Goal: Contribute content: Contribute content

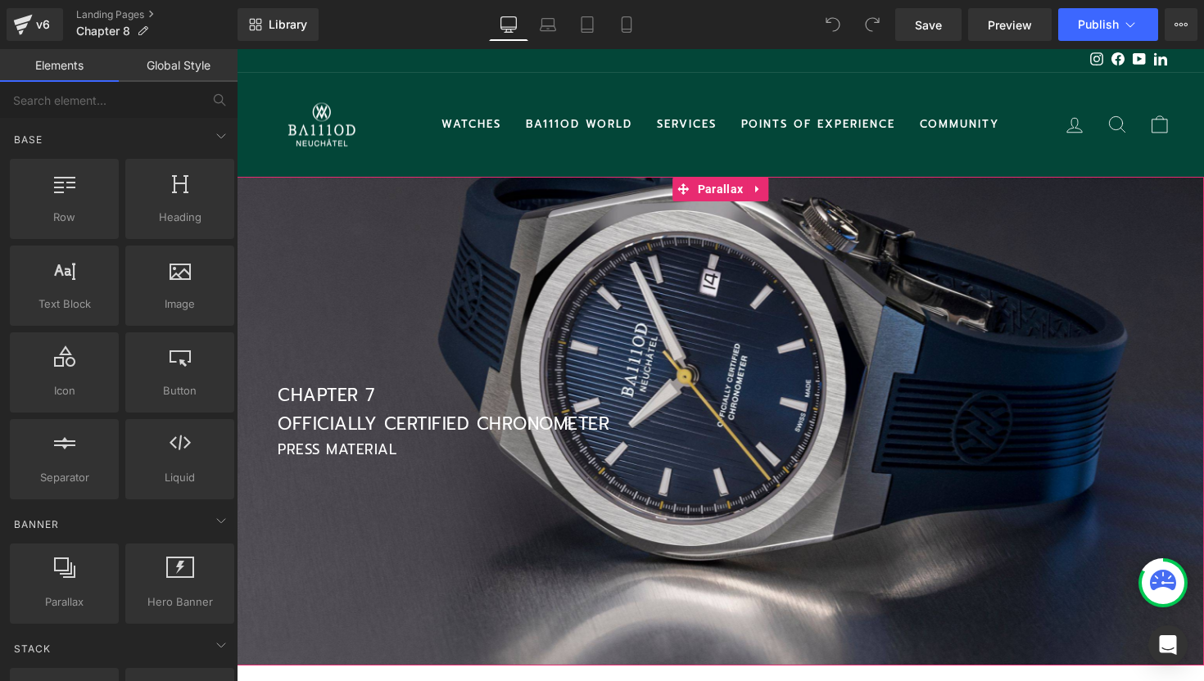
scroll to position [3214, 967]
click at [521, 356] on div at bounding box center [720, 378] width 967 height 632
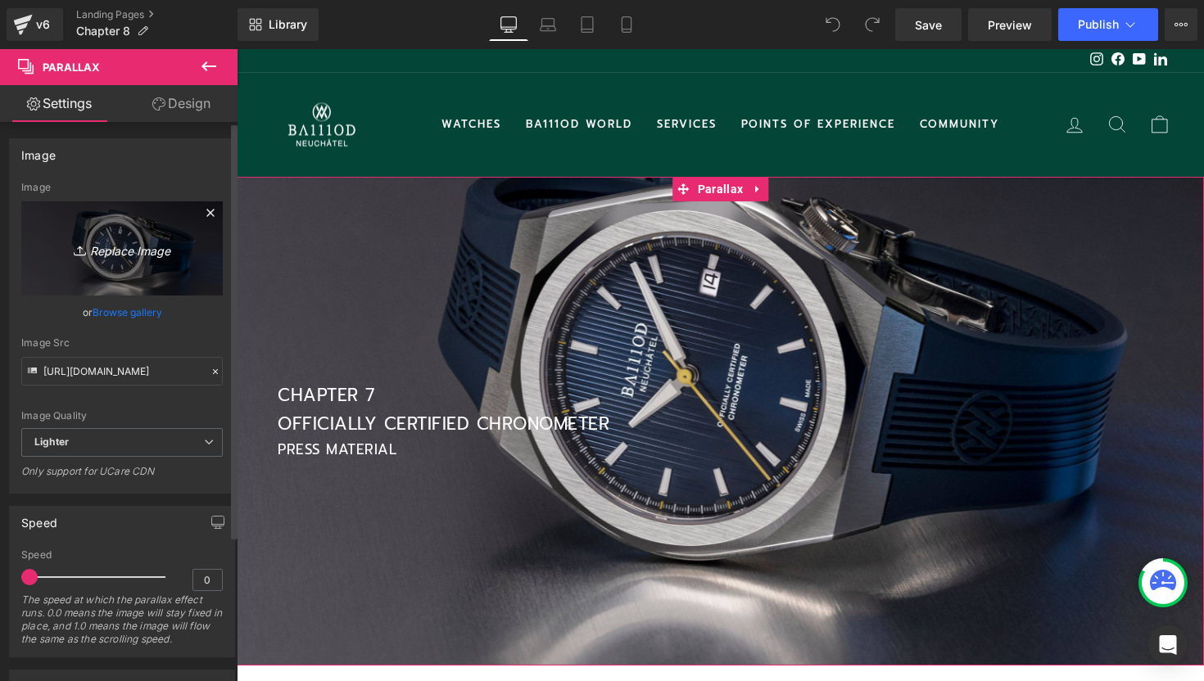
click at [125, 258] on icon "Replace Image" at bounding box center [121, 248] width 131 height 20
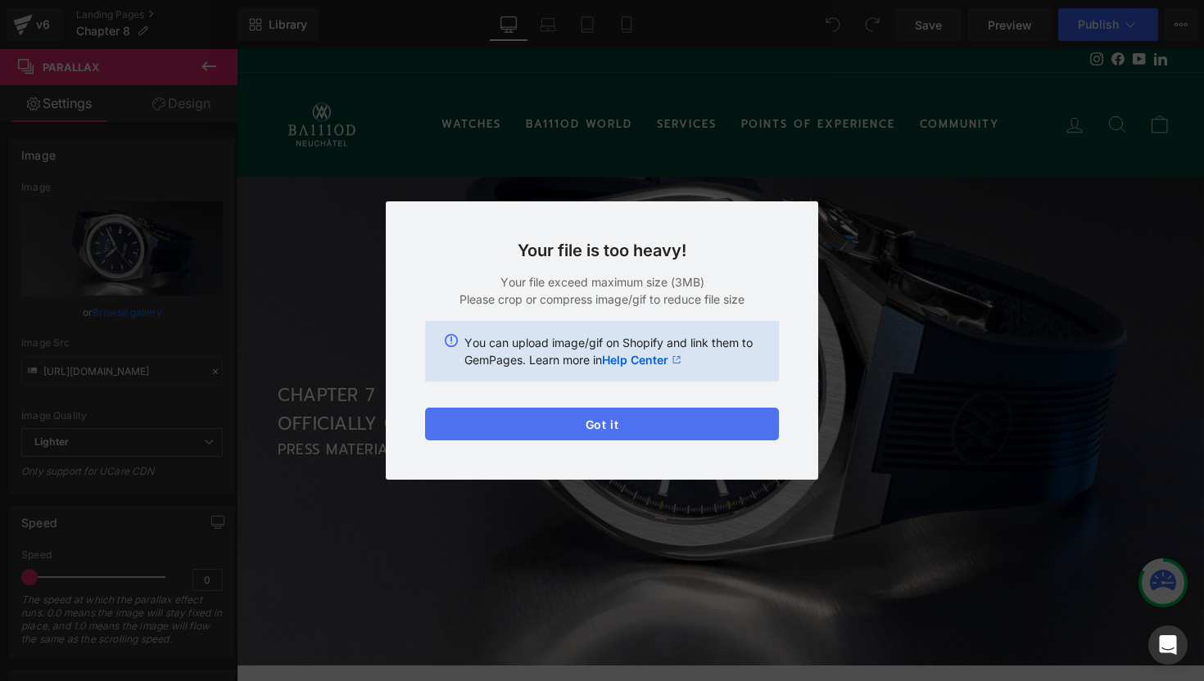
click at [669, 424] on button "Got it" at bounding box center [602, 424] width 354 height 33
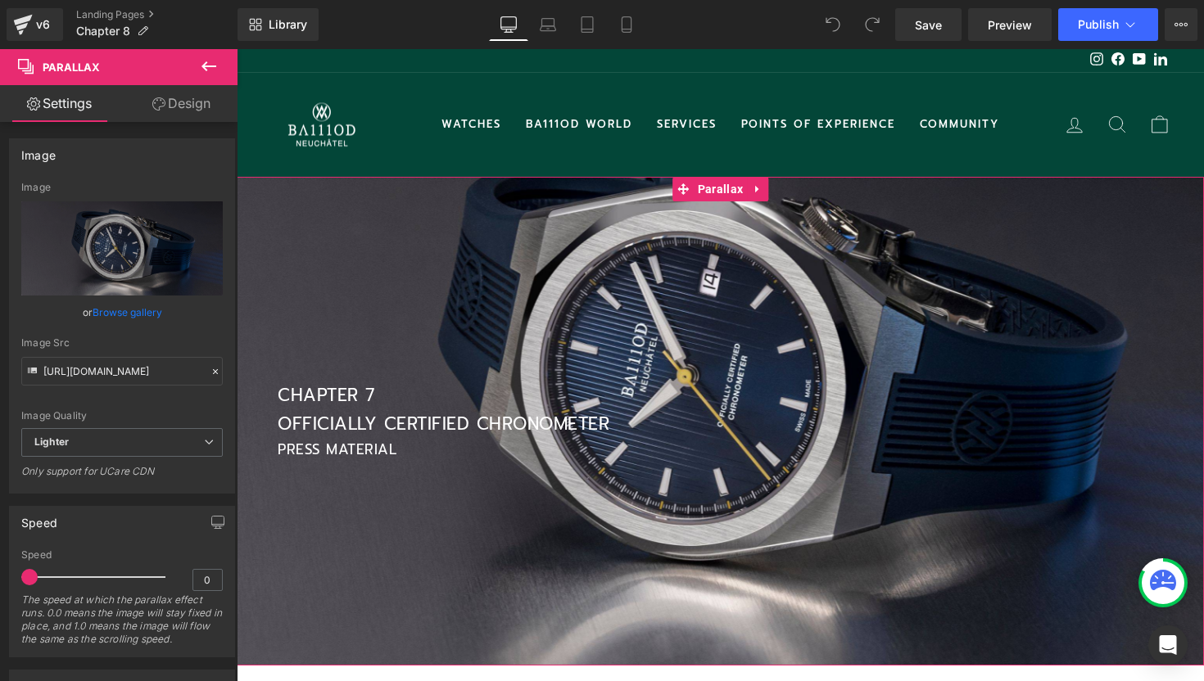
click at [504, 286] on div at bounding box center [720, 378] width 967 height 632
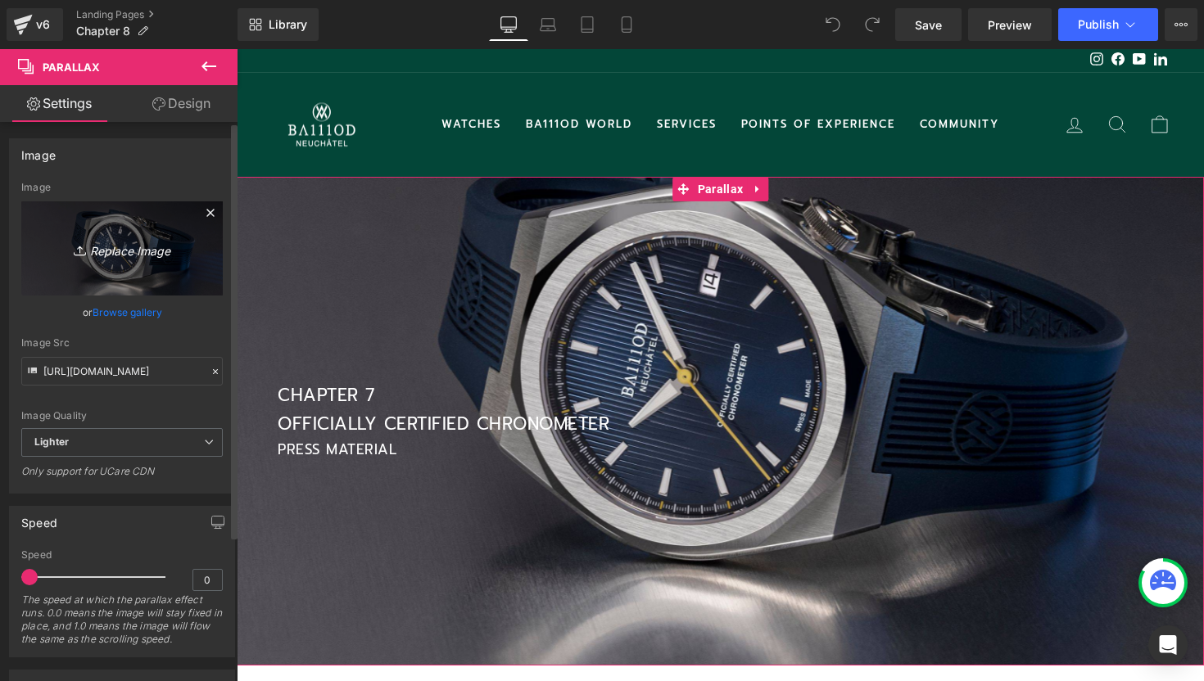
click at [138, 256] on icon "Replace Image" at bounding box center [121, 248] width 131 height 20
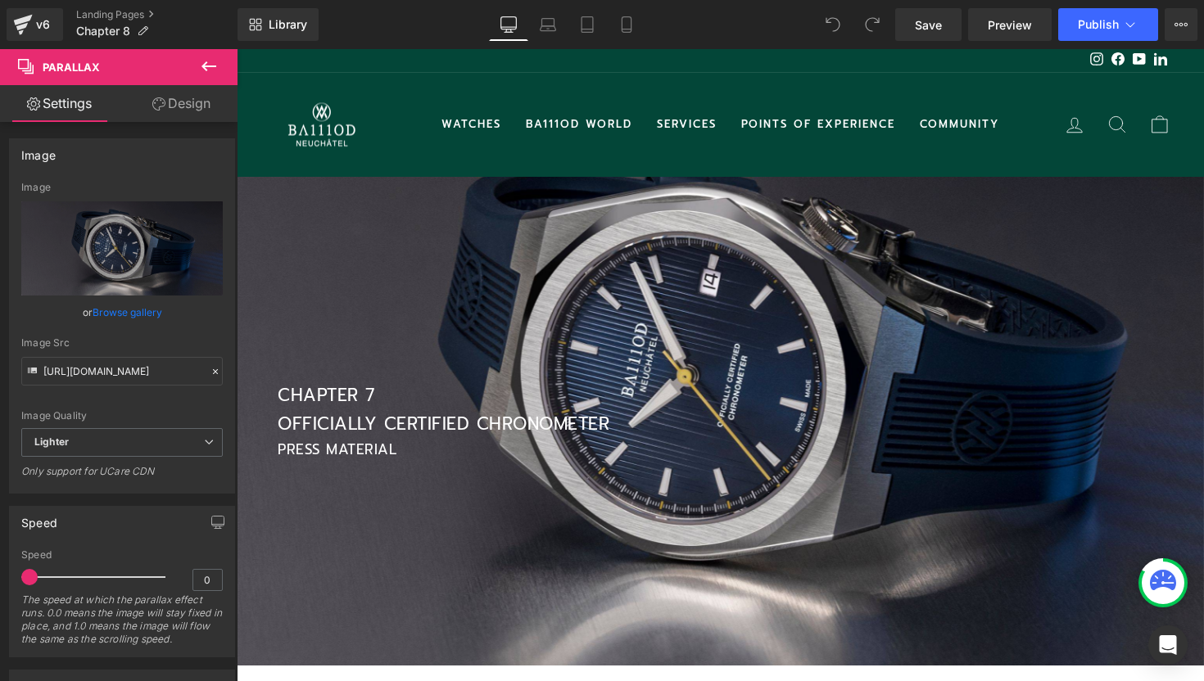
type input "C:\fakepath\Homepage banner - 2025-08-20T110027.991.jpg"
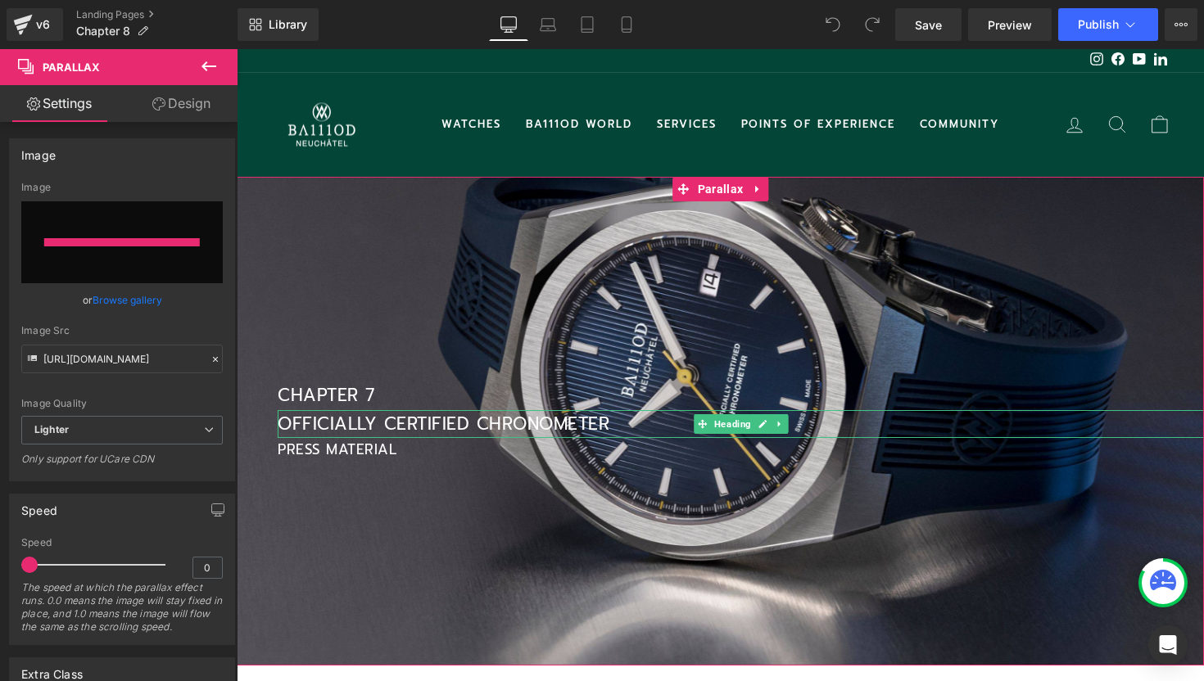
type input "[URL][DOMAIN_NAME]"
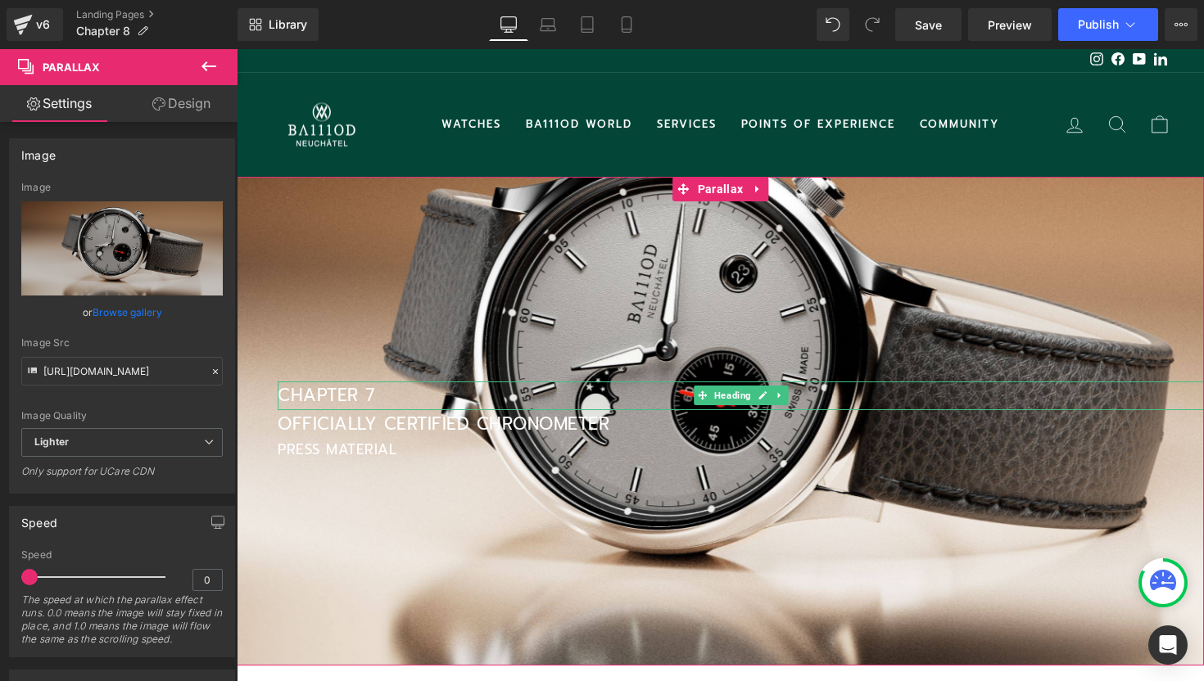
click at [372, 395] on h1 "CHAPTER 7" at bounding box center [741, 396] width 926 height 29
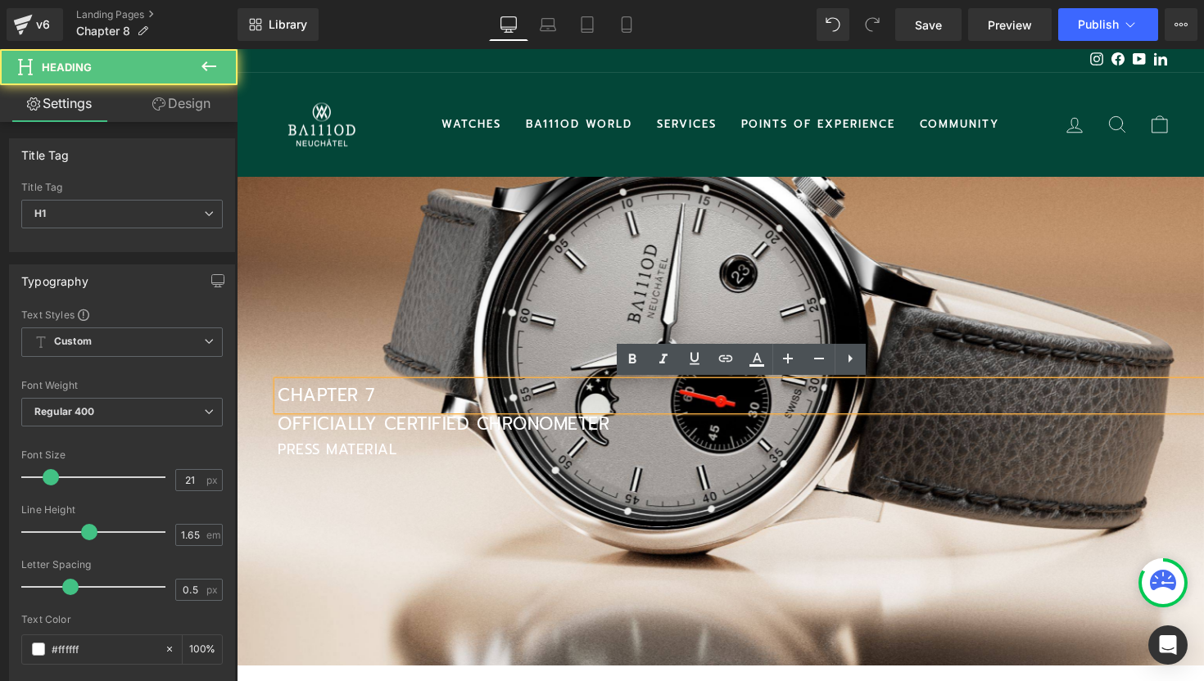
click at [379, 395] on h1 "CHAPTER 7" at bounding box center [741, 396] width 926 height 29
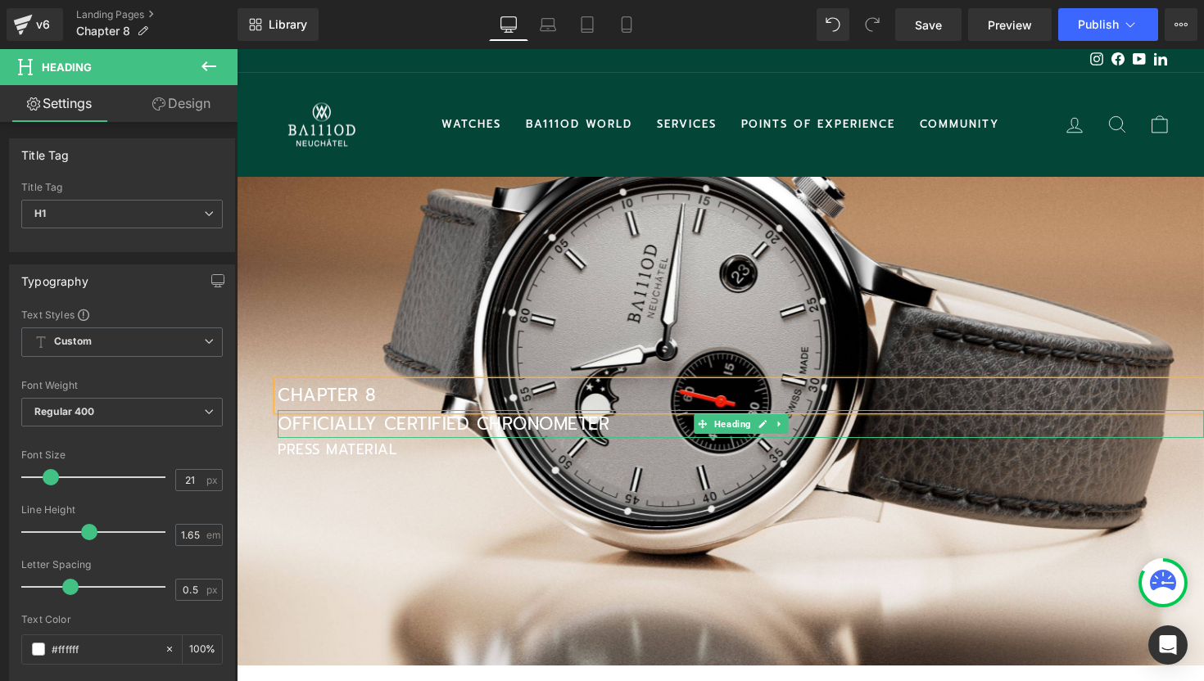
click at [457, 427] on h1 "OFFICIALLY CERTIFIED CHRONOMETER" at bounding box center [741, 424] width 926 height 29
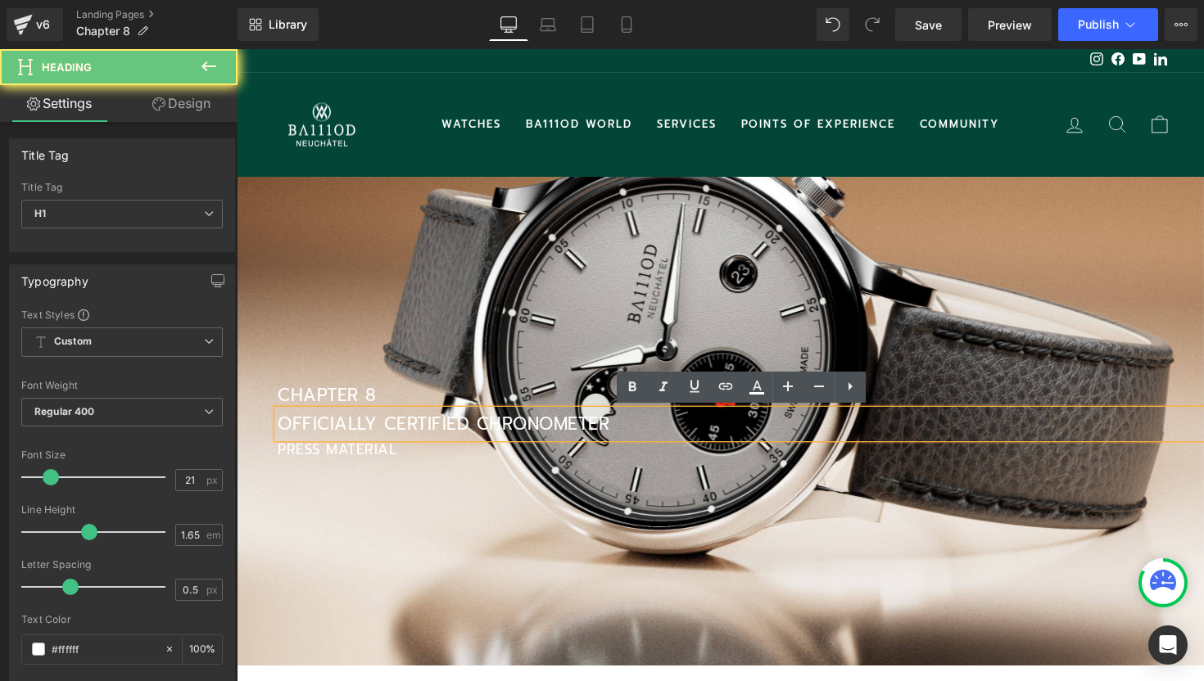
click at [457, 427] on h1 "OFFICIALLY CERTIFIED CHRONOMETER" at bounding box center [741, 424] width 926 height 29
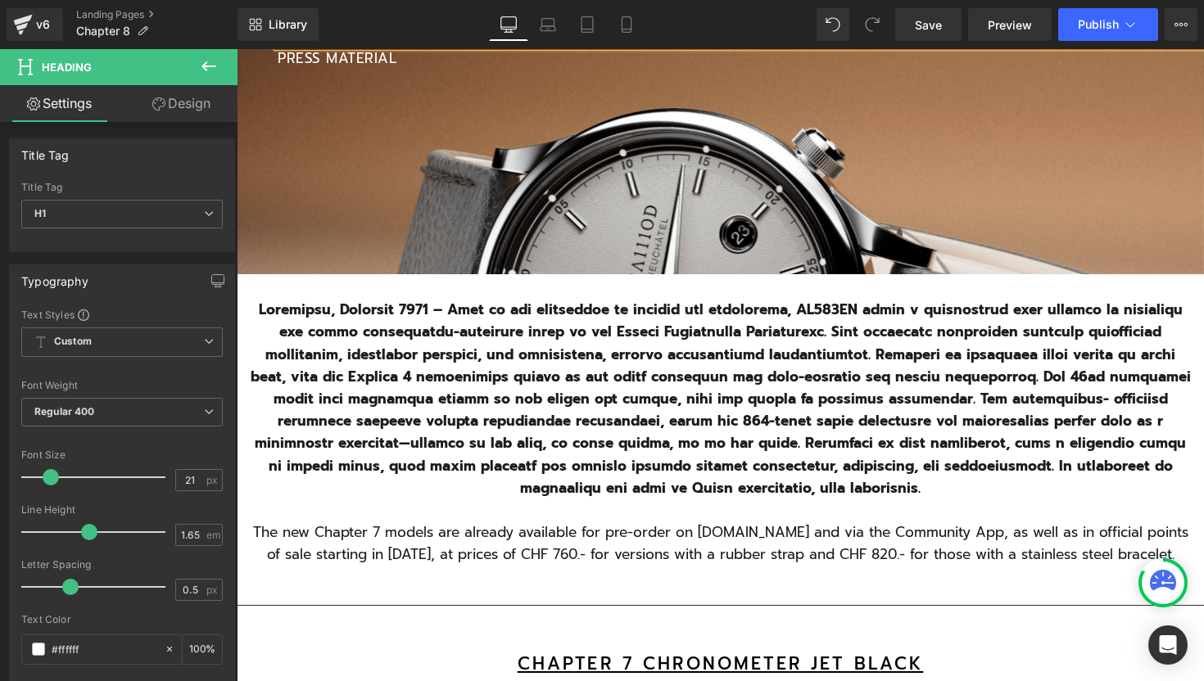
scroll to position [395, 0]
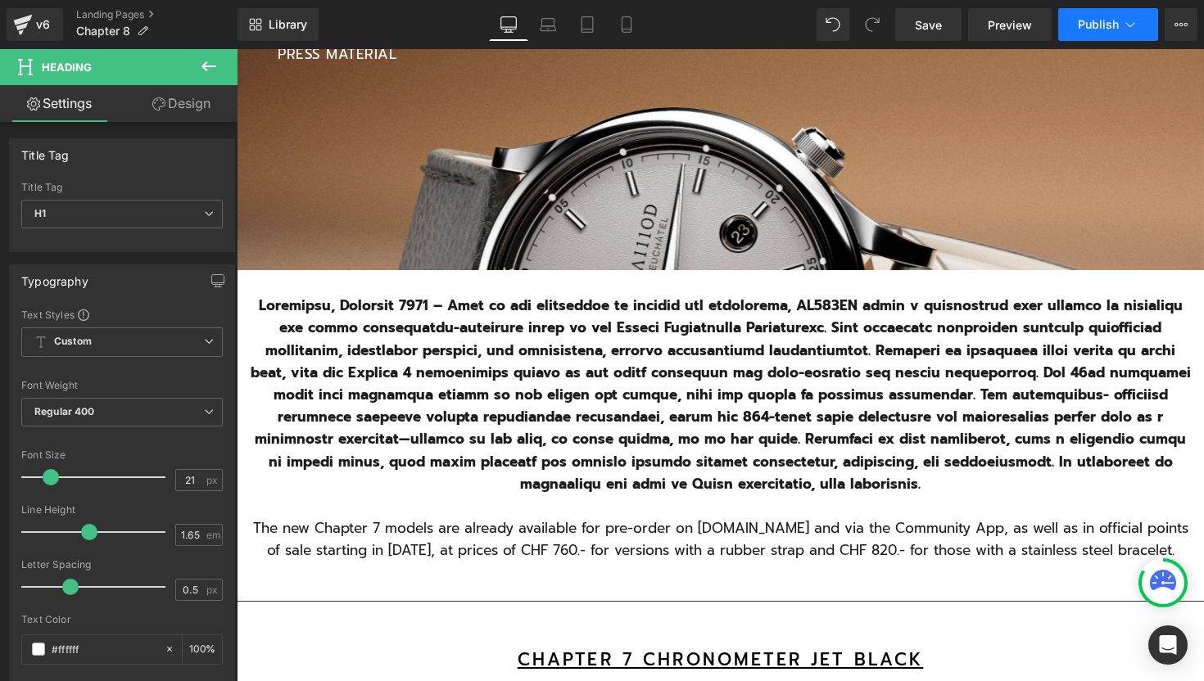
click at [1141, 19] on button "Publish" at bounding box center [1108, 24] width 100 height 33
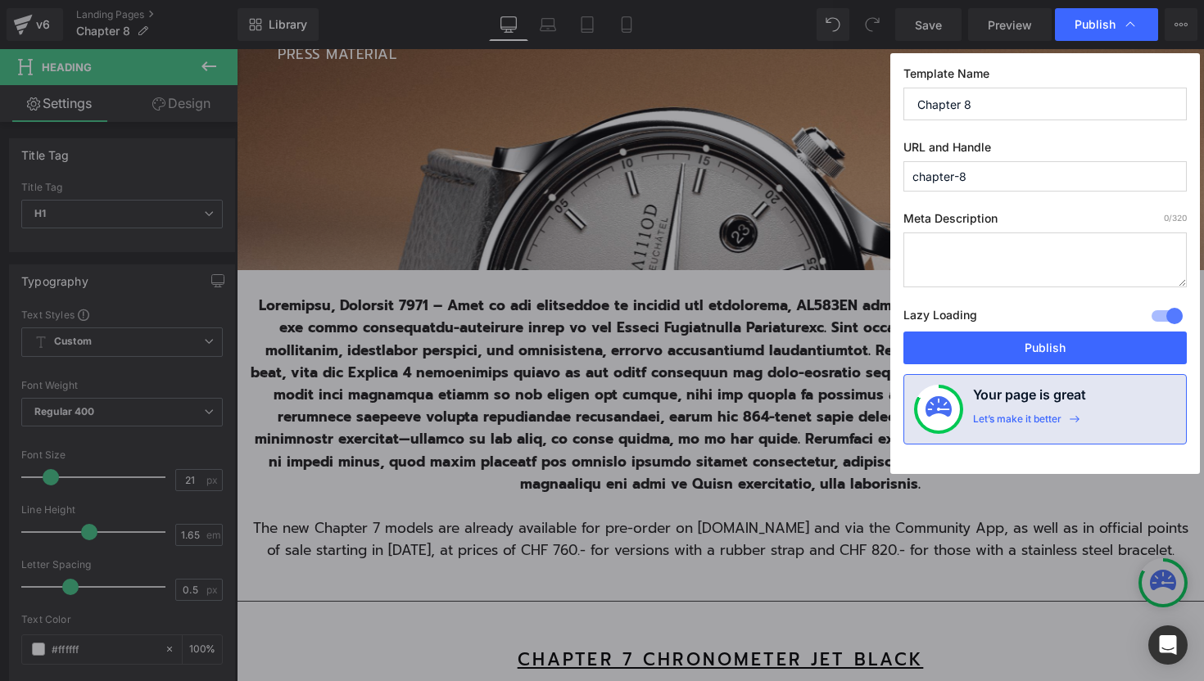
click at [917, 110] on input "Chapter 8" at bounding box center [1044, 104] width 283 height 33
type input "PR Chapter 8"
click at [911, 178] on input "chapter-8" at bounding box center [1044, 176] width 283 height 30
type input "pr-chapter-8"
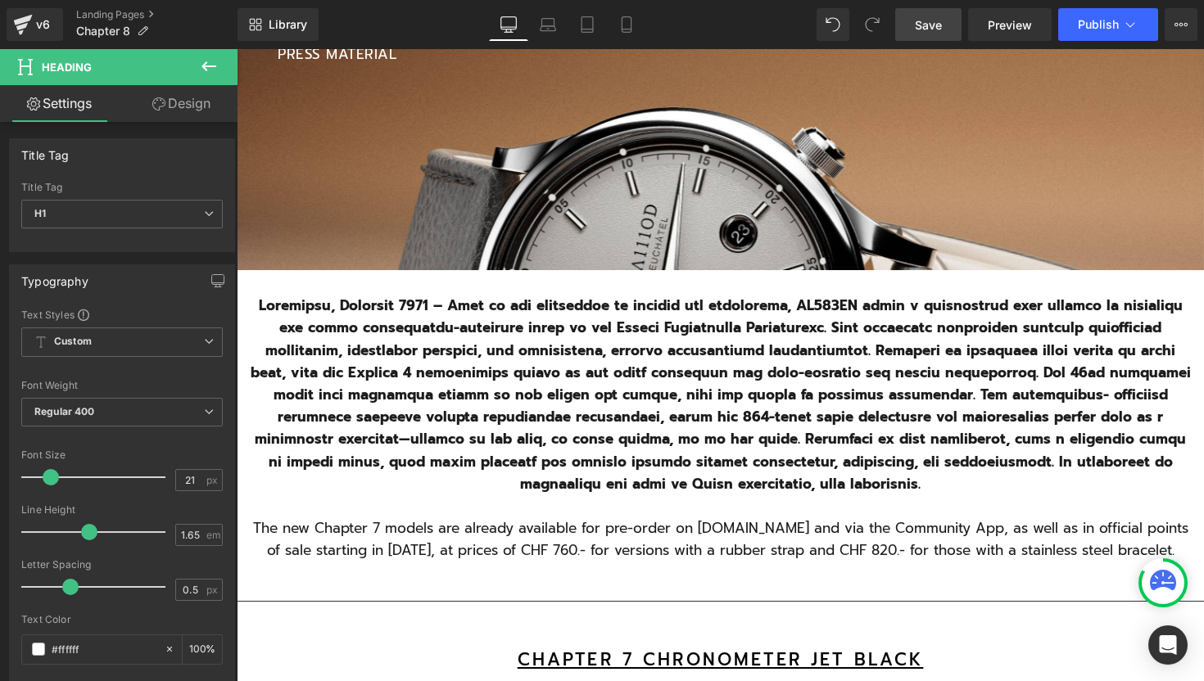
click at [933, 19] on span "Save" at bounding box center [928, 24] width 27 height 17
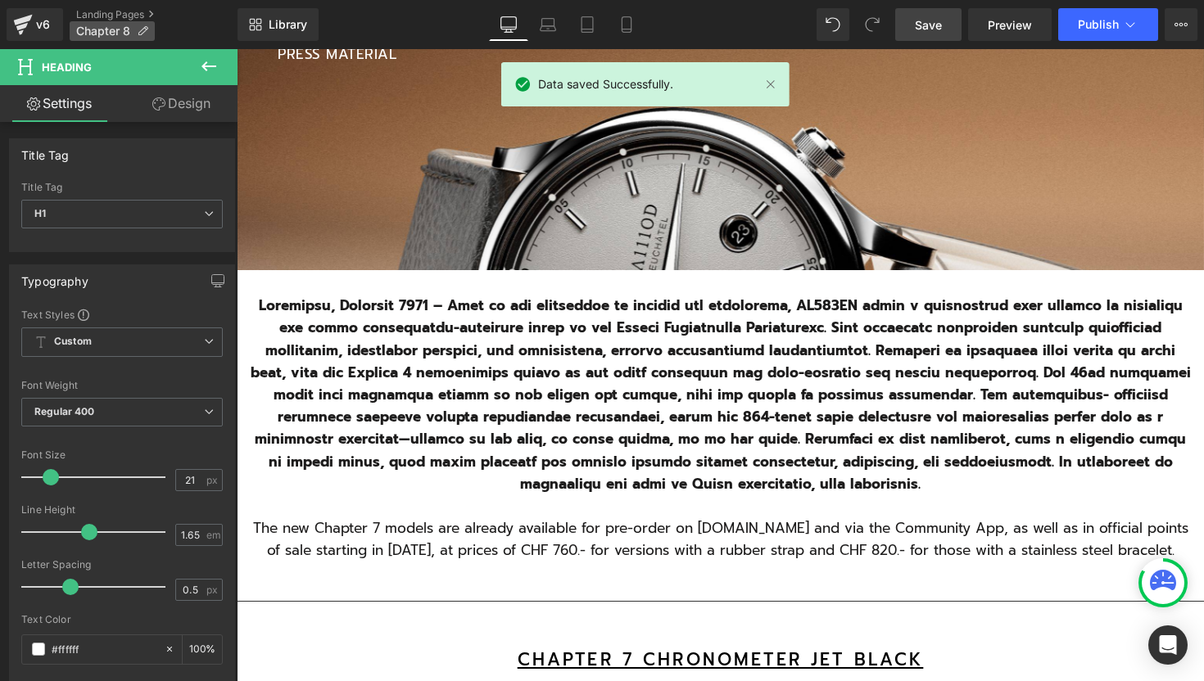
click at [141, 34] on icon at bounding box center [142, 30] width 11 height 11
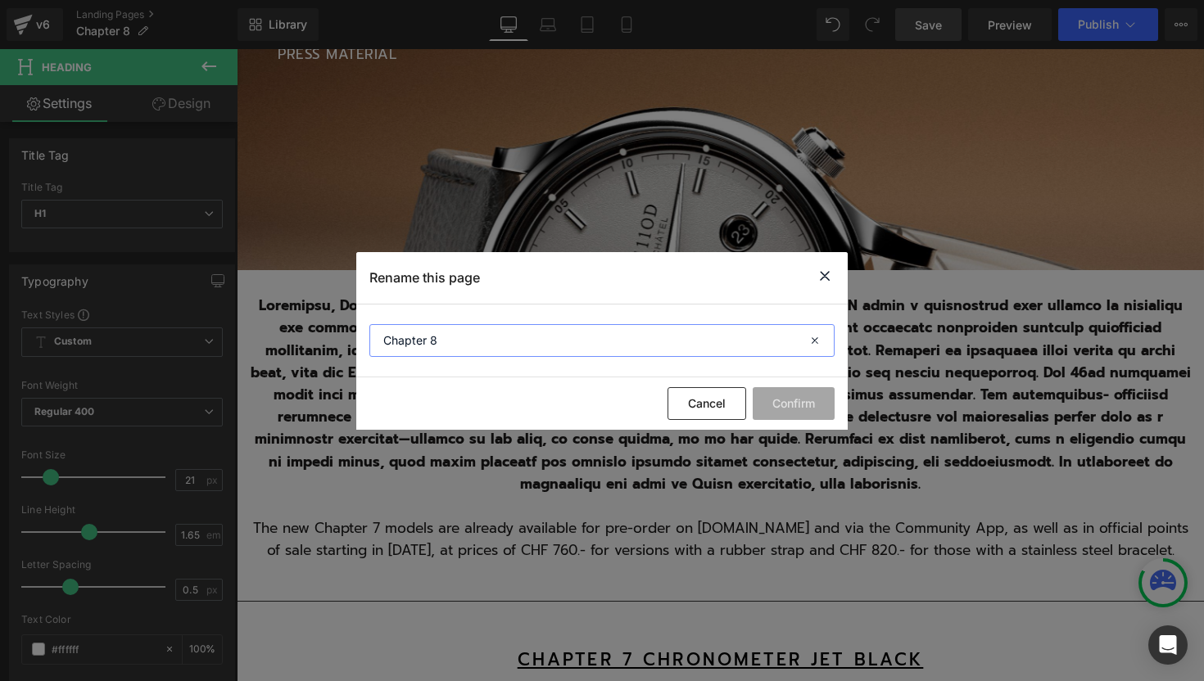
click at [382, 344] on input "Chapter 8" at bounding box center [601, 340] width 465 height 33
type input "PR Chapter 8"
click at [821, 409] on button "Confirm" at bounding box center [793, 403] width 82 height 33
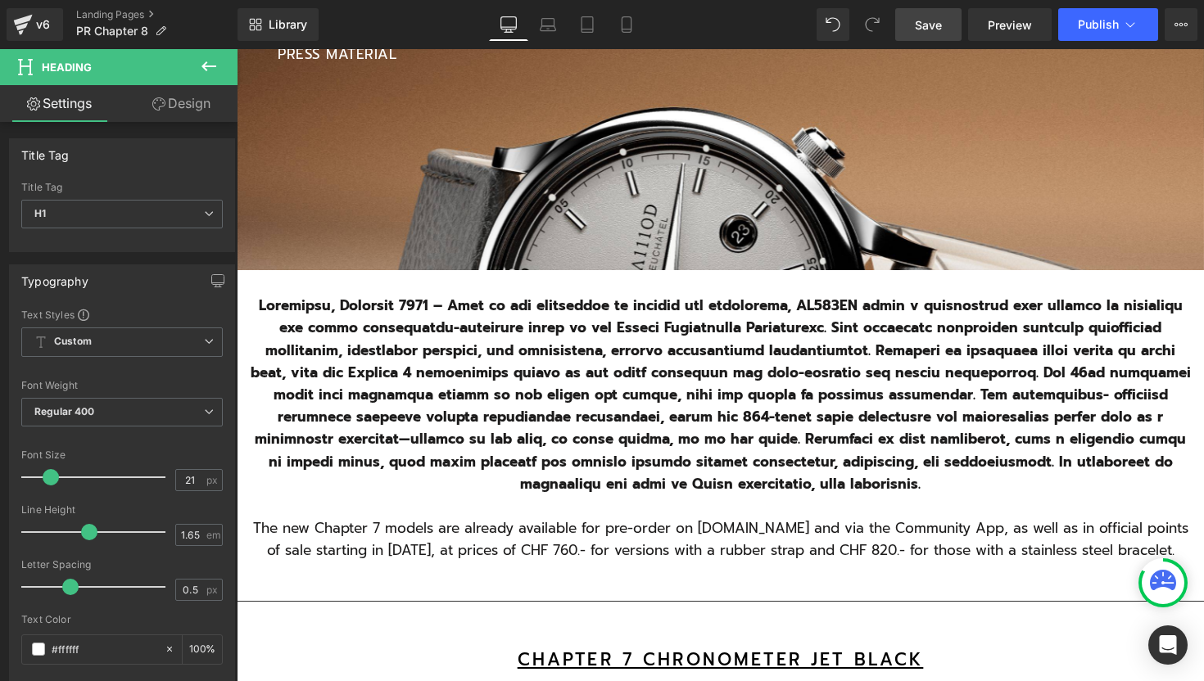
click at [949, 24] on link "Save" at bounding box center [928, 24] width 66 height 33
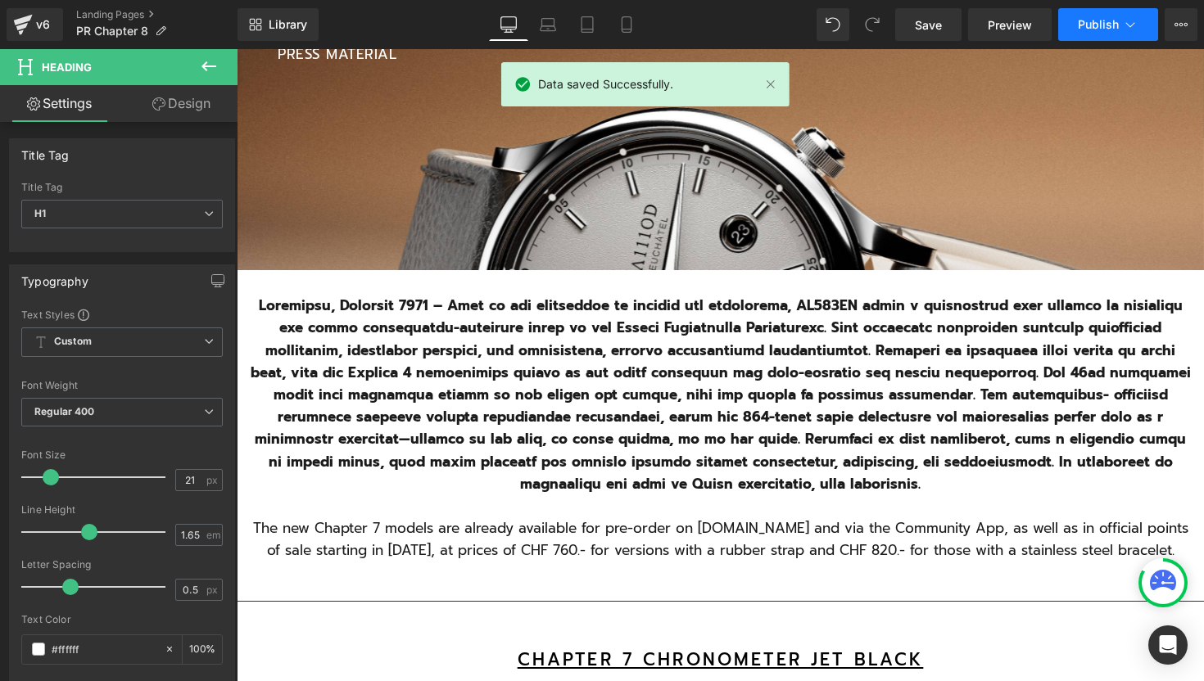
click at [1129, 32] on icon at bounding box center [1130, 24] width 16 height 16
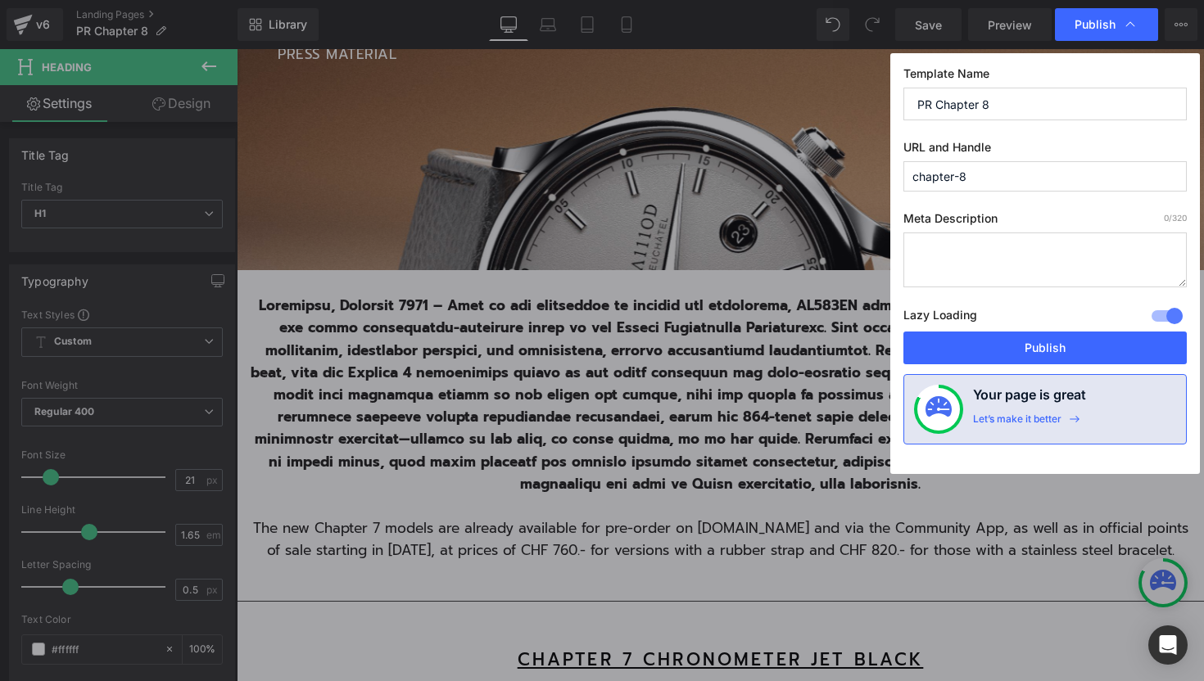
click at [914, 178] on input "chapter-8" at bounding box center [1044, 176] width 283 height 30
type input "pr-chapter-8"
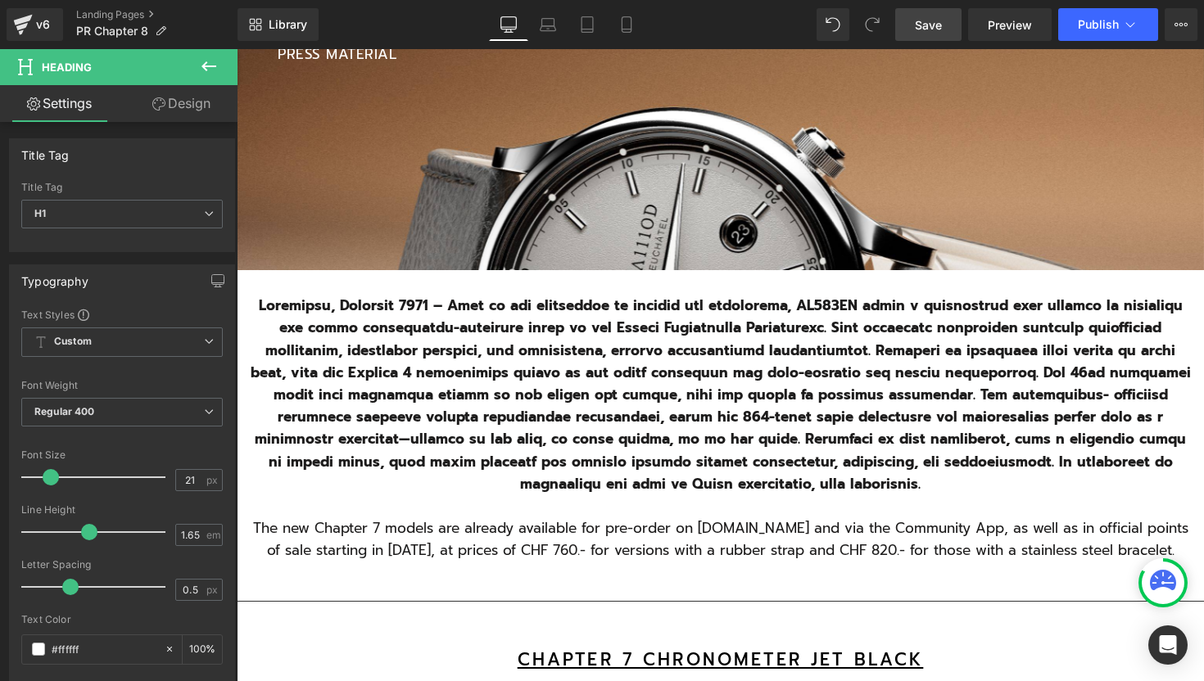
click at [938, 23] on span "Save" at bounding box center [928, 24] width 27 height 17
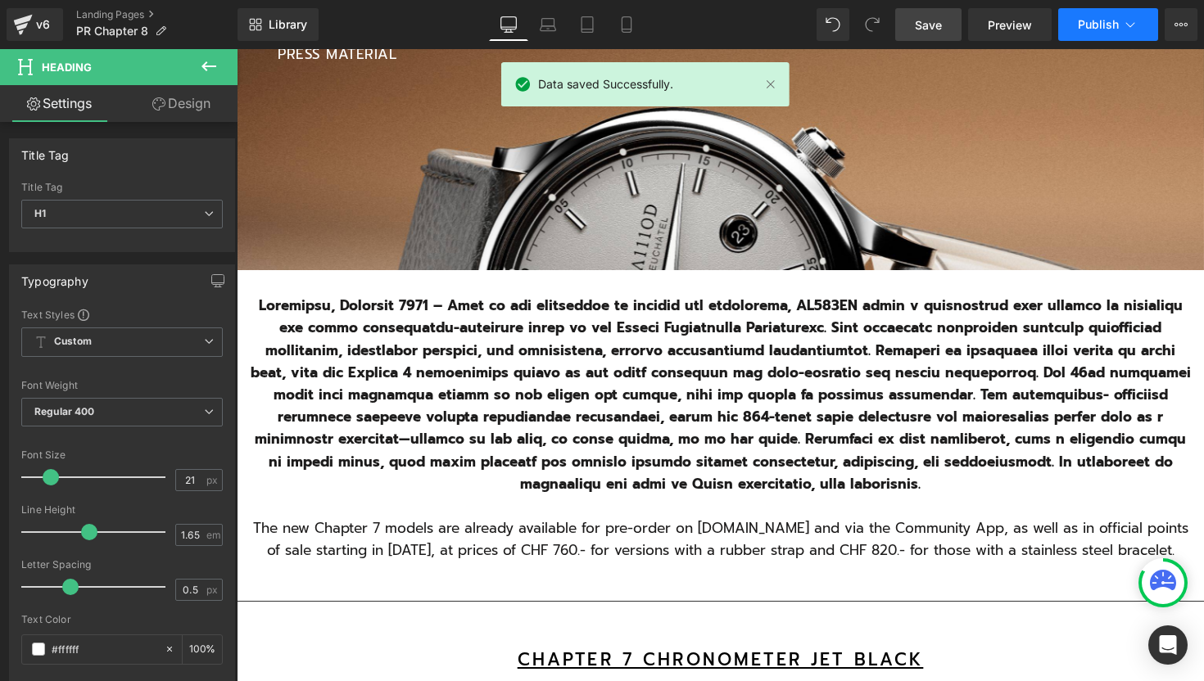
click at [1127, 25] on icon at bounding box center [1130, 24] width 9 height 5
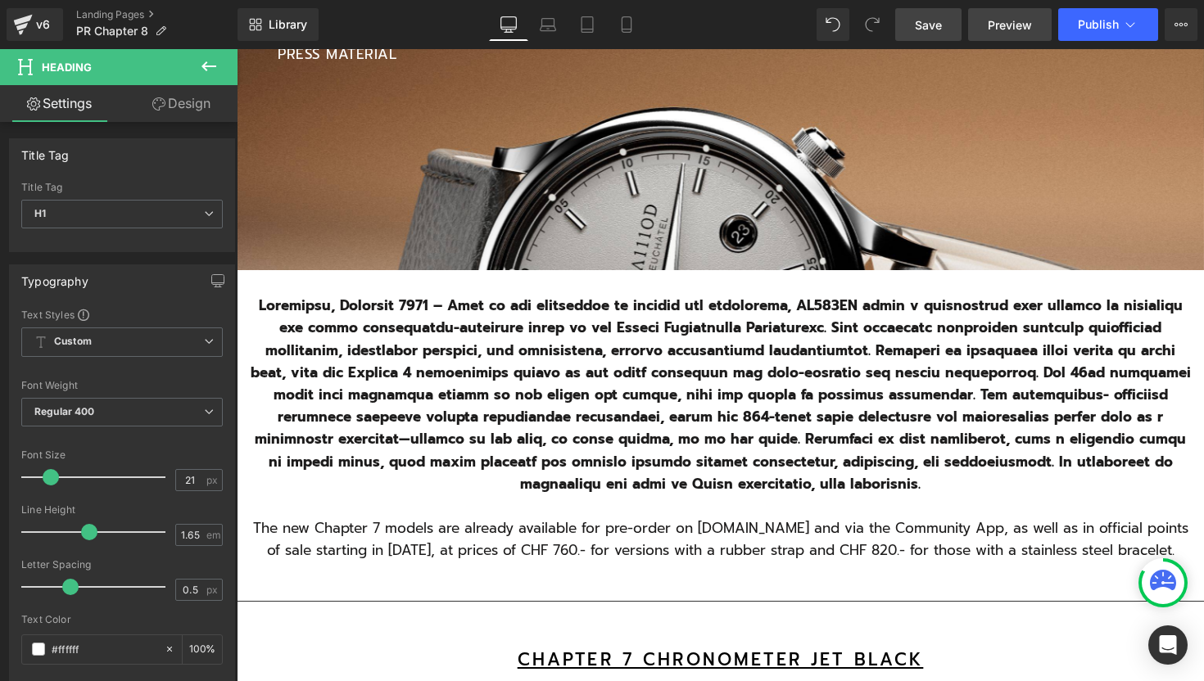
click at [997, 30] on span "Preview" at bounding box center [1009, 24] width 44 height 17
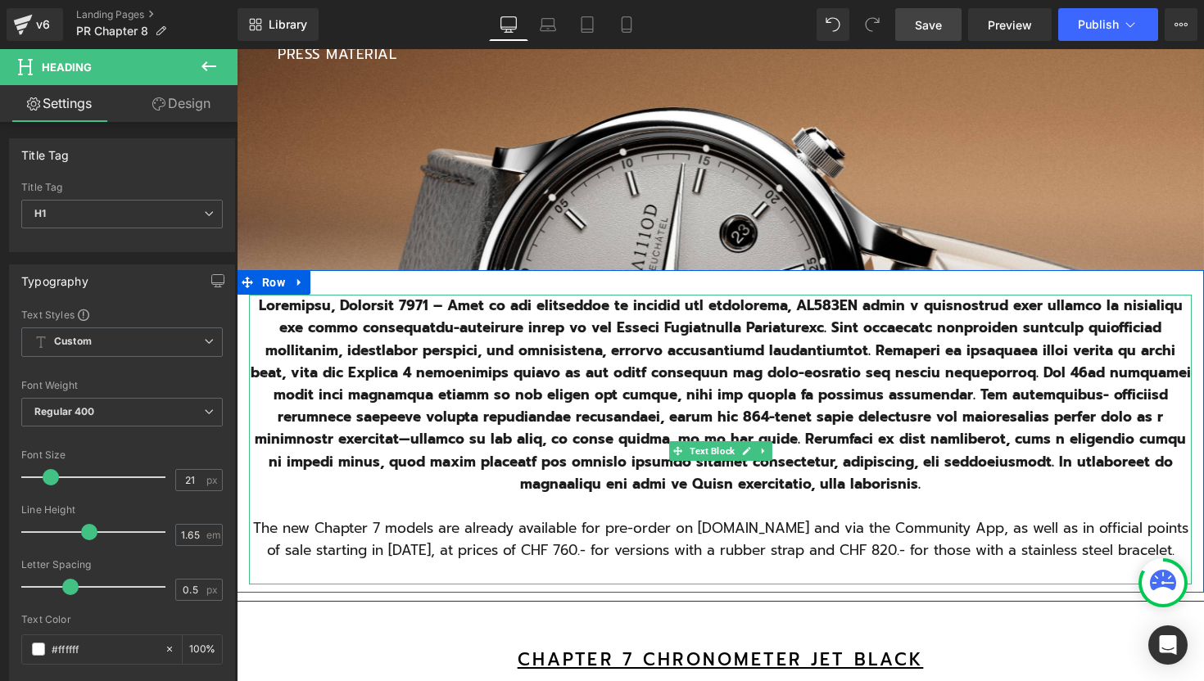
click at [799, 462] on b at bounding box center [721, 395] width 940 height 200
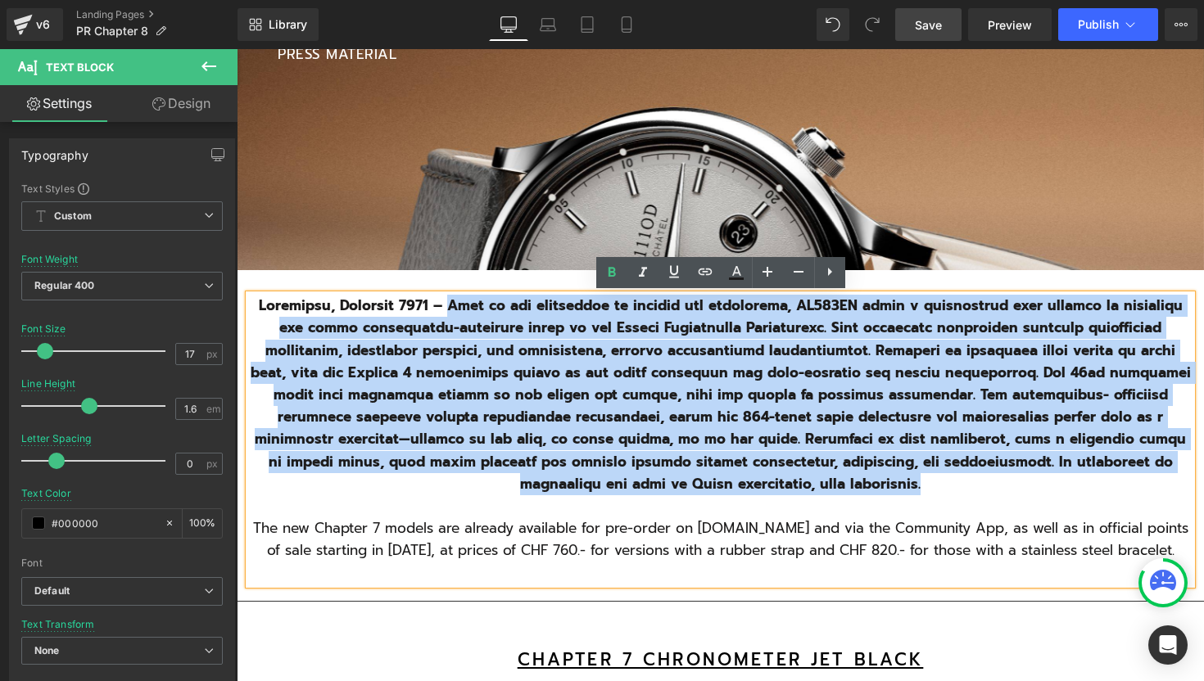
drag, startPoint x: 835, startPoint y: 481, endPoint x: 449, endPoint y: 313, distance: 421.3
click at [449, 313] on p at bounding box center [720, 395] width 942 height 201
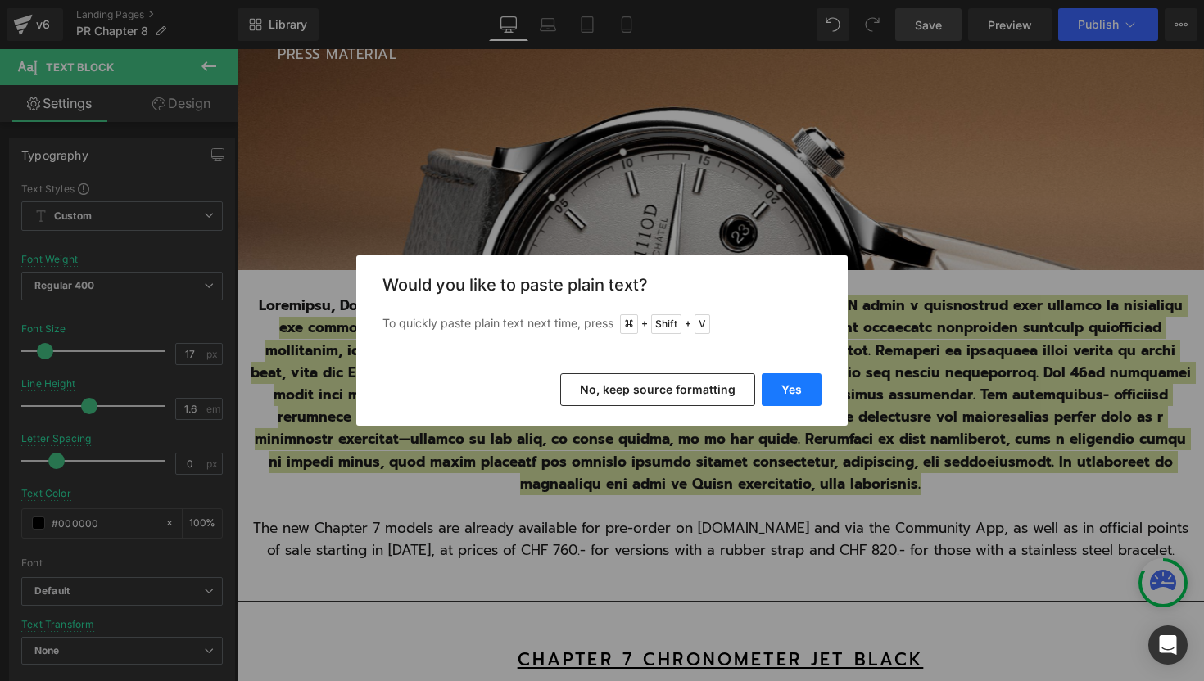
click at [785, 387] on button "Yes" at bounding box center [791, 389] width 60 height 33
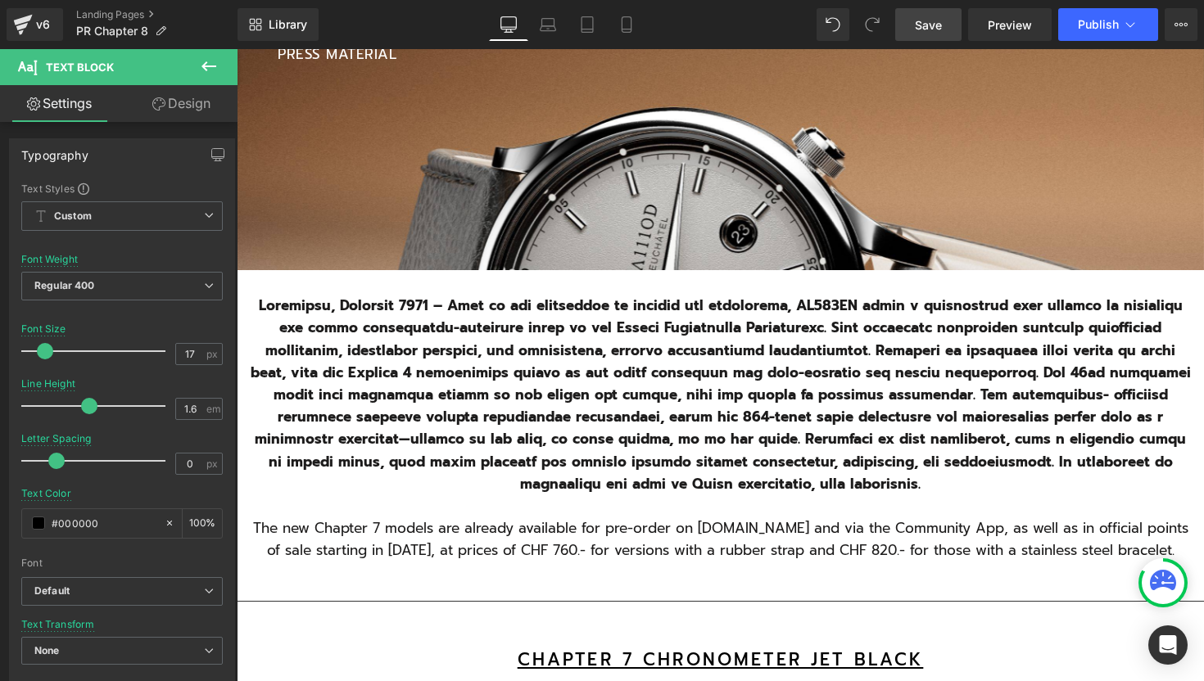
scroll to position [3258, 967]
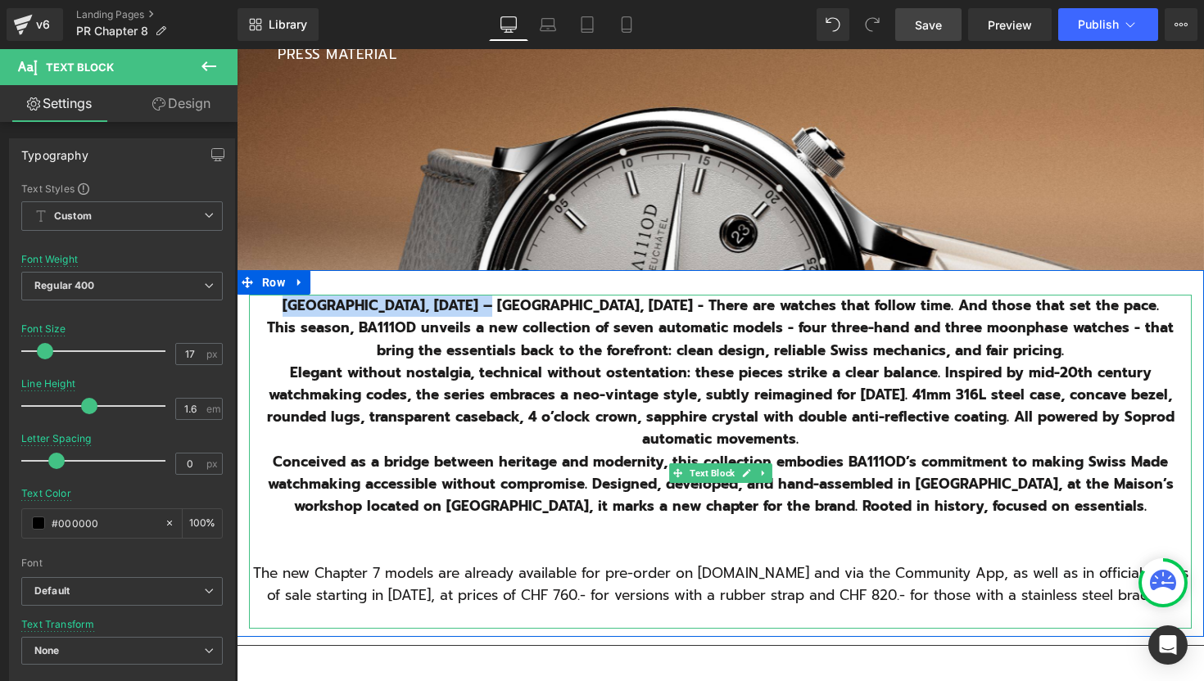
drag, startPoint x: 495, startPoint y: 307, endPoint x: 299, endPoint y: 313, distance: 195.8
click at [299, 313] on b "[GEOGRAPHIC_DATA], [DATE] – [GEOGRAPHIC_DATA], [DATE] - There are watches that …" at bounding box center [720, 305] width 876 height 21
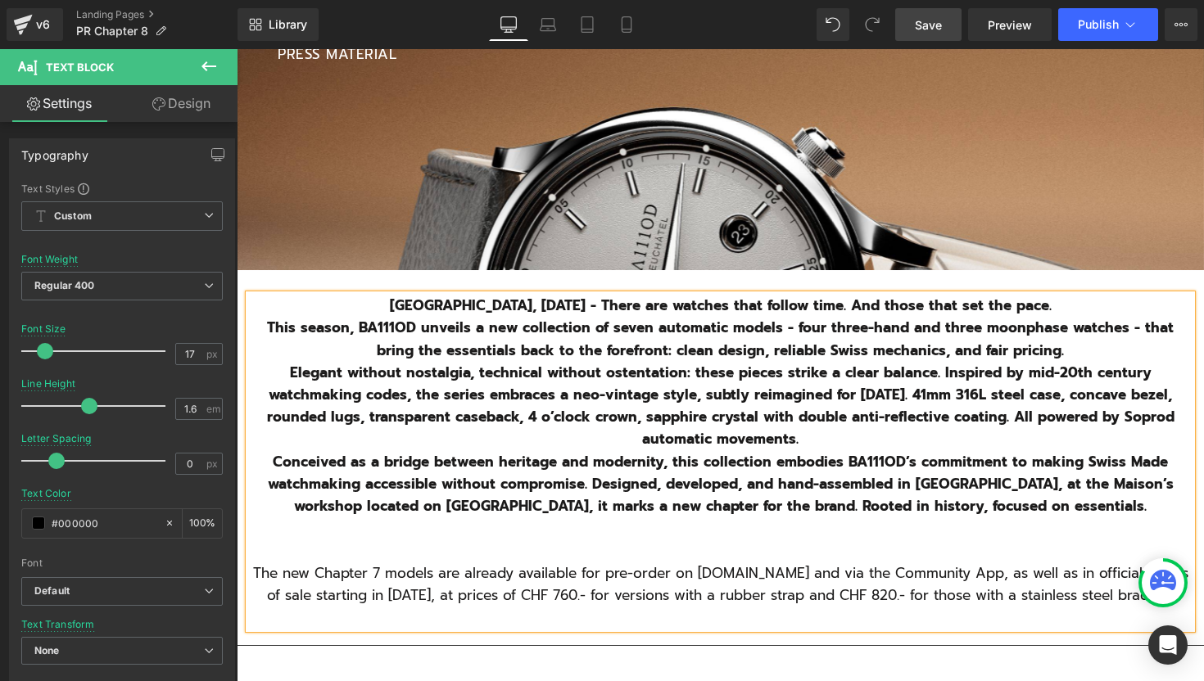
click at [1055, 352] on p "This season, BA111OD unveils a new collection of seven automatic models - four …" at bounding box center [720, 339] width 942 height 44
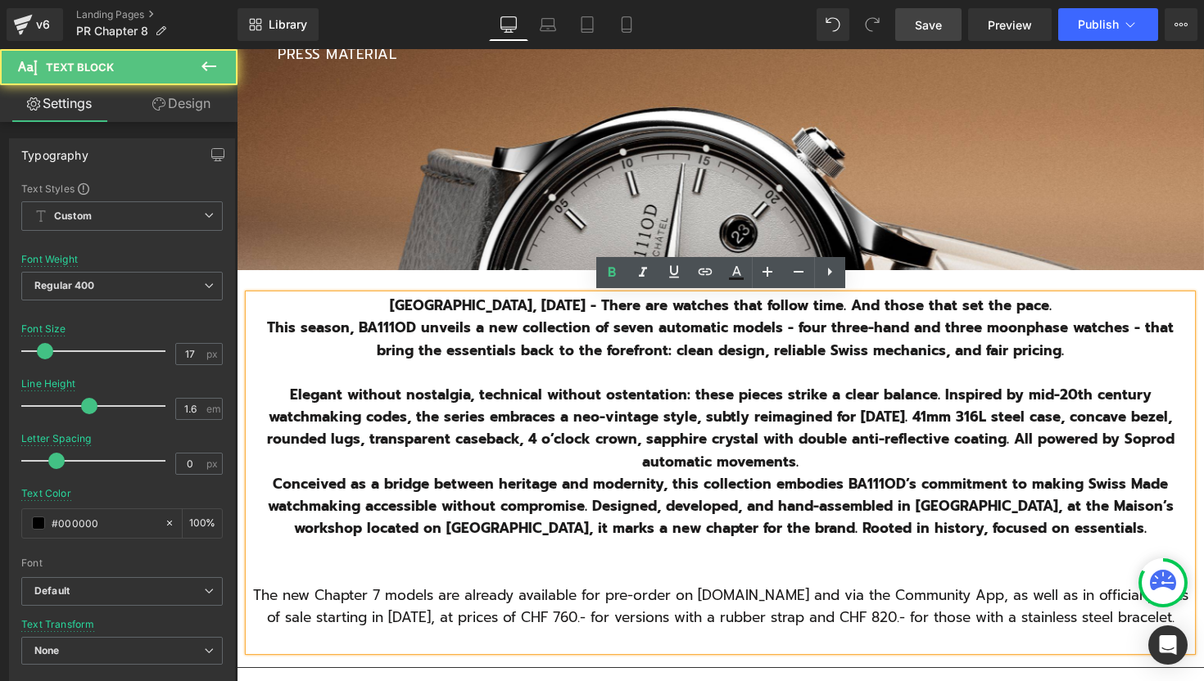
scroll to position [3280, 967]
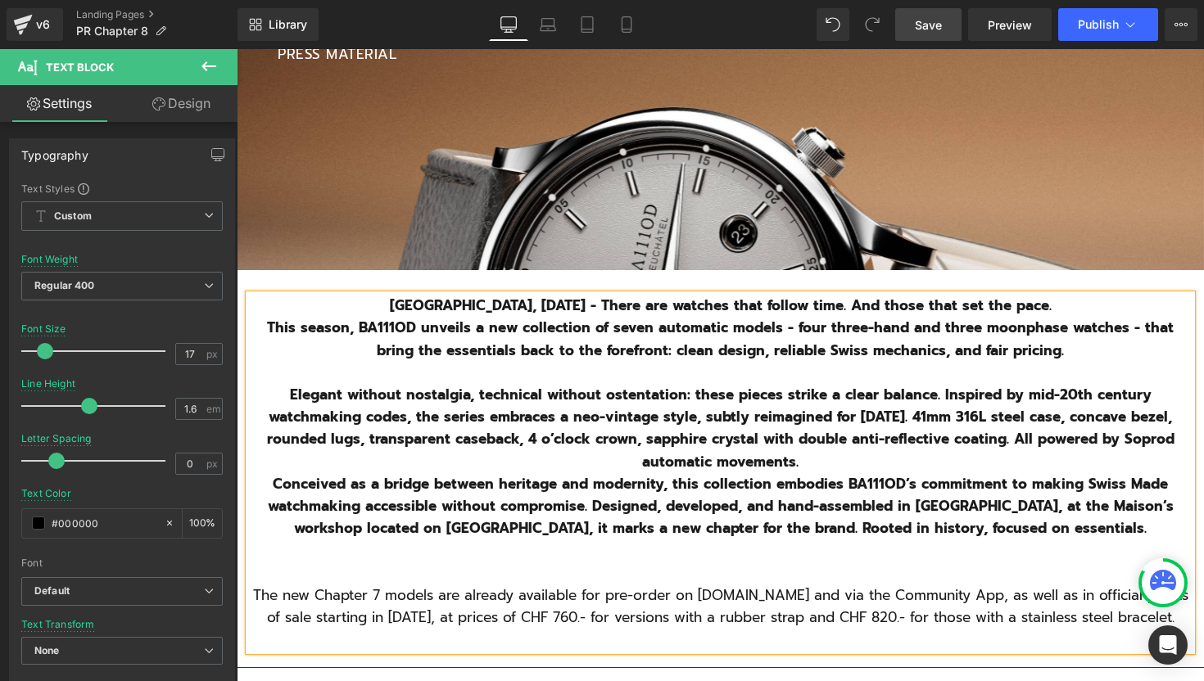
click at [854, 463] on p "Elegant without nostalgia, technical without ostentation: these pieces strike a…" at bounding box center [720, 428] width 942 height 89
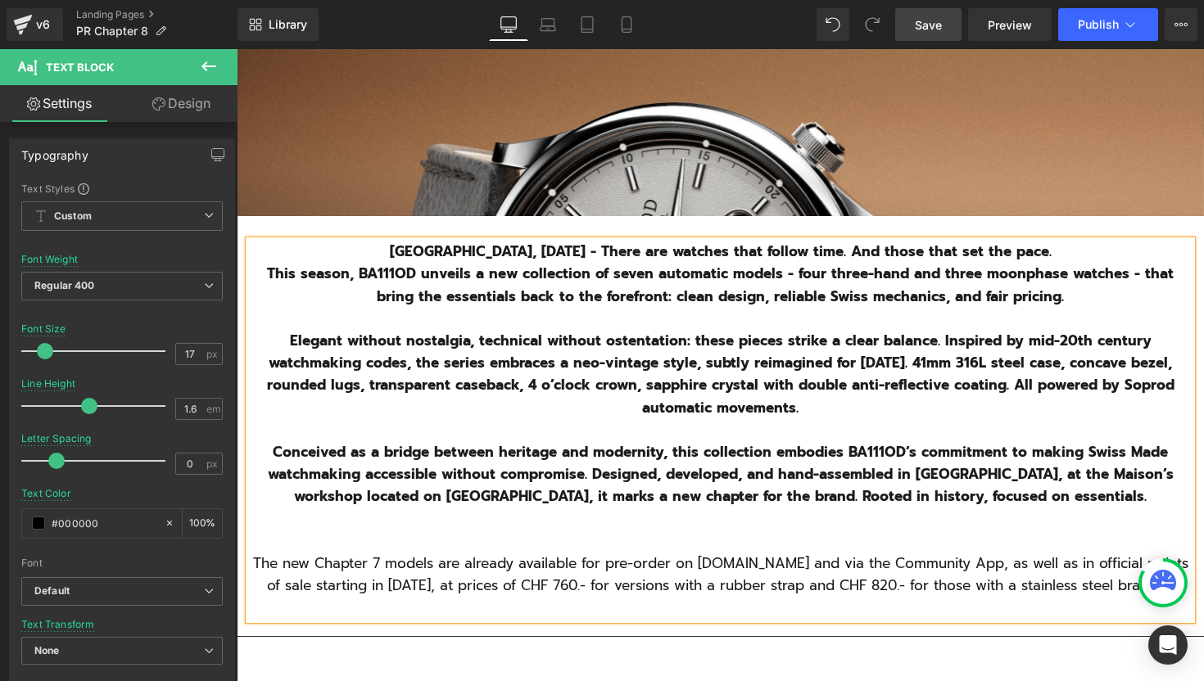
scroll to position [454, 0]
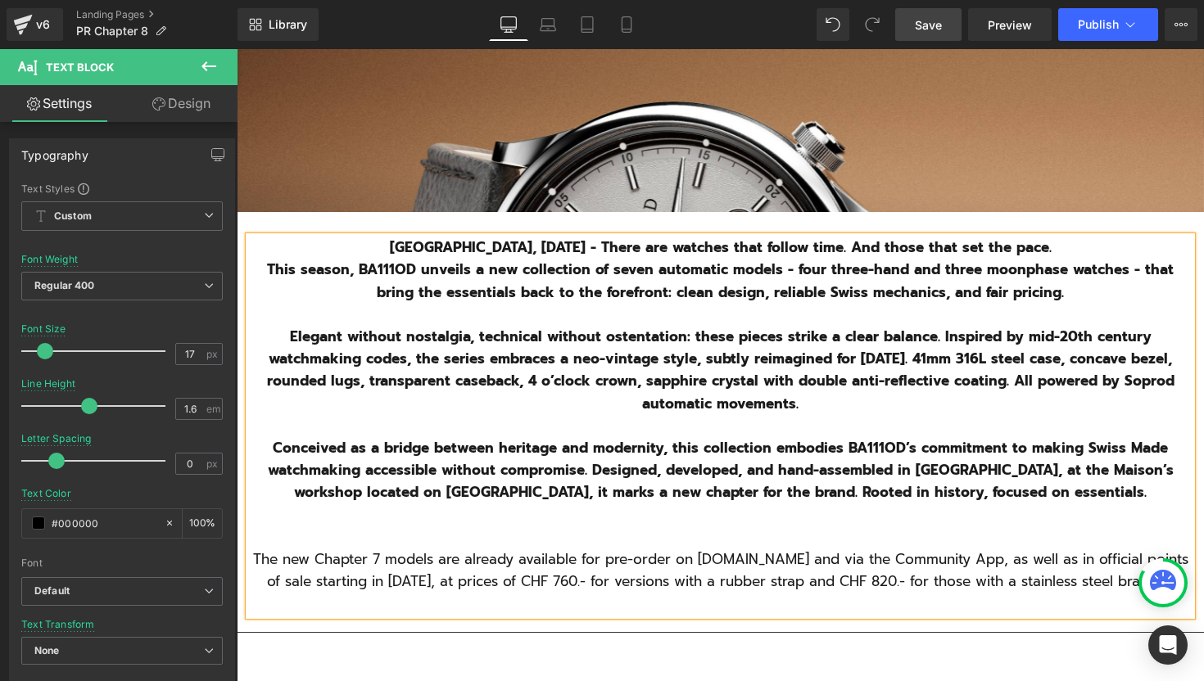
drag, startPoint x: 774, startPoint y: 610, endPoint x: 333, endPoint y: 564, distance: 442.9
click at [333, 564] on p "The new Chapter 7 models are already available for pre-order on [DOMAIN_NAME] a…" at bounding box center [720, 571] width 942 height 44
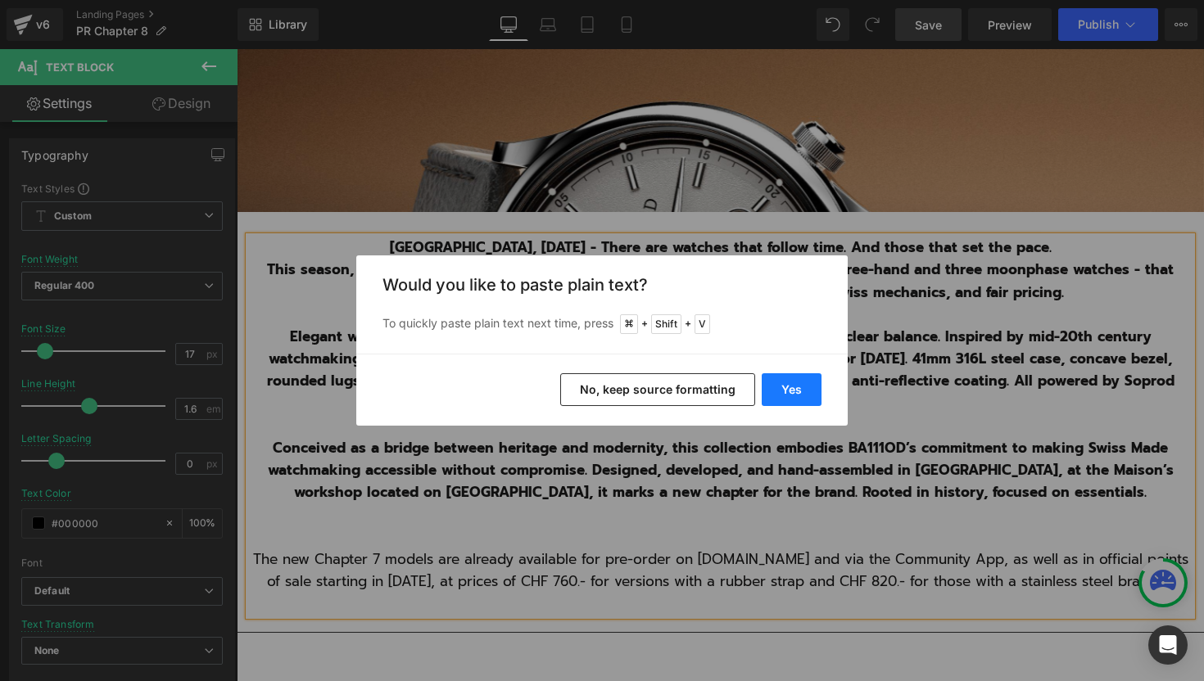
click at [802, 393] on button "Yes" at bounding box center [791, 389] width 60 height 33
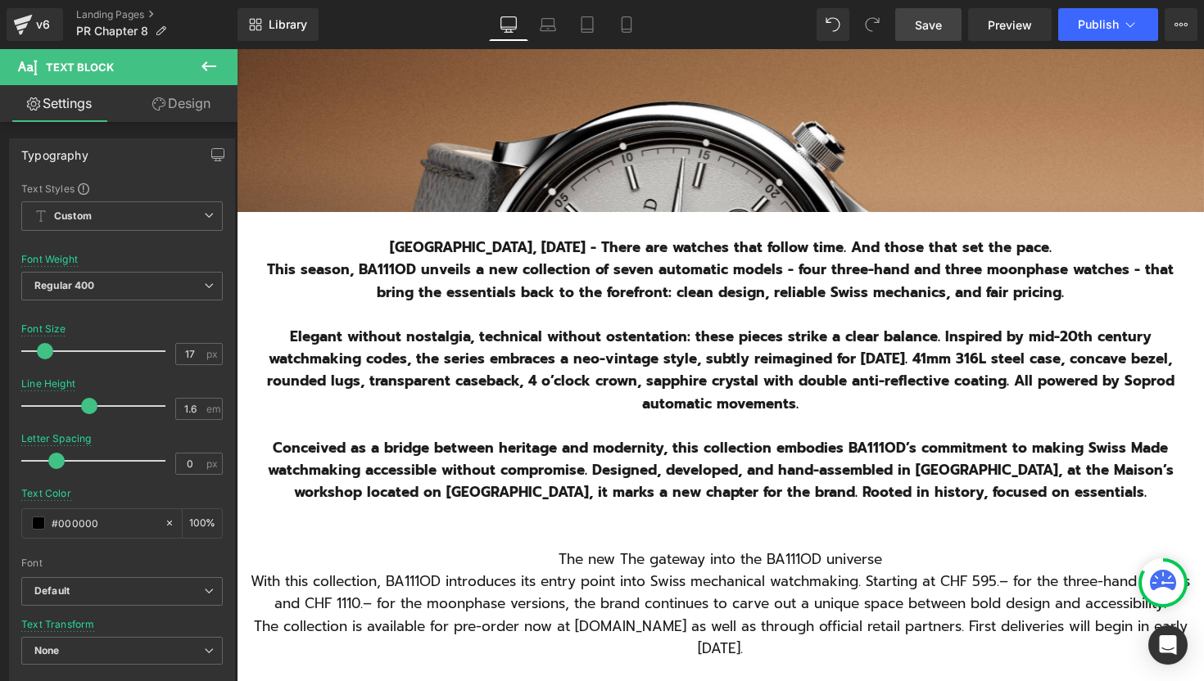
scroll to position [3391, 967]
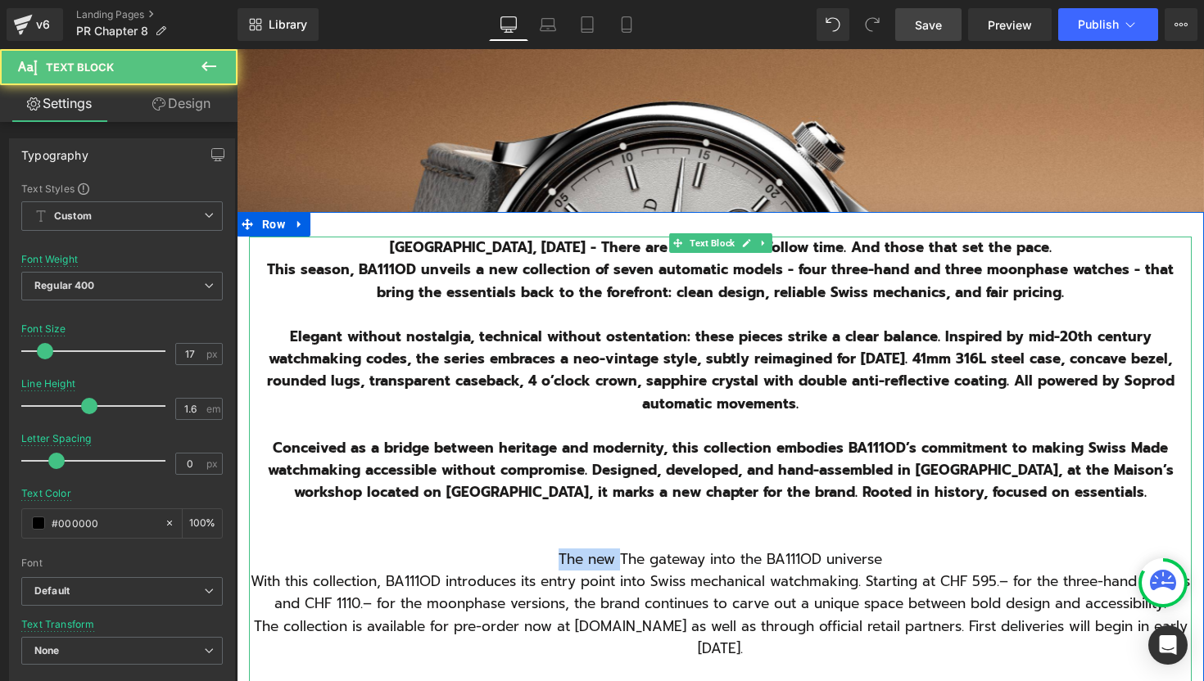
drag, startPoint x: 618, startPoint y: 556, endPoint x: 535, endPoint y: 559, distance: 82.8
click at [535, 559] on p "The new The gateway into the BA111OD universe" at bounding box center [720, 560] width 942 height 22
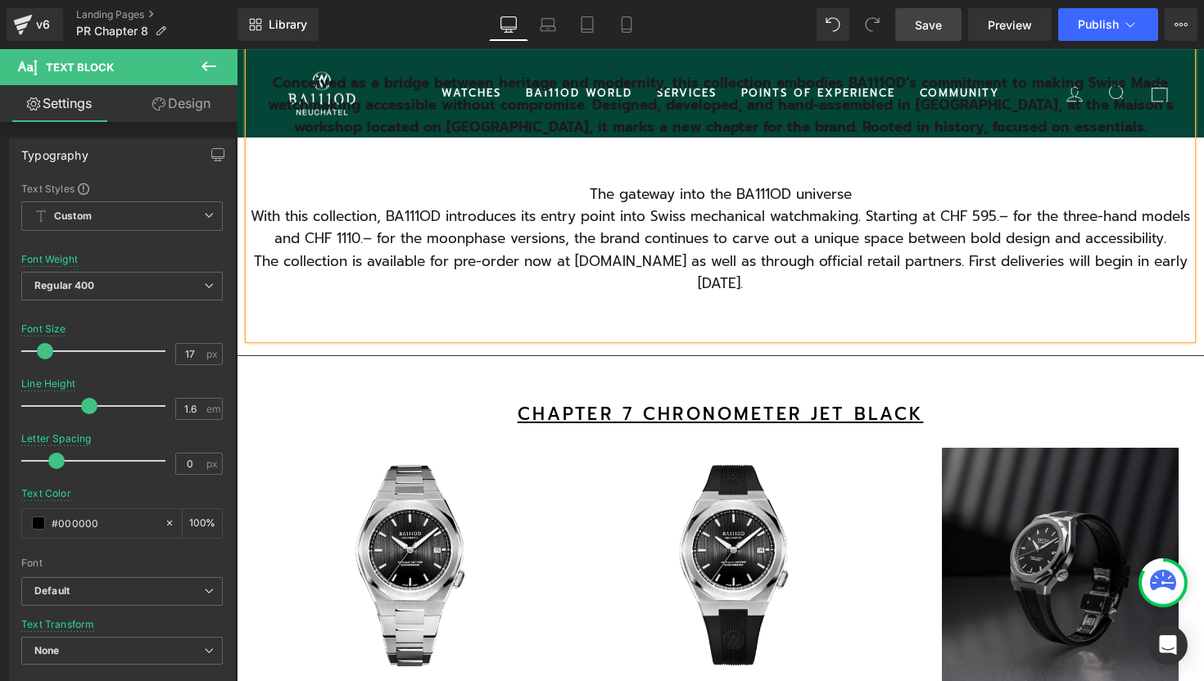
scroll to position [920, 0]
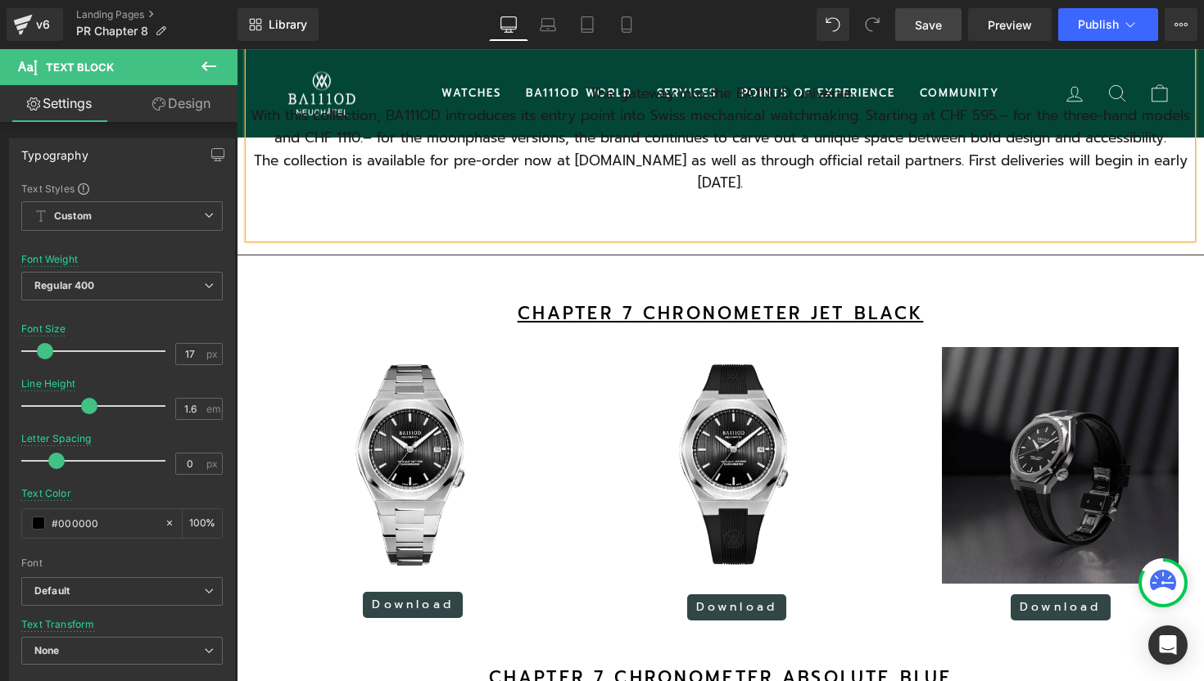
click at [933, 31] on span "Save" at bounding box center [928, 24] width 27 height 17
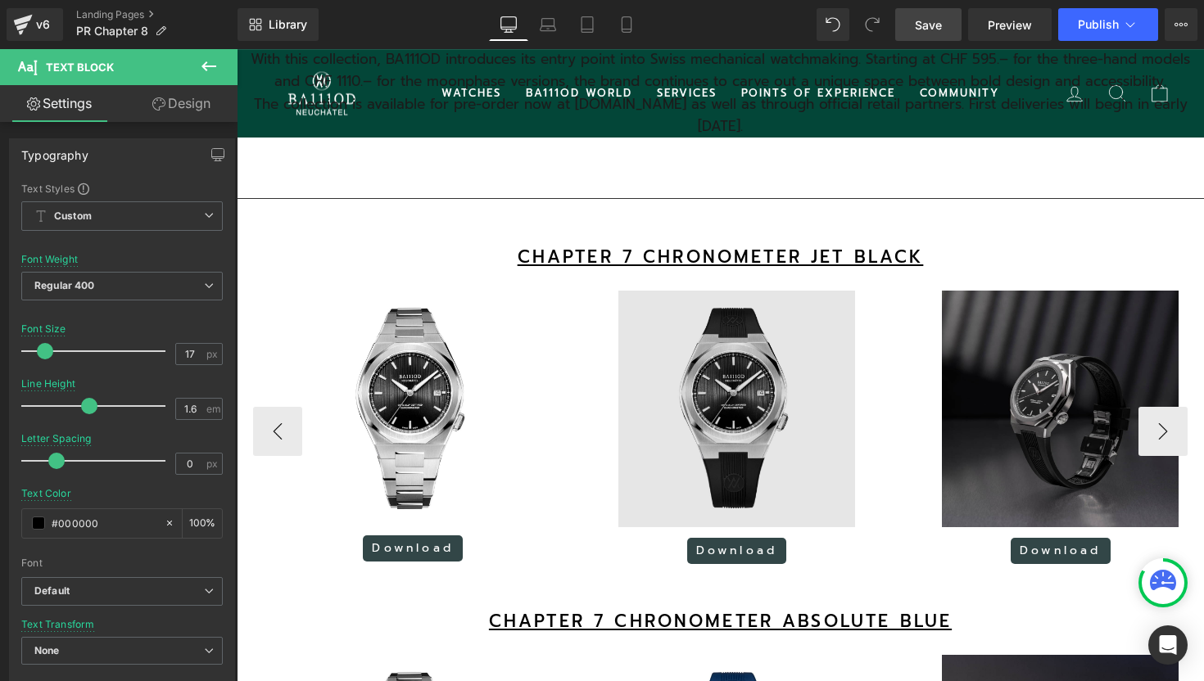
scroll to position [974, 0]
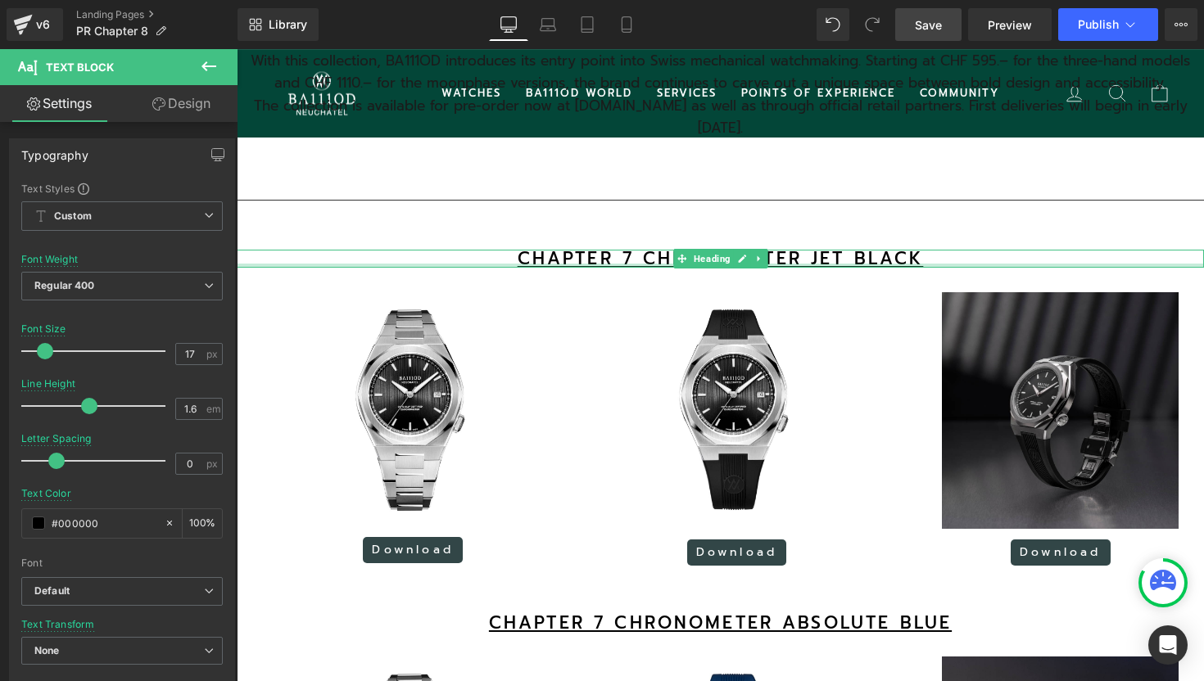
click at [599, 272] on u "CHAPTER 7 CHRONOMETER JET BLACK" at bounding box center [720, 259] width 406 height 26
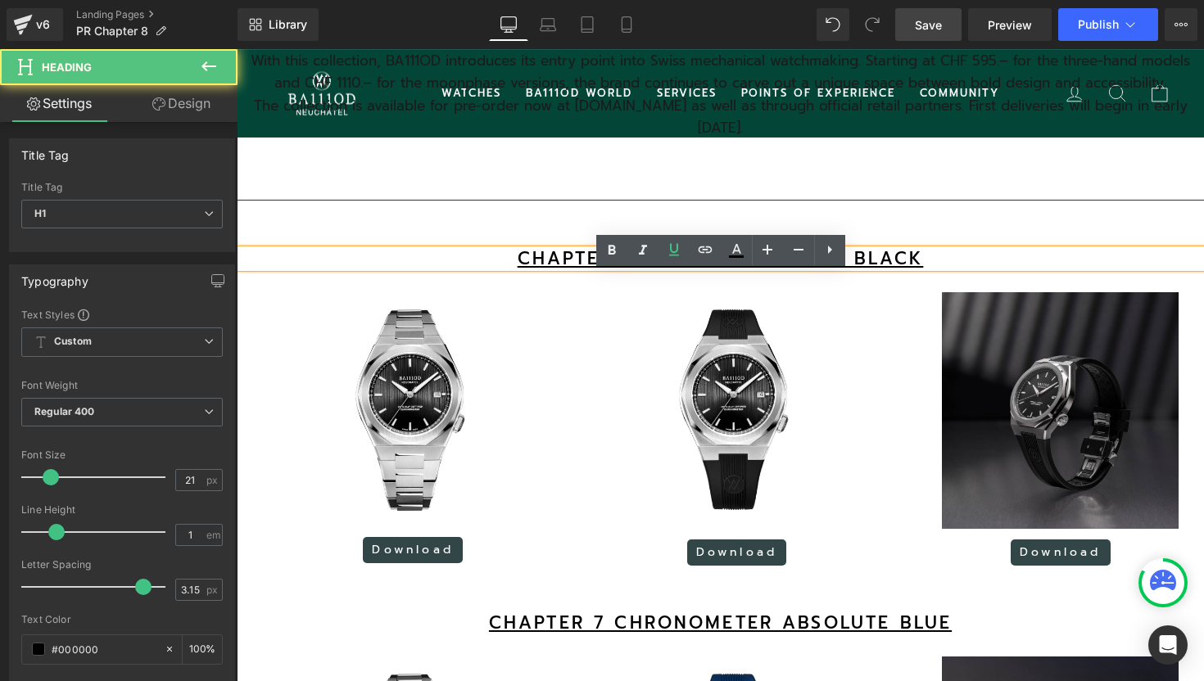
click at [630, 272] on u "CHAPTER 7 CHRONOMETER JET BLACK" at bounding box center [720, 259] width 406 height 26
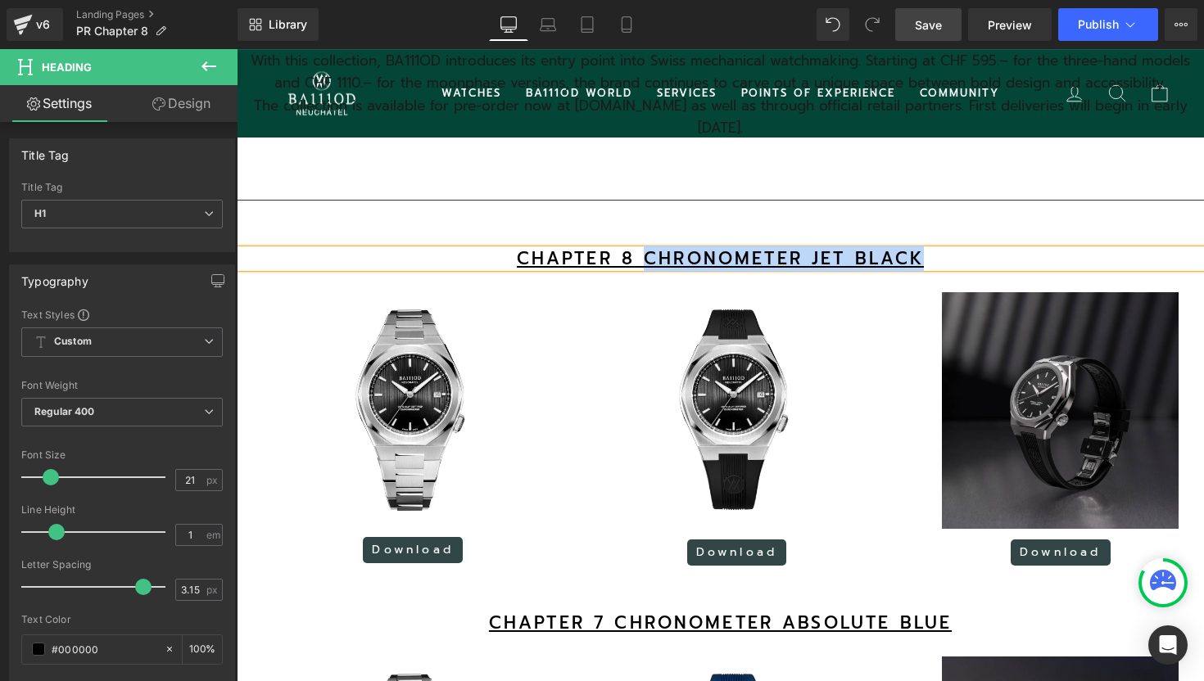
drag, startPoint x: 925, startPoint y: 282, endPoint x: 646, endPoint y: 279, distance: 279.2
click at [645, 268] on h1 "CHAPTER 8 CHRONOMETER JET BLACK" at bounding box center [720, 259] width 967 height 17
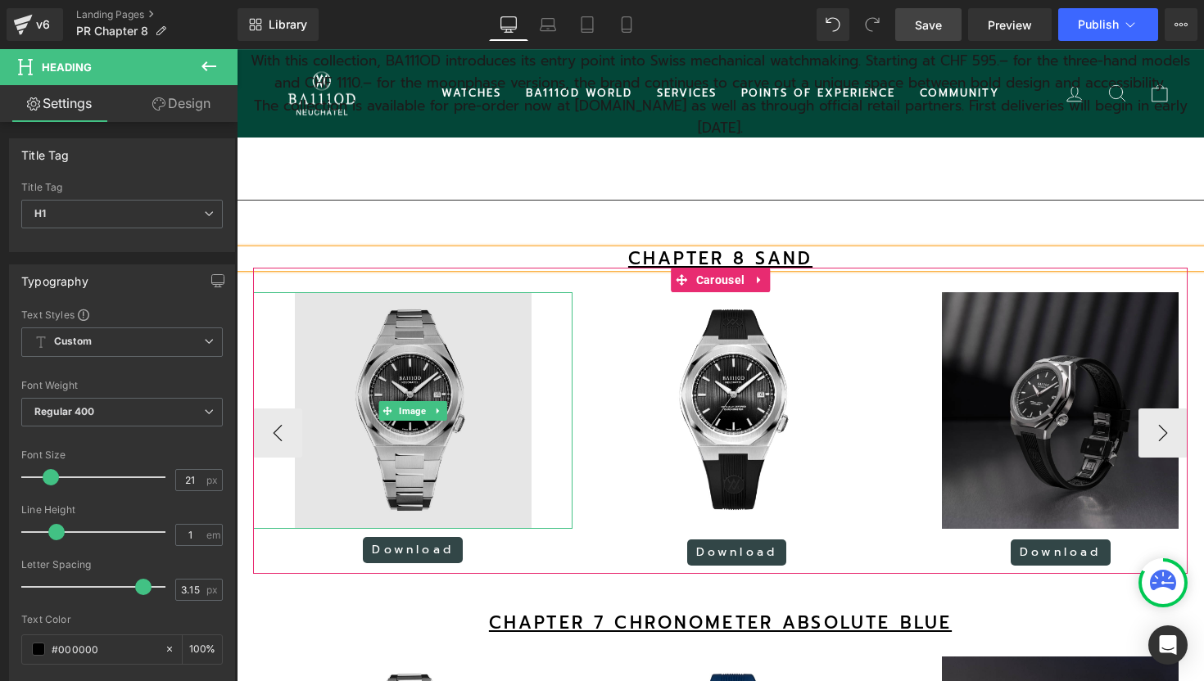
click at [403, 386] on img at bounding box center [413, 410] width 237 height 237
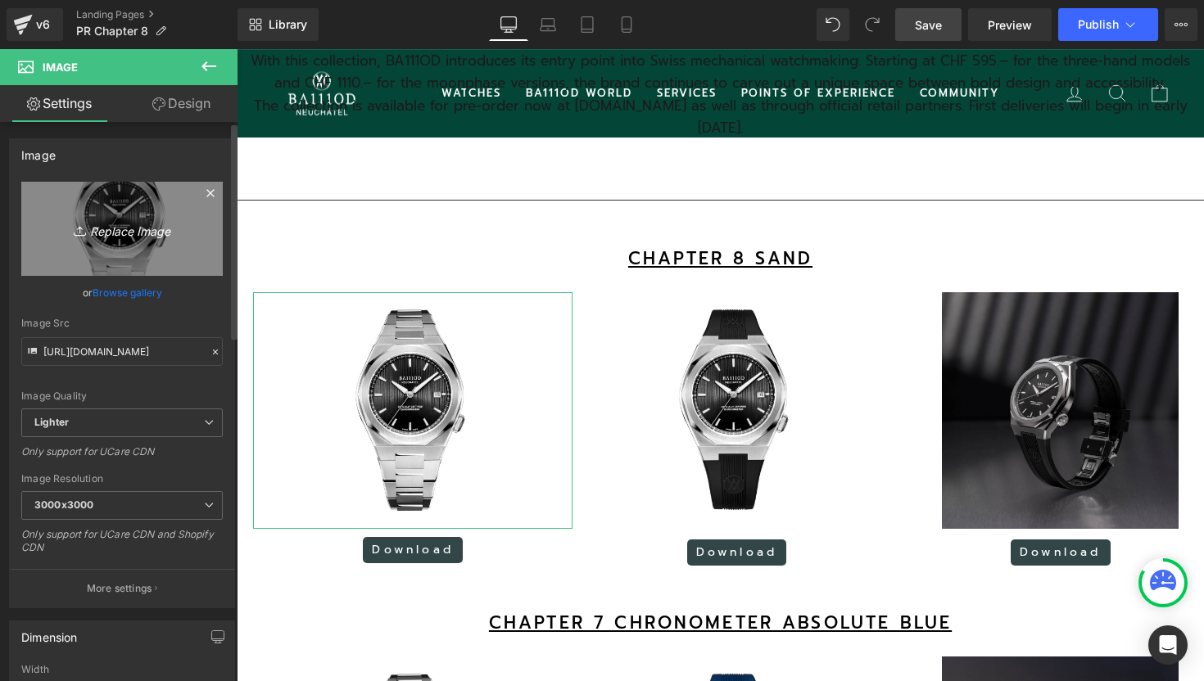
click at [140, 232] on icon "Replace Image" at bounding box center [121, 229] width 131 height 20
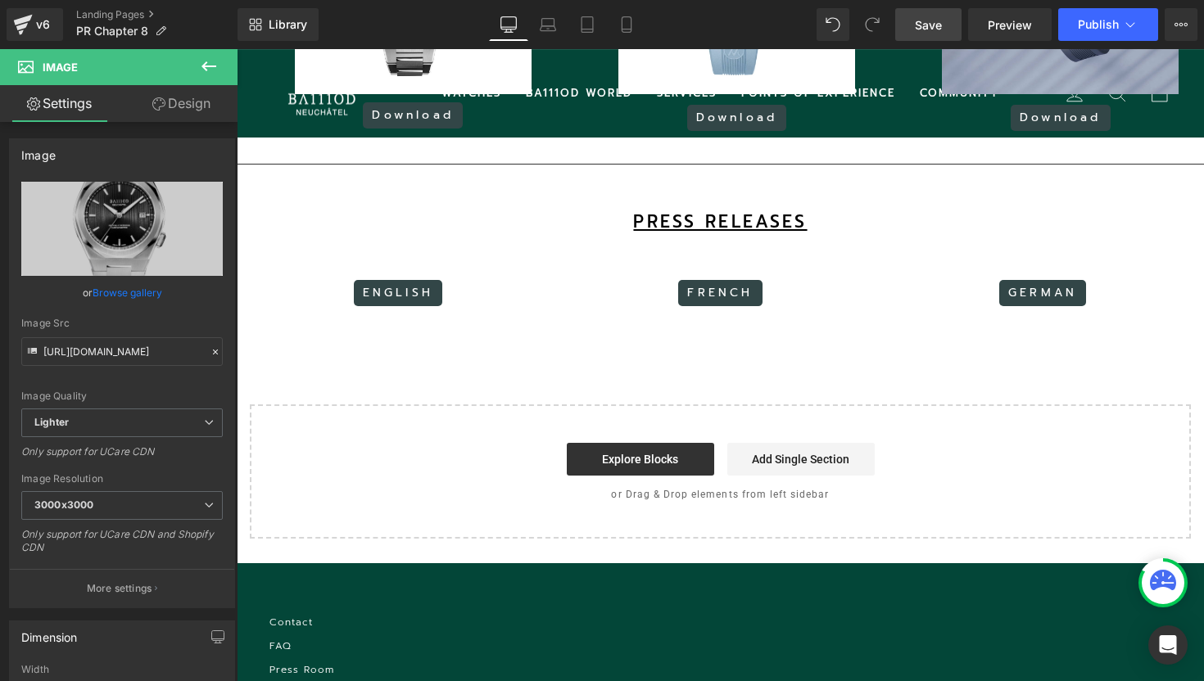
scroll to position [2528, 0]
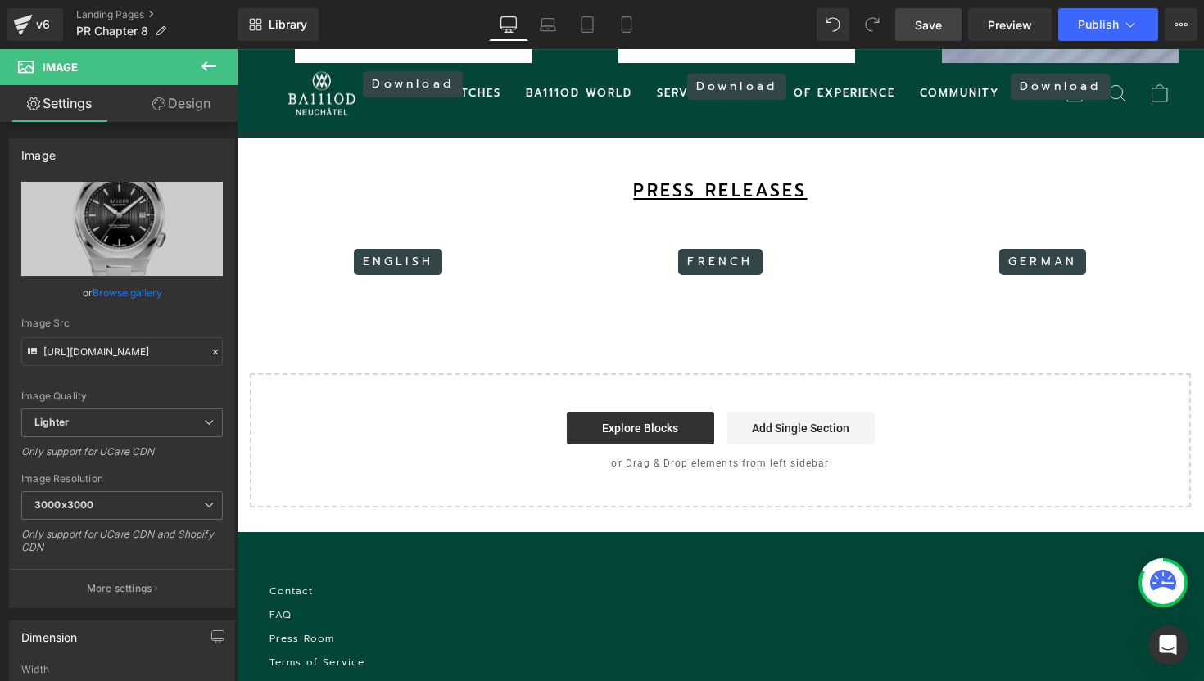
click at [1140, 275] on div "GERMAN" at bounding box center [1042, 262] width 298 height 26
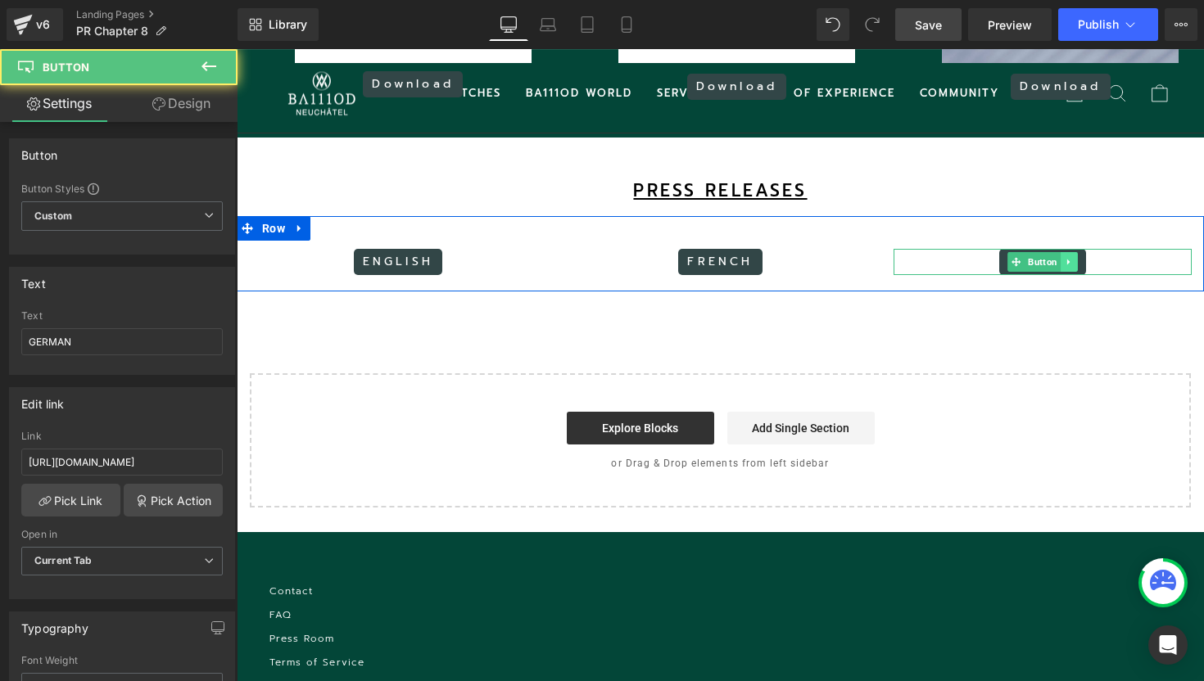
click at [1069, 267] on icon at bounding box center [1068, 262] width 9 height 10
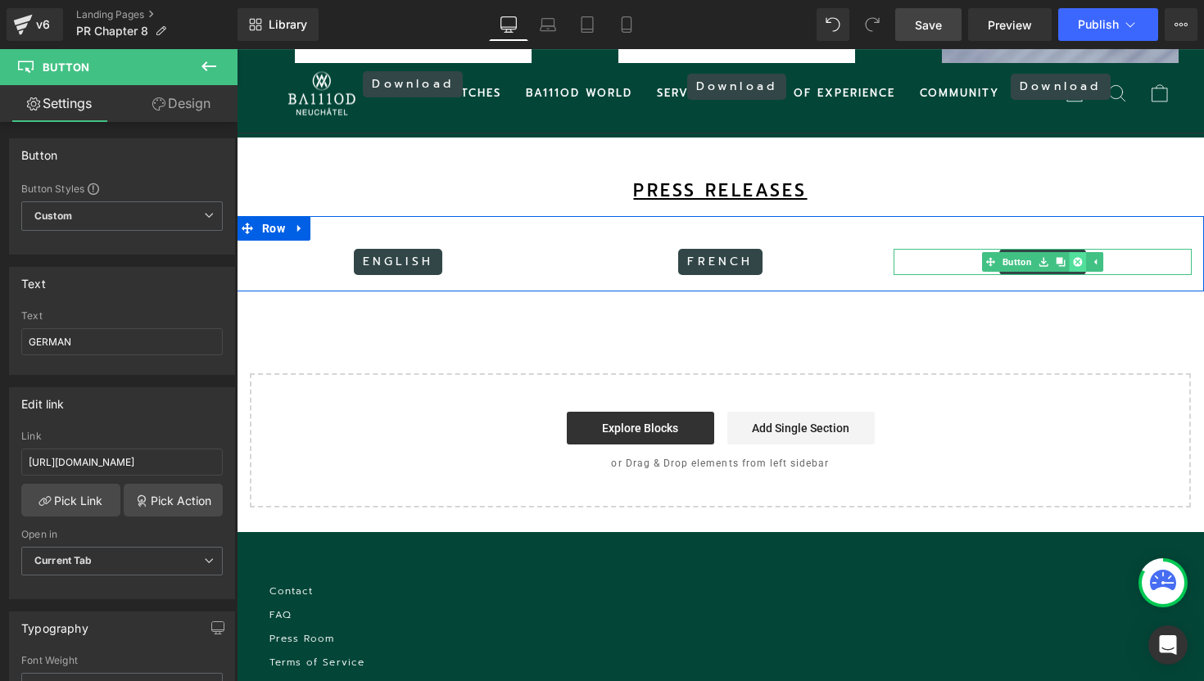
click at [1073, 267] on icon at bounding box center [1077, 262] width 9 height 9
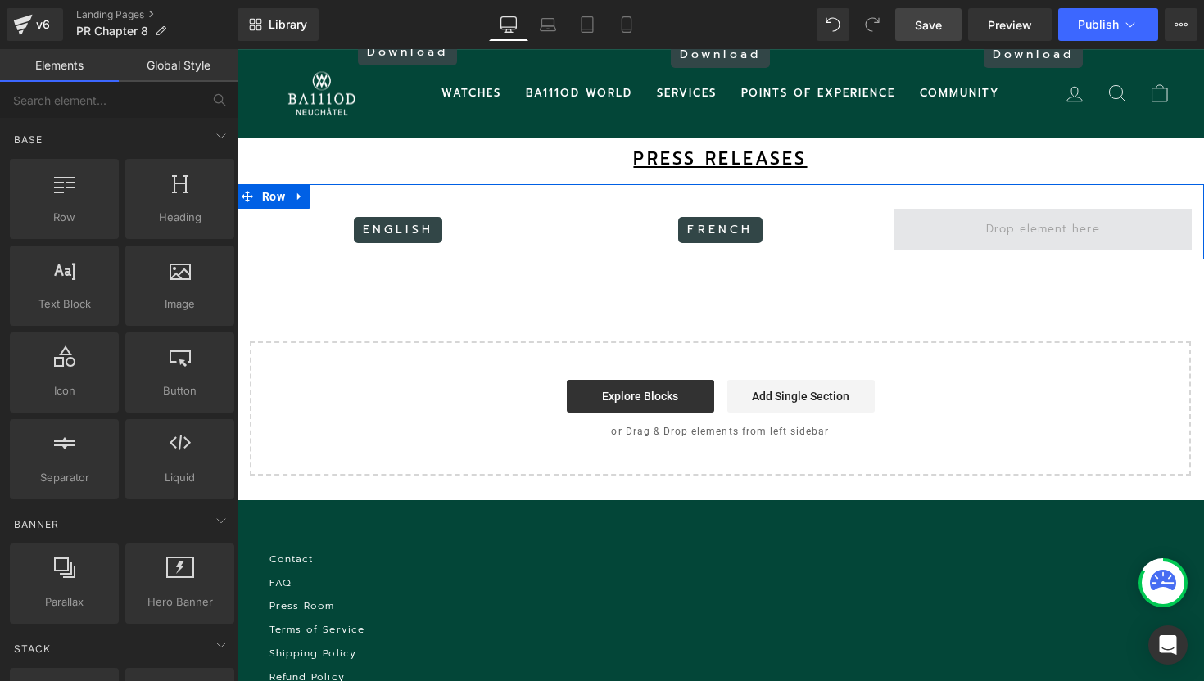
scroll to position [8, 8]
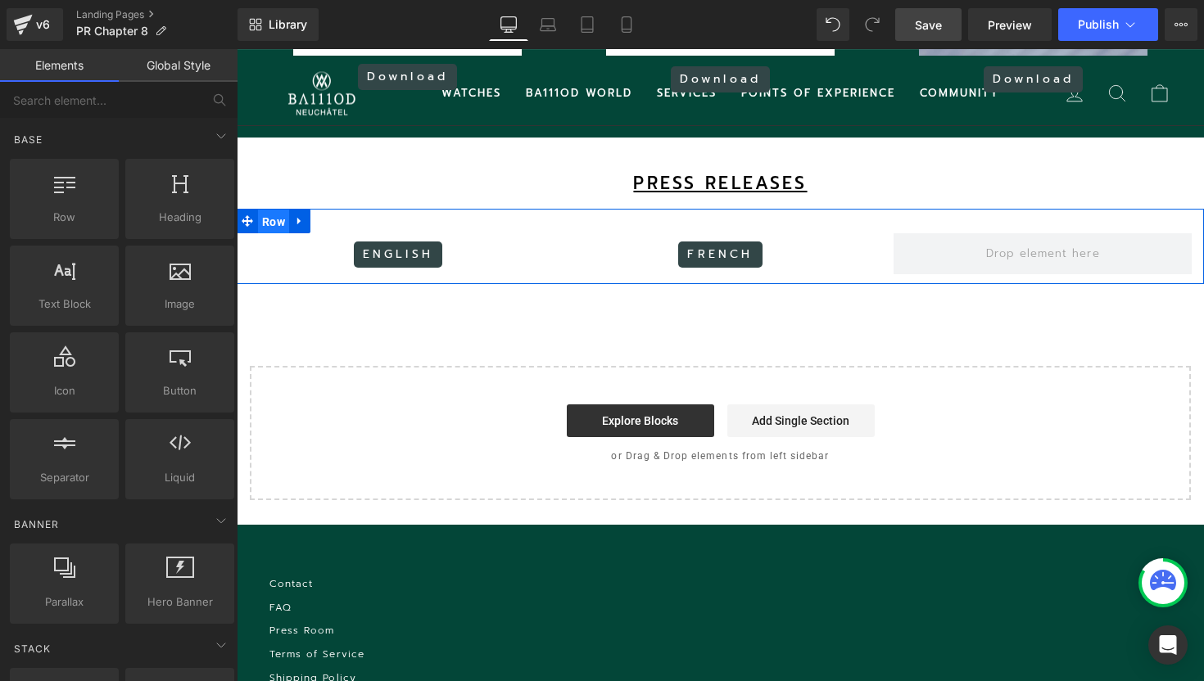
click at [273, 234] on span "Row" at bounding box center [273, 222] width 31 height 25
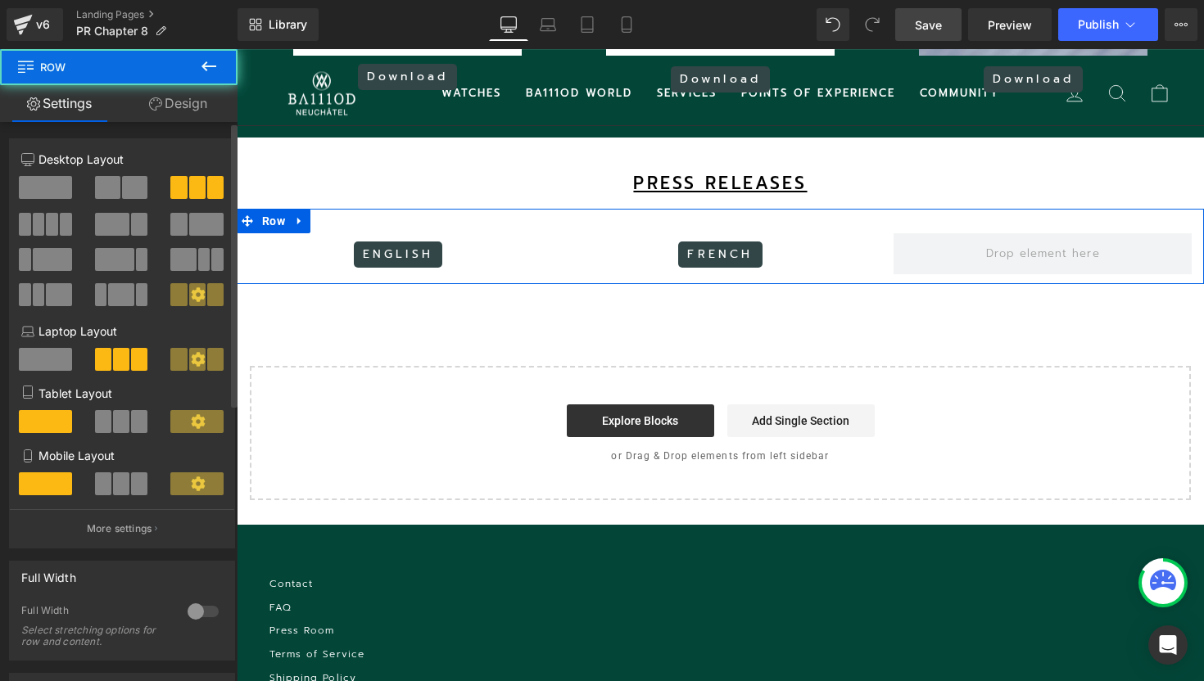
click at [104, 197] on span at bounding box center [107, 187] width 25 height 23
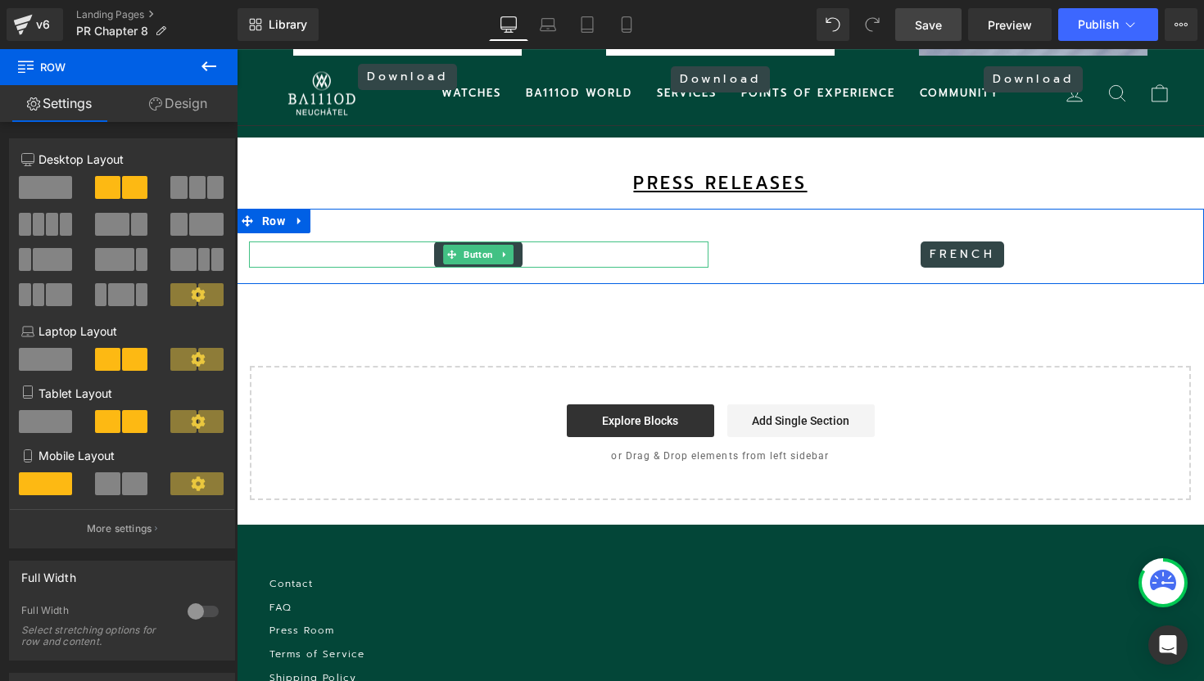
click at [477, 264] on span "Button" at bounding box center [478, 255] width 36 height 20
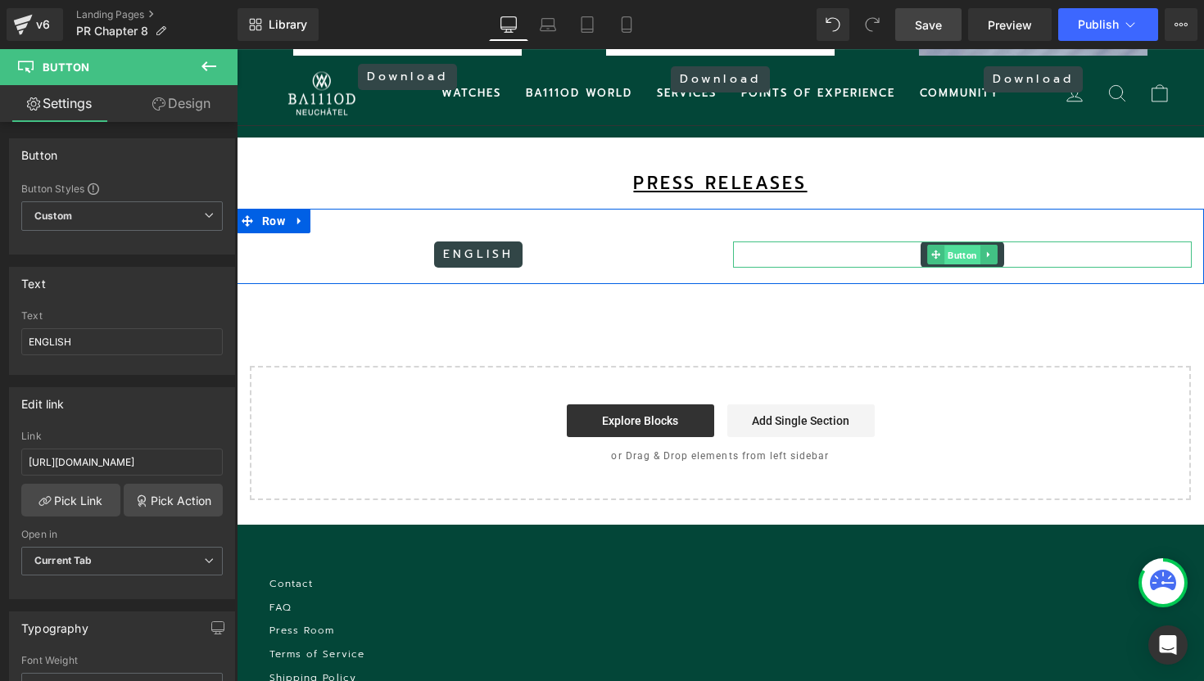
click at [961, 265] on span "Button" at bounding box center [962, 256] width 36 height 20
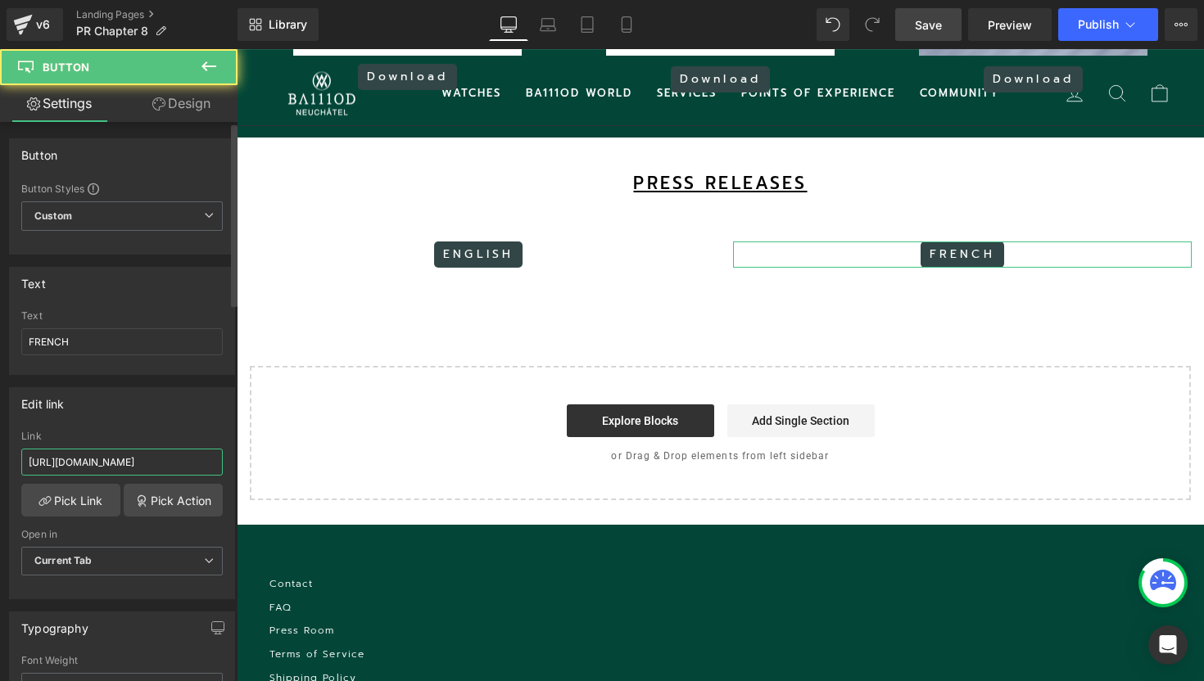
click at [129, 462] on input "[URL][DOMAIN_NAME]" at bounding box center [121, 462] width 201 height 27
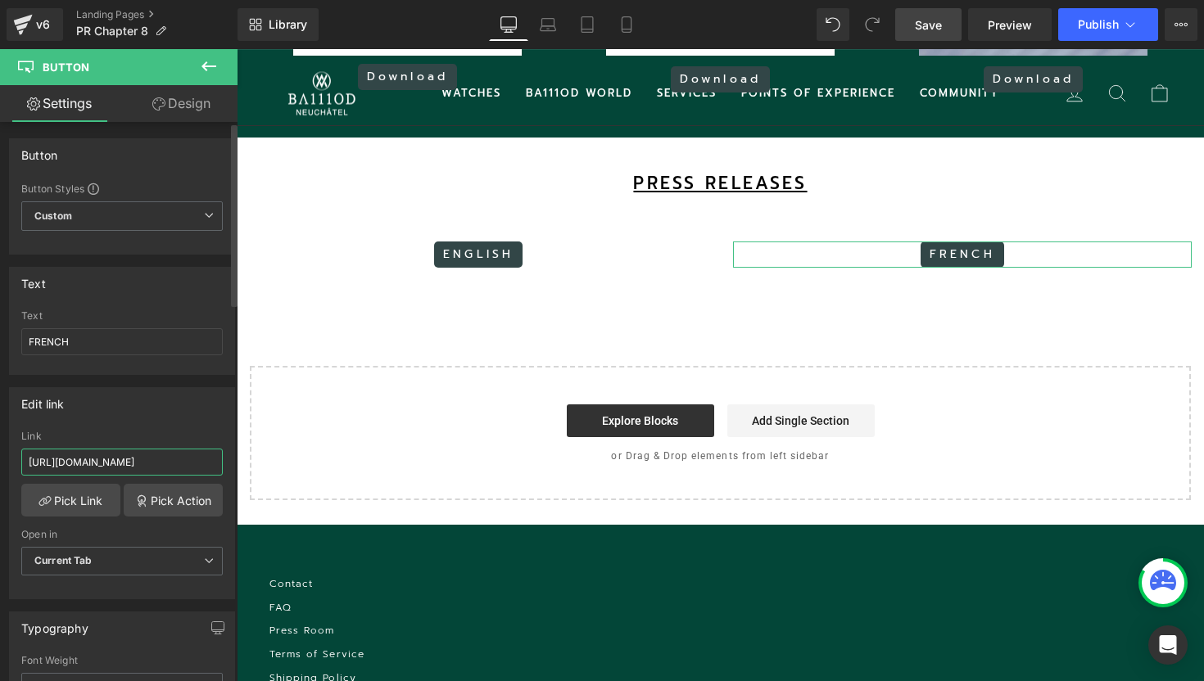
click at [129, 462] on input "[URL][DOMAIN_NAME]" at bounding box center [121, 462] width 201 height 27
paste input "uc?export=download&id=1mS3dbUQfc13Hr2KW8m4u7utzz7rusNGV"
type input "[URL][DOMAIN_NAME]"
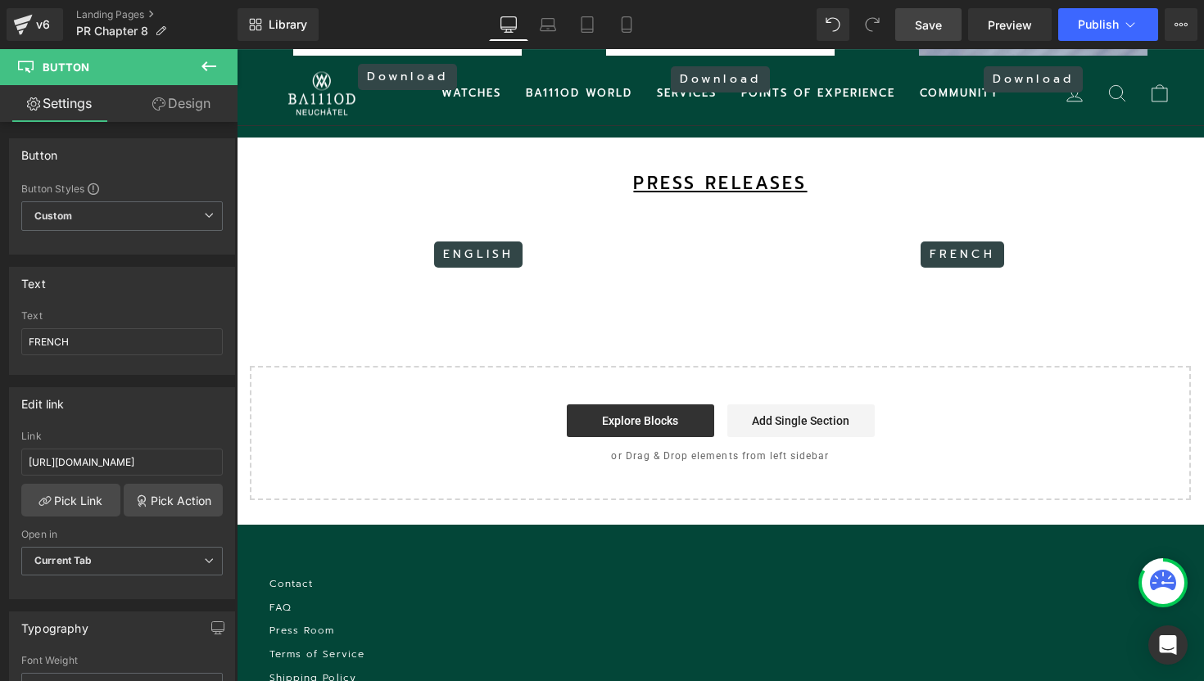
scroll to position [0, 0]
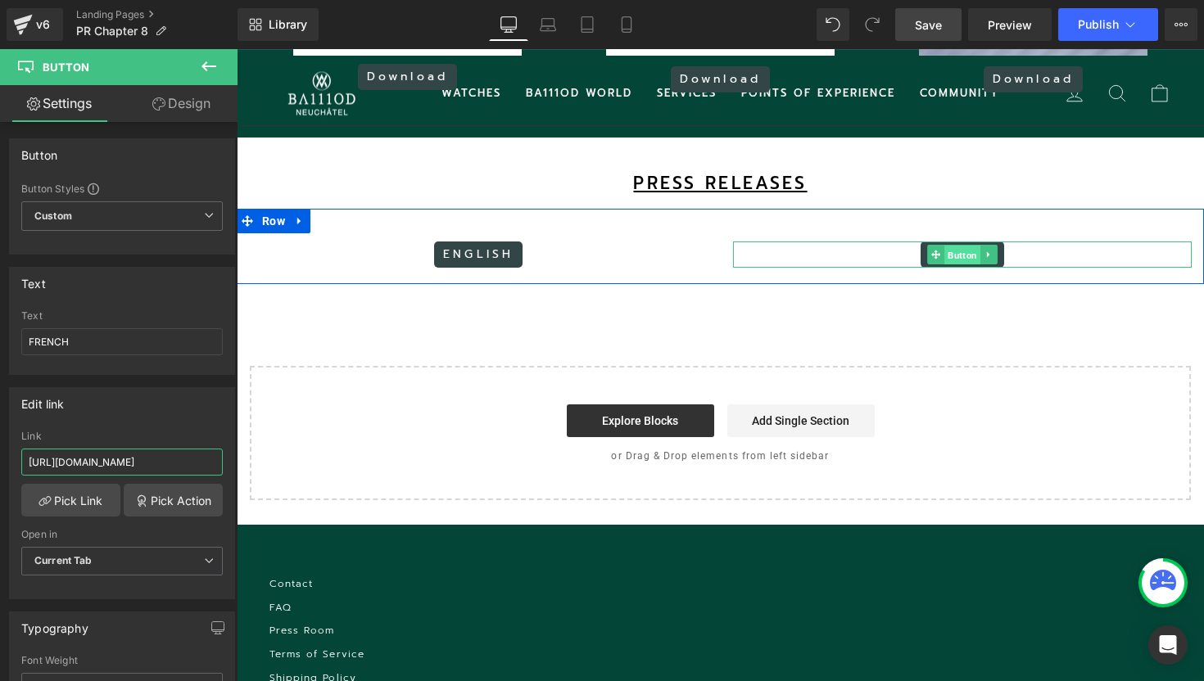
click at [963, 265] on span "Button" at bounding box center [962, 256] width 36 height 20
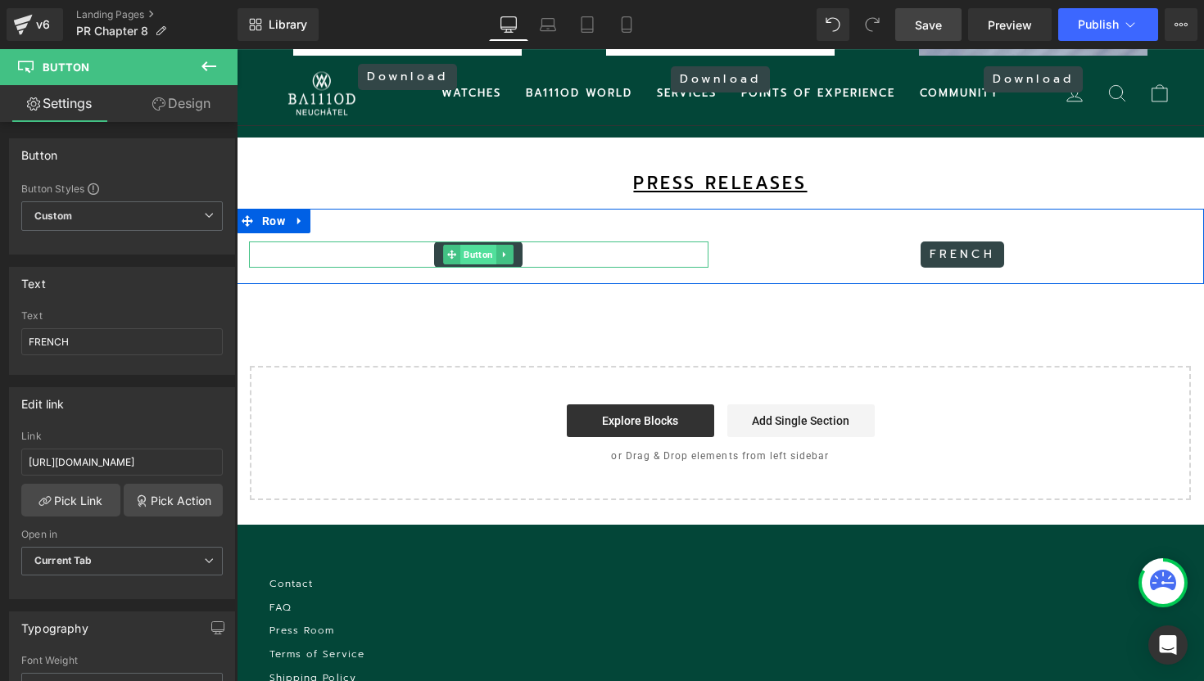
click at [476, 264] on span "Button" at bounding box center [478, 255] width 36 height 20
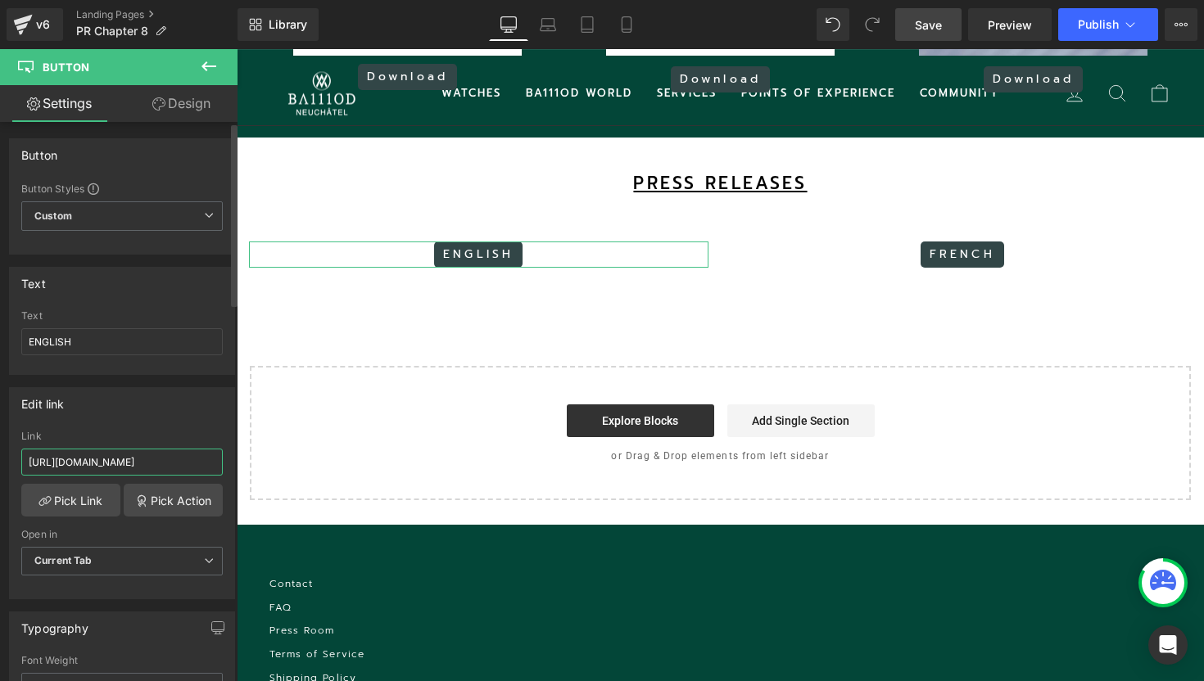
click at [93, 466] on input "[URL][DOMAIN_NAME]" at bounding box center [121, 462] width 201 height 27
paste input "[URL][DOMAIN_NAME]"
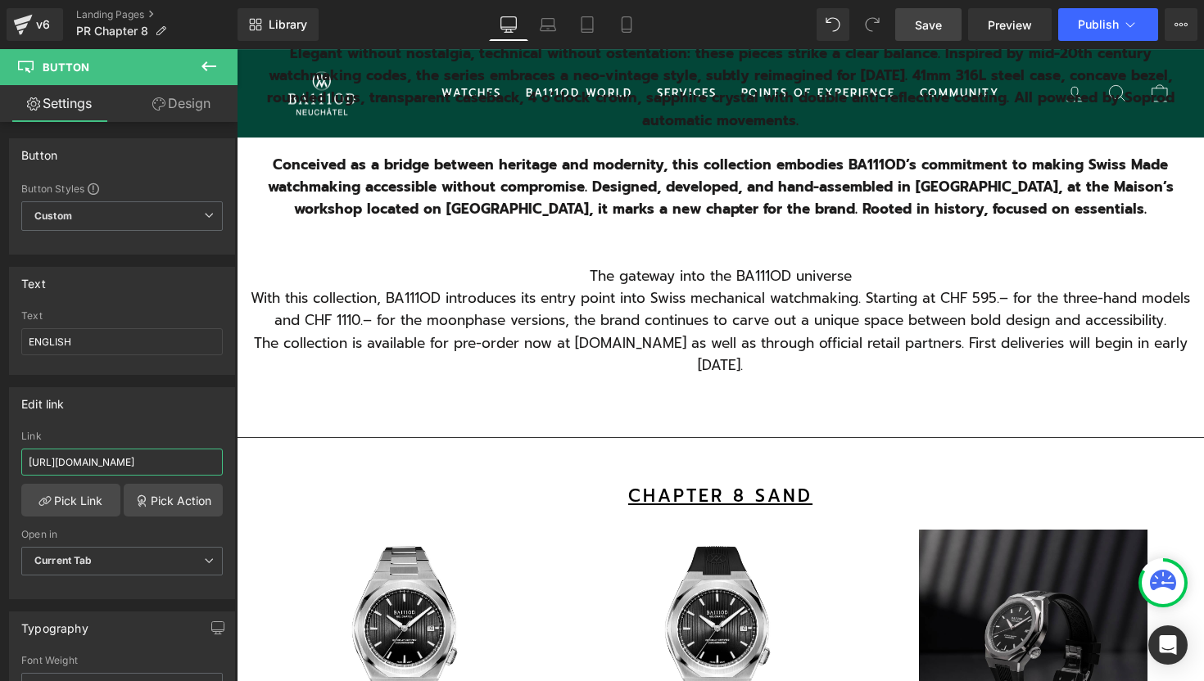
scroll to position [549, 0]
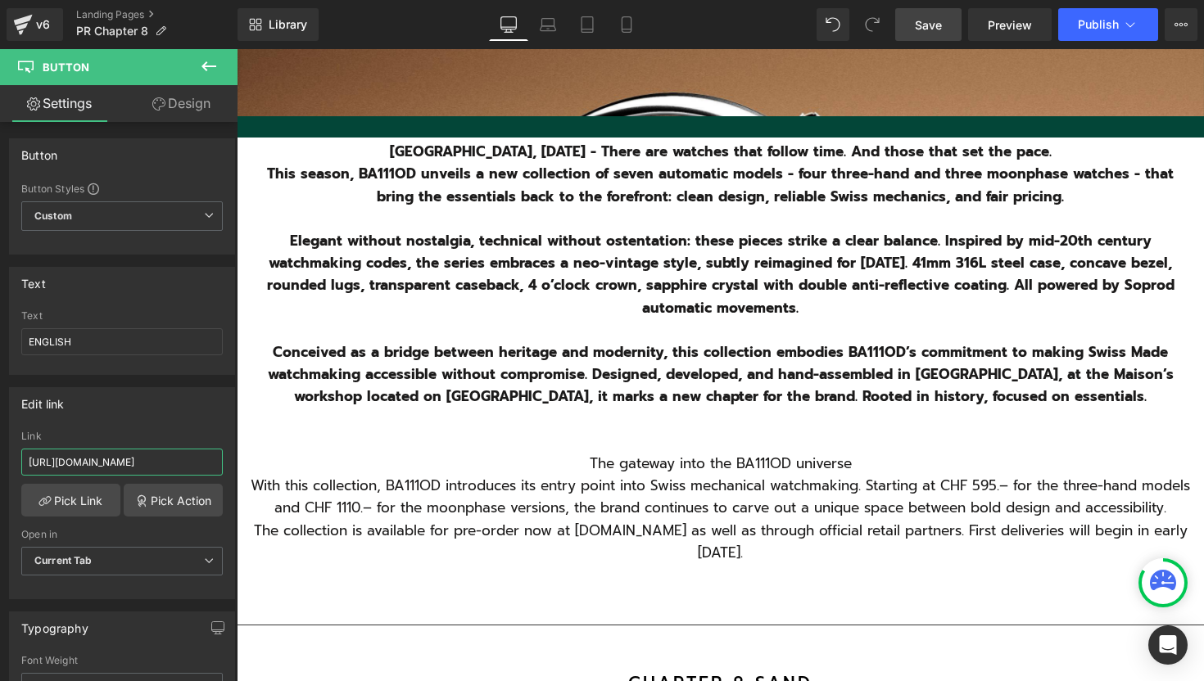
type input "[URL][DOMAIN_NAME]"
click at [934, 27] on span "Save" at bounding box center [928, 24] width 27 height 17
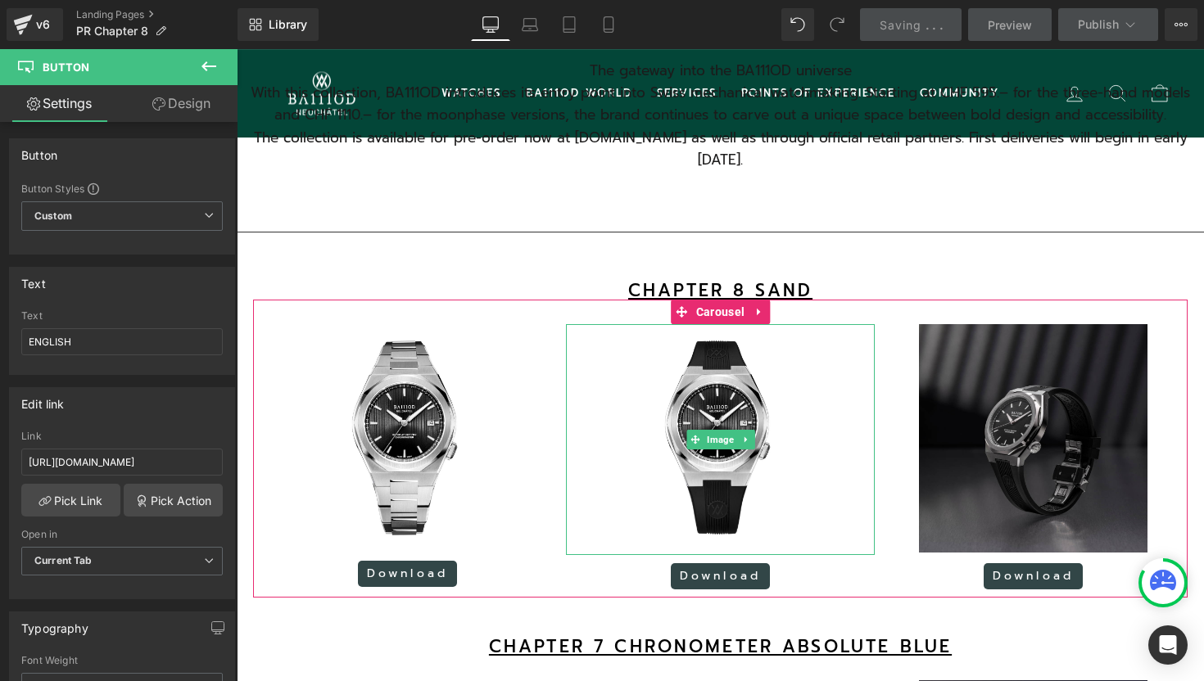
scroll to position [942, 0]
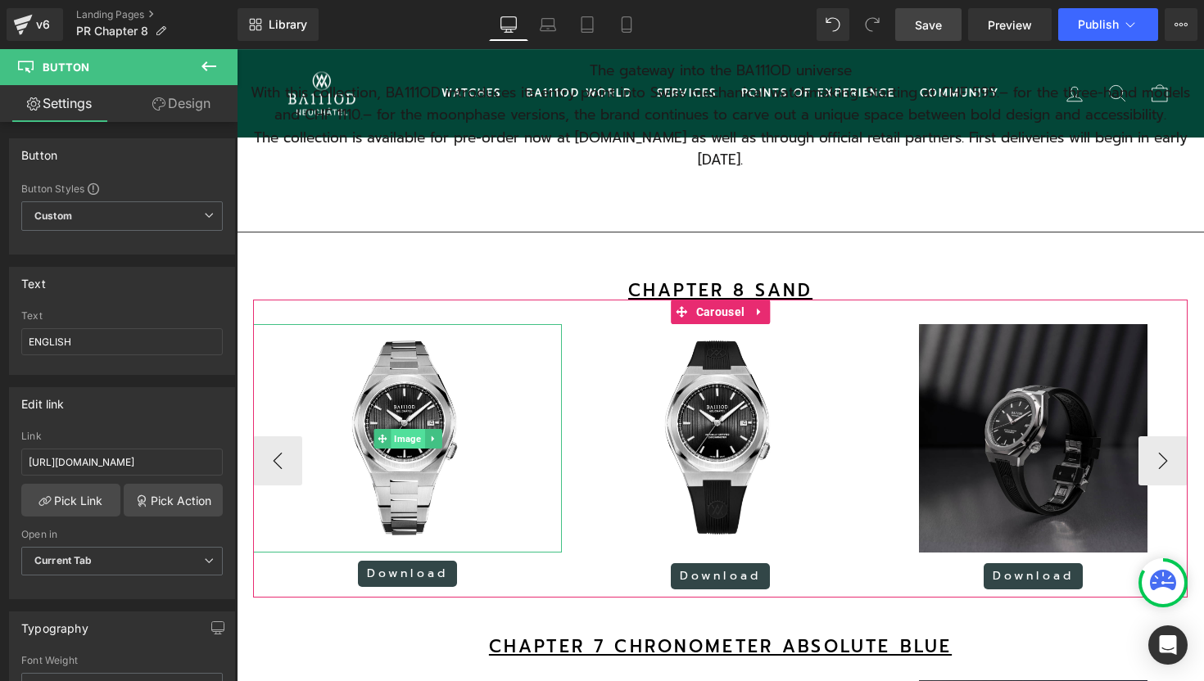
click at [408, 449] on span "Image" at bounding box center [408, 439] width 34 height 20
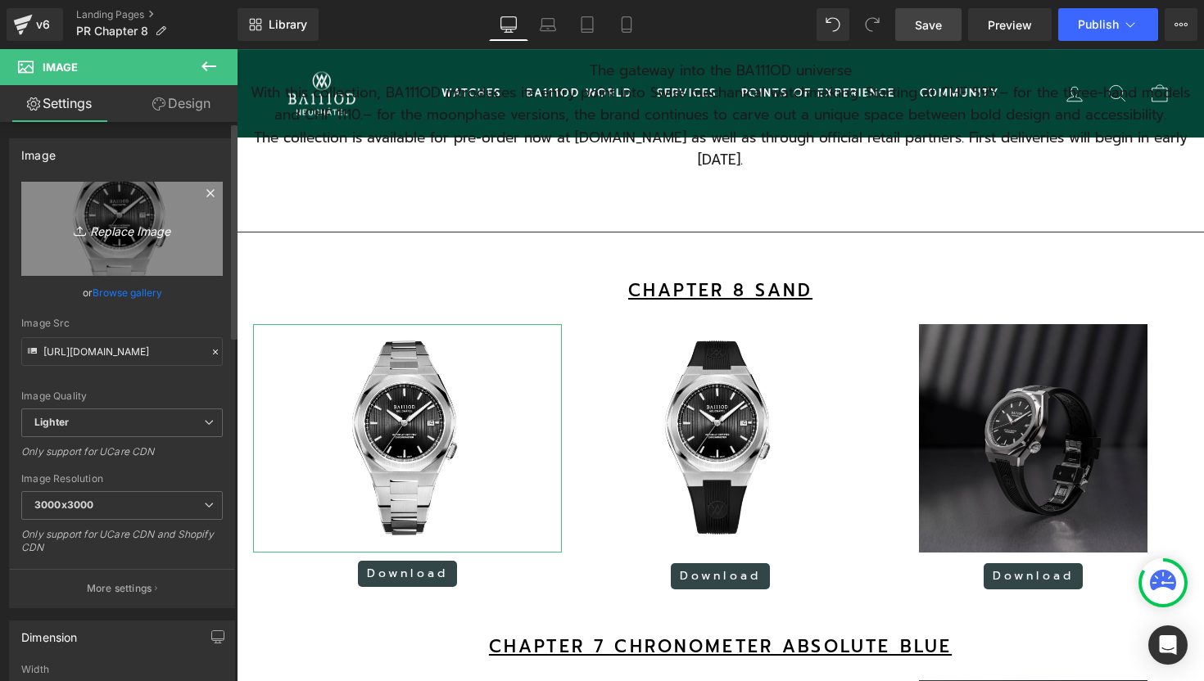
click at [141, 231] on icon "Replace Image" at bounding box center [121, 229] width 131 height 20
type input "C:\fakepath\14.png"
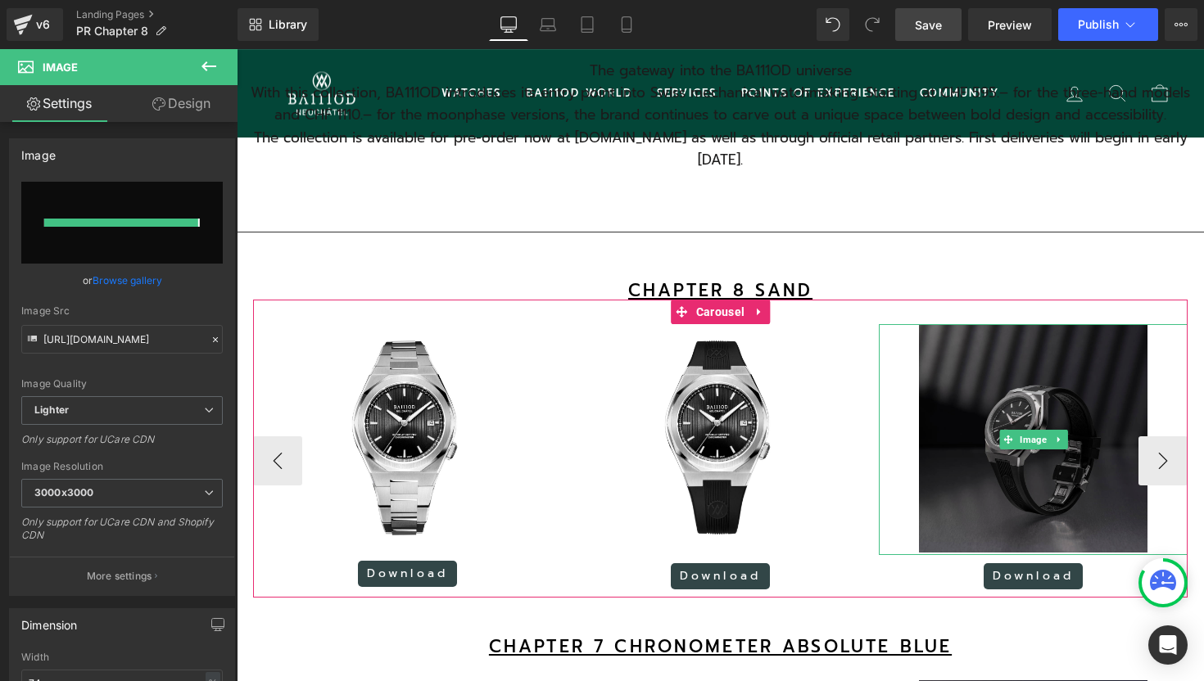
type input "[URL][DOMAIN_NAME]"
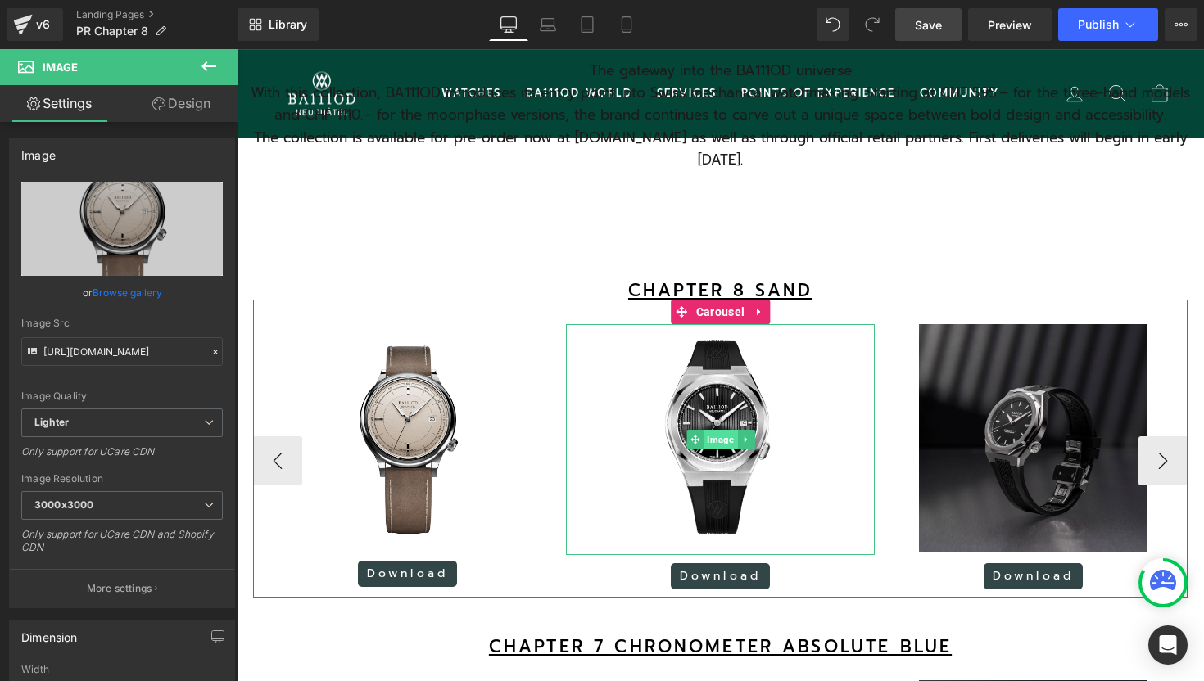
click at [716, 450] on span "Image" at bounding box center [720, 440] width 34 height 20
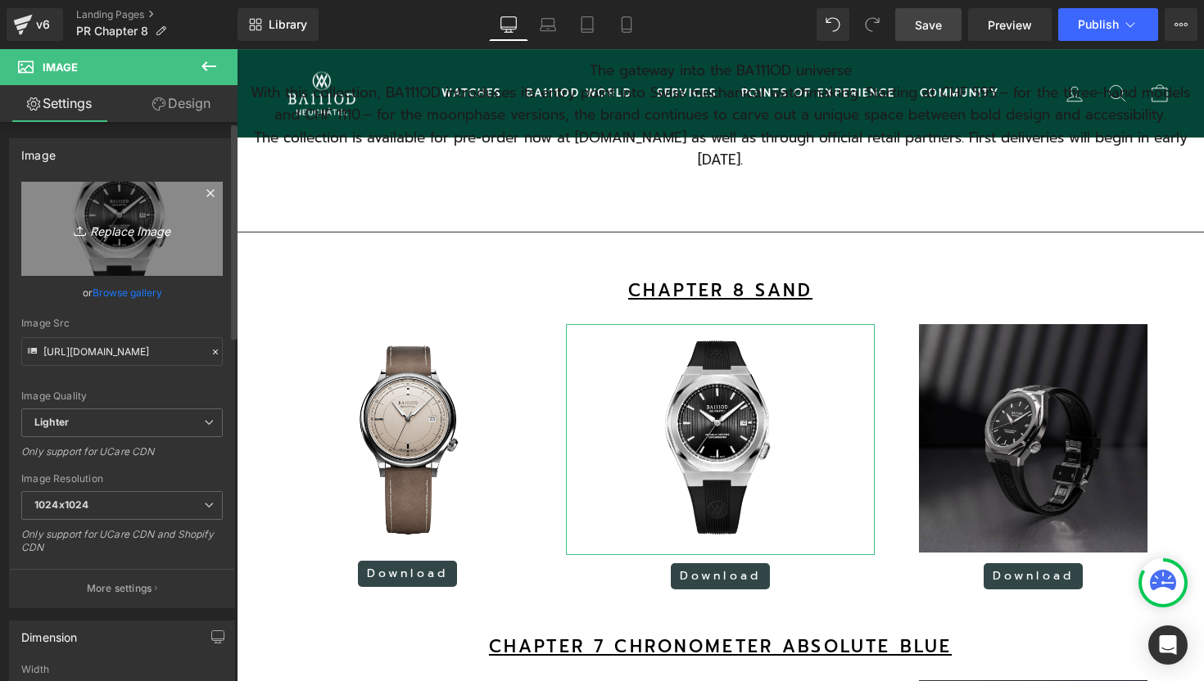
click at [144, 235] on icon "Replace Image" at bounding box center [121, 229] width 131 height 20
type input "C:\fakepath\11.png"
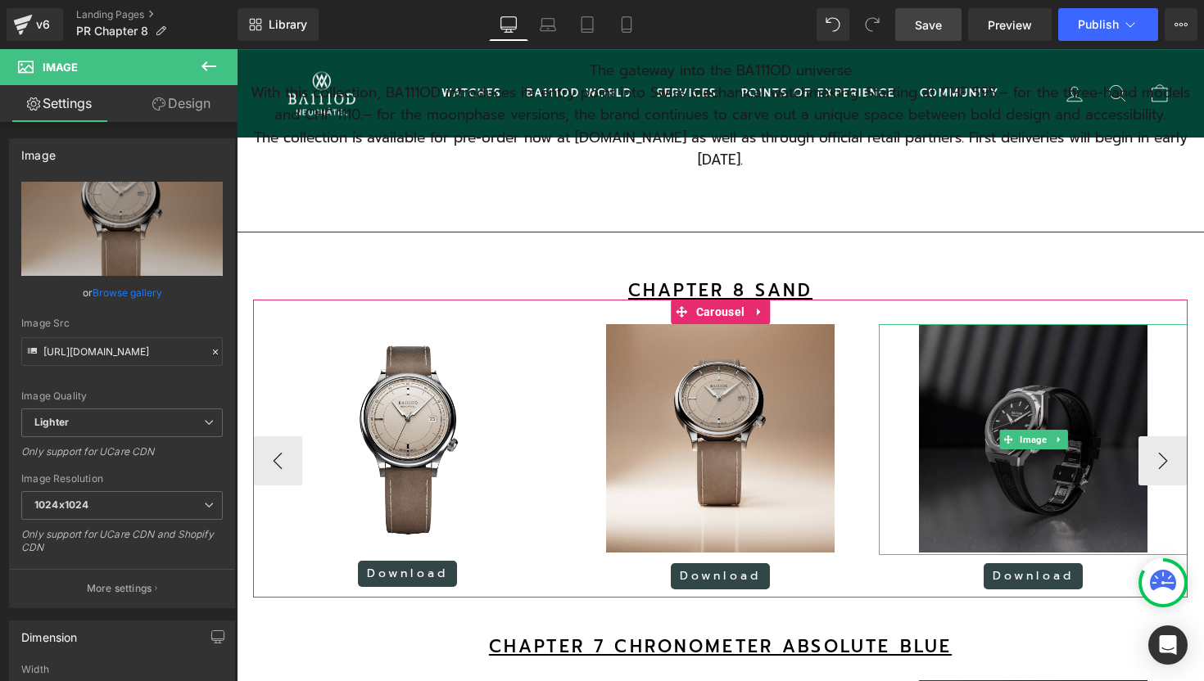
type input "[URL][DOMAIN_NAME]"
click at [1112, 416] on img at bounding box center [1033, 439] width 228 height 231
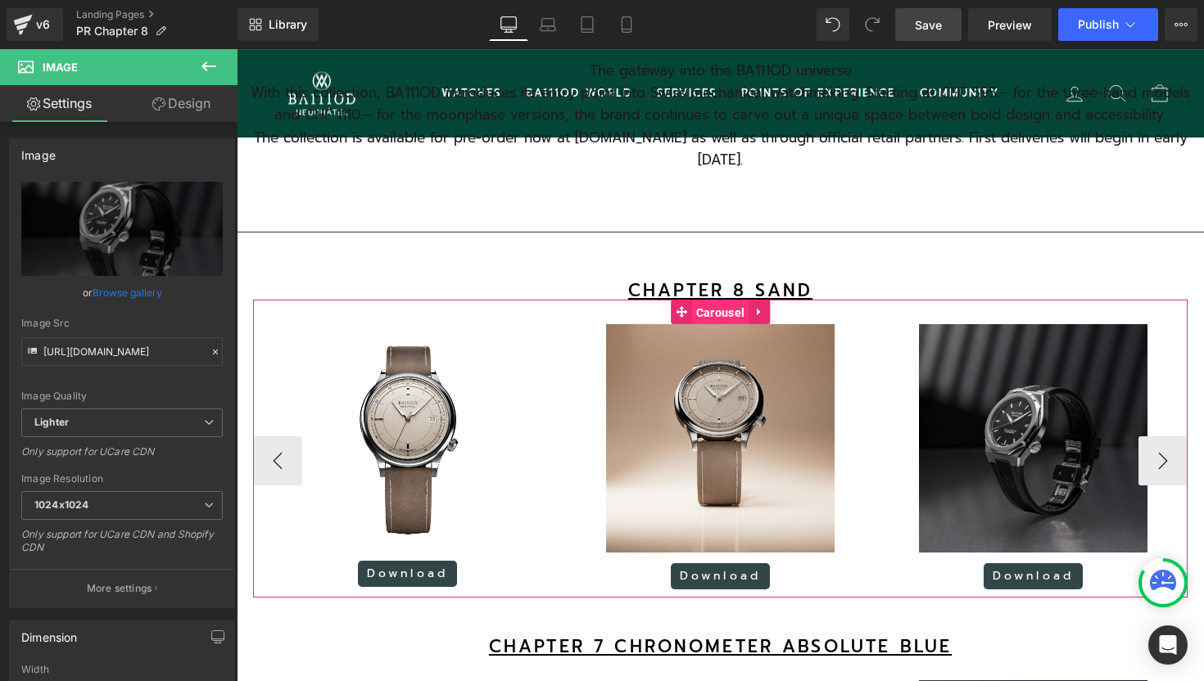
click at [726, 325] on span "Carousel" at bounding box center [720, 312] width 56 height 25
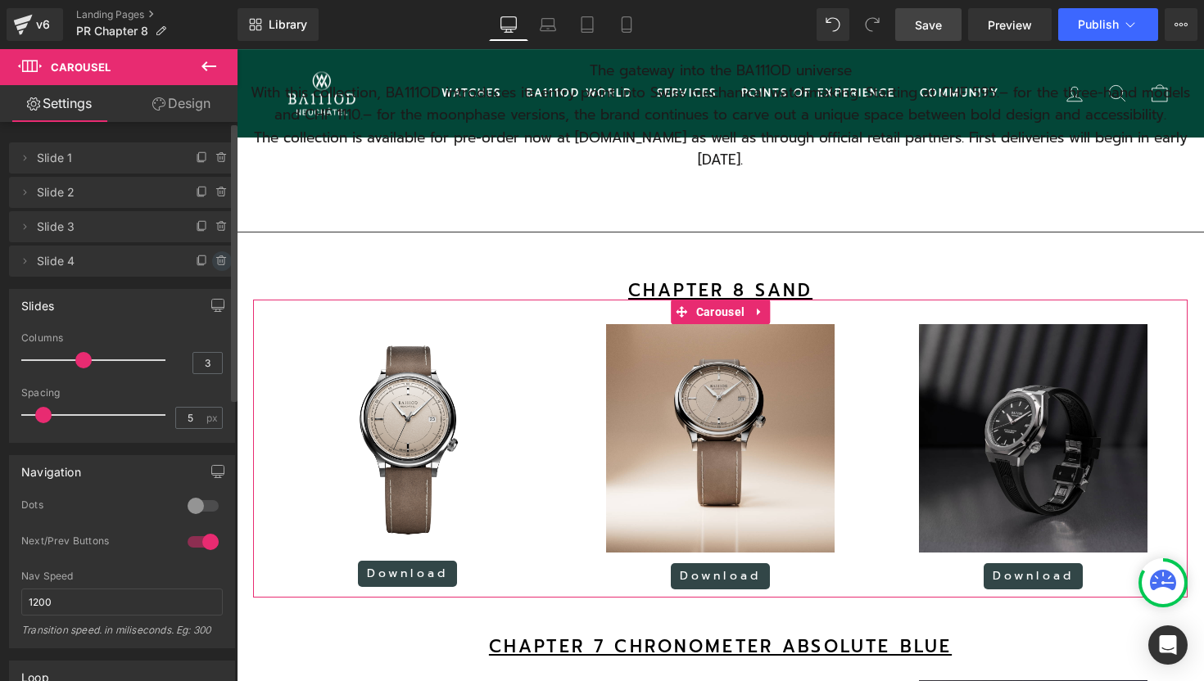
click at [218, 264] on icon at bounding box center [221, 261] width 7 height 7
click at [198, 262] on button "Delete" at bounding box center [204, 261] width 52 height 21
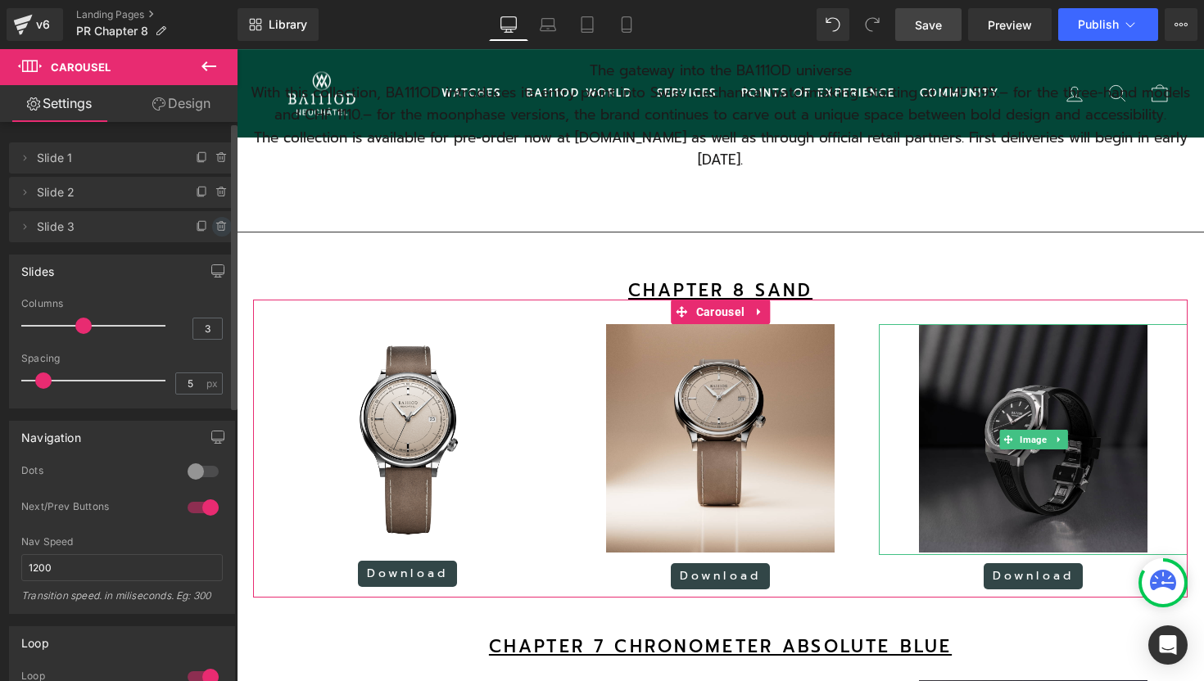
click at [219, 228] on icon at bounding box center [221, 226] width 13 height 13
click at [215, 227] on button "Delete" at bounding box center [204, 227] width 52 height 21
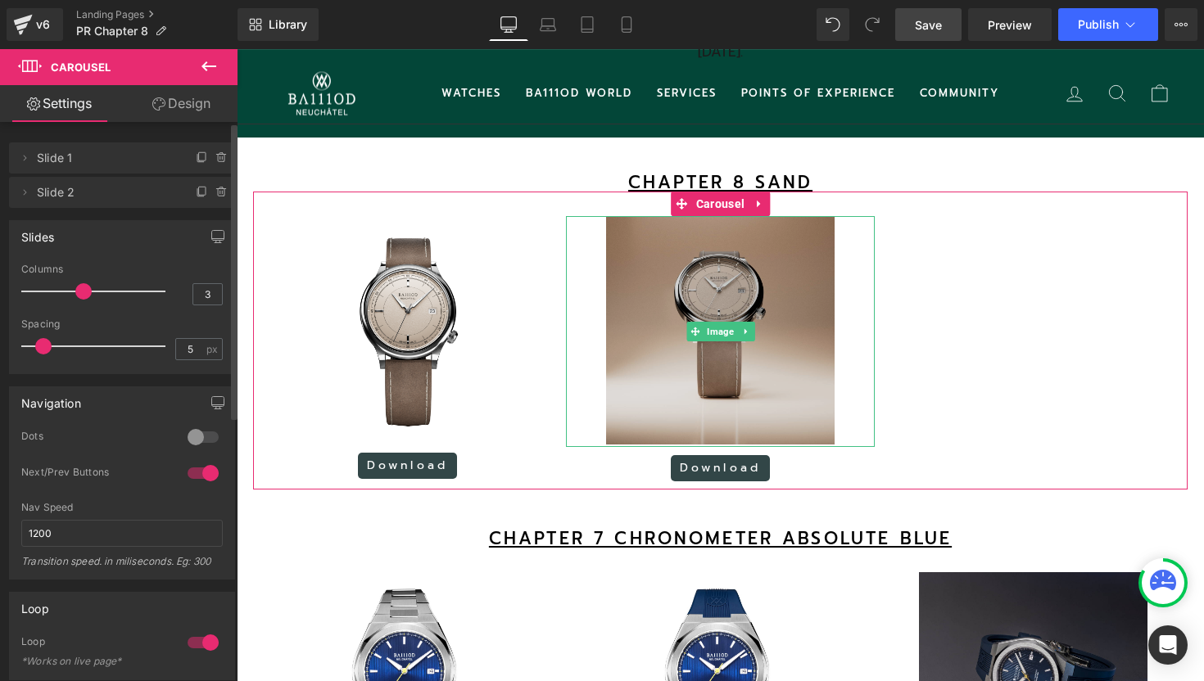
scroll to position [1102, 0]
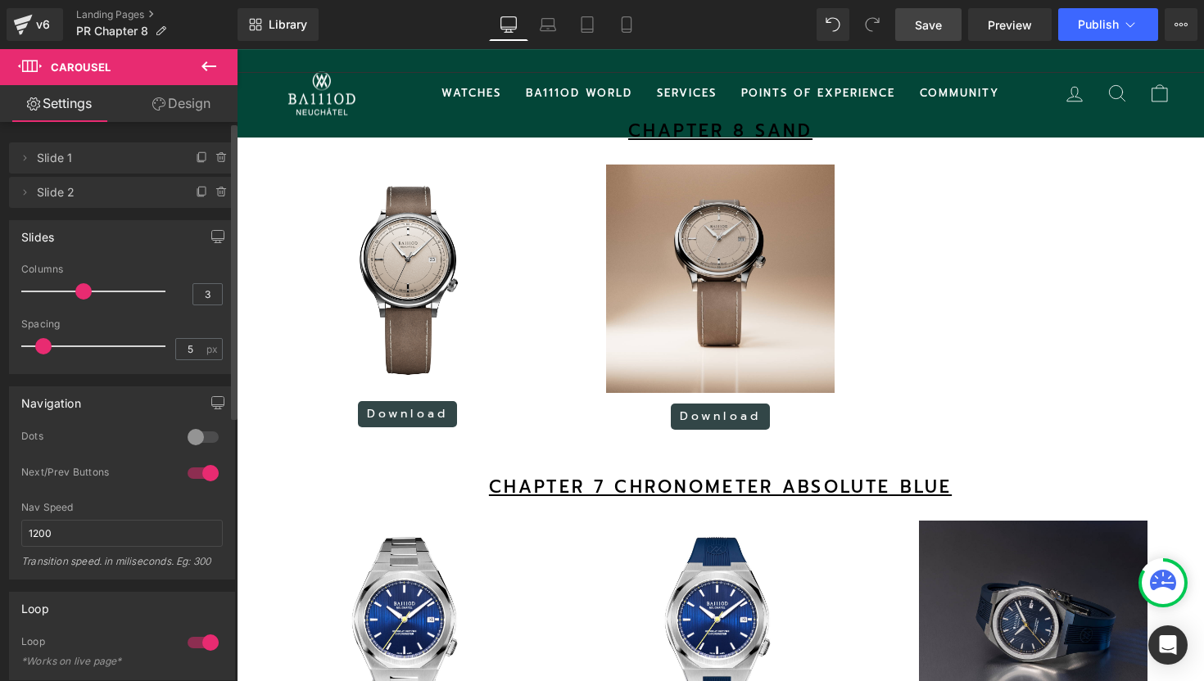
click at [752, 496] on div "CHAPTER 7 CHRONOMETER ABSOLUTE BLUE Heading" at bounding box center [720, 487] width 967 height 17
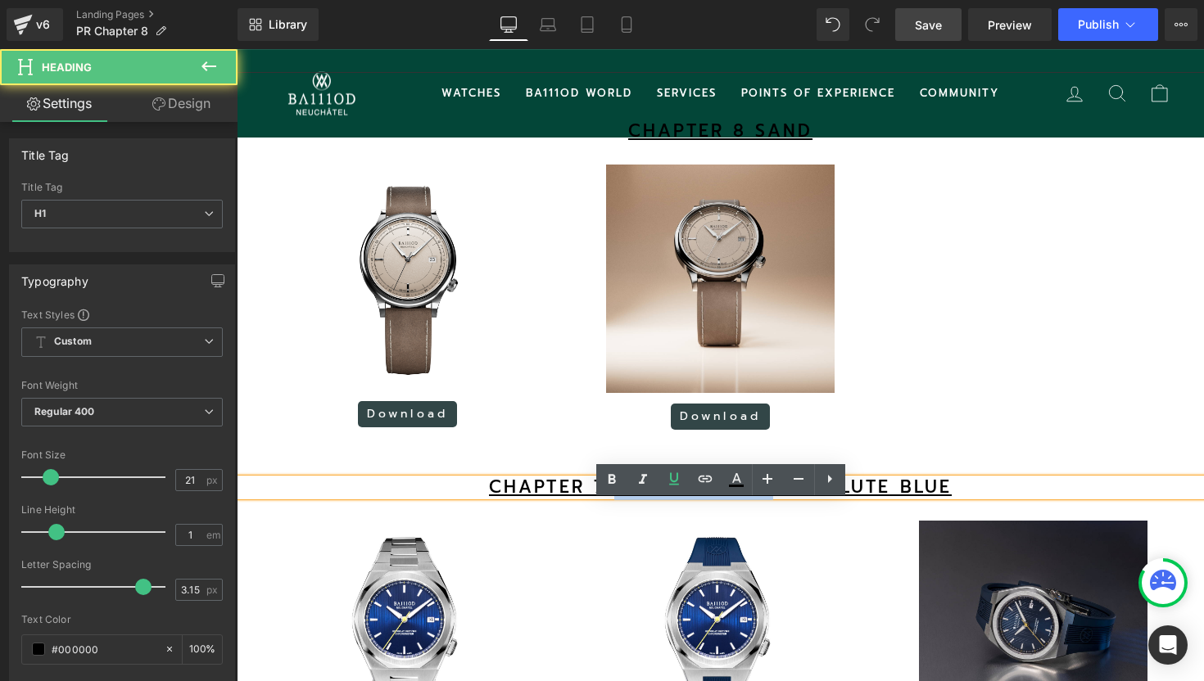
click at [752, 500] on u "CHAPTER 7 CHRONOMETER ABSOLUTE BLUE" at bounding box center [720, 487] width 463 height 26
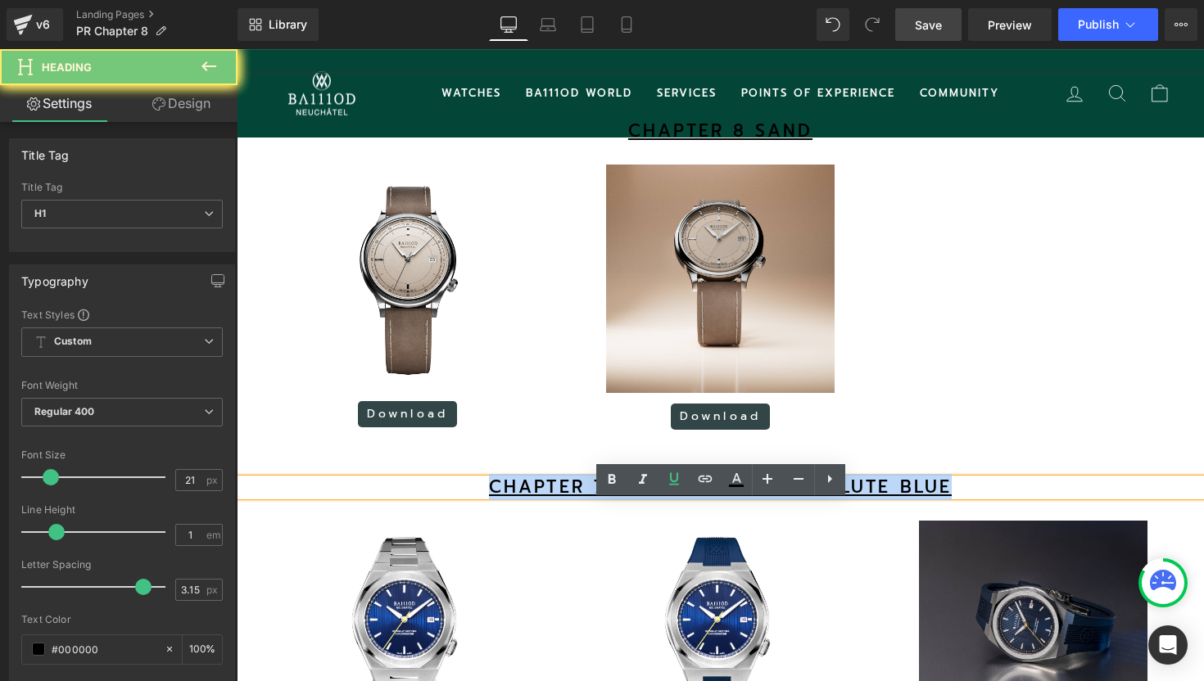
click at [752, 500] on u "CHAPTER 7 CHRONOMETER ABSOLUTE BLUE" at bounding box center [720, 487] width 463 height 26
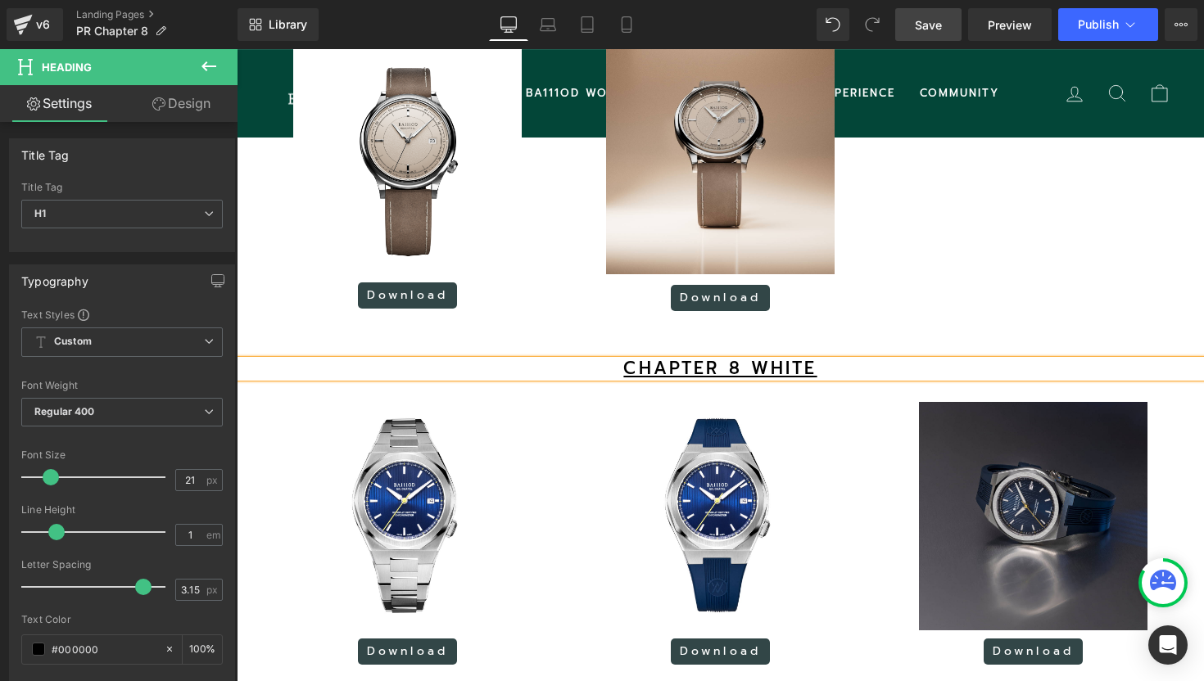
scroll to position [1258, 0]
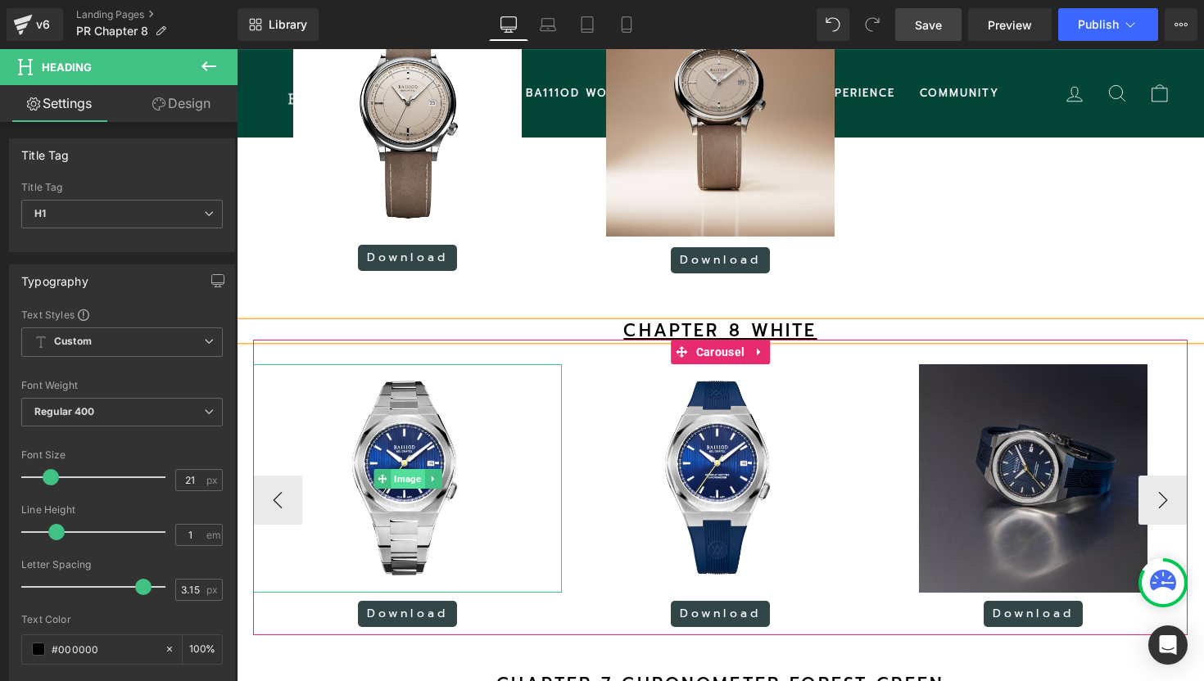
click at [413, 489] on span "Image" at bounding box center [408, 479] width 34 height 20
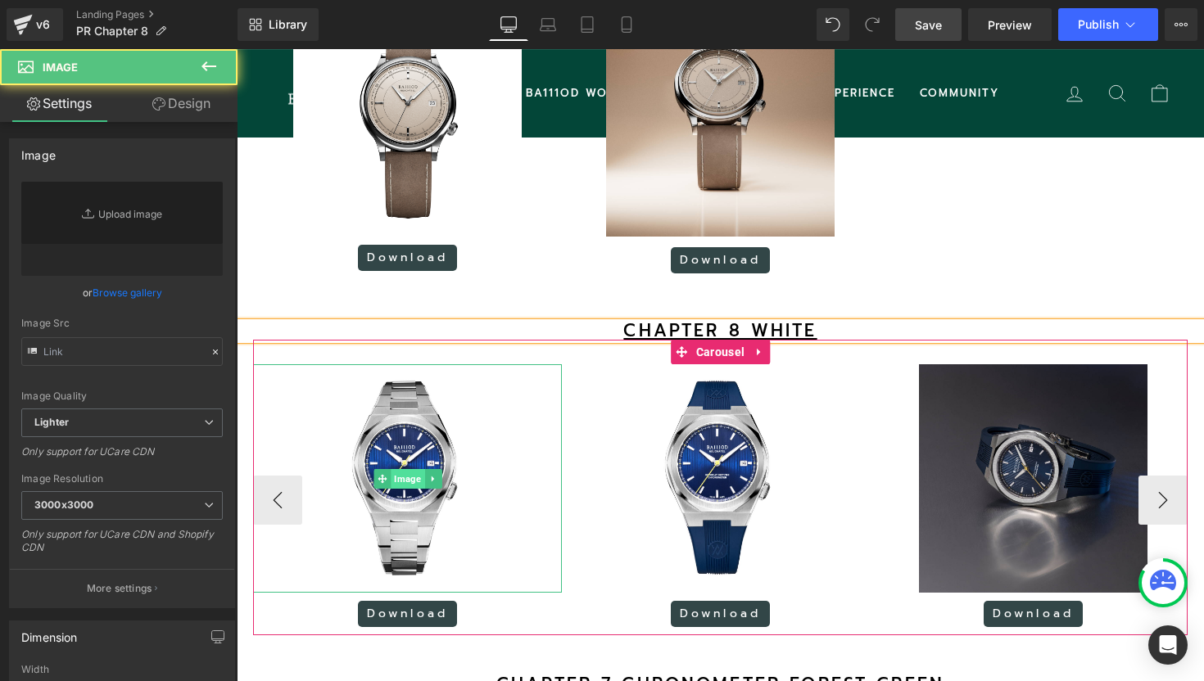
type input "[URL][DOMAIN_NAME]"
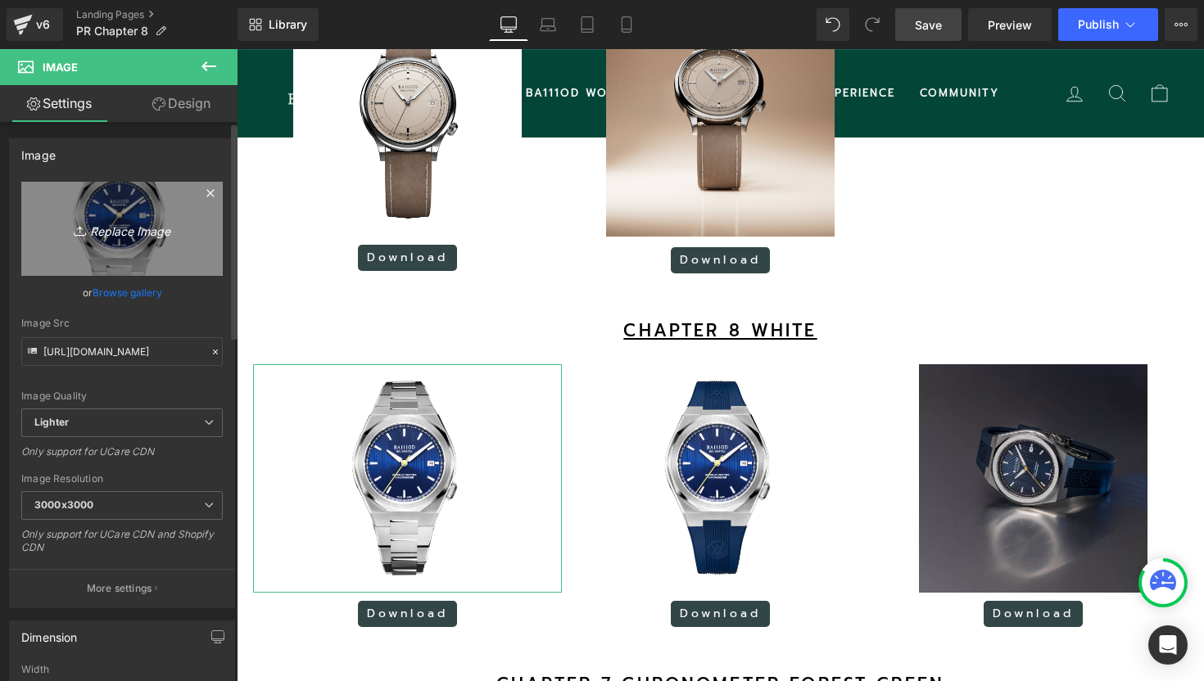
click at [114, 236] on icon "Replace Image" at bounding box center [121, 229] width 131 height 20
type input "C:\fakepath\15.png"
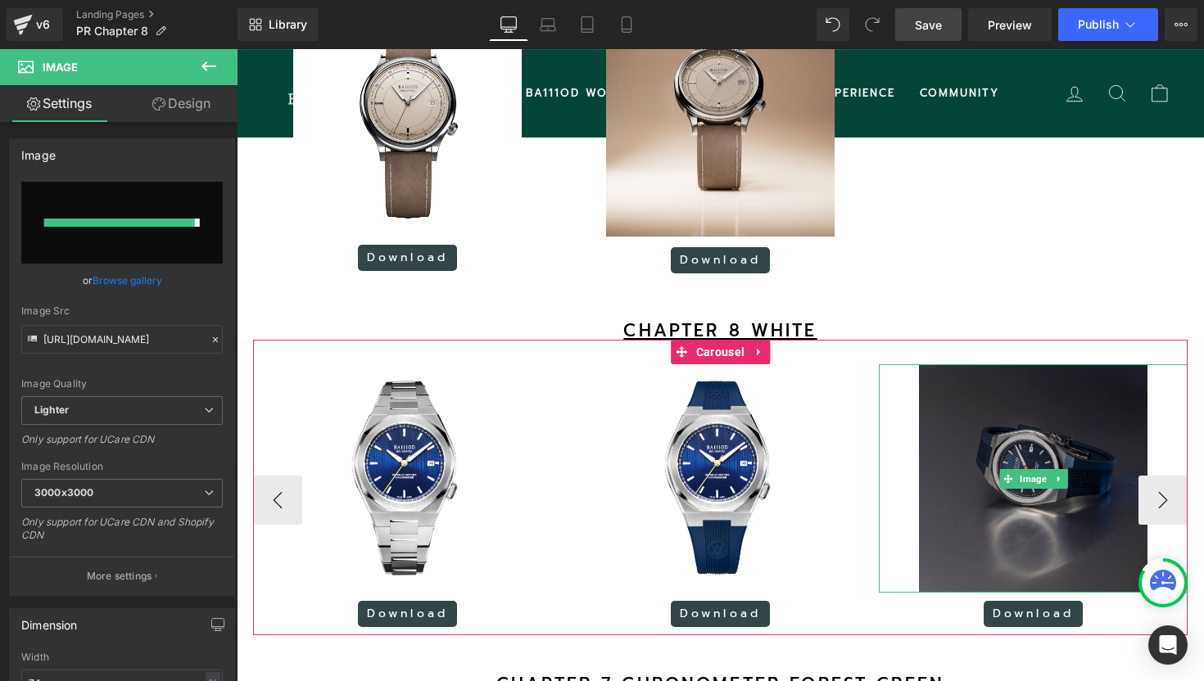
type input "[URL][DOMAIN_NAME]"
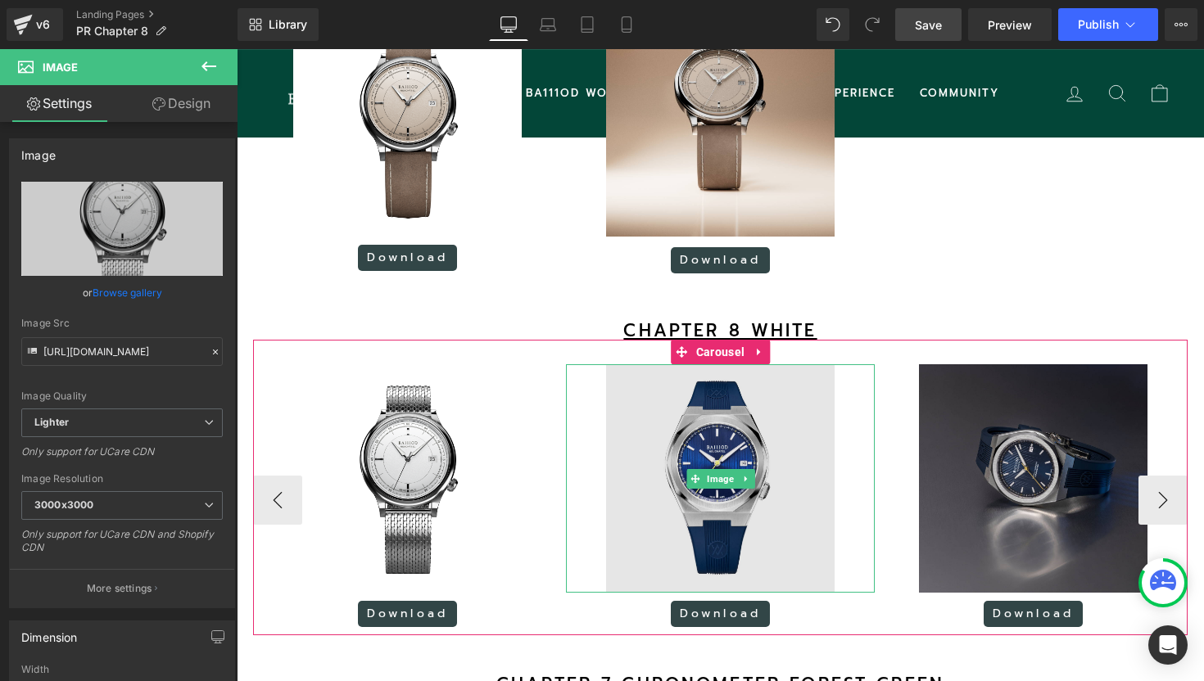
click at [748, 459] on img at bounding box center [720, 478] width 228 height 228
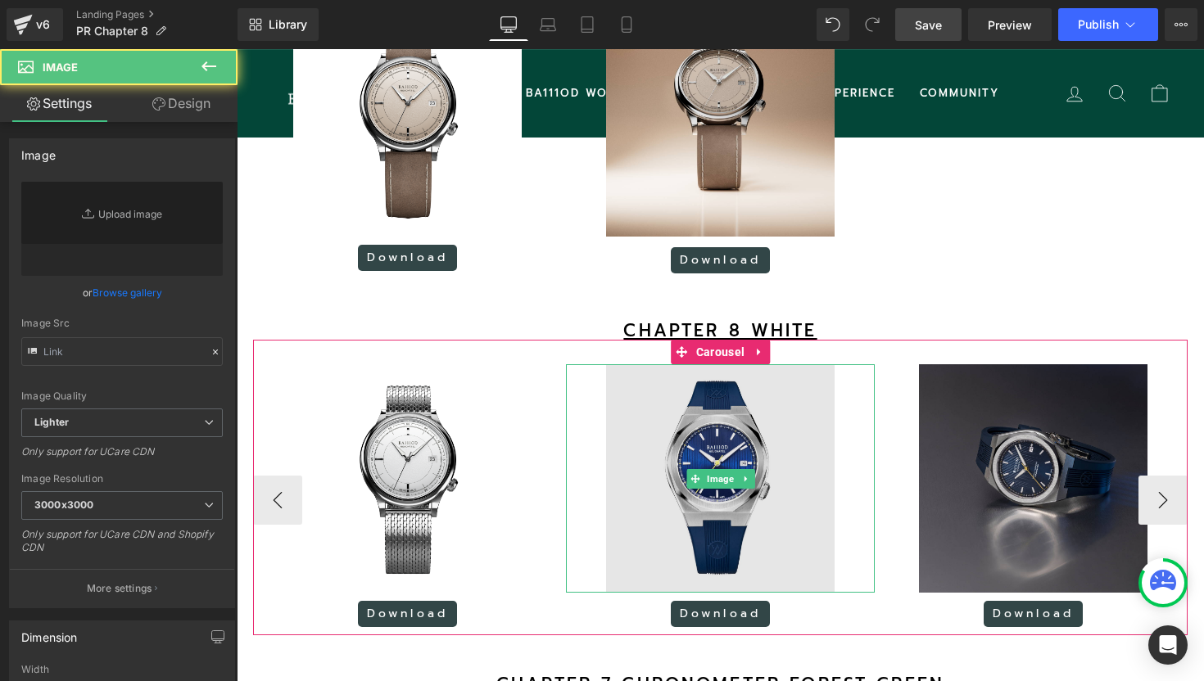
type input "[URL][DOMAIN_NAME]"
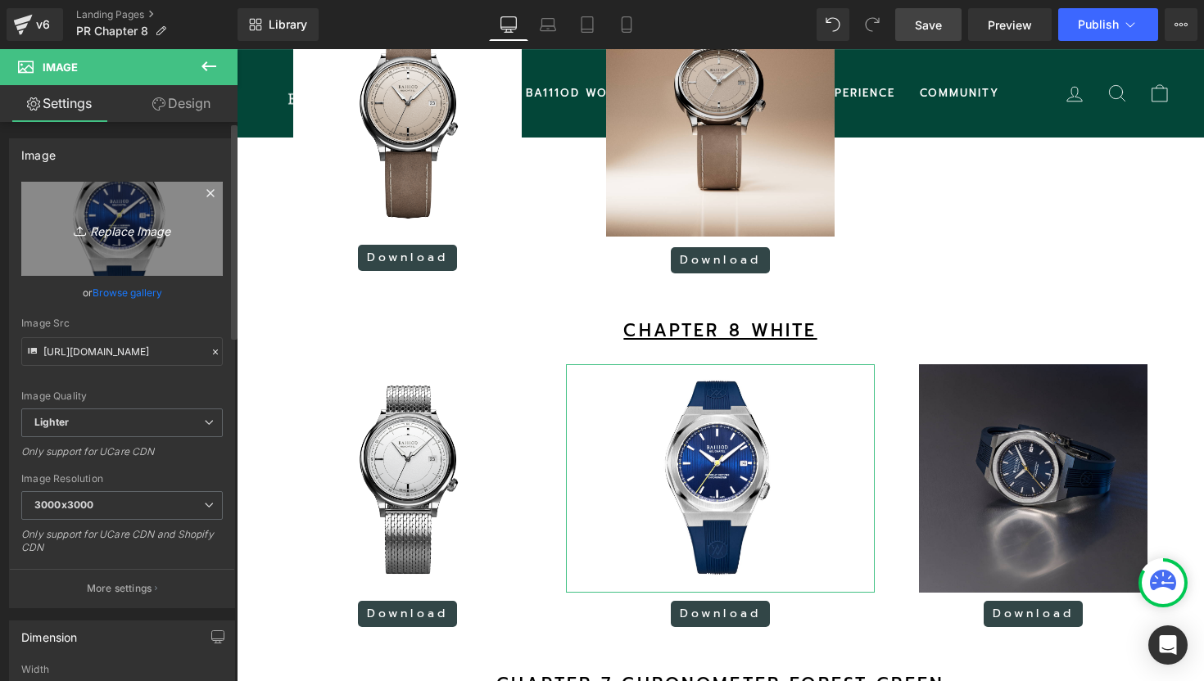
click at [147, 229] on icon "Replace Image" at bounding box center [121, 229] width 131 height 20
type input "C:\fakepath\8.png"
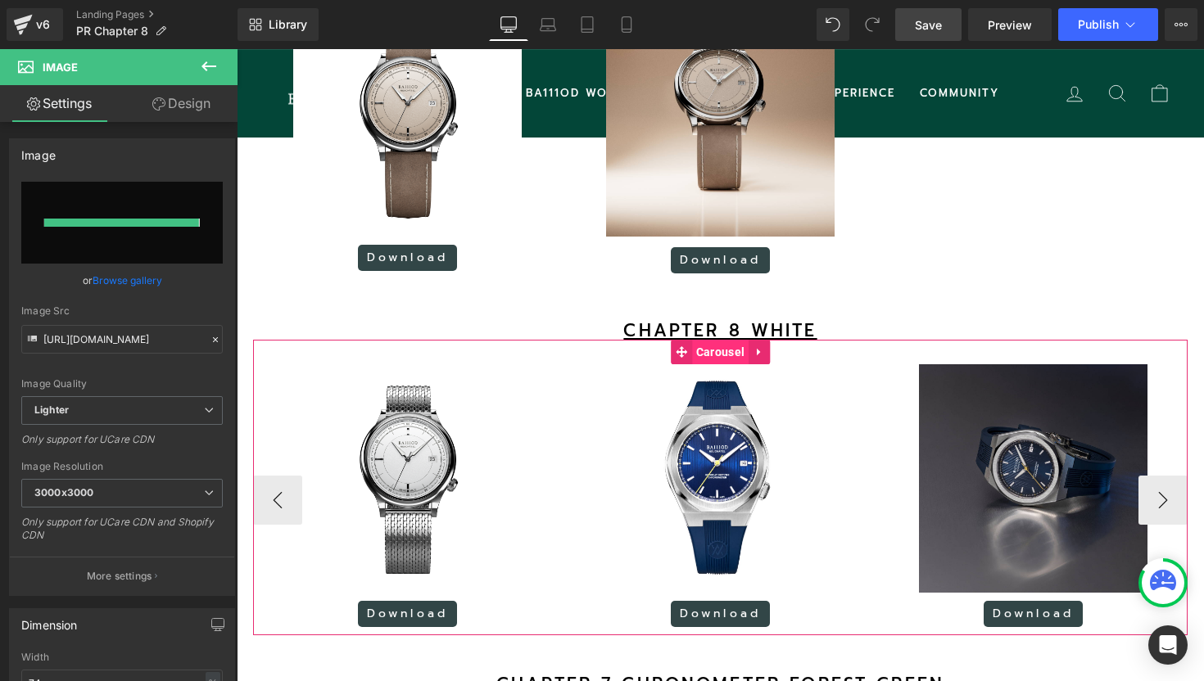
type input "[URL][DOMAIN_NAME]"
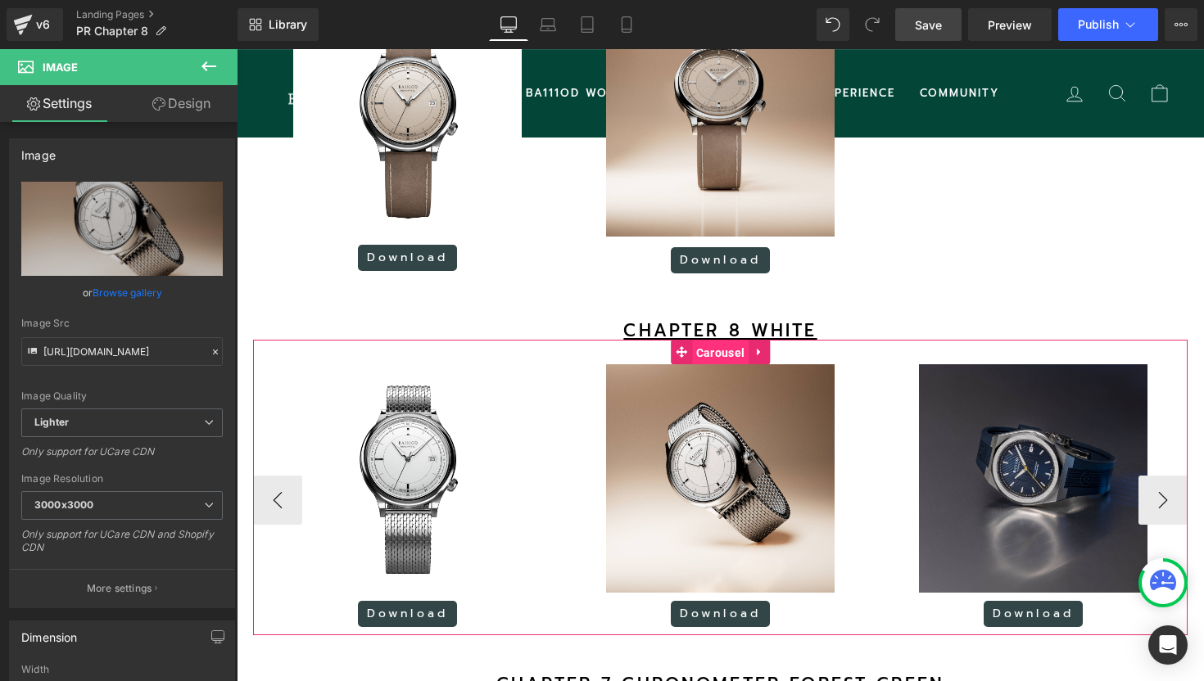
click at [721, 365] on span "Carousel" at bounding box center [720, 353] width 56 height 25
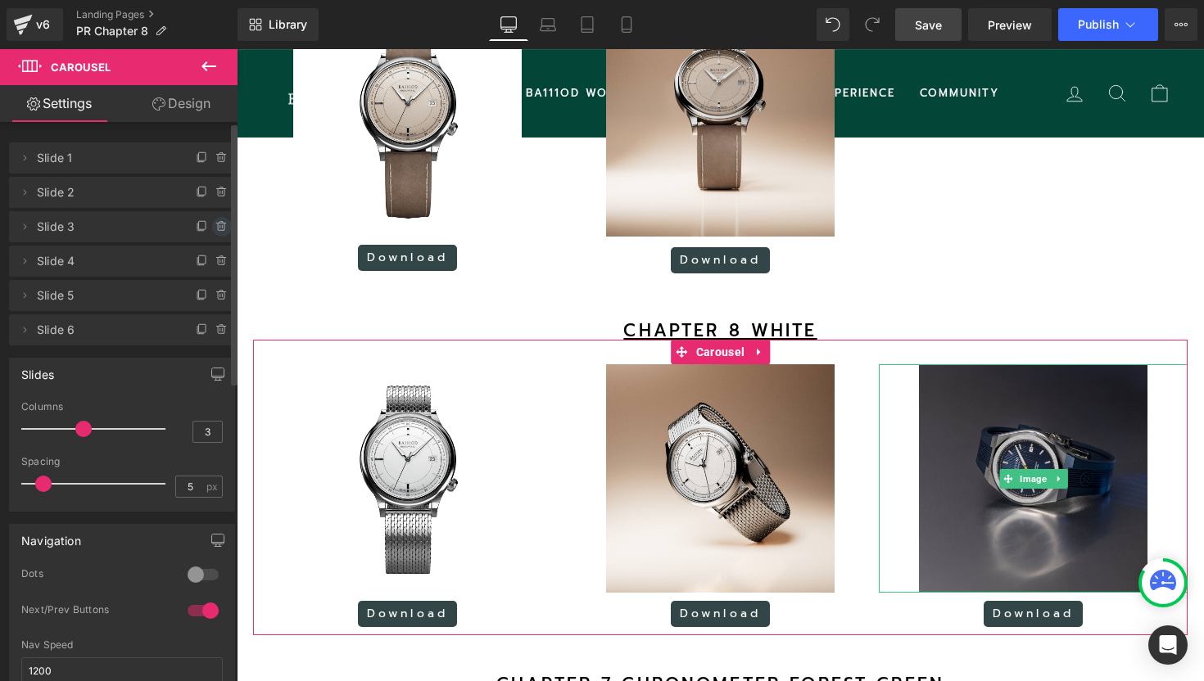
click at [215, 228] on icon at bounding box center [221, 226] width 13 height 13
click at [214, 228] on button "Delete" at bounding box center [204, 227] width 52 height 21
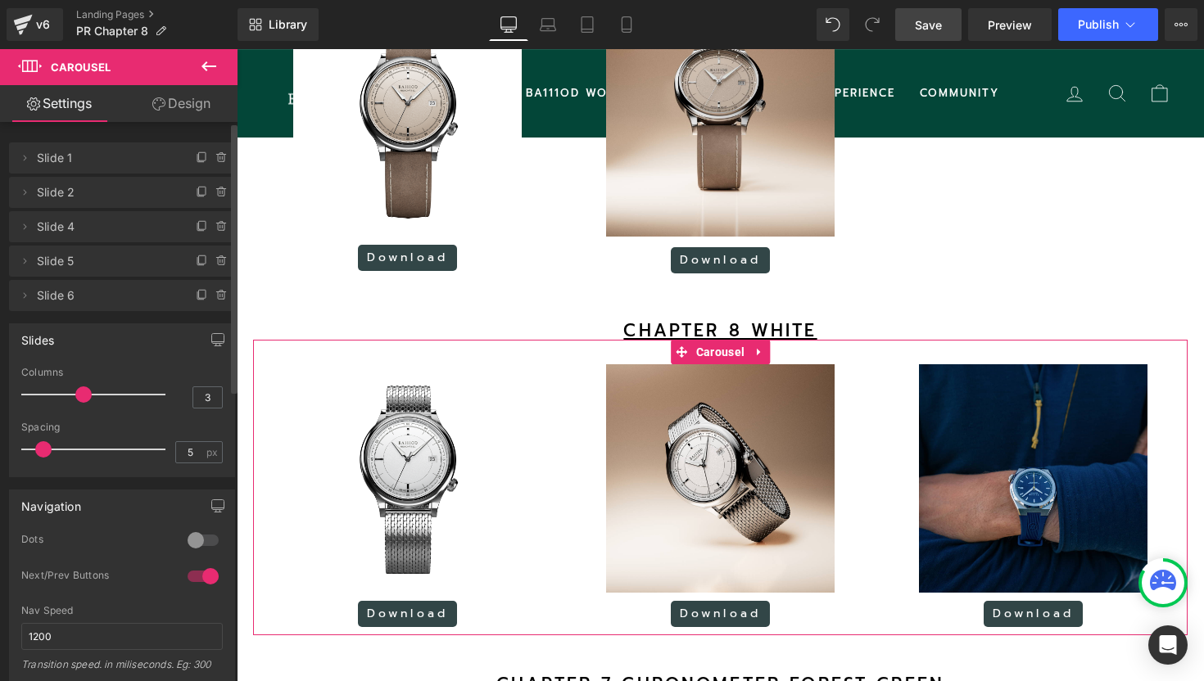
scroll to position [8, 8]
click at [215, 228] on icon at bounding box center [221, 226] width 13 height 13
click at [214, 228] on button "Delete" at bounding box center [204, 227] width 52 height 21
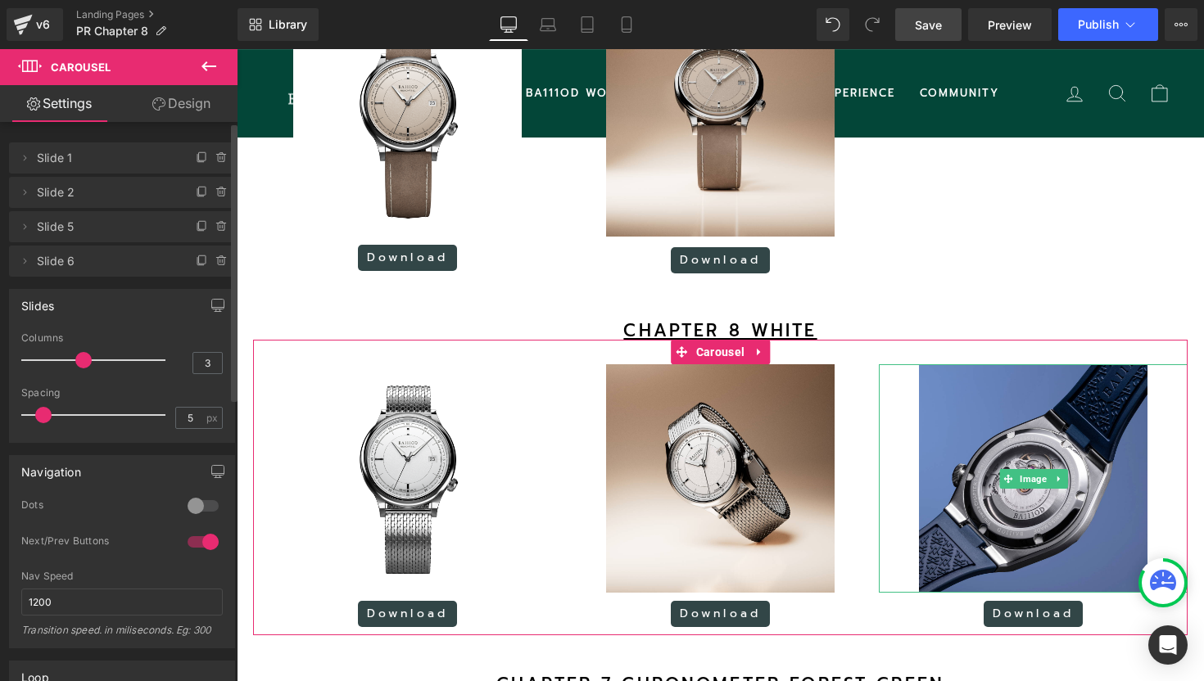
click at [215, 228] on icon at bounding box center [221, 226] width 13 height 13
click at [214, 228] on button "Delete" at bounding box center [204, 227] width 52 height 21
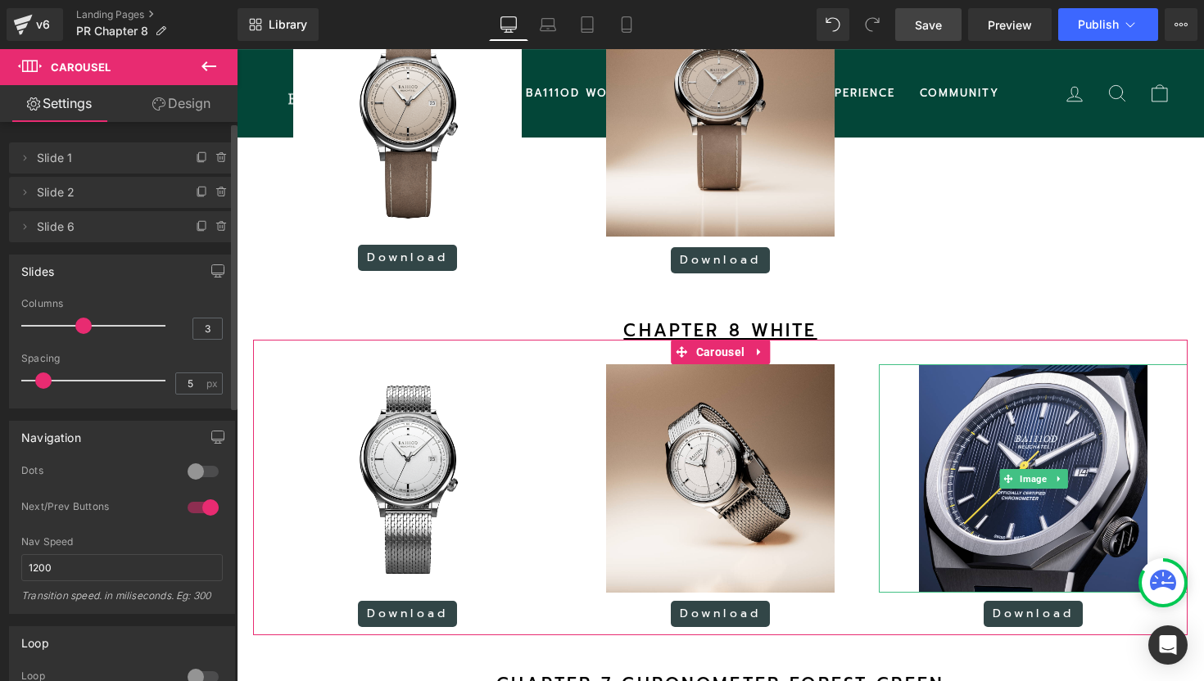
click at [215, 228] on icon at bounding box center [221, 226] width 13 height 13
click at [214, 228] on button "Delete" at bounding box center [204, 227] width 52 height 21
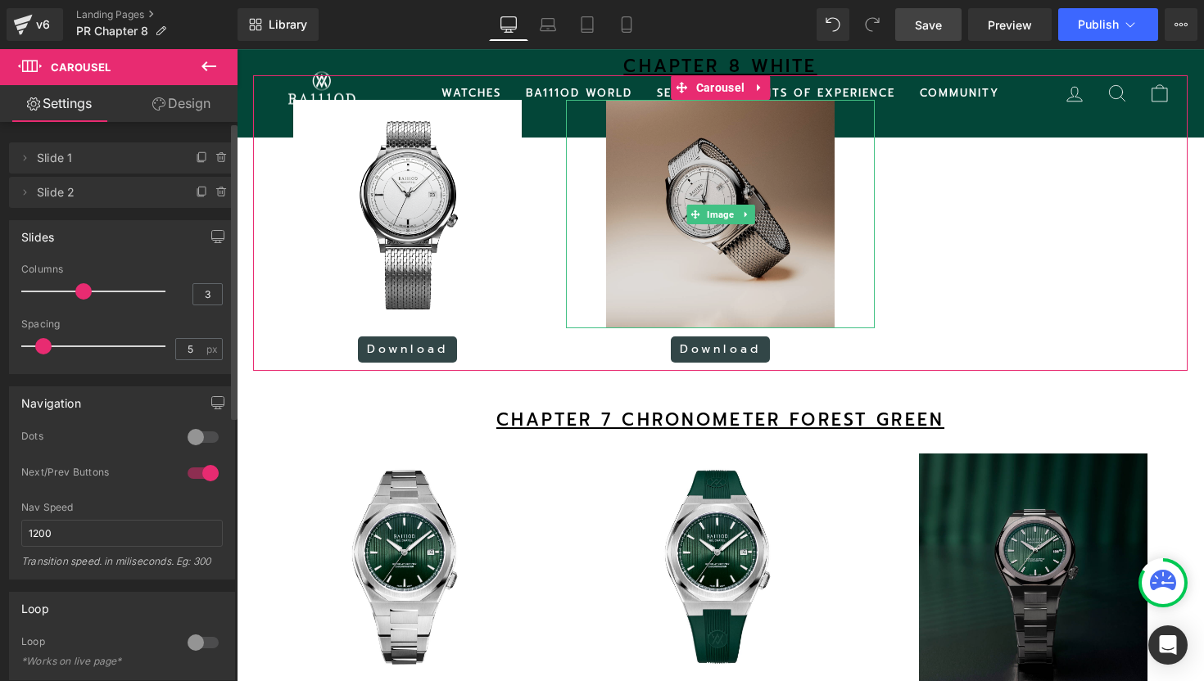
scroll to position [1524, 0]
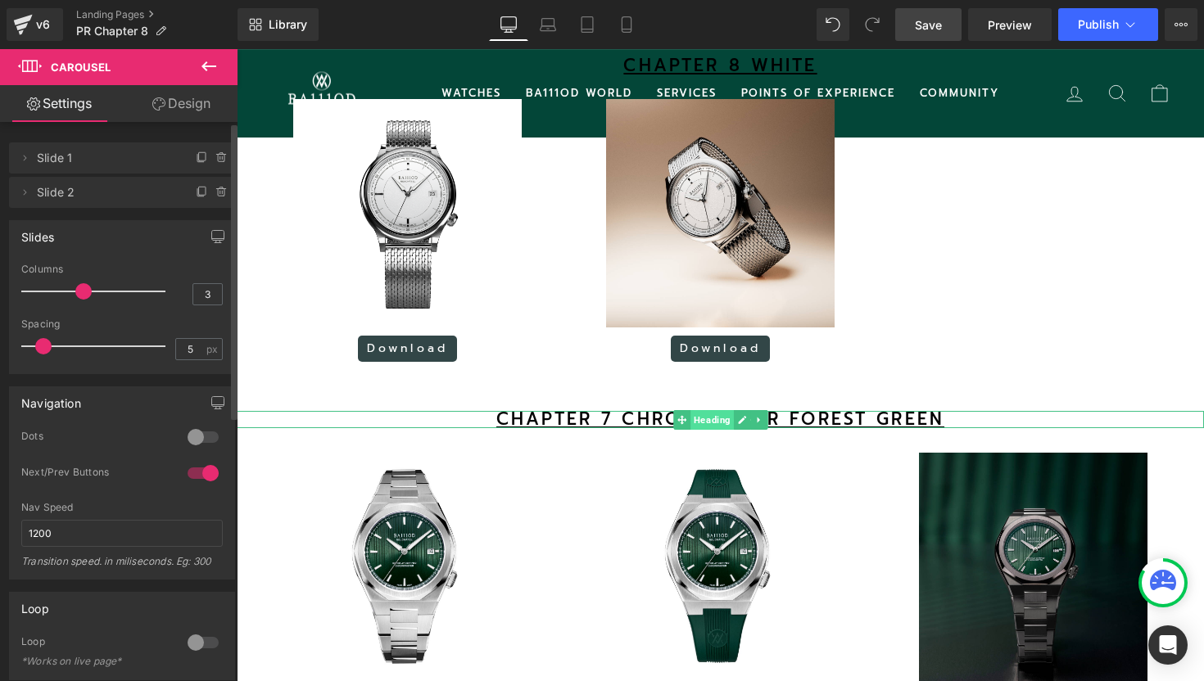
click at [720, 430] on span "Heading" at bounding box center [711, 420] width 43 height 20
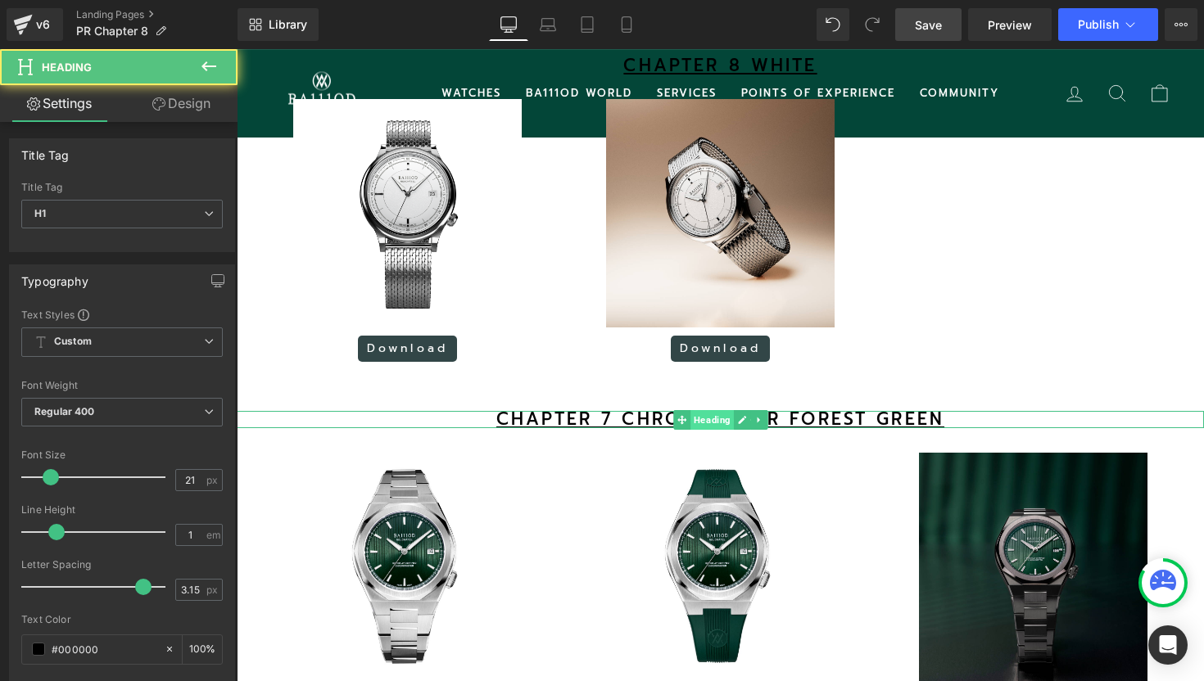
click at [720, 430] on span "Heading" at bounding box center [711, 420] width 43 height 20
click at [822, 432] on u "CHAPTER 7 CHRONOMETER FOREST GREEN" at bounding box center [720, 419] width 448 height 26
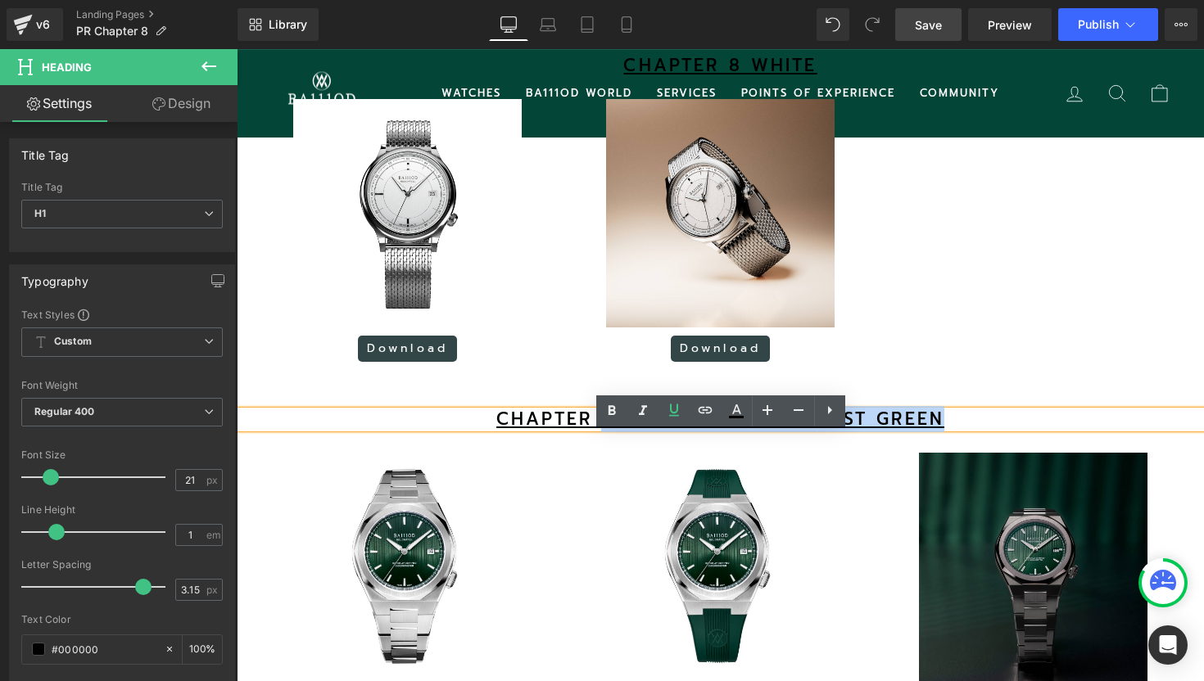
drag, startPoint x: 953, startPoint y: 445, endPoint x: 603, endPoint y: 437, distance: 350.5
click at [603, 428] on h1 "CHAPTER 7 CHRONOMETER FOREST GREEN" at bounding box center [720, 419] width 967 height 17
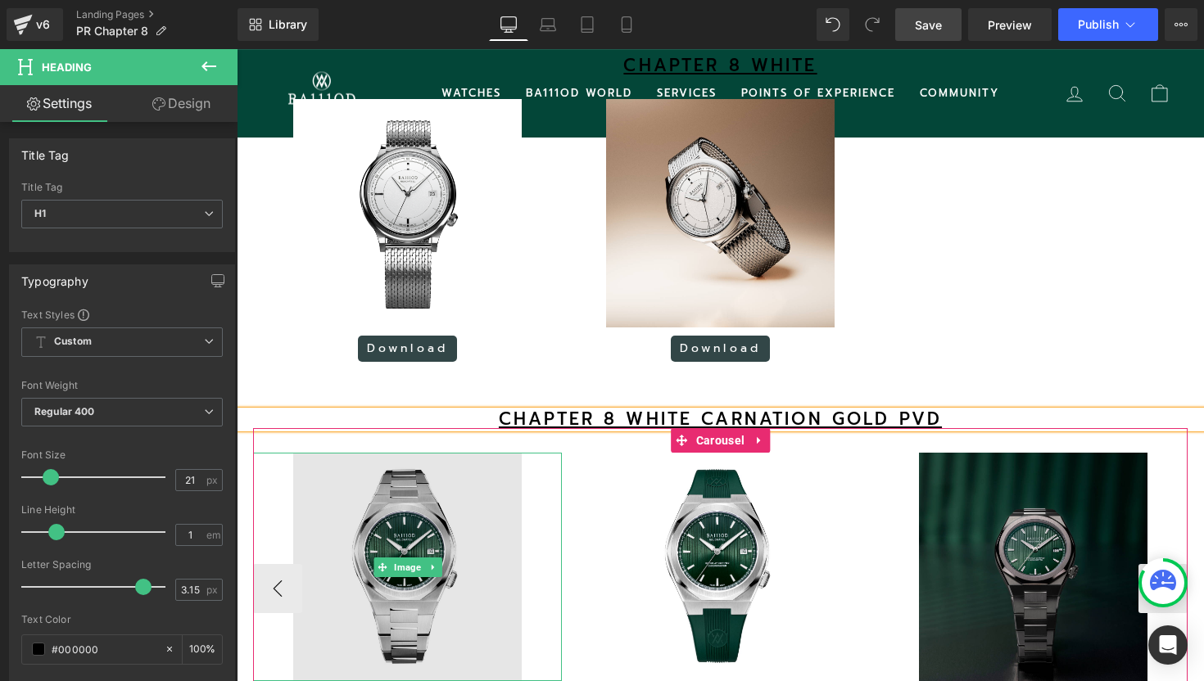
click at [405, 540] on img at bounding box center [407, 567] width 228 height 228
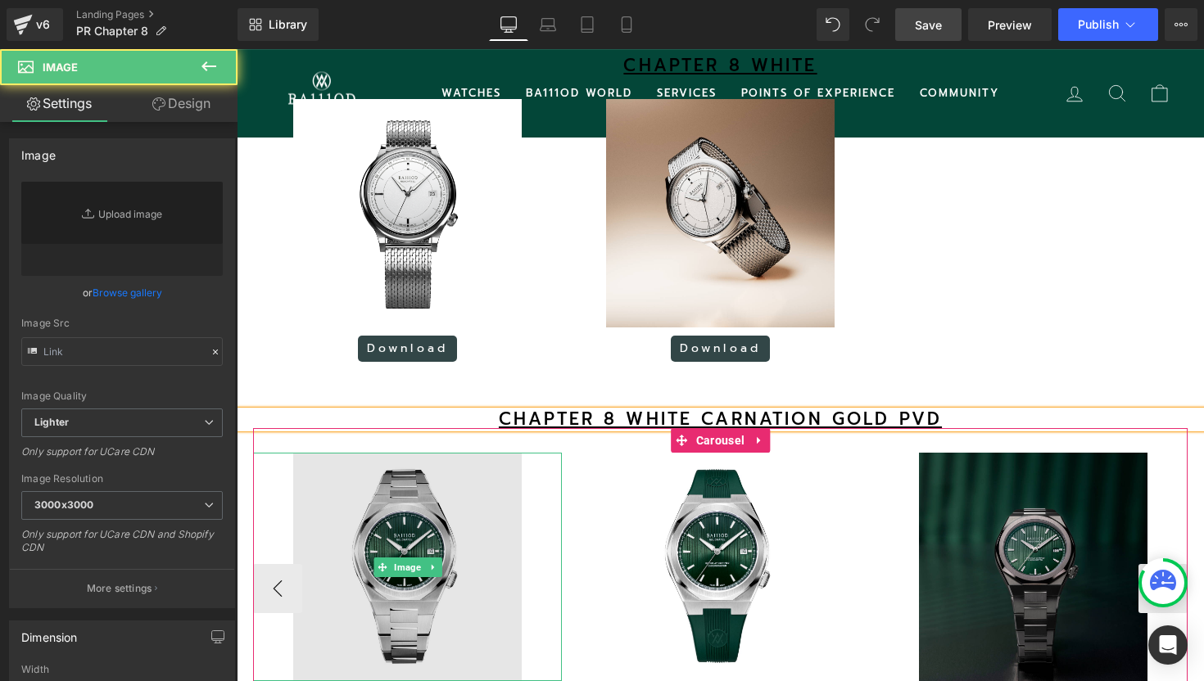
type input "[URL][DOMAIN_NAME]"
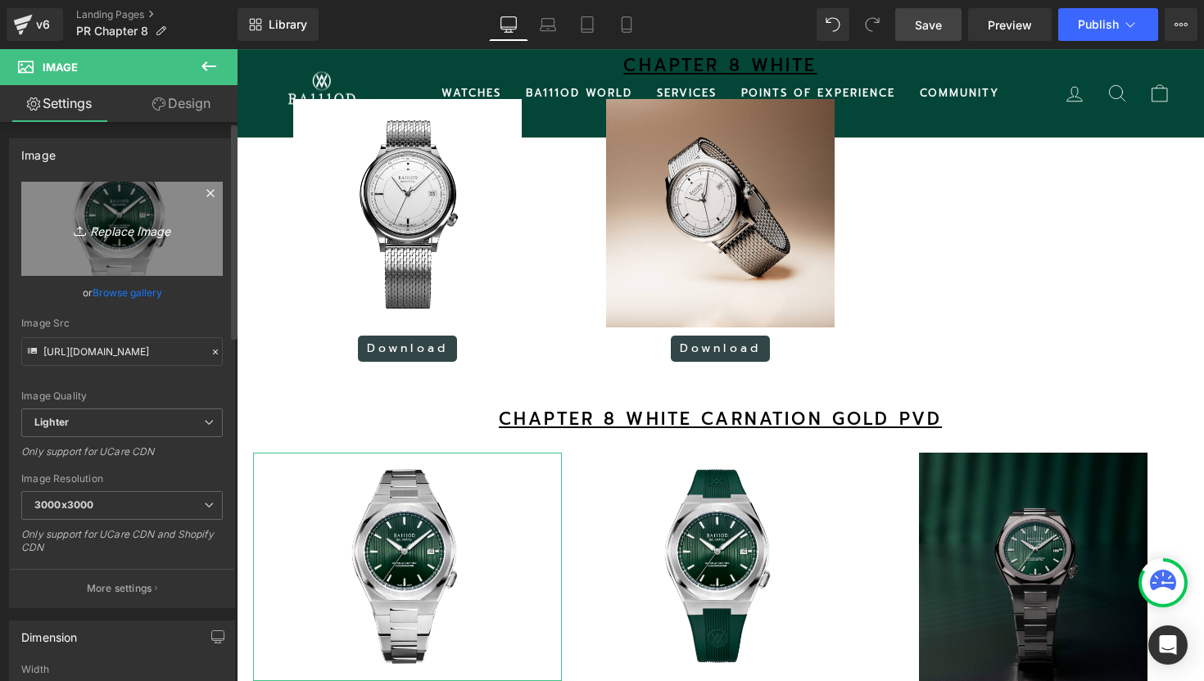
click at [133, 235] on icon "Replace Image" at bounding box center [121, 229] width 131 height 20
type input "C:\fakepath\16.png"
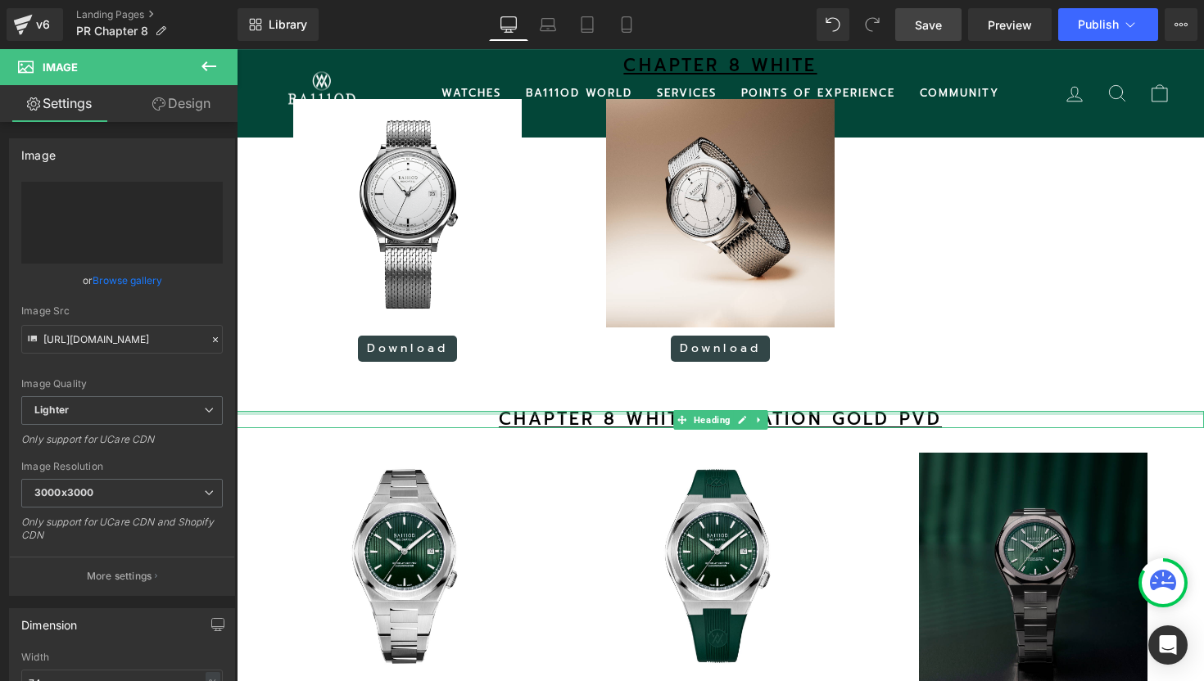
type input "[URL][DOMAIN_NAME]"
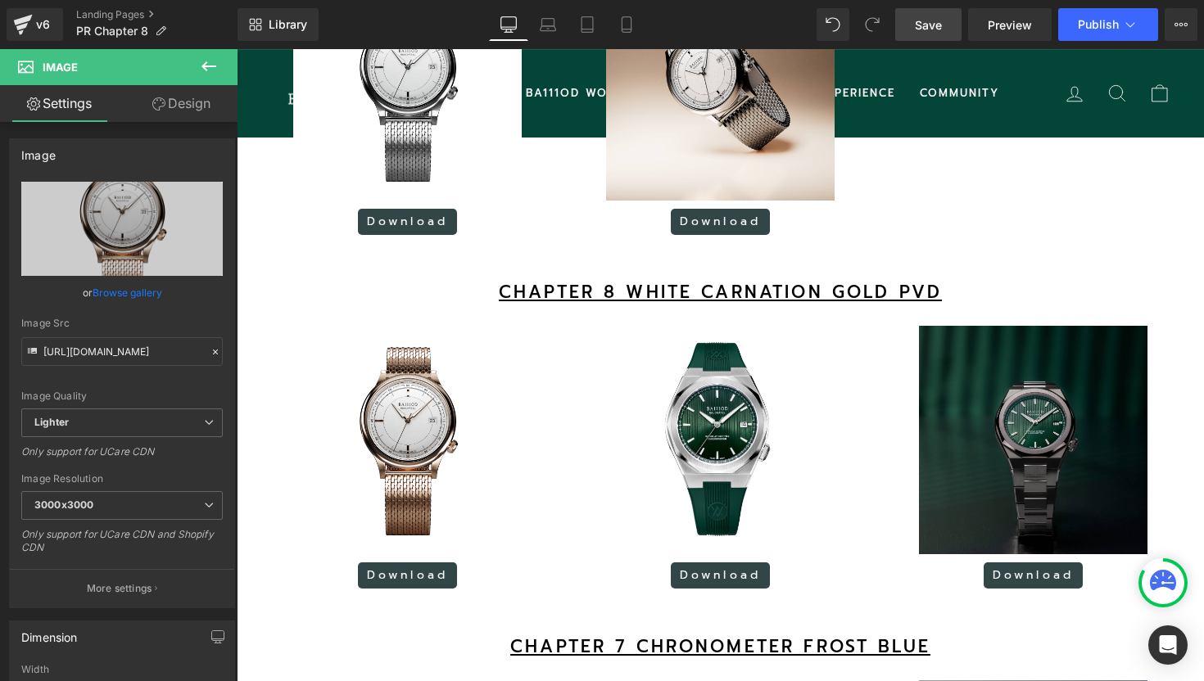
scroll to position [1652, 0]
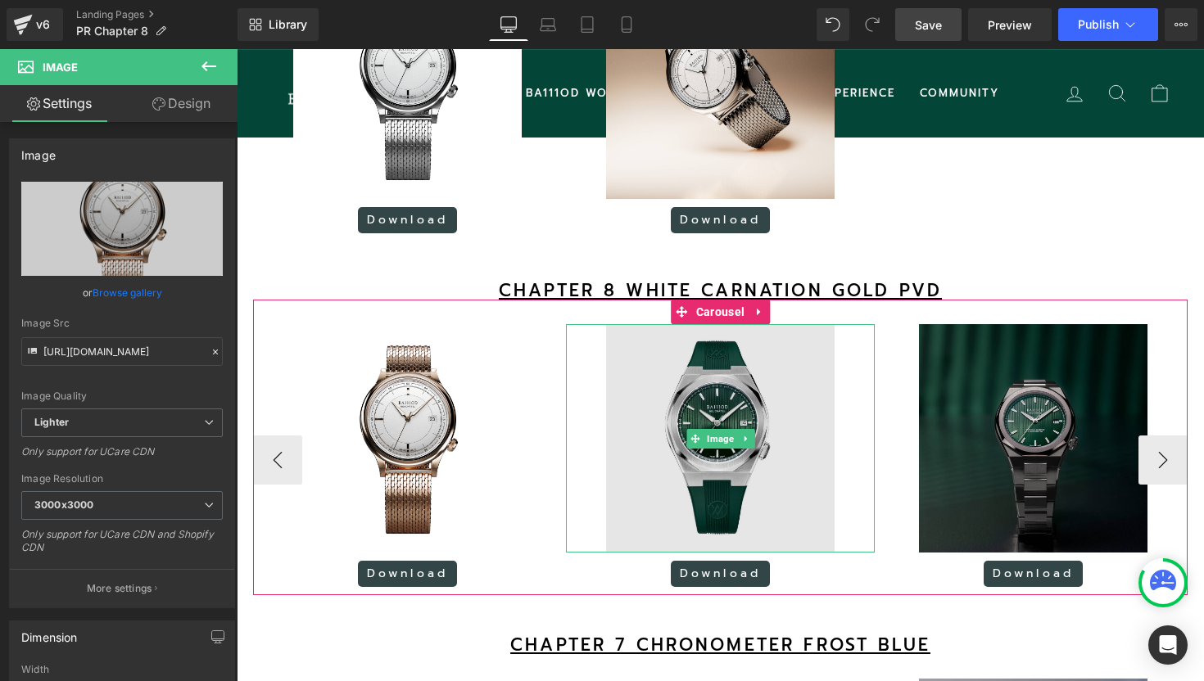
click at [748, 449] on link at bounding box center [745, 439] width 17 height 20
click at [701, 405] on img at bounding box center [720, 438] width 228 height 228
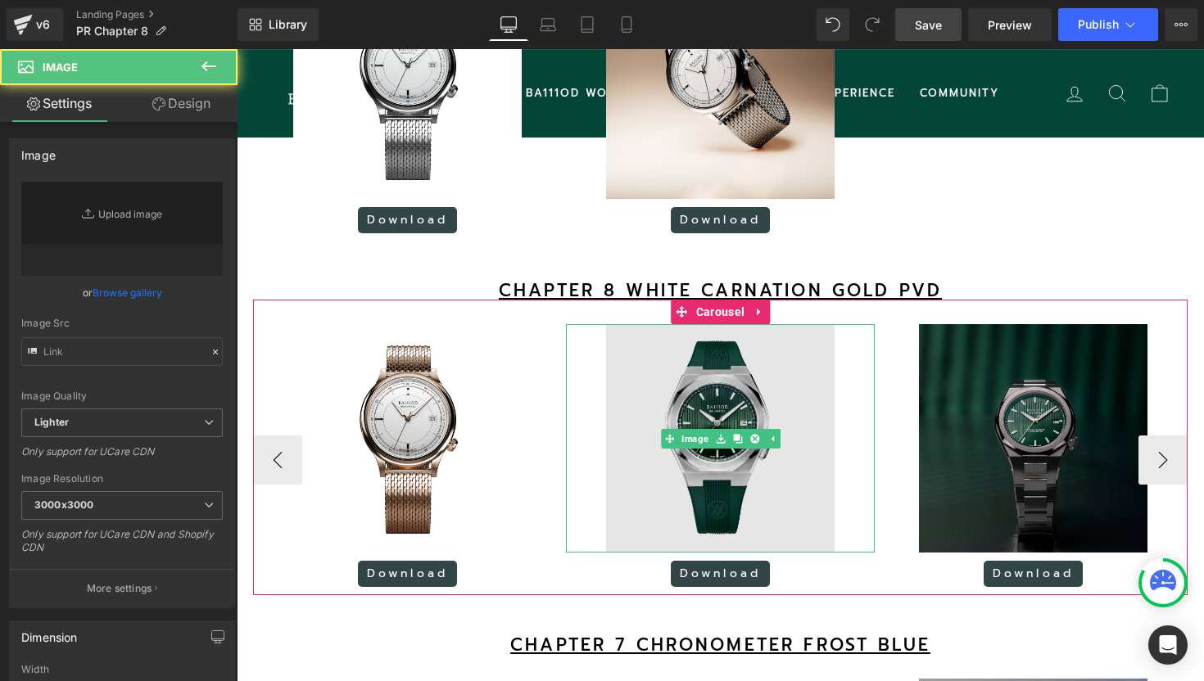
type input "[URL][DOMAIN_NAME]"
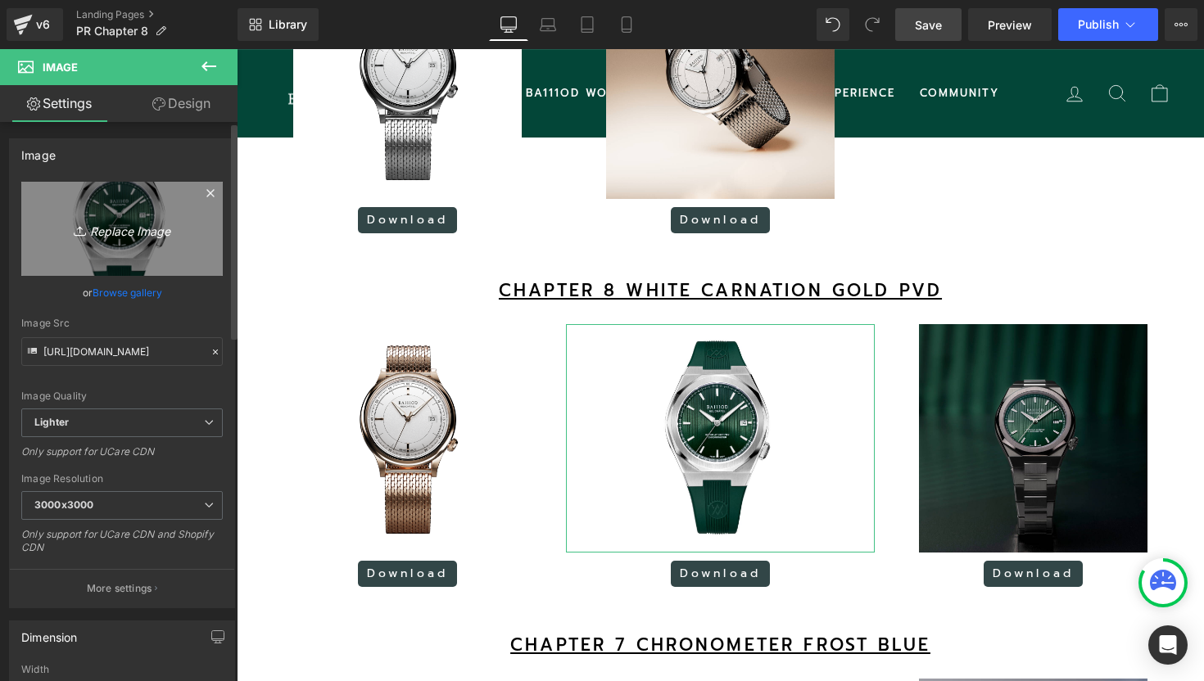
click at [129, 228] on icon "Replace Image" at bounding box center [121, 229] width 131 height 20
type input "C:\fakepath\9.png"
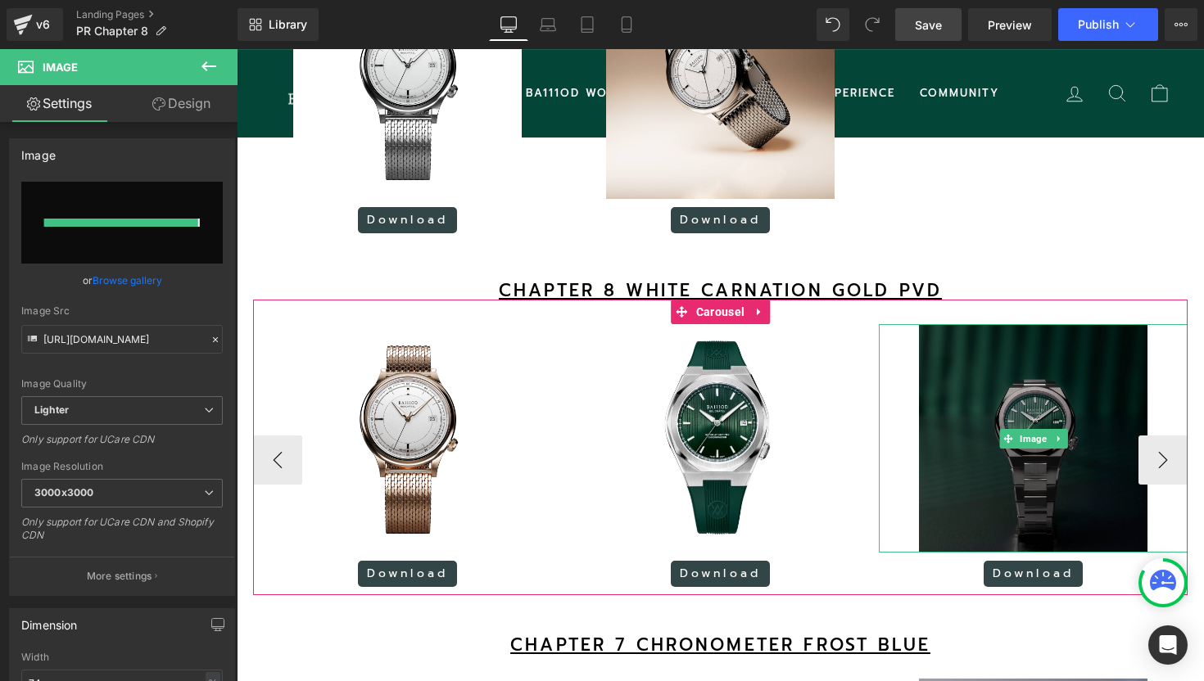
type input "[URL][DOMAIN_NAME]"
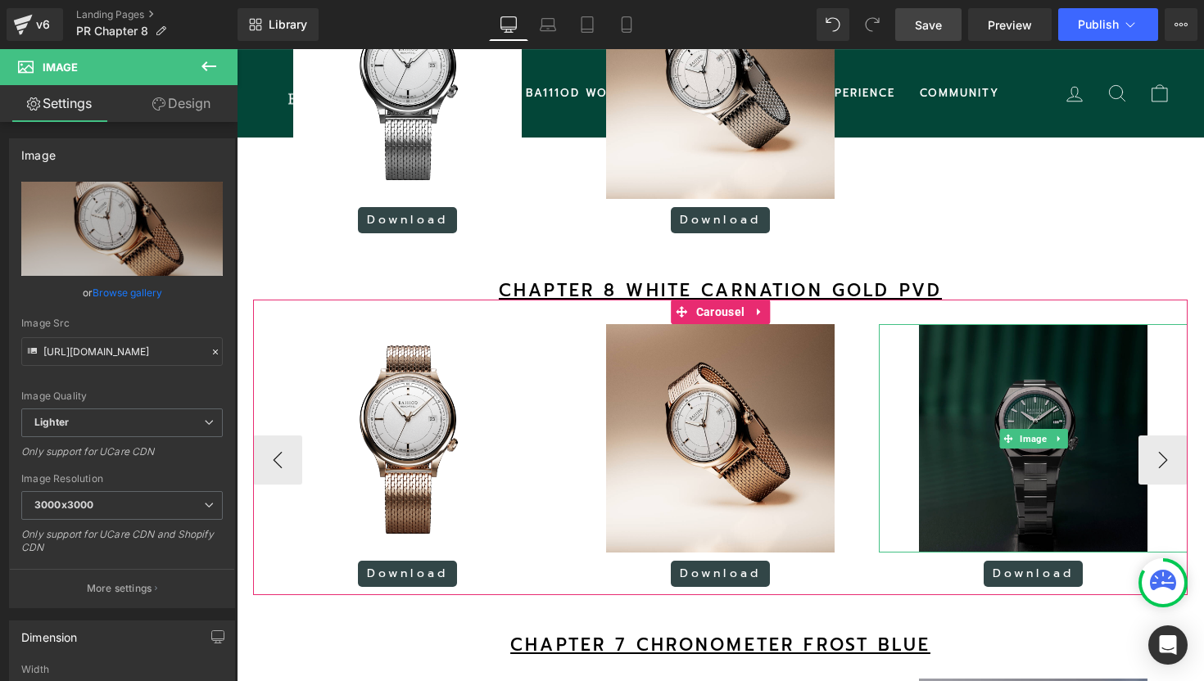
click at [1052, 499] on img at bounding box center [1033, 438] width 228 height 228
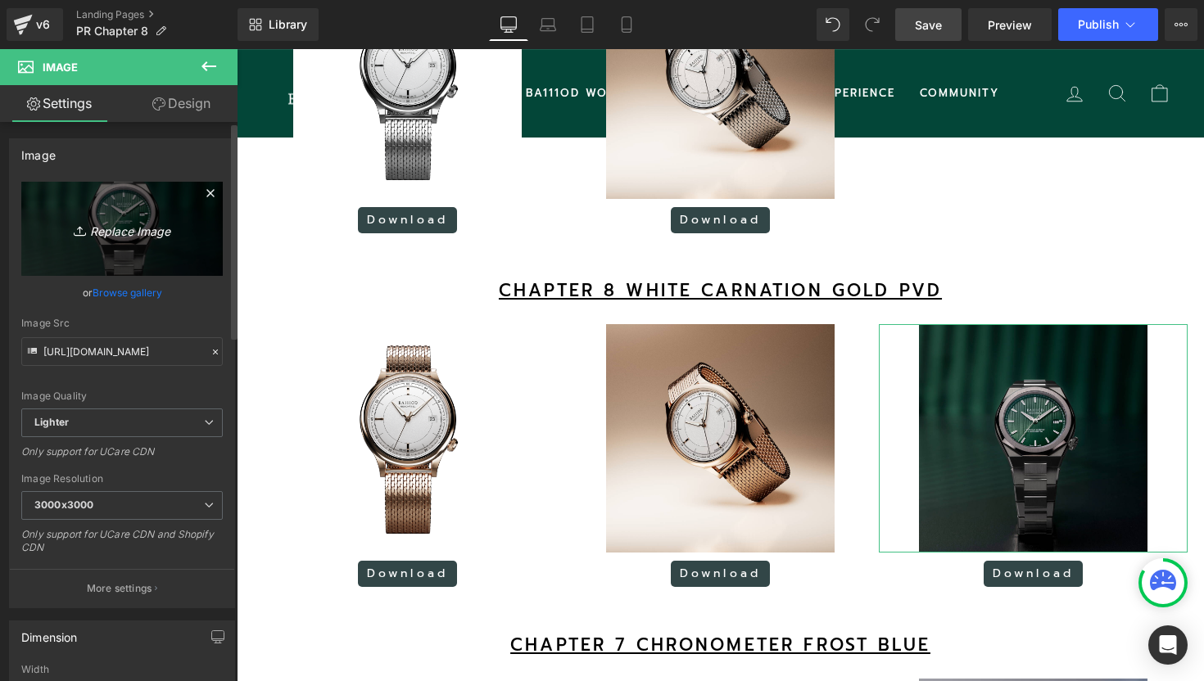
click at [142, 231] on icon "Replace Image" at bounding box center [121, 229] width 131 height 20
type input "C:\fakepath\10.png"
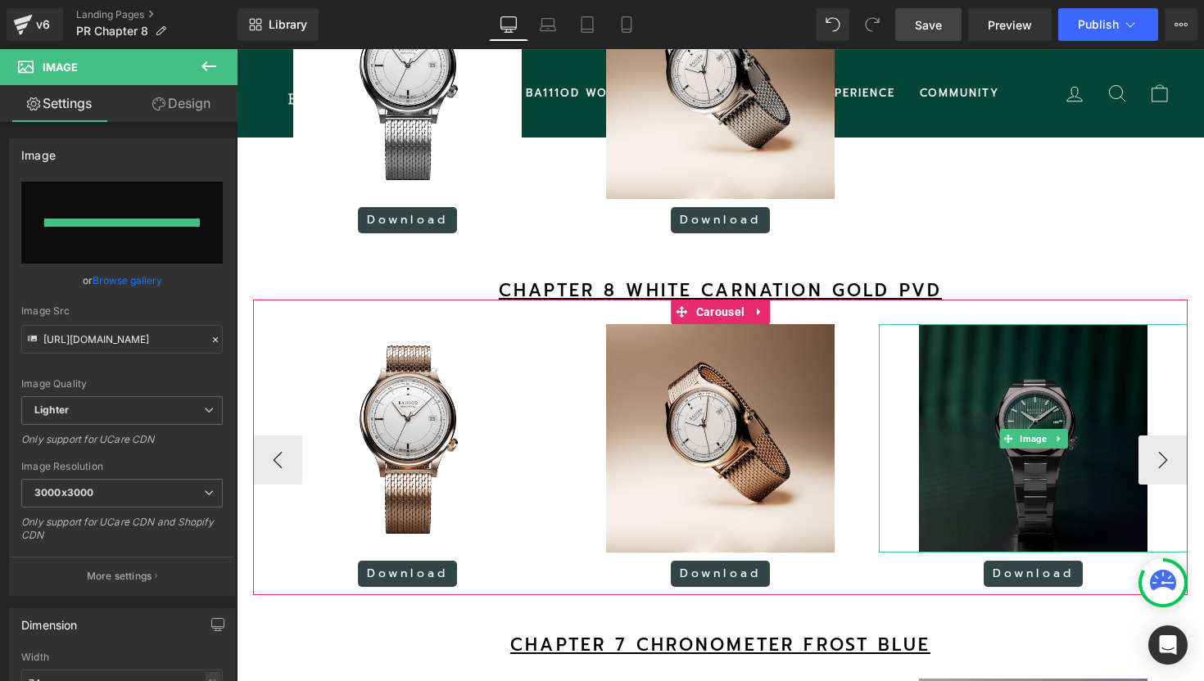
type input "[URL][DOMAIN_NAME]"
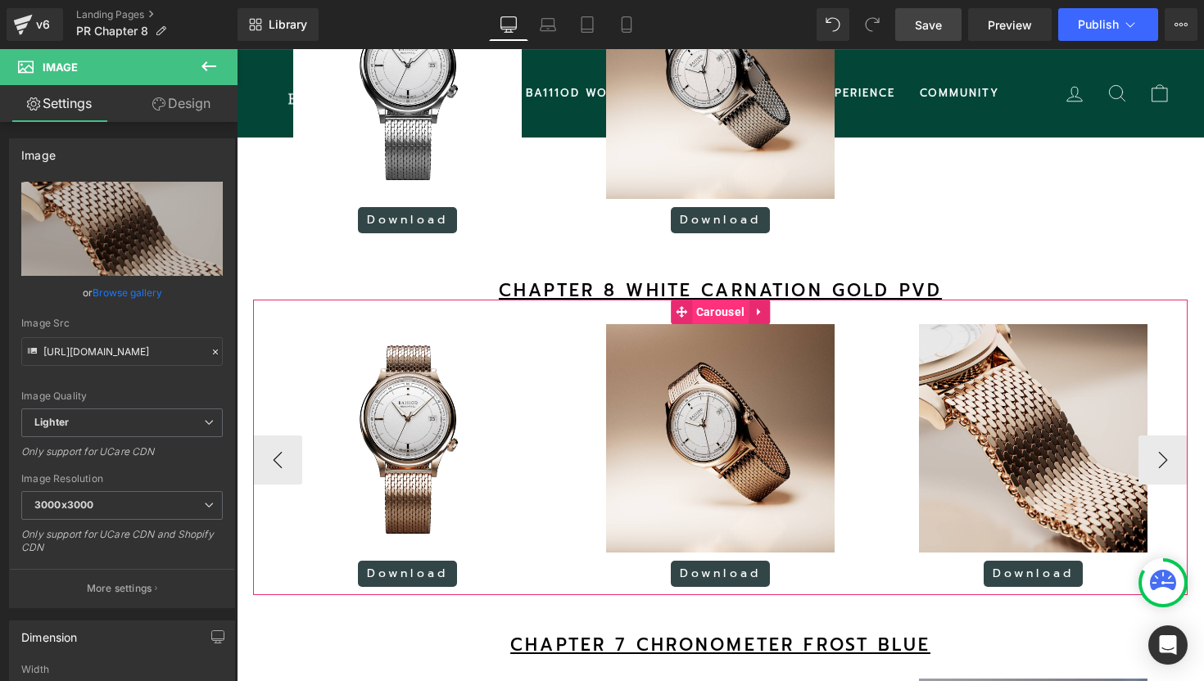
click at [726, 324] on span "Carousel" at bounding box center [720, 312] width 56 height 25
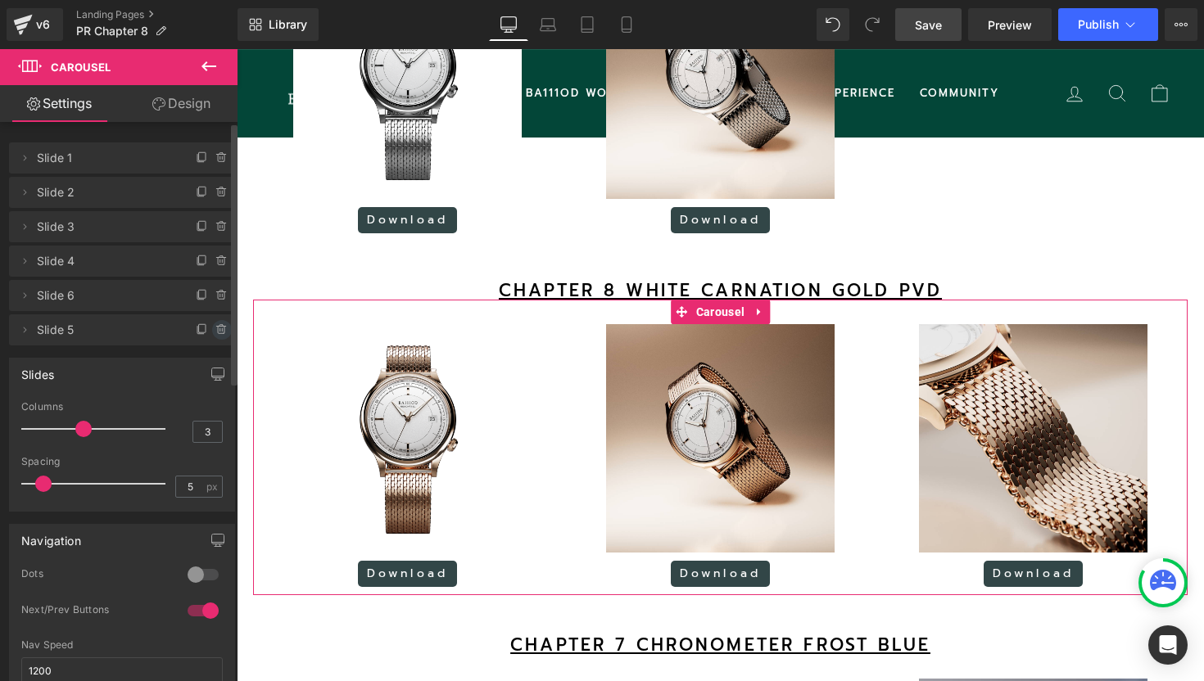
click at [216, 328] on icon at bounding box center [221, 329] width 13 height 13
click at [216, 328] on button "Delete" at bounding box center [204, 330] width 52 height 21
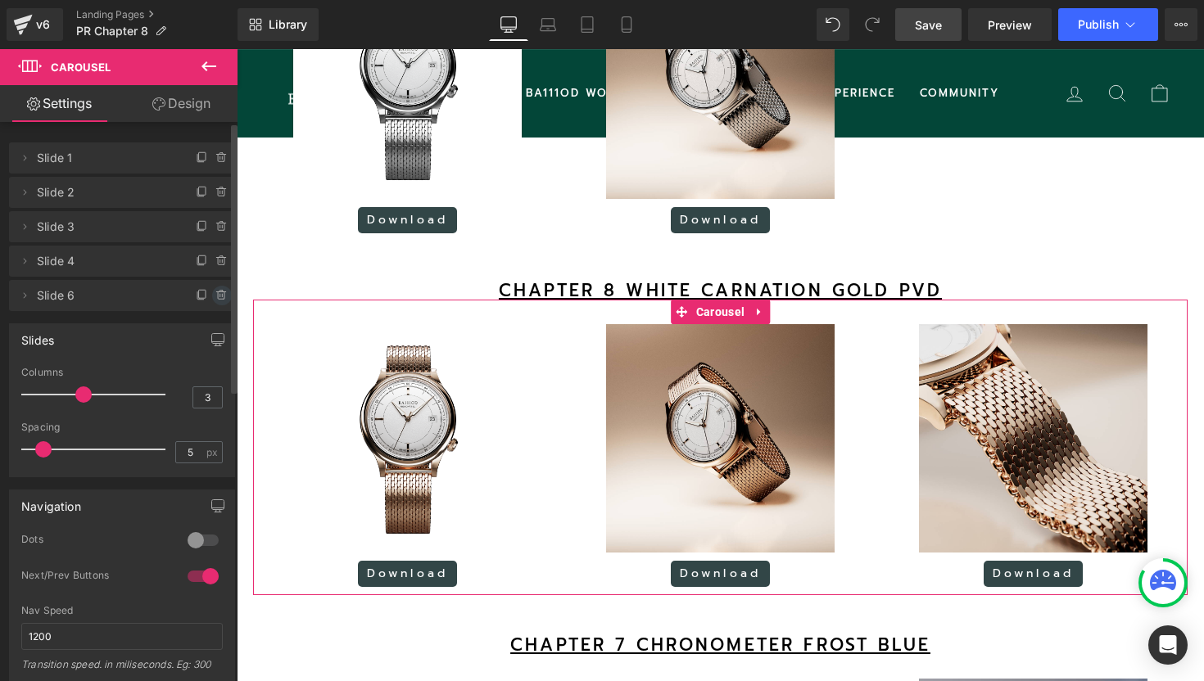
scroll to position [8, 8]
click at [215, 296] on icon at bounding box center [221, 295] width 13 height 13
click at [215, 300] on button "Delete" at bounding box center [204, 296] width 52 height 21
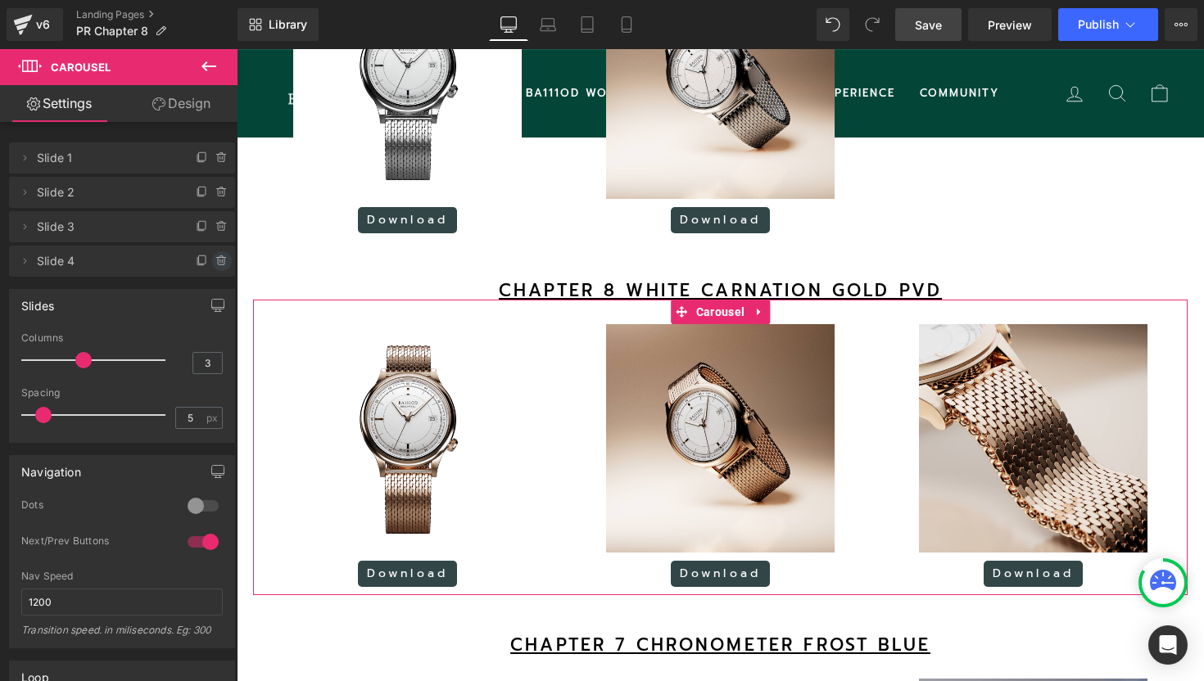
click at [219, 256] on icon at bounding box center [220, 257] width 3 height 2
click at [201, 264] on button "Delete" at bounding box center [204, 261] width 52 height 21
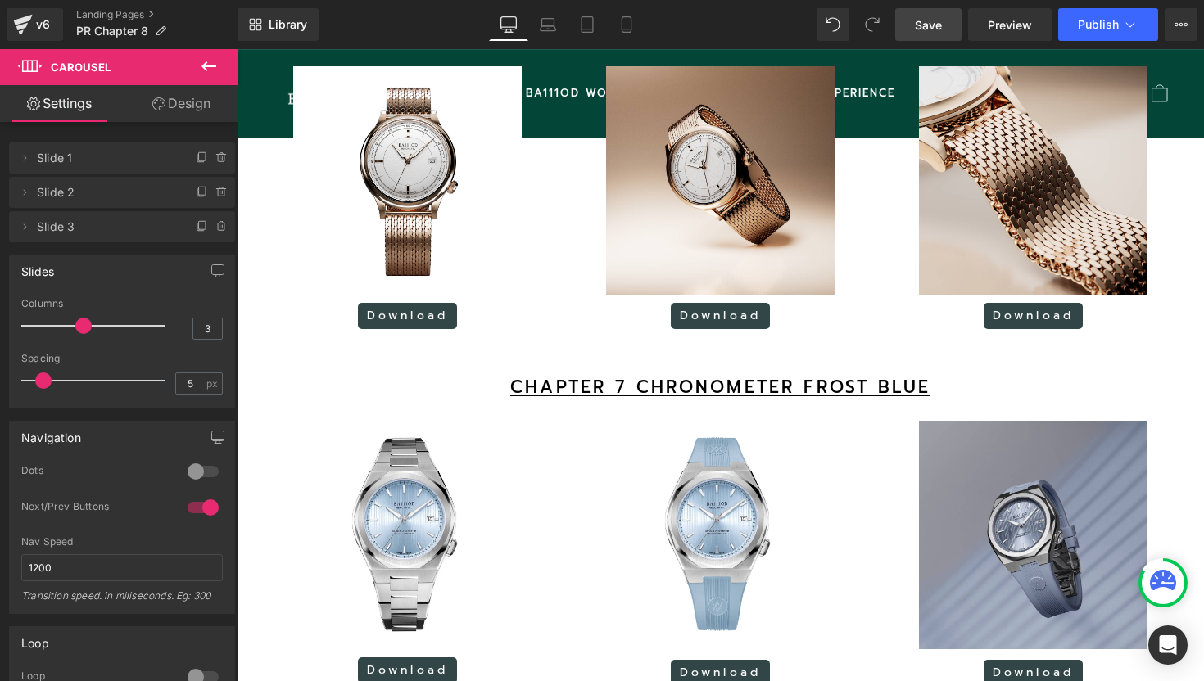
scroll to position [1909, 0]
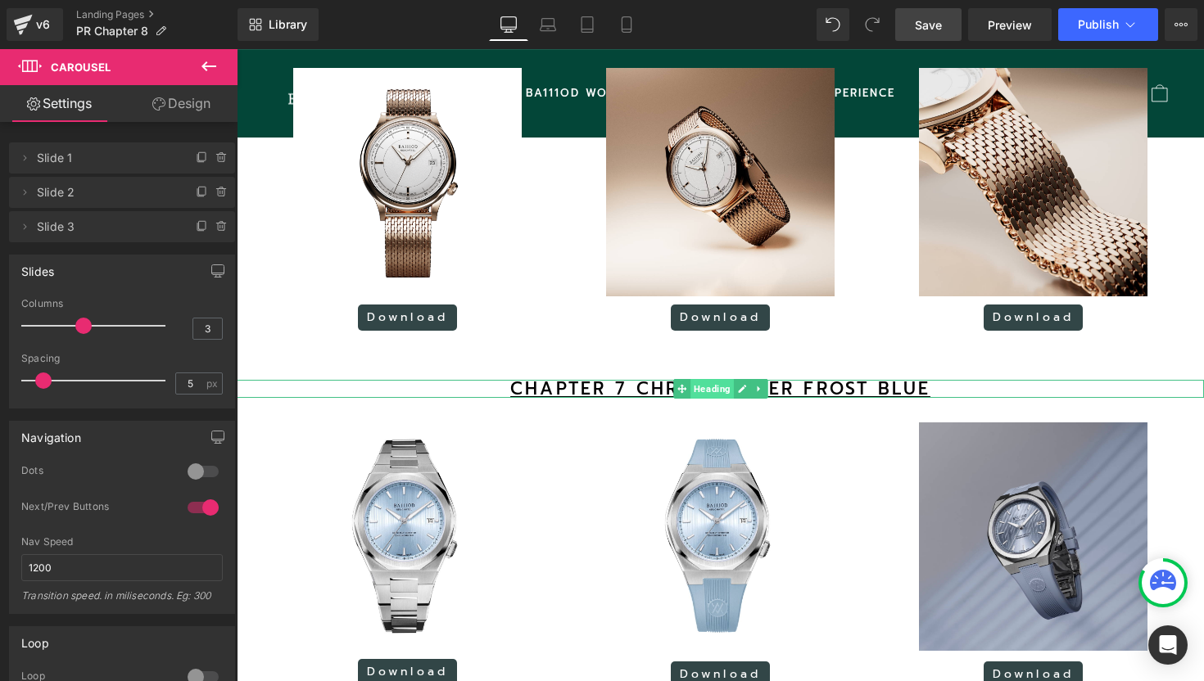
click at [725, 399] on span "Heading" at bounding box center [711, 389] width 43 height 20
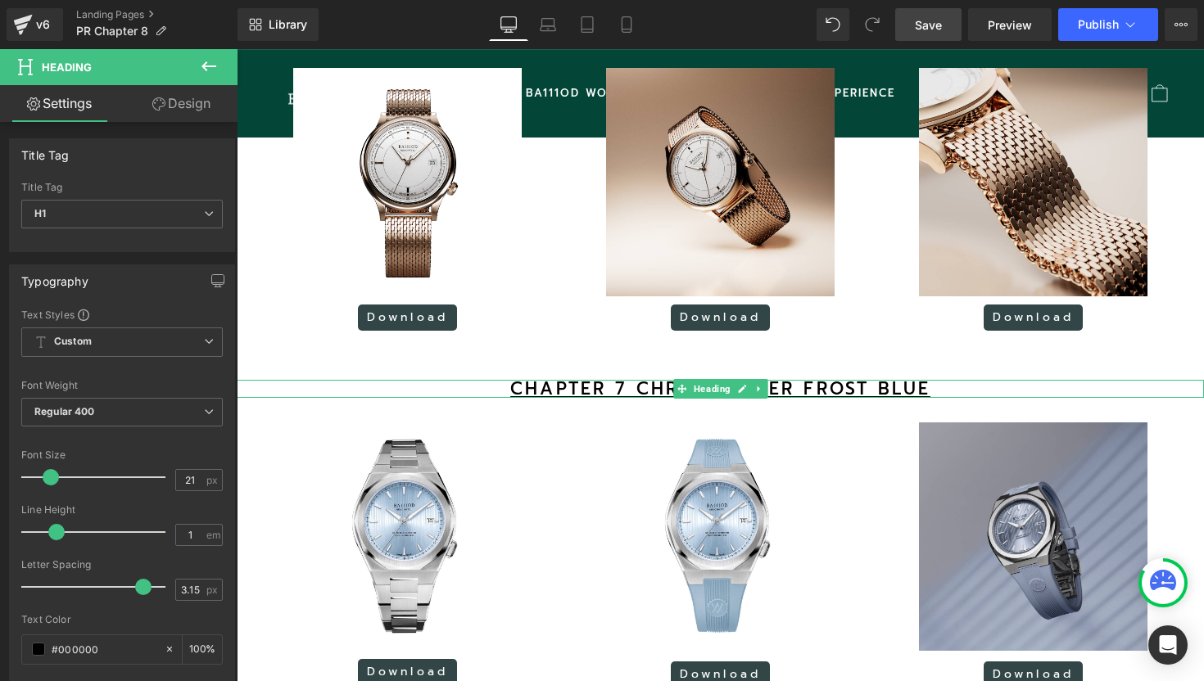
click at [798, 402] on u "CHAPTER 7 CHRONOMETER FROST BLUE" at bounding box center [720, 389] width 420 height 26
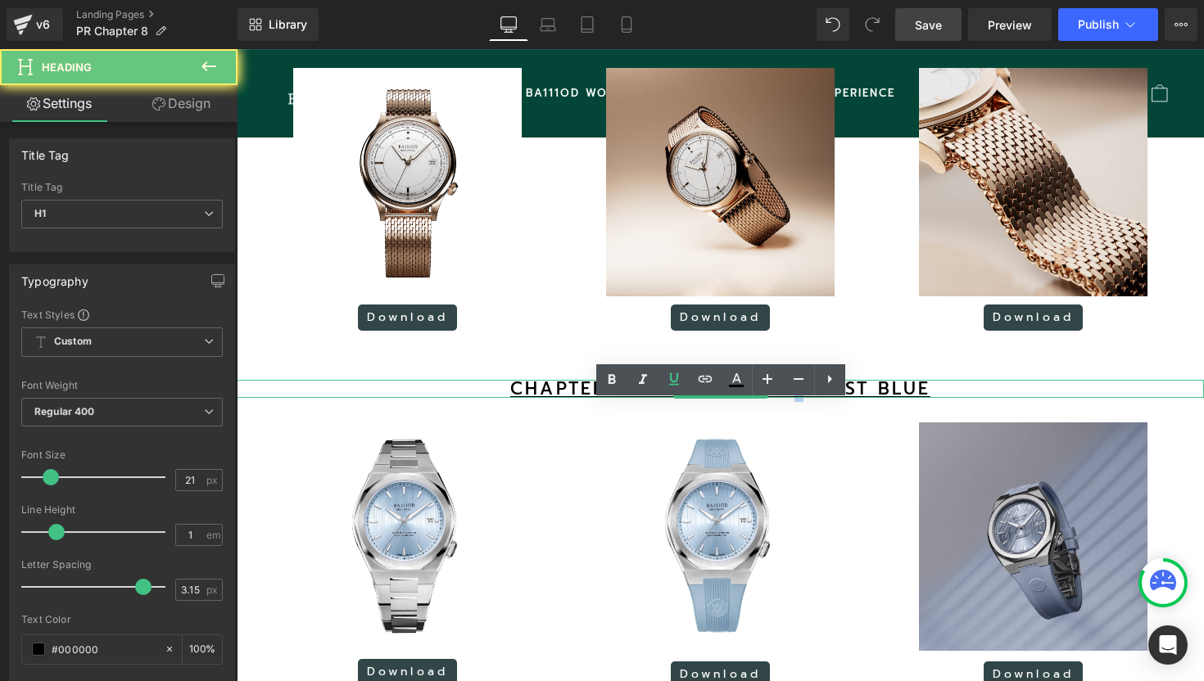
click at [798, 402] on u "CHAPTER 7 CHRONOMETER FROST BLUE" at bounding box center [720, 389] width 420 height 26
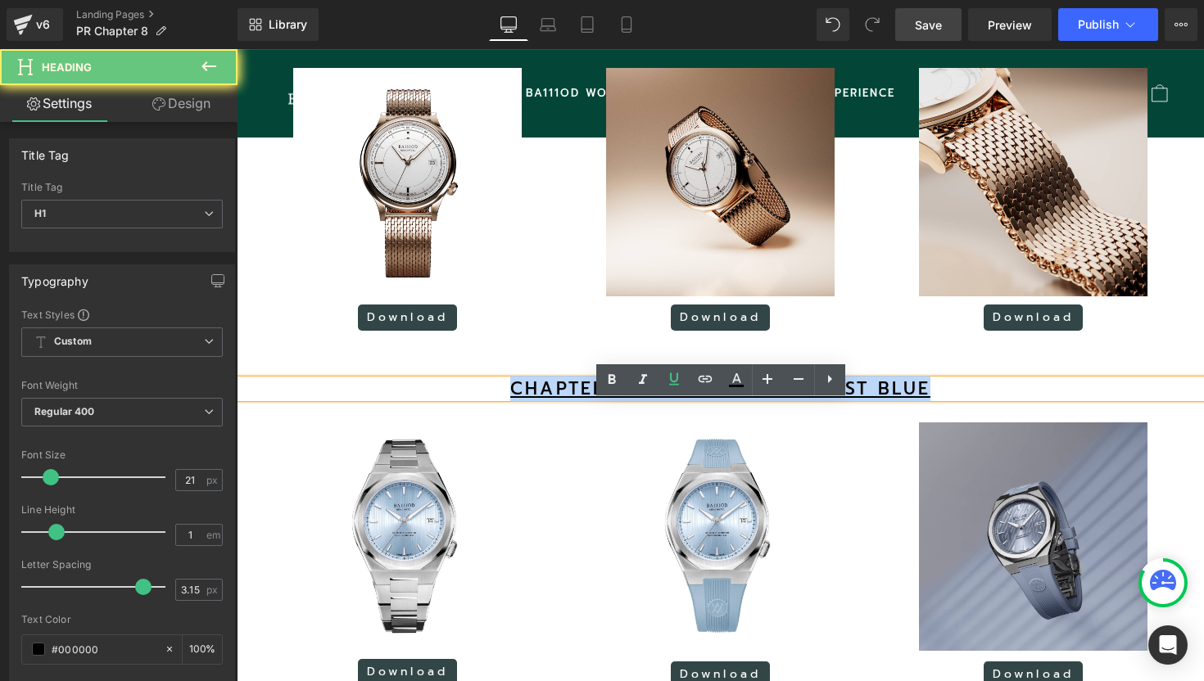
click at [798, 402] on u "CHAPTER 7 CHRONOMETER FROST BLUE" at bounding box center [720, 389] width 420 height 26
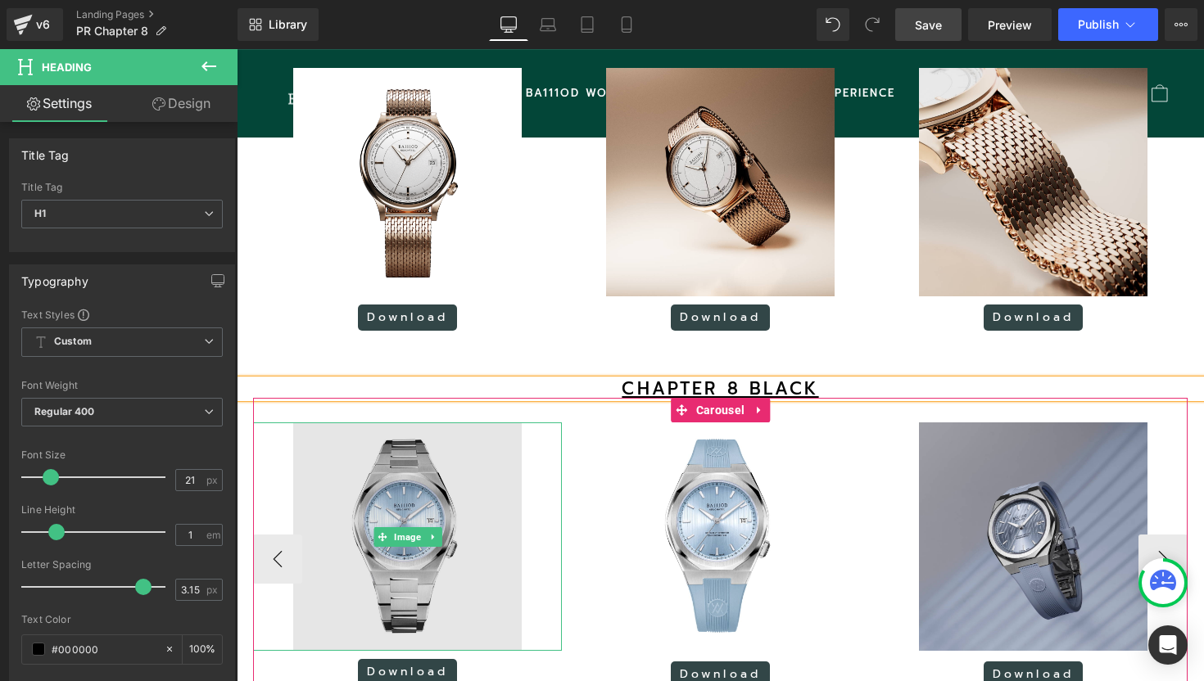
click at [366, 612] on img at bounding box center [407, 536] width 228 height 228
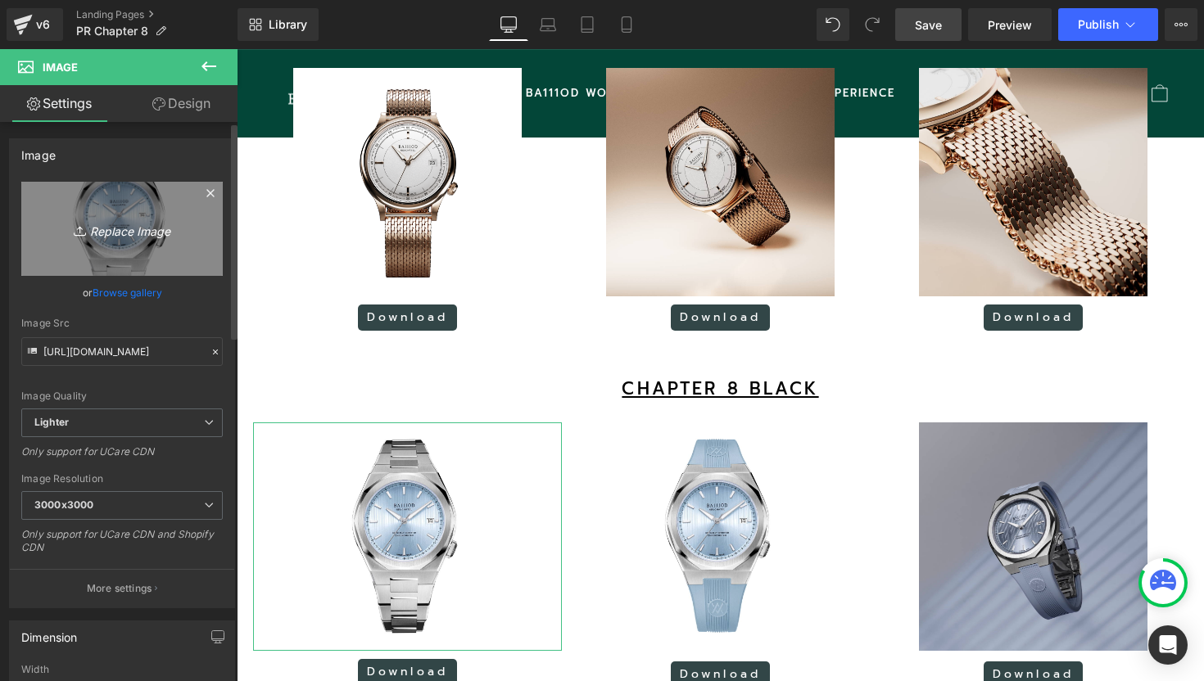
click at [97, 232] on icon "Replace Image" at bounding box center [121, 229] width 131 height 20
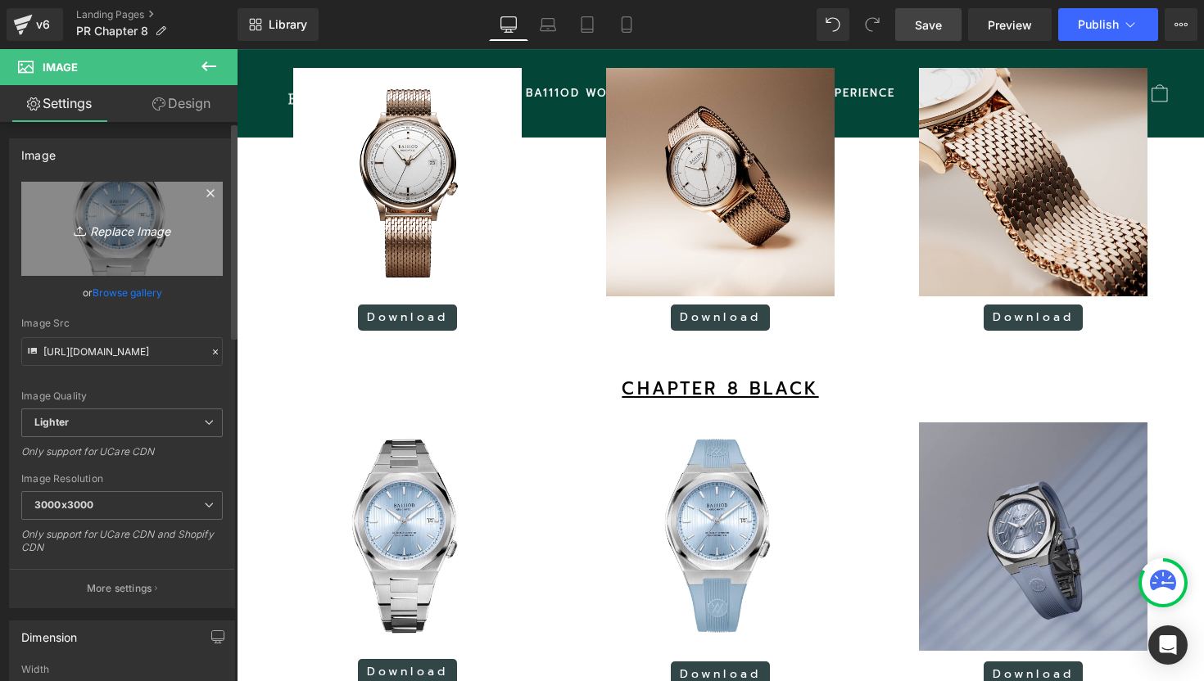
type input "C:\fakepath\13.png"
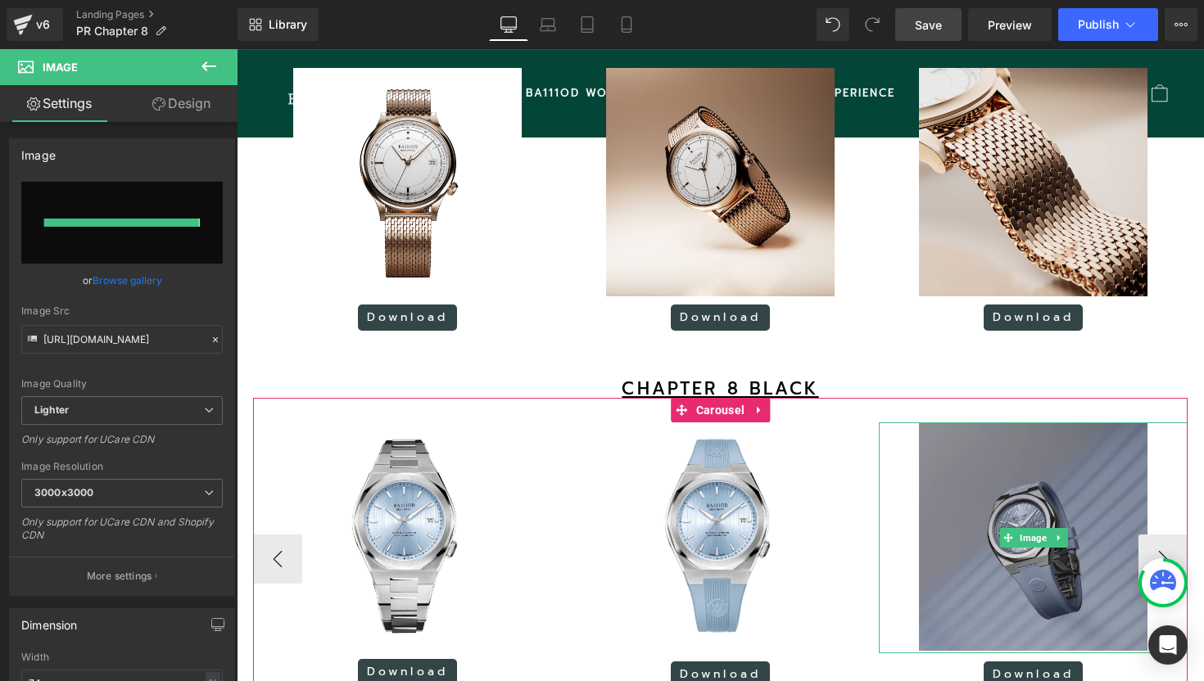
type input "[URL][DOMAIN_NAME]"
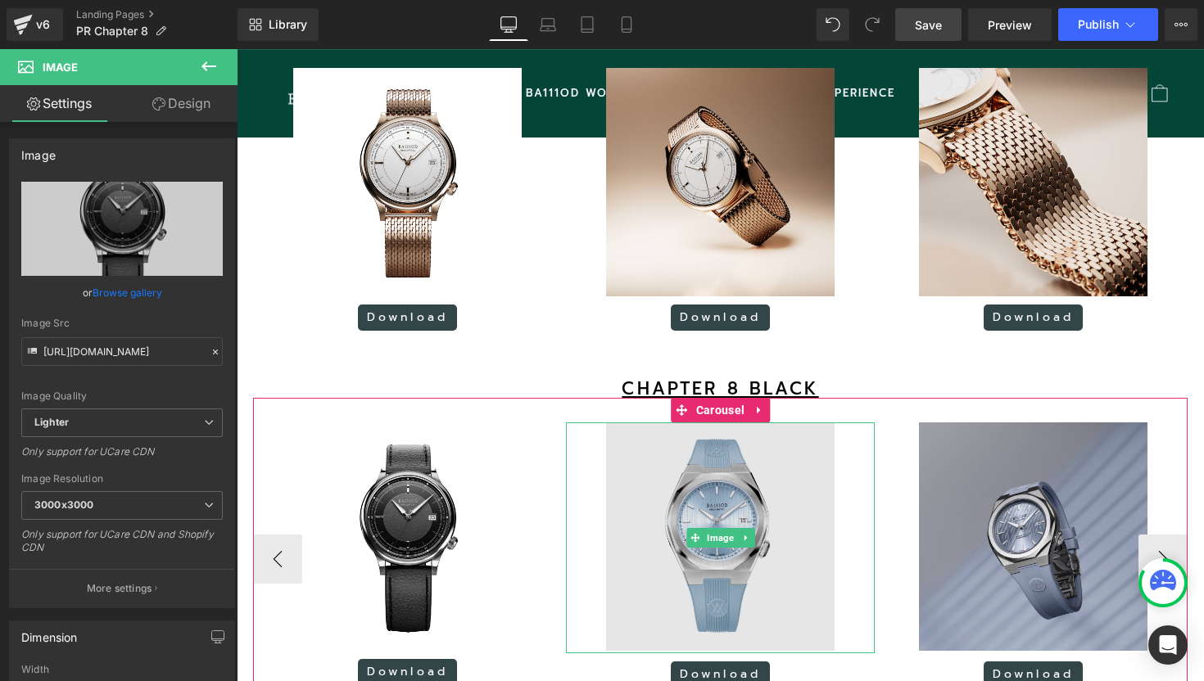
click at [734, 517] on img at bounding box center [720, 537] width 228 height 231
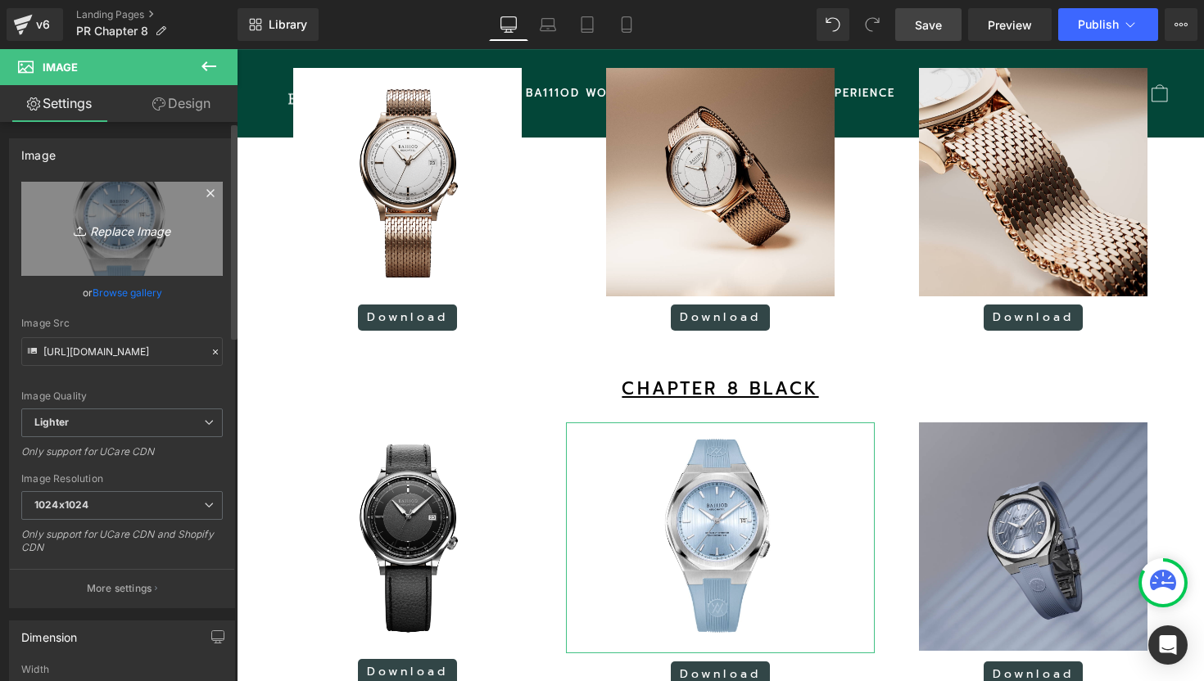
click at [106, 232] on icon "Replace Image" at bounding box center [121, 229] width 131 height 20
type input "C:\fakepath\12.png"
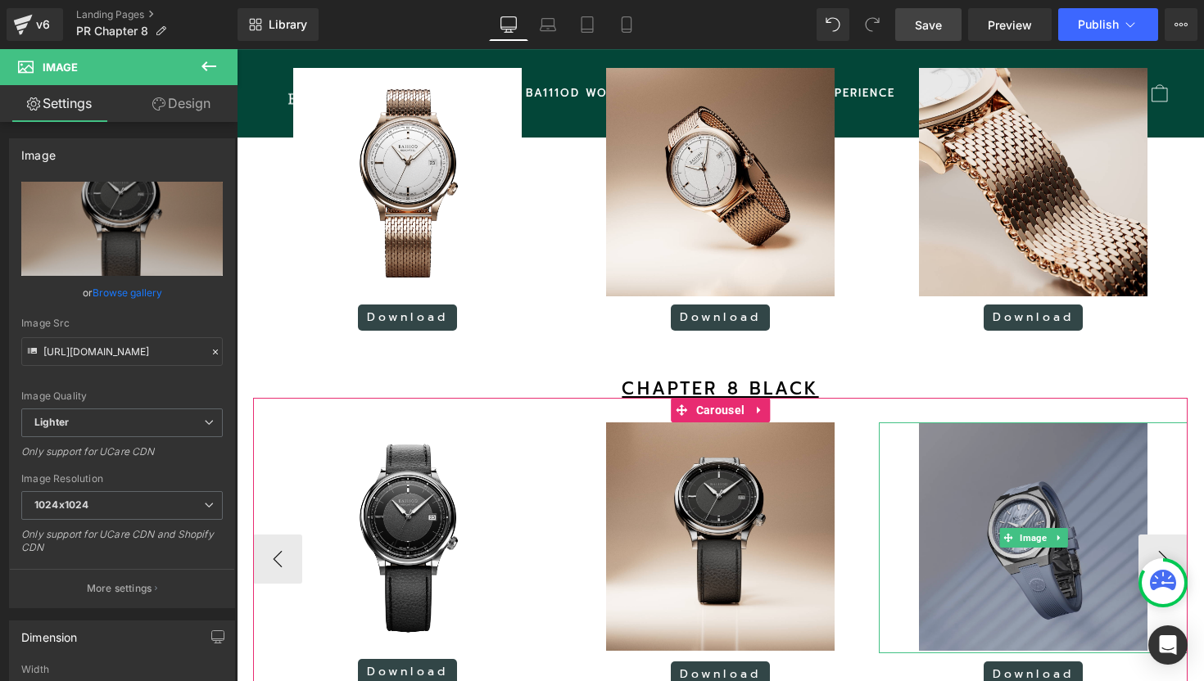
type input "[URL][DOMAIN_NAME]"
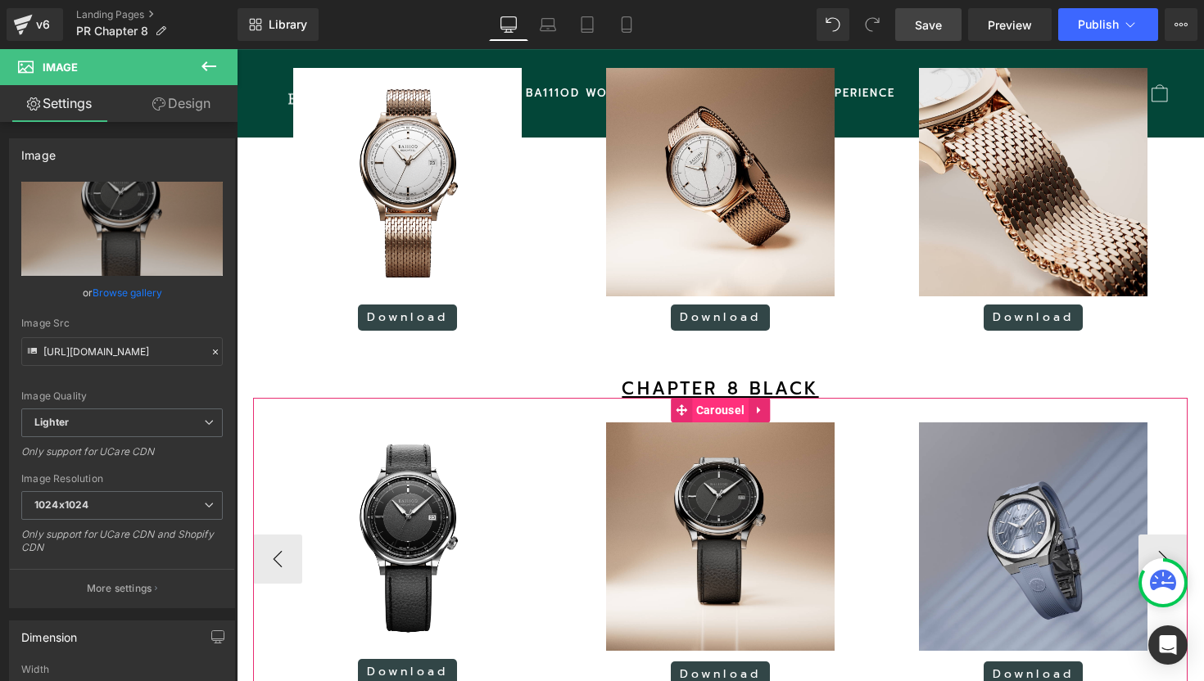
click at [709, 422] on span "Carousel" at bounding box center [720, 410] width 56 height 25
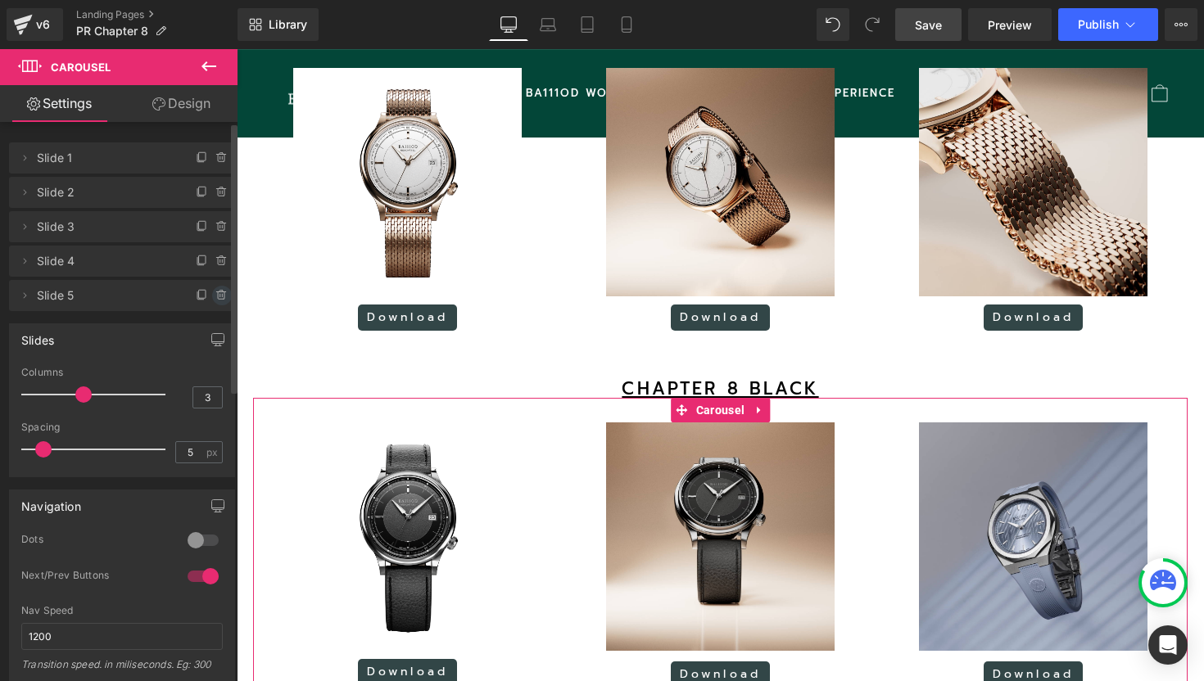
click at [219, 292] on icon at bounding box center [220, 292] width 9 height 0
click at [215, 294] on button "Delete" at bounding box center [204, 296] width 52 height 21
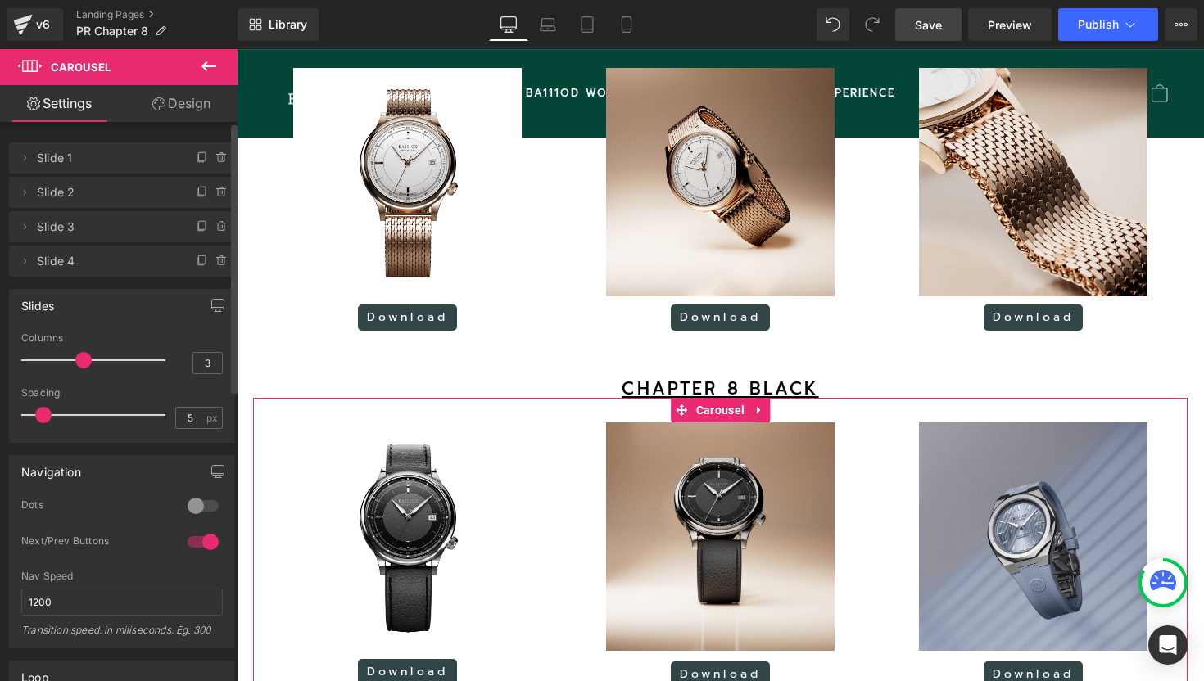
scroll to position [8, 8]
click at [215, 265] on icon at bounding box center [221, 261] width 13 height 13
click at [211, 264] on button "Delete" at bounding box center [204, 261] width 52 height 21
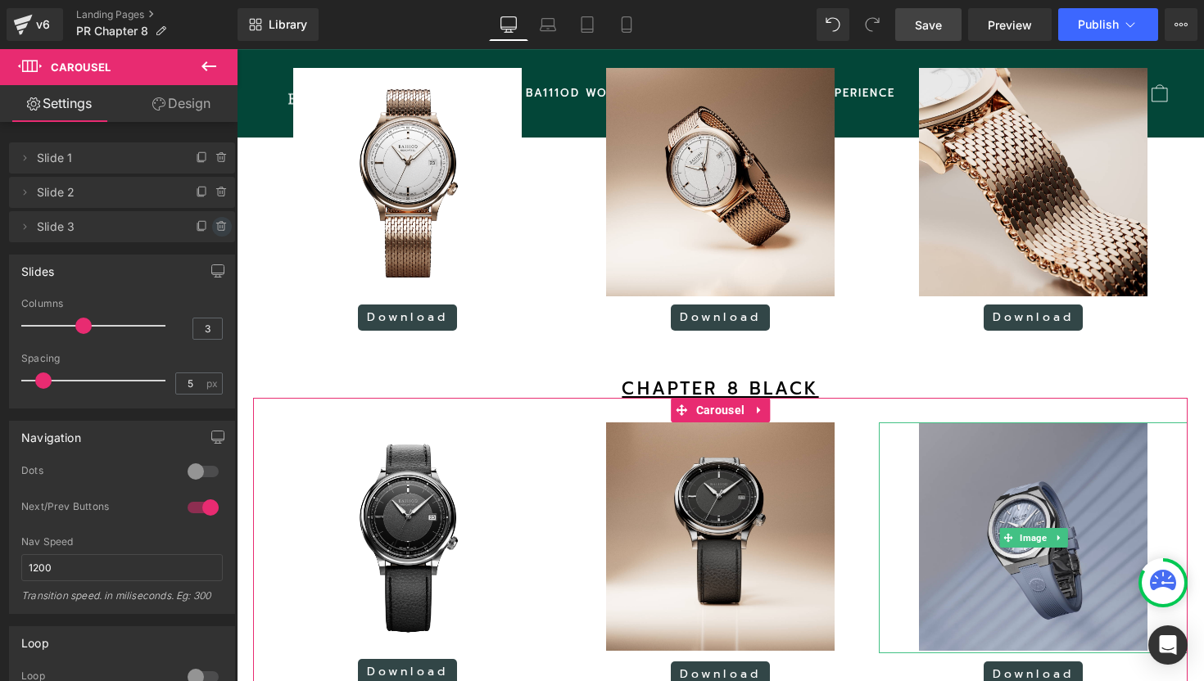
click at [218, 224] on icon at bounding box center [221, 227] width 7 height 7
click at [210, 225] on button "Delete" at bounding box center [204, 227] width 52 height 21
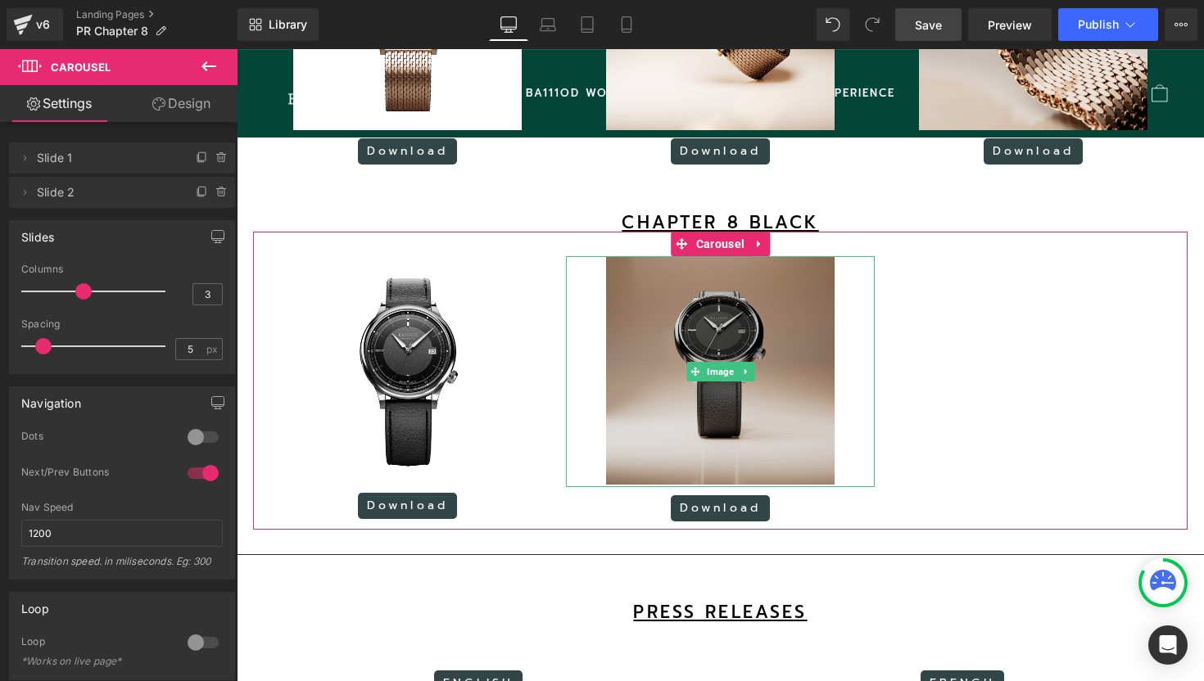
scroll to position [2073, 0]
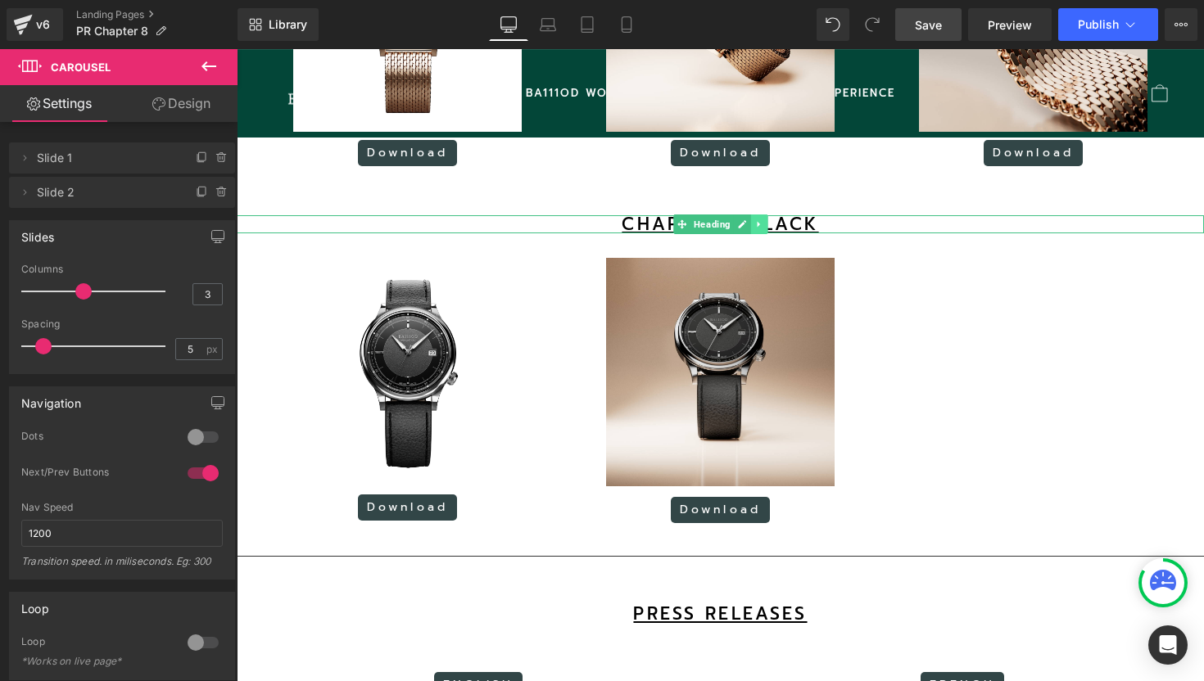
click at [760, 229] on icon at bounding box center [758, 224] width 9 height 10
click at [752, 229] on icon at bounding box center [750, 224] width 9 height 10
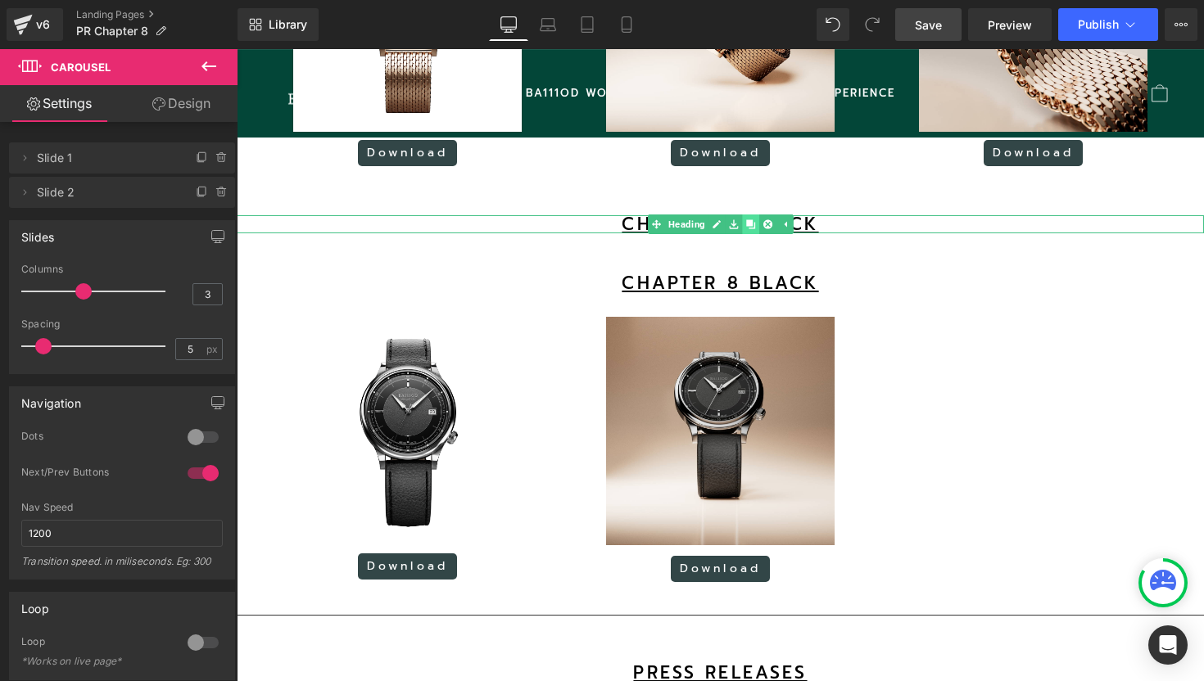
scroll to position [3418, 967]
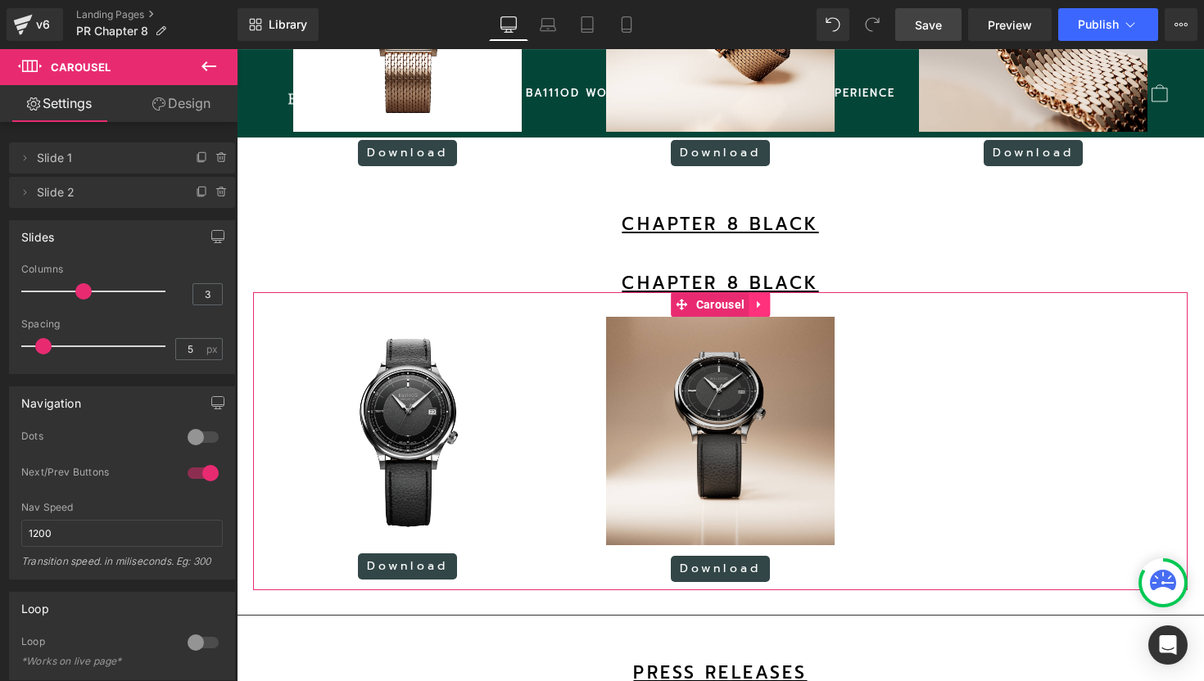
click at [757, 311] on icon at bounding box center [758, 305] width 11 height 12
click at [747, 310] on icon at bounding box center [748, 304] width 11 height 11
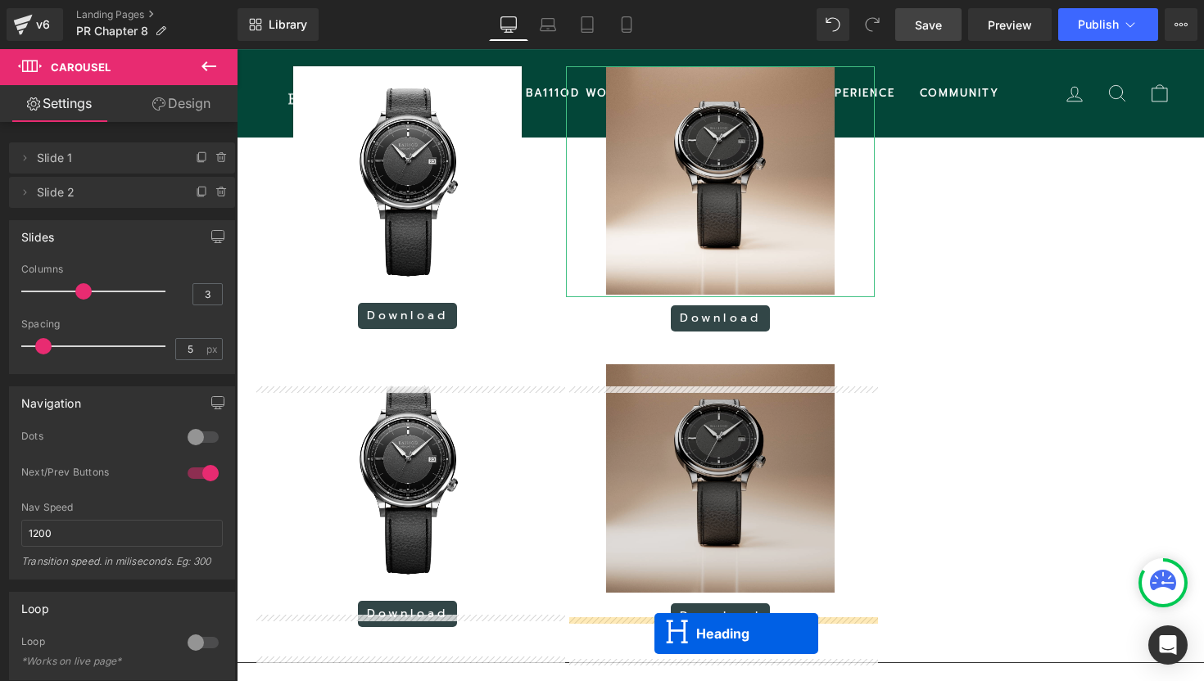
scroll to position [2412, 0]
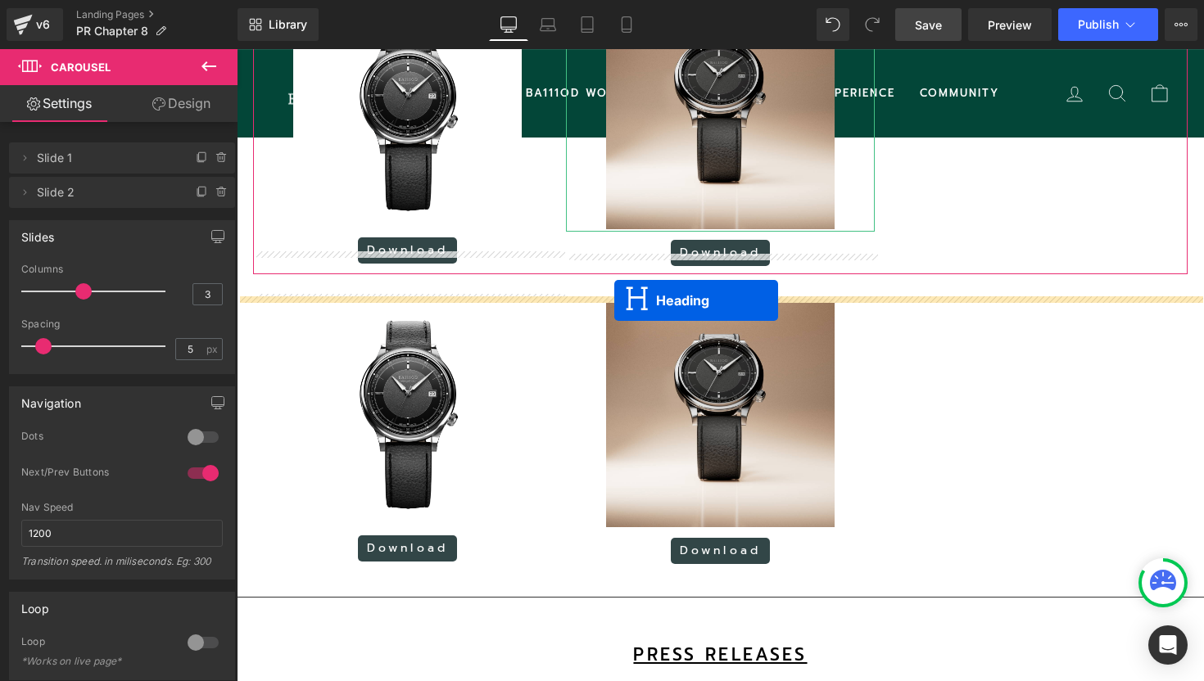
drag, startPoint x: 680, startPoint y: 346, endPoint x: 614, endPoint y: 300, distance: 80.2
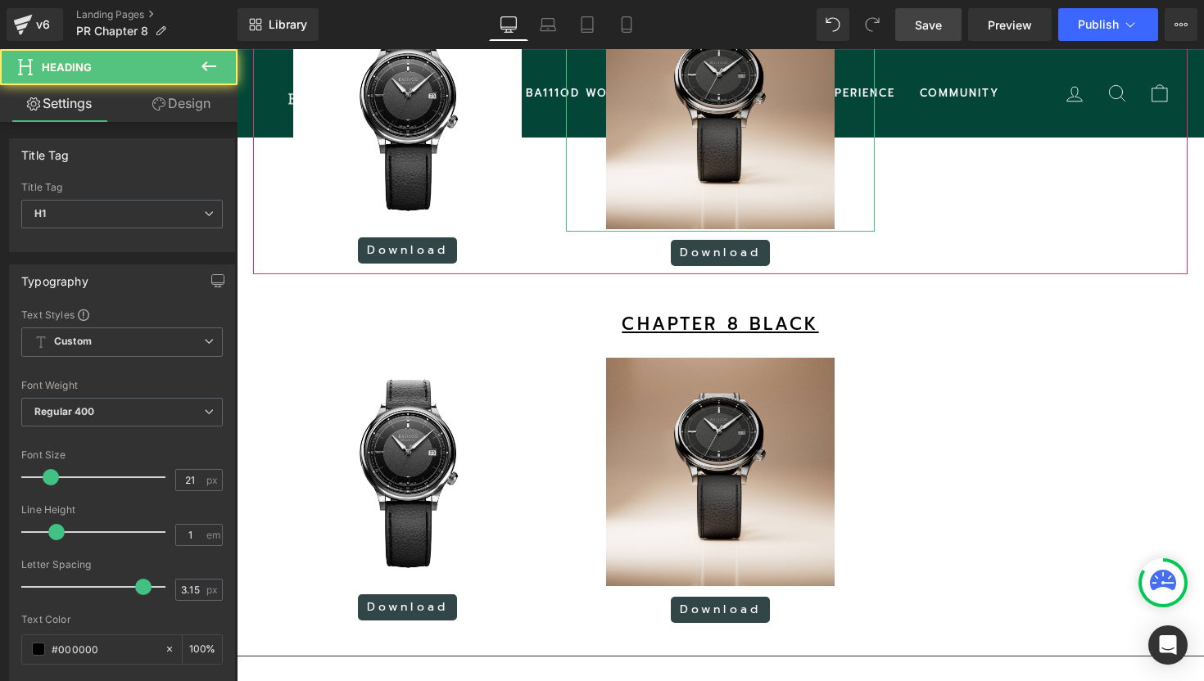
scroll to position [3716, 967]
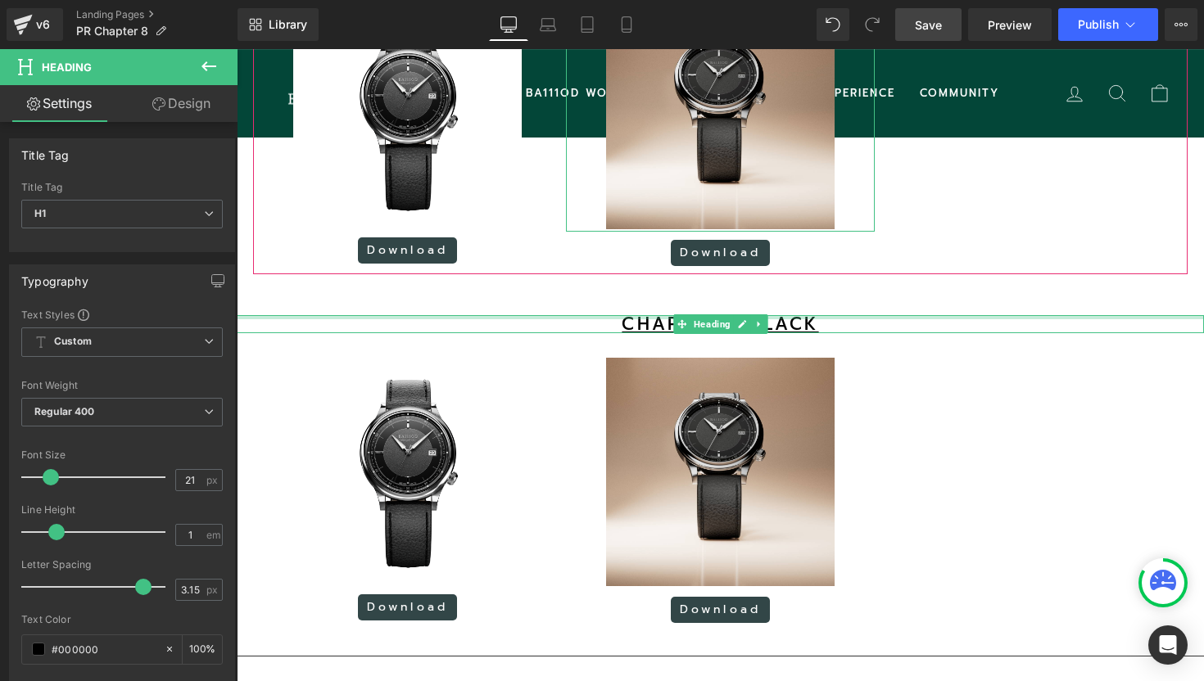
click at [809, 319] on div at bounding box center [720, 317] width 967 height 4
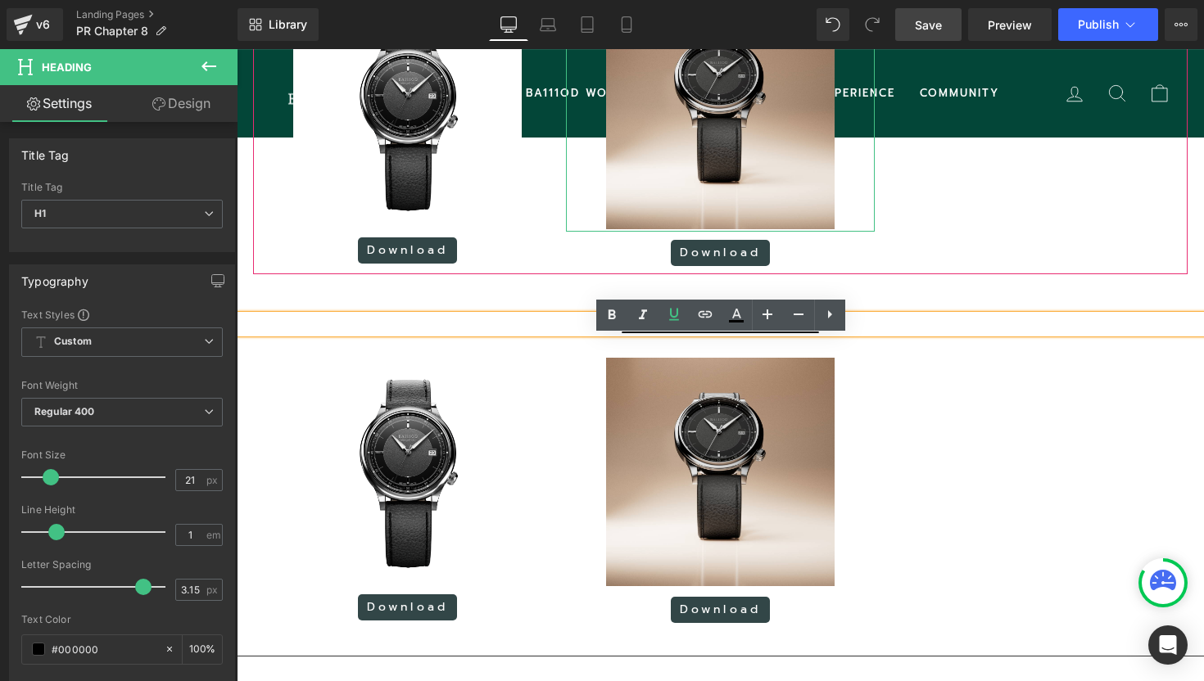
click at [821, 333] on h1 "CHAPTER 8 BLACK" at bounding box center [720, 324] width 967 height 17
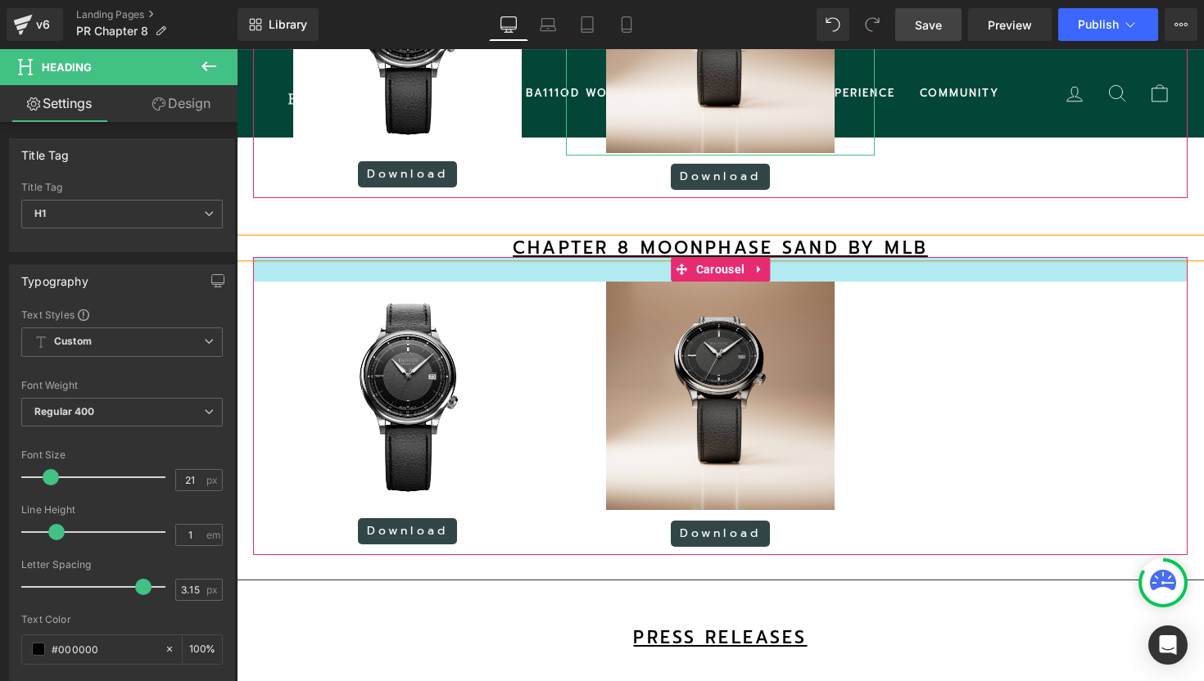
scroll to position [2408, 0]
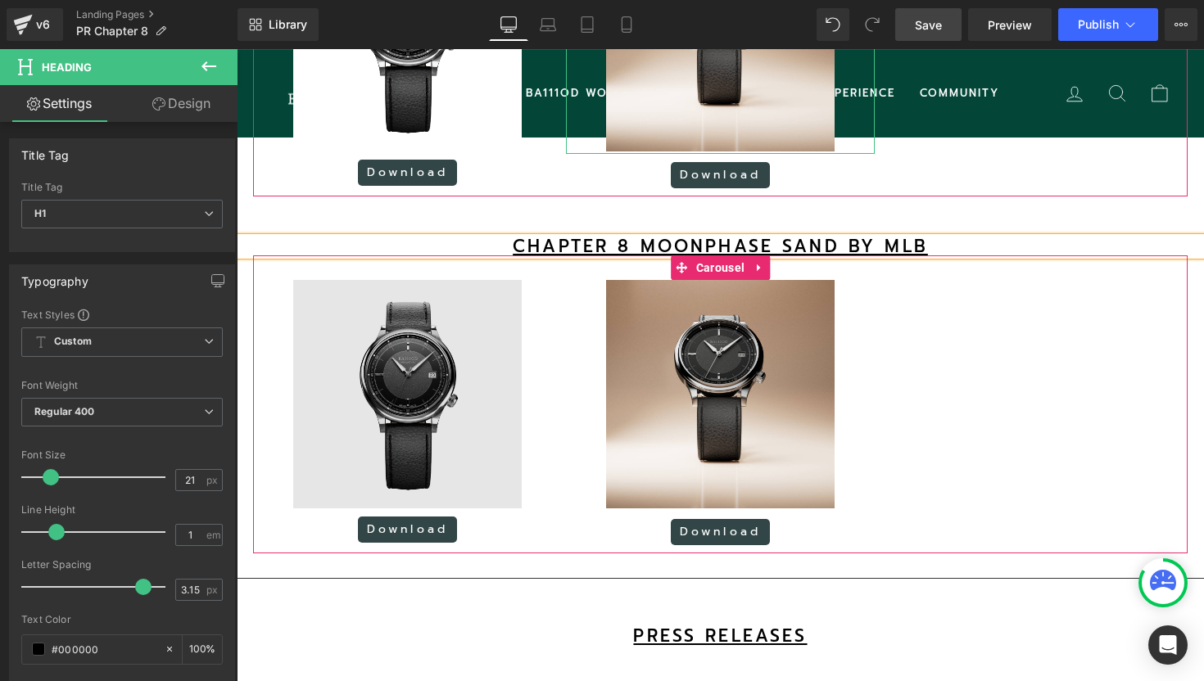
click at [412, 378] on img at bounding box center [407, 394] width 228 height 228
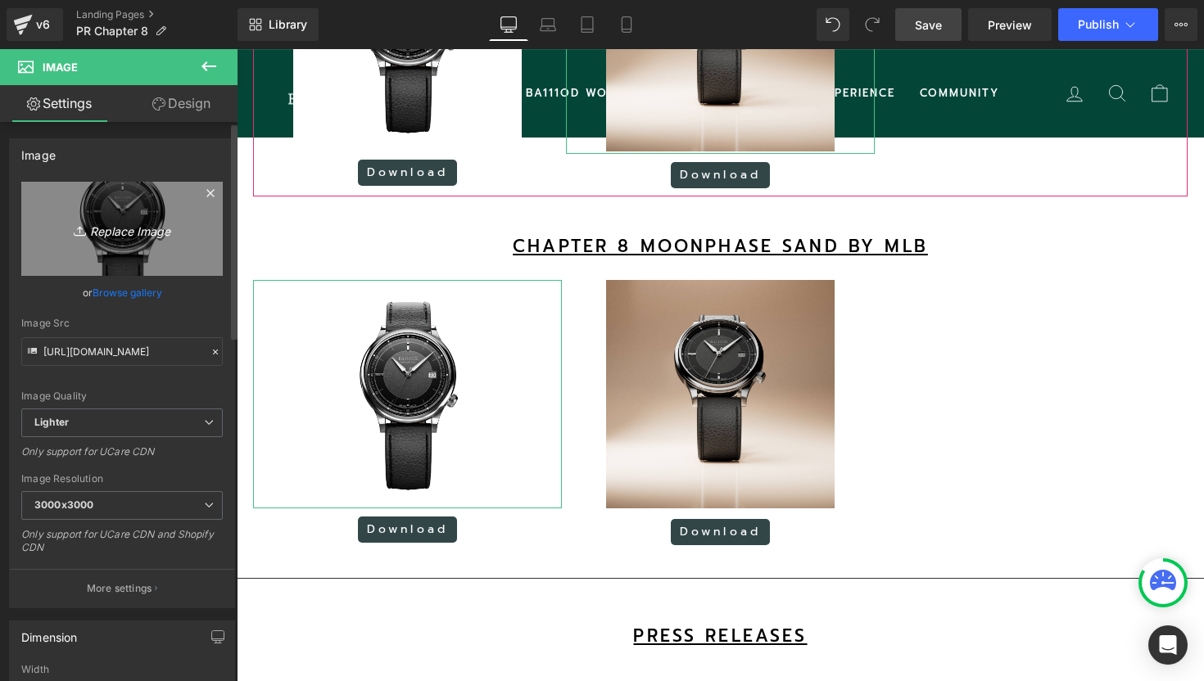
click at [129, 234] on icon "Replace Image" at bounding box center [121, 229] width 131 height 20
type input "C:\fakepath\18.png"
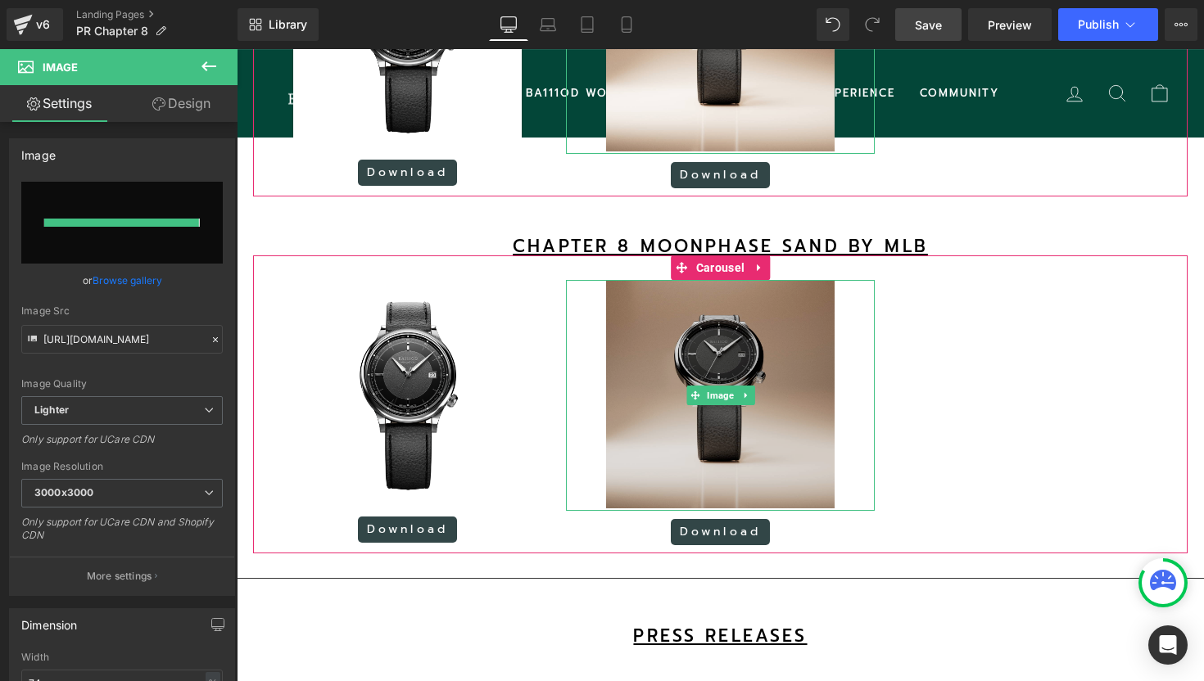
type input "[URL][DOMAIN_NAME]"
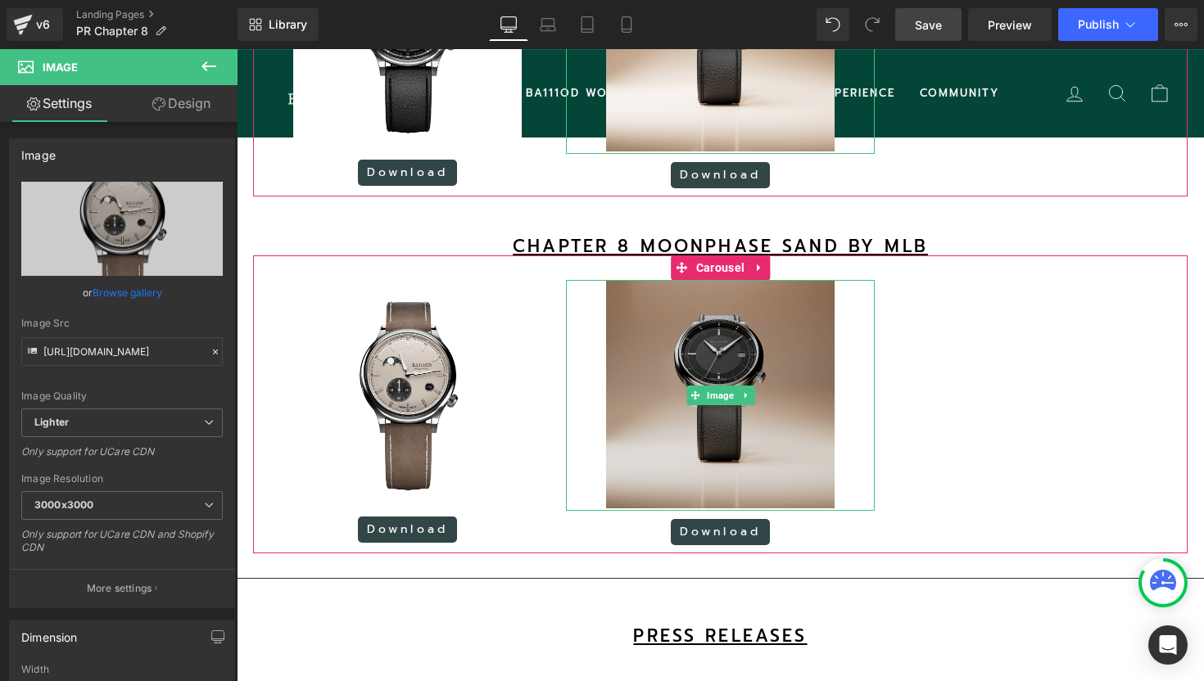
click at [707, 368] on img at bounding box center [720, 395] width 228 height 231
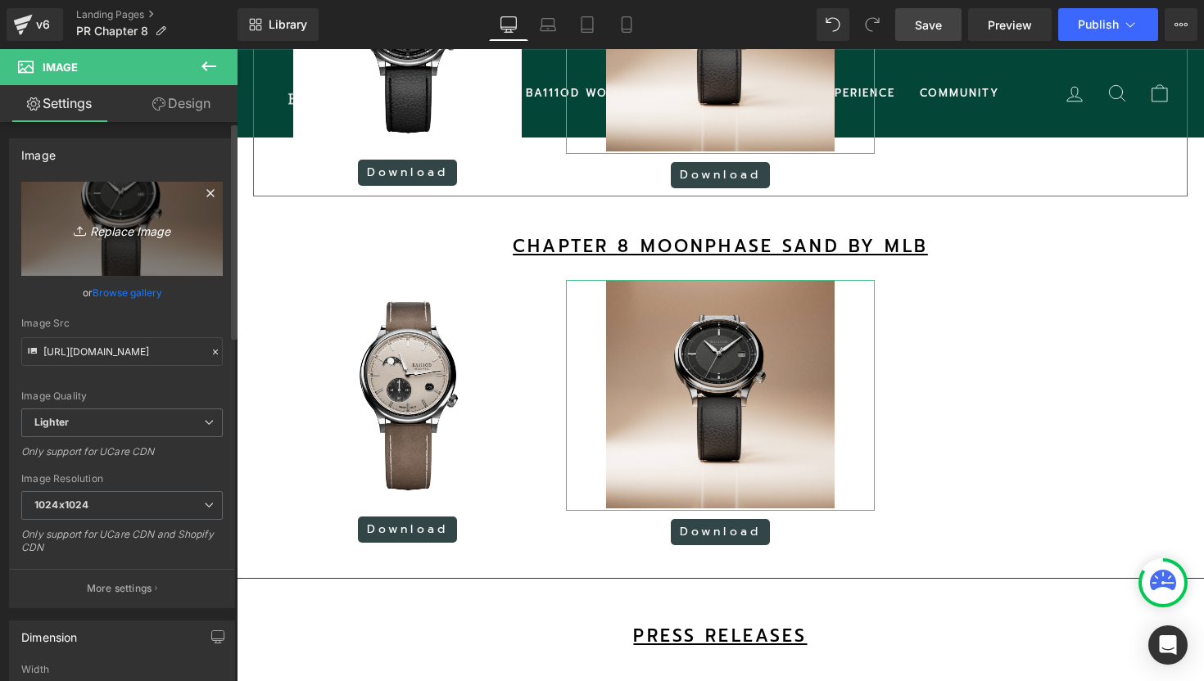
click at [156, 232] on icon "Replace Image" at bounding box center [121, 229] width 131 height 20
type input "C:\fakepath\3.png"
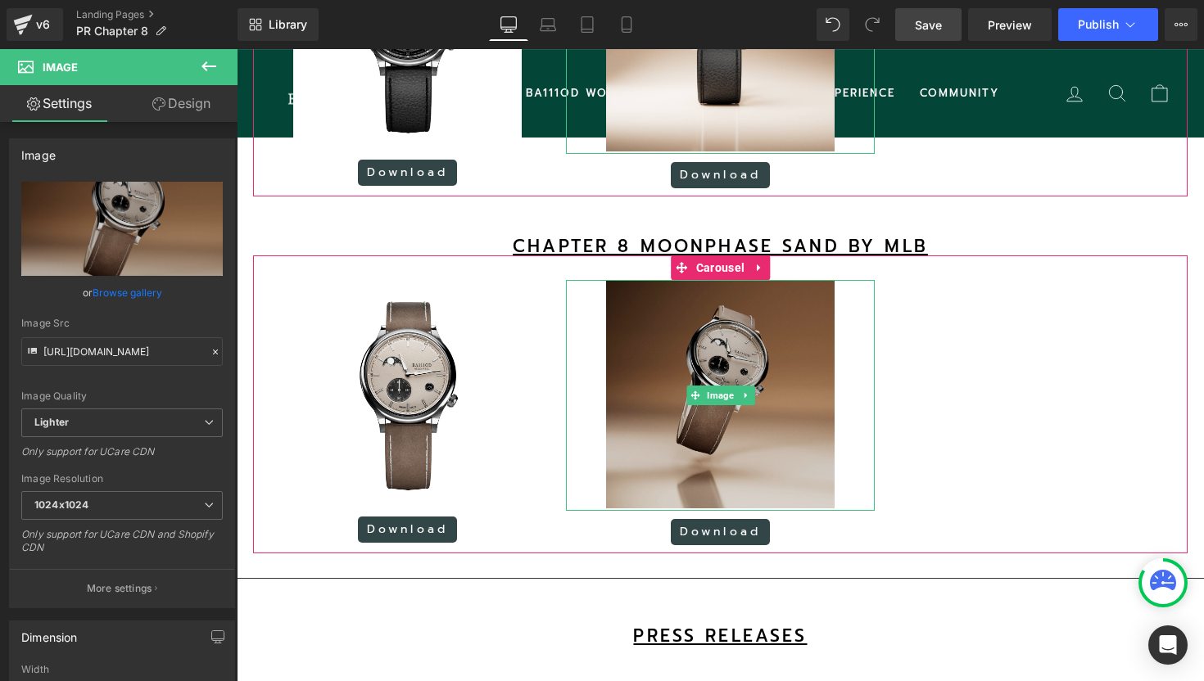
type input "[URL][DOMAIN_NAME]"
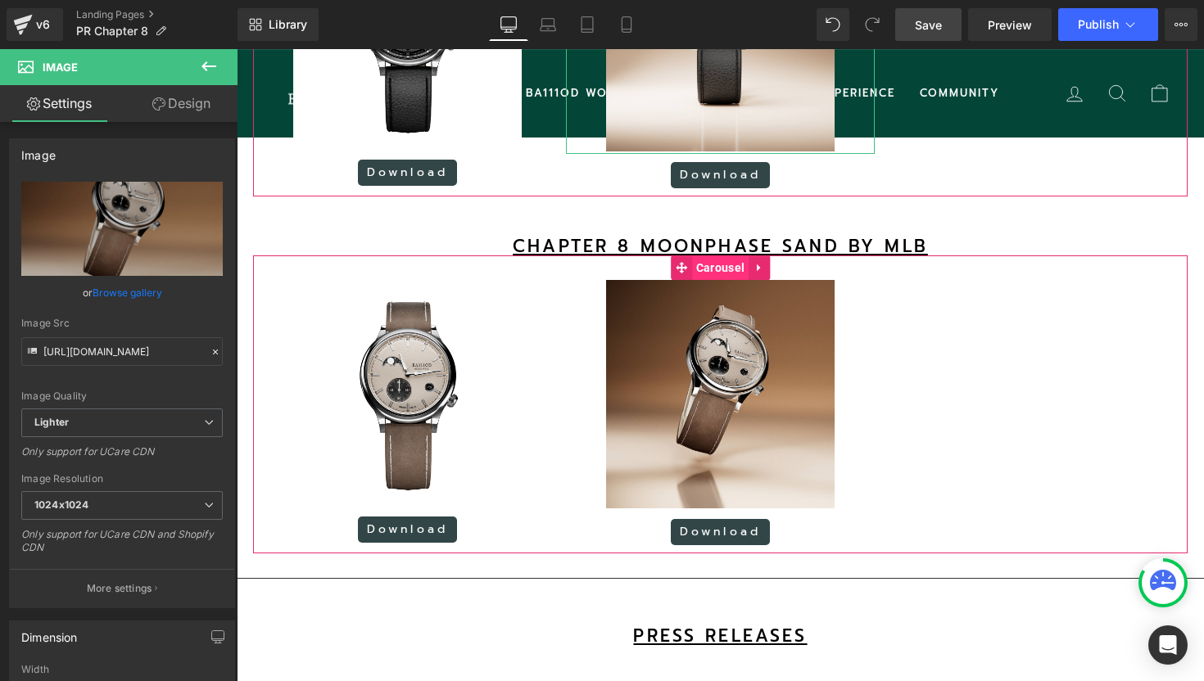
click at [721, 280] on span "Carousel" at bounding box center [720, 267] width 56 height 25
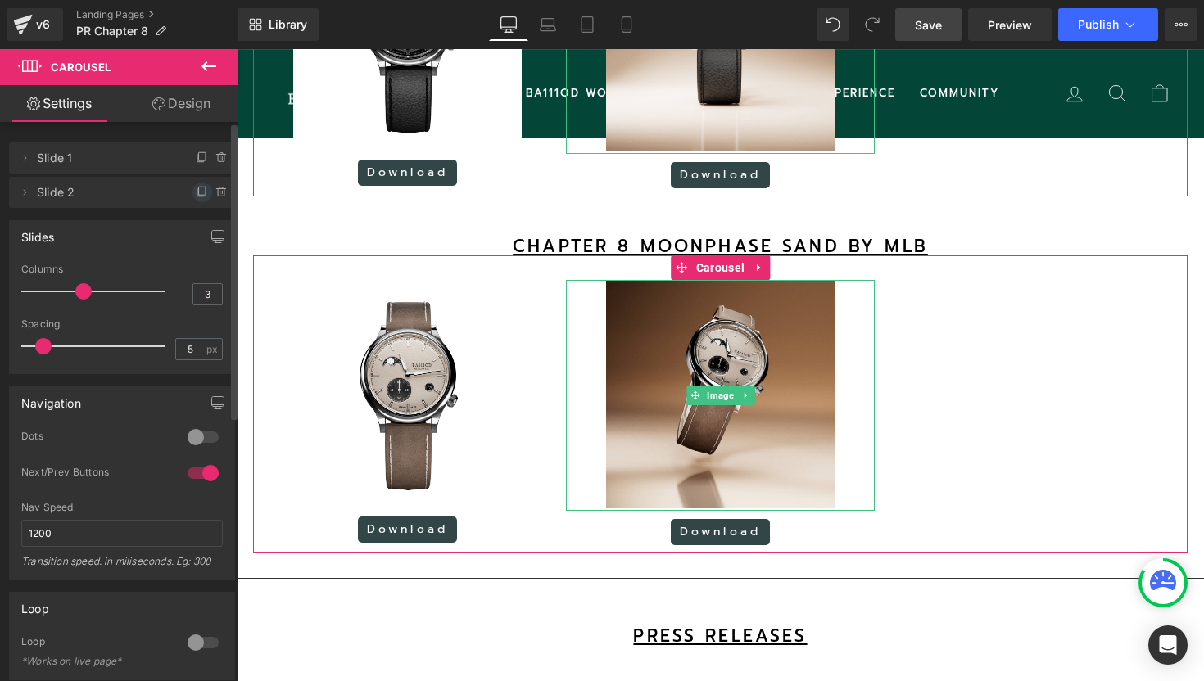
click at [196, 192] on icon at bounding box center [202, 192] width 13 height 13
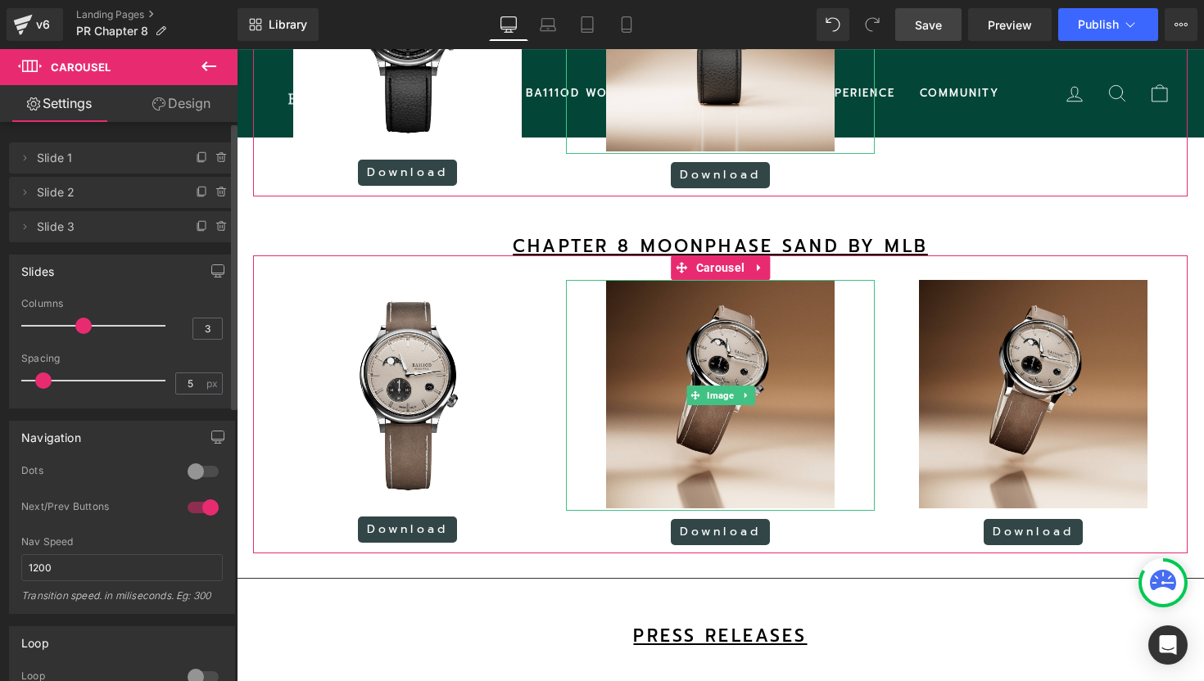
scroll to position [8, 8]
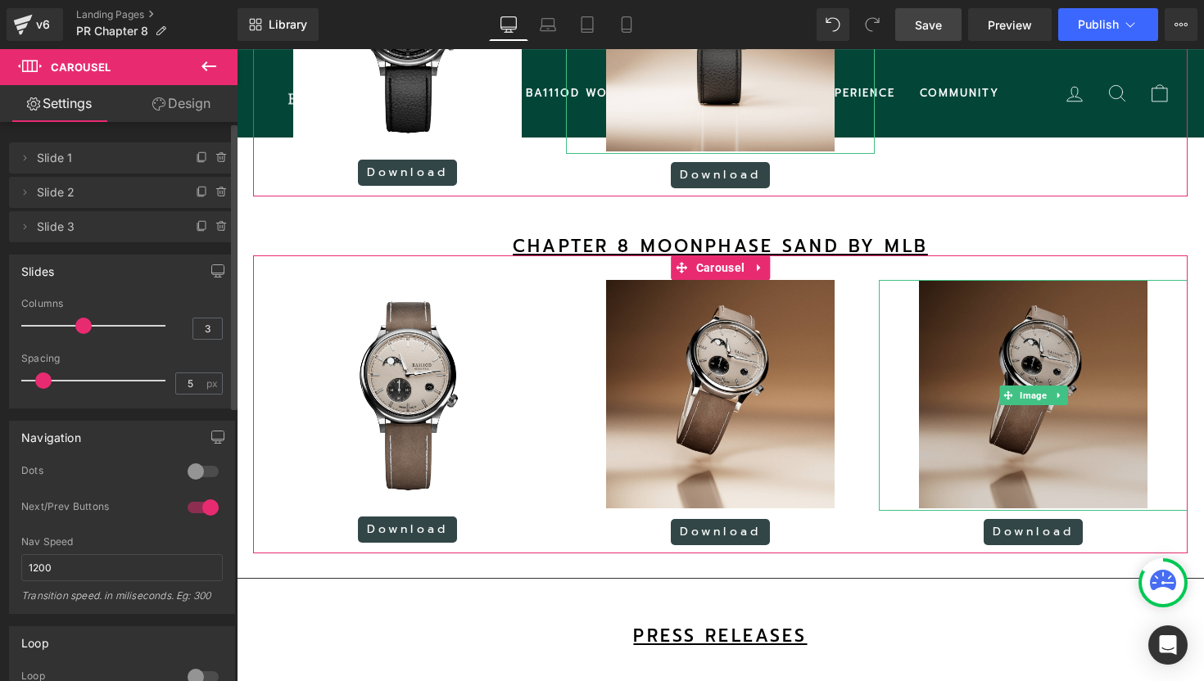
click at [962, 378] on img at bounding box center [1033, 395] width 228 height 231
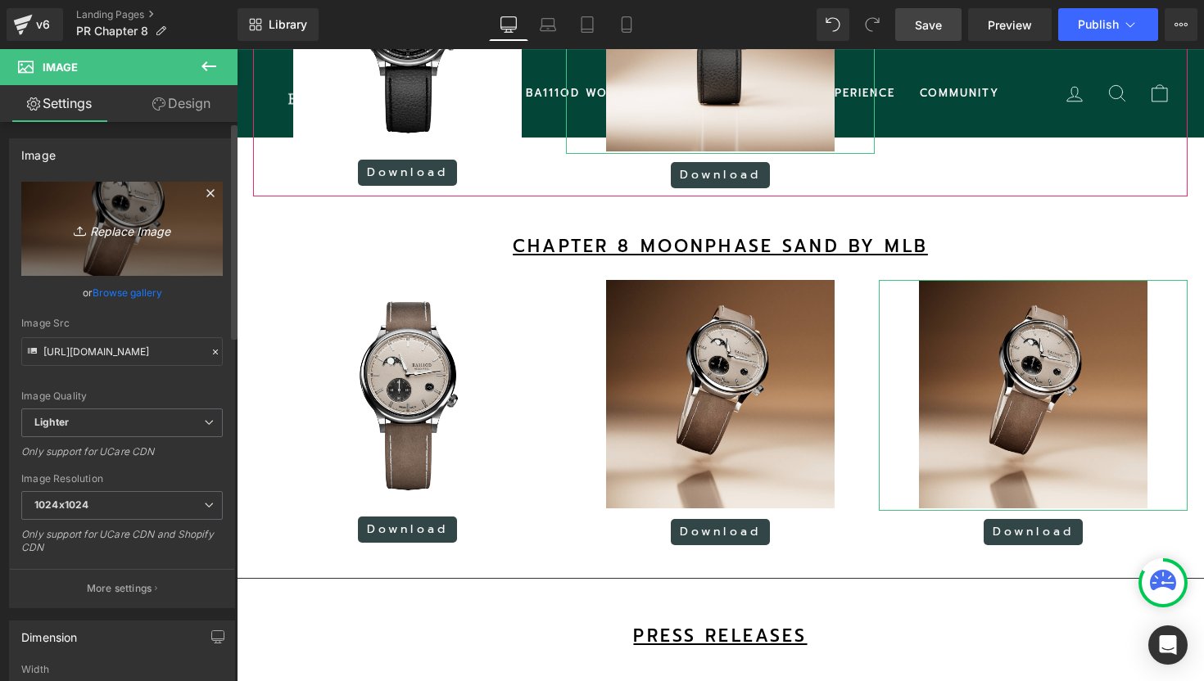
click at [150, 228] on icon "Replace Image" at bounding box center [121, 229] width 131 height 20
type input "C:\fakepath\4.png"
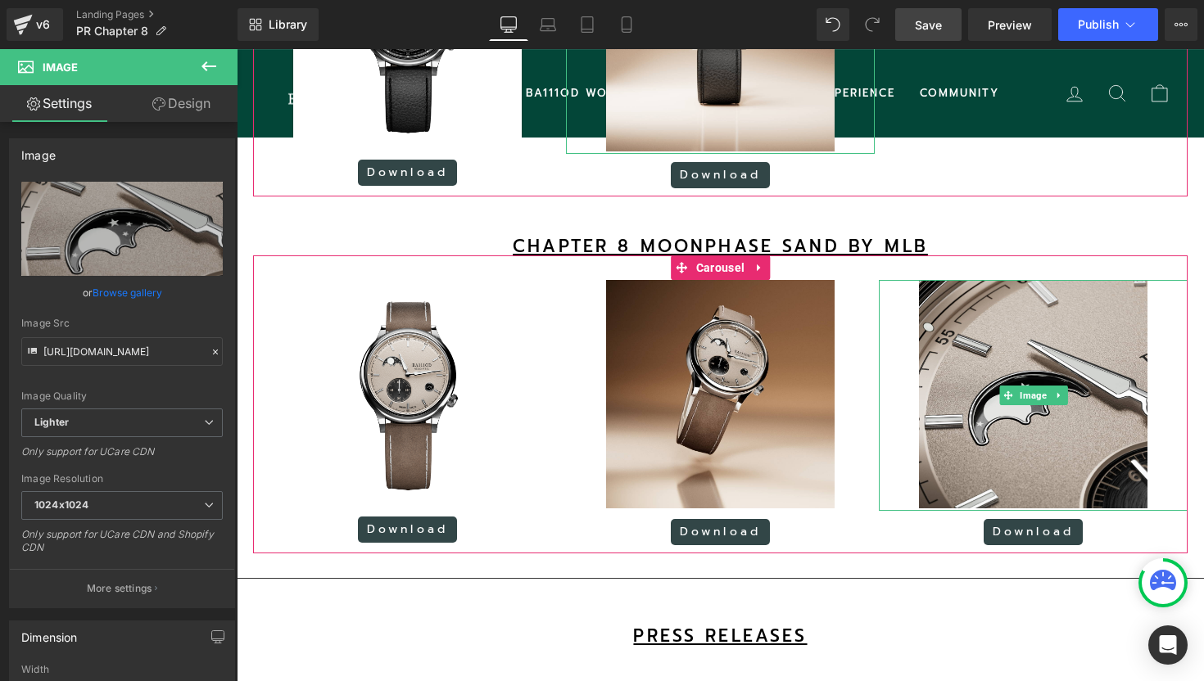
type input "[URL][DOMAIN_NAME]"
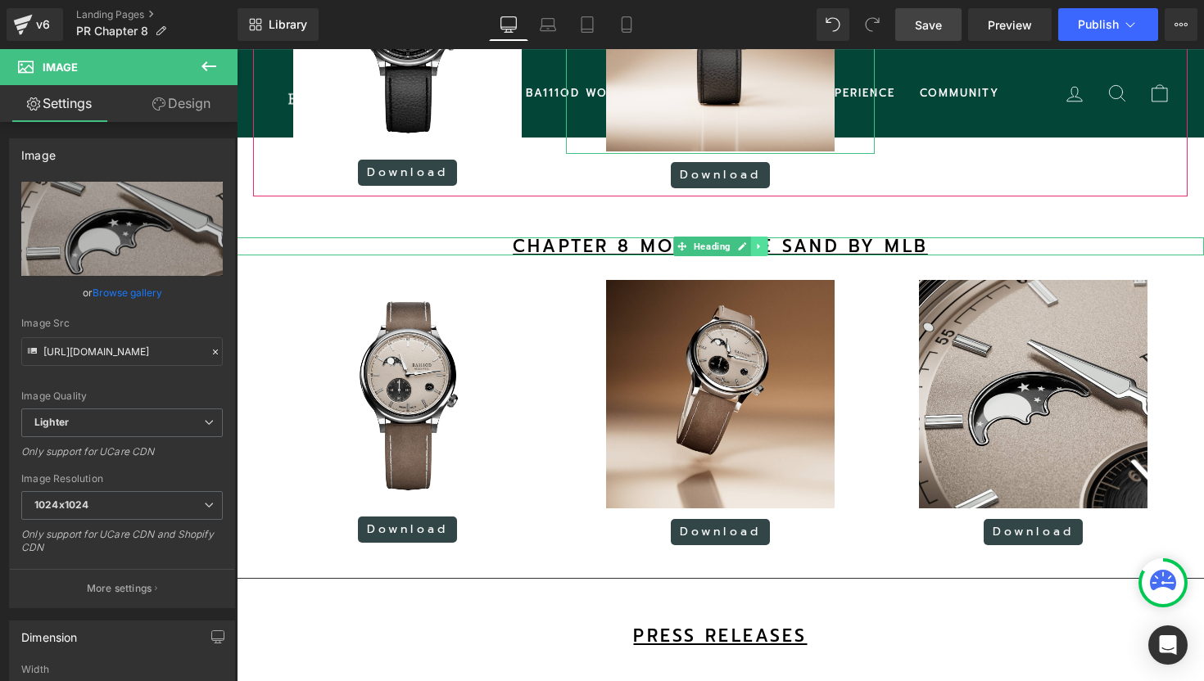
click at [760, 251] on icon at bounding box center [758, 247] width 9 height 10
click at [752, 251] on icon at bounding box center [750, 246] width 9 height 9
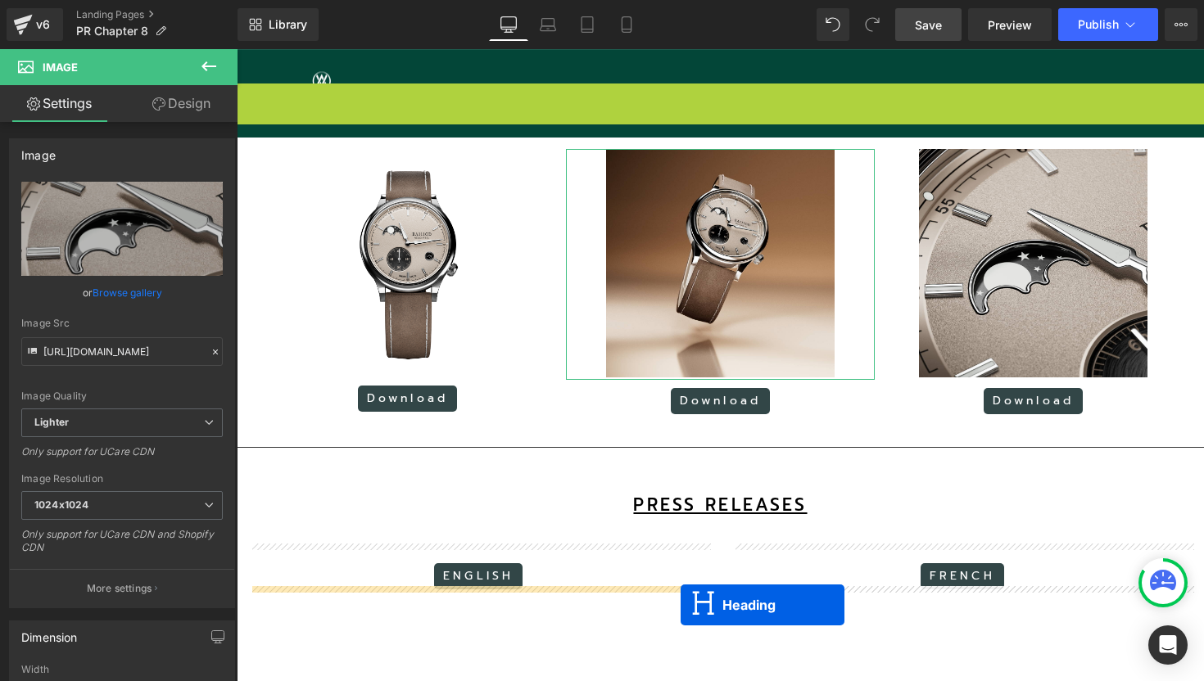
scroll to position [2686, 0]
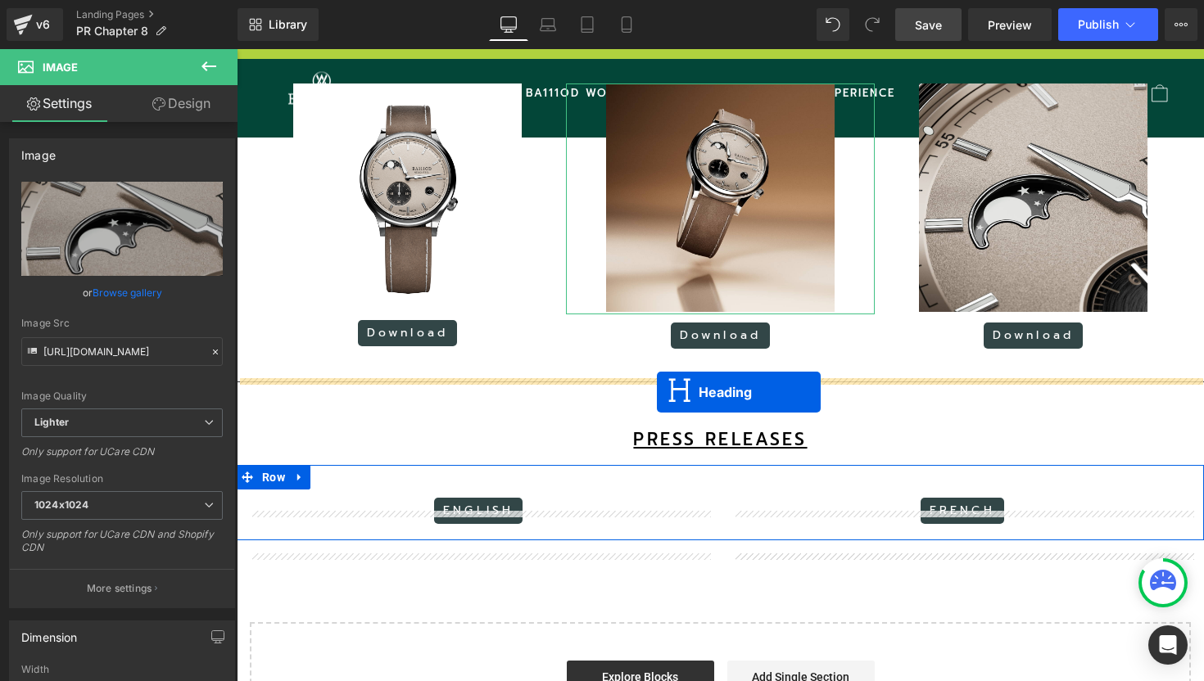
drag, startPoint x: 682, startPoint y: 330, endPoint x: 657, endPoint y: 393, distance: 68.0
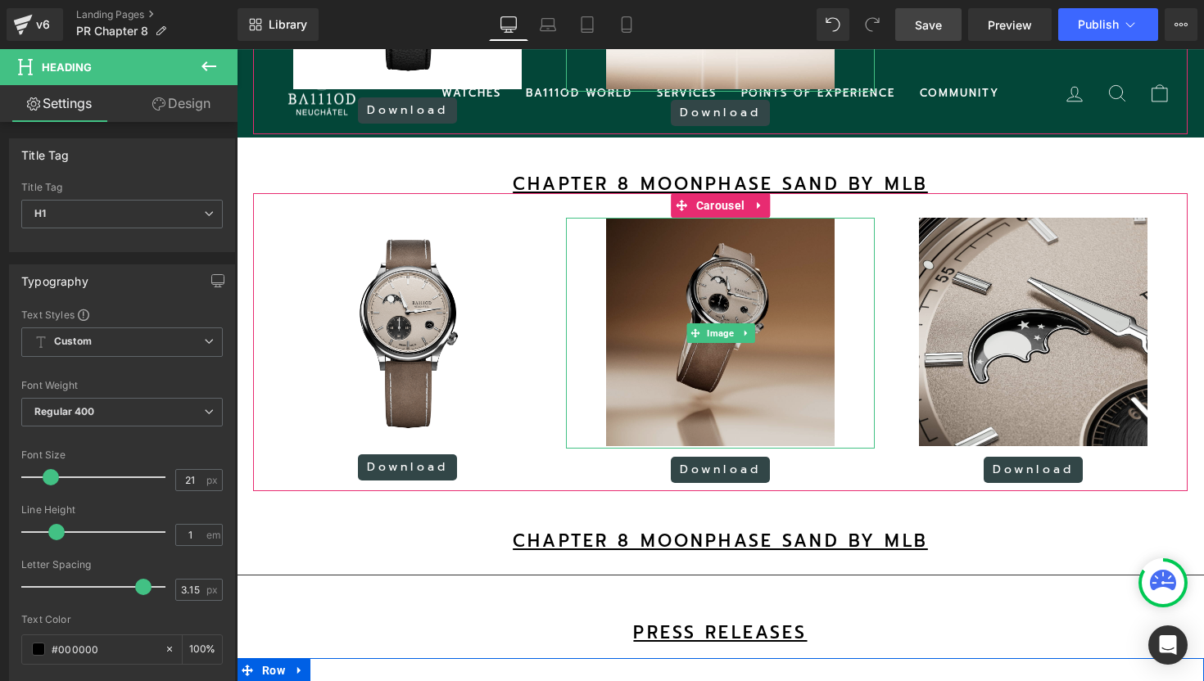
scroll to position [2469, 0]
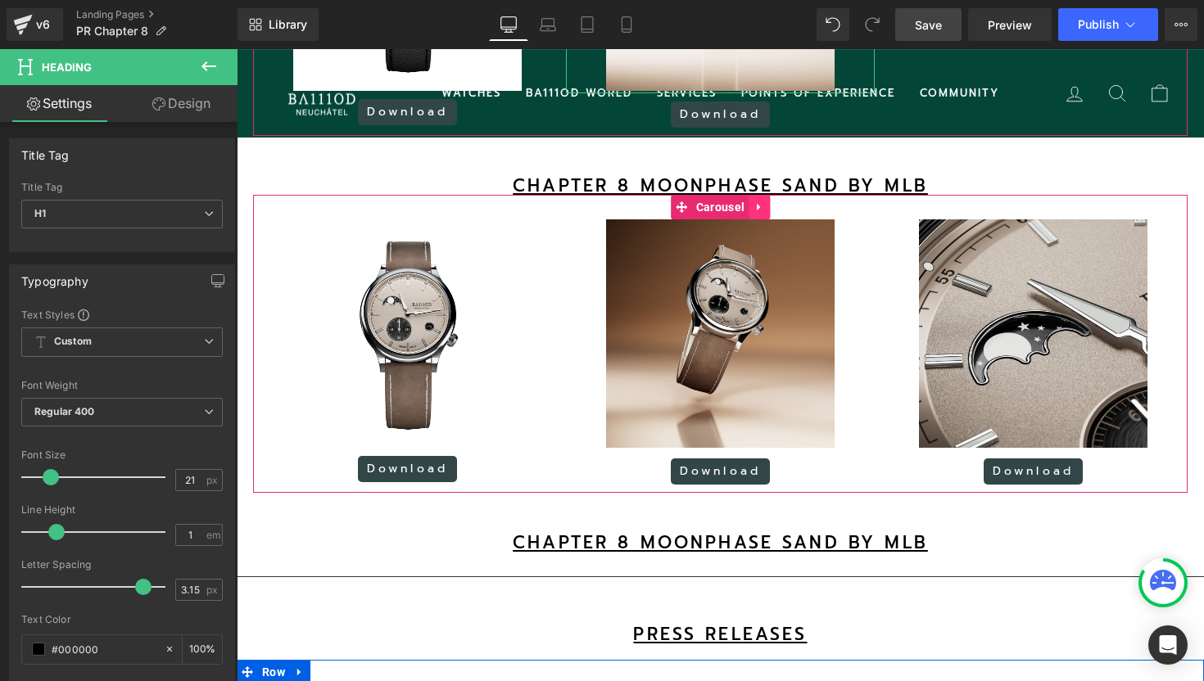
click at [758, 211] on icon at bounding box center [758, 207] width 3 height 7
click at [751, 213] on icon at bounding box center [748, 207] width 11 height 12
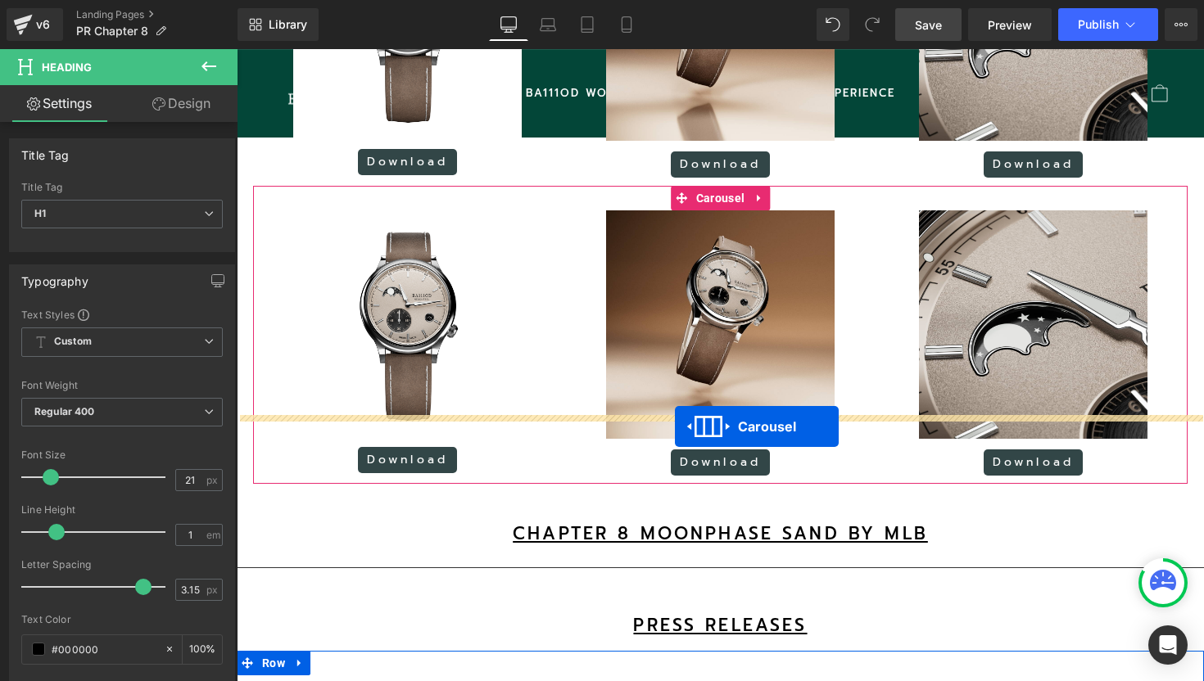
scroll to position [3816, 967]
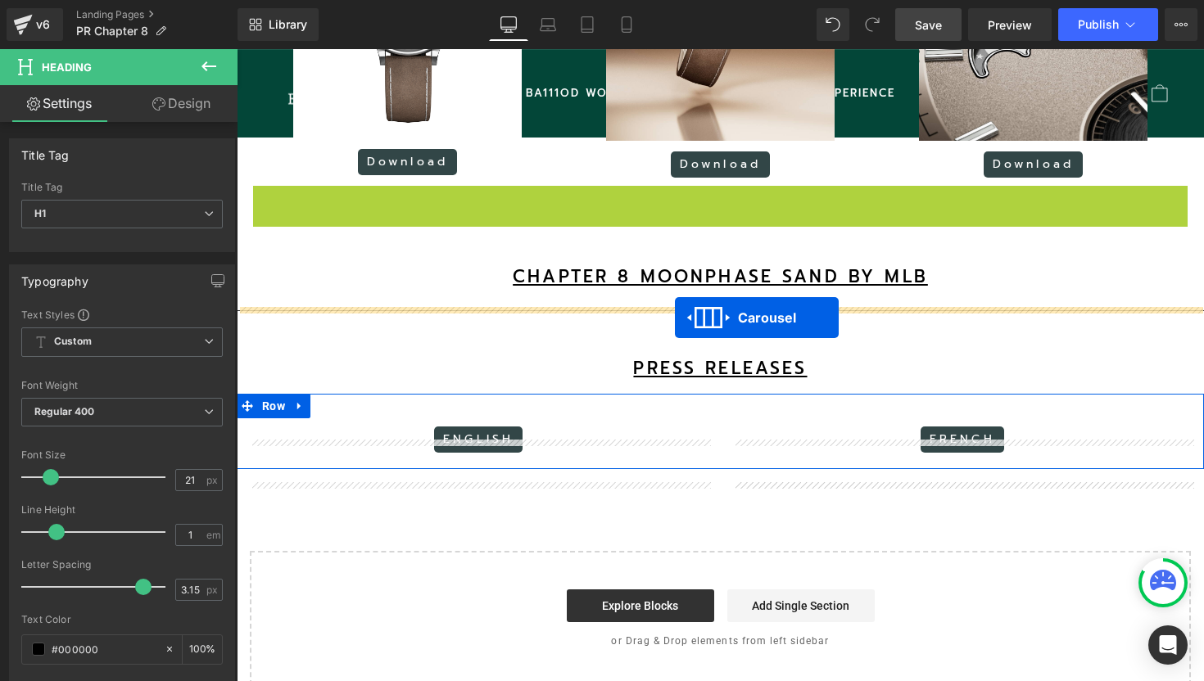
drag, startPoint x: 681, startPoint y: 222, endPoint x: 675, endPoint y: 319, distance: 97.7
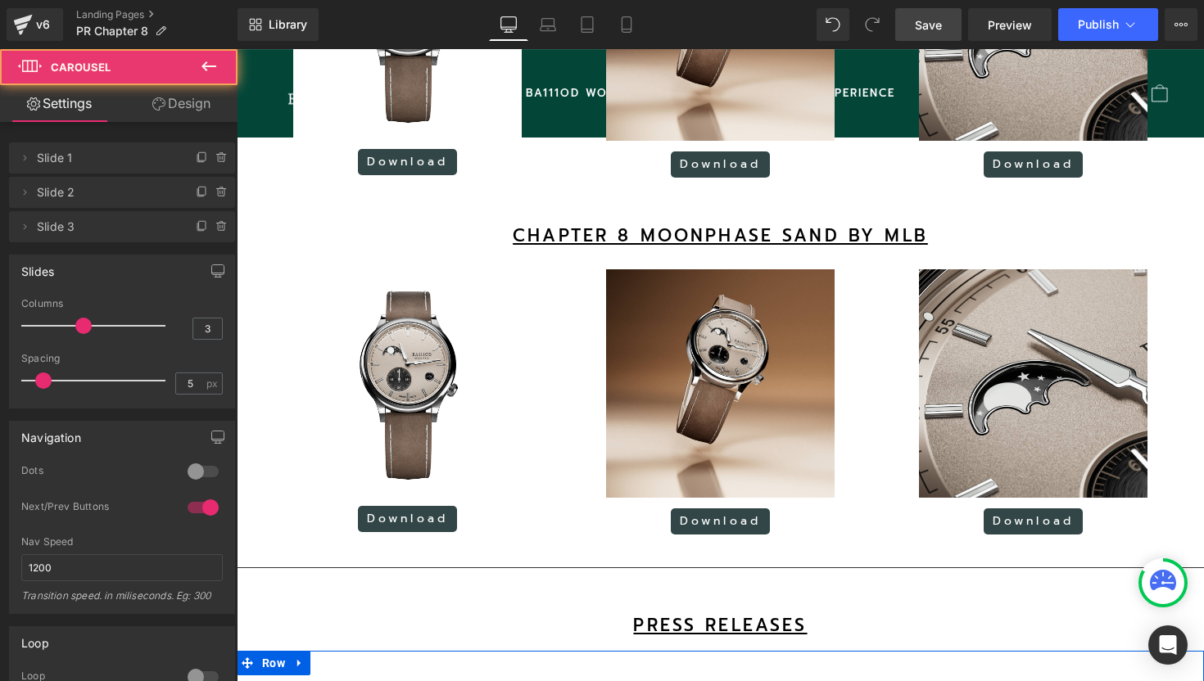
scroll to position [4073, 967]
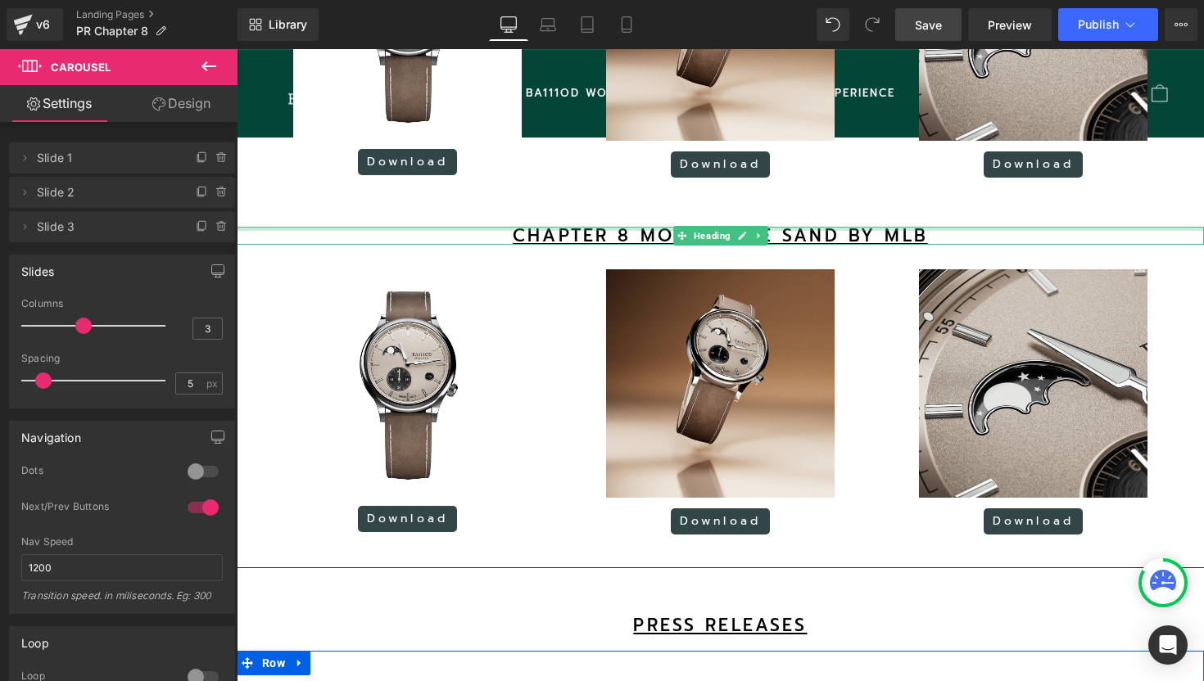
click at [922, 245] on div "CHAPTER 8 MOONPHASE SAND BY MLB Heading" at bounding box center [720, 236] width 967 height 18
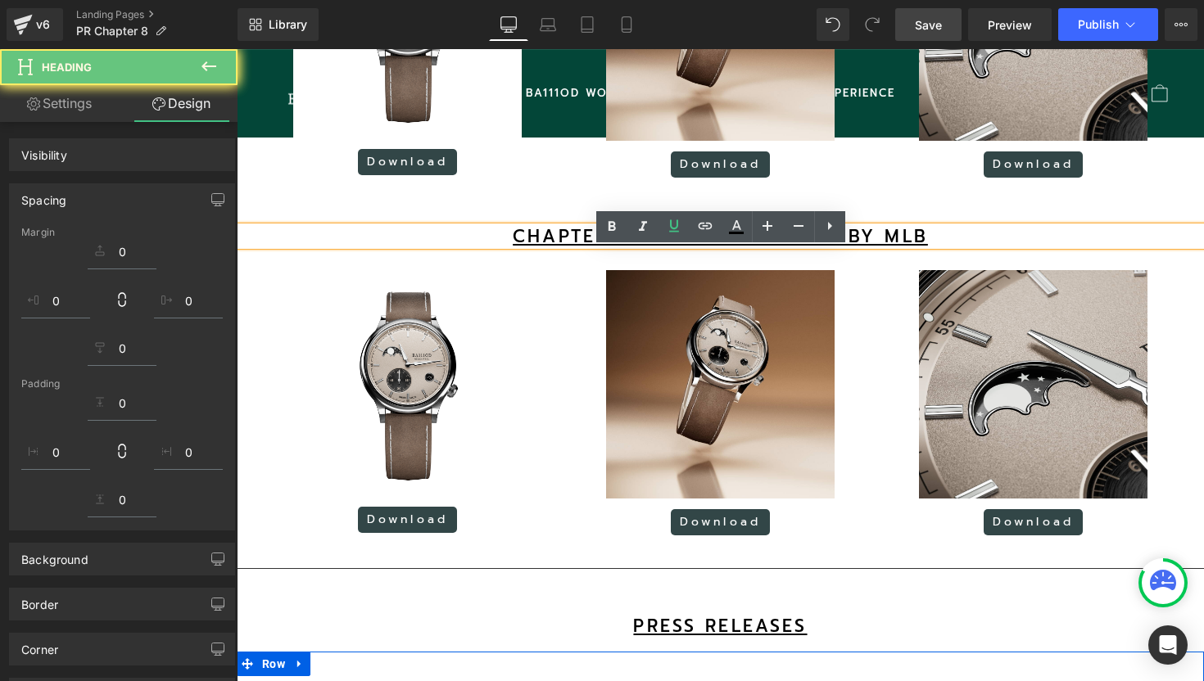
click at [922, 250] on u "CHAPTER 8 MOONPHASE SAND BY MLB" at bounding box center [720, 237] width 415 height 26
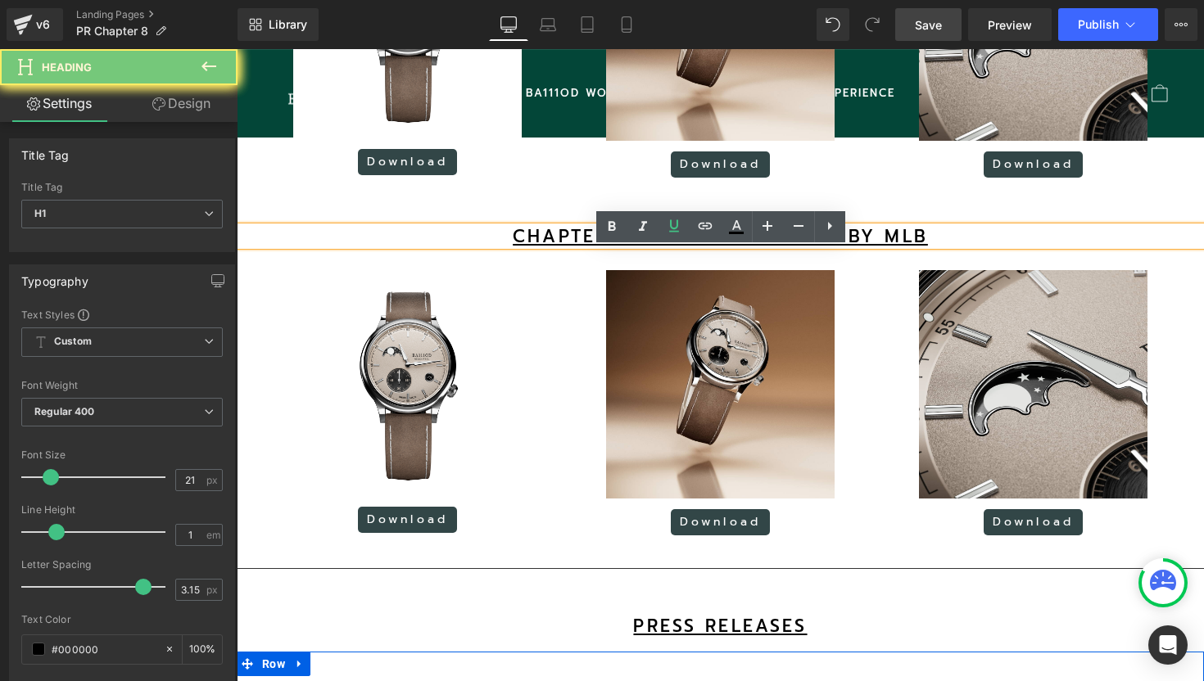
scroll to position [4073, 967]
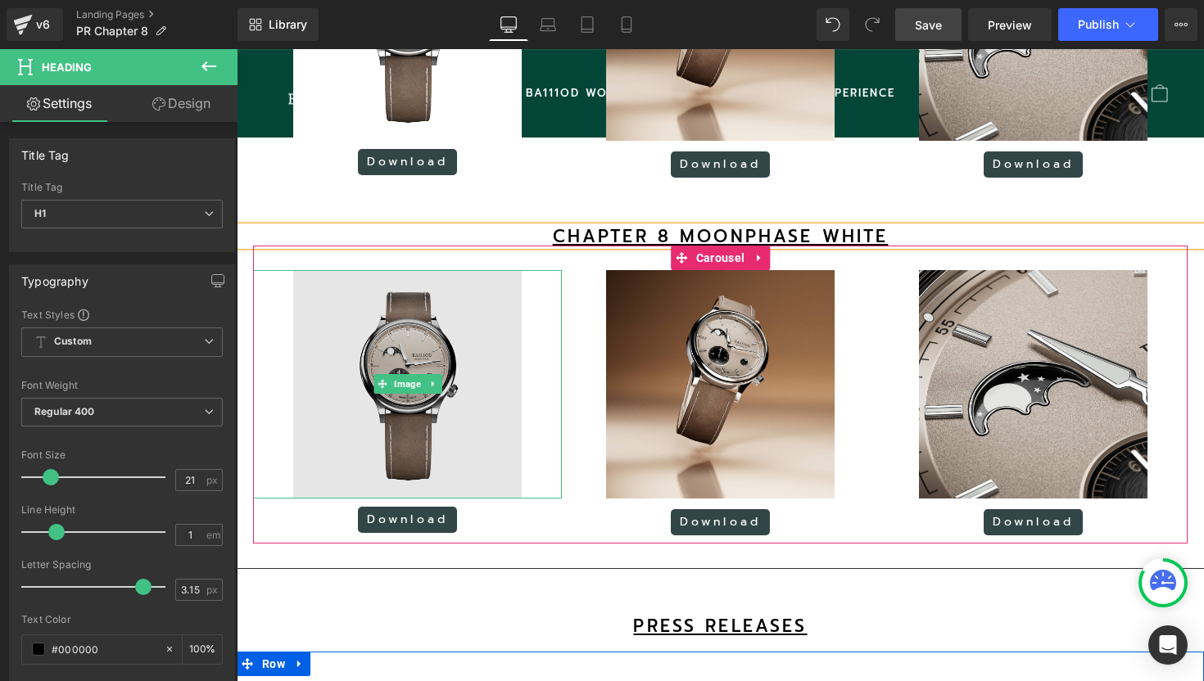
click at [429, 356] on img at bounding box center [407, 384] width 228 height 228
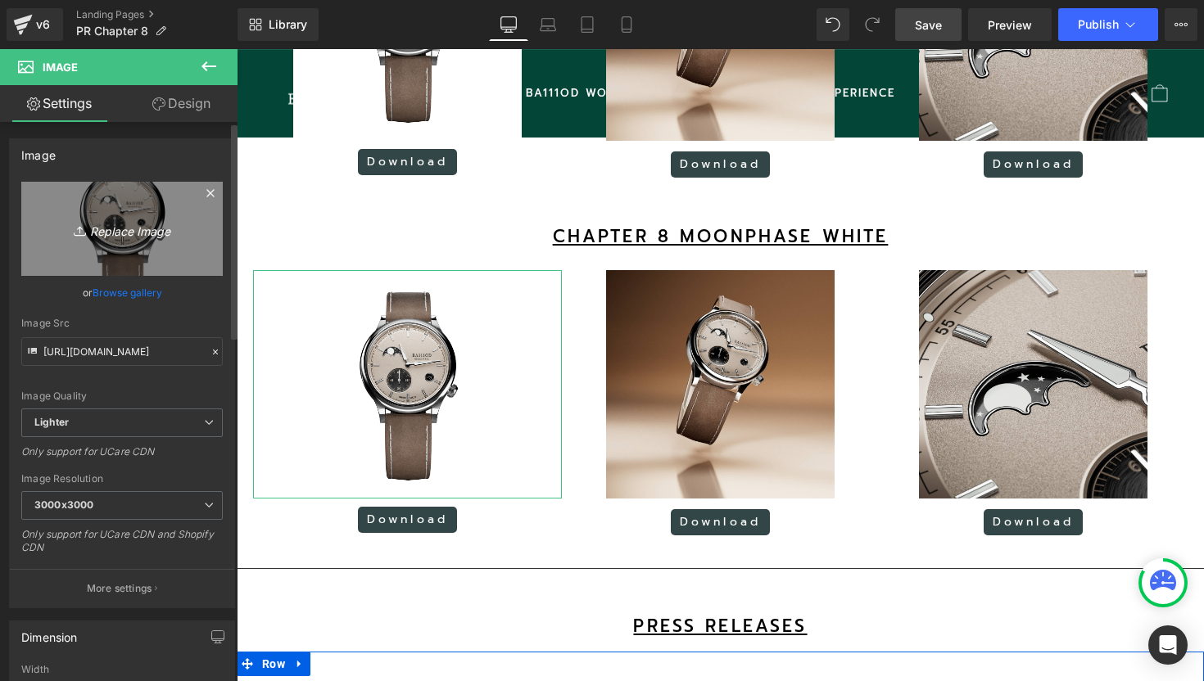
click at [123, 230] on icon "Replace Image" at bounding box center [121, 229] width 131 height 20
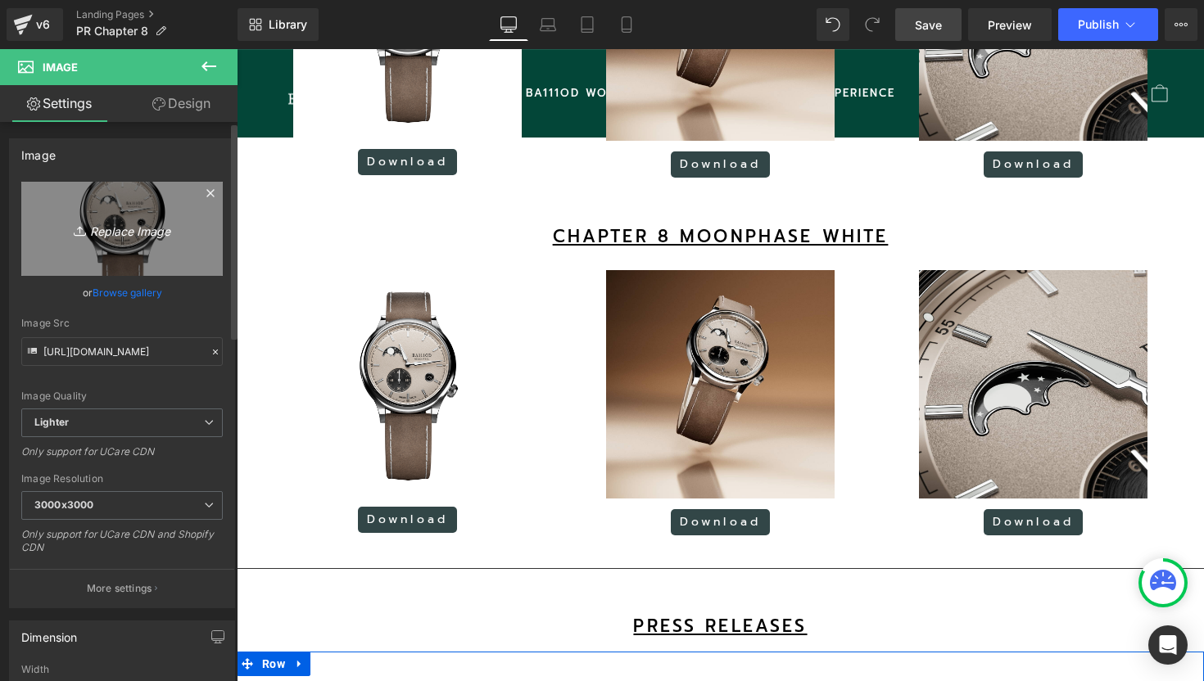
type input "C:\fakepath\19.png"
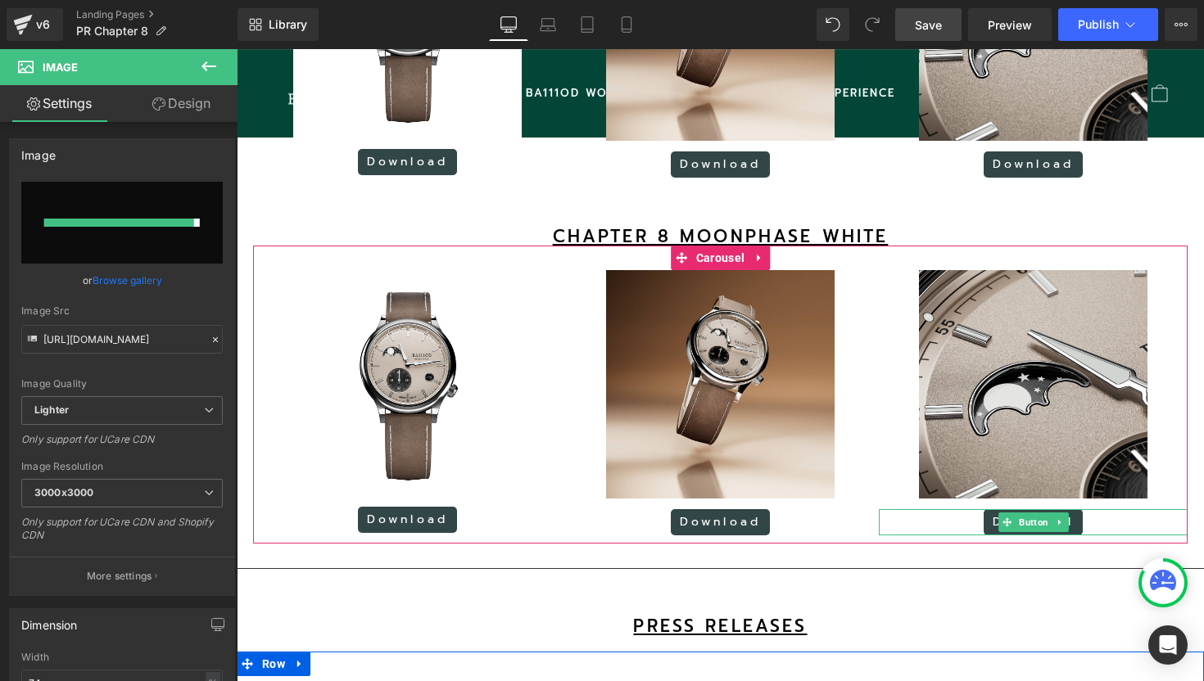
type input "[URL][DOMAIN_NAME]"
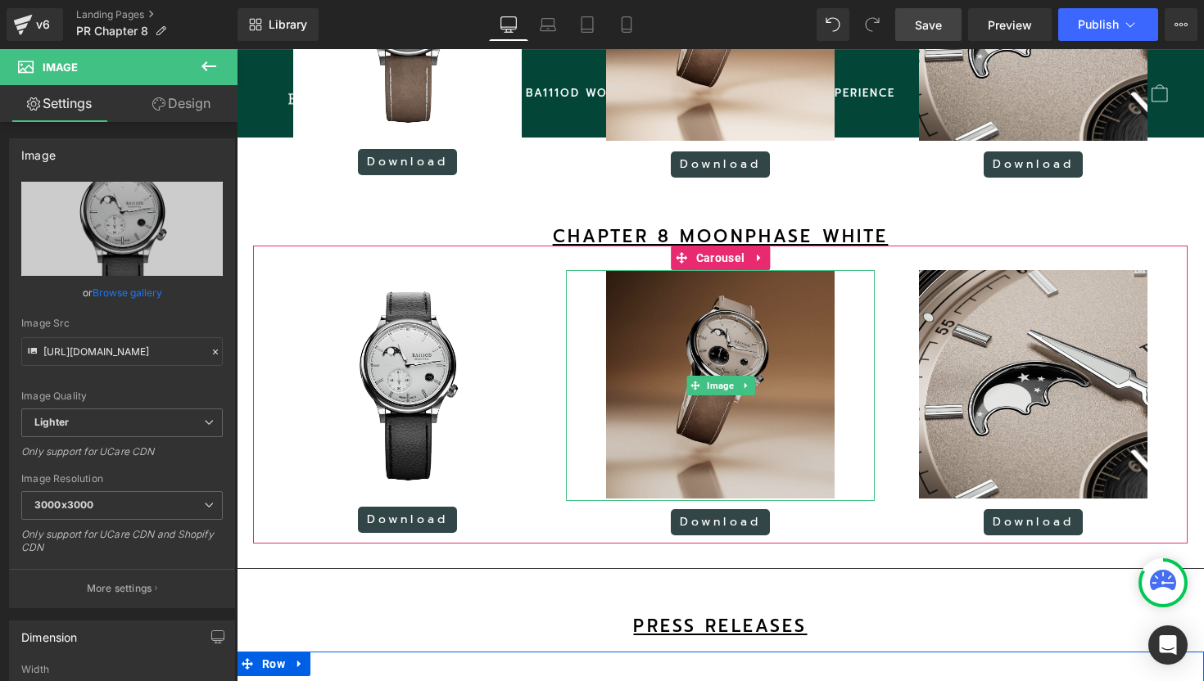
click at [727, 359] on img at bounding box center [720, 385] width 228 height 231
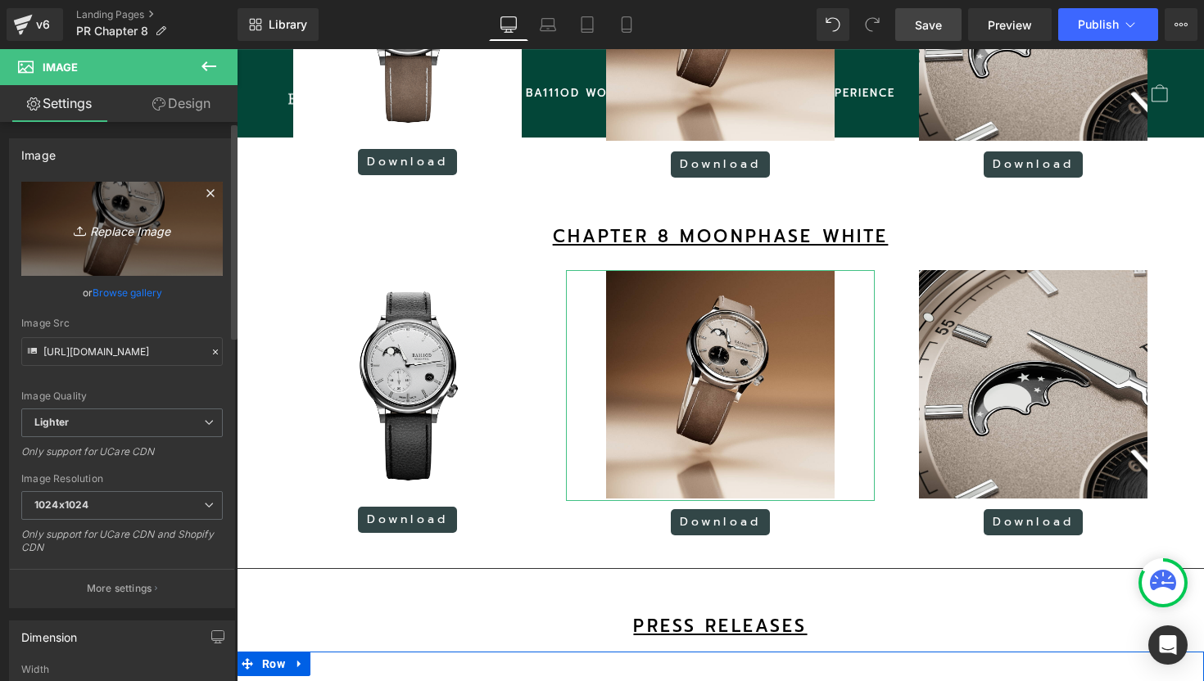
click at [160, 229] on icon "Replace Image" at bounding box center [121, 229] width 131 height 20
type input "C:\fakepath\1.png"
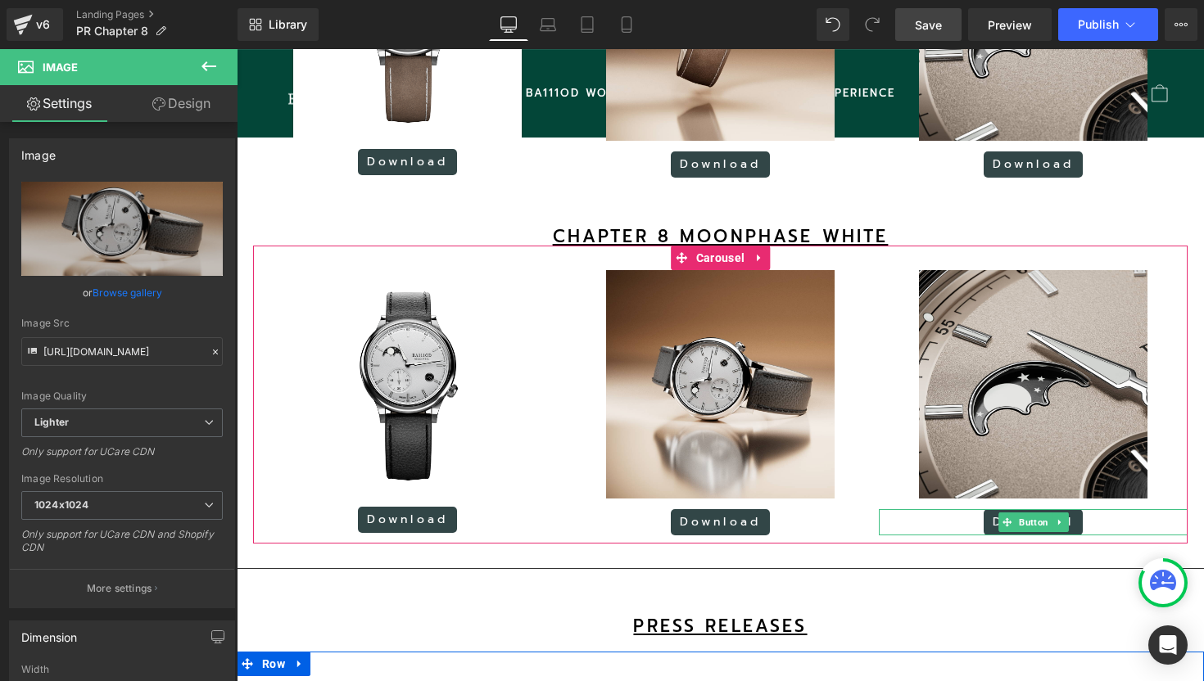
type input "[URL][DOMAIN_NAME]"
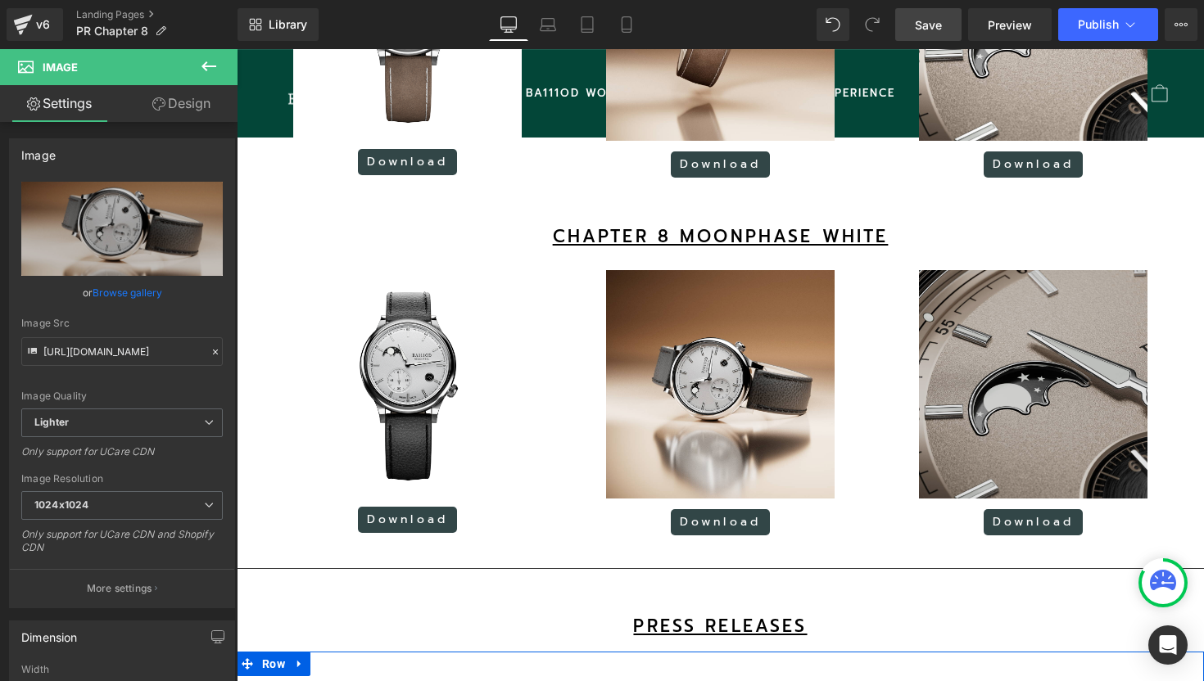
click at [1071, 434] on img at bounding box center [1033, 385] width 228 height 231
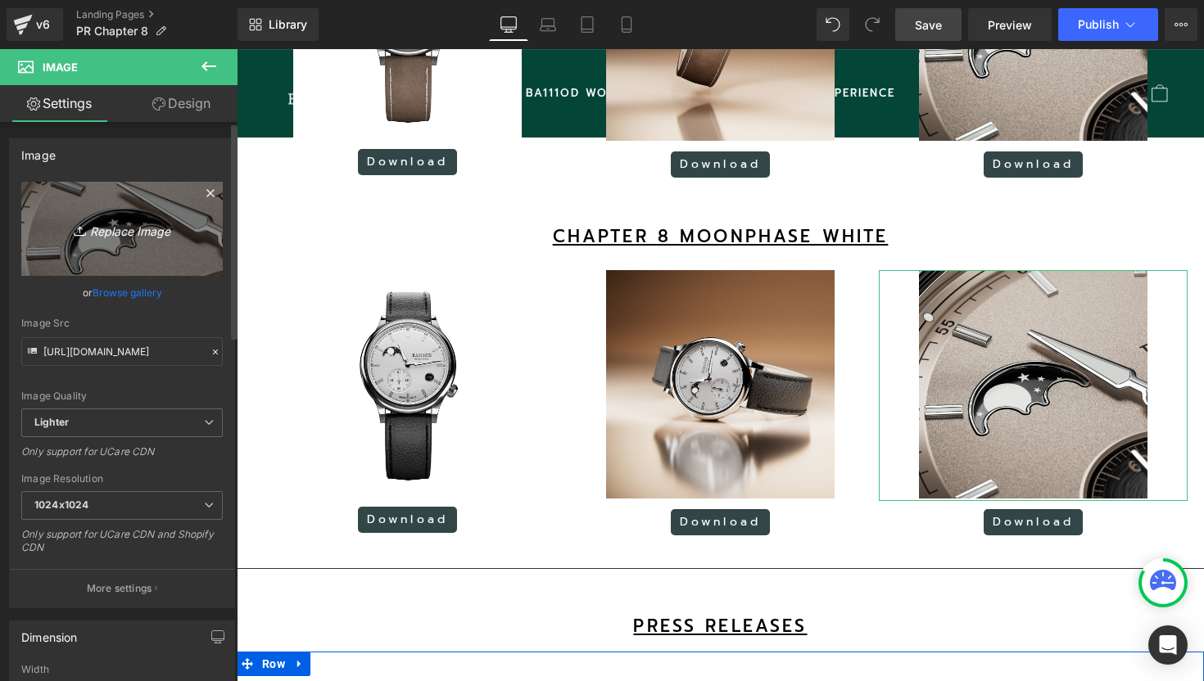
click at [143, 227] on icon "Replace Image" at bounding box center [121, 229] width 131 height 20
type input "C:\fakepath\2.png"
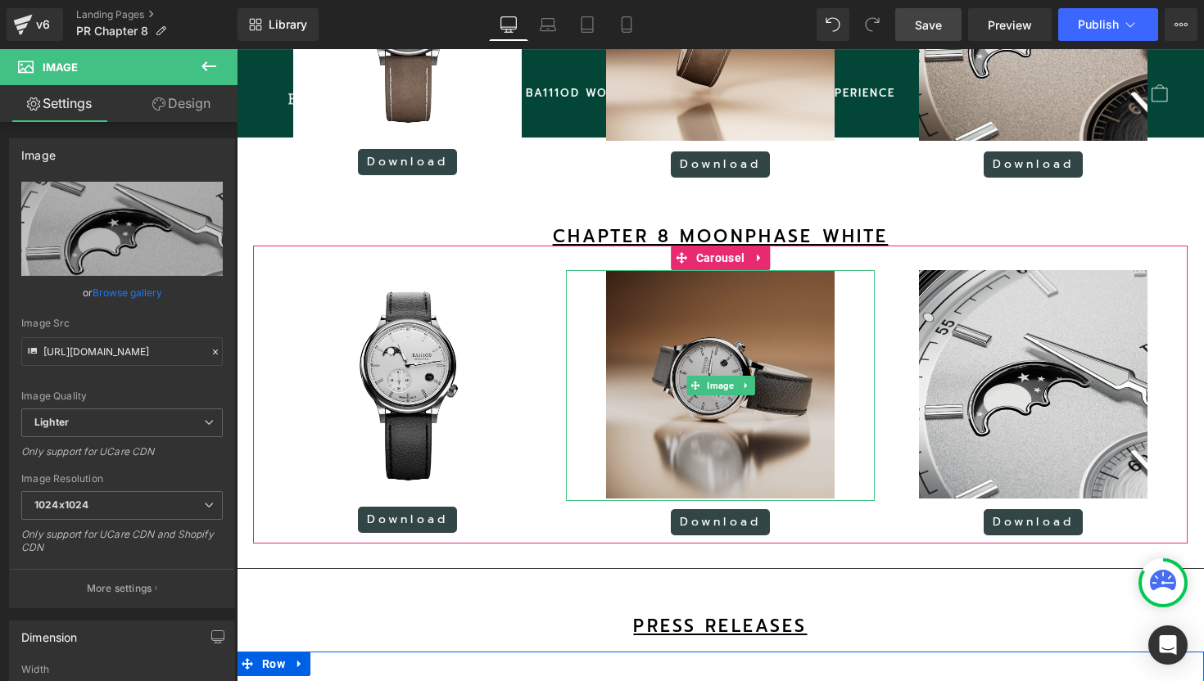
type input "[URL][DOMAIN_NAME]"
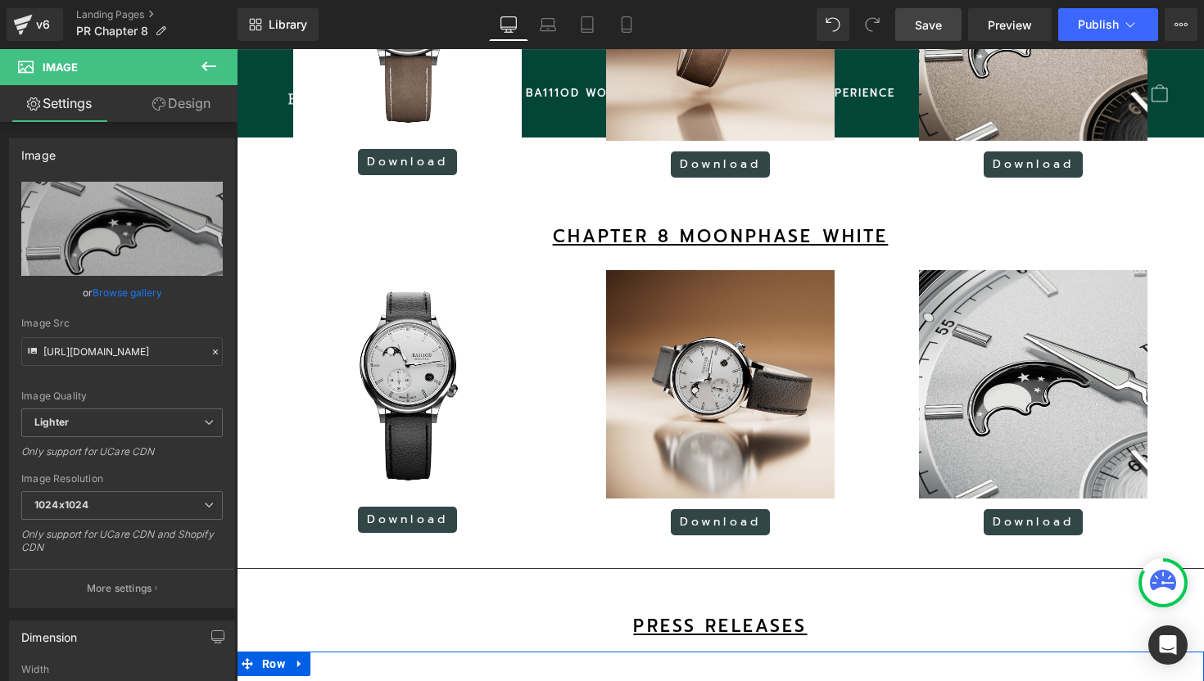
click at [920, 29] on span "Save" at bounding box center [928, 24] width 27 height 17
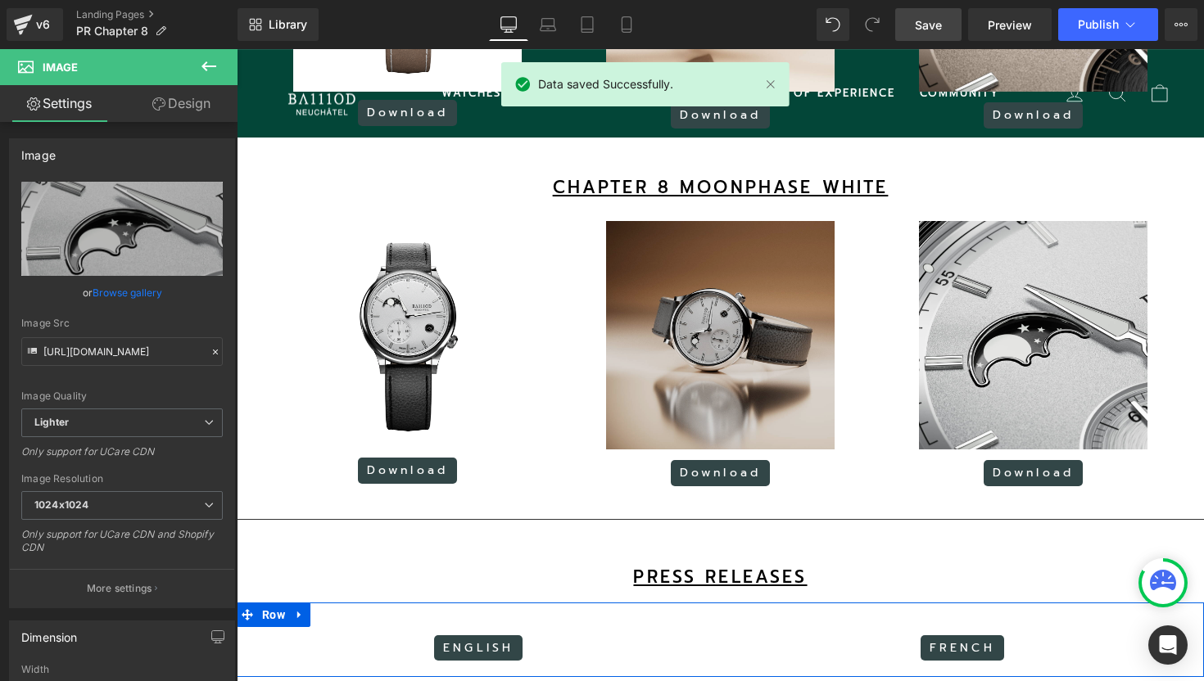
scroll to position [2809, 0]
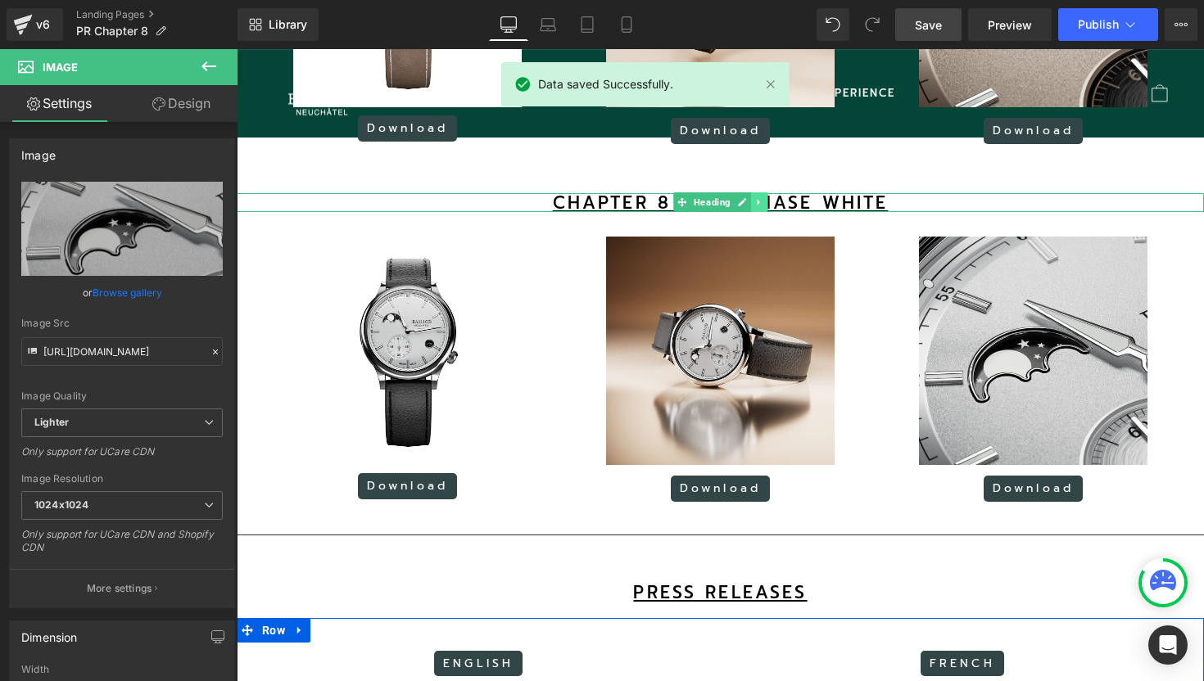
click at [758, 207] on icon at bounding box center [758, 202] width 9 height 10
click at [752, 207] on icon at bounding box center [750, 202] width 9 height 9
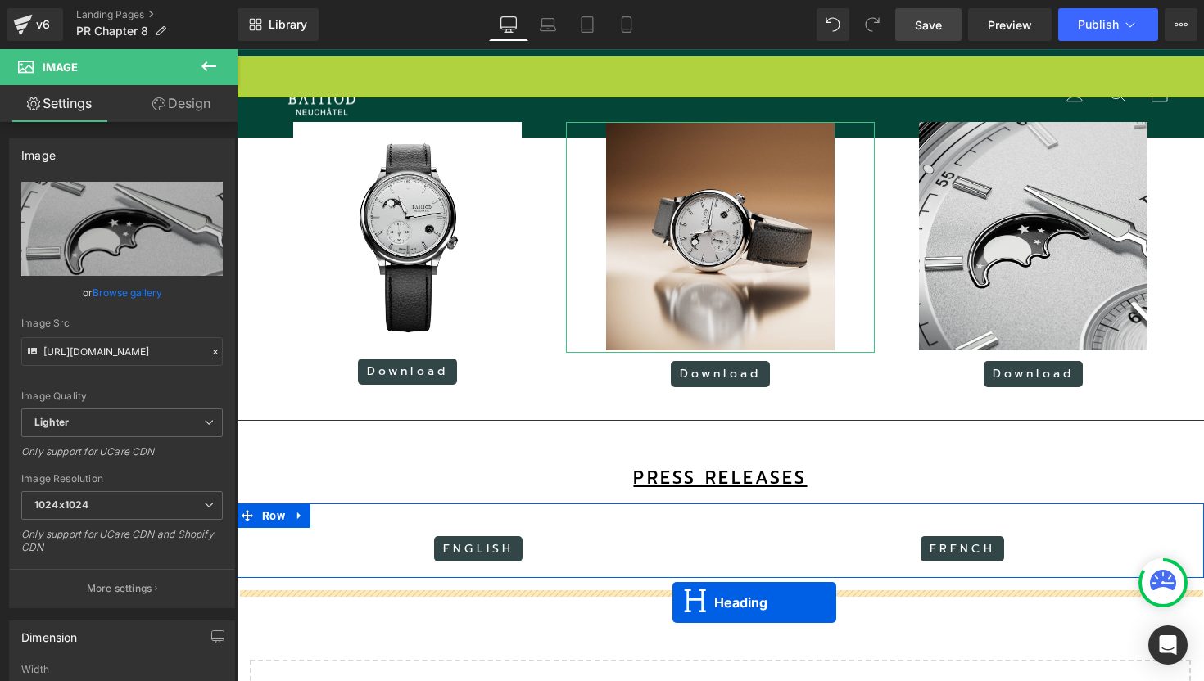
scroll to position [3039, 0]
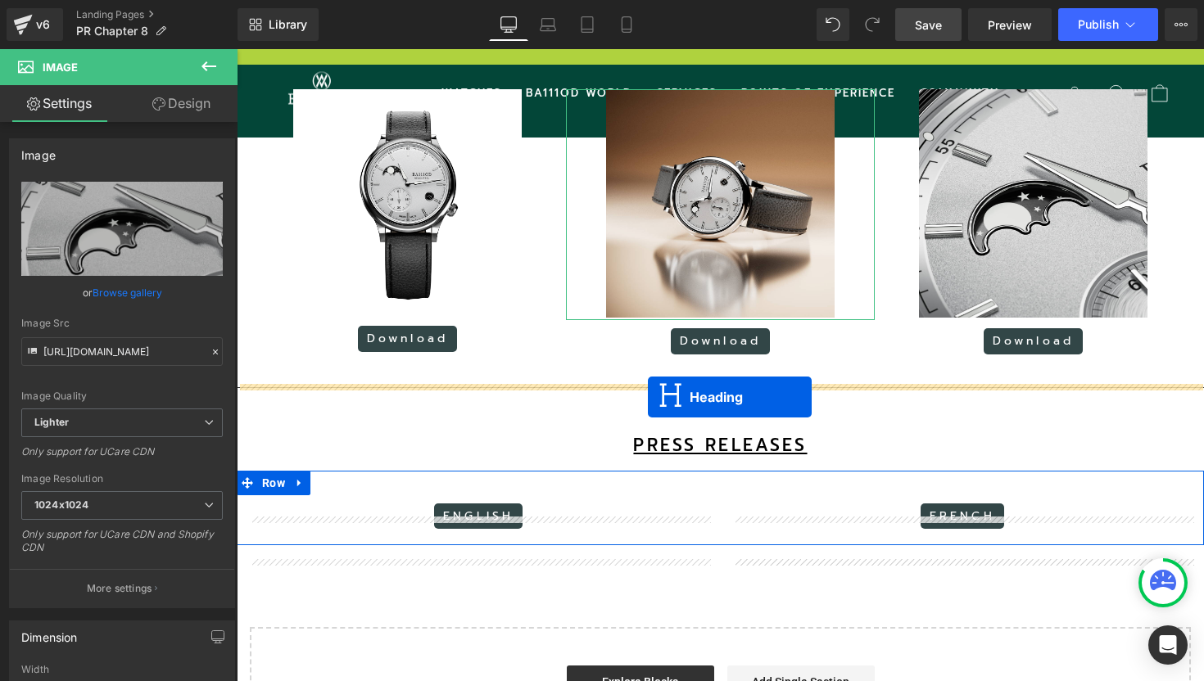
drag, startPoint x: 680, startPoint y: 290, endPoint x: 648, endPoint y: 399, distance: 113.7
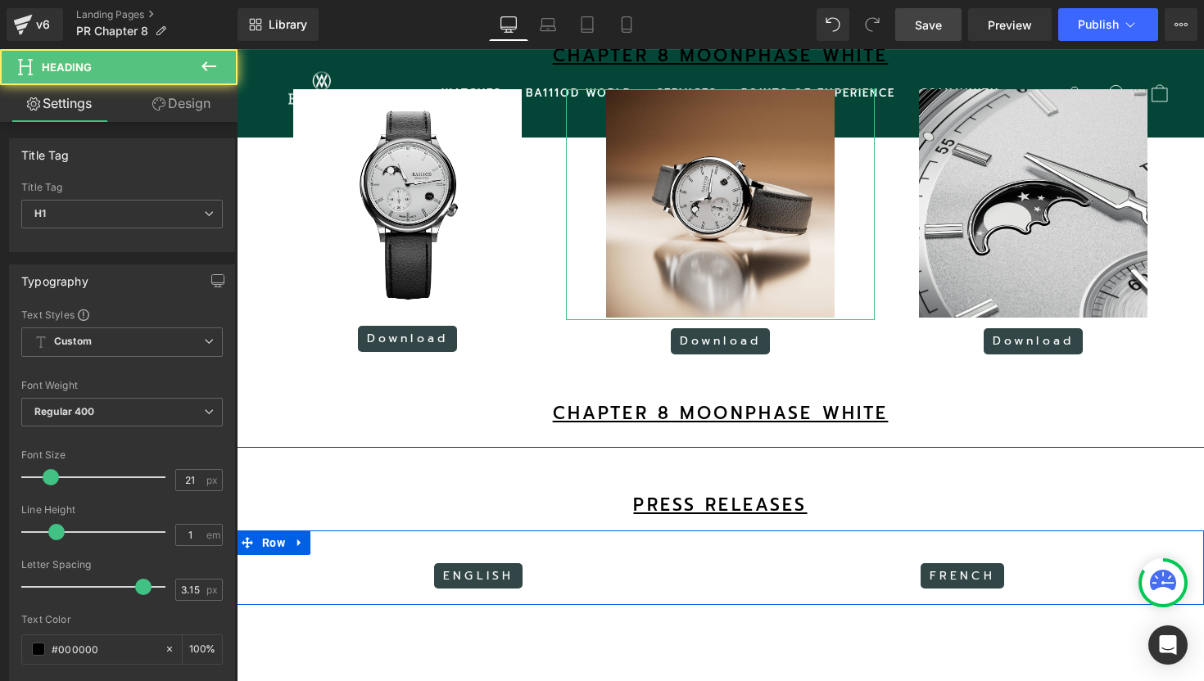
scroll to position [4133, 967]
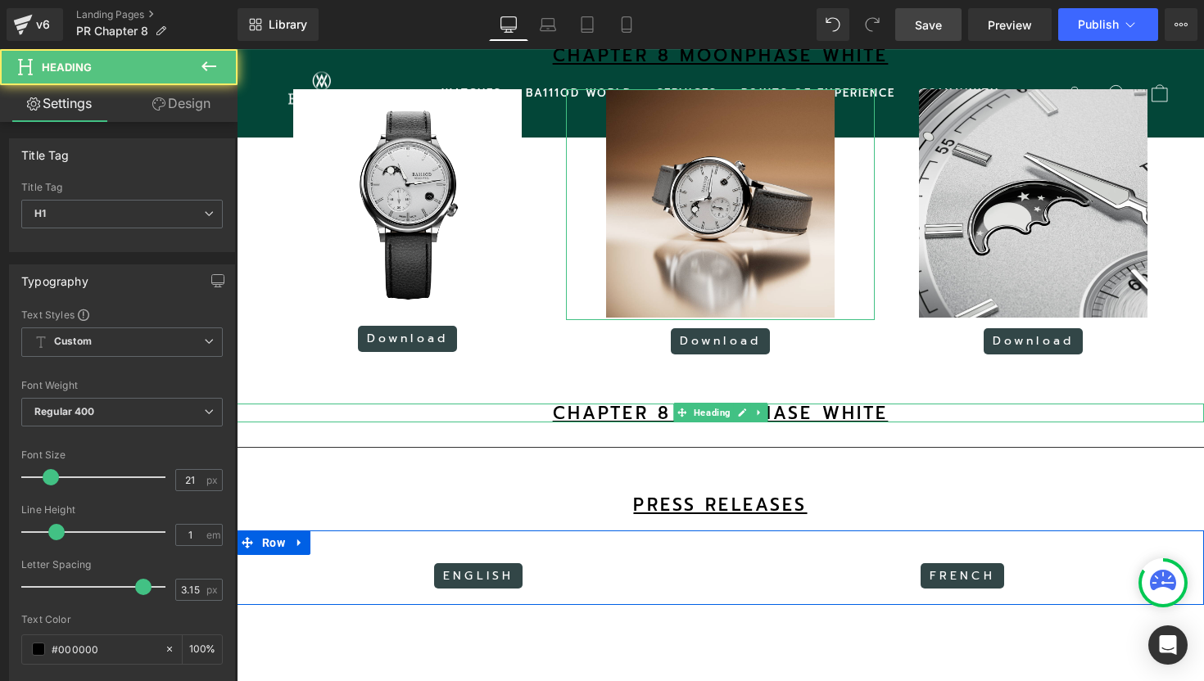
click at [885, 427] on u "CHAPTER 8 MOONPHAse WHITE" at bounding box center [721, 413] width 336 height 26
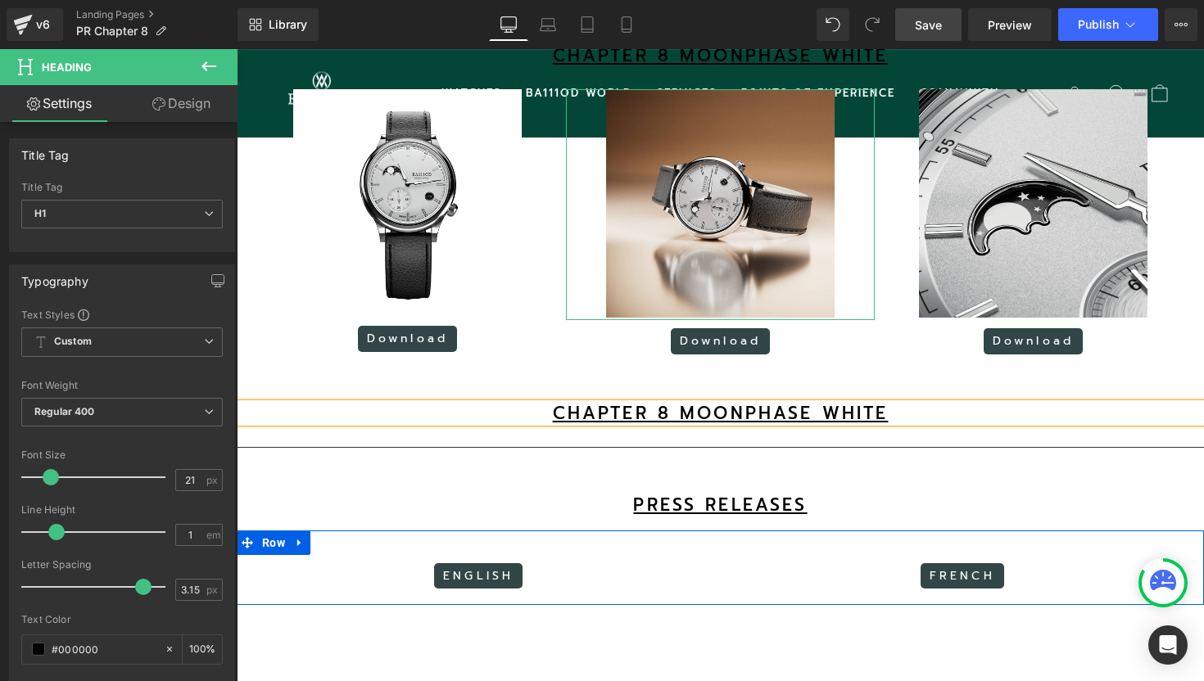
click at [885, 427] on u "CHAPTER 8 MOONPHAse WHITE" at bounding box center [721, 413] width 336 height 26
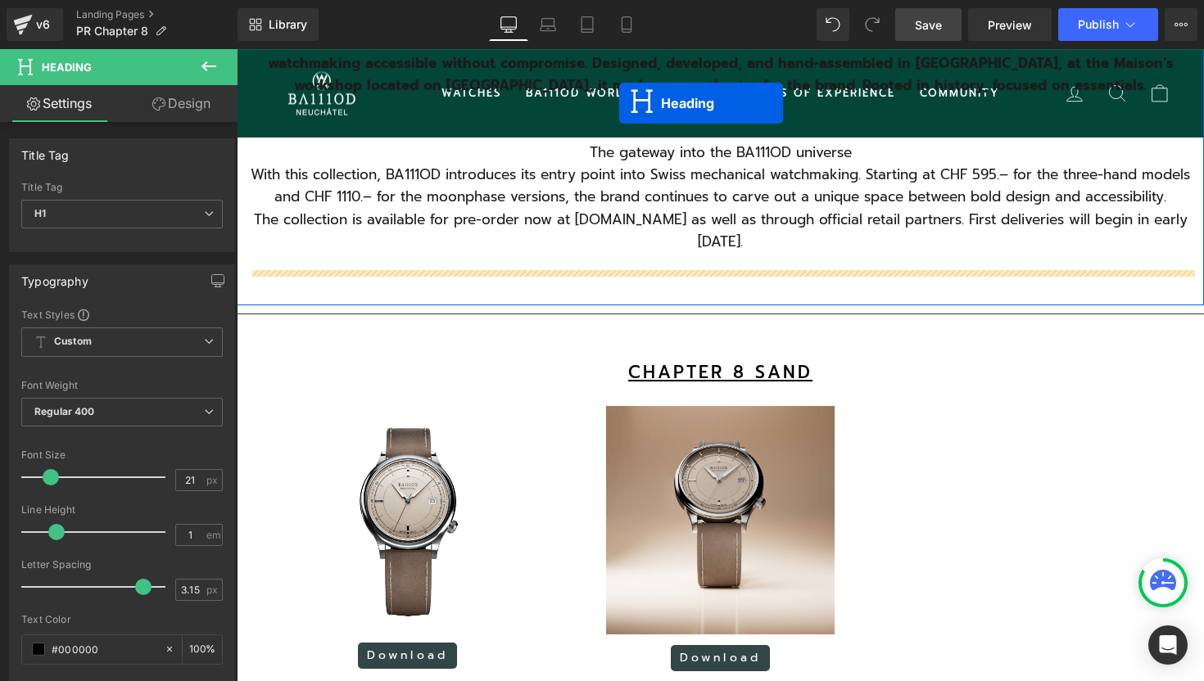
scroll to position [730, 0]
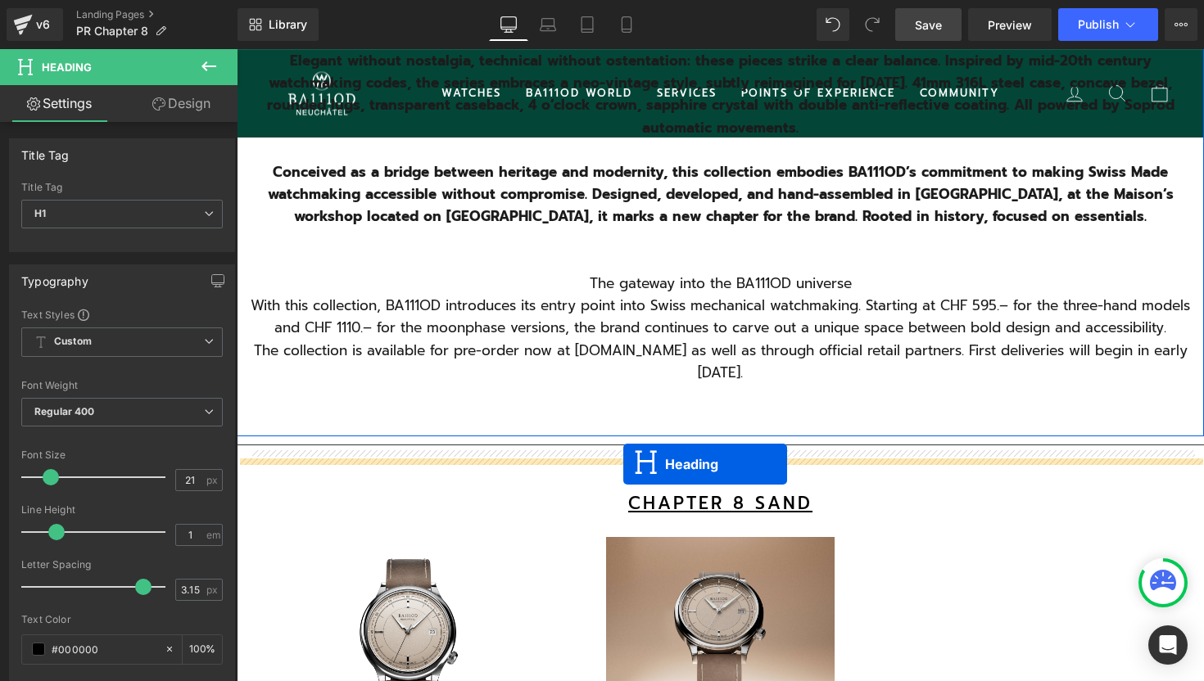
drag, startPoint x: 684, startPoint y: 536, endPoint x: 623, endPoint y: 464, distance: 94.1
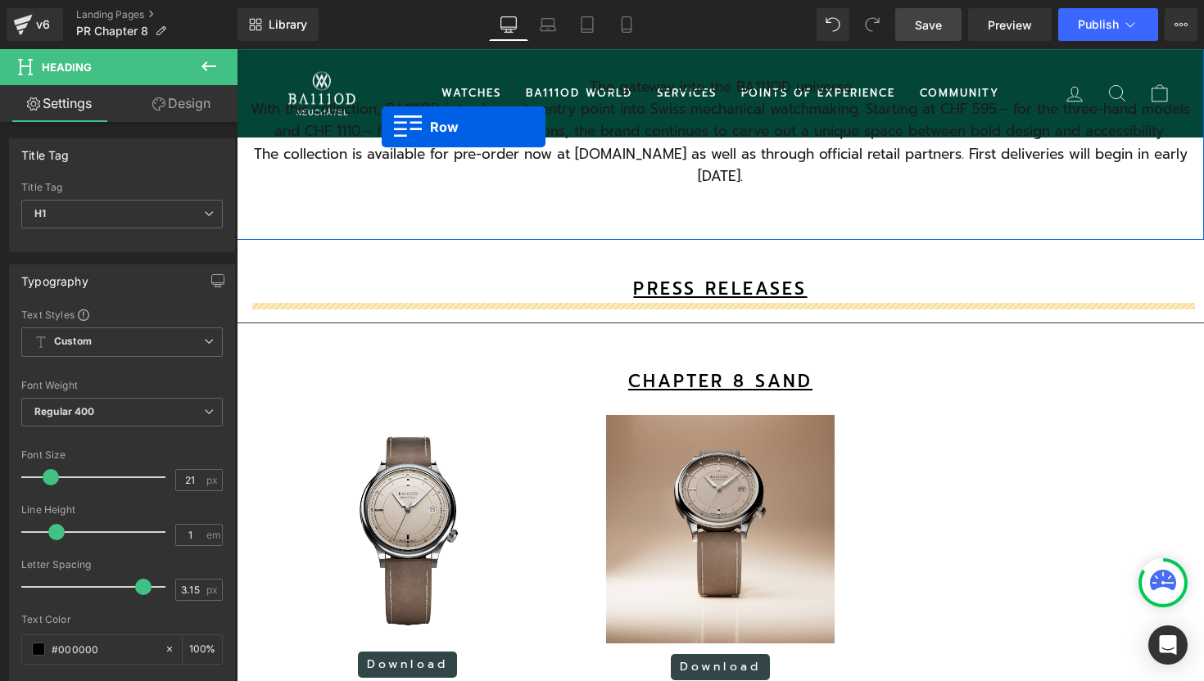
scroll to position [877, 0]
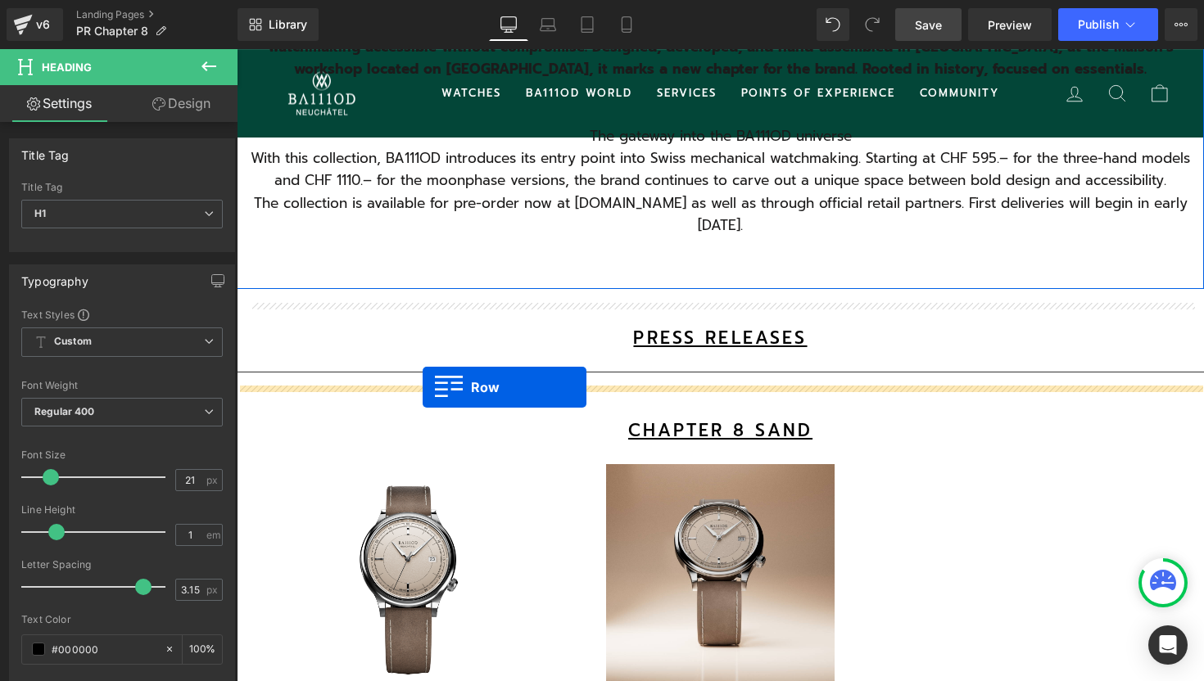
drag, startPoint x: 246, startPoint y: 350, endPoint x: 422, endPoint y: 387, distance: 179.9
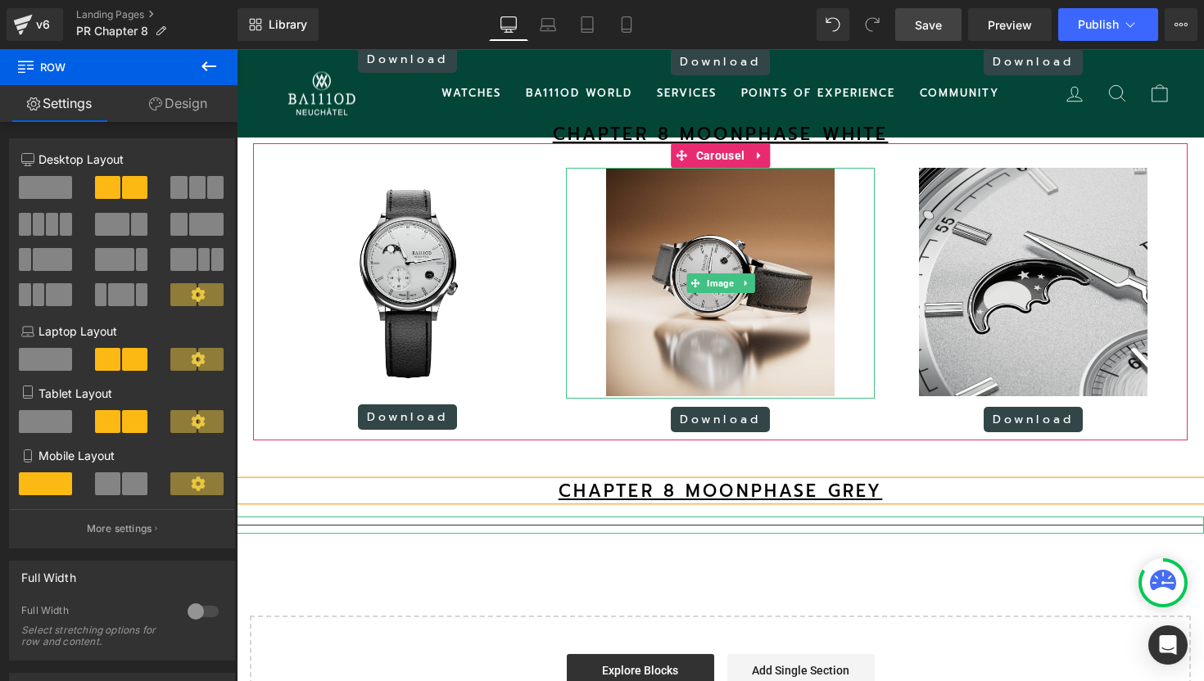
scroll to position [3025, 0]
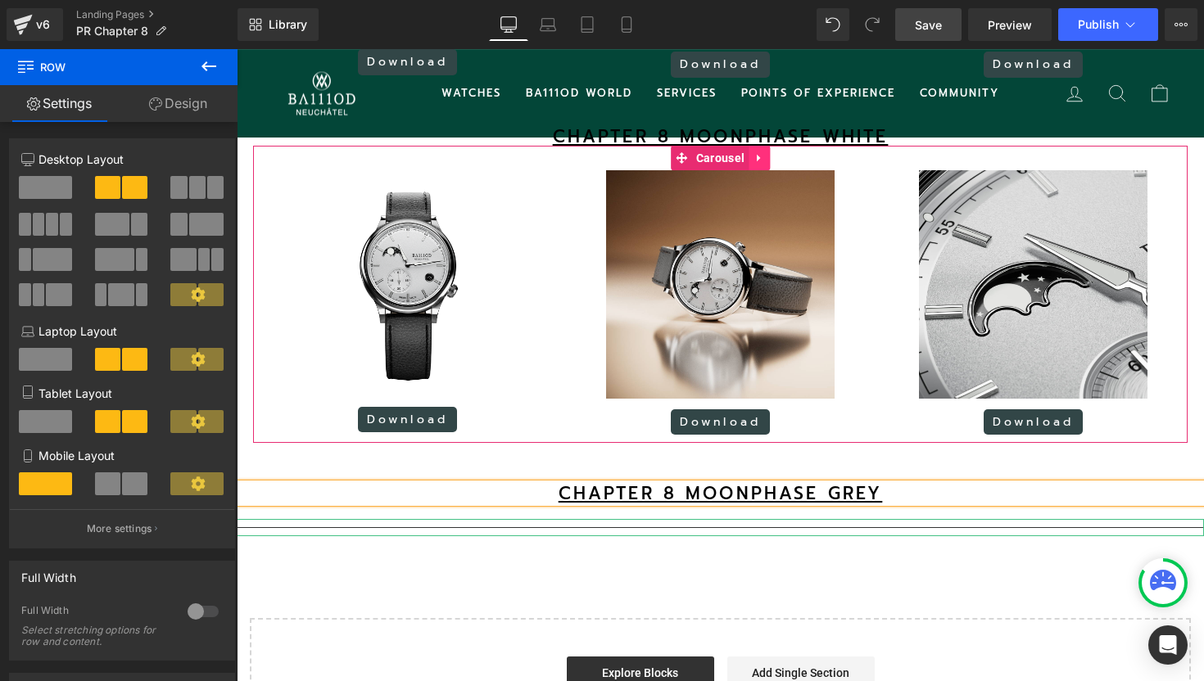
click at [756, 164] on icon at bounding box center [758, 157] width 11 height 12
click at [748, 164] on icon at bounding box center [748, 157] width 11 height 11
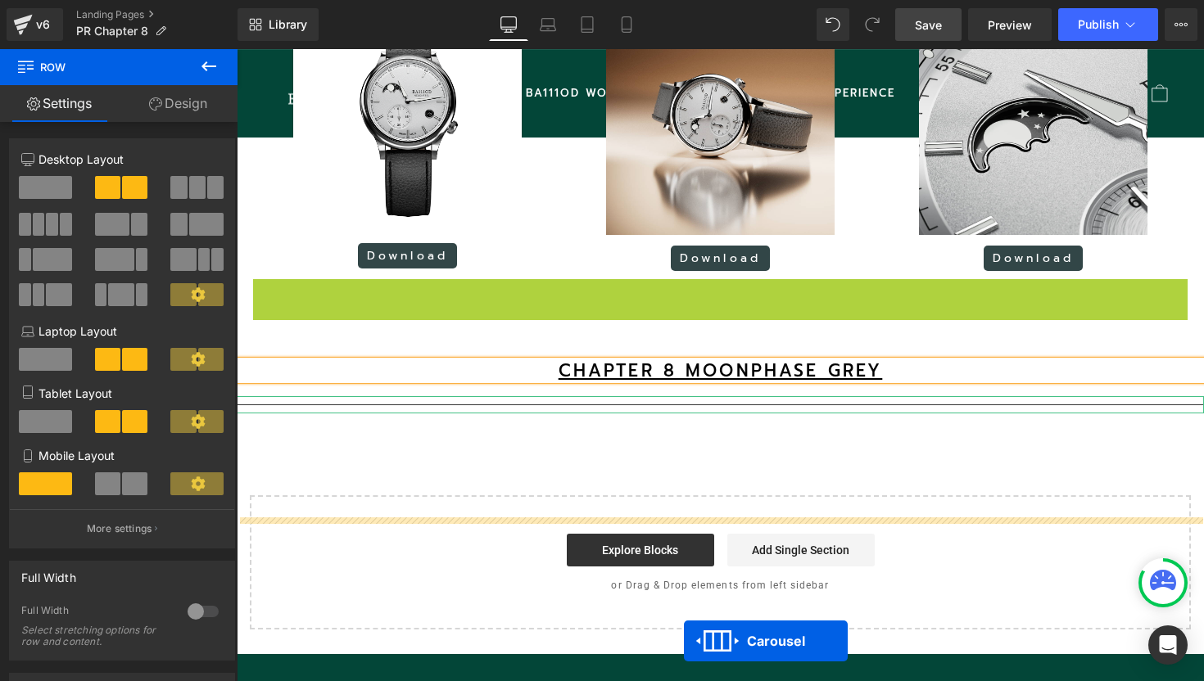
scroll to position [3255, 0]
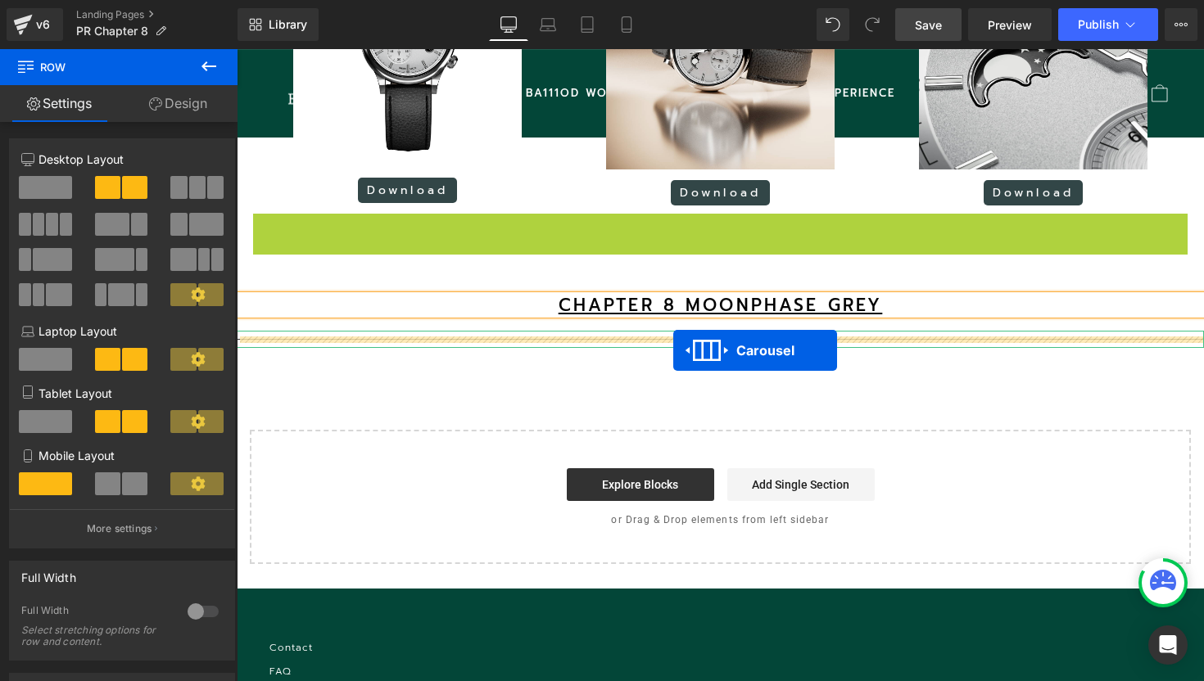
drag, startPoint x: 686, startPoint y: 482, endPoint x: 673, endPoint y: 351, distance: 131.7
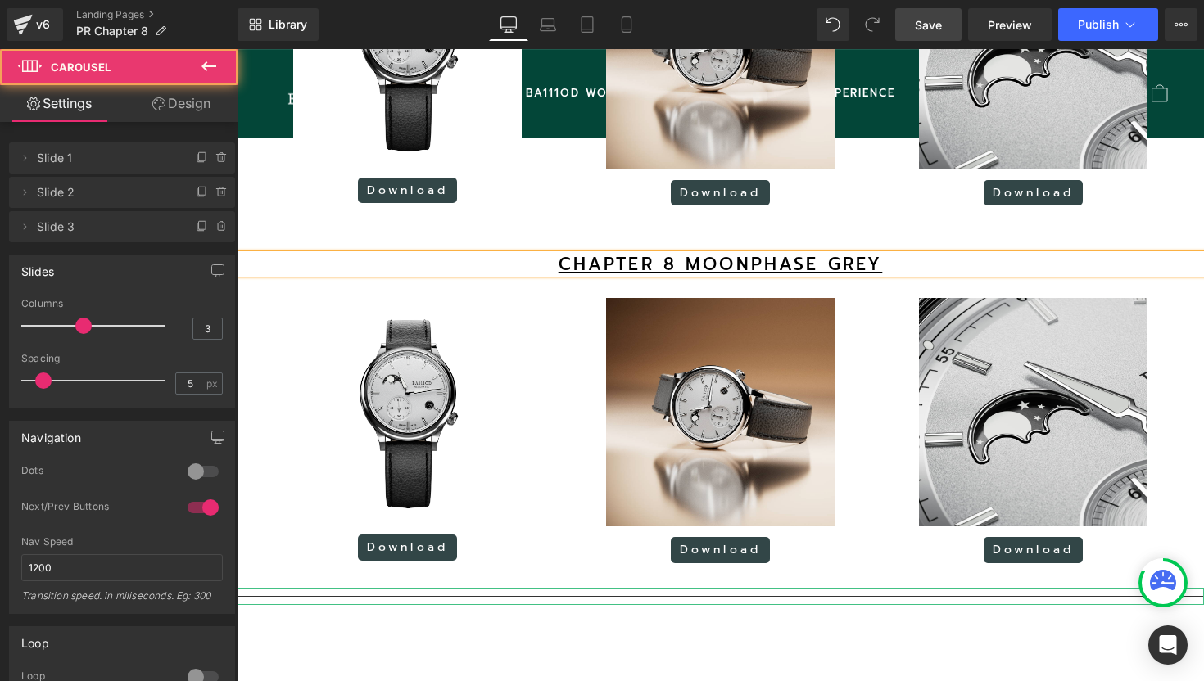
scroll to position [4432, 967]
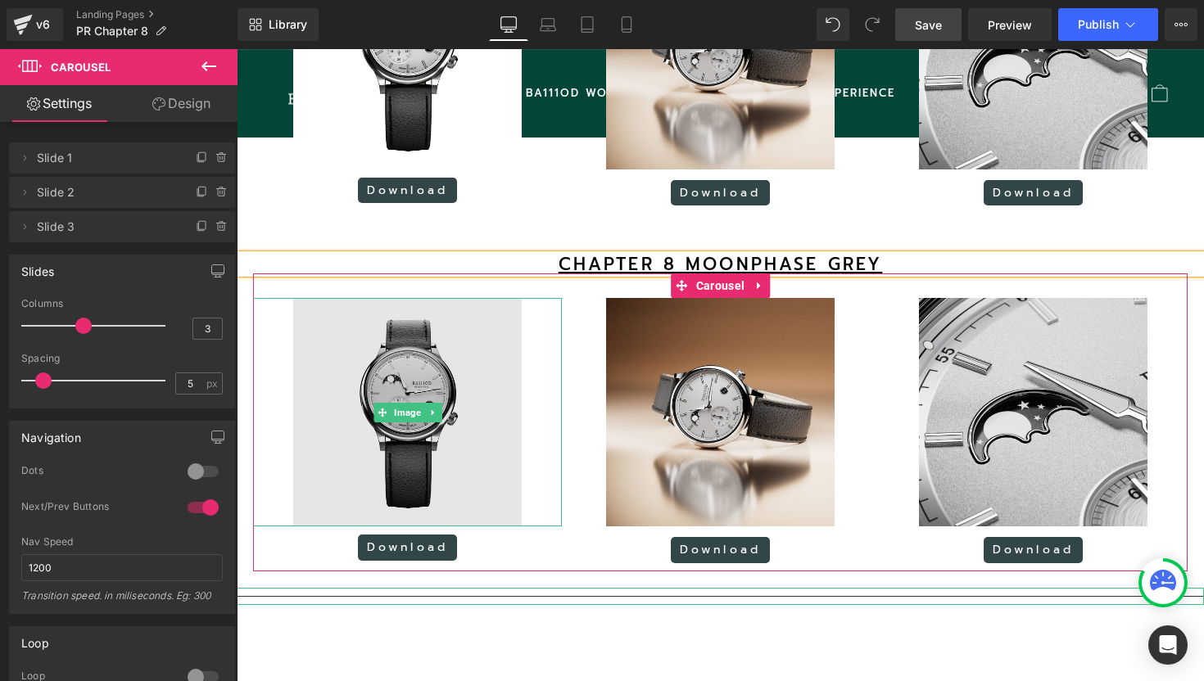
click at [355, 414] on img at bounding box center [407, 412] width 228 height 228
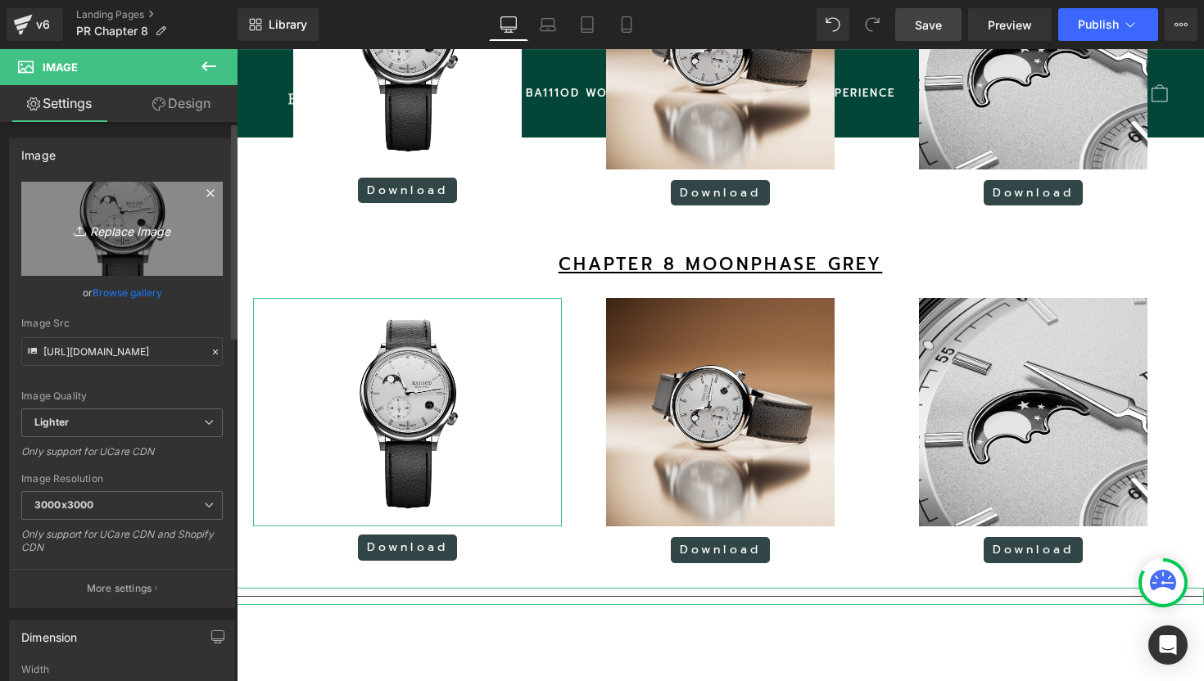
click at [136, 220] on icon "Replace Image" at bounding box center [121, 229] width 131 height 20
type input "C:\fakepath\17.png"
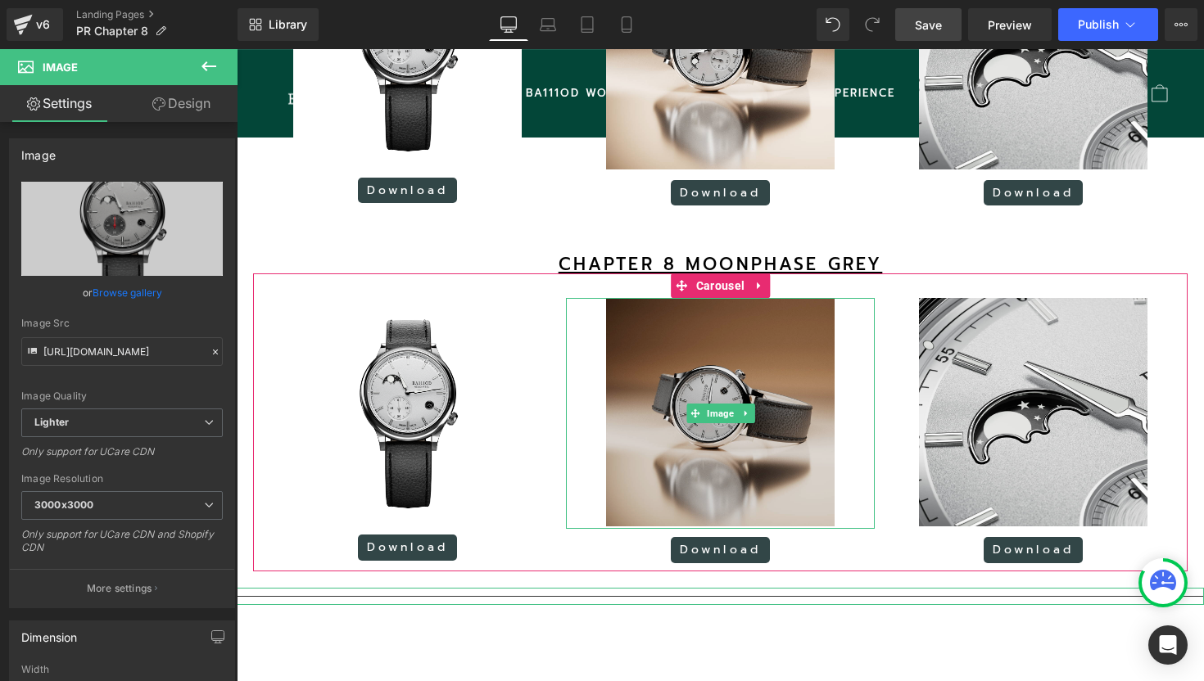
type input "[URL][DOMAIN_NAME]"
click at [727, 368] on img at bounding box center [720, 413] width 228 height 231
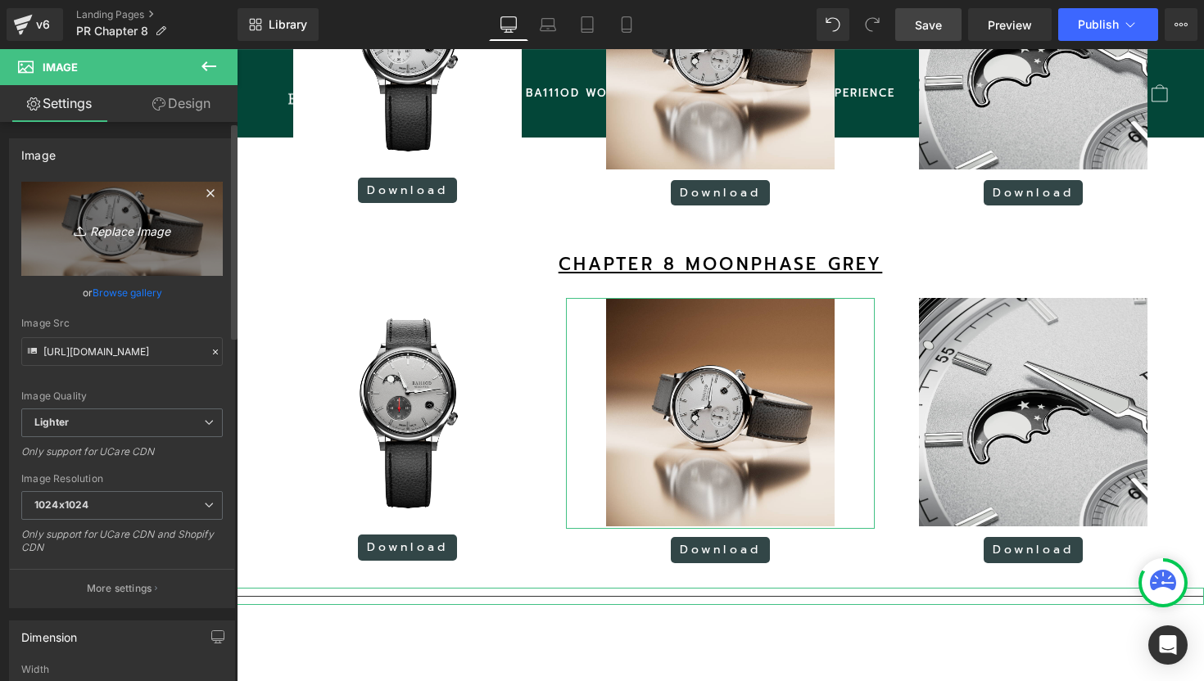
click at [138, 233] on icon "Replace Image" at bounding box center [121, 229] width 131 height 20
type input "C:\fakepath\5.png"
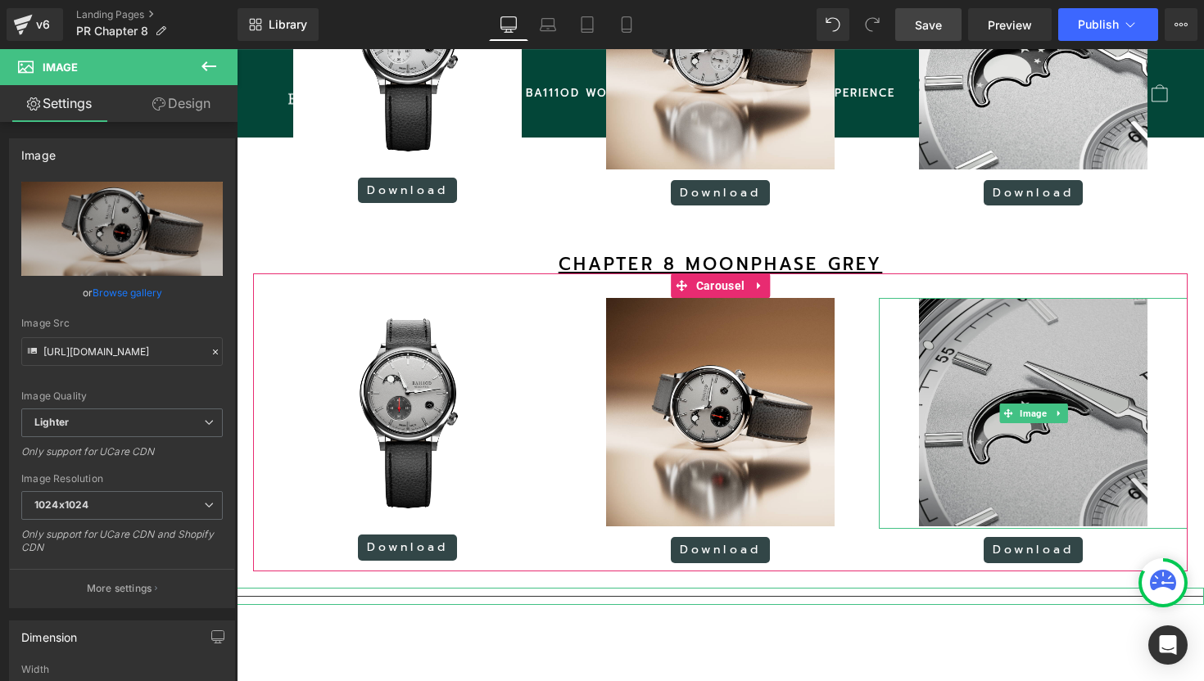
type input "[URL][DOMAIN_NAME]"
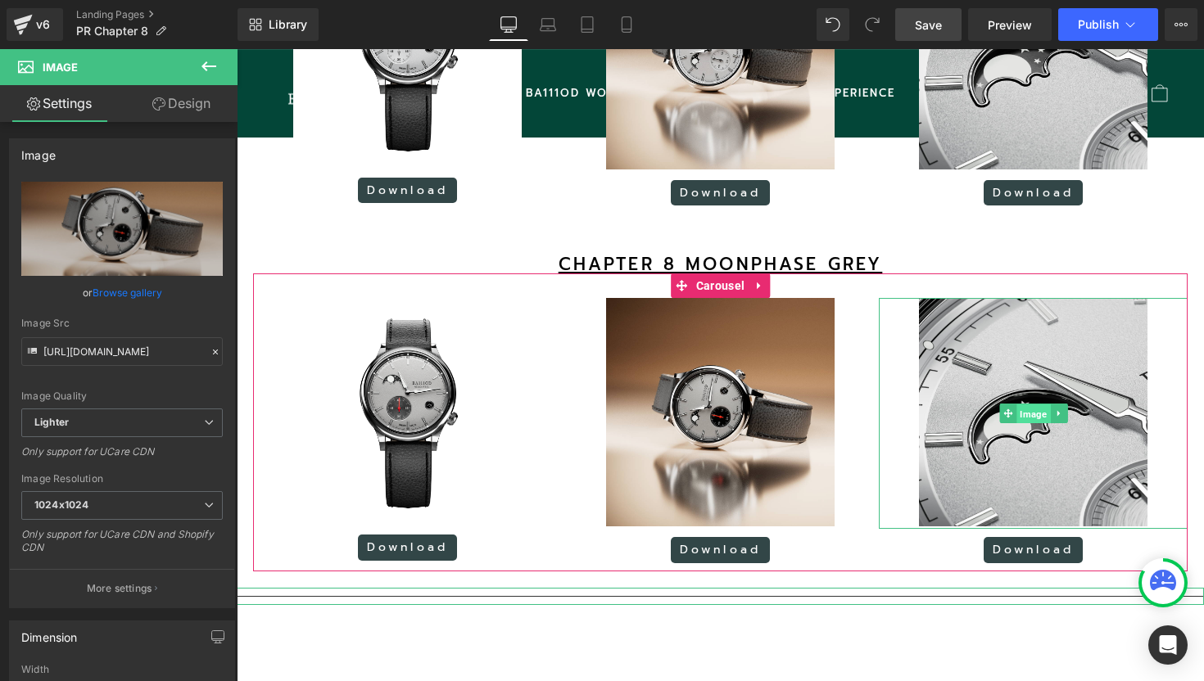
click at [1030, 424] on span "Image" at bounding box center [1033, 414] width 34 height 20
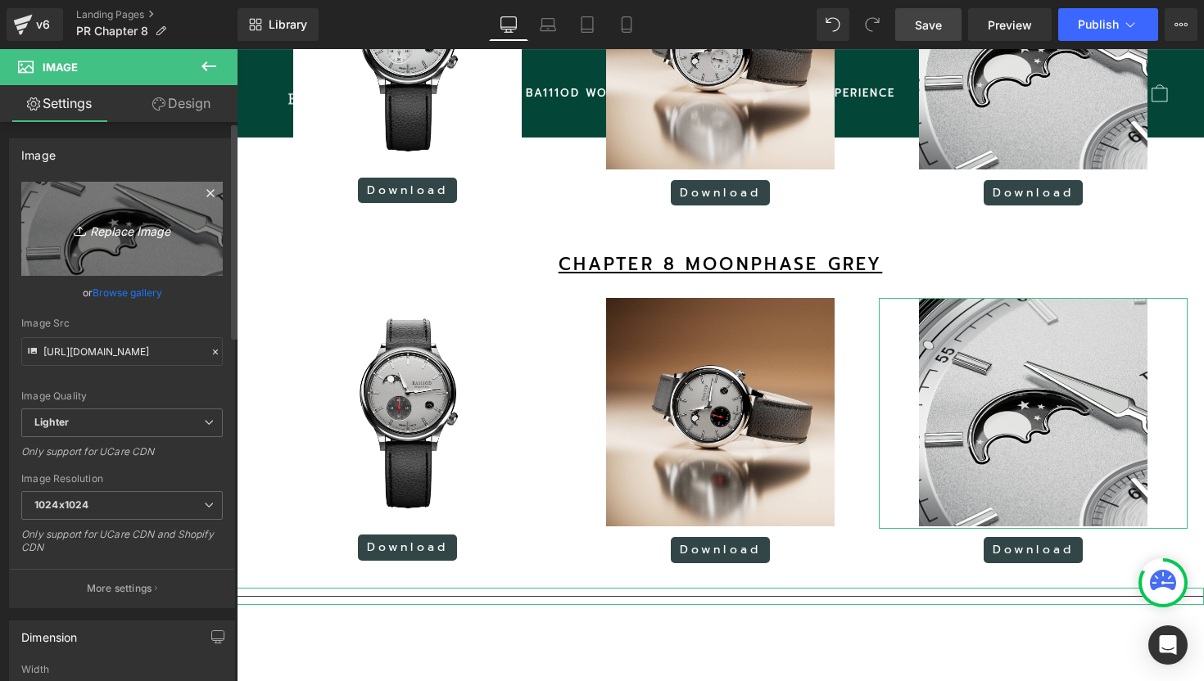
click at [144, 225] on icon "Replace Image" at bounding box center [121, 229] width 131 height 20
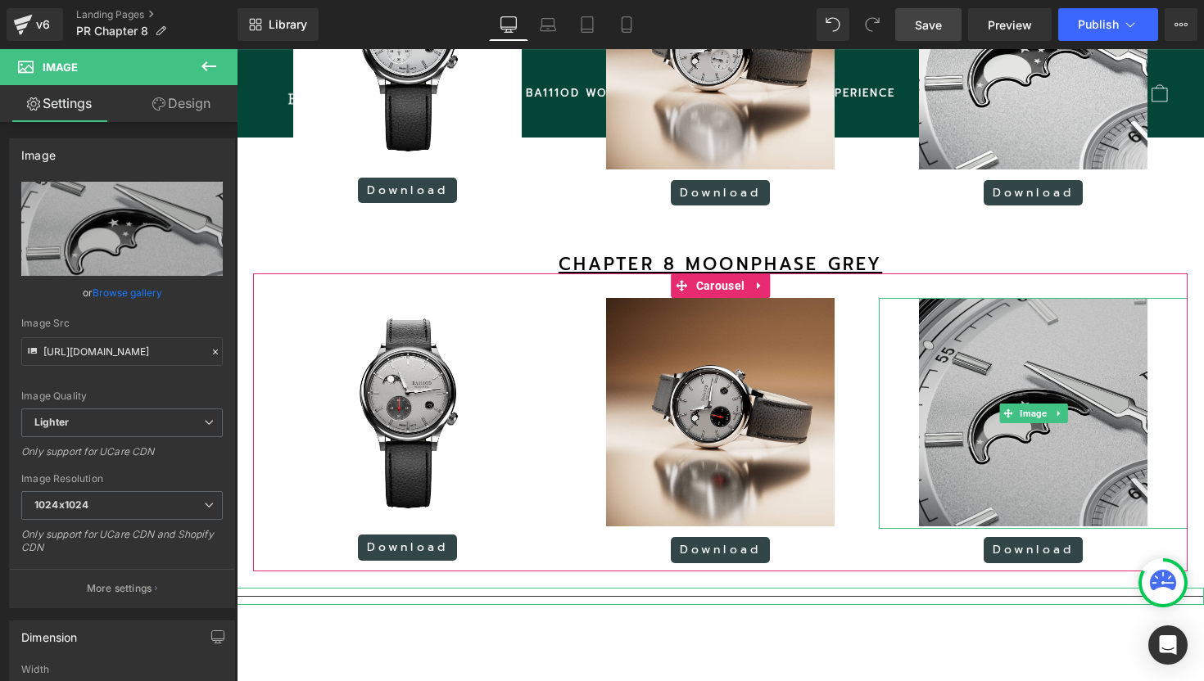
click at [983, 376] on img at bounding box center [1033, 413] width 228 height 231
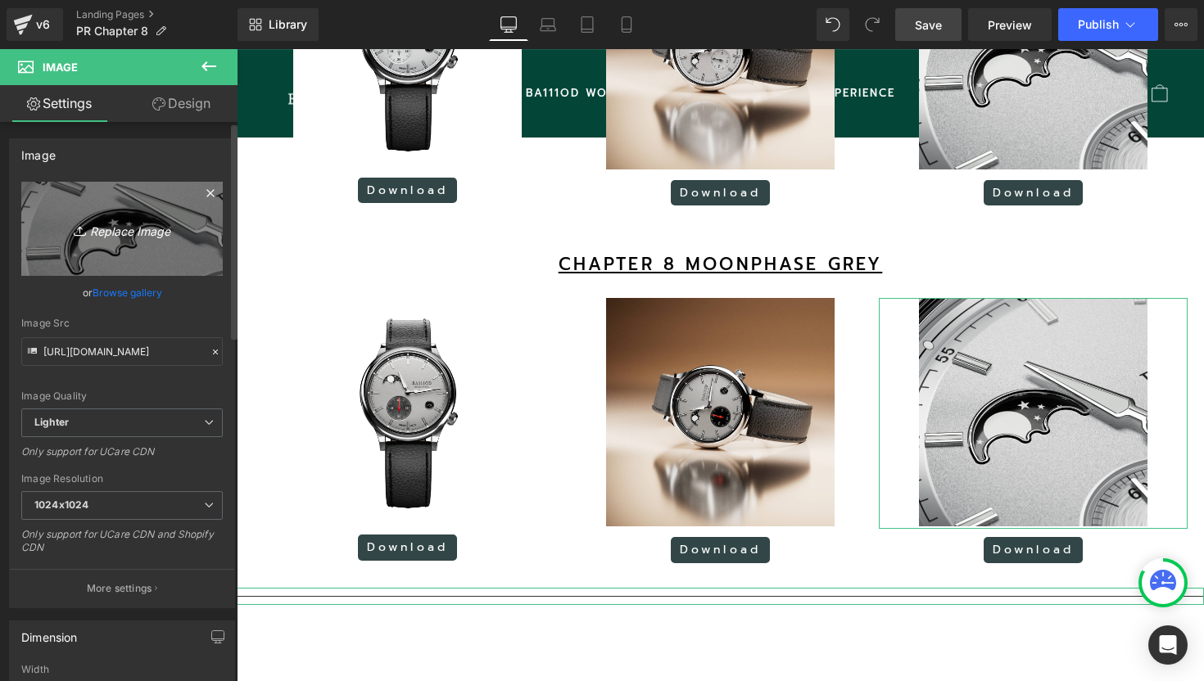
click at [137, 232] on icon "Replace Image" at bounding box center [121, 229] width 131 height 20
type input "C:\fakepath\7.png"
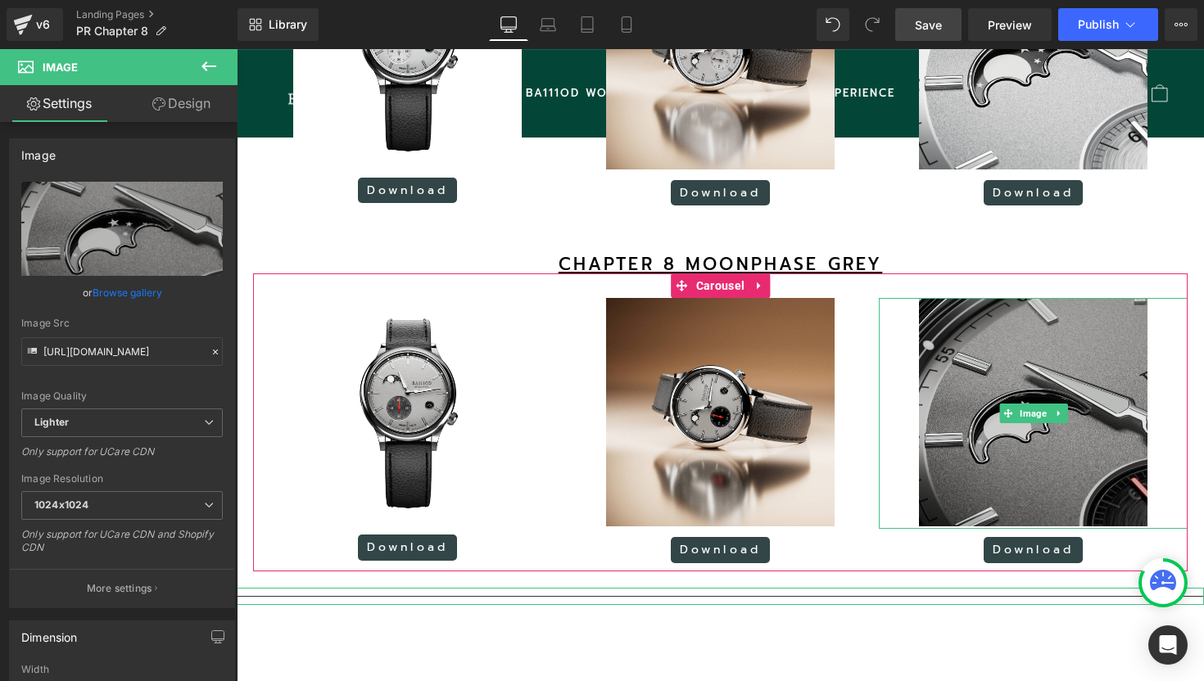
type input "[URL][DOMAIN_NAME]"
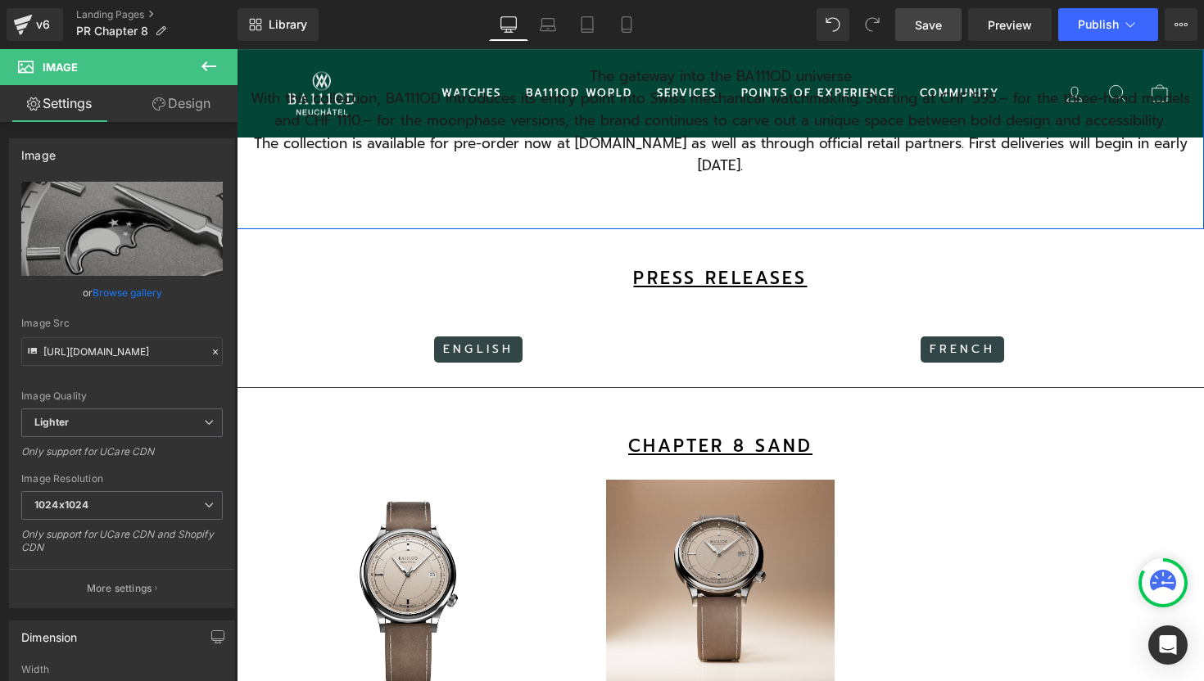
scroll to position [381, 0]
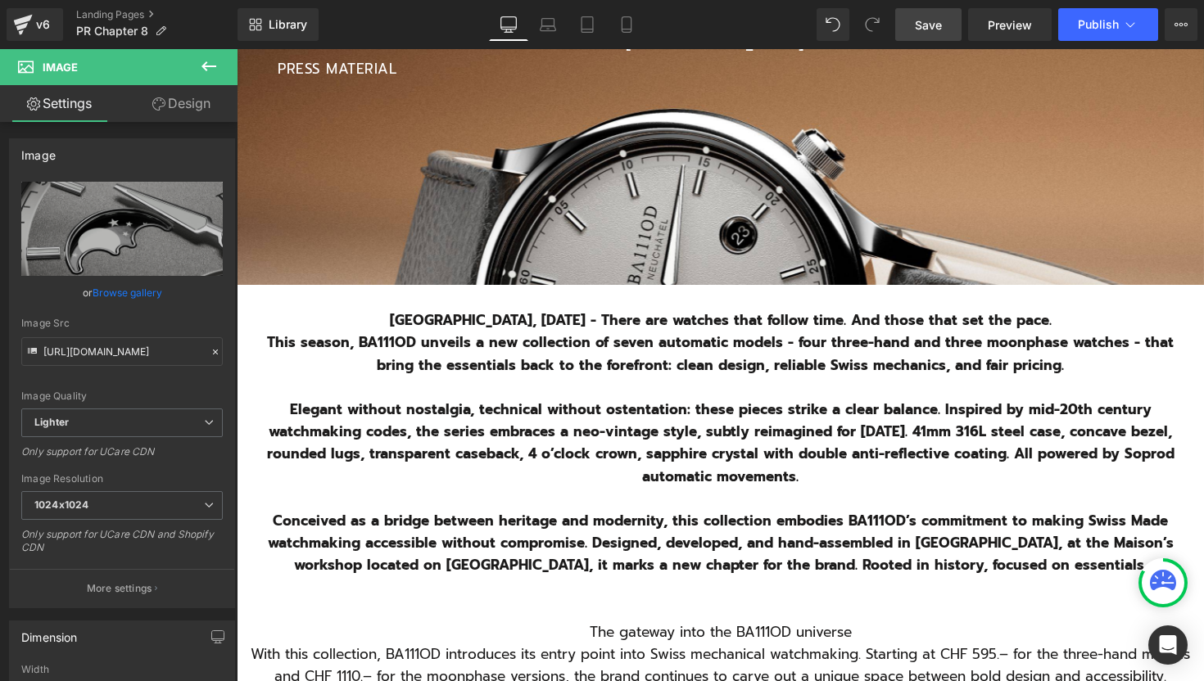
click at [933, 25] on span "Save" at bounding box center [928, 24] width 27 height 17
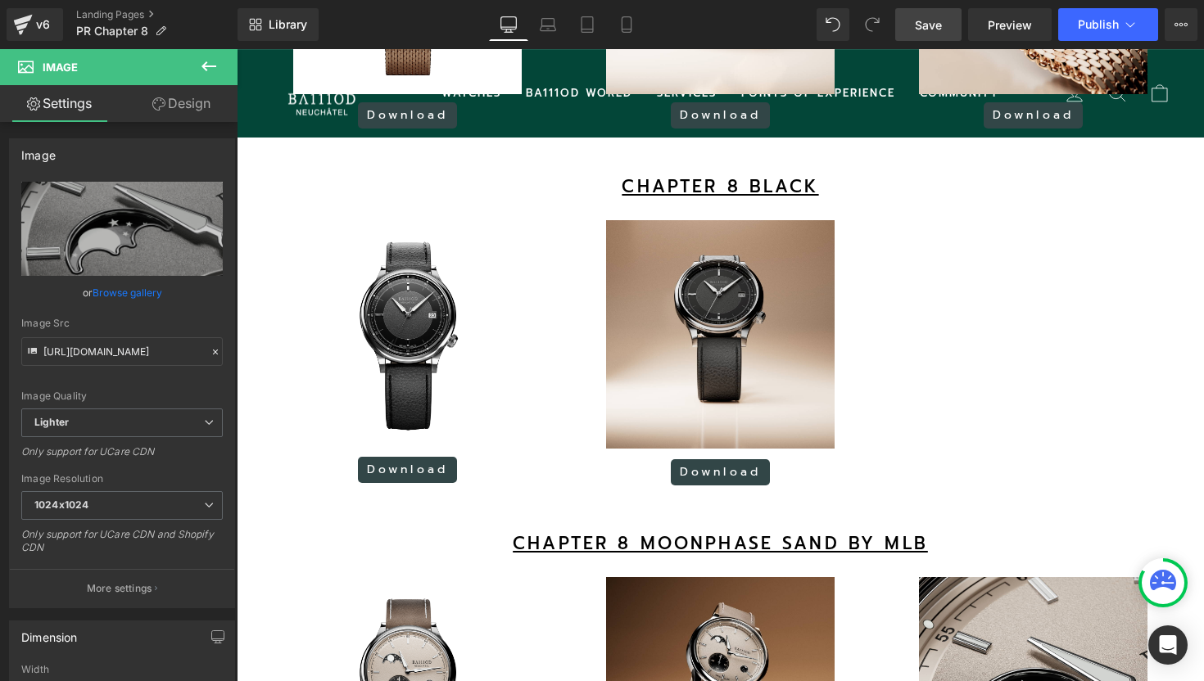
scroll to position [2259, 0]
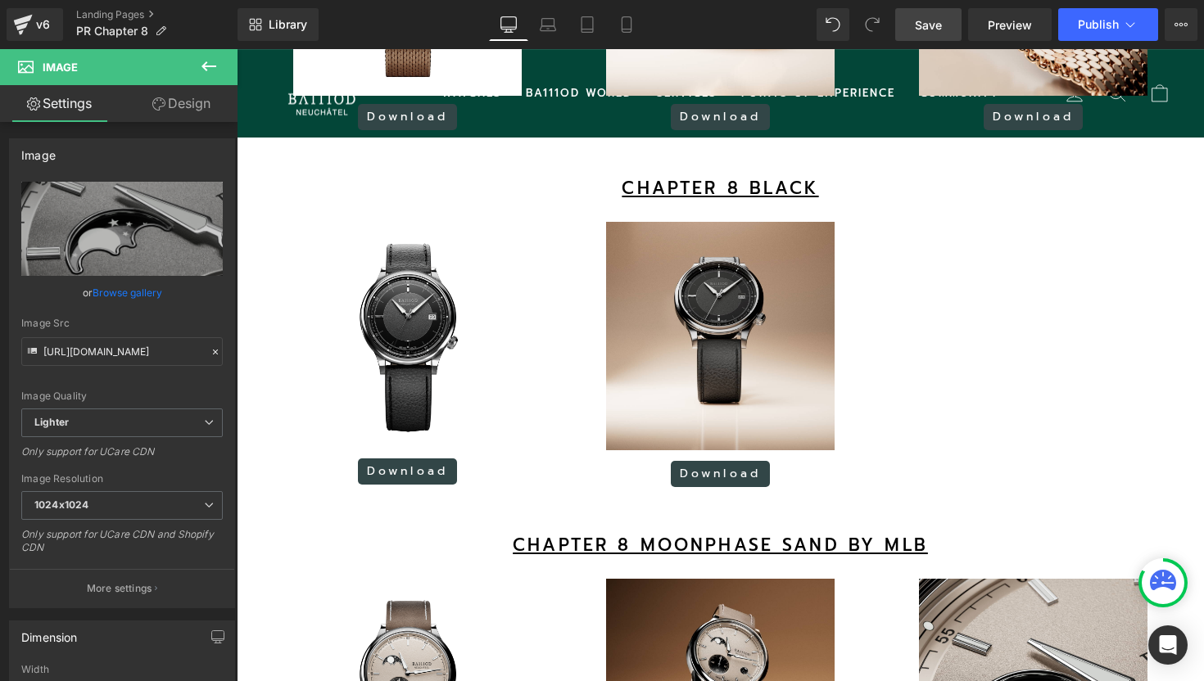
click at [974, 310] on div "Image Download Button Image Download Button" at bounding box center [720, 358] width 934 height 273
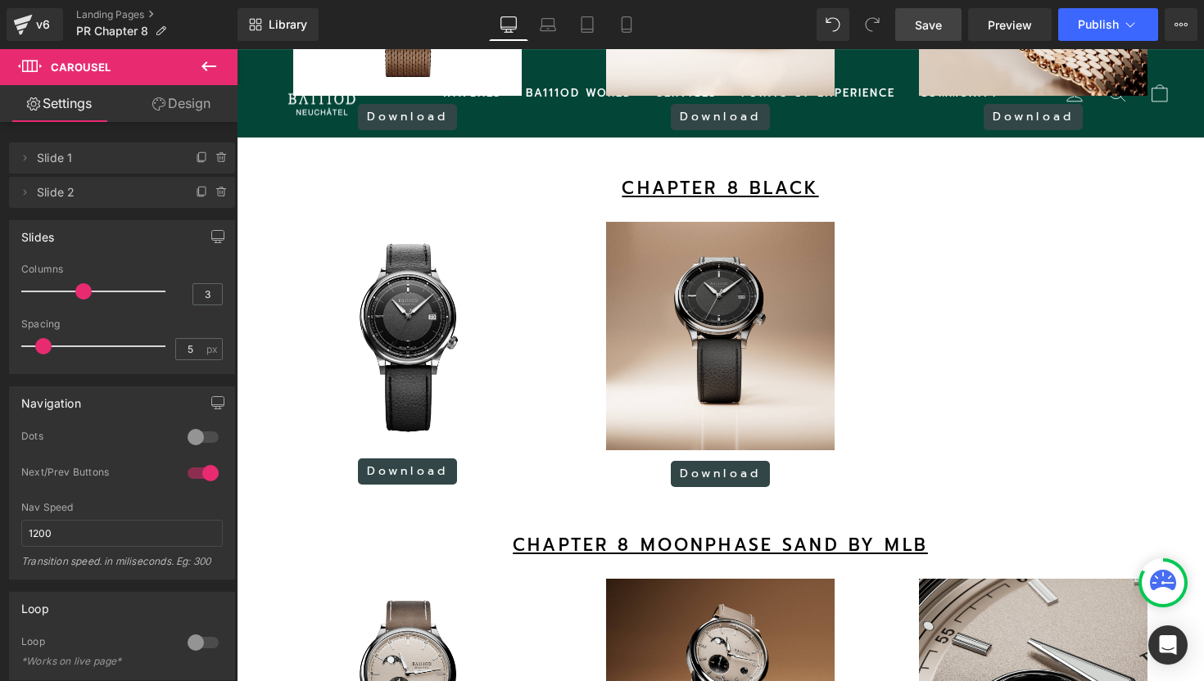
click at [926, 24] on span "Save" at bounding box center [928, 24] width 27 height 17
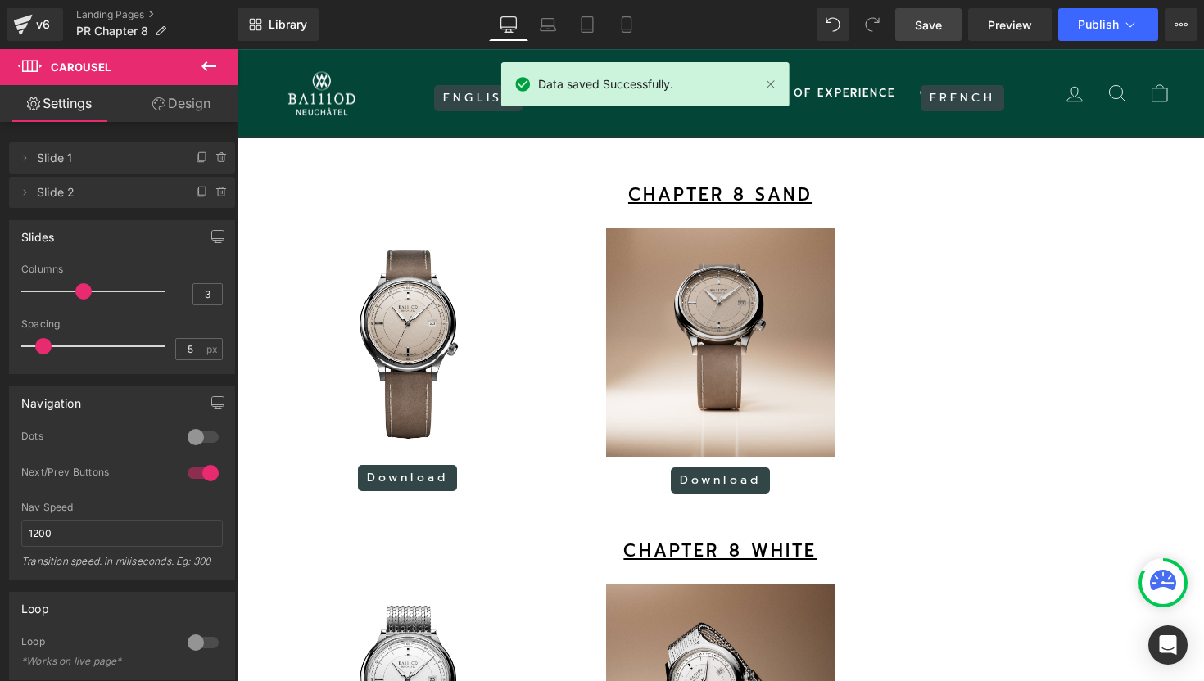
scroll to position [1186, 0]
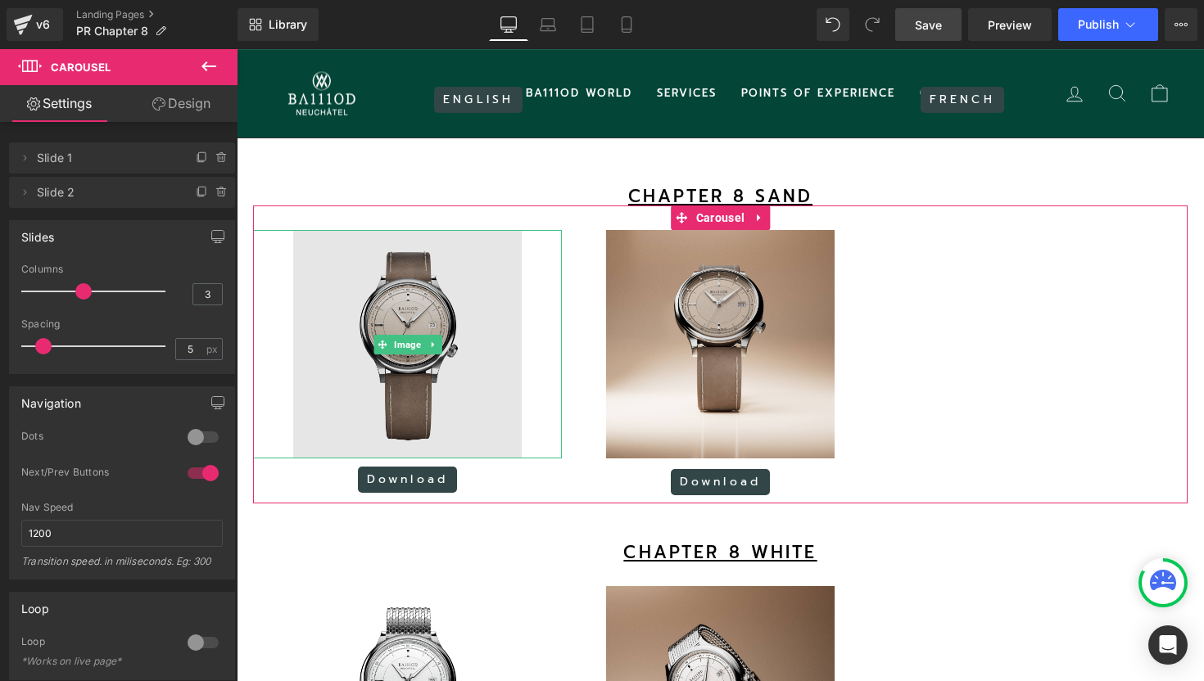
click at [409, 337] on img at bounding box center [407, 344] width 228 height 228
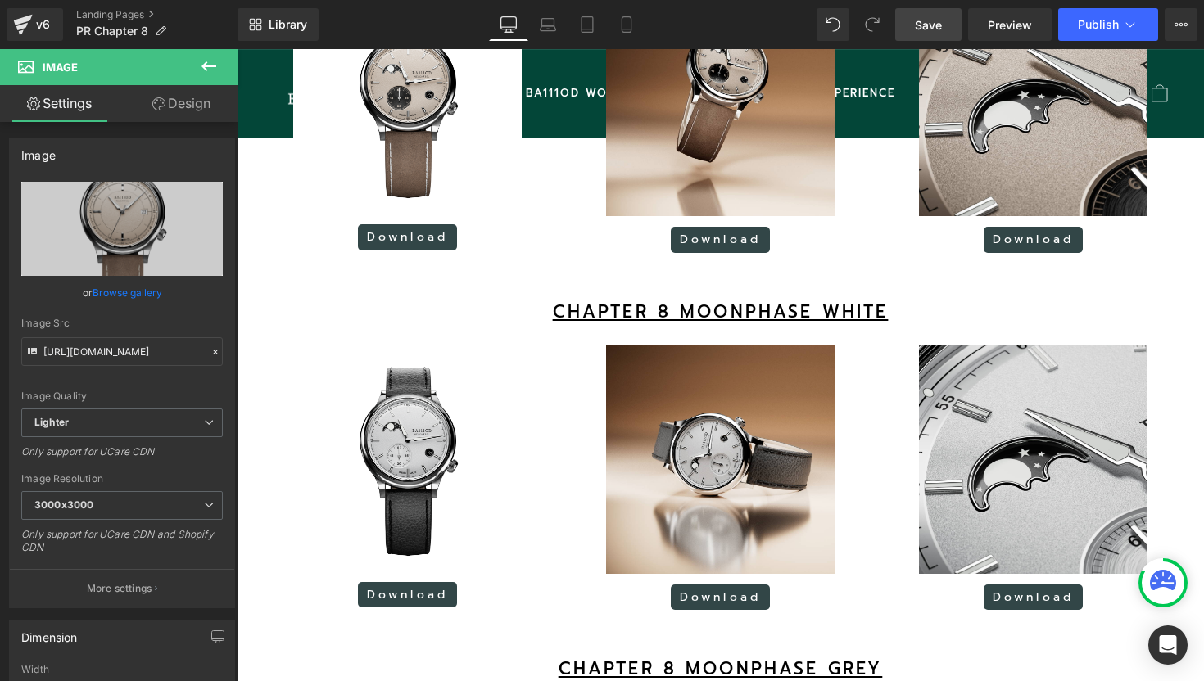
scroll to position [2863, 0]
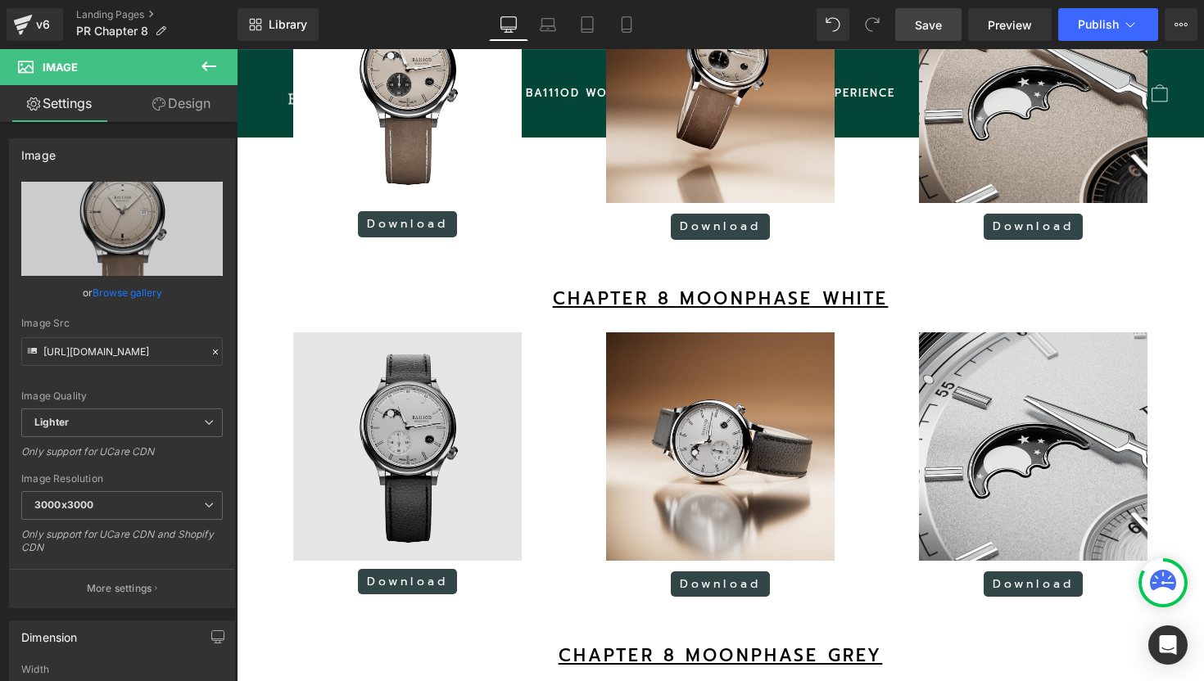
click at [424, 438] on img at bounding box center [407, 446] width 228 height 228
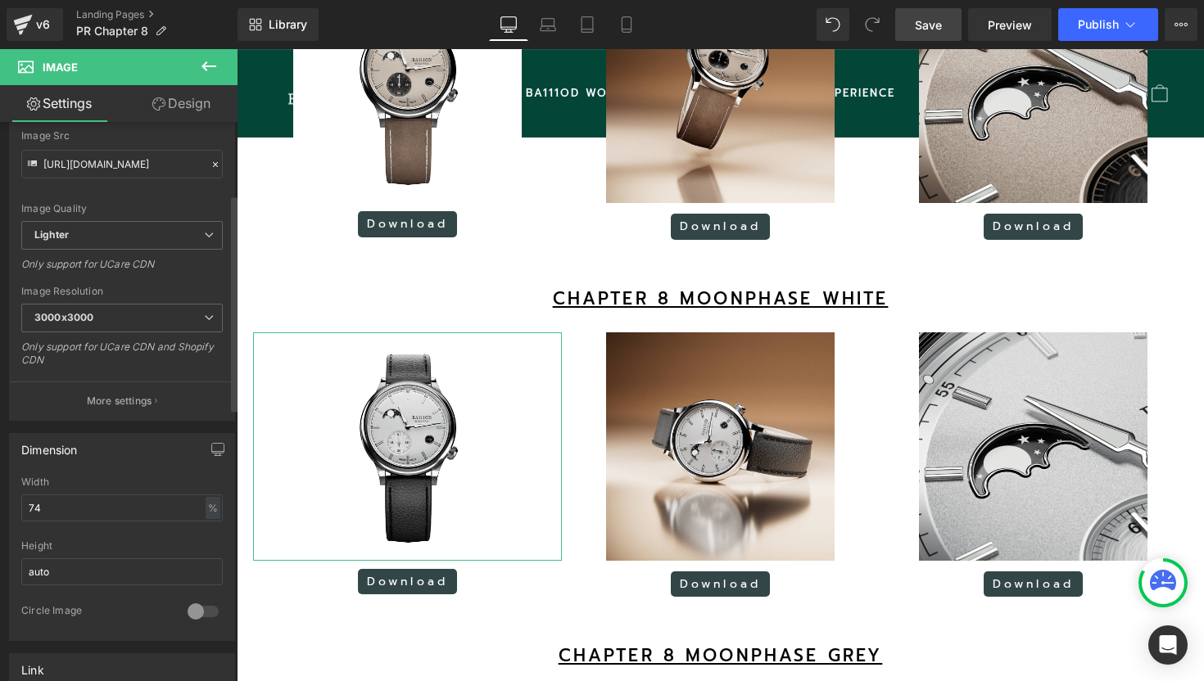
scroll to position [439, 0]
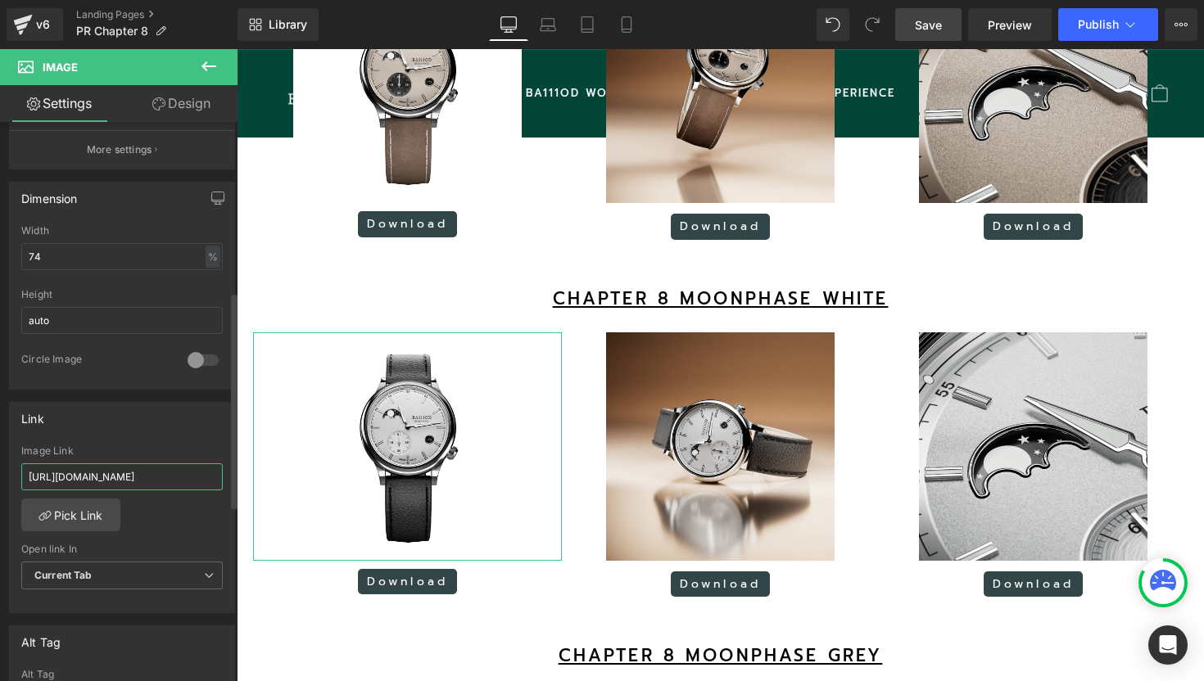
click at [139, 469] on input "[URL][DOMAIN_NAME]" at bounding box center [121, 476] width 201 height 27
paste input "IguBiHhpB2Qk_EVgBOZF9Fb0PjU0_Epq"
type input "[URL][DOMAIN_NAME]"
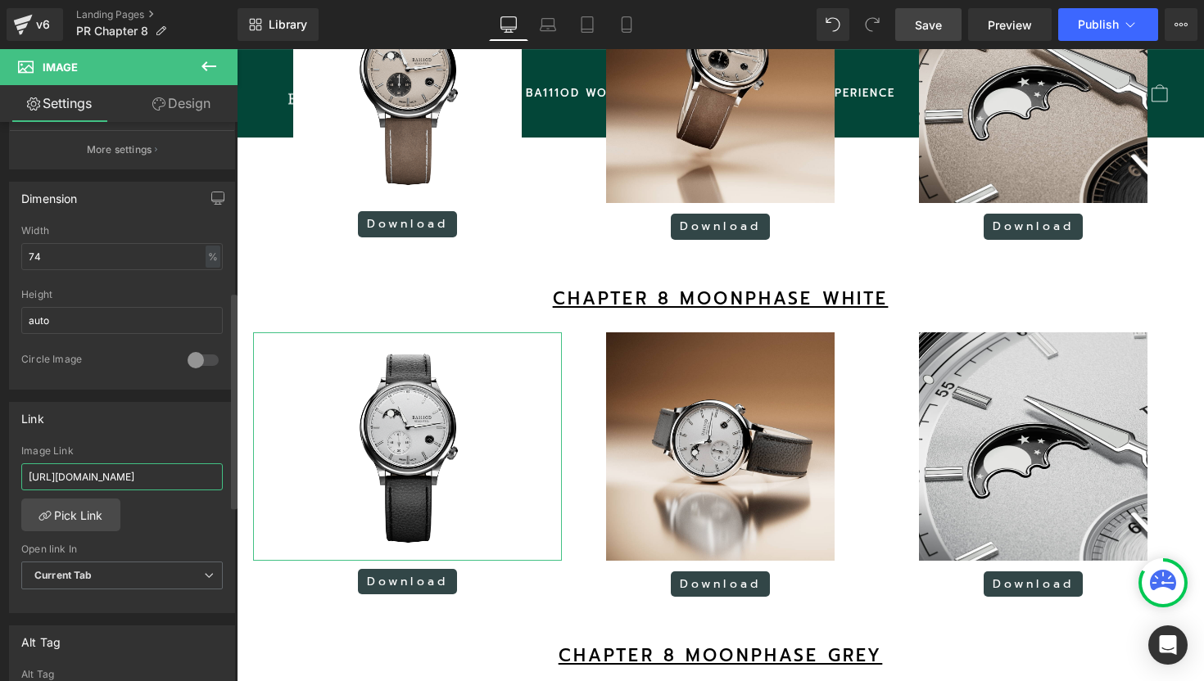
scroll to position [0, 247]
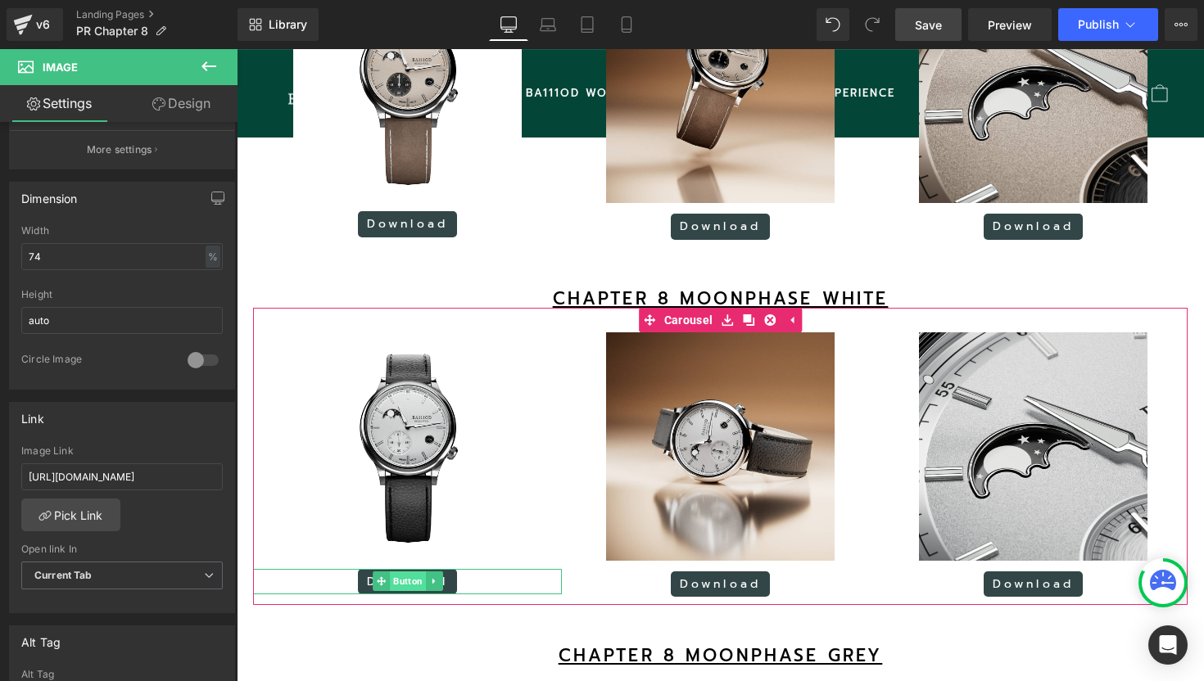
click at [404, 591] on span "Button" at bounding box center [408, 582] width 36 height 20
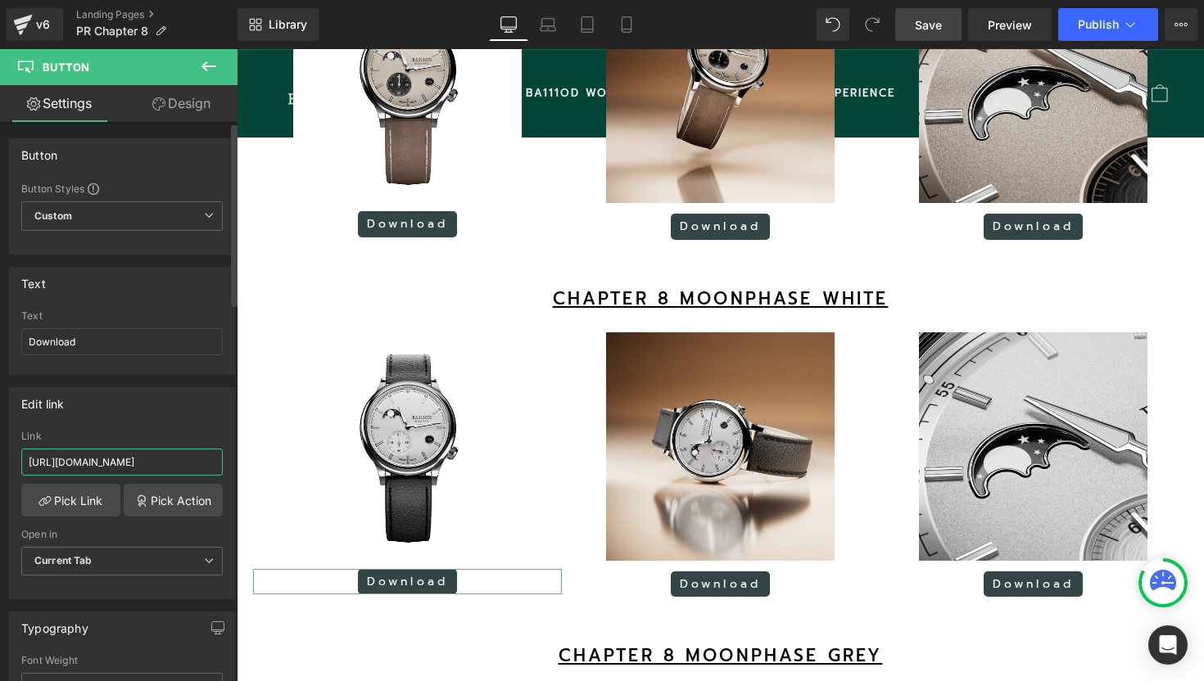
click at [158, 467] on input "[URL][DOMAIN_NAME]" at bounding box center [121, 462] width 201 height 27
paste input "IguBiHhpB2Qk_EVgBOZF9Fb0PjU0_Epq"
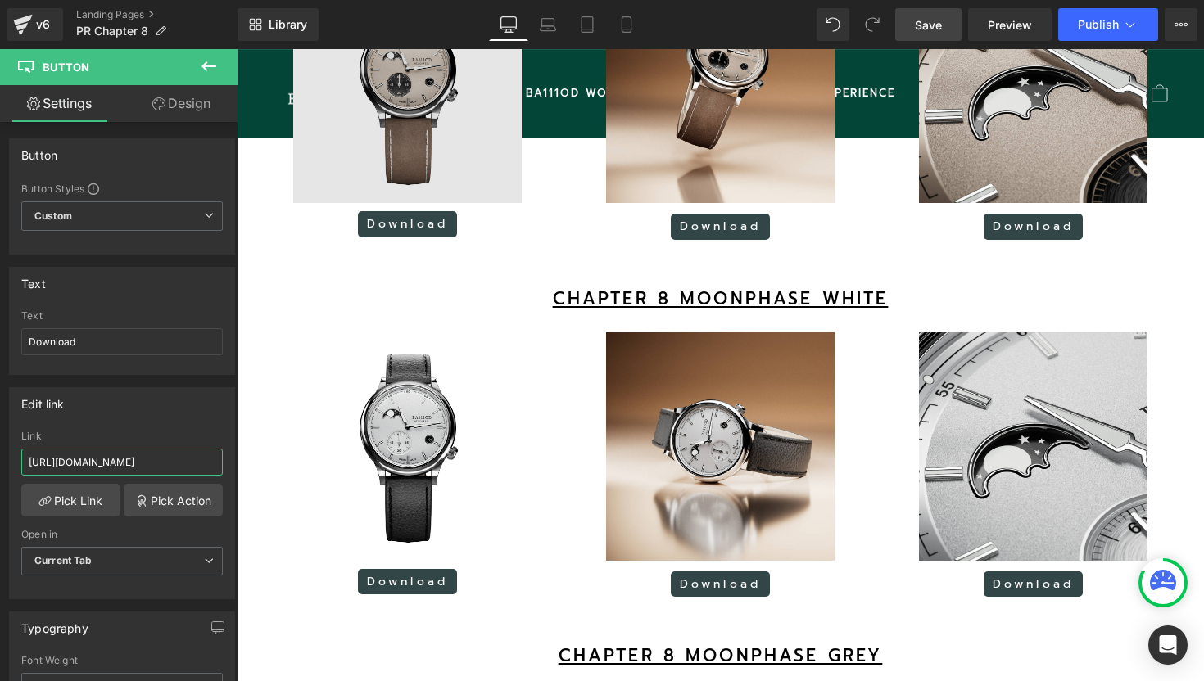
type input "[URL][DOMAIN_NAME]"
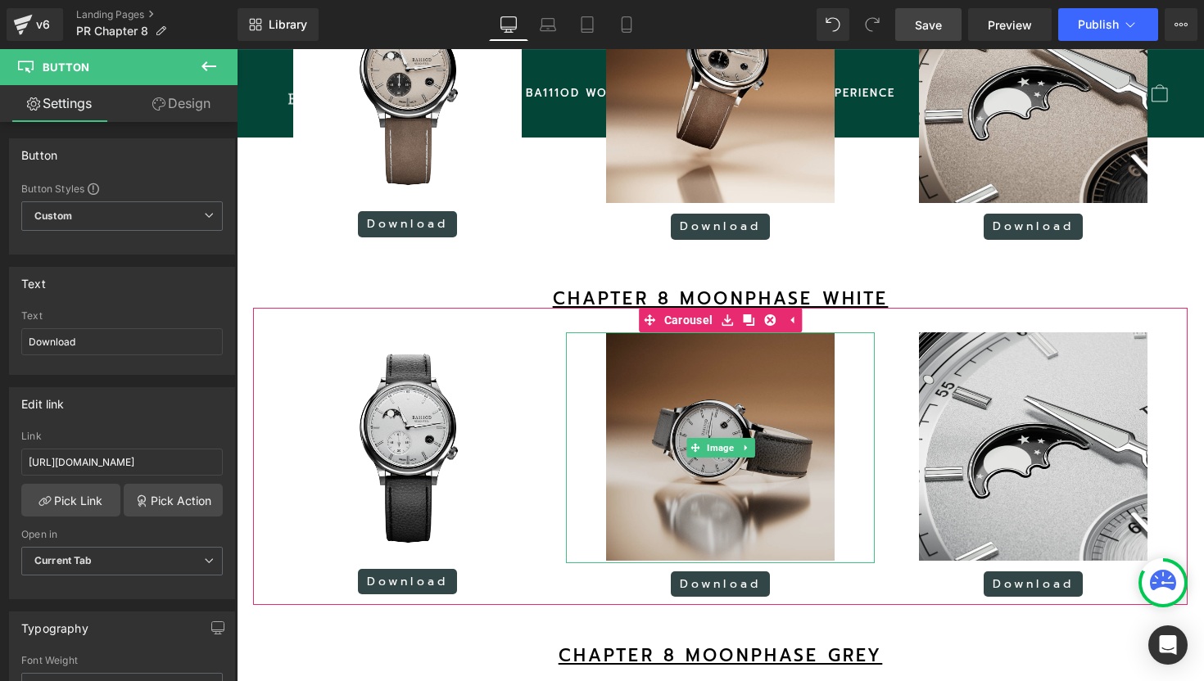
click at [714, 433] on img at bounding box center [720, 447] width 228 height 231
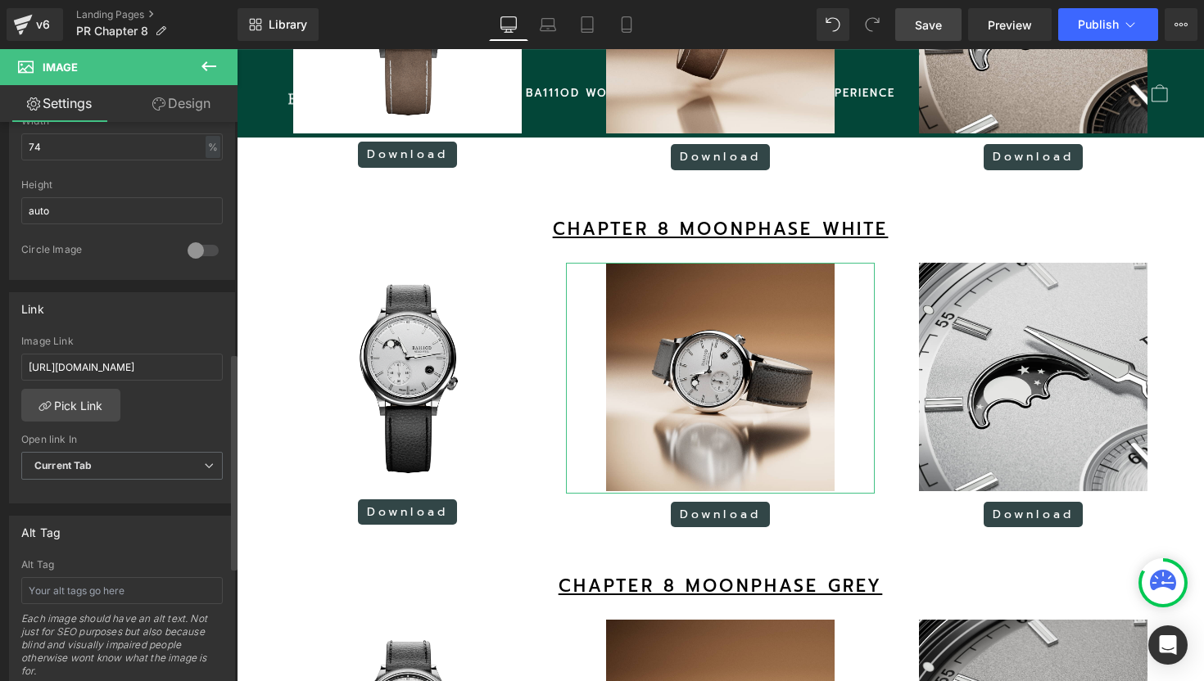
scroll to position [607, 0]
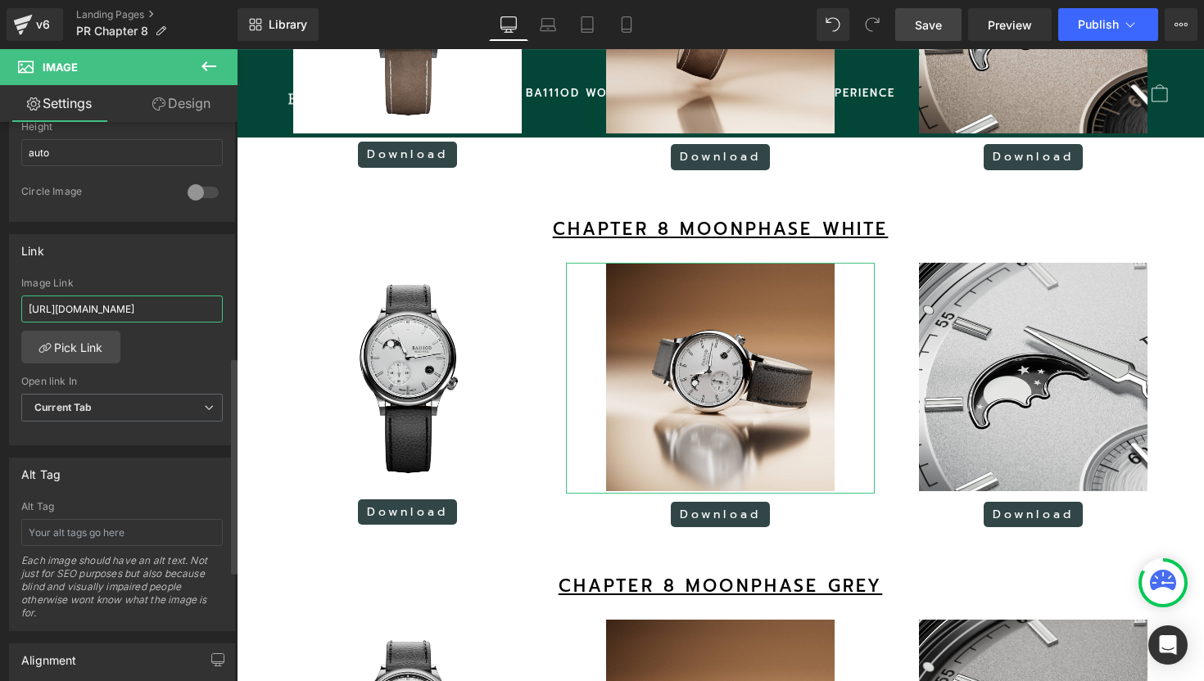
click at [111, 307] on input "[URL][DOMAIN_NAME]" at bounding box center [121, 309] width 201 height 27
type input "[URL][DOMAIN_NAME]"
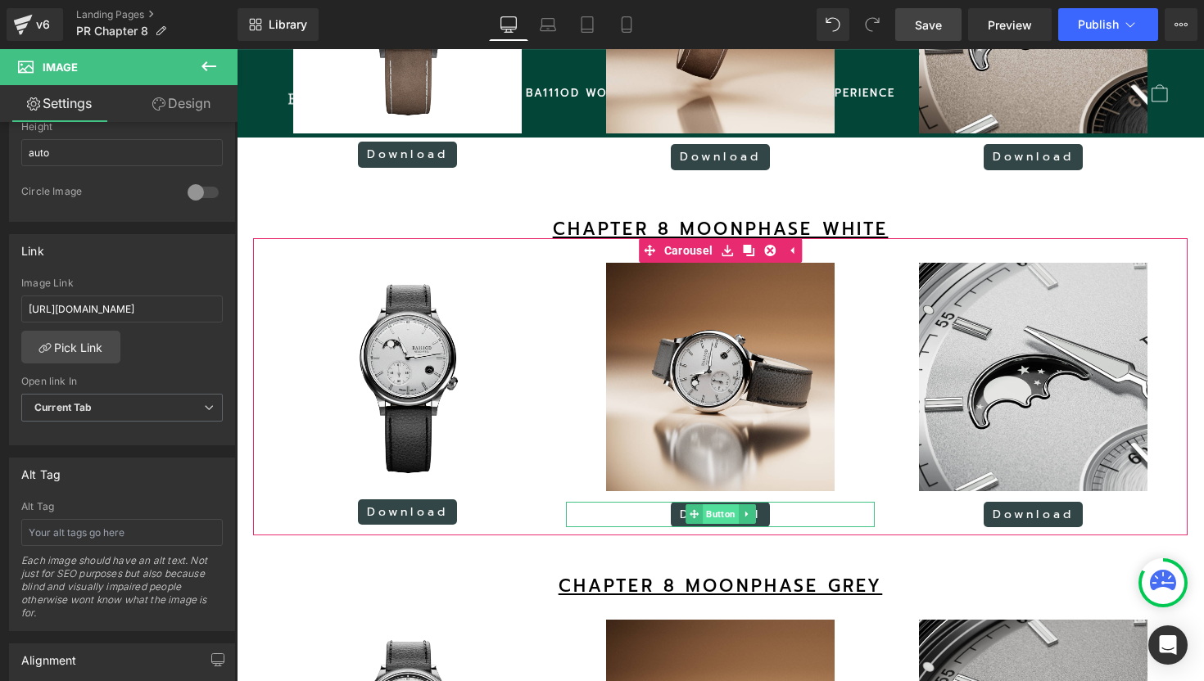
click at [714, 524] on span "Button" at bounding box center [721, 514] width 36 height 20
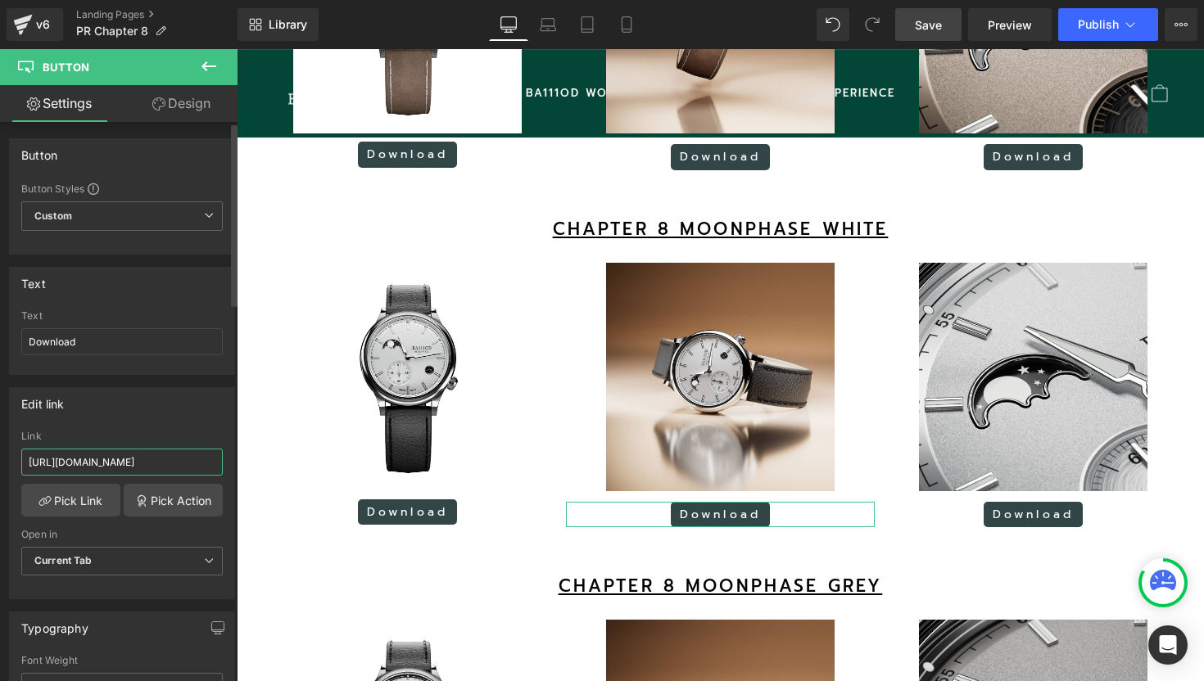
click at [165, 463] on input "[URL][DOMAIN_NAME]" at bounding box center [121, 462] width 201 height 27
paste input "pQImtk5WlIKhN9Xqx_tkrGB7pXmKFbcZ"
type input "[URL][DOMAIN_NAME]"
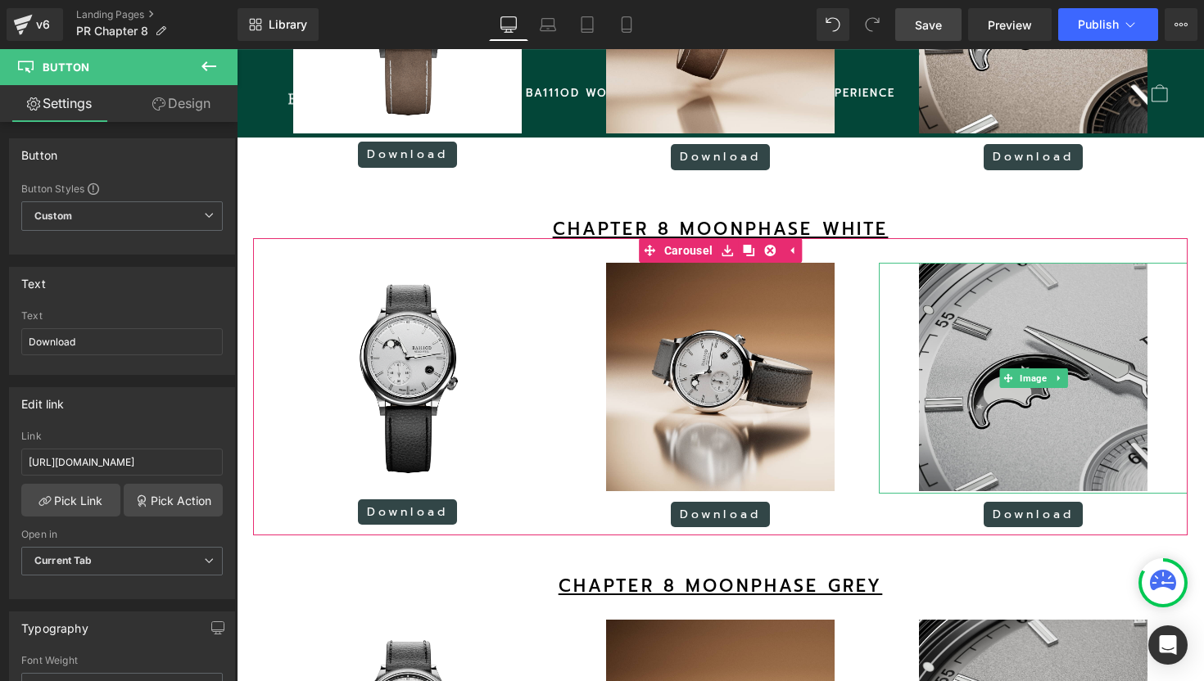
click at [984, 350] on img at bounding box center [1033, 378] width 228 height 231
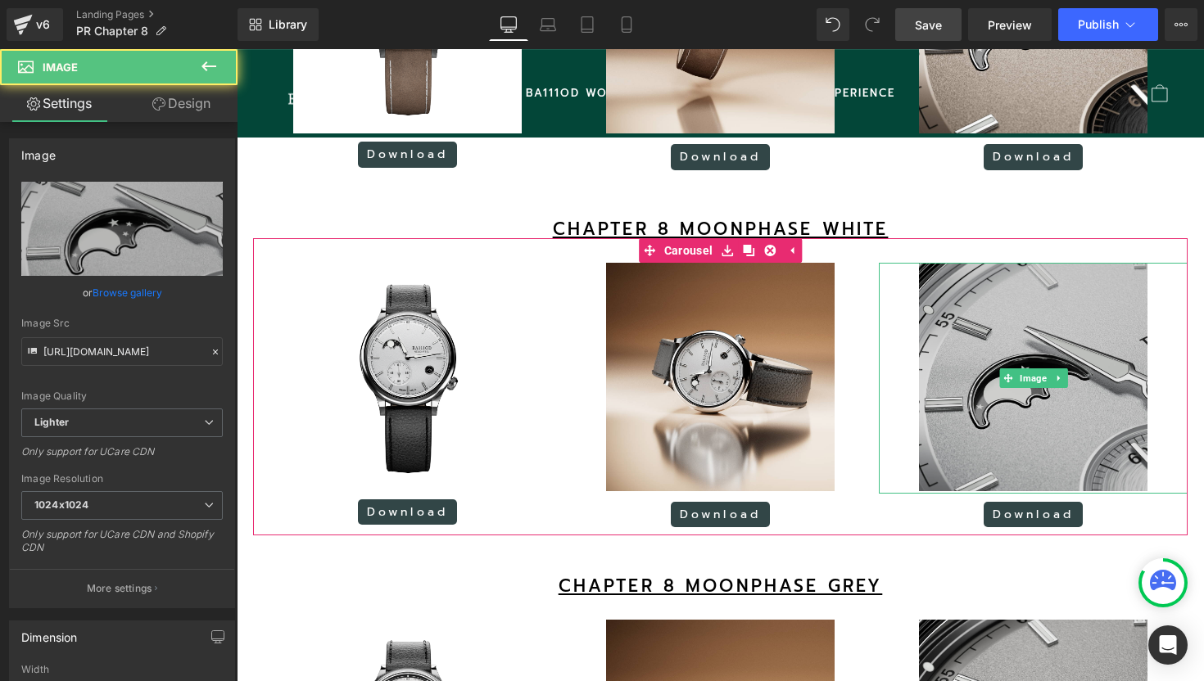
click at [1065, 361] on img at bounding box center [1033, 378] width 228 height 231
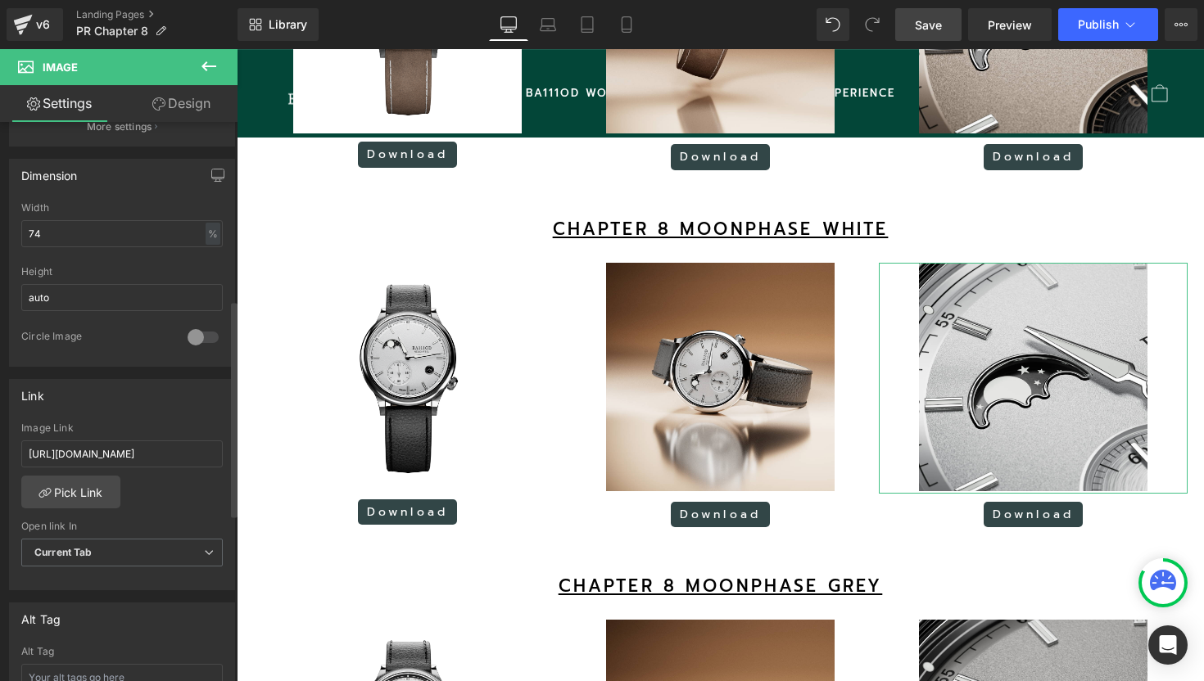
scroll to position [460, 0]
click at [124, 459] on input "[URL][DOMAIN_NAME]" at bounding box center [121, 455] width 201 height 27
paste input "file/d/1jvvhc-V15Utb10kSG4P1eNkSpRyY8AQL/view?usp=drive_link"
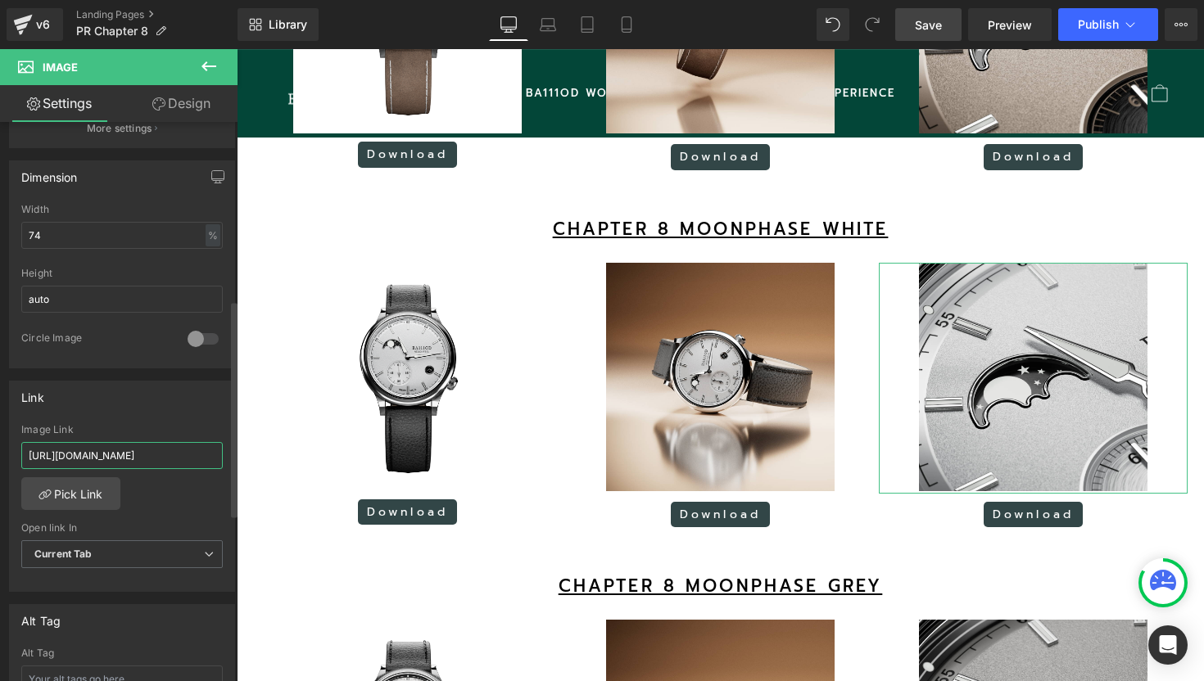
type input "[URL][DOMAIN_NAME]"
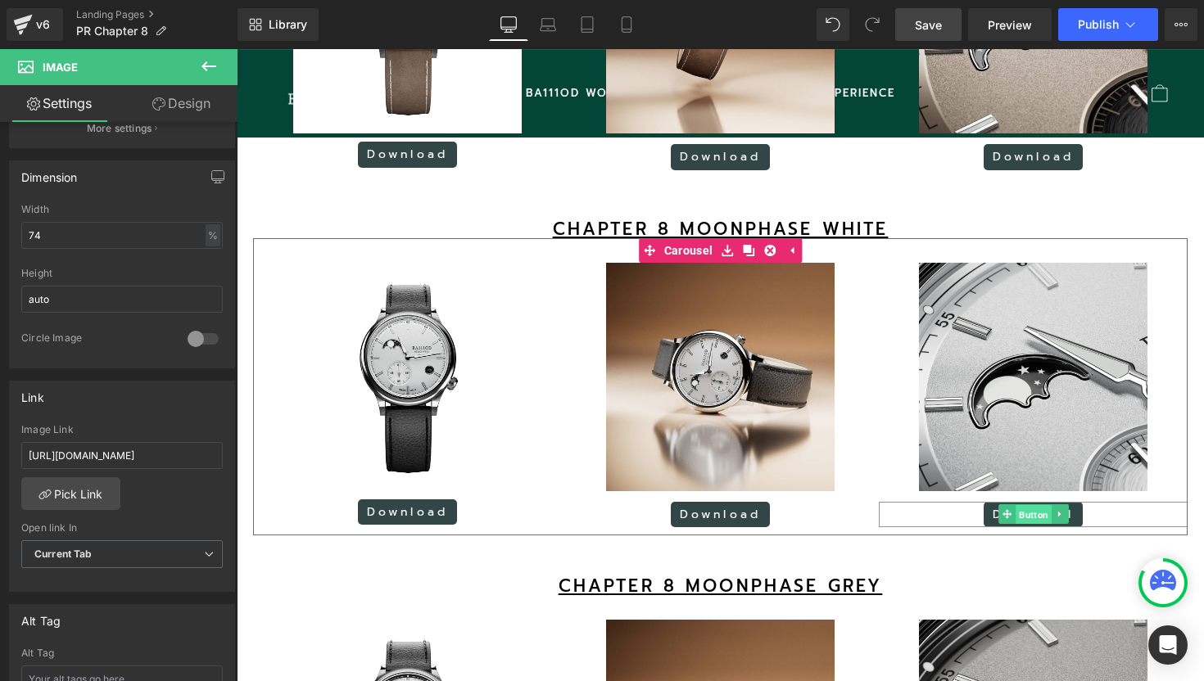
click at [1022, 525] on span "Button" at bounding box center [1033, 515] width 36 height 20
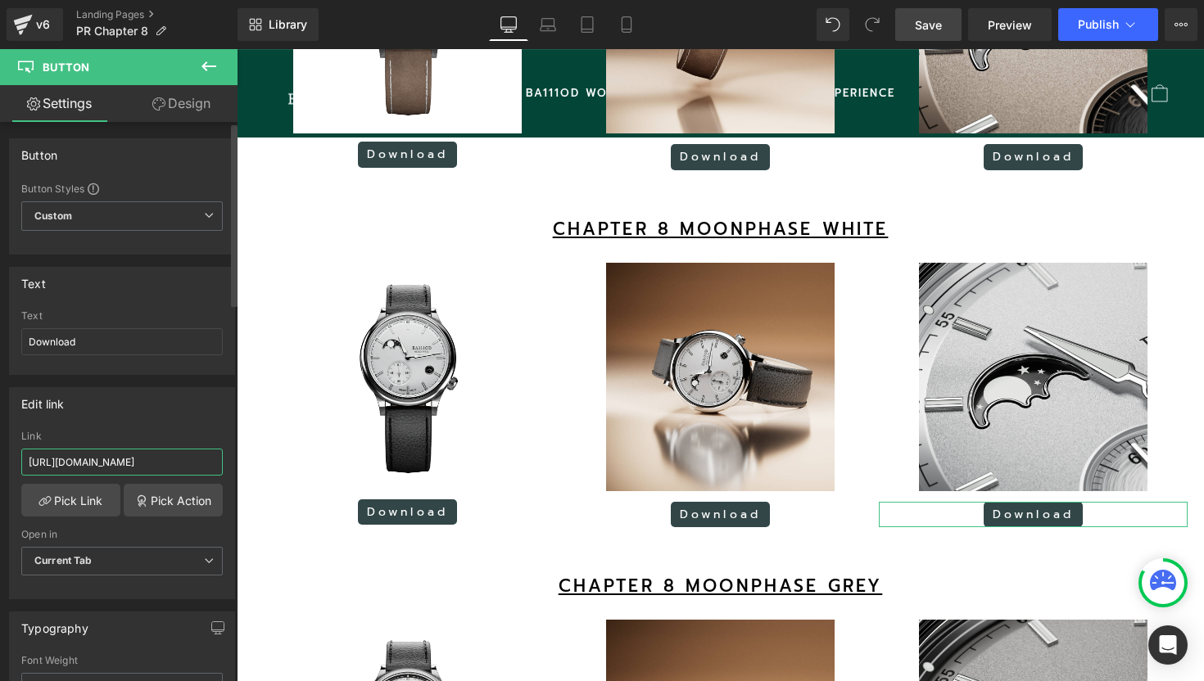
click at [189, 463] on input "[URL][DOMAIN_NAME]" at bounding box center [121, 462] width 201 height 27
paste input "file/d/1jvvhc-V15Utb10kSG4P1eNkSpRyY8AQL/view?usp=drive_link"
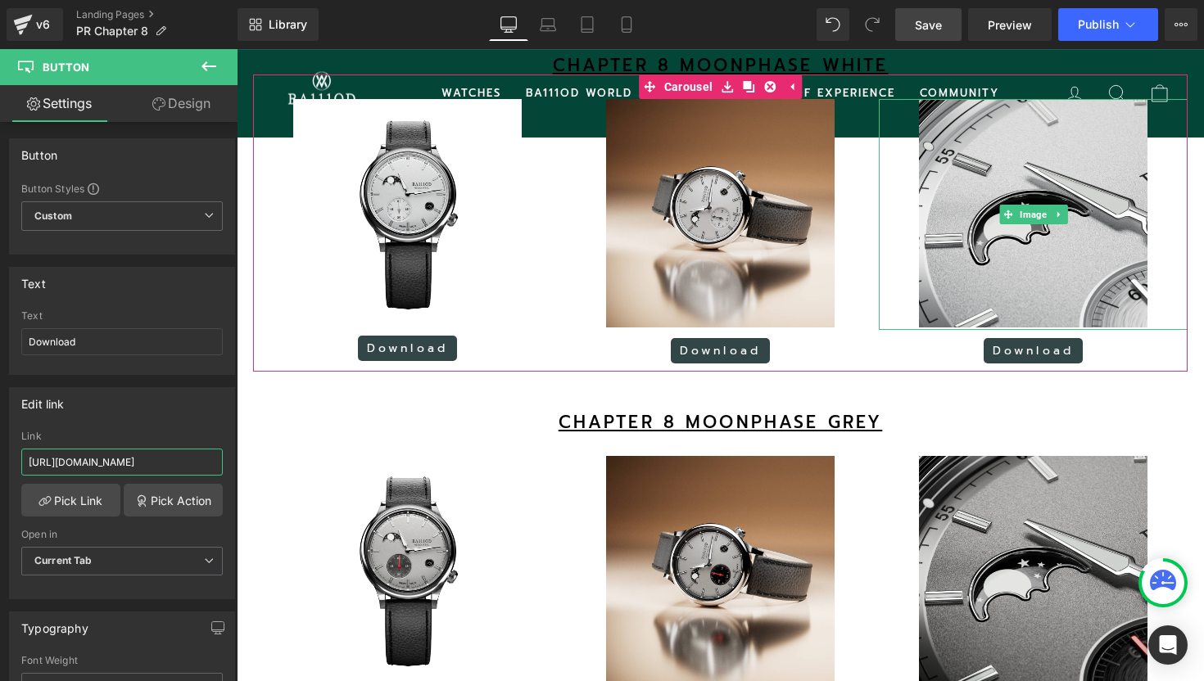
scroll to position [3093, 0]
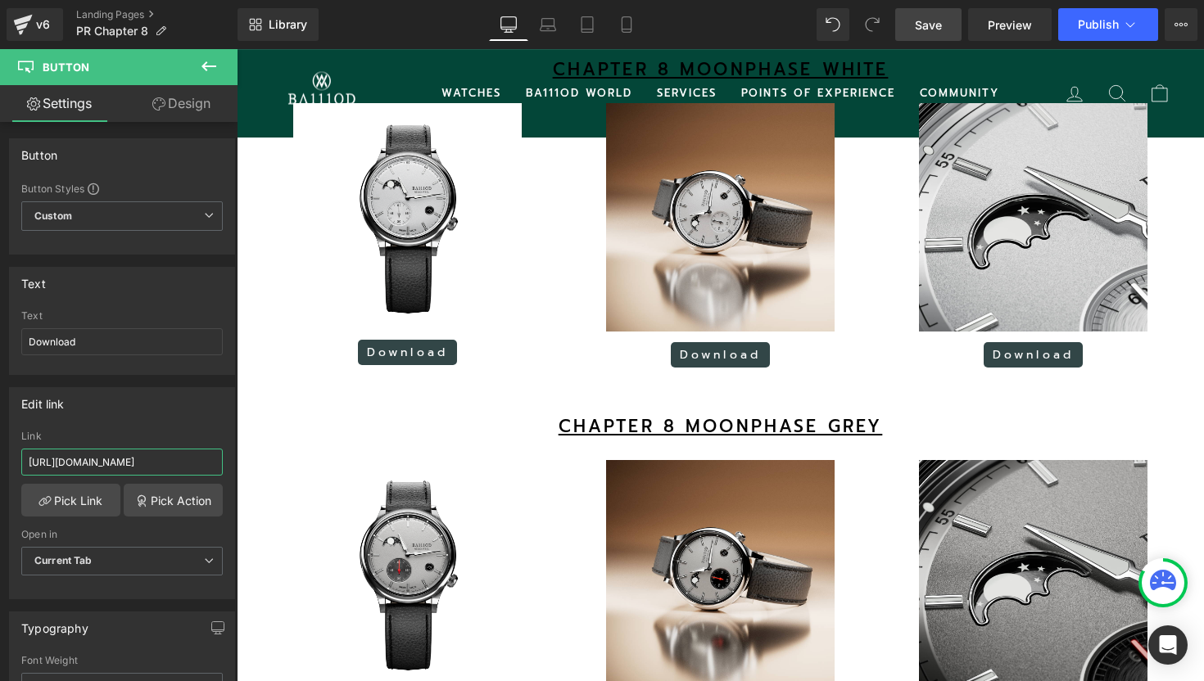
type input "[URL][DOMAIN_NAME]"
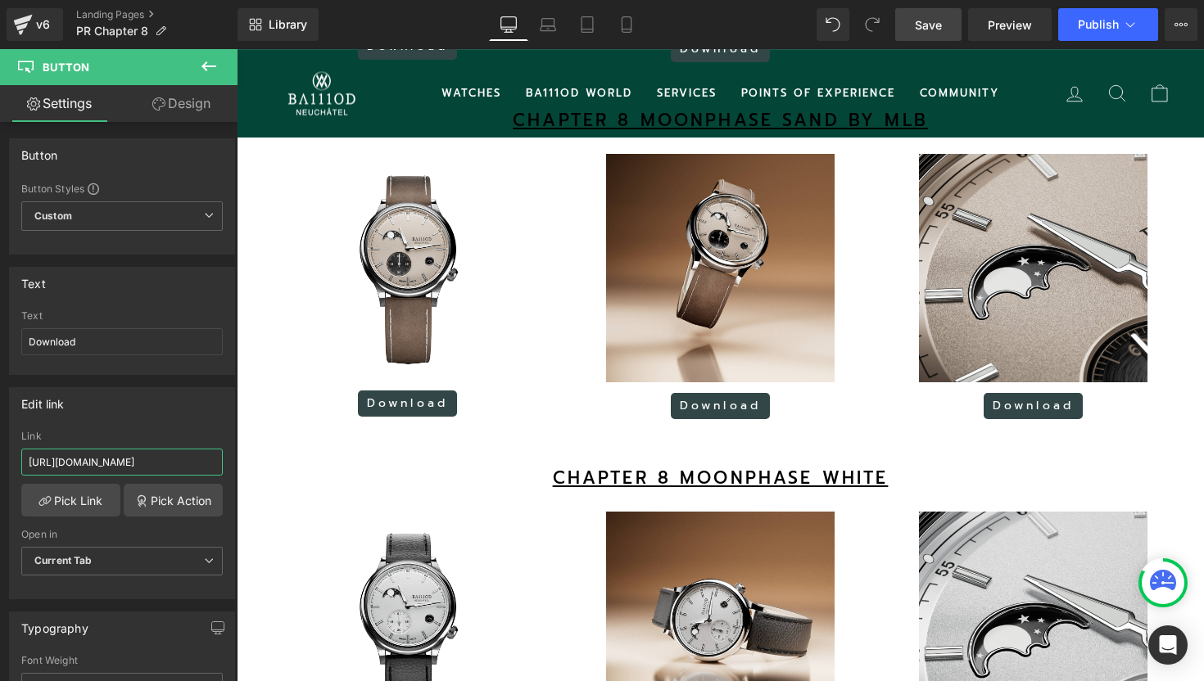
scroll to position [2657, 0]
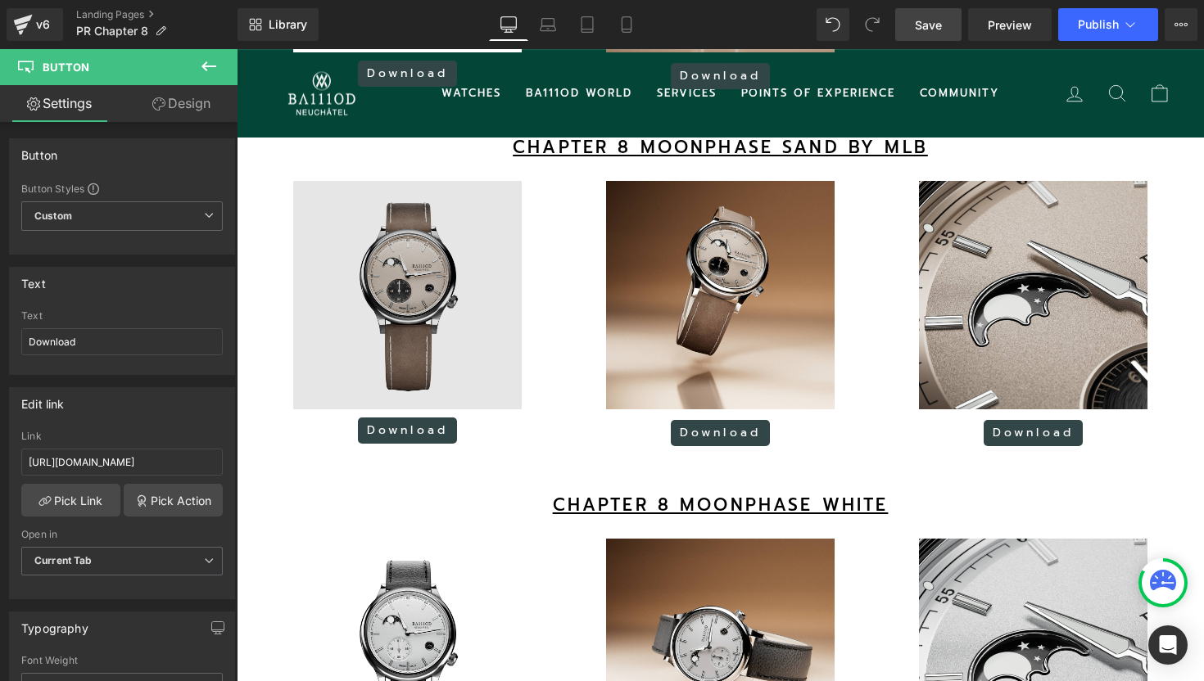
click at [412, 265] on img at bounding box center [407, 295] width 228 height 228
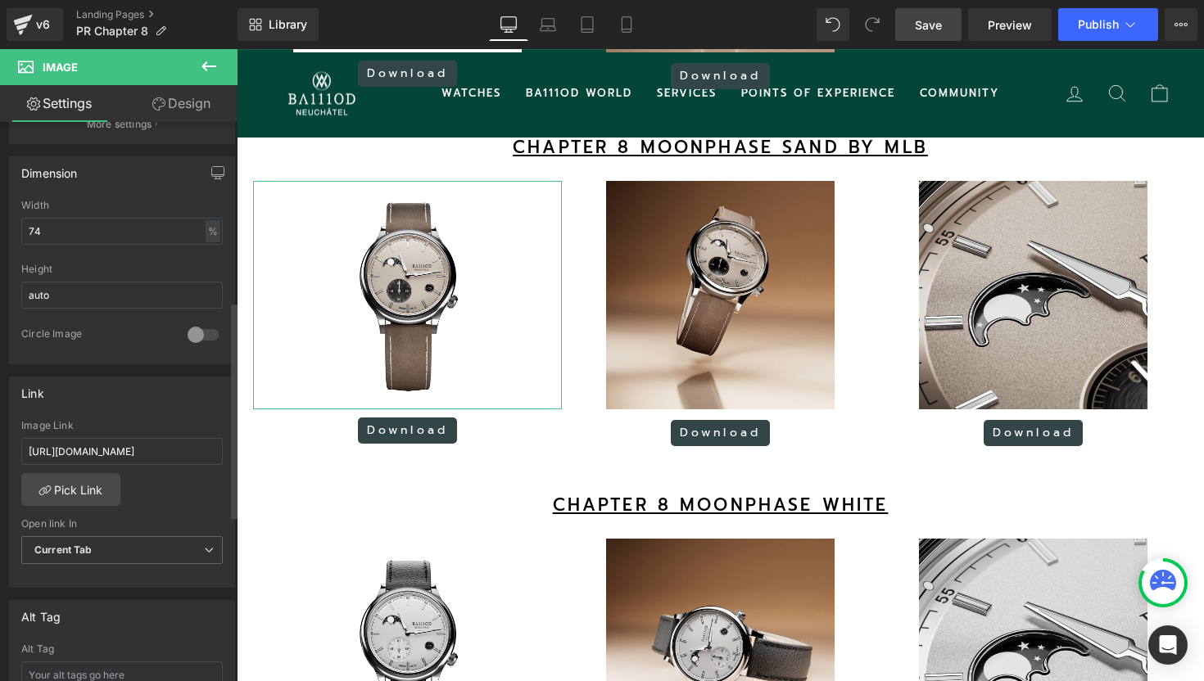
scroll to position [513, 0]
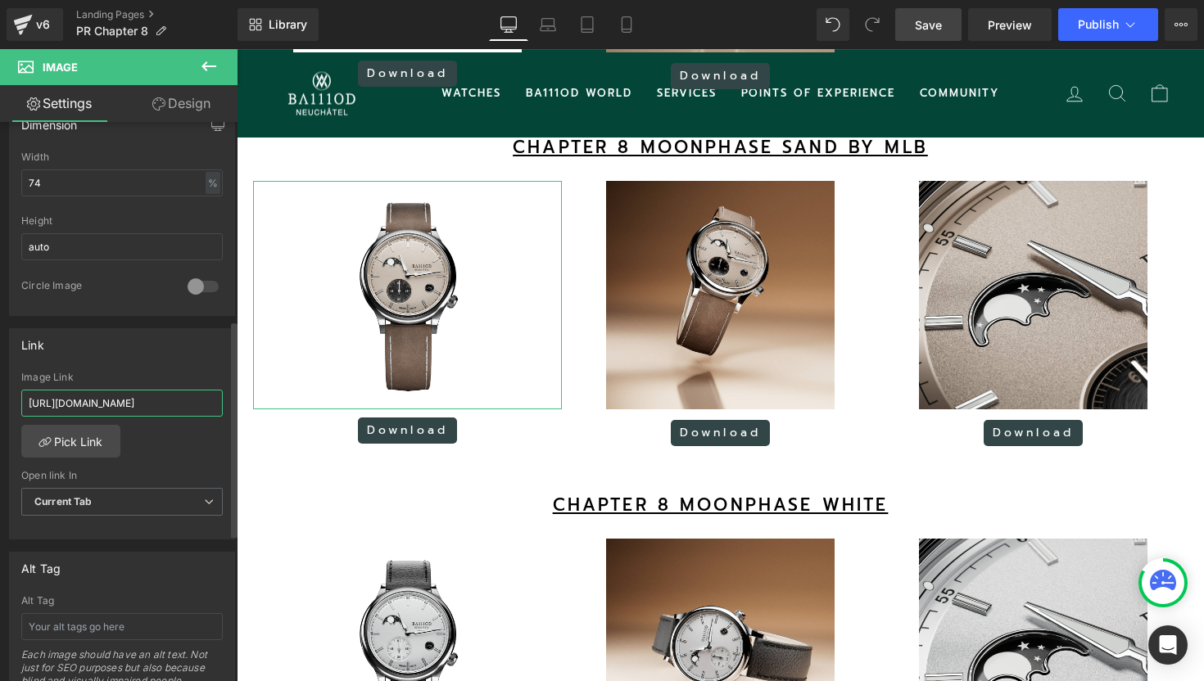
click at [136, 399] on input "[URL][DOMAIN_NAME]" at bounding box center [121, 403] width 201 height 27
paste input "S5N4R8XWEhxh5cZXK-RoNACvXEqomILh"
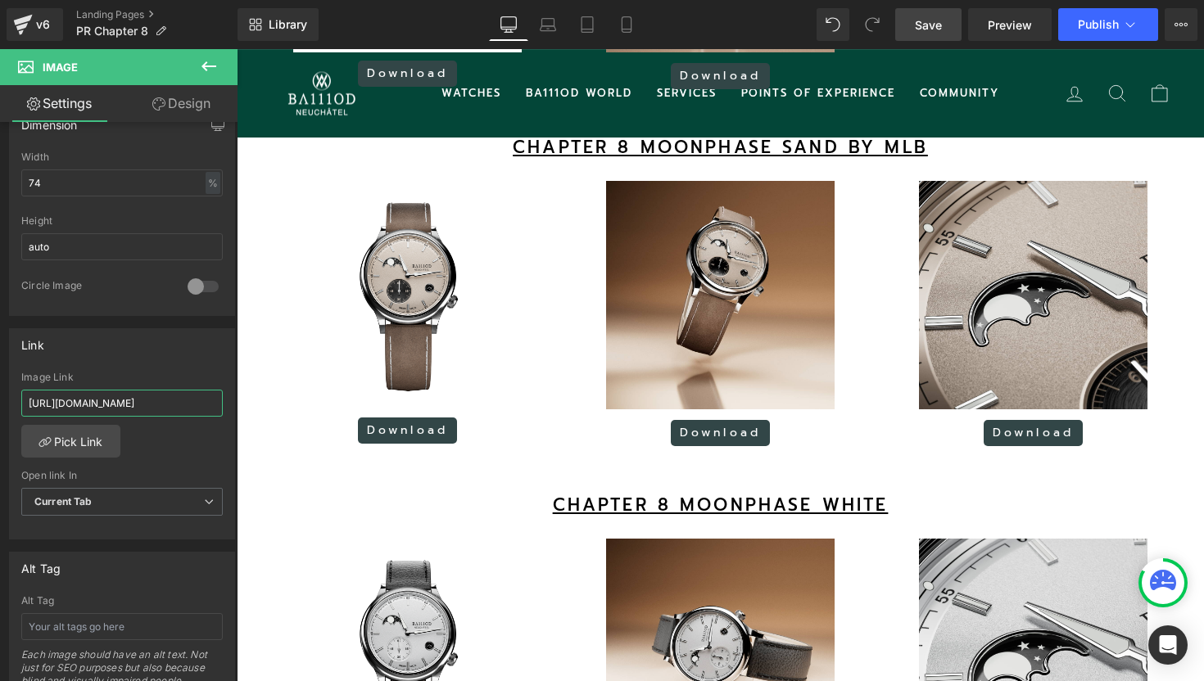
type input "[URL][DOMAIN_NAME]"
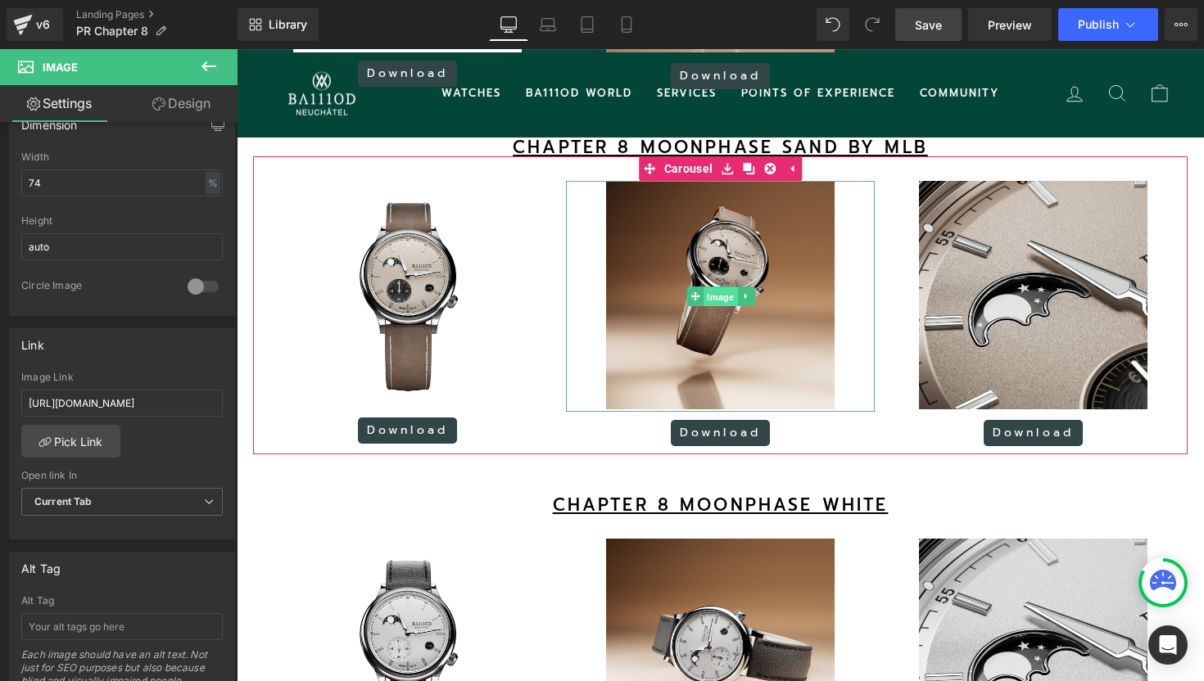
click at [723, 307] on span "Image" at bounding box center [720, 297] width 34 height 20
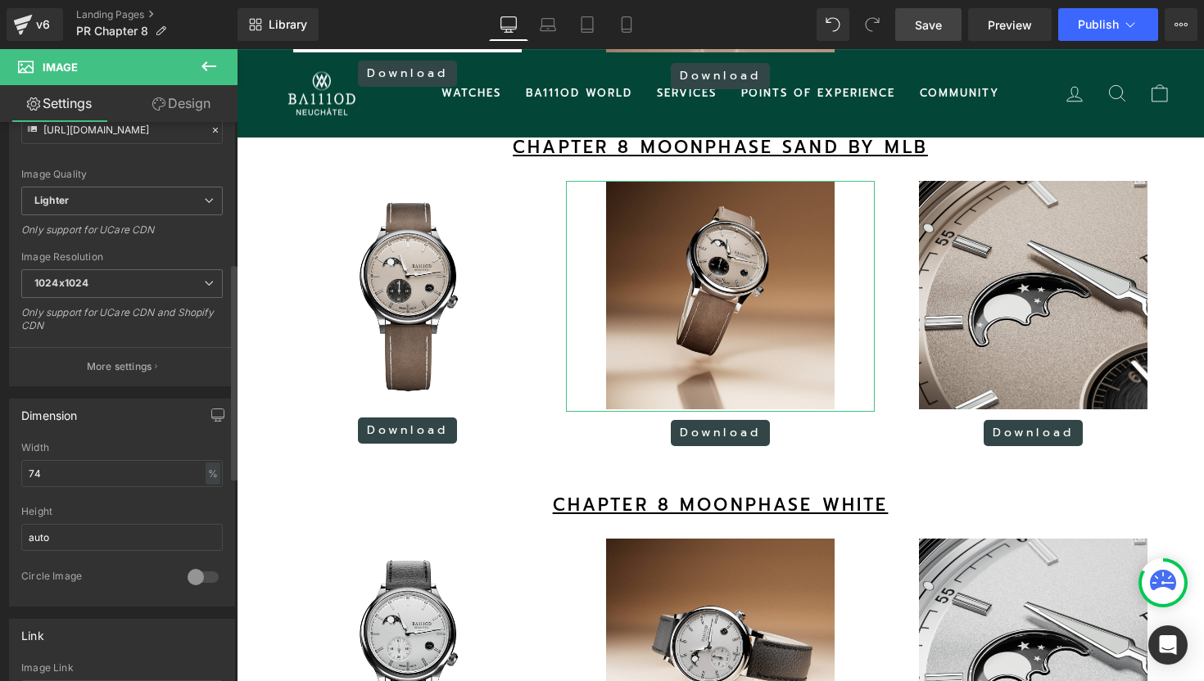
scroll to position [441, 0]
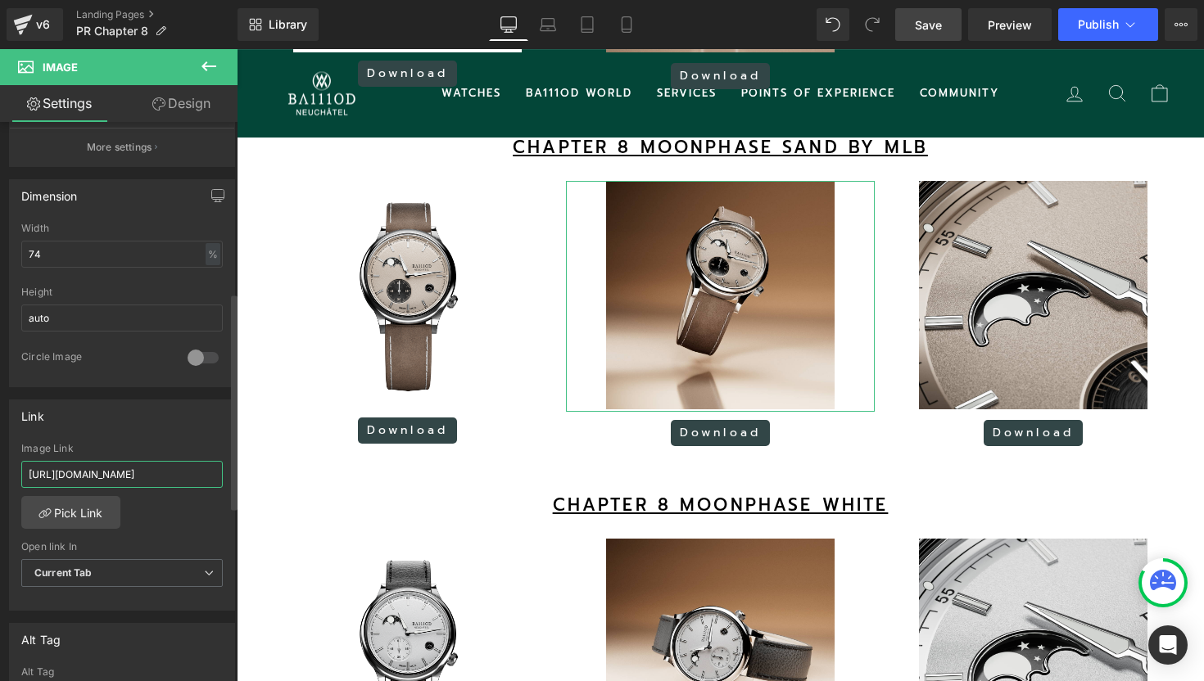
click at [95, 468] on input "[URL][DOMAIN_NAME]" at bounding box center [121, 474] width 201 height 27
paste input "file/d/1Ce33RtT6N2dGoH_1wx96xO3MJPzAUw7o/view?usp=drive_link"
type input "[URL][DOMAIN_NAME]"
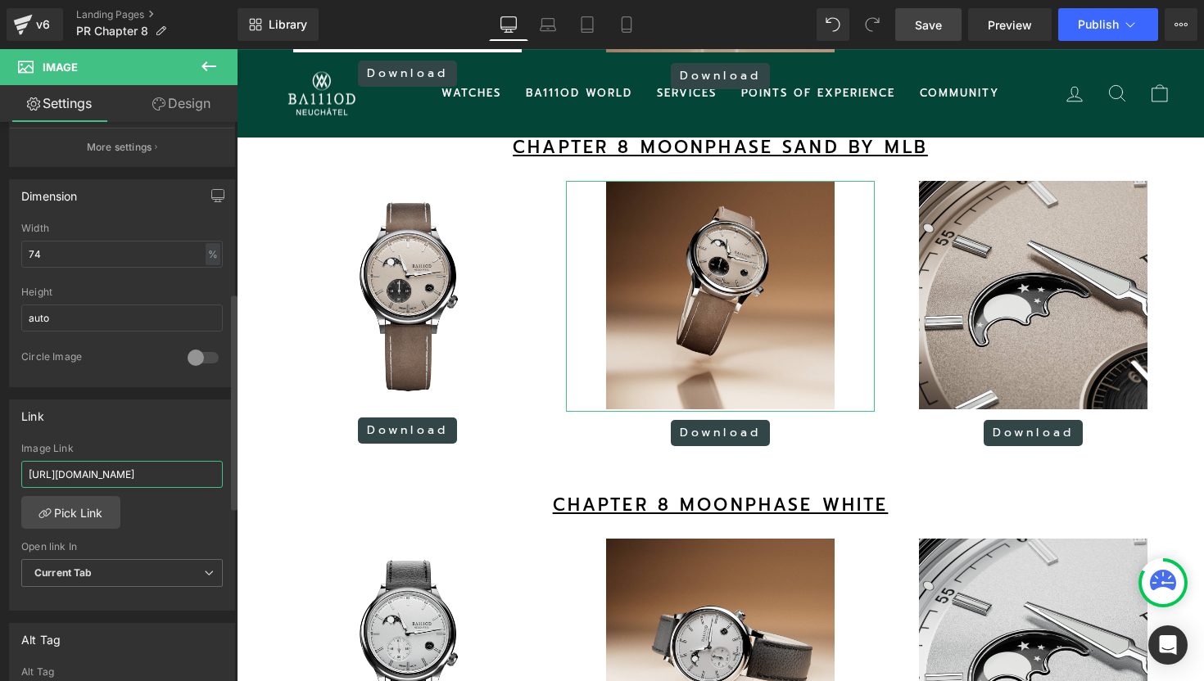
scroll to position [0, 264]
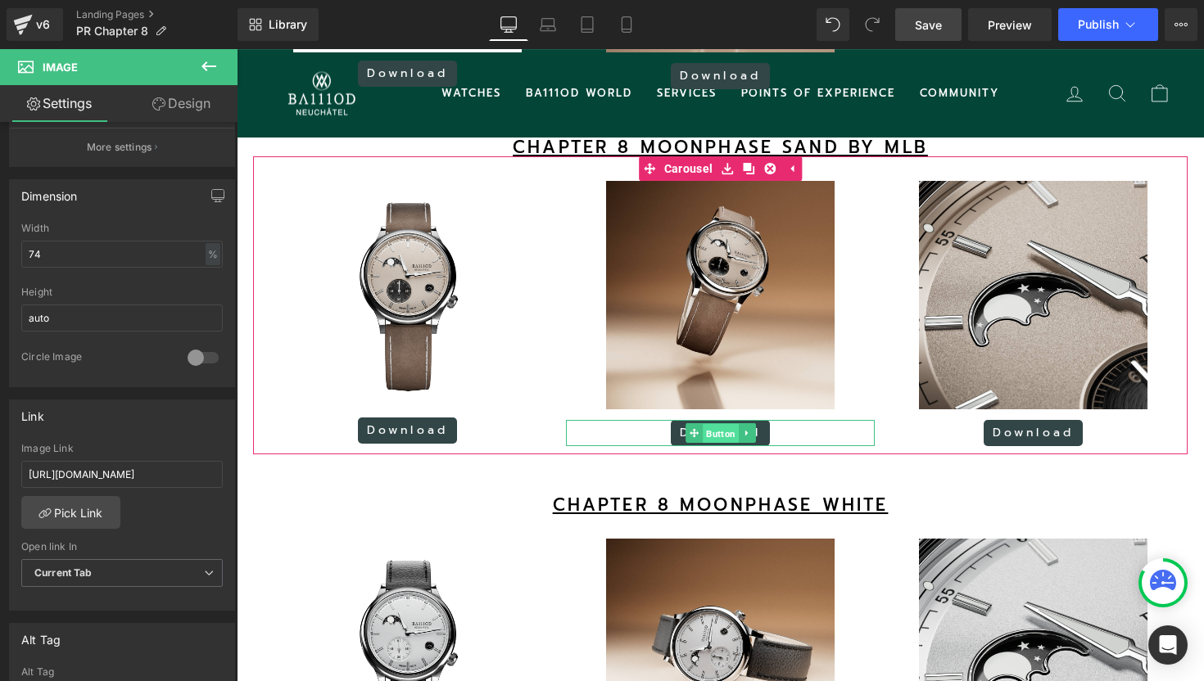
click at [714, 443] on span "Button" at bounding box center [721, 433] width 36 height 20
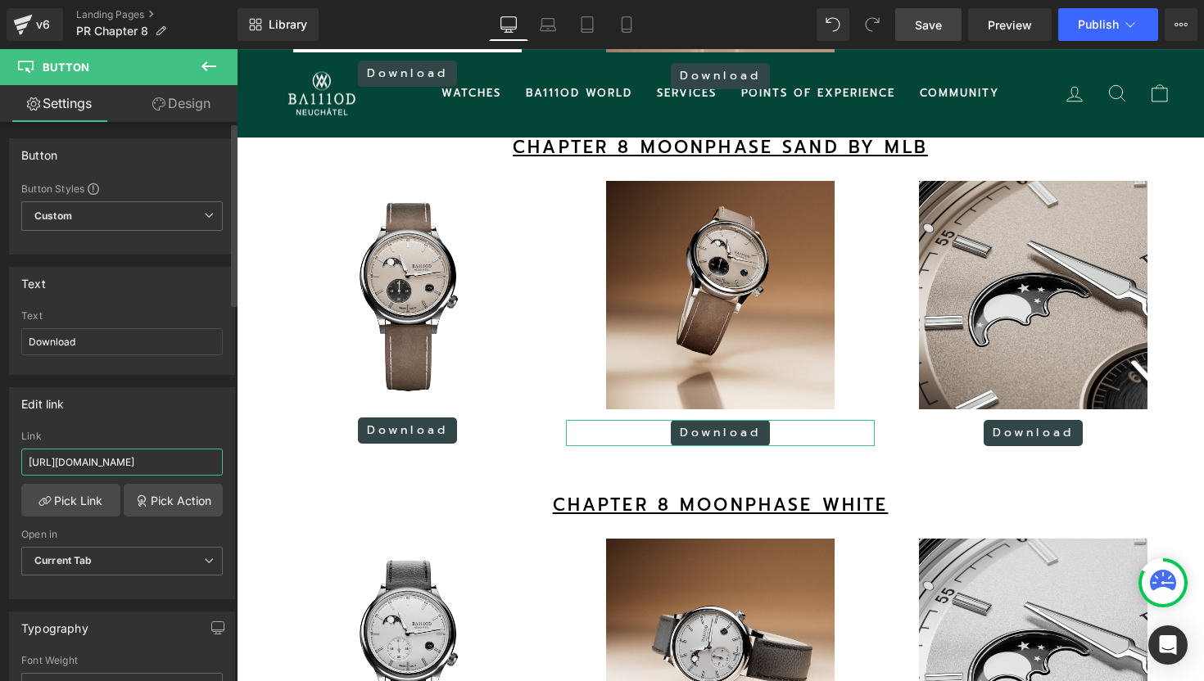
click at [165, 464] on input "[URL][DOMAIN_NAME]" at bounding box center [121, 462] width 201 height 27
paste input "file/d/1Ce33RtT6N2dGoH_1wx96xO3MJPzAUw7o/view?usp=drive_link"
type input "[URL][DOMAIN_NAME]"
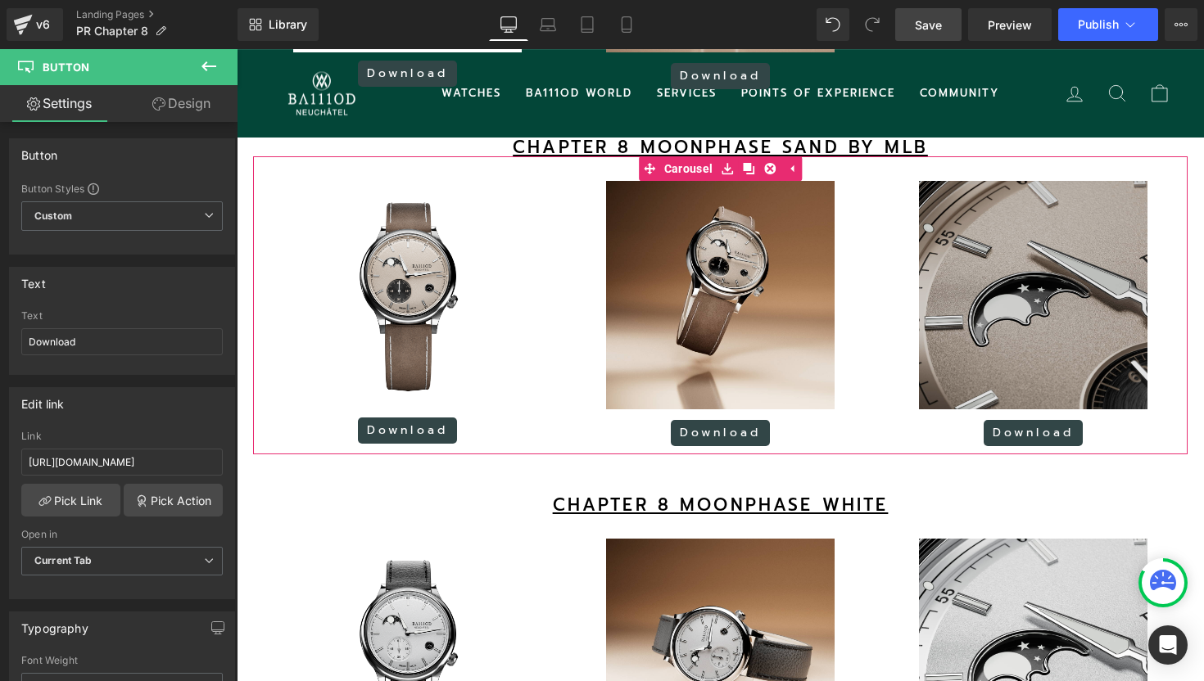
click at [956, 261] on img at bounding box center [1033, 296] width 228 height 231
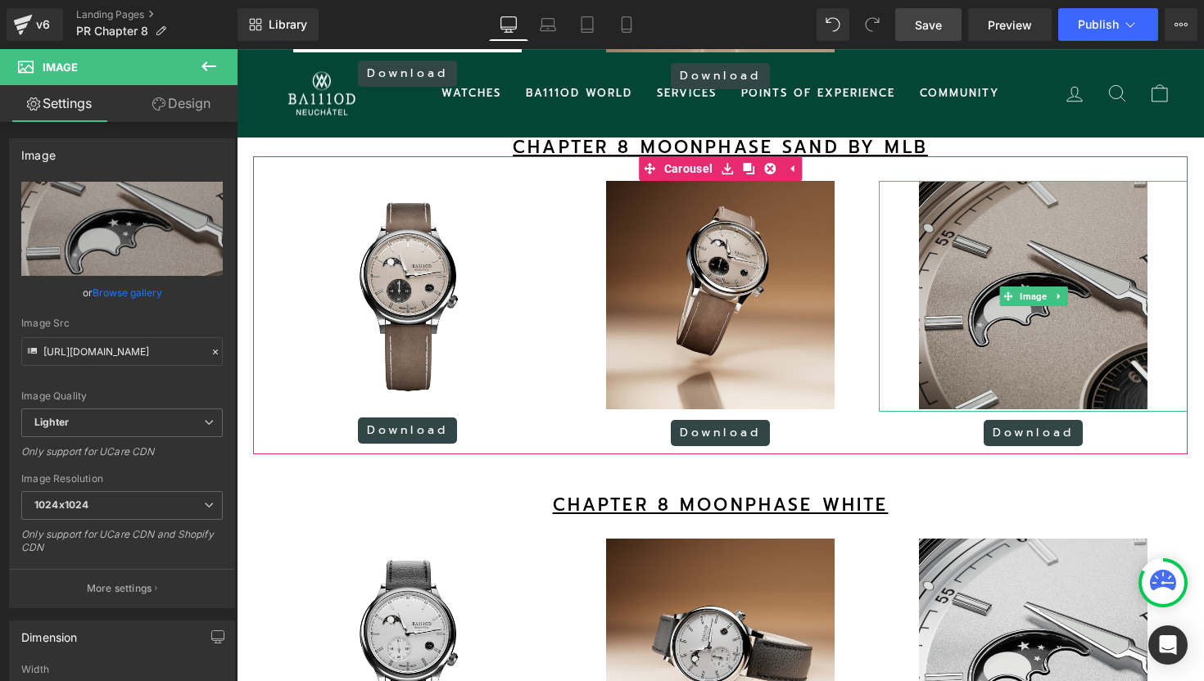
click at [961, 341] on img at bounding box center [1033, 296] width 228 height 231
click at [983, 326] on img at bounding box center [1033, 296] width 228 height 231
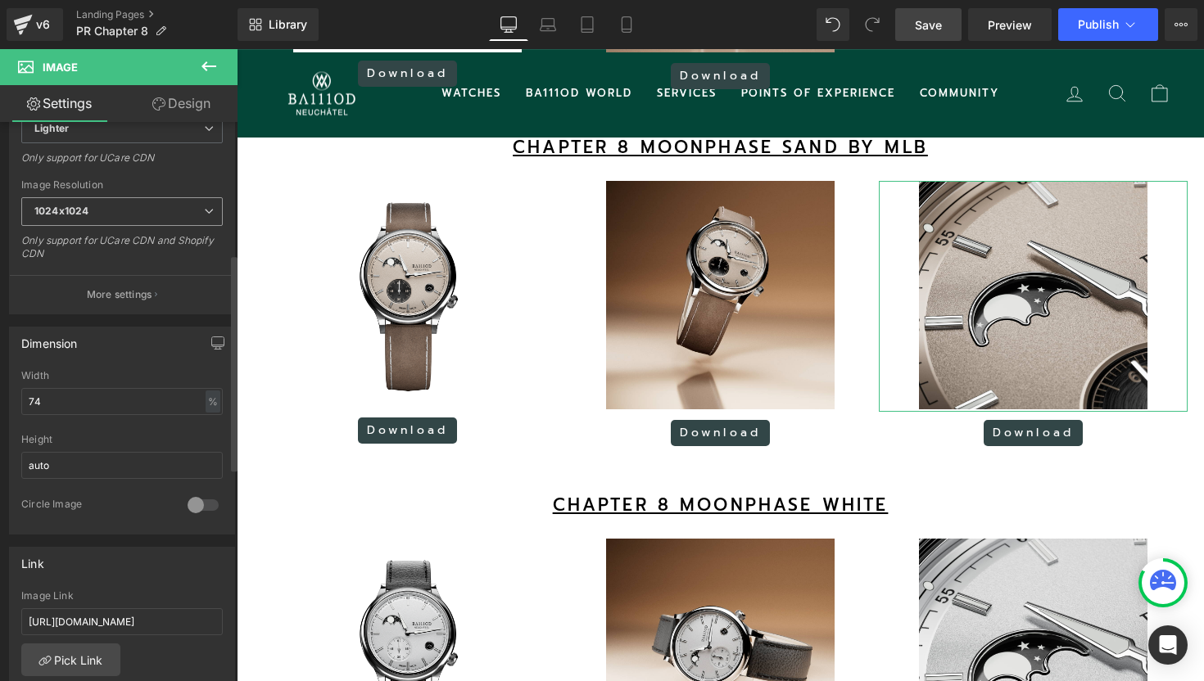
scroll to position [546, 0]
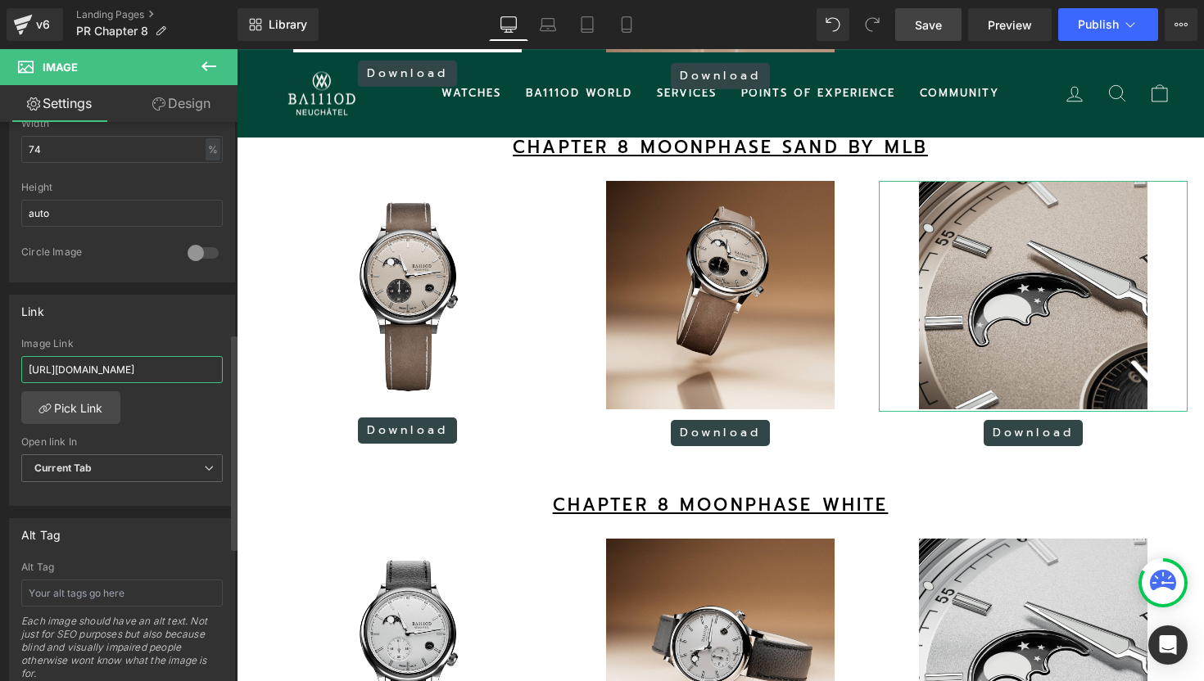
click at [149, 368] on input "[URL][DOMAIN_NAME]" at bounding box center [121, 369] width 201 height 27
paste input "riCjsW97PRsp93cX_rmbfwI7yr8Re6a9"
type input "[URL][DOMAIN_NAME]"
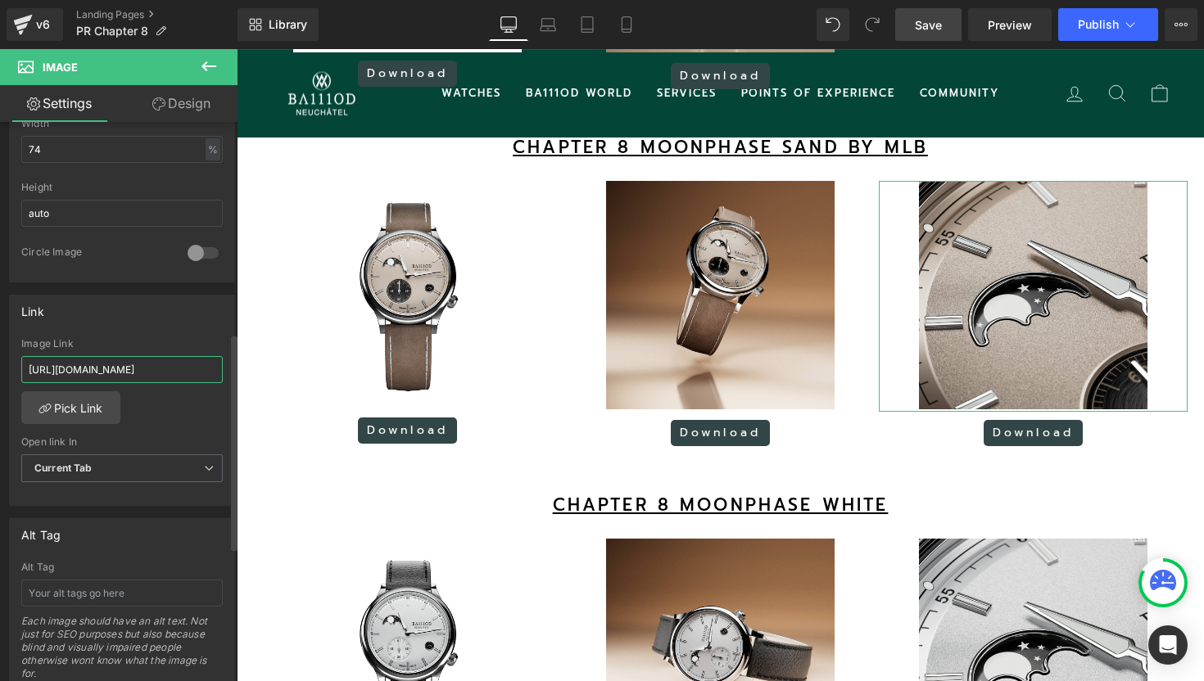
scroll to position [0, 239]
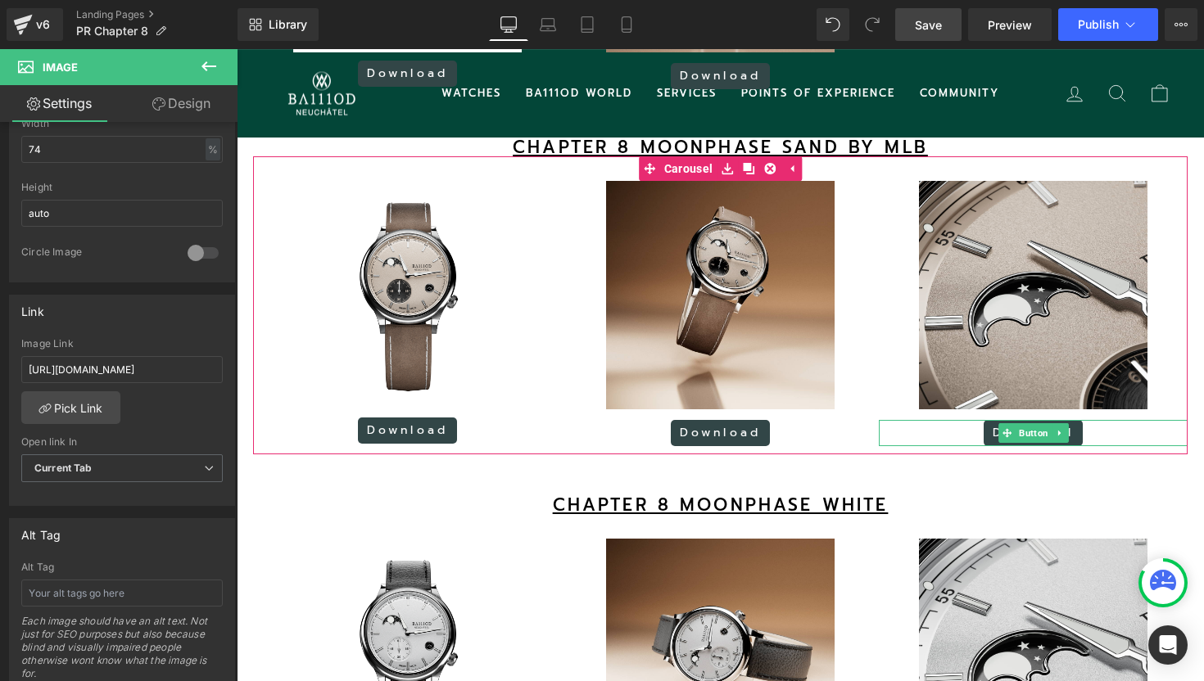
click at [1024, 443] on span "Button" at bounding box center [1033, 433] width 36 height 20
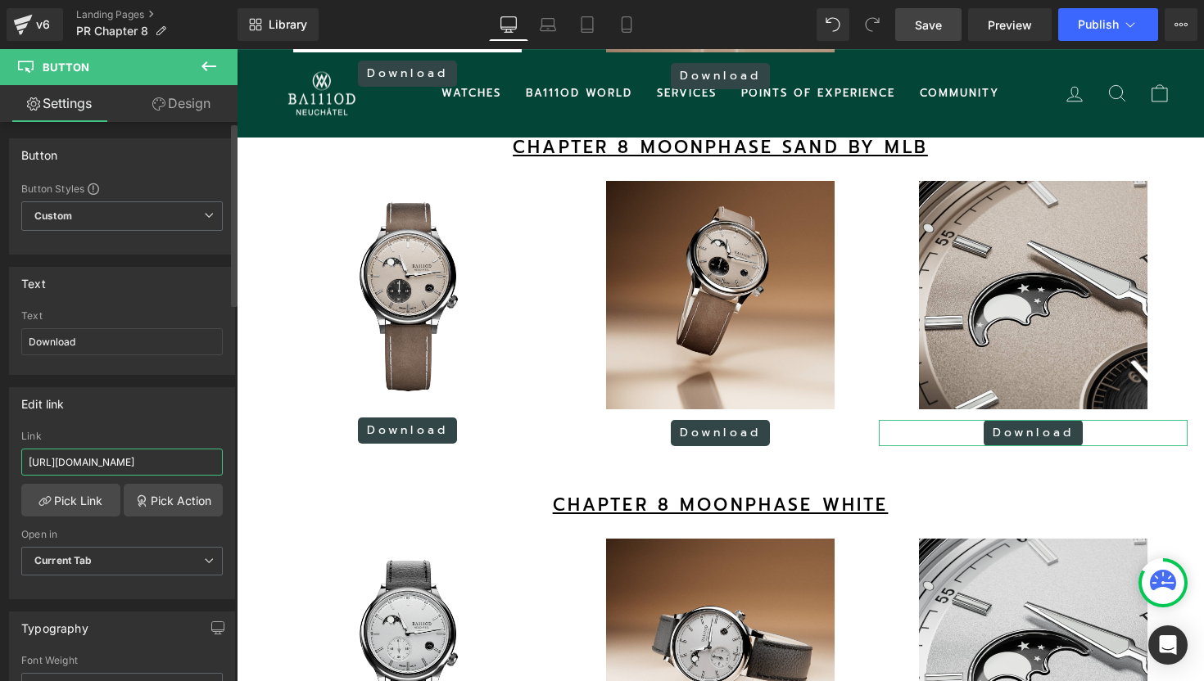
click at [160, 468] on input "[URL][DOMAIN_NAME]" at bounding box center [121, 462] width 201 height 27
paste input "riCjsW97PRsp93cX_rmbfwI7yr8Re6a9"
type input "[URL][DOMAIN_NAME]"
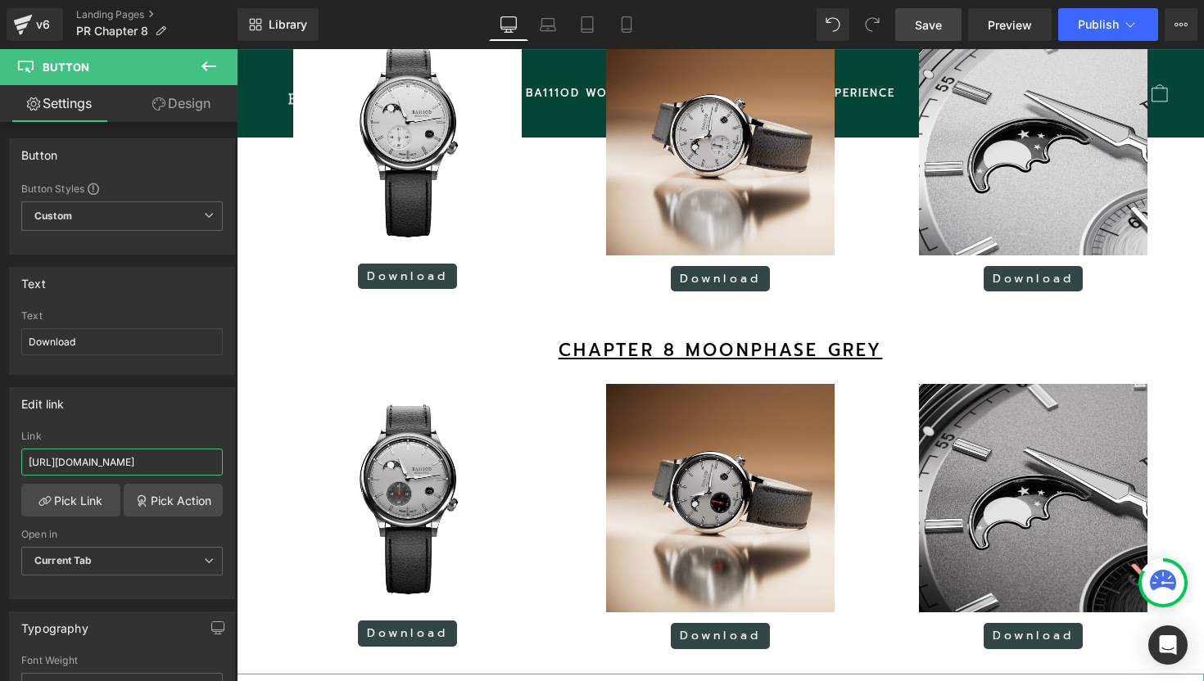
scroll to position [3251, 0]
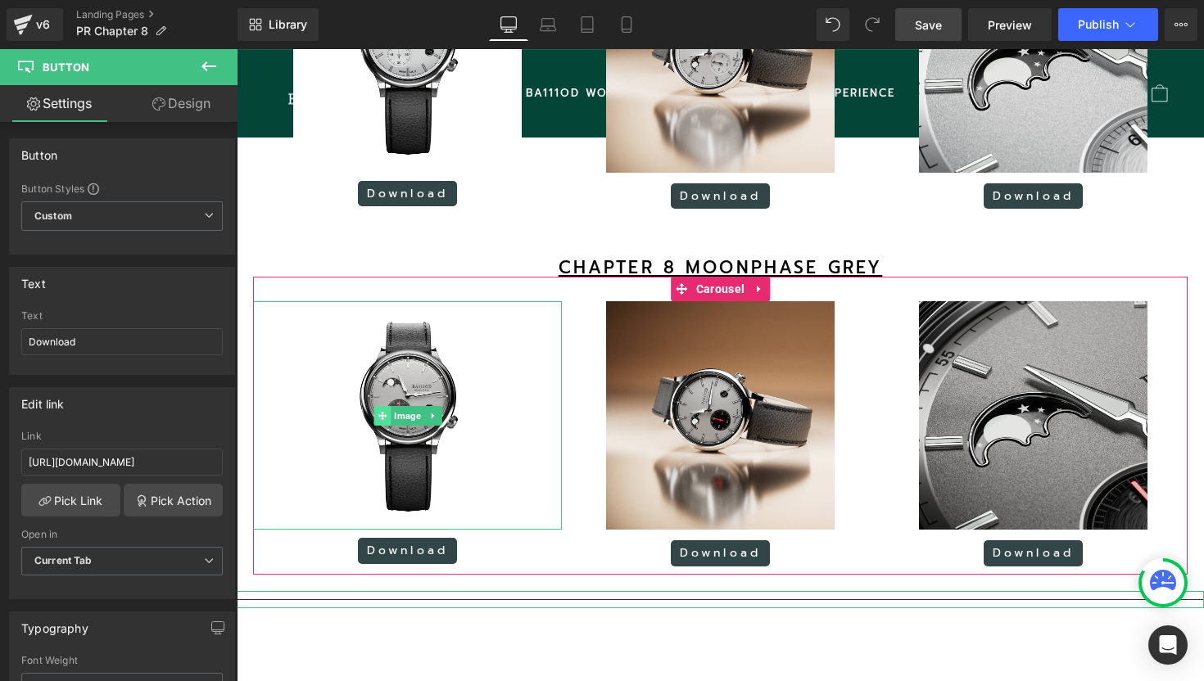
click at [390, 426] on span at bounding box center [381, 416] width 17 height 20
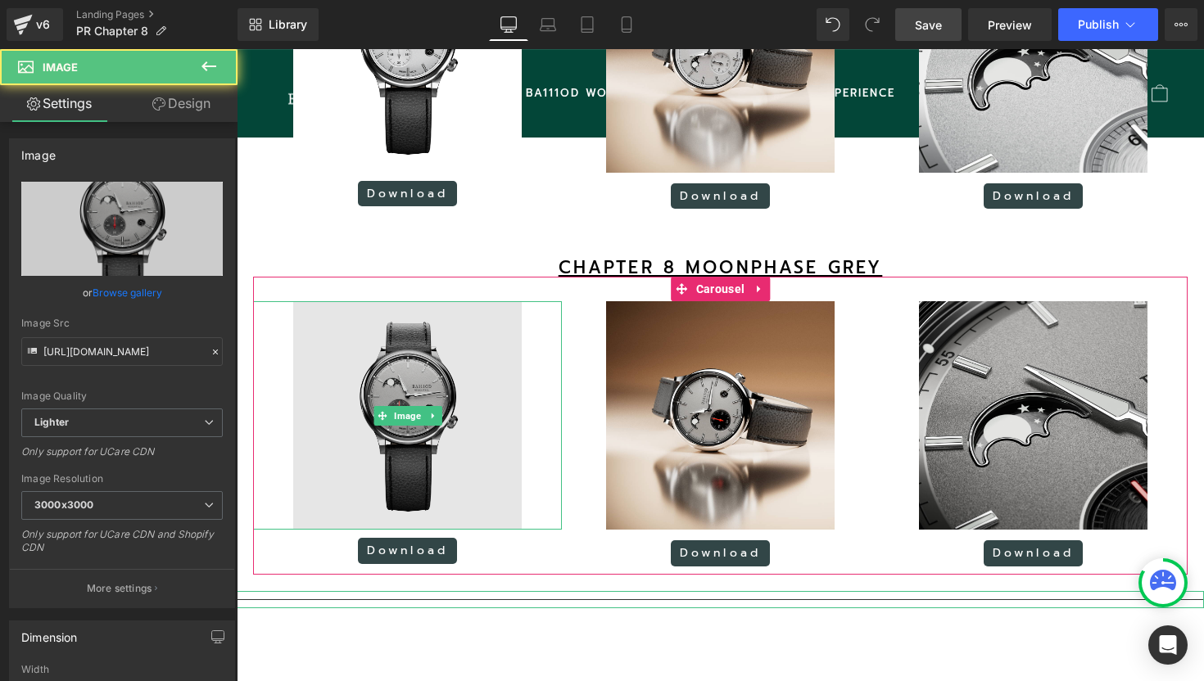
click at [400, 470] on img at bounding box center [407, 415] width 228 height 228
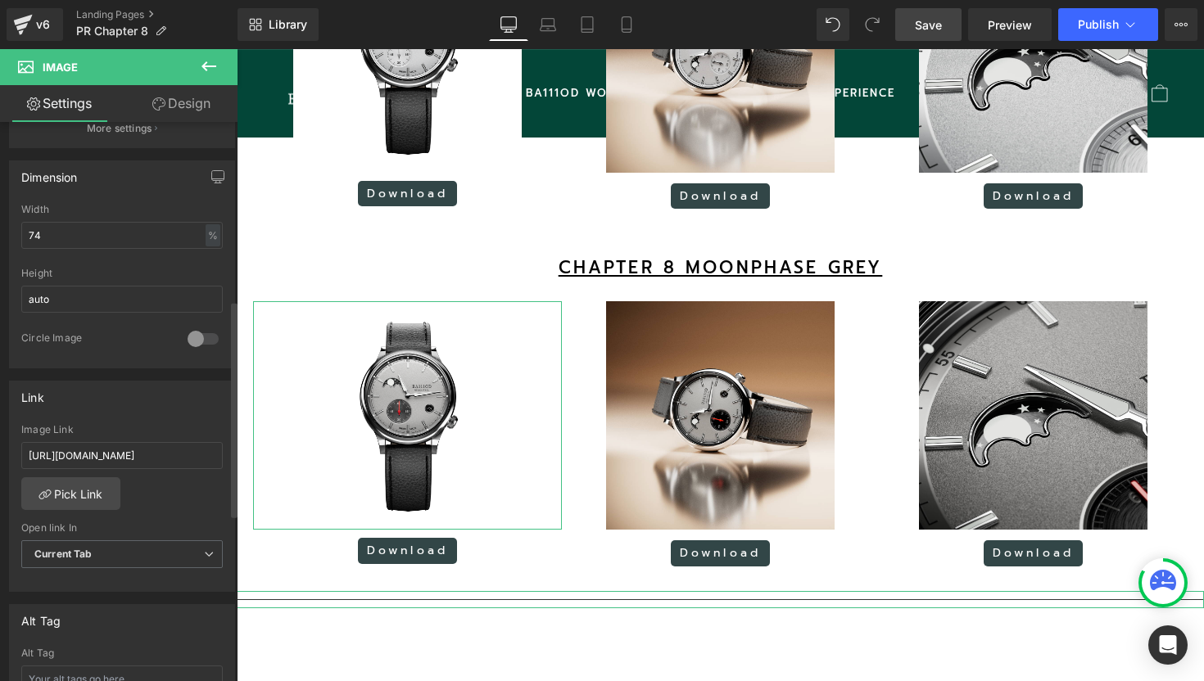
scroll to position [461, 0]
click at [150, 459] on input "[URL][DOMAIN_NAME]" at bounding box center [121, 454] width 201 height 27
paste input "eFFig0vSlKEgfYyhyXWant3RbCvNVcyR"
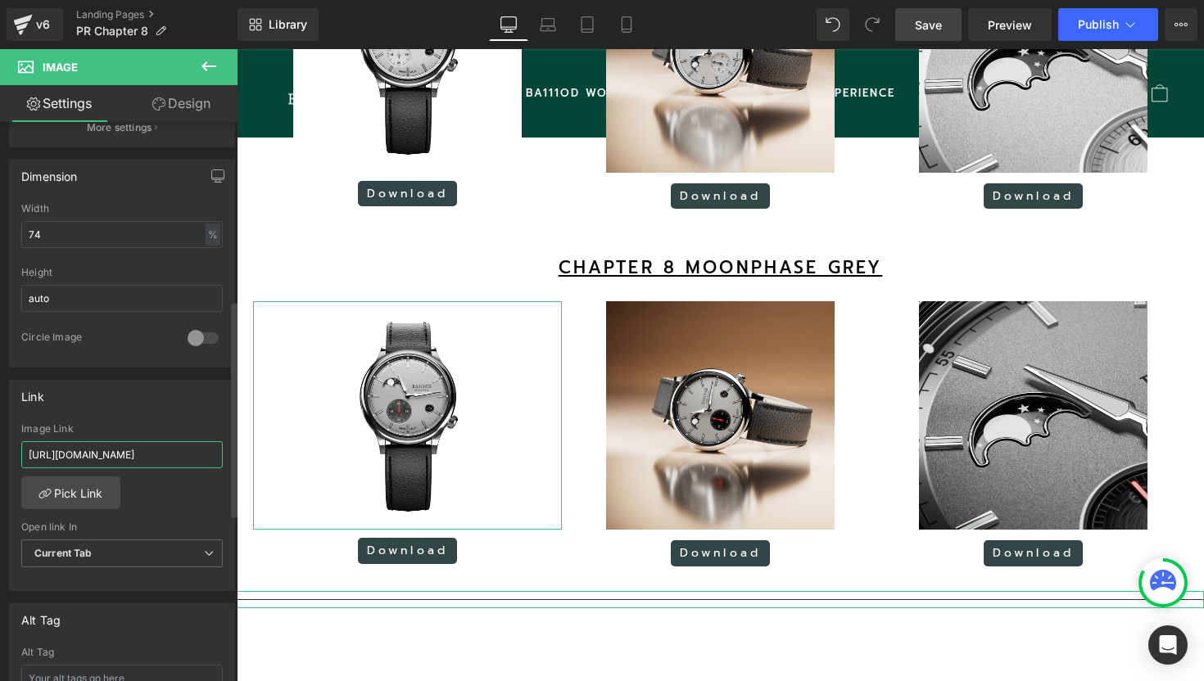
type input "[URL][DOMAIN_NAME]"
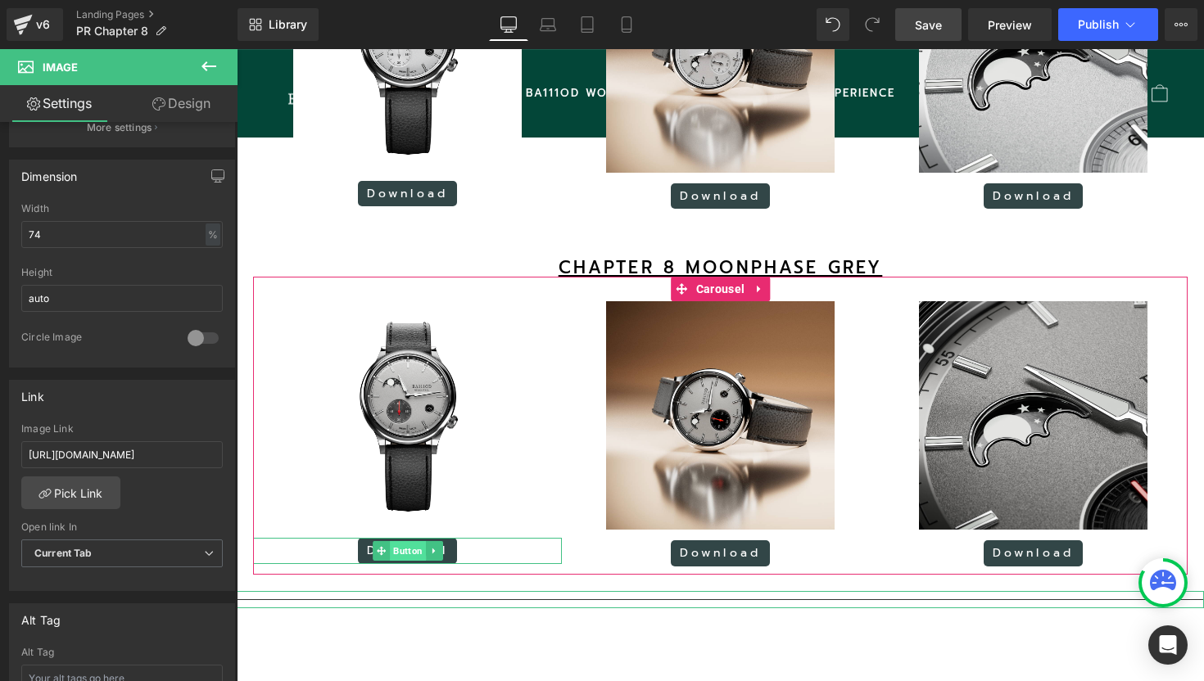
click at [402, 561] on span "Button" at bounding box center [408, 551] width 36 height 20
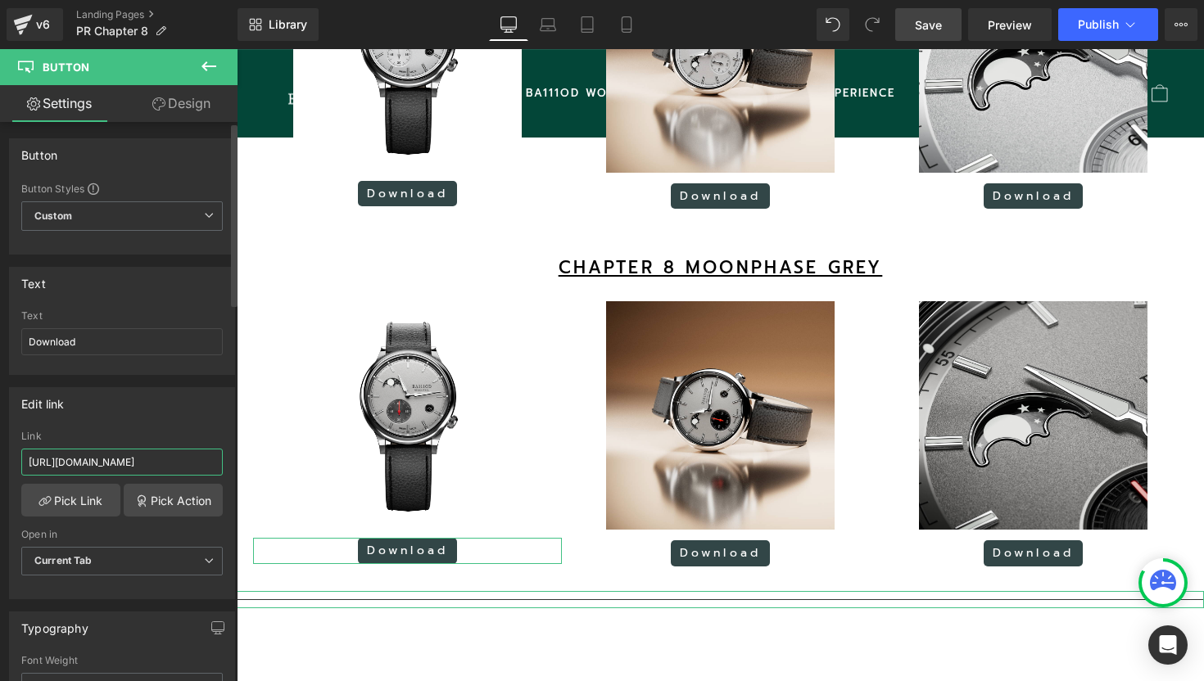
click at [151, 464] on input "[URL][DOMAIN_NAME]" at bounding box center [121, 462] width 201 height 27
paste input "eFFig0vSlKEgfYyhyXWant3RbCvNVcyR"
type input "[URL][DOMAIN_NAME]"
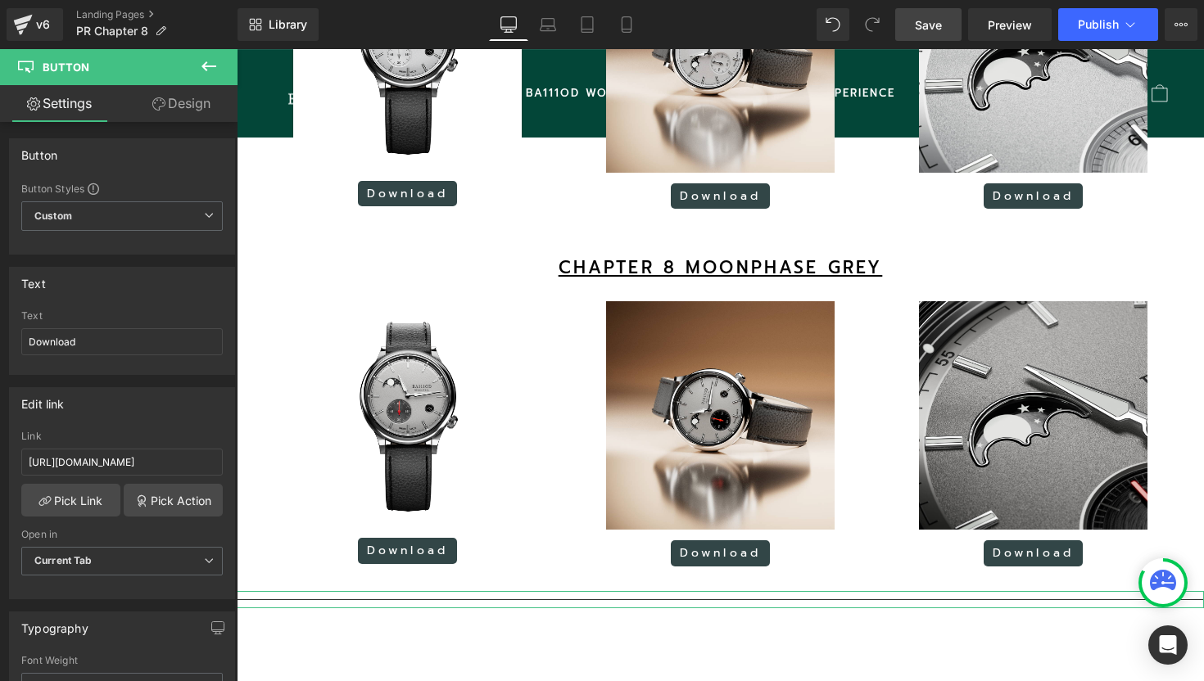
scroll to position [0, 0]
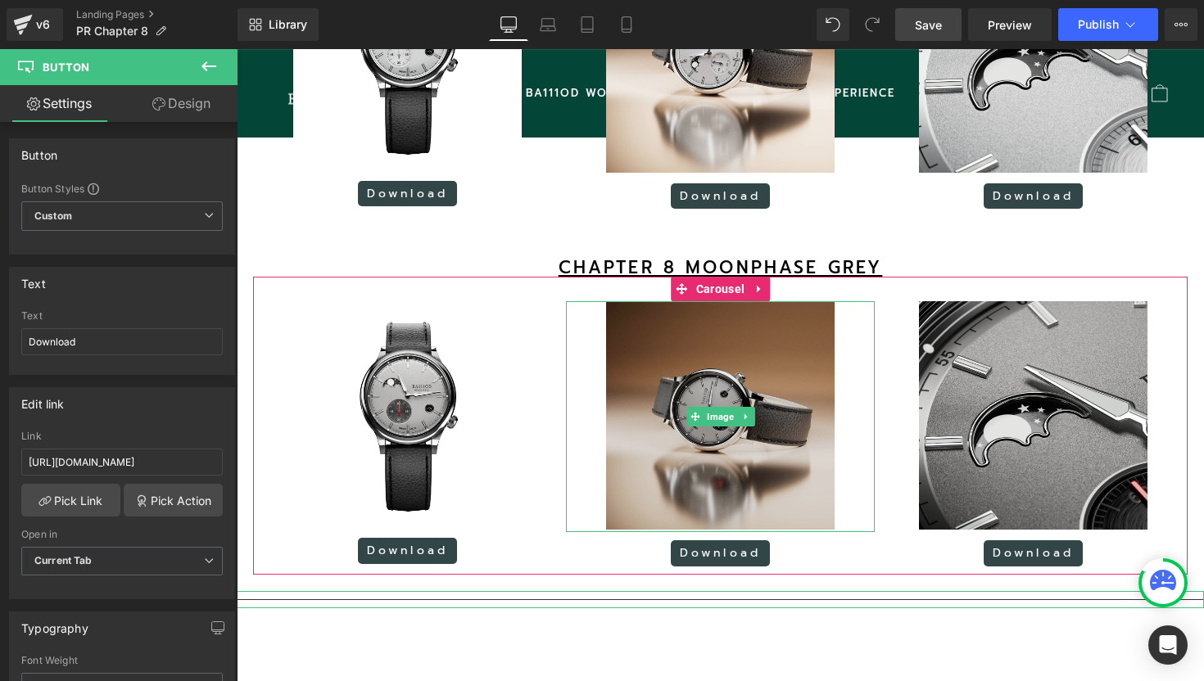
click at [715, 358] on img at bounding box center [720, 416] width 228 height 231
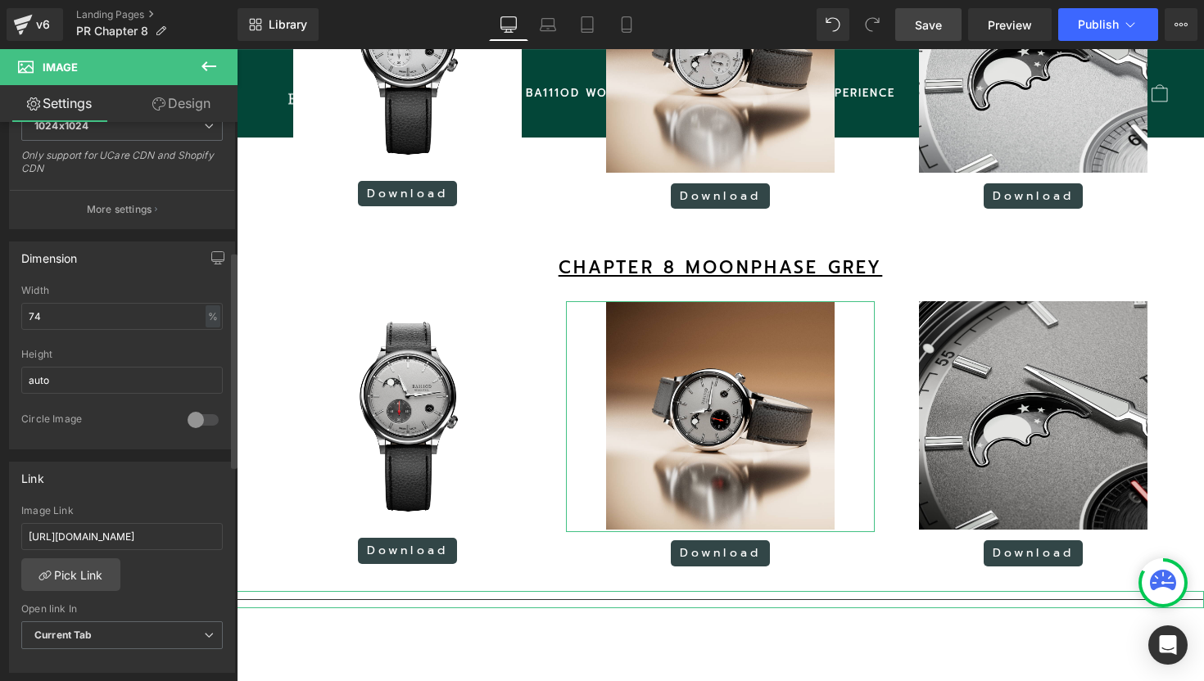
scroll to position [379, 0]
click at [146, 540] on input "[URL][DOMAIN_NAME]" at bounding box center [121, 536] width 201 height 27
type input "[URL][DOMAIN_NAME]"
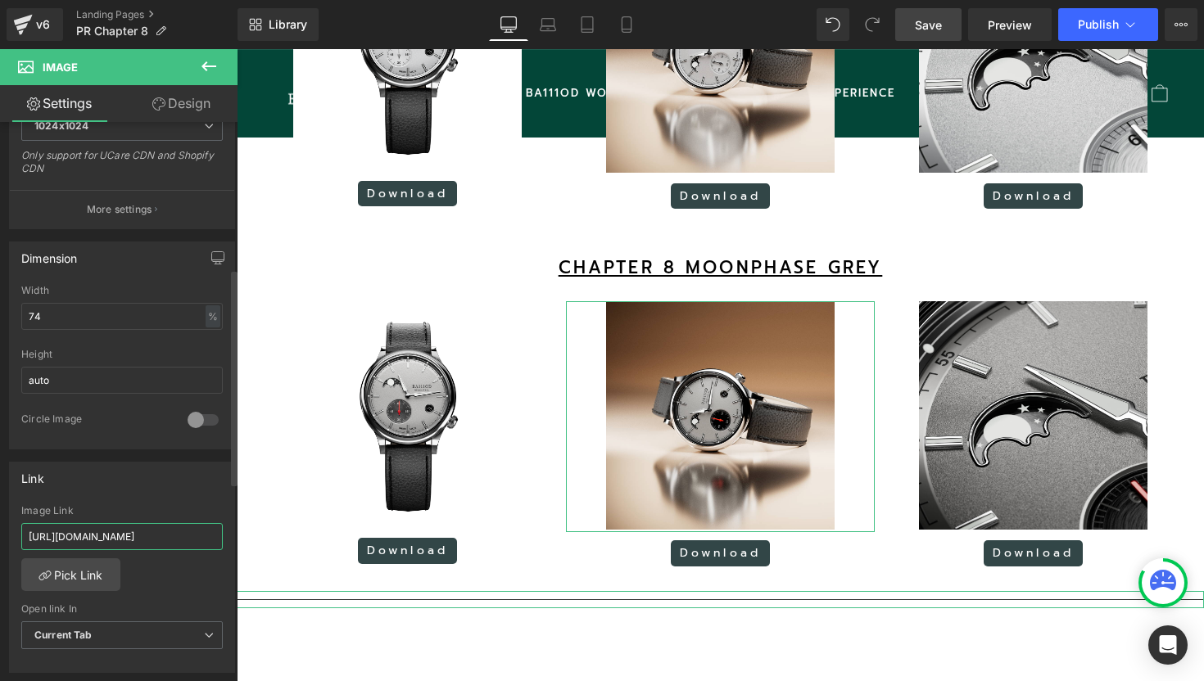
scroll to position [0, 242]
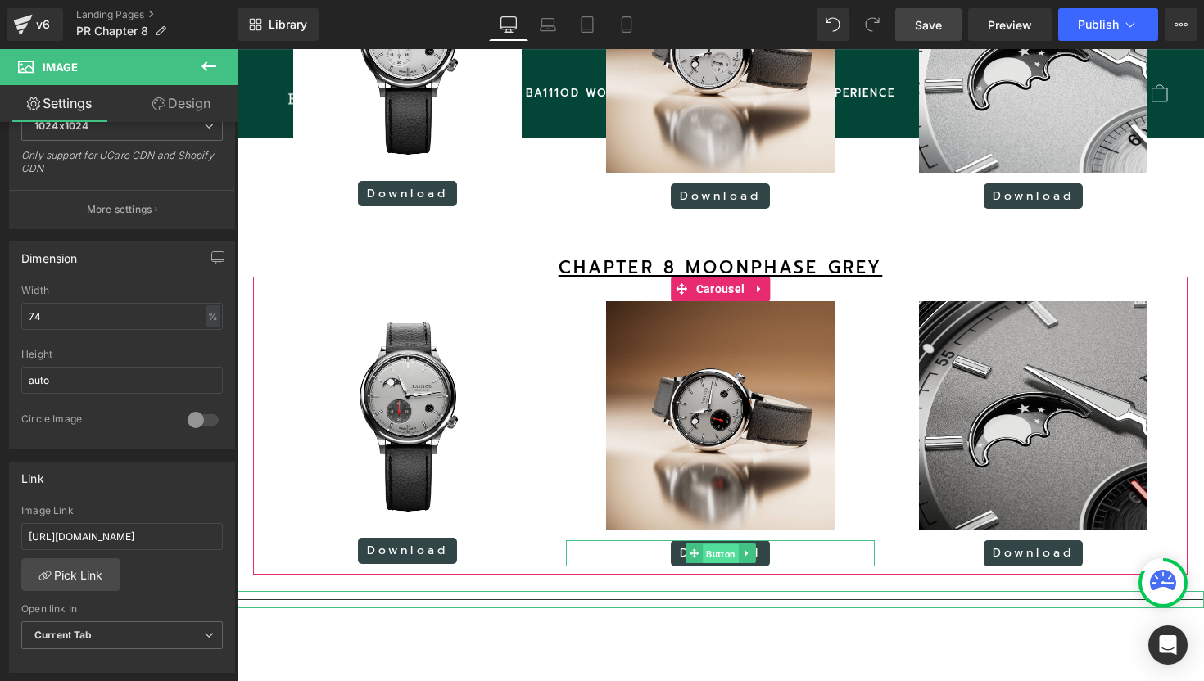
click at [710, 564] on span "Button" at bounding box center [721, 554] width 36 height 20
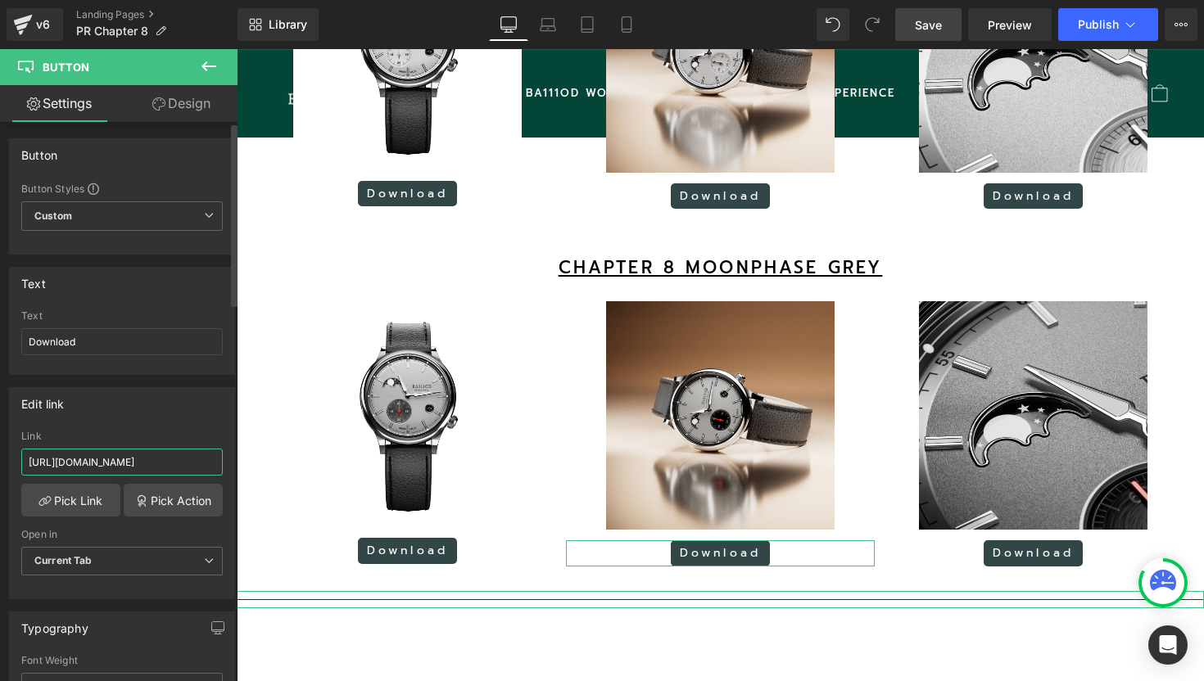
click at [169, 466] on input "[URL][DOMAIN_NAME]" at bounding box center [121, 462] width 201 height 27
paste input "kmgqz0XjV6U8ztO2sB-xyhgLg0Sj91S1"
type input "[URL][DOMAIN_NAME]"
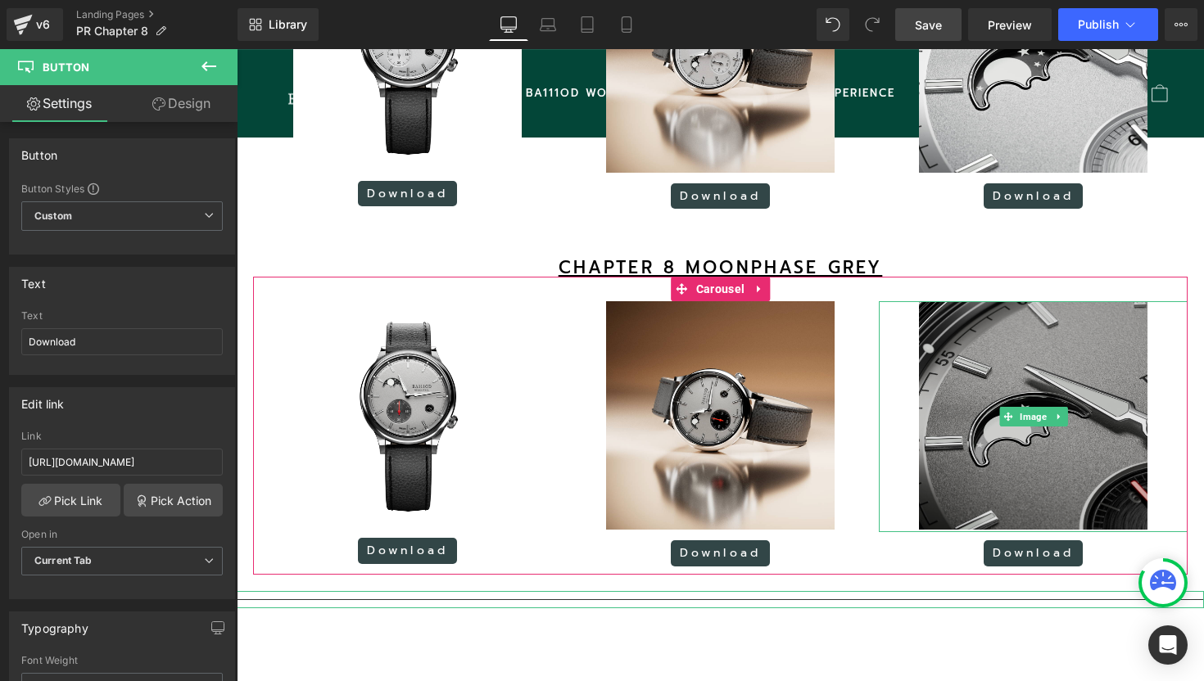
click at [982, 362] on img at bounding box center [1033, 416] width 228 height 231
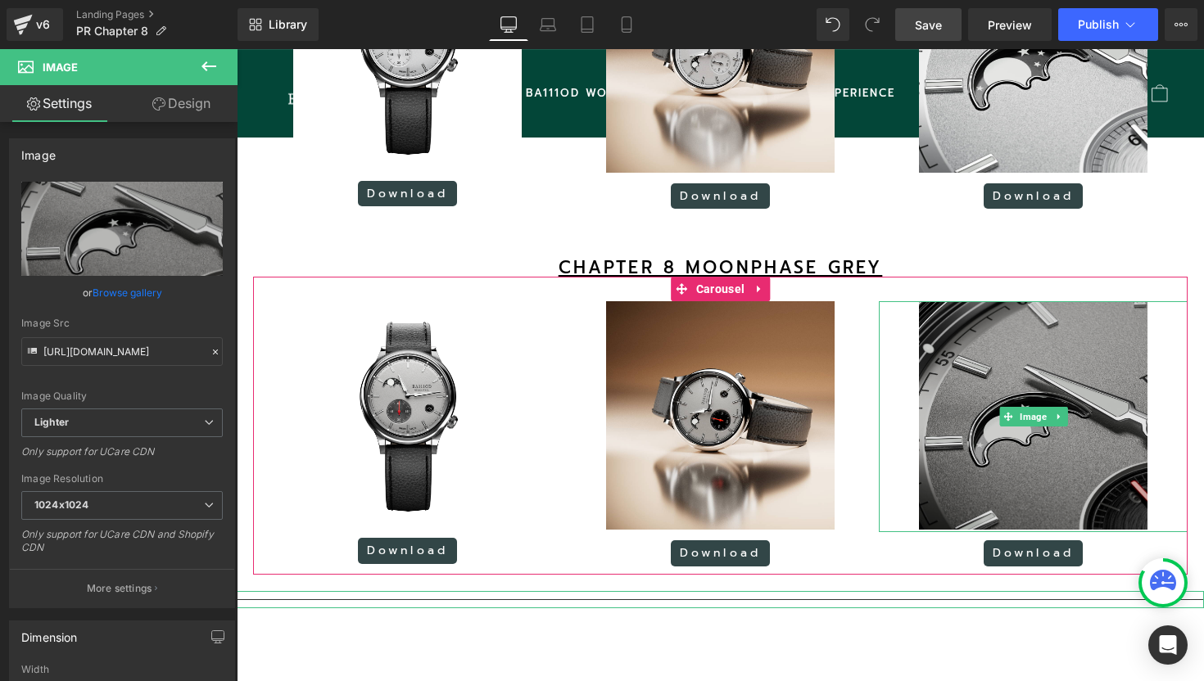
click at [1061, 378] on img at bounding box center [1033, 416] width 228 height 231
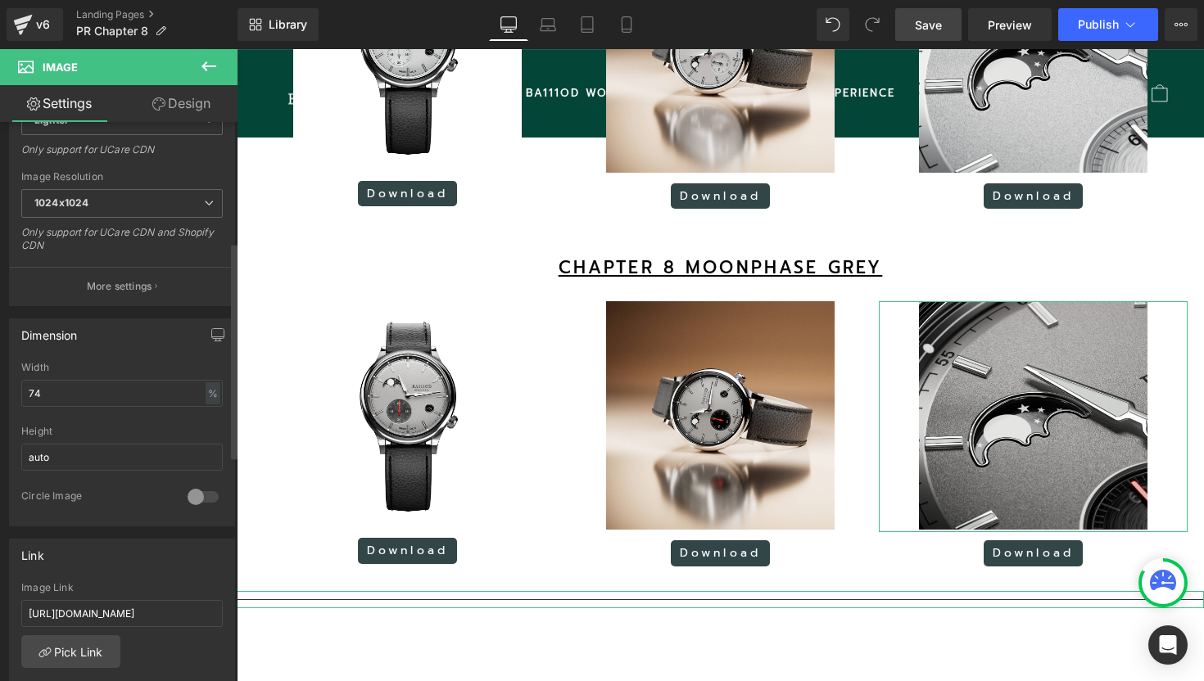
scroll to position [319, 0]
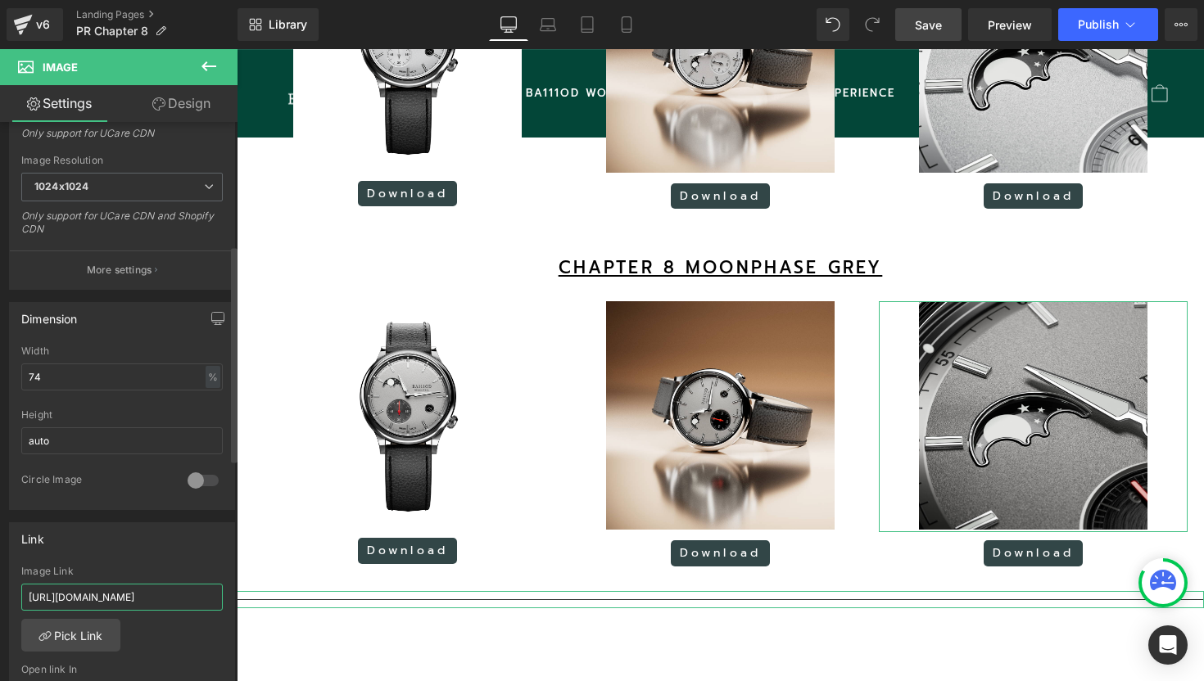
click at [115, 587] on input "[URL][DOMAIN_NAME]" at bounding box center [121, 597] width 201 height 27
paste input "NFat8ecyBGtyPf1Aje6EqG2JTRT42FtY"
type input "[URL][DOMAIN_NAME]"
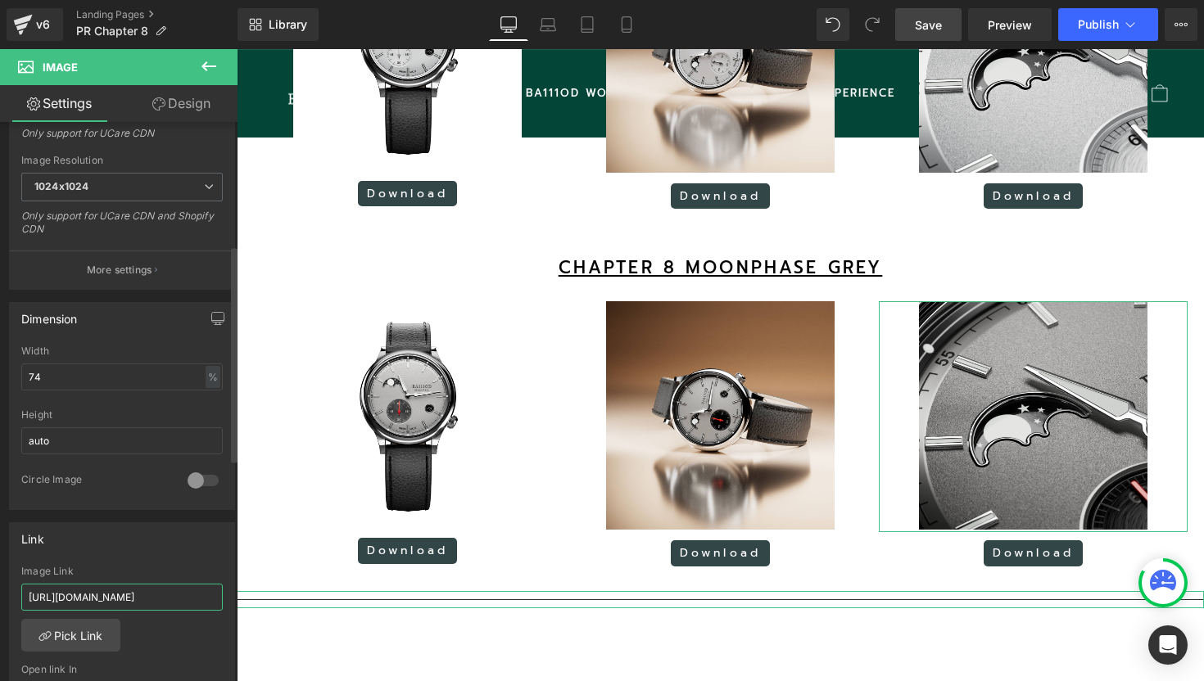
scroll to position [0, 241]
click at [1041, 563] on span "Button" at bounding box center [1033, 554] width 36 height 20
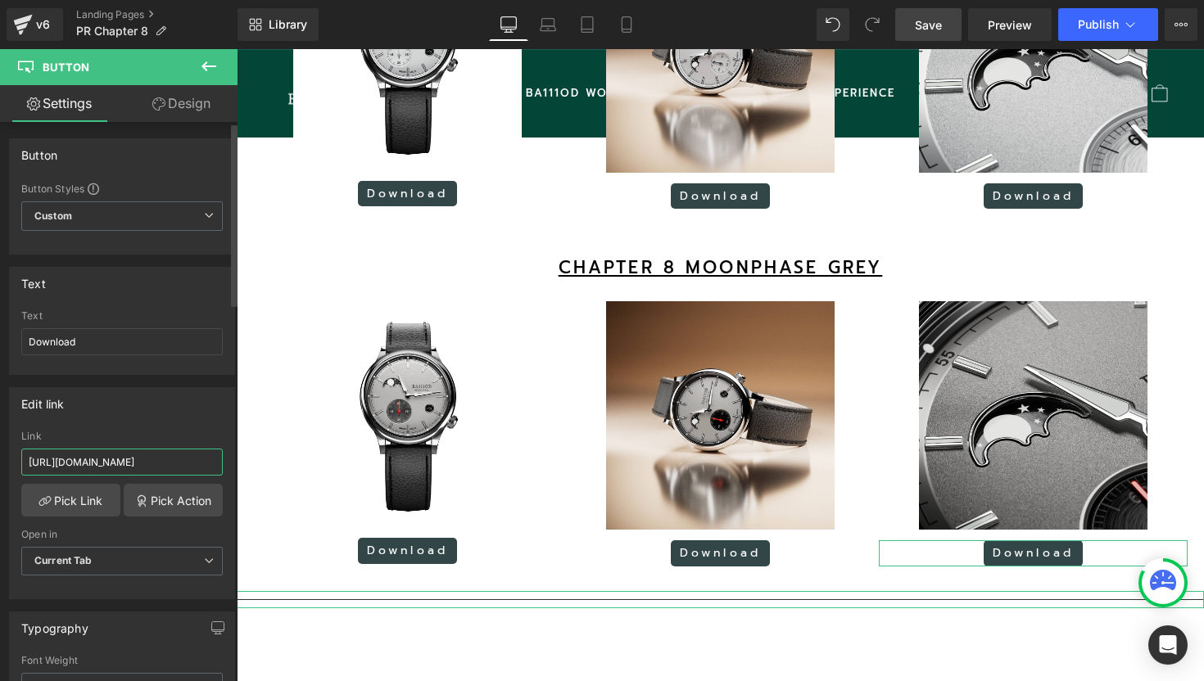
click at [117, 459] on input "[URL][DOMAIN_NAME]" at bounding box center [121, 462] width 201 height 27
paste input "NFat8ecyBGtyPf1Aje6EqG2JTRT42FtY"
type input "[URL][DOMAIN_NAME]"
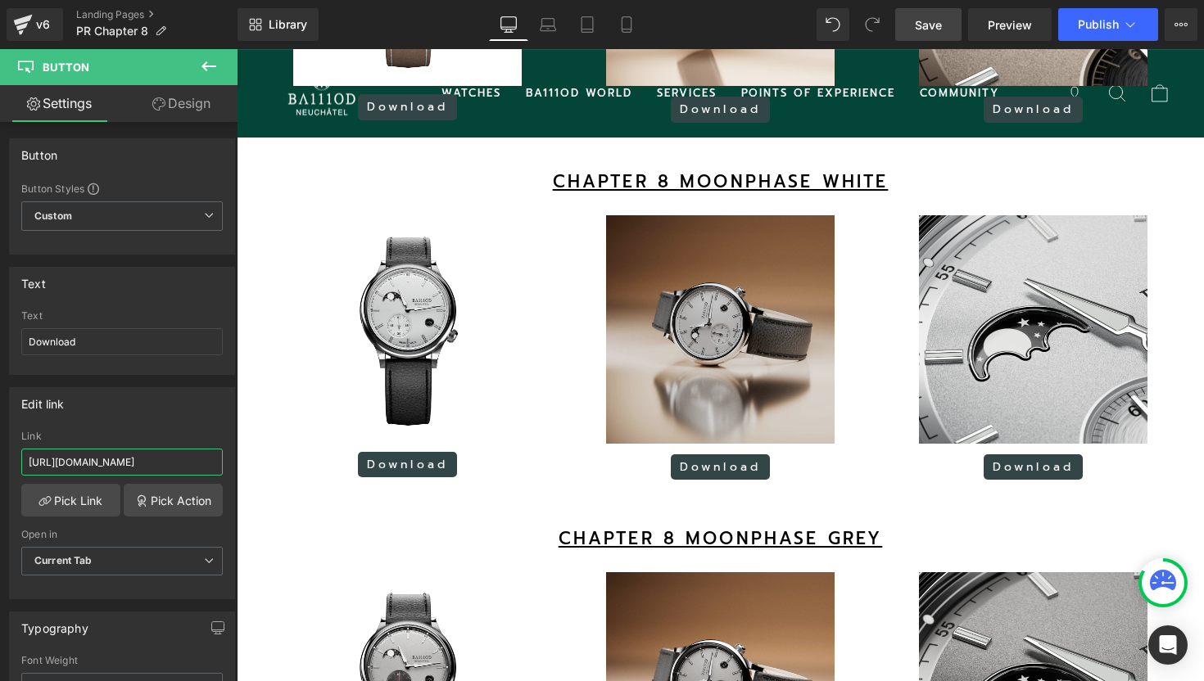
scroll to position [2935, 0]
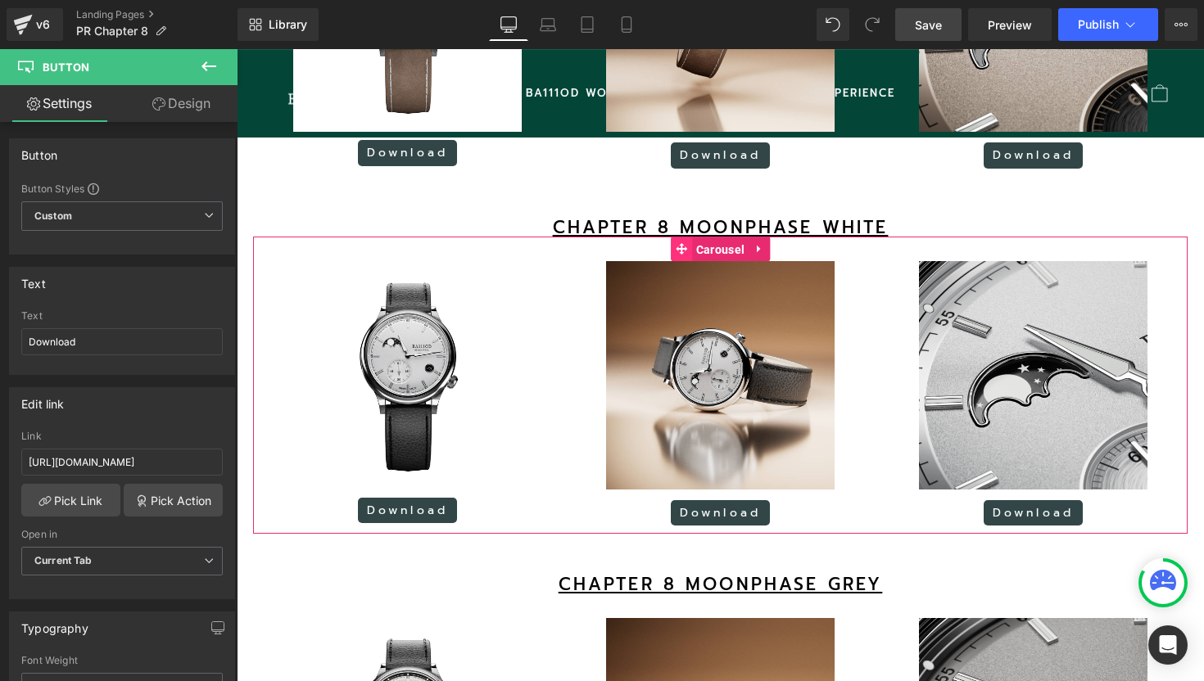
click at [681, 261] on link "Carousel" at bounding box center [710, 249] width 78 height 25
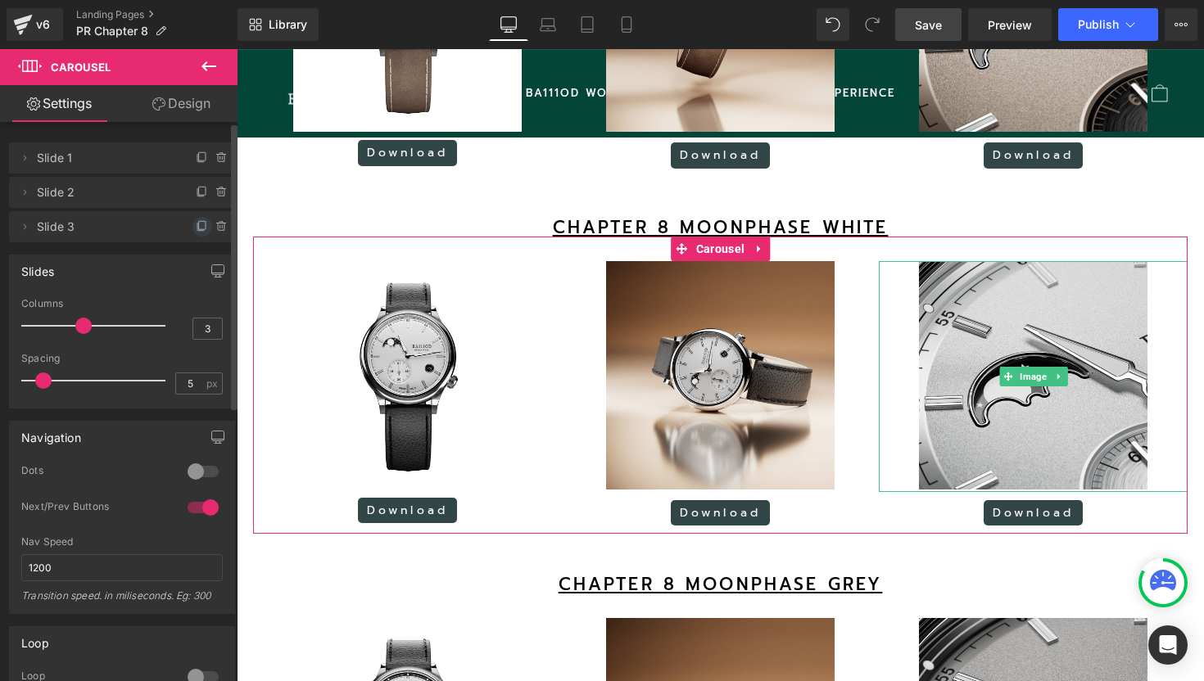
click at [198, 230] on icon at bounding box center [202, 226] width 13 height 13
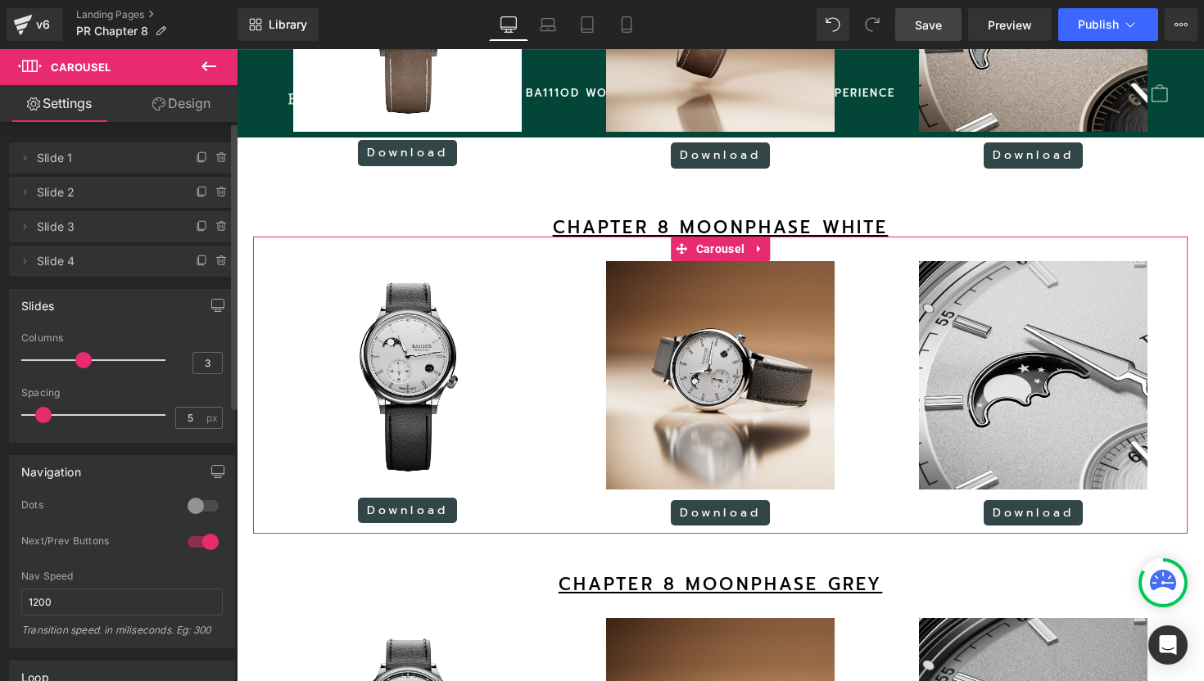
scroll to position [8, 8]
click at [1163, 404] on button "›" at bounding box center [1162, 397] width 49 height 49
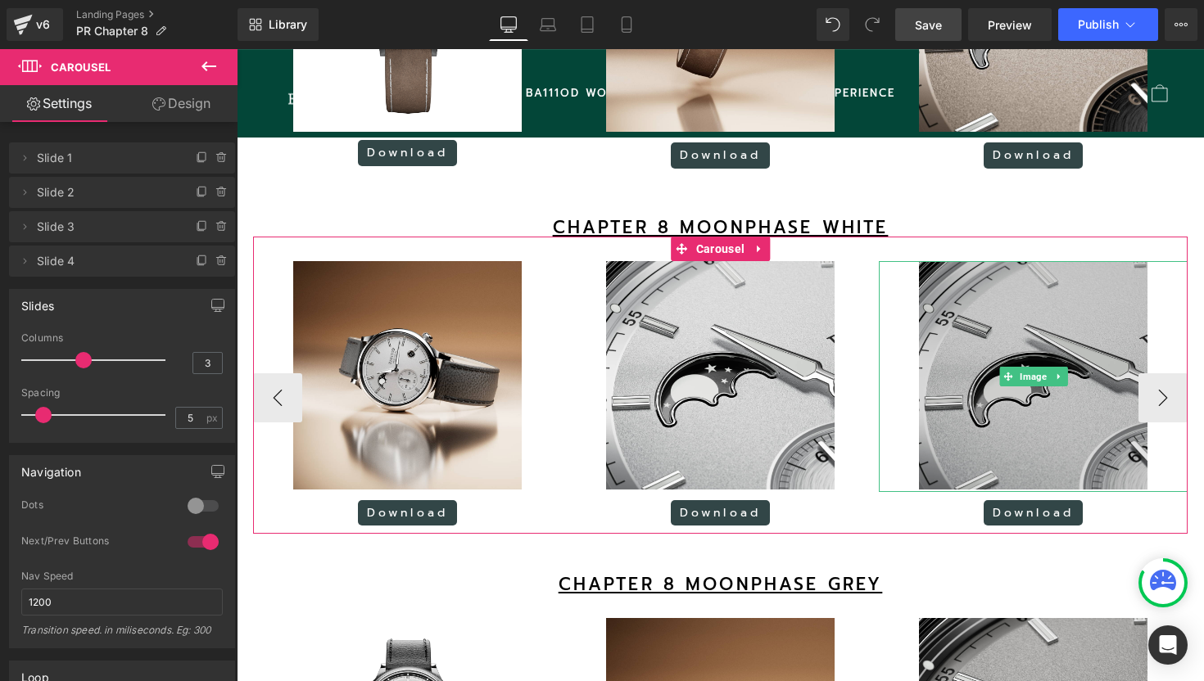
click at [1069, 353] on img at bounding box center [1033, 376] width 228 height 231
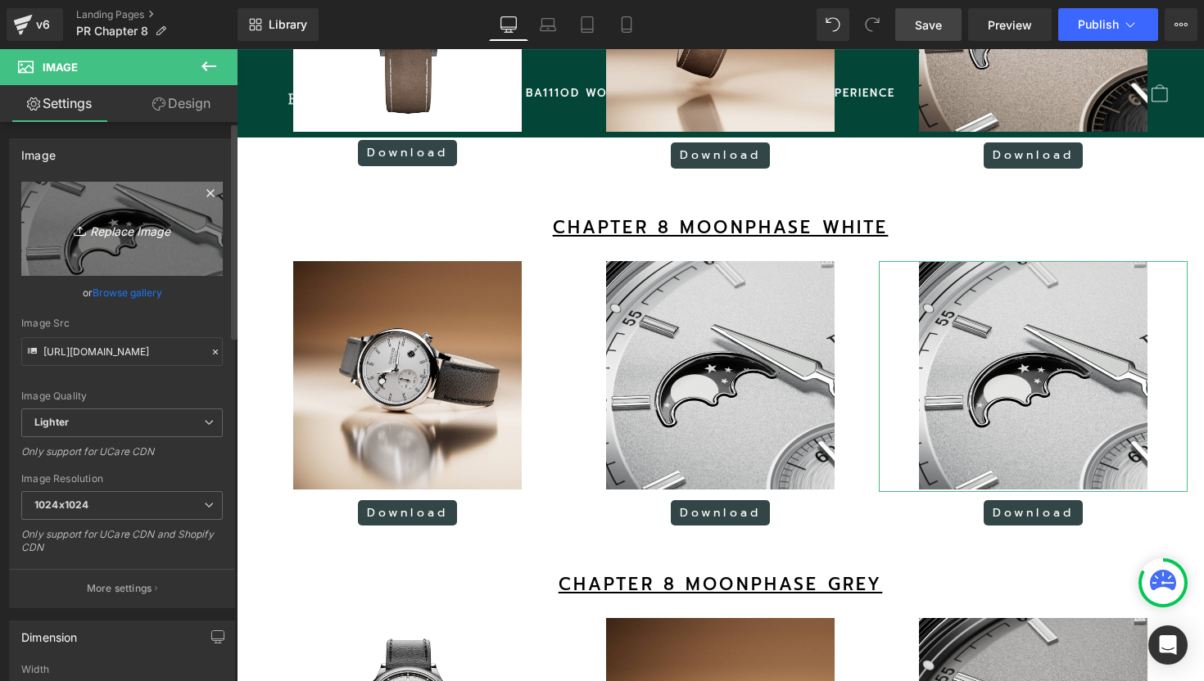
click at [123, 227] on icon "Replace Image" at bounding box center [121, 229] width 131 height 20
type input "C:\fakepath\6.png"
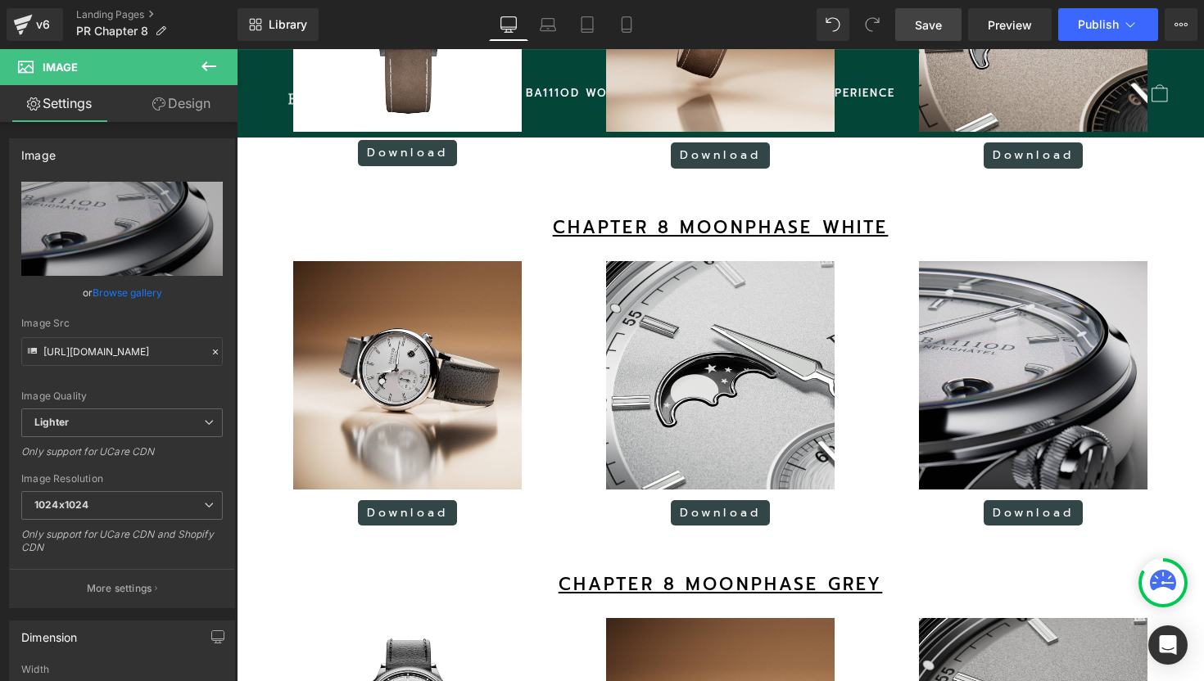
type input "[URL][DOMAIN_NAME]"
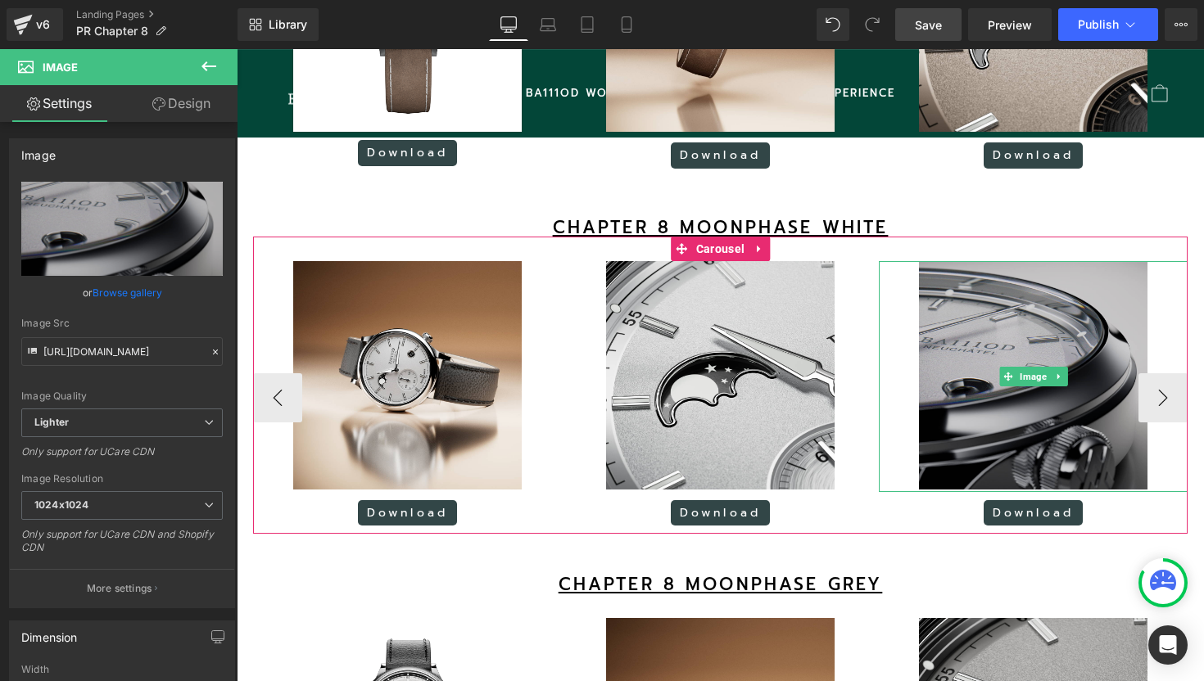
click at [967, 346] on img at bounding box center [1033, 376] width 228 height 231
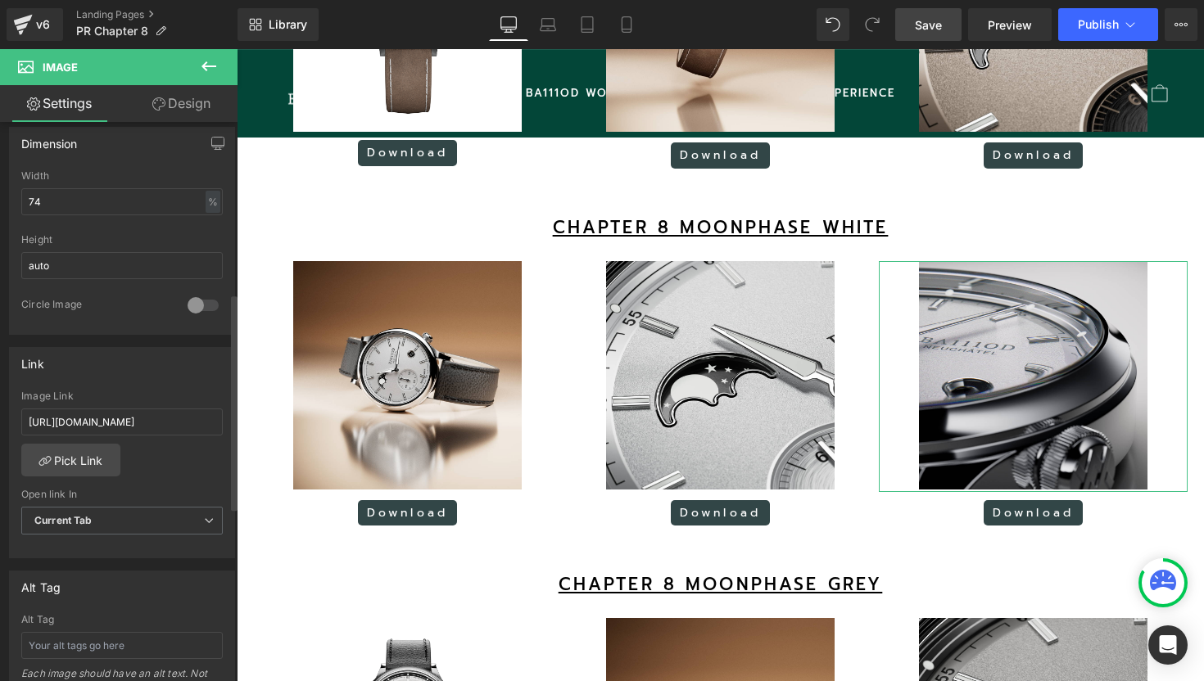
scroll to position [496, 0]
click at [122, 410] on input "[URL][DOMAIN_NAME]" at bounding box center [121, 419] width 201 height 27
type input "[URL][DOMAIN_NAME]"
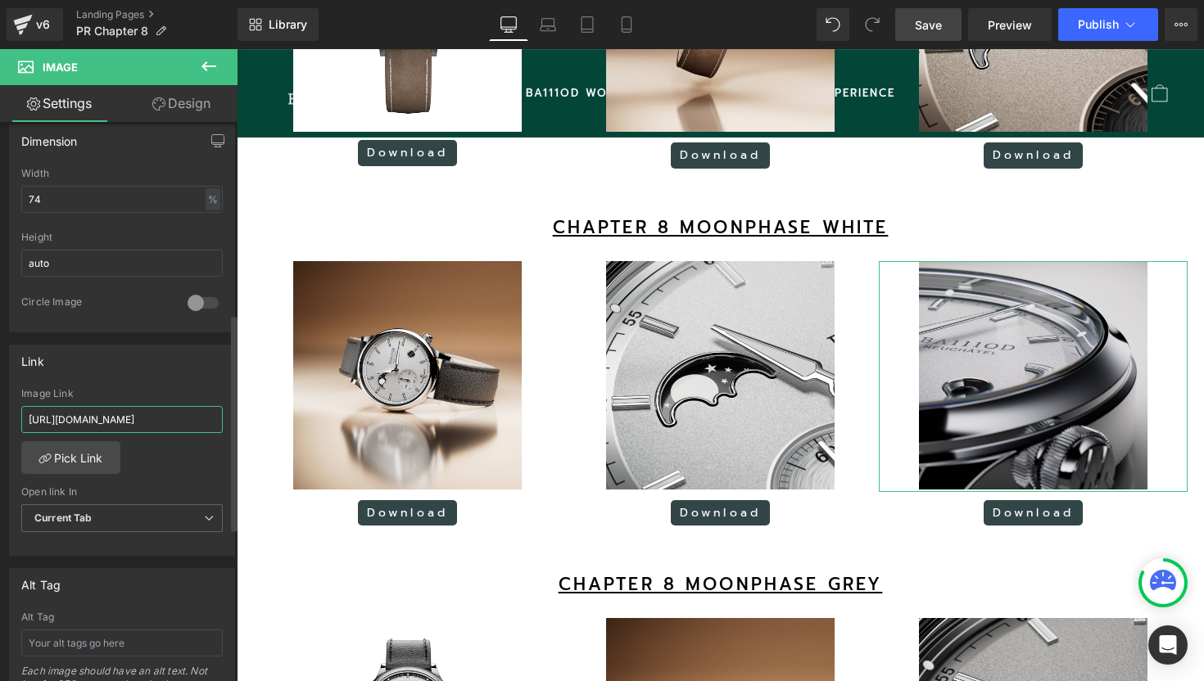
scroll to position [0, 252]
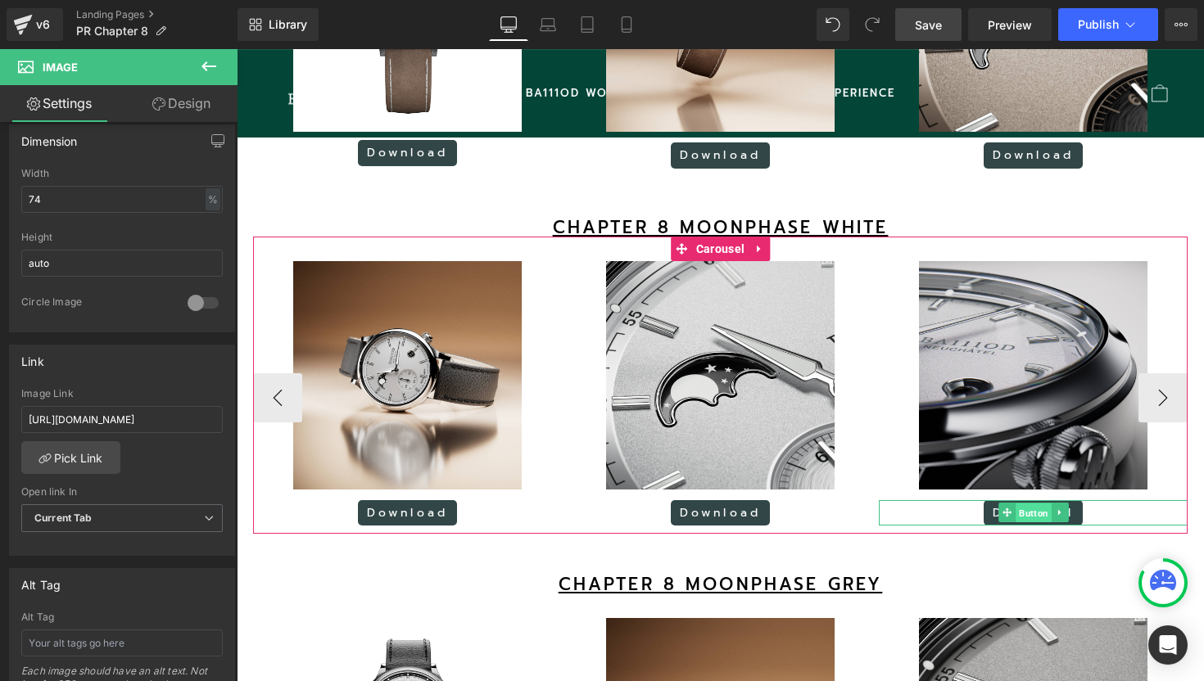
click at [1028, 523] on span "Button" at bounding box center [1033, 514] width 36 height 20
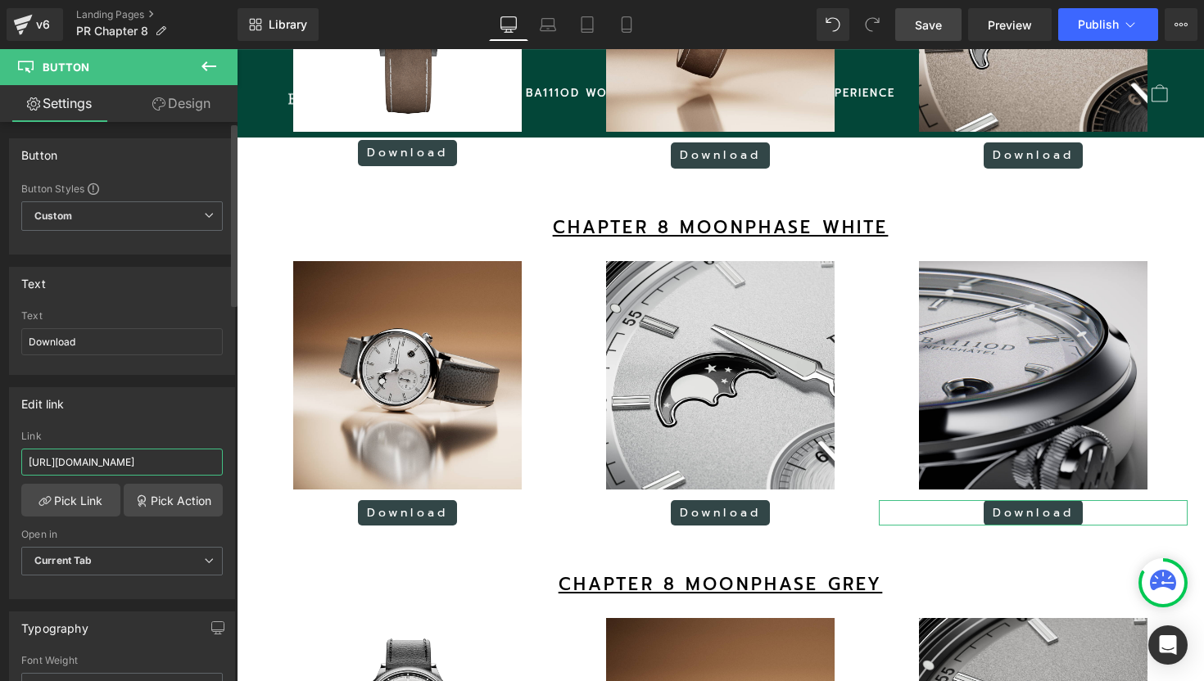
click at [134, 459] on input "[URL][DOMAIN_NAME]" at bounding box center [121, 462] width 201 height 27
paste input "uc?export=download&id=1AlzSkVQqoWGB8R5h-cpoTY6qQpTffQgF"
type input "[URL][DOMAIN_NAME]"
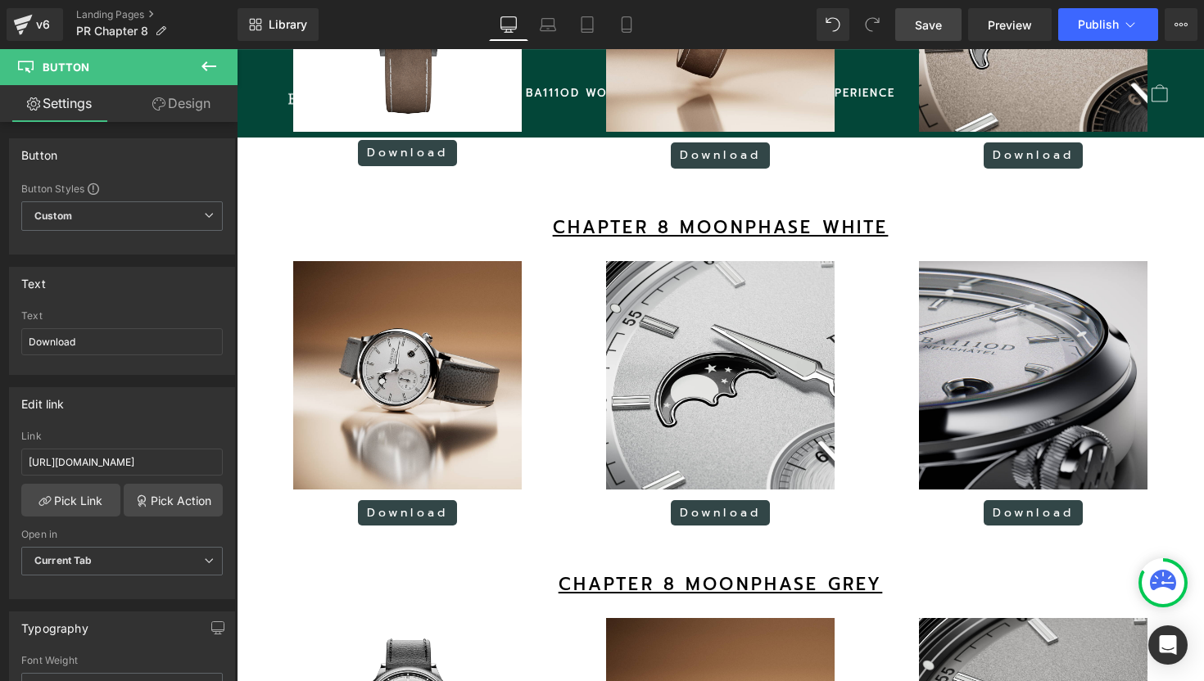
scroll to position [0, 0]
click at [947, 16] on link "Save" at bounding box center [928, 24] width 66 height 33
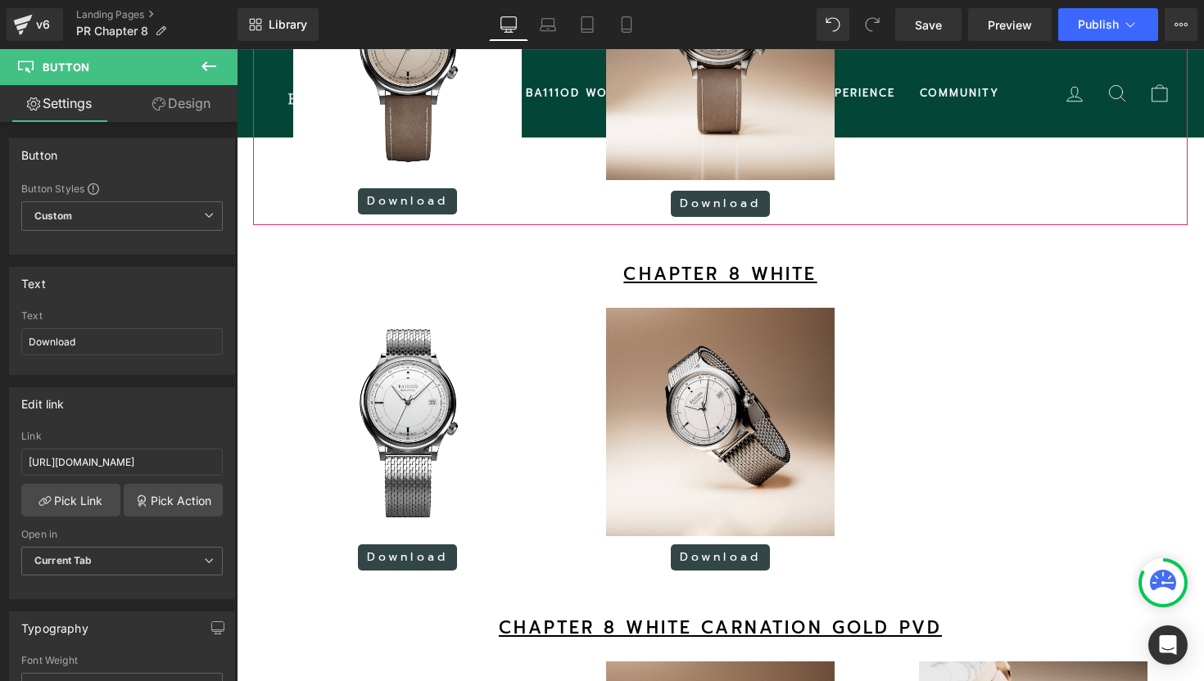
scroll to position [1480, 0]
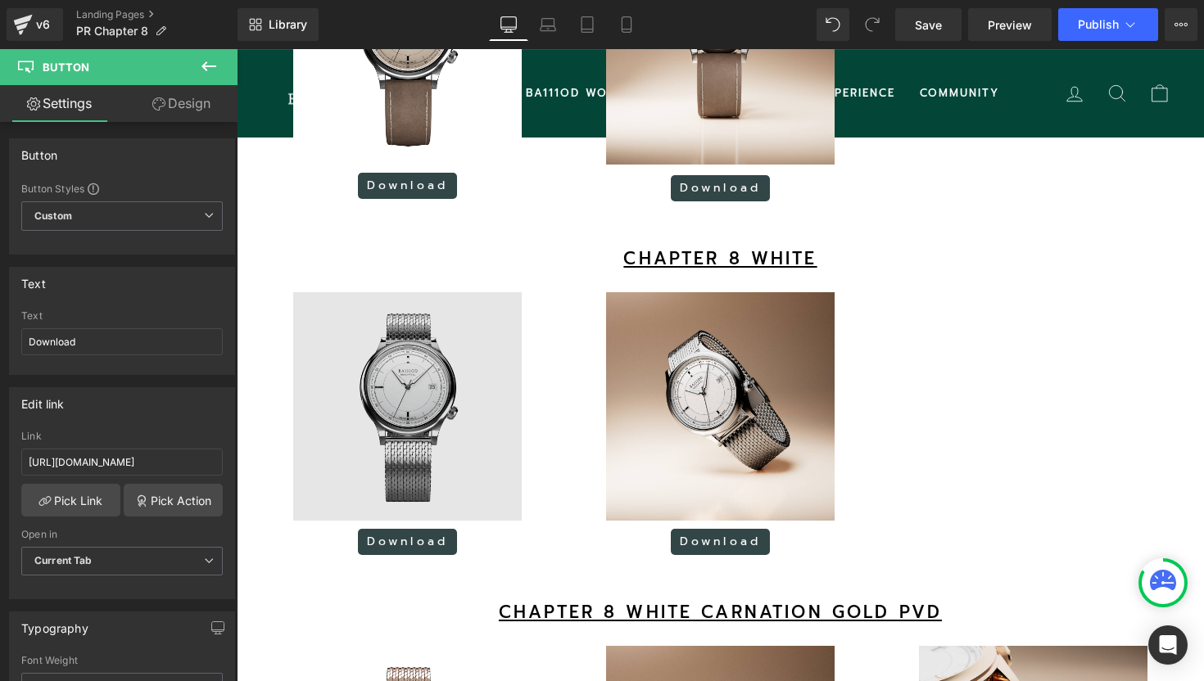
click at [400, 463] on img at bounding box center [407, 406] width 228 height 228
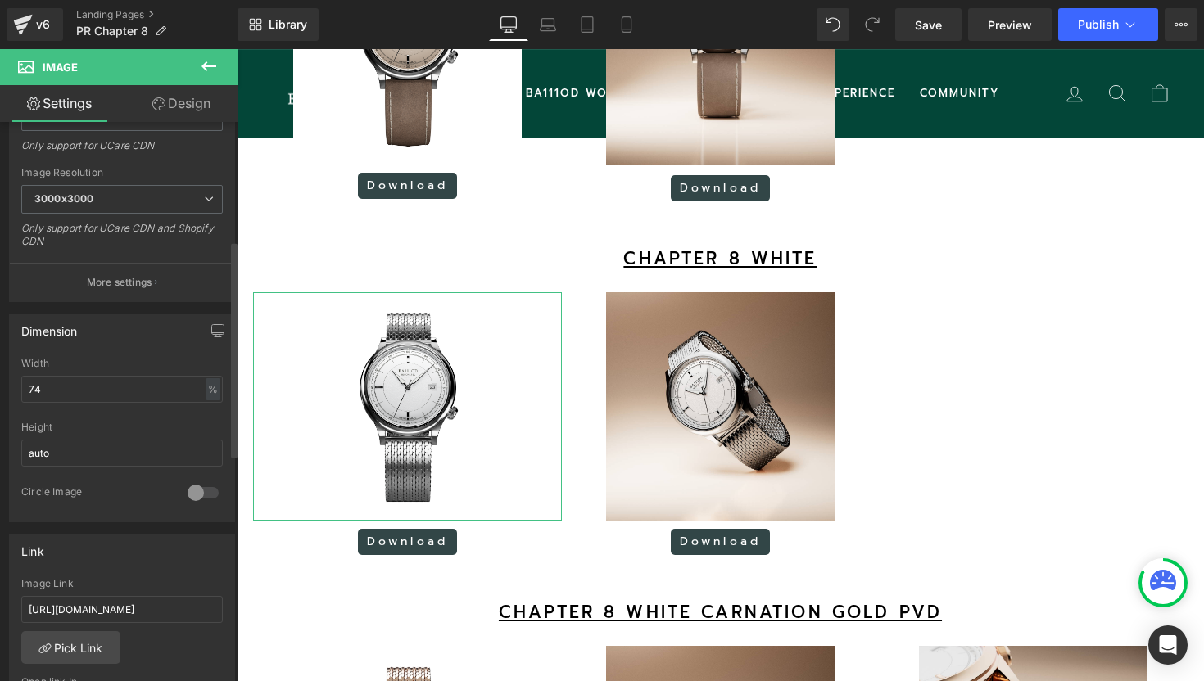
scroll to position [497, 0]
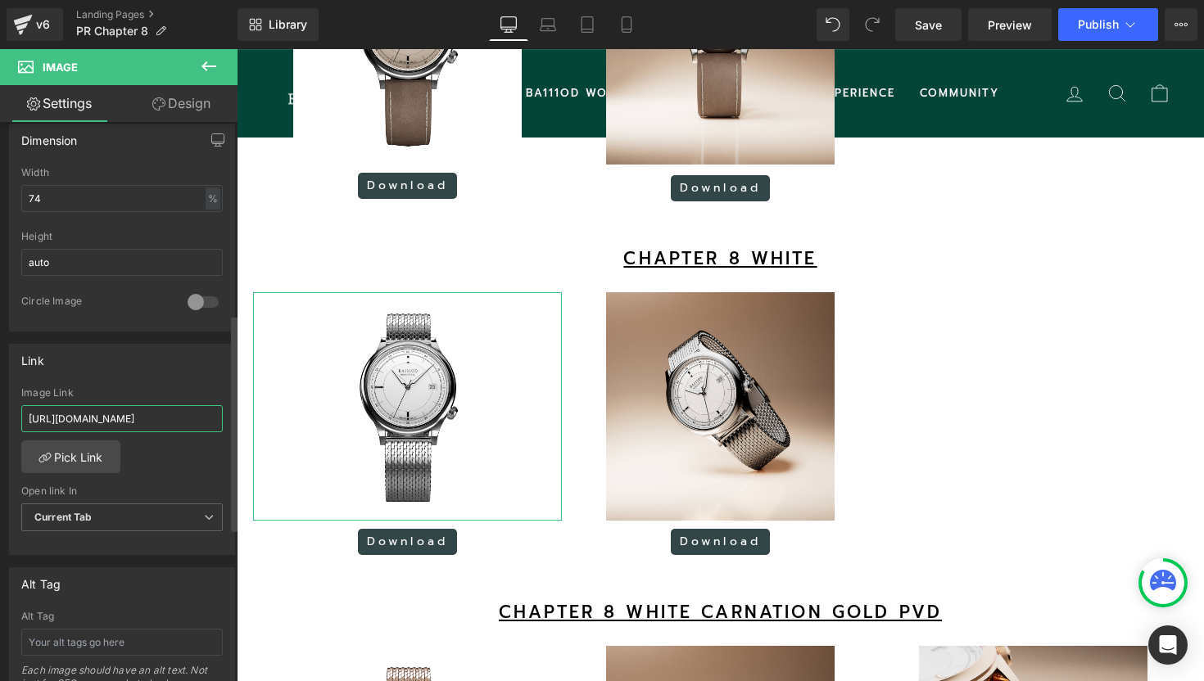
click at [155, 413] on input "[URL][DOMAIN_NAME]" at bounding box center [121, 418] width 201 height 27
type input "[URL][DOMAIN_NAME]"
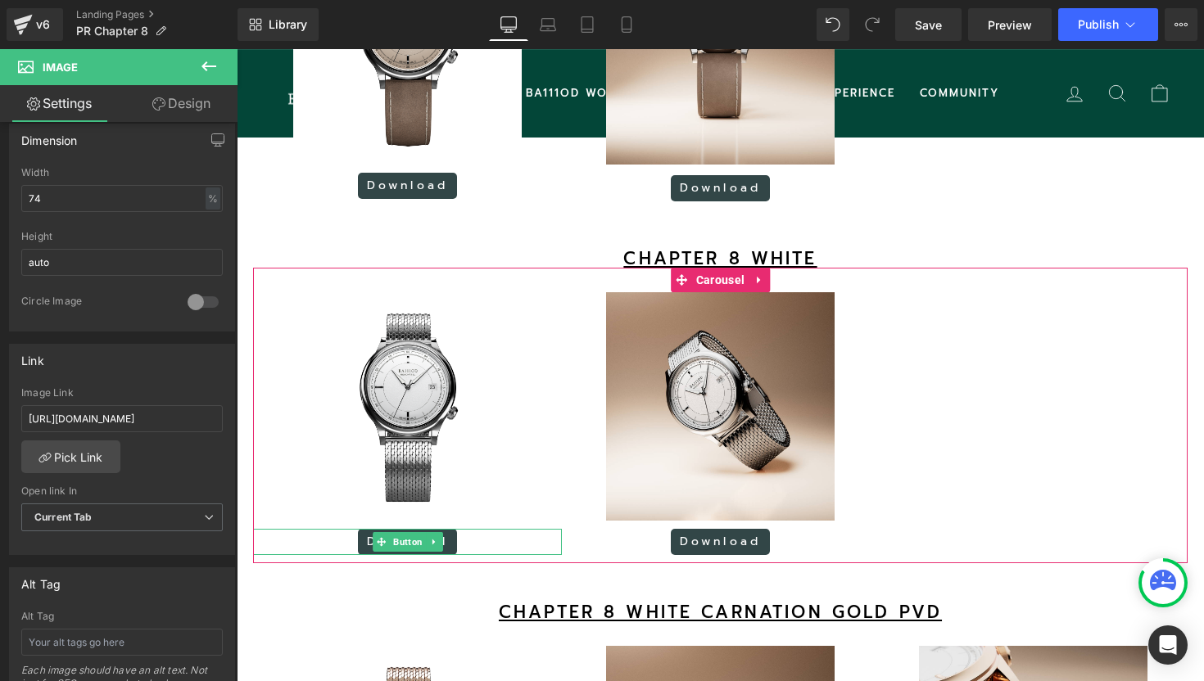
click at [403, 552] on span "Button" at bounding box center [408, 542] width 36 height 20
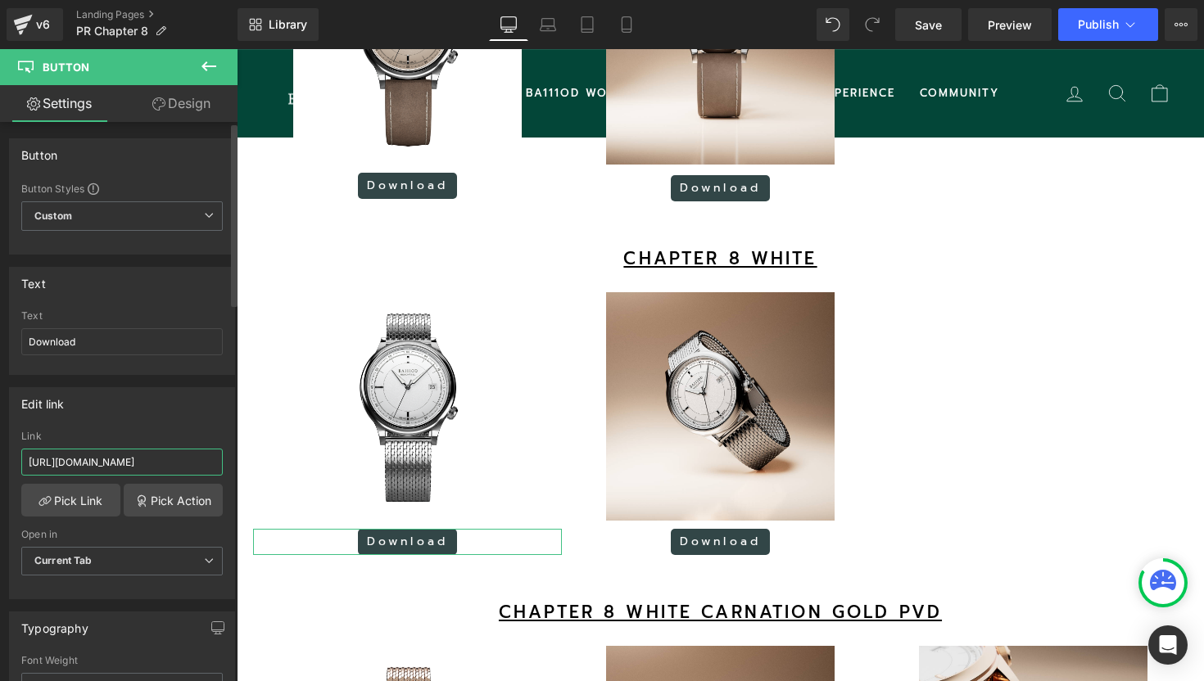
click at [143, 463] on input "[URL][DOMAIN_NAME]" at bounding box center [121, 462] width 201 height 27
paste input "4zOSQIGJIydHWnfqHk88BSUkM8vERUqd"
type input "[URL][DOMAIN_NAME]"
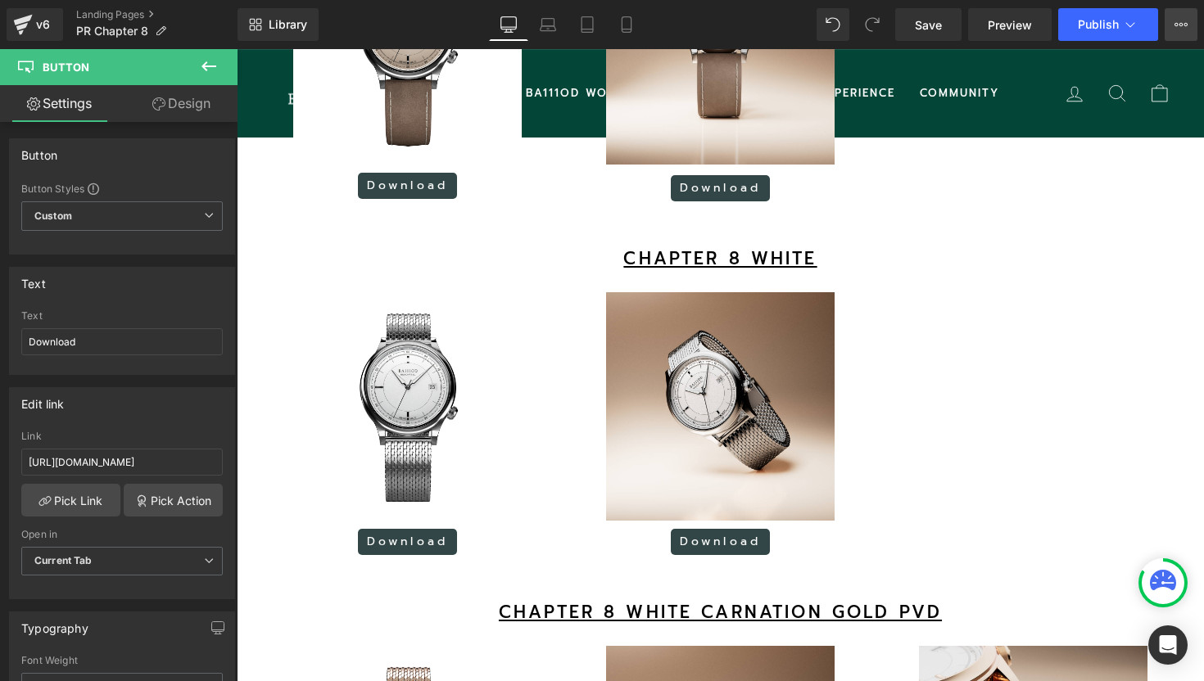
scroll to position [0, 0]
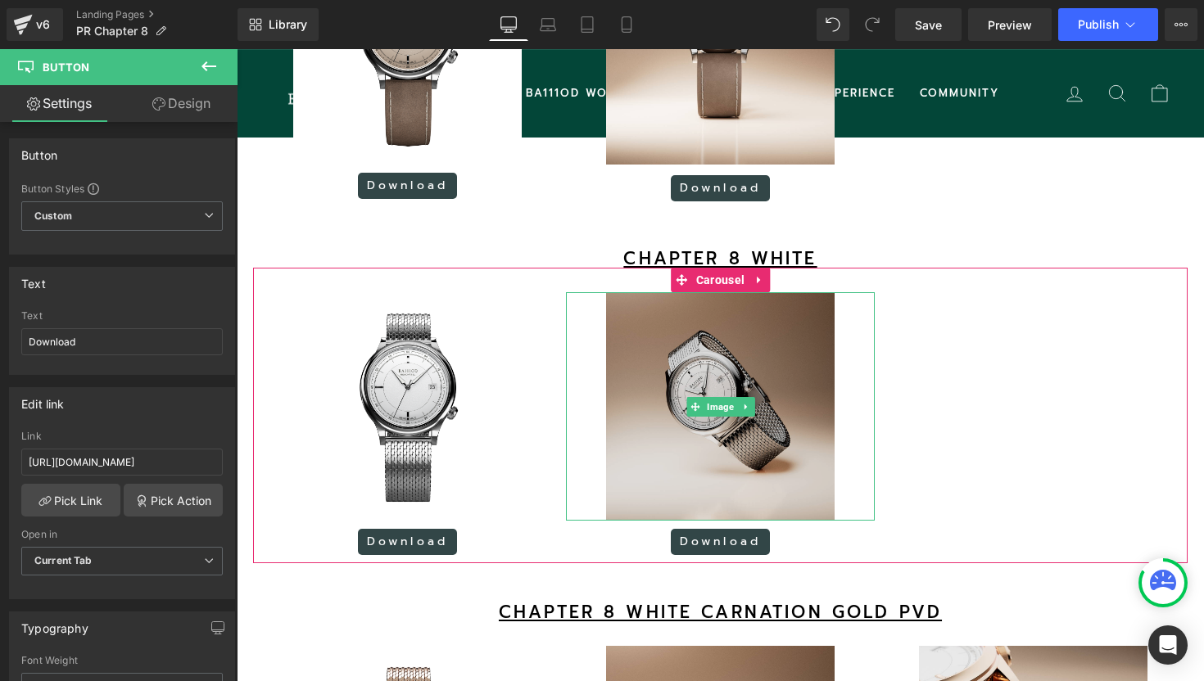
click at [620, 377] on img at bounding box center [720, 406] width 228 height 228
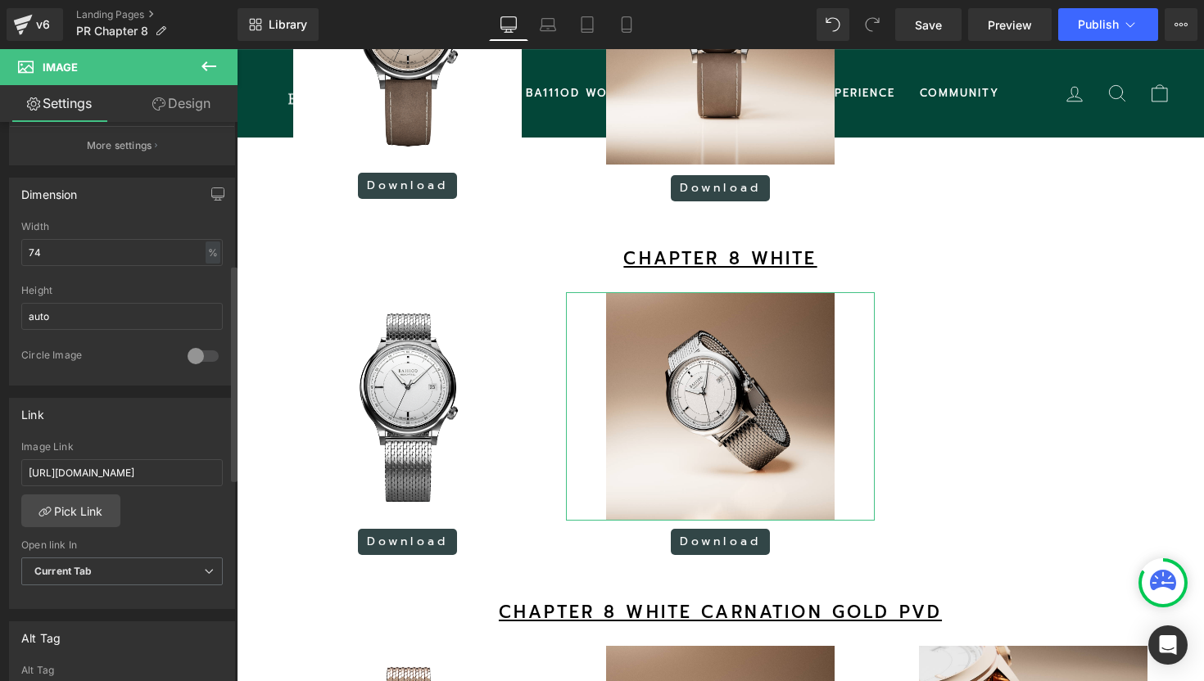
scroll to position [445, 0]
click at [144, 470] on input "[URL][DOMAIN_NAME]" at bounding box center [121, 471] width 201 height 27
type input "[URL][DOMAIN_NAME]"
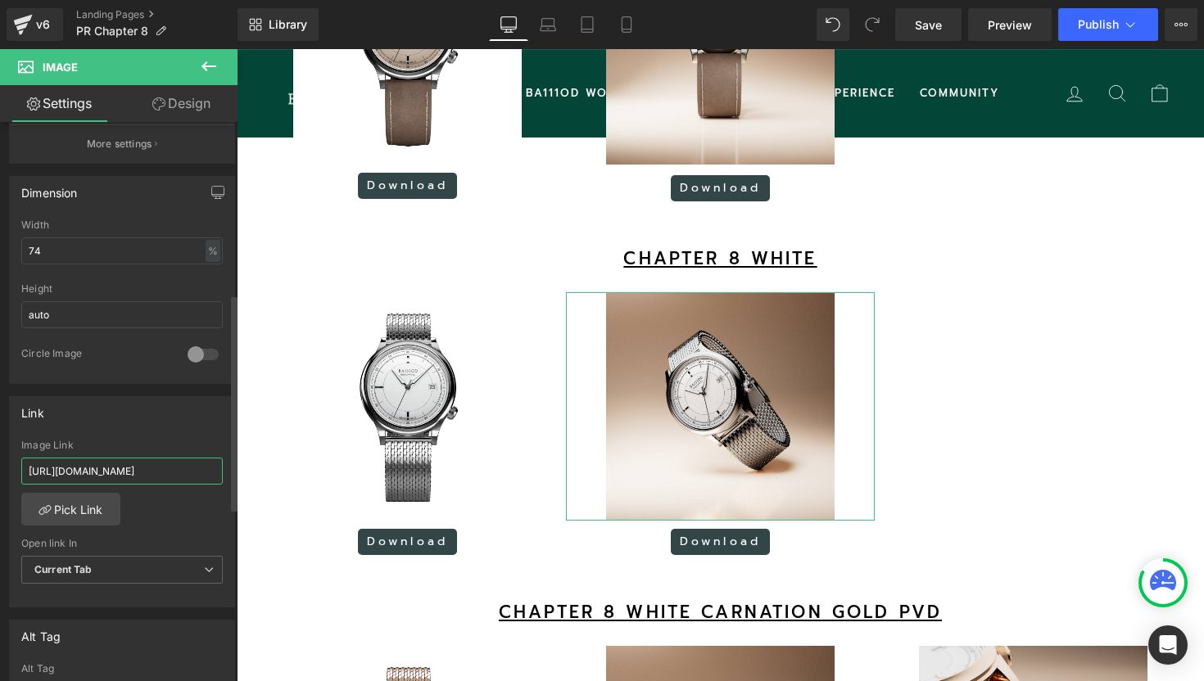
scroll to position [0, 237]
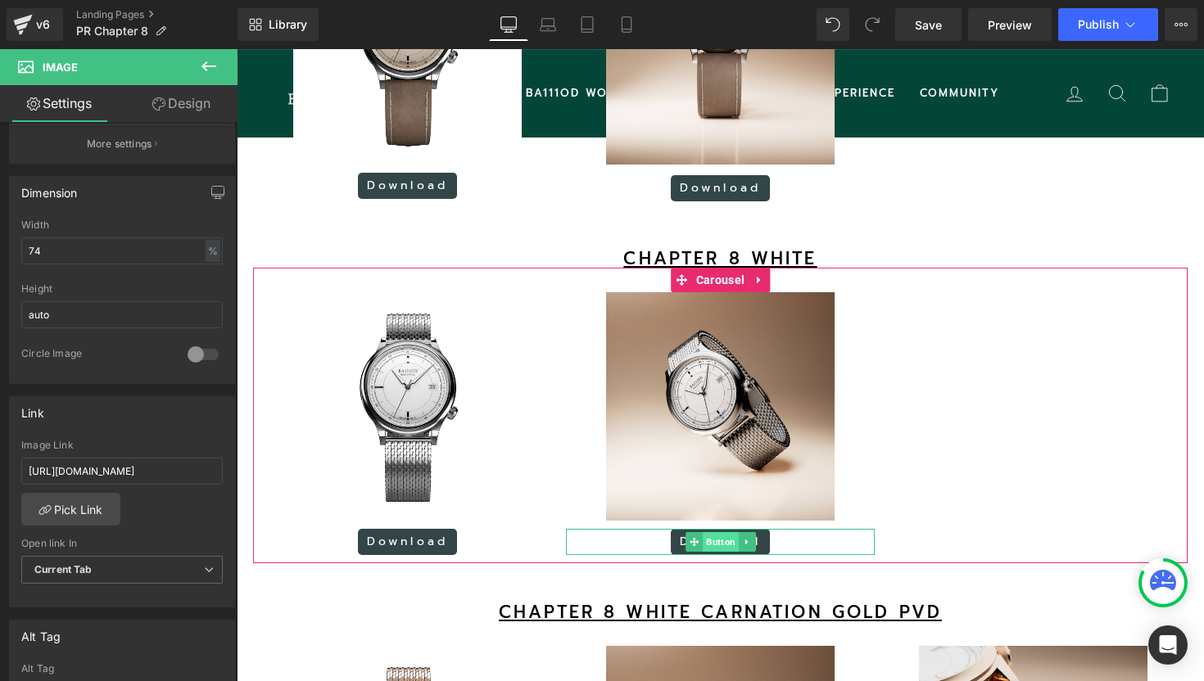
click at [715, 552] on span "Button" at bounding box center [721, 542] width 36 height 20
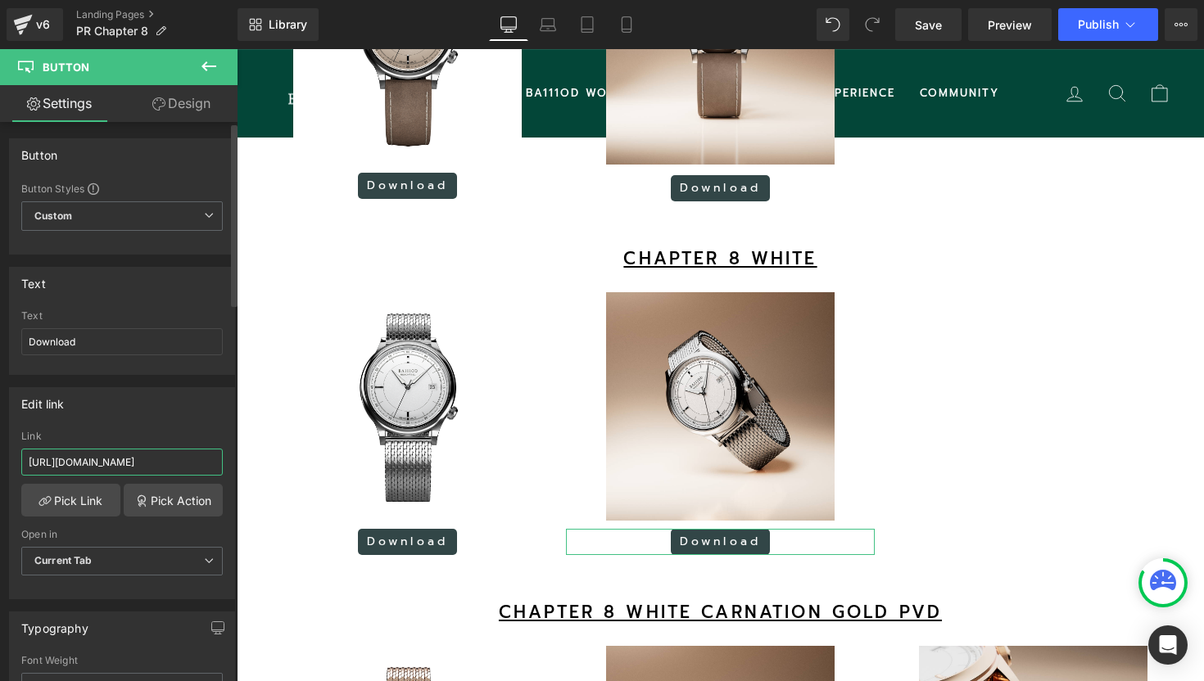
click at [102, 463] on input "[URL][DOMAIN_NAME]" at bounding box center [121, 462] width 201 height 27
paste input "uc?export=download&id=170tmWKSIYibVMlJiuZ6lkjs8lQONr1OB"
type input "[URL][DOMAIN_NAME]"
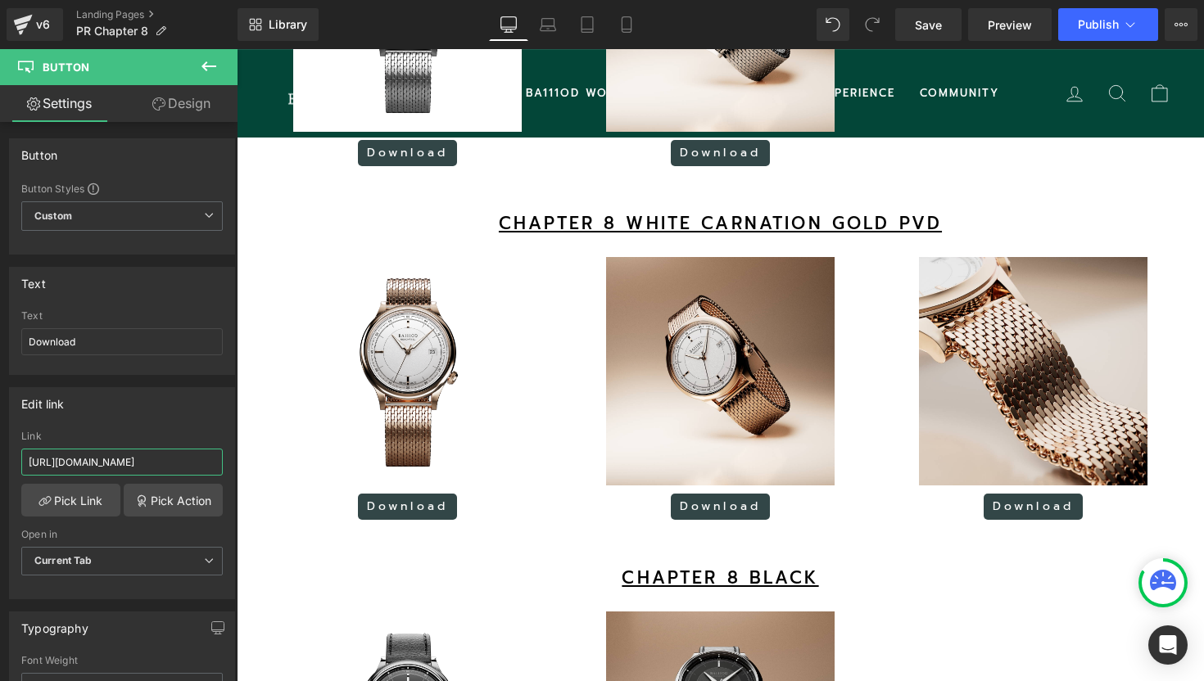
scroll to position [1891, 0]
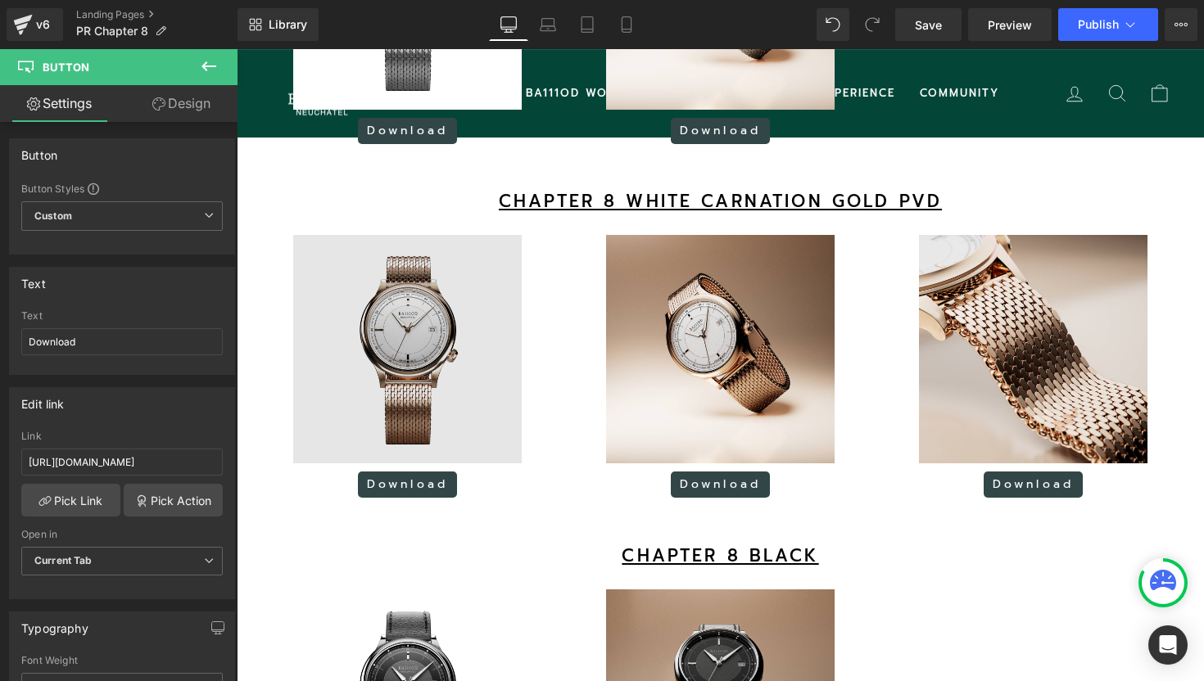
click at [425, 355] on img at bounding box center [407, 349] width 228 height 228
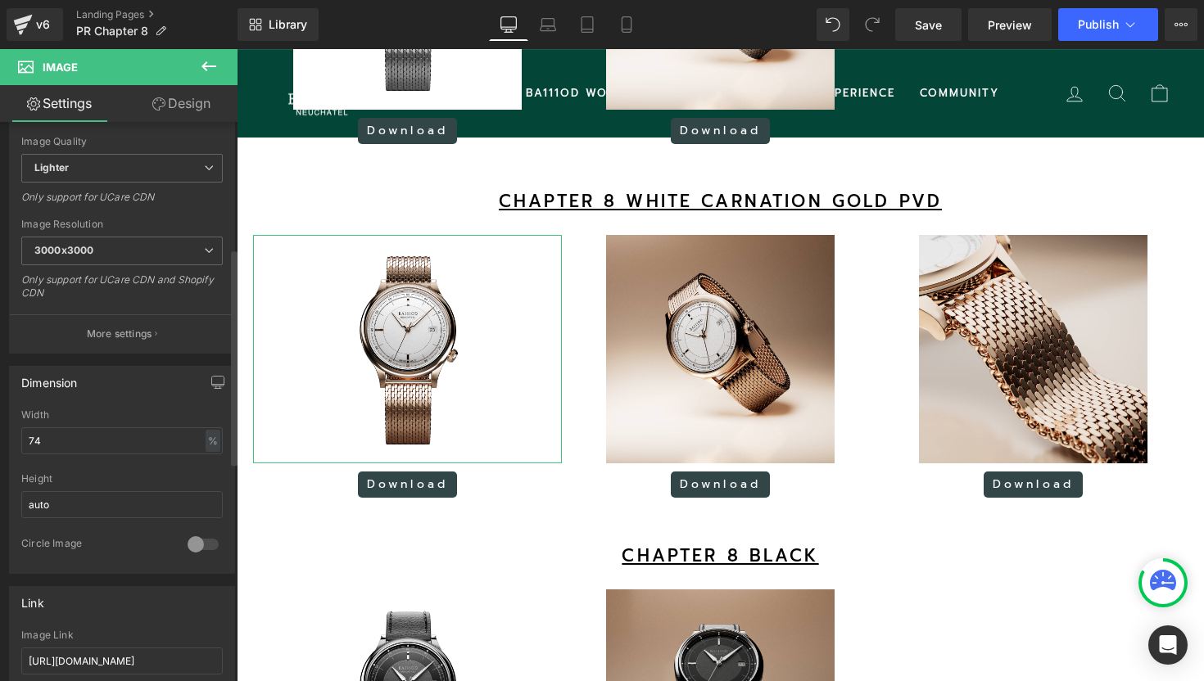
scroll to position [457, 0]
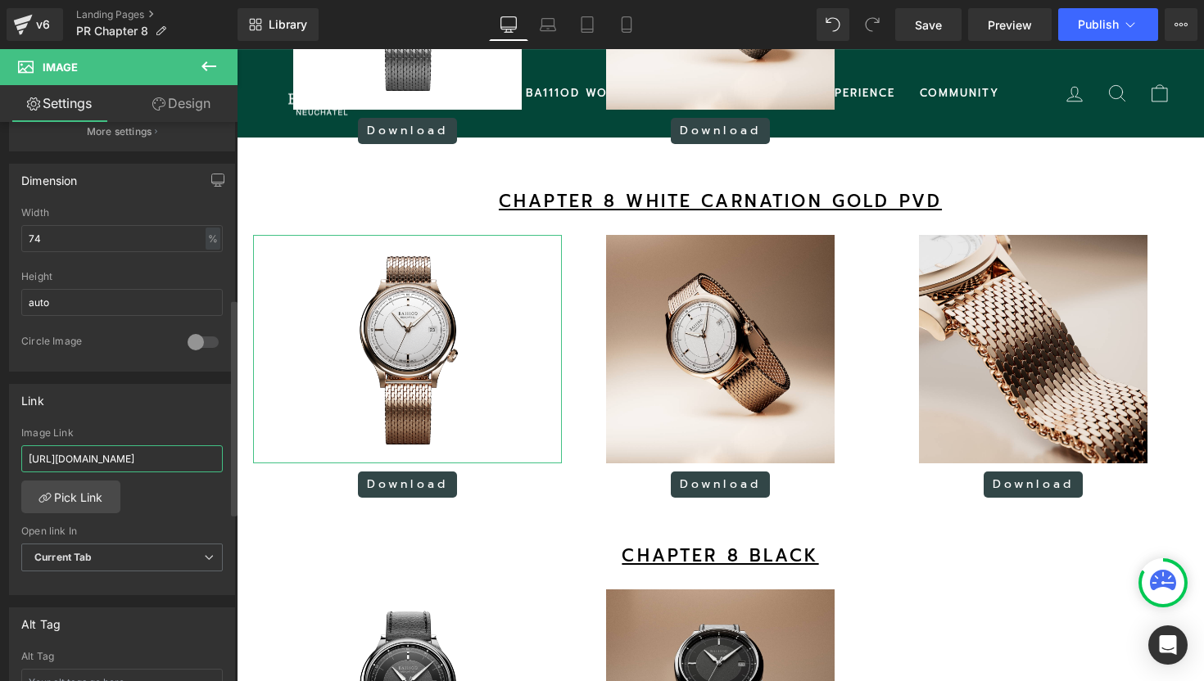
click at [145, 455] on input "[URL][DOMAIN_NAME]" at bounding box center [121, 458] width 201 height 27
type input "[URL][DOMAIN_NAME]"
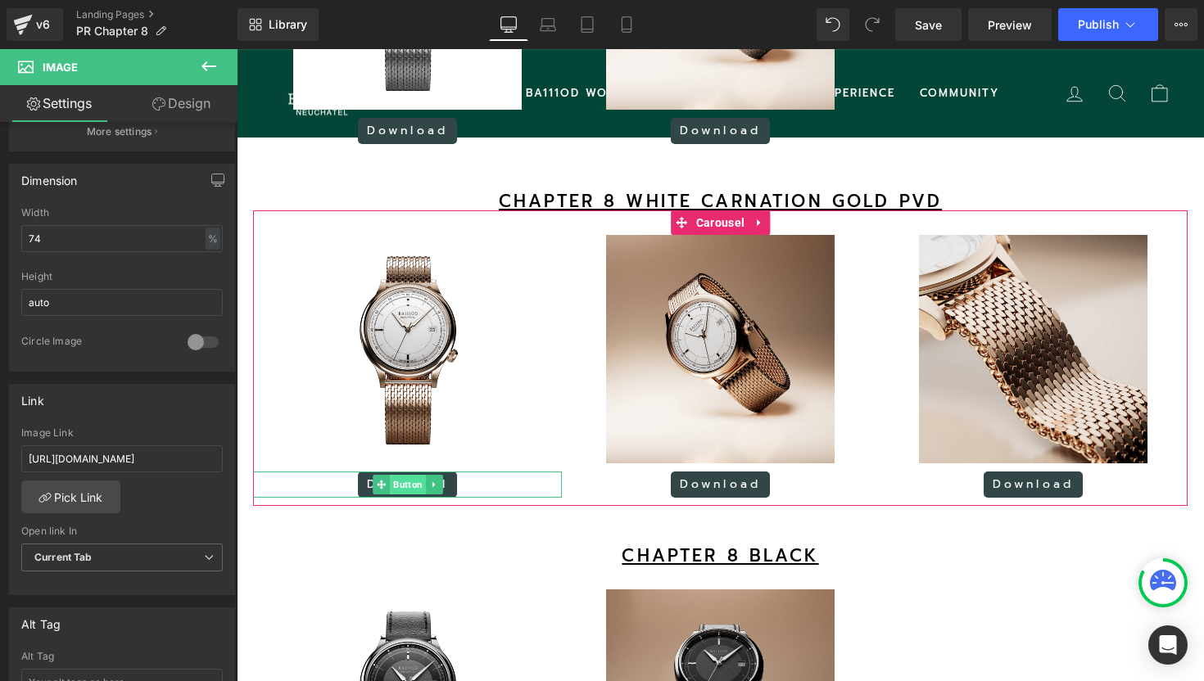
click at [409, 495] on span "Button" at bounding box center [408, 485] width 36 height 20
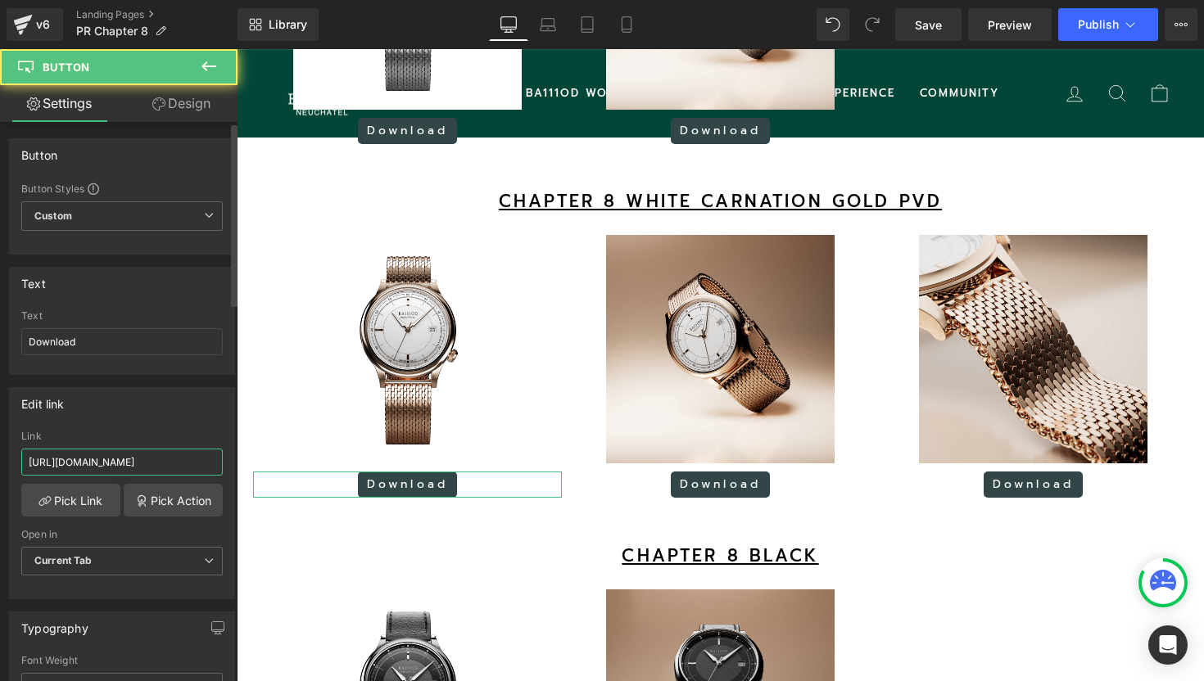
click at [156, 471] on input "[URL][DOMAIN_NAME]" at bounding box center [121, 462] width 201 height 27
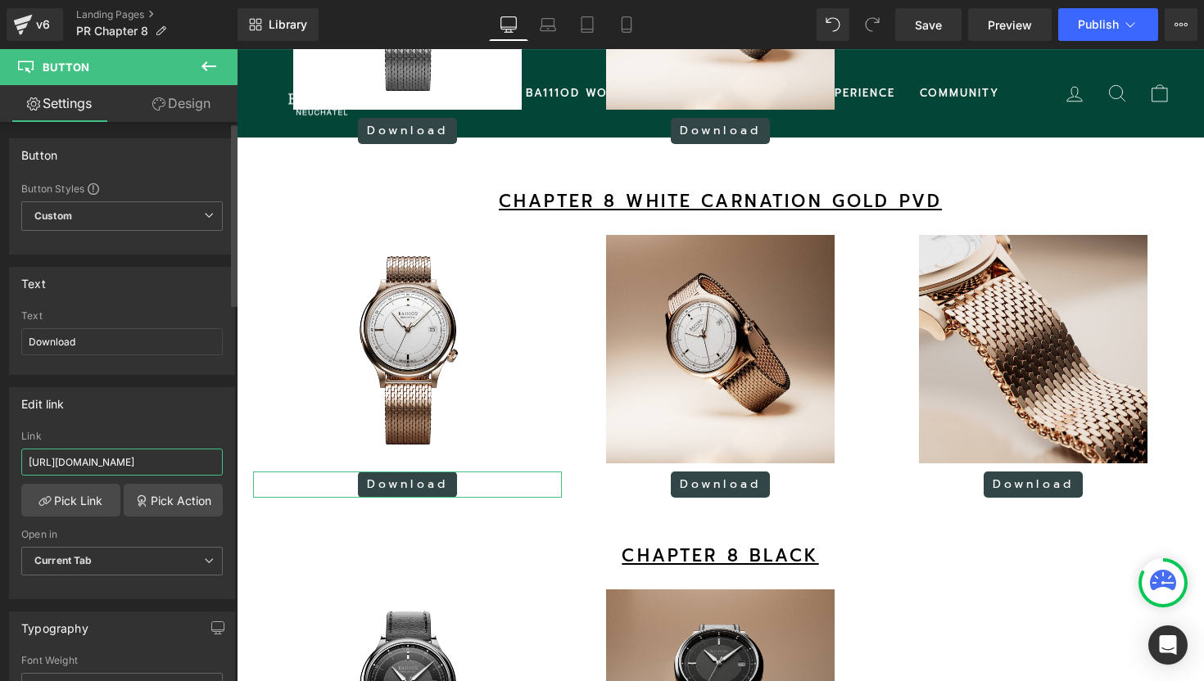
click at [156, 471] on input "[URL][DOMAIN_NAME]" at bounding box center [121, 462] width 201 height 27
paste input "TCGIxhj6bANqRGBHb35-X_XhQGz7lvTs"
type input "[URL][DOMAIN_NAME]"
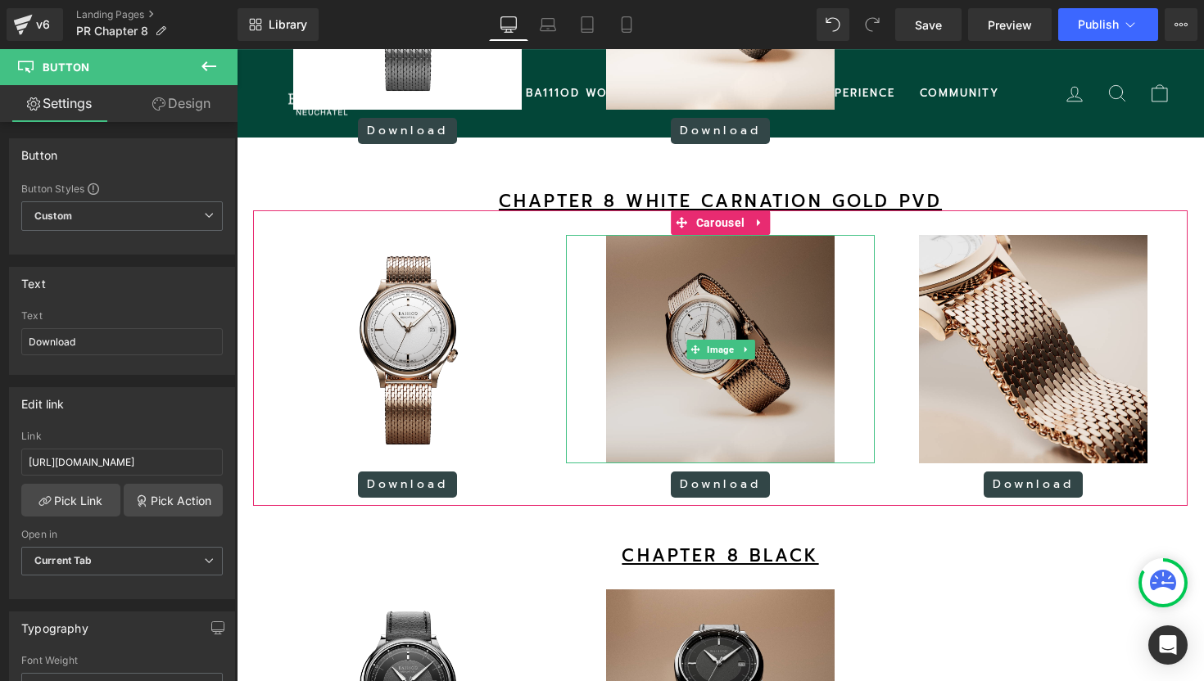
click at [690, 328] on img at bounding box center [720, 349] width 228 height 228
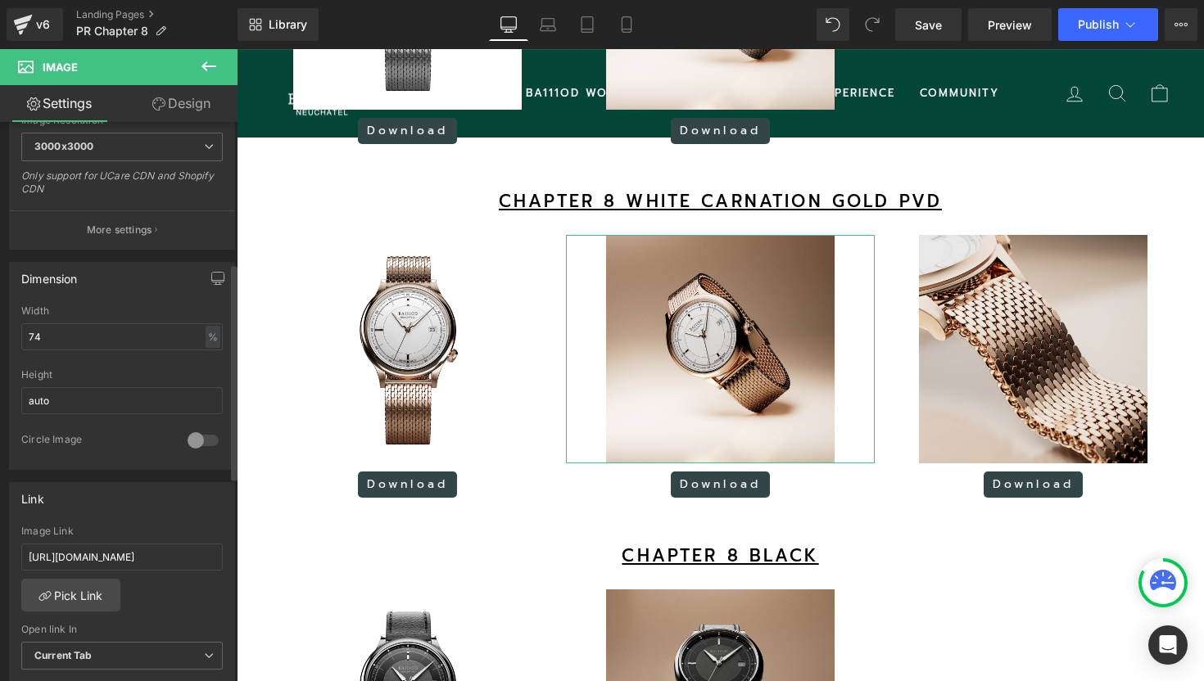
scroll to position [365, 0]
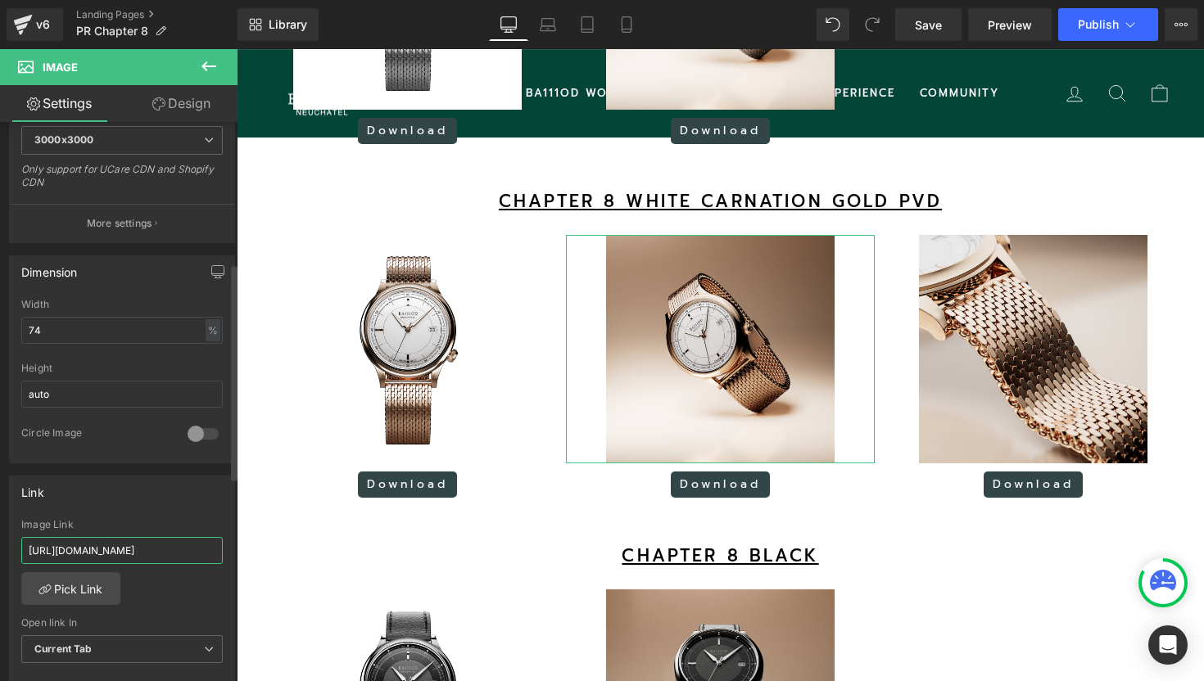
click at [140, 549] on input "[URL][DOMAIN_NAME]" at bounding box center [121, 550] width 201 height 27
paste input "PhOqRYyV7HU0tc7if_QPC84JAnJsKEp"
type input "[URL][DOMAIN_NAME]"
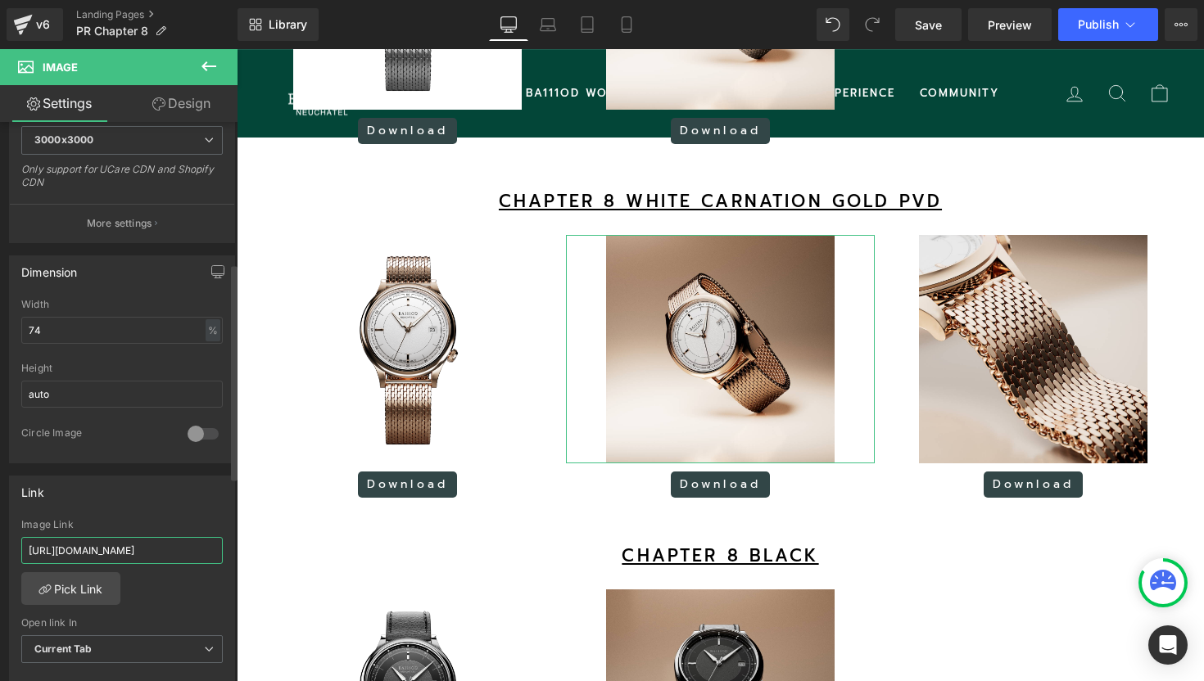
scroll to position [0, 250]
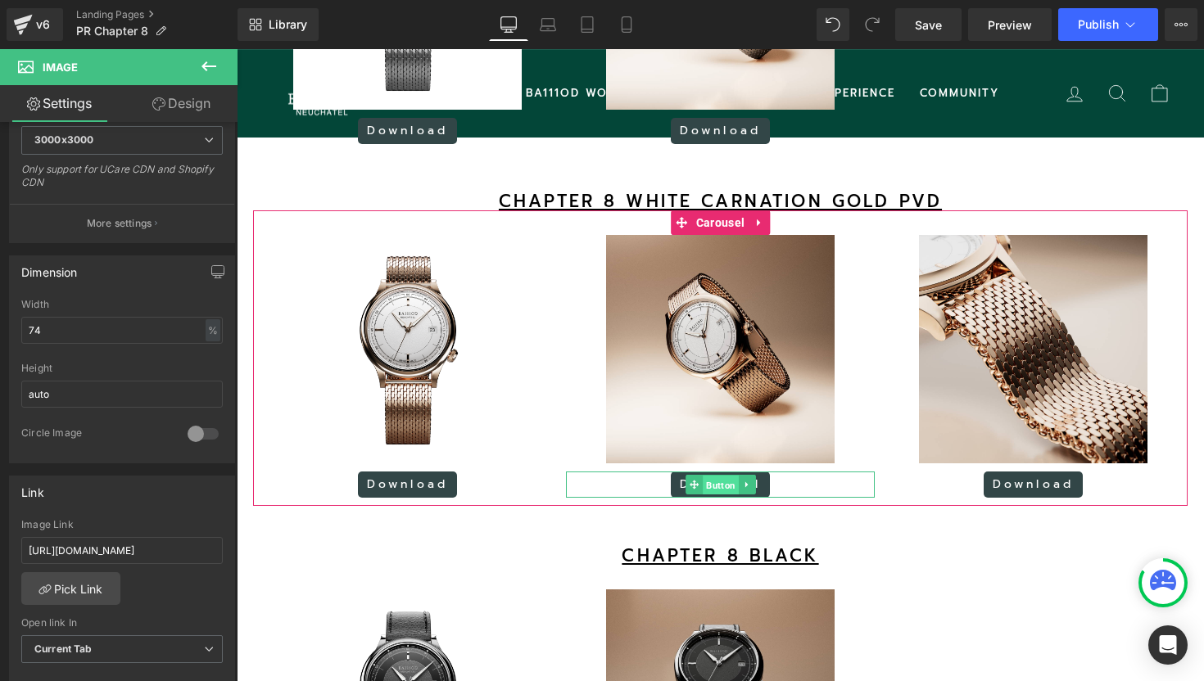
click at [705, 495] on span "Button" at bounding box center [721, 486] width 36 height 20
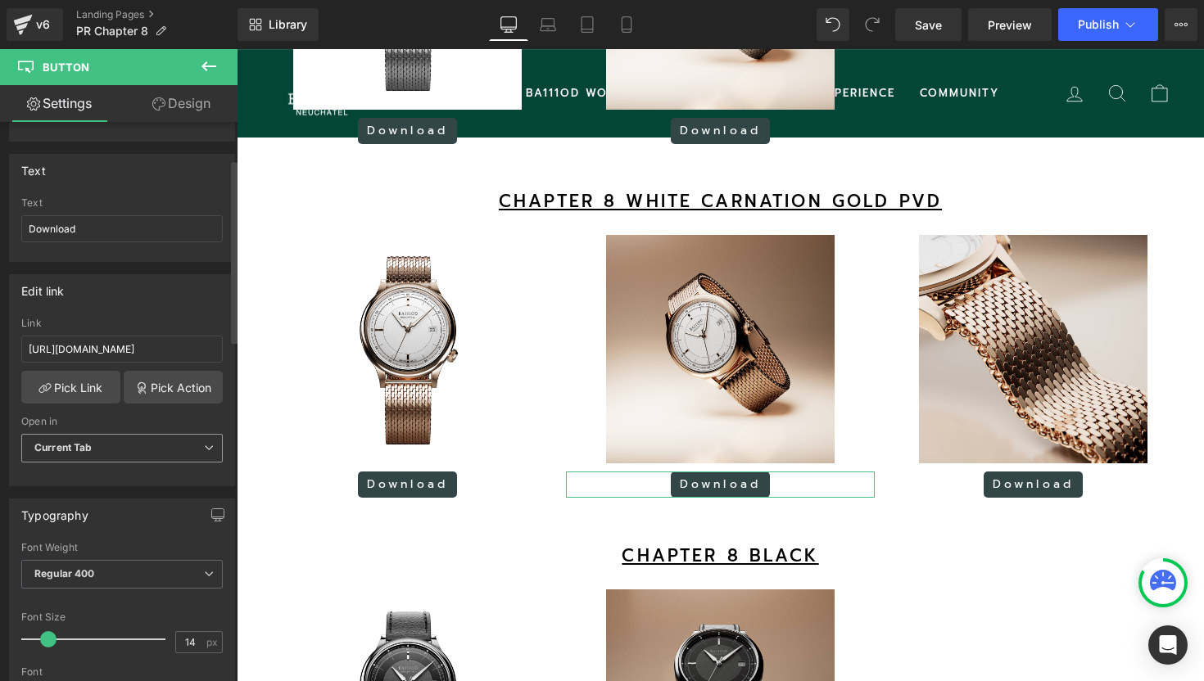
scroll to position [112, 0]
click at [114, 353] on input "[URL][DOMAIN_NAME]" at bounding box center [121, 350] width 201 height 27
paste input "PhOqRYyV7HU0tc7if_QPC84JAnJsKEp"
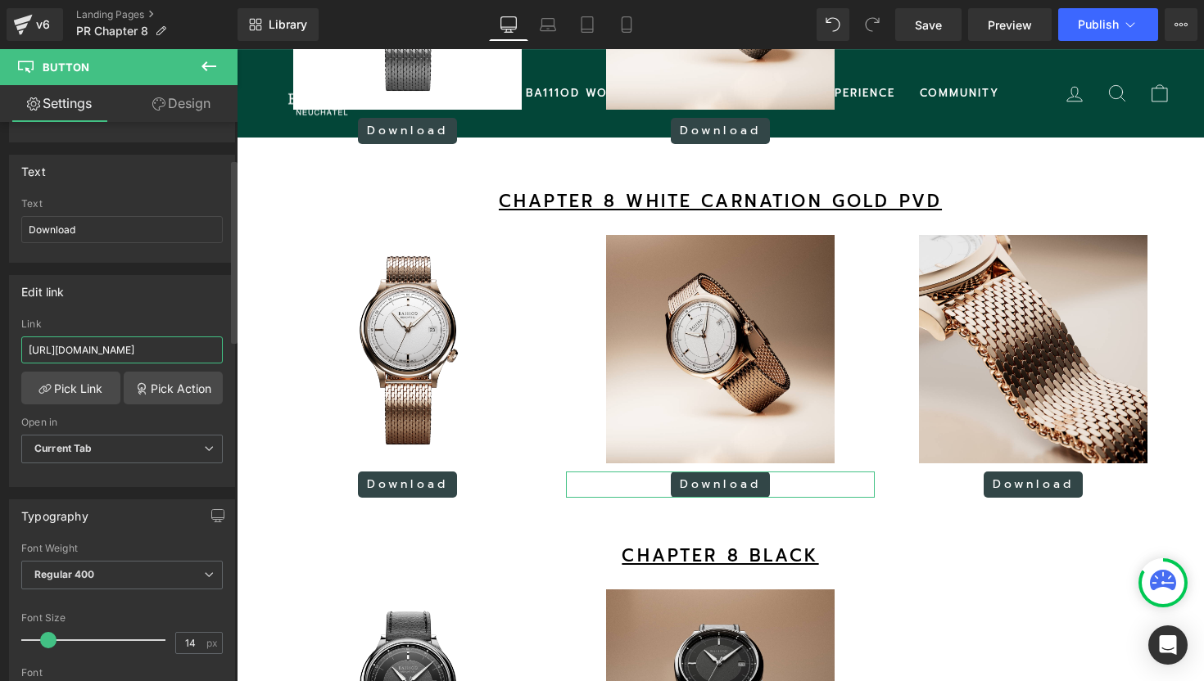
type input "[URL][DOMAIN_NAME]"
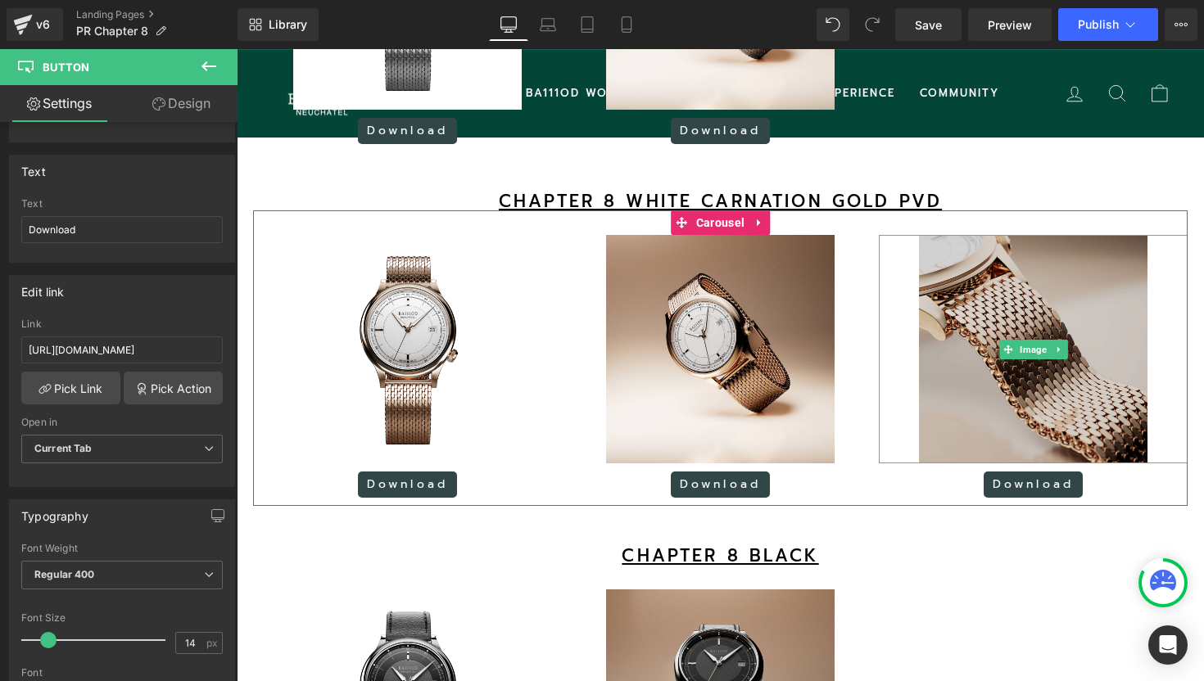
click at [985, 279] on img at bounding box center [1033, 349] width 228 height 228
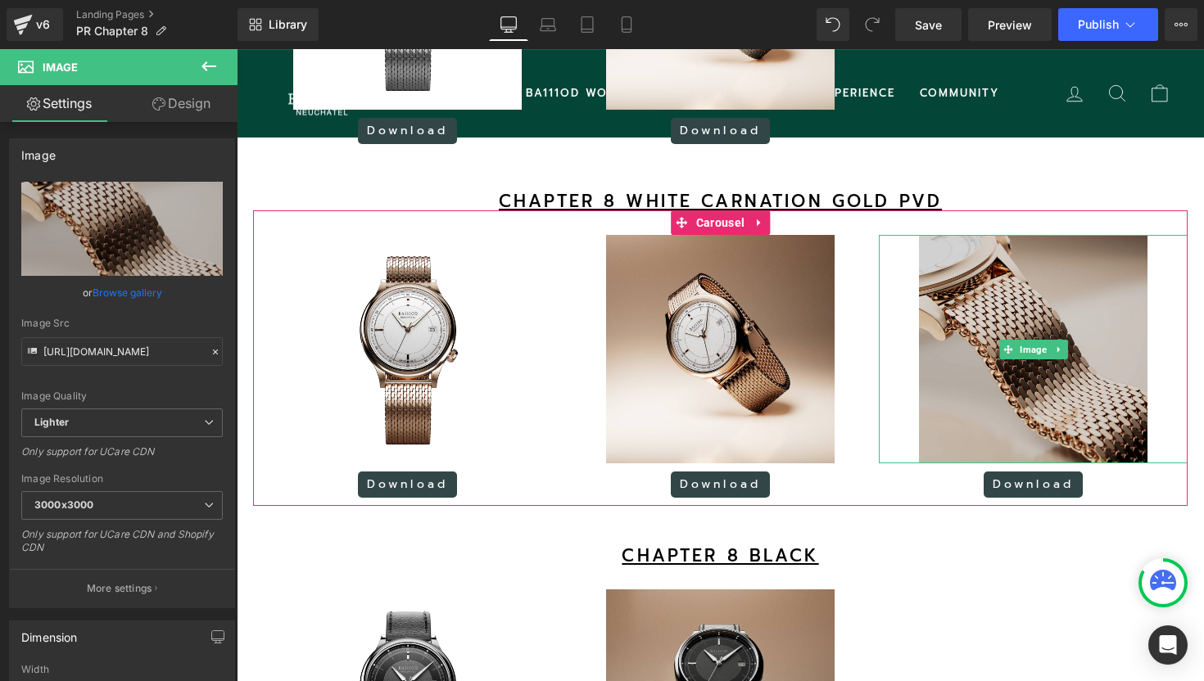
click at [963, 315] on img at bounding box center [1033, 349] width 228 height 228
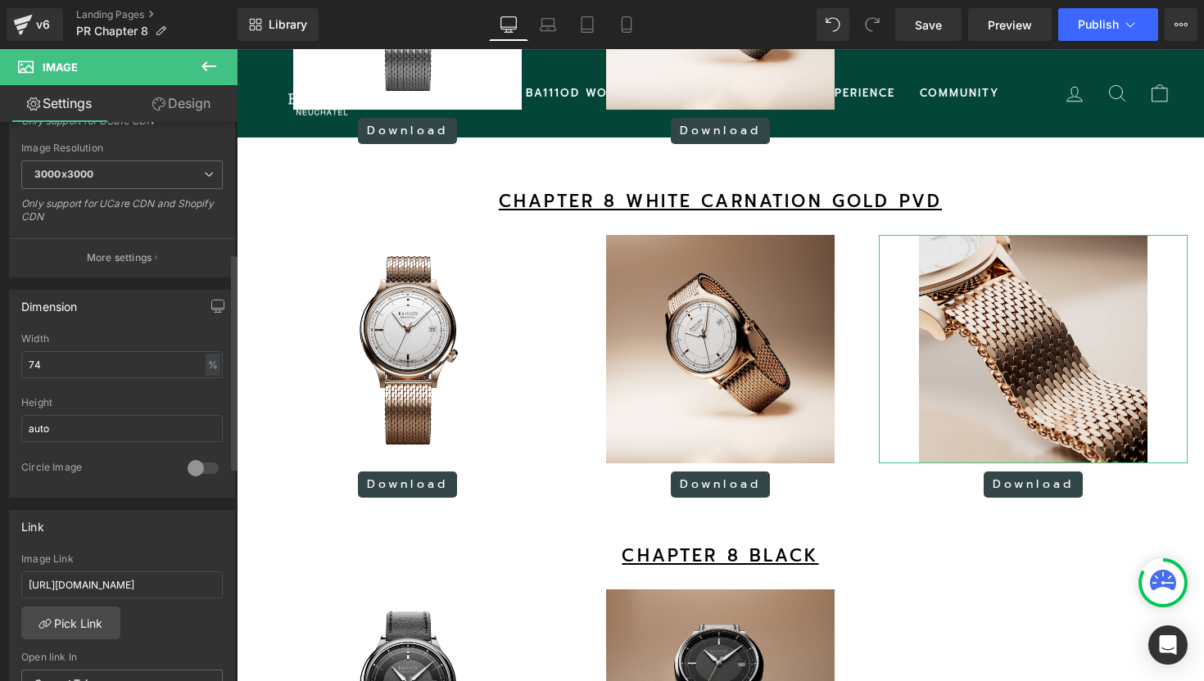
scroll to position [340, 0]
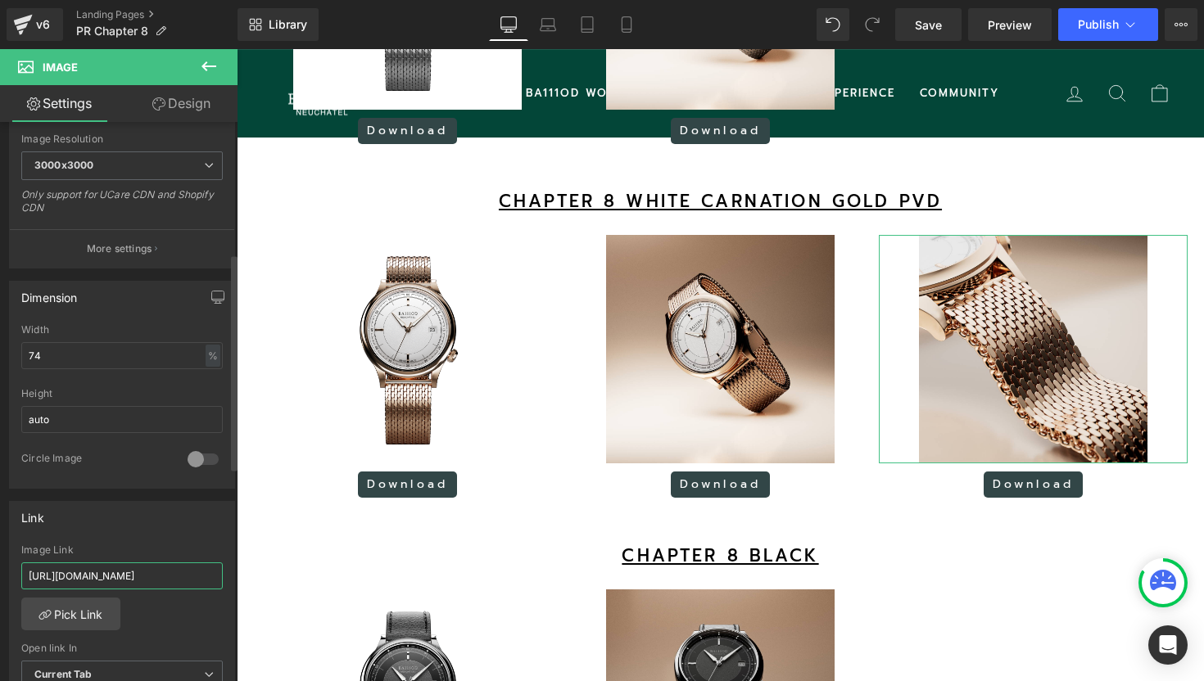
click at [170, 566] on input "[URL][DOMAIN_NAME]" at bounding box center [121, 576] width 201 height 27
paste input "HTbZ0r10ssxvjCzxqsF-u8xTc05AeBjj"
type input "[URL][DOMAIN_NAME]"
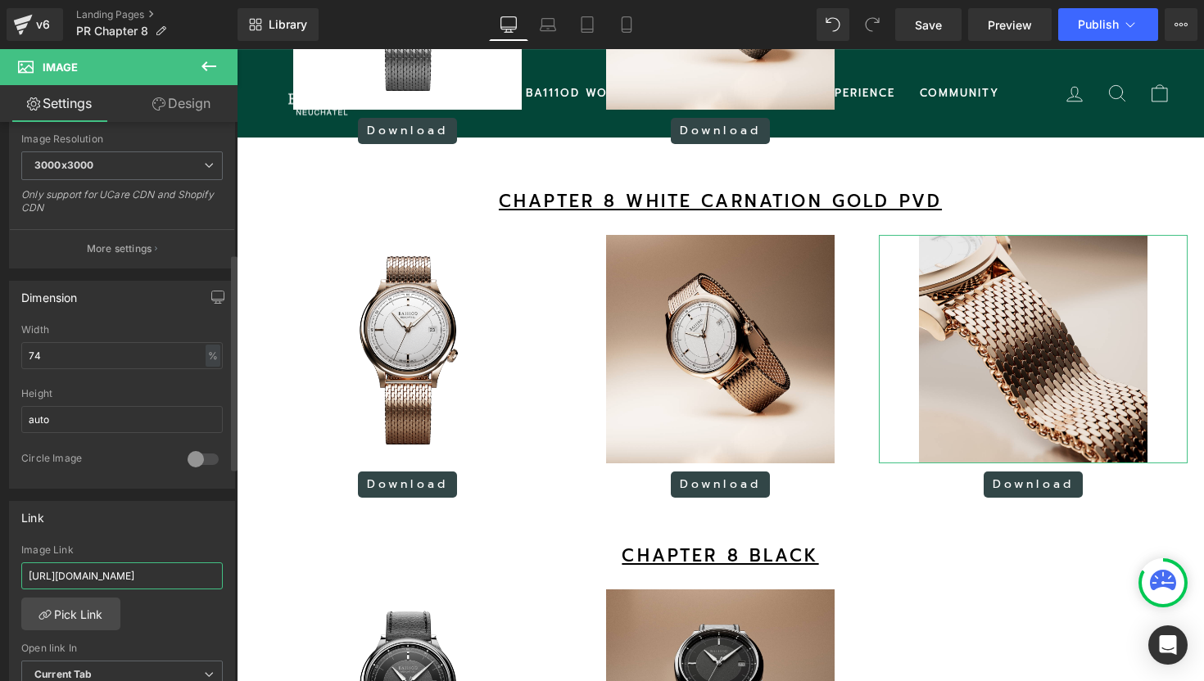
scroll to position [0, 234]
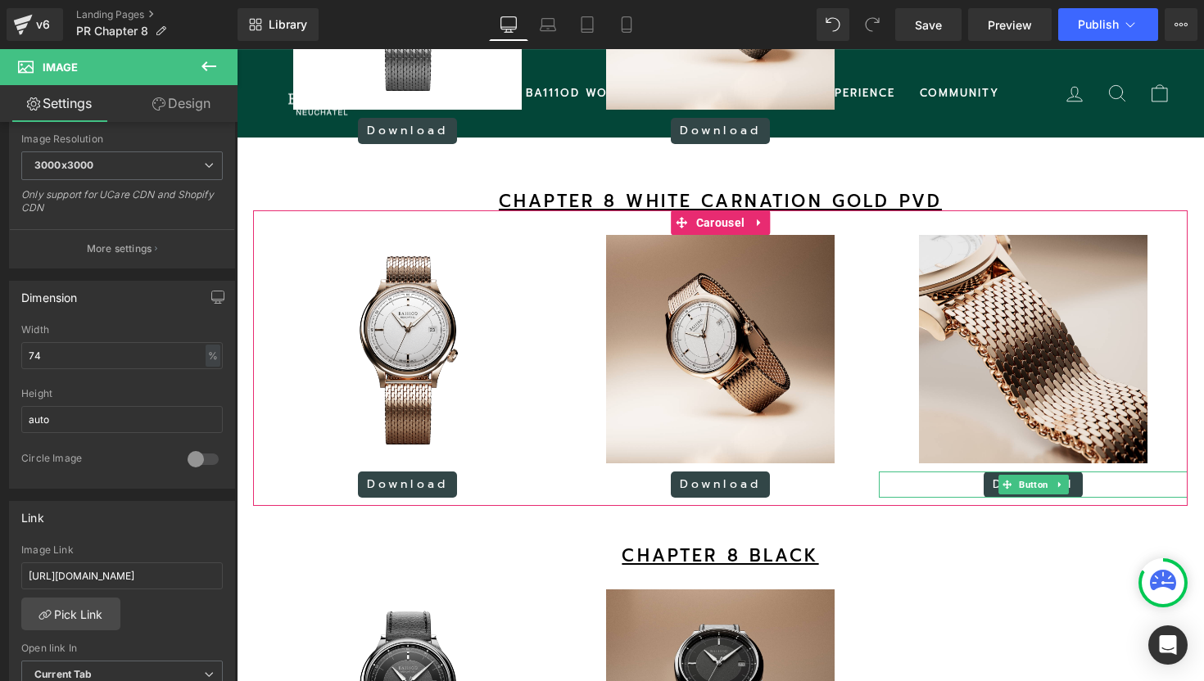
click at [1033, 495] on span "Button" at bounding box center [1033, 485] width 36 height 20
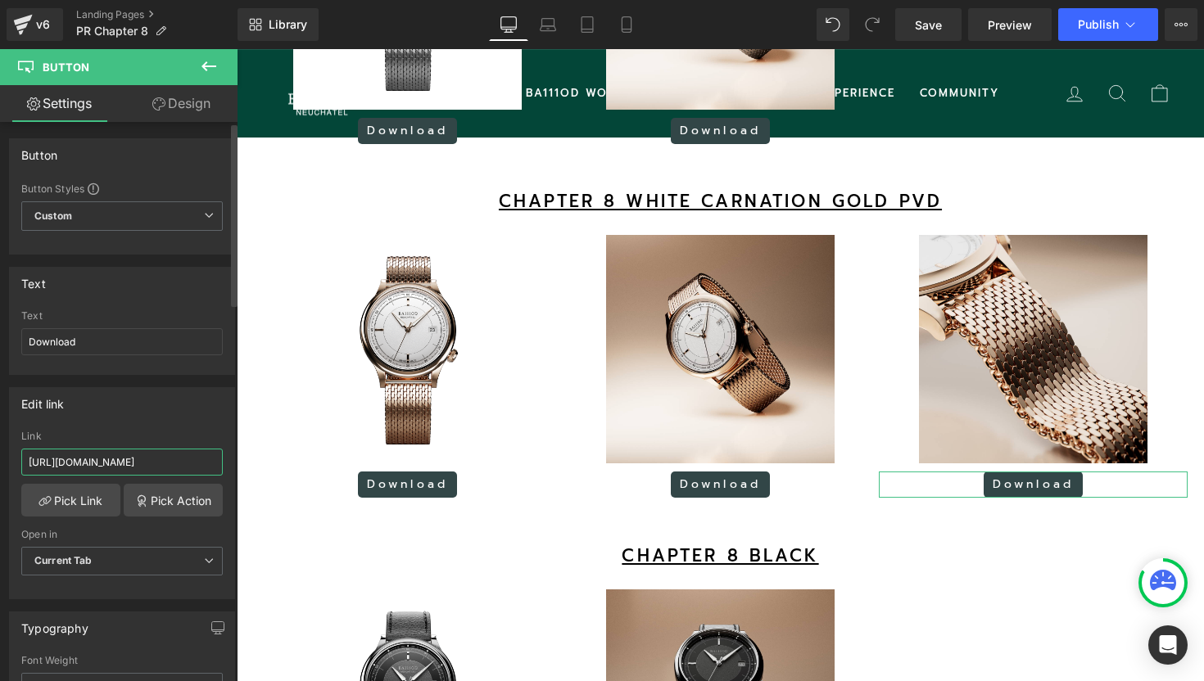
click at [79, 467] on input "[URL][DOMAIN_NAME]" at bounding box center [121, 462] width 201 height 27
paste input "HTbZ0r10ssxvjCzxqsF-u8xTc05AeBjj"
type input "[URL][DOMAIN_NAME]"
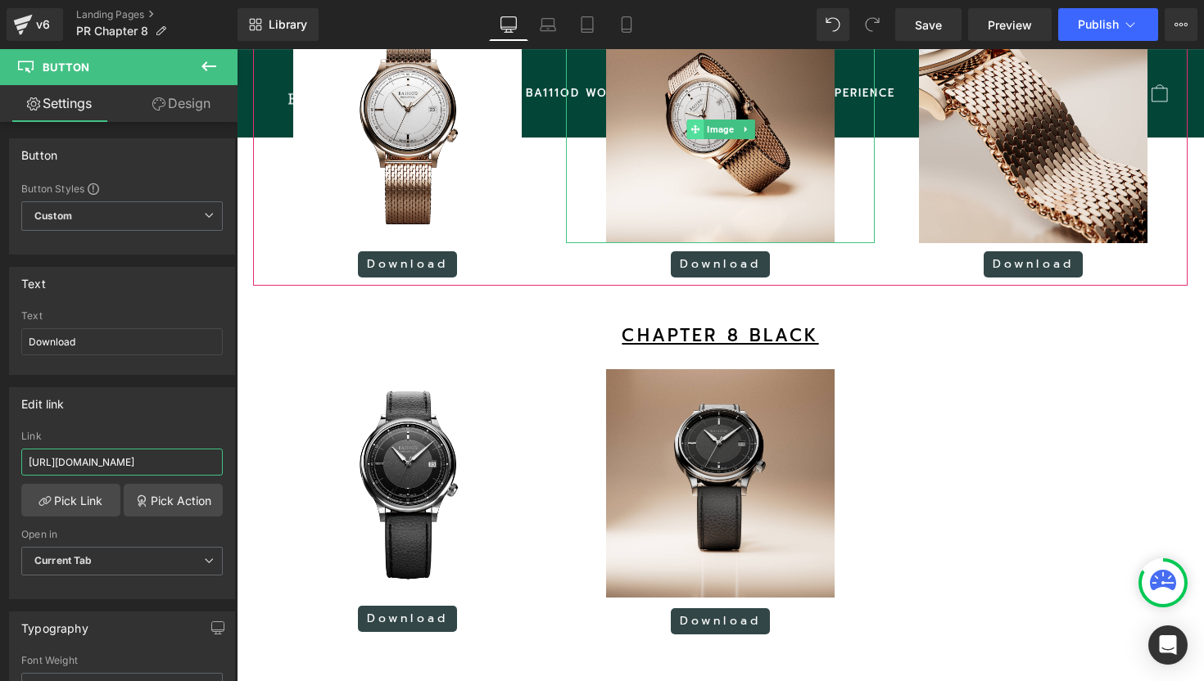
scroll to position [2117, 0]
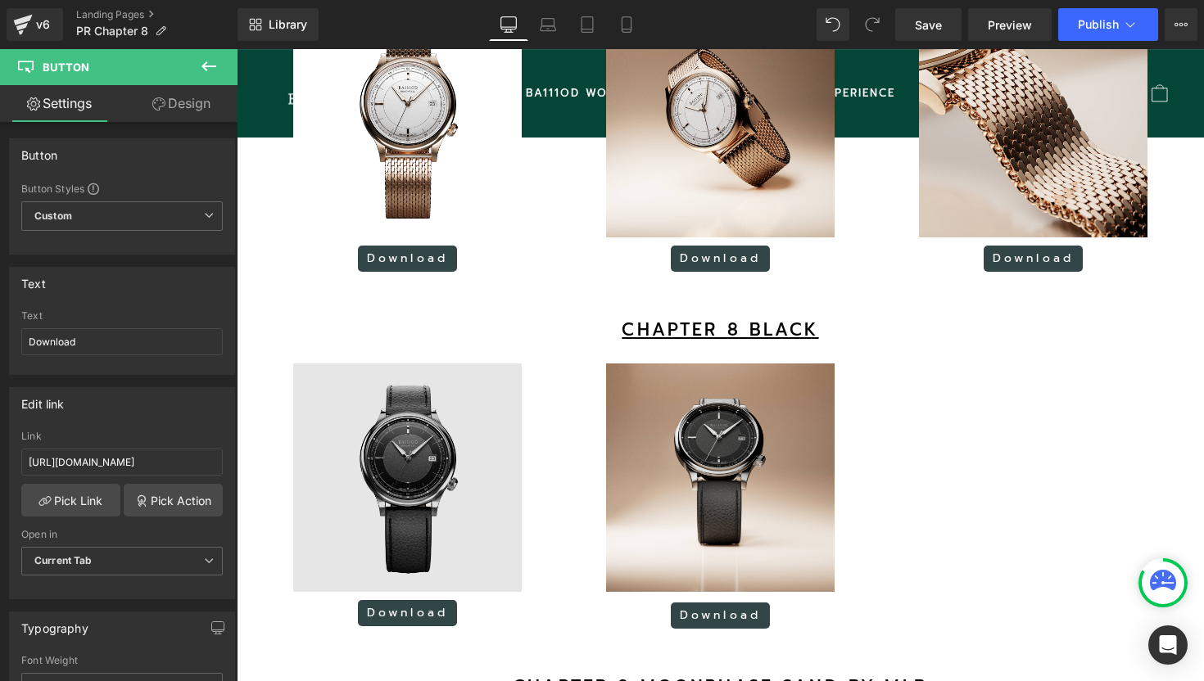
click at [416, 461] on img at bounding box center [407, 478] width 228 height 228
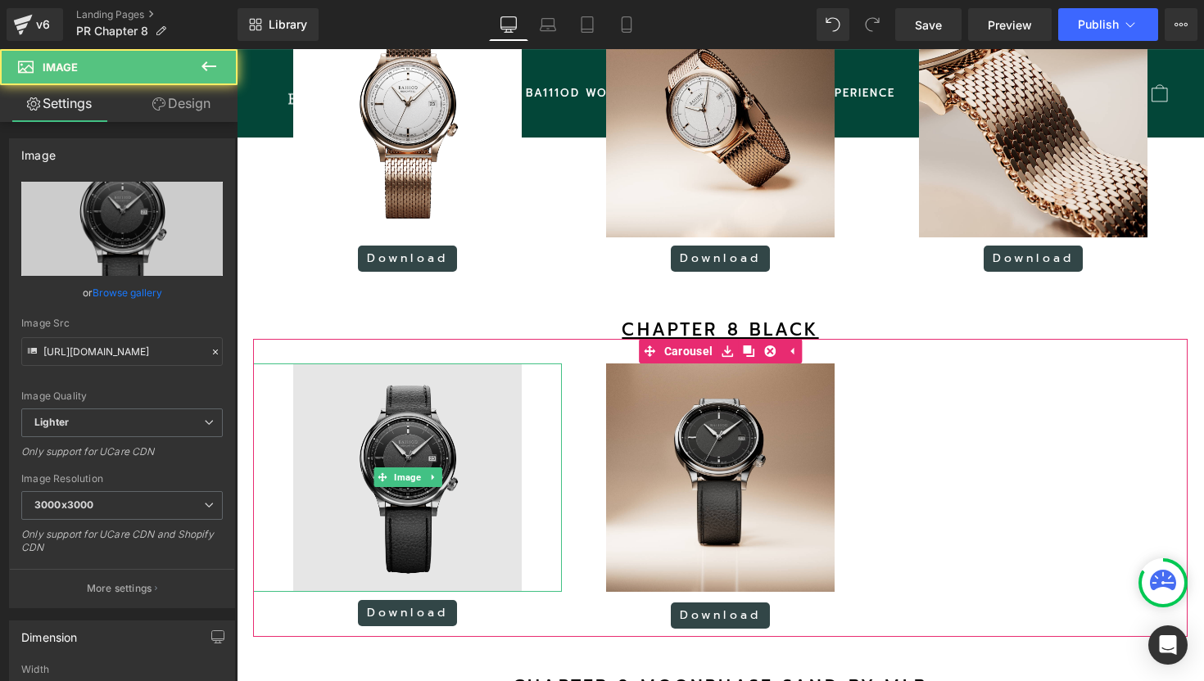
click at [406, 481] on img at bounding box center [407, 478] width 228 height 228
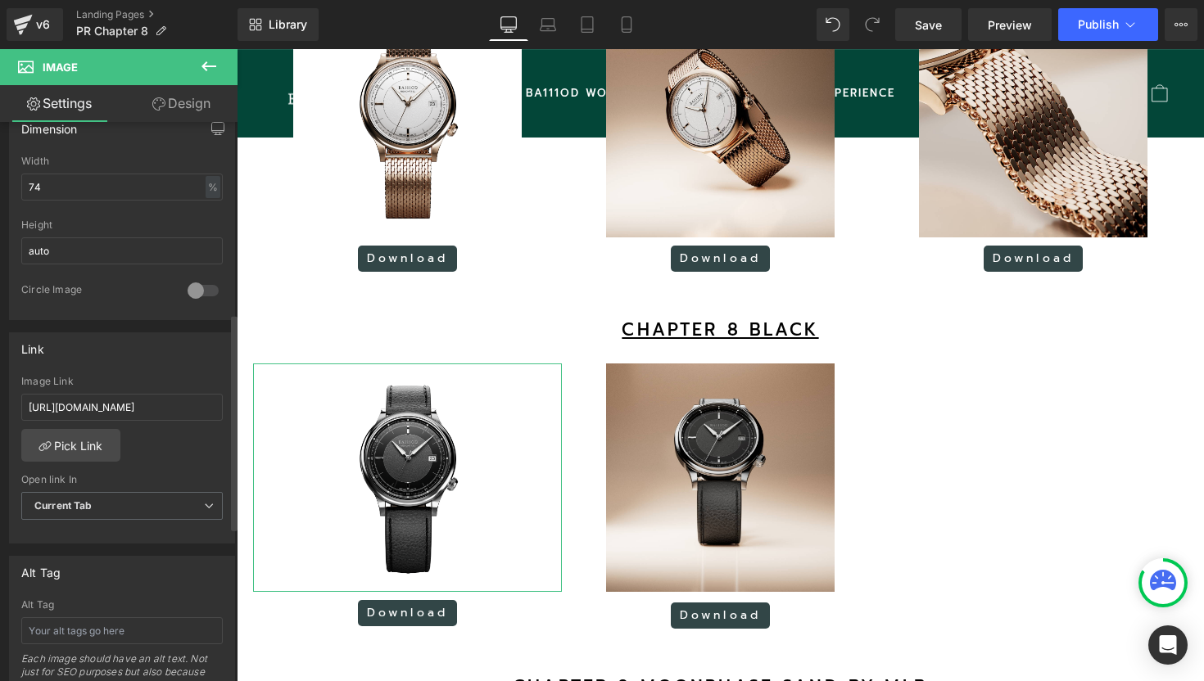
scroll to position [508, 0]
click at [152, 407] on input "[URL][DOMAIN_NAME]" at bounding box center [121, 408] width 201 height 27
type input "[URL][DOMAIN_NAME]"
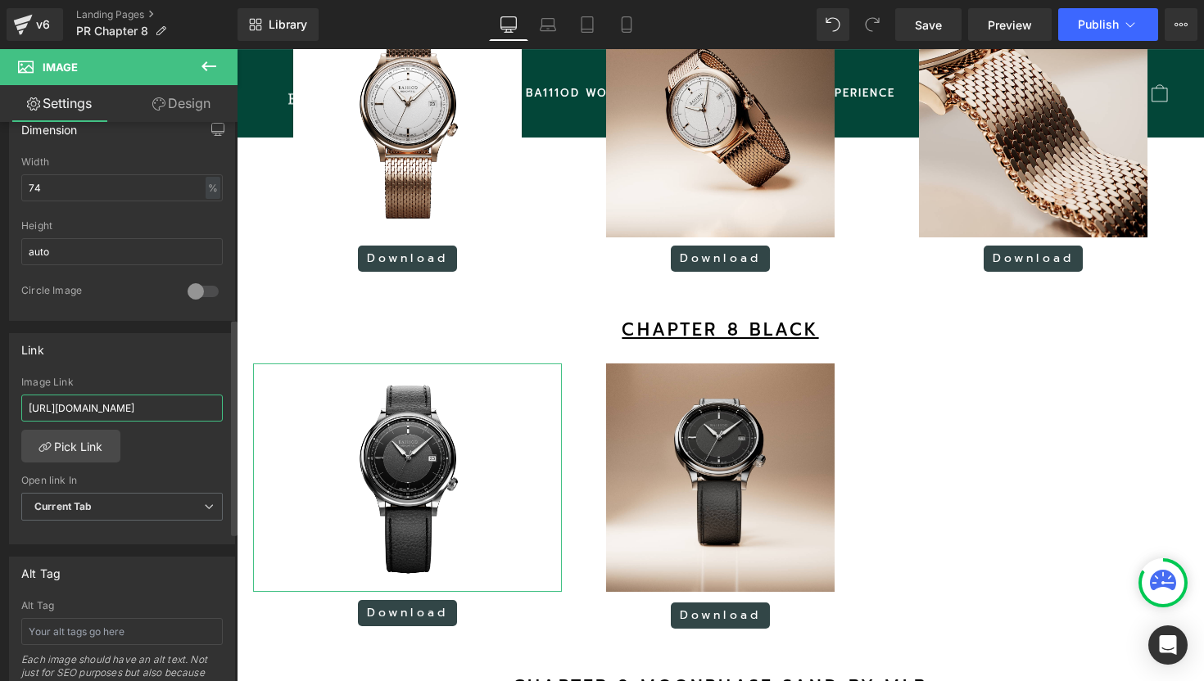
scroll to position [0, 260]
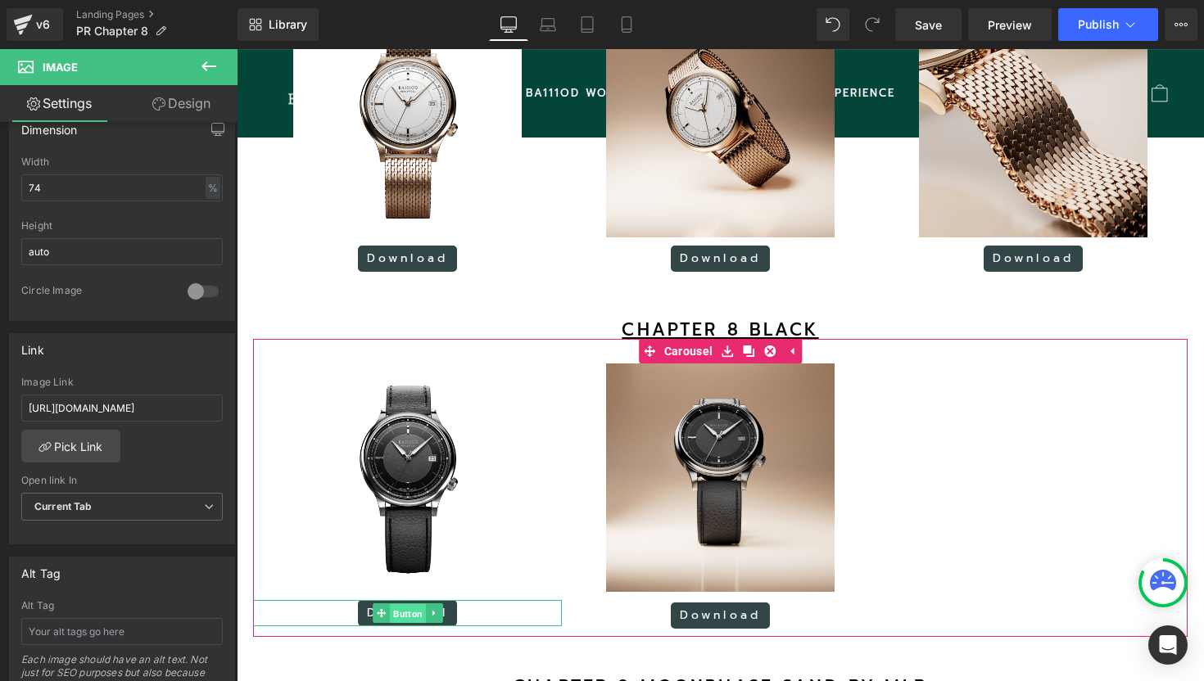
click at [409, 624] on span "Button" at bounding box center [408, 614] width 36 height 20
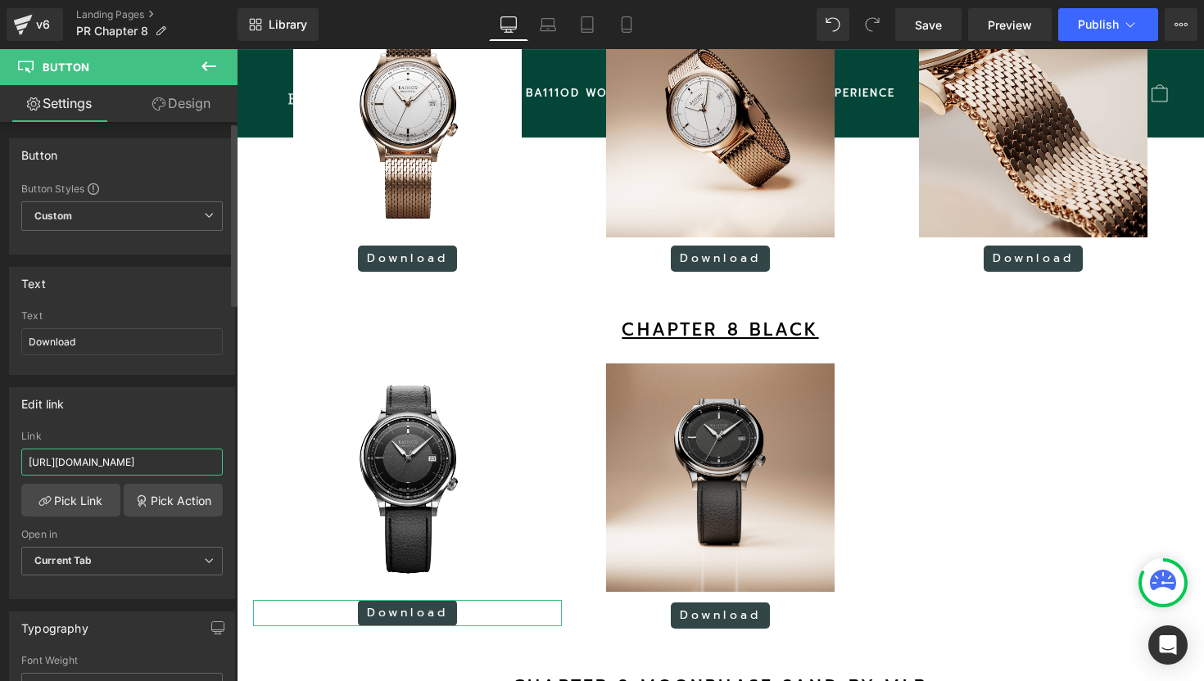
click at [150, 458] on input "[URL][DOMAIN_NAME]" at bounding box center [121, 462] width 201 height 27
paste input "[URL][DOMAIN_NAME]"
type input "[URL][DOMAIN_NAME]"
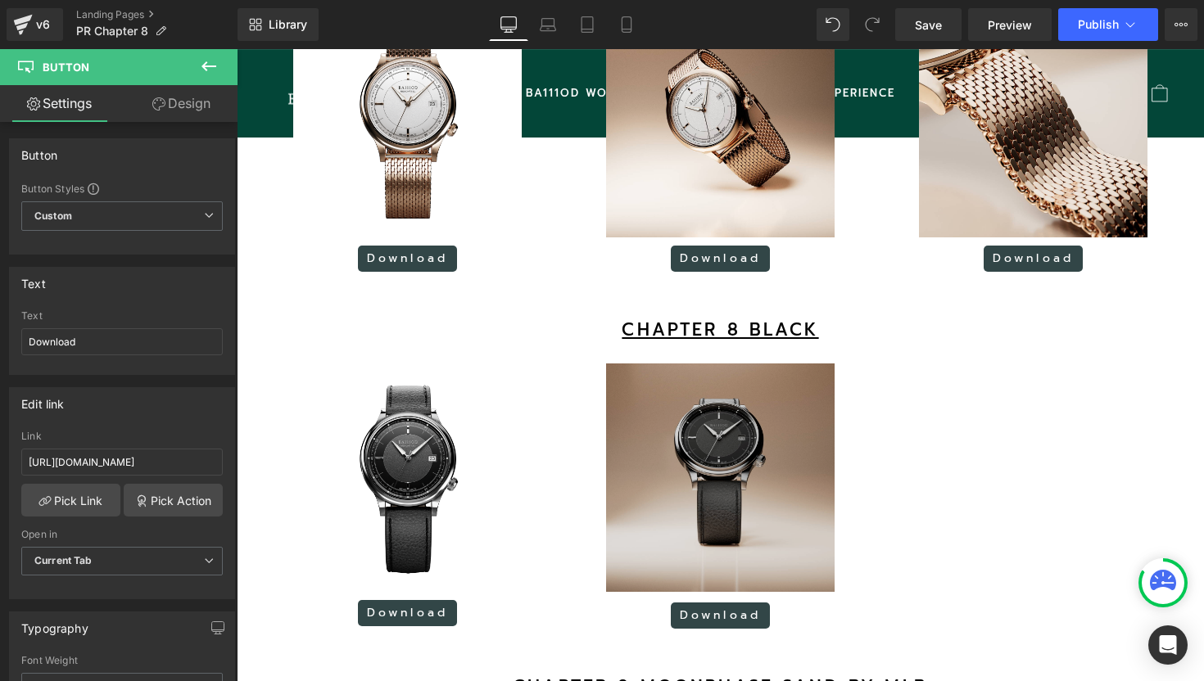
click at [679, 428] on img at bounding box center [720, 479] width 228 height 231
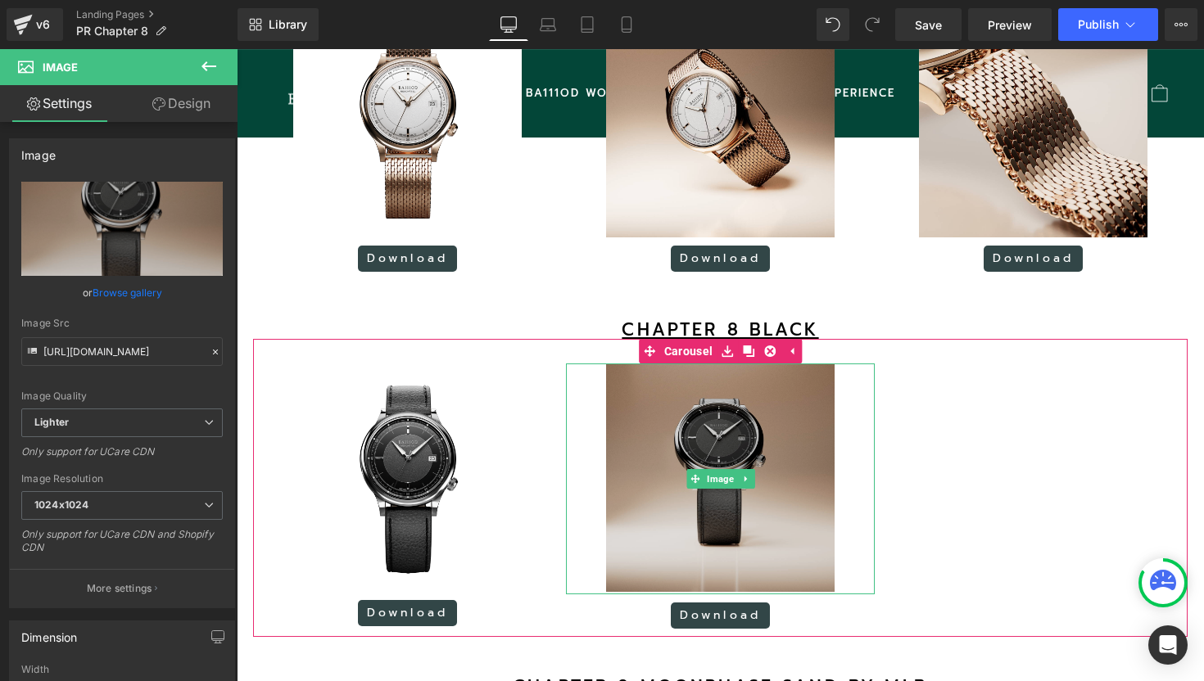
click at [726, 462] on img at bounding box center [720, 479] width 228 height 231
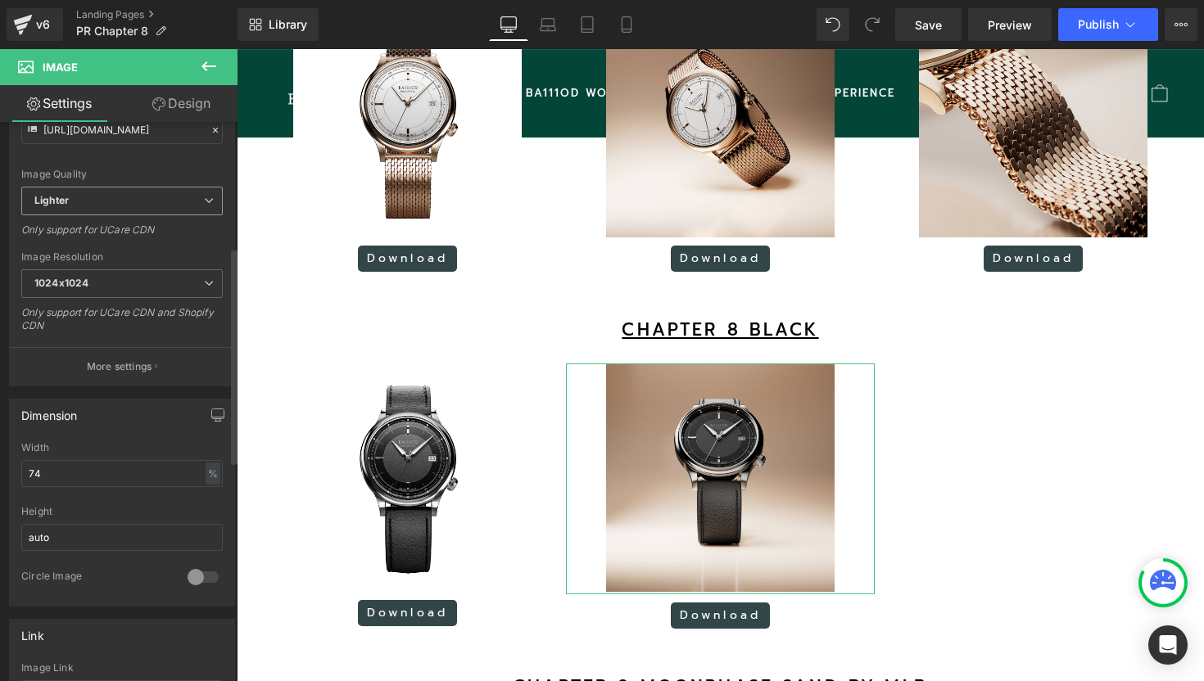
scroll to position [515, 0]
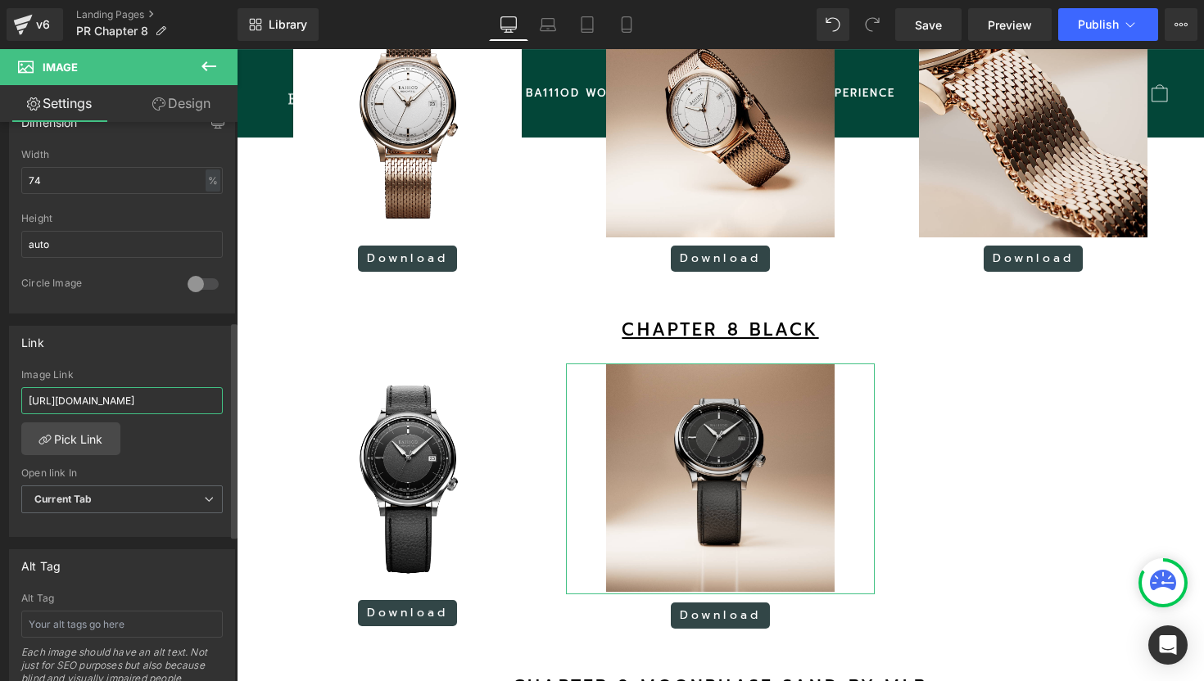
click at [105, 405] on input "[URL][DOMAIN_NAME]" at bounding box center [121, 400] width 201 height 27
type input "[URL][DOMAIN_NAME]"
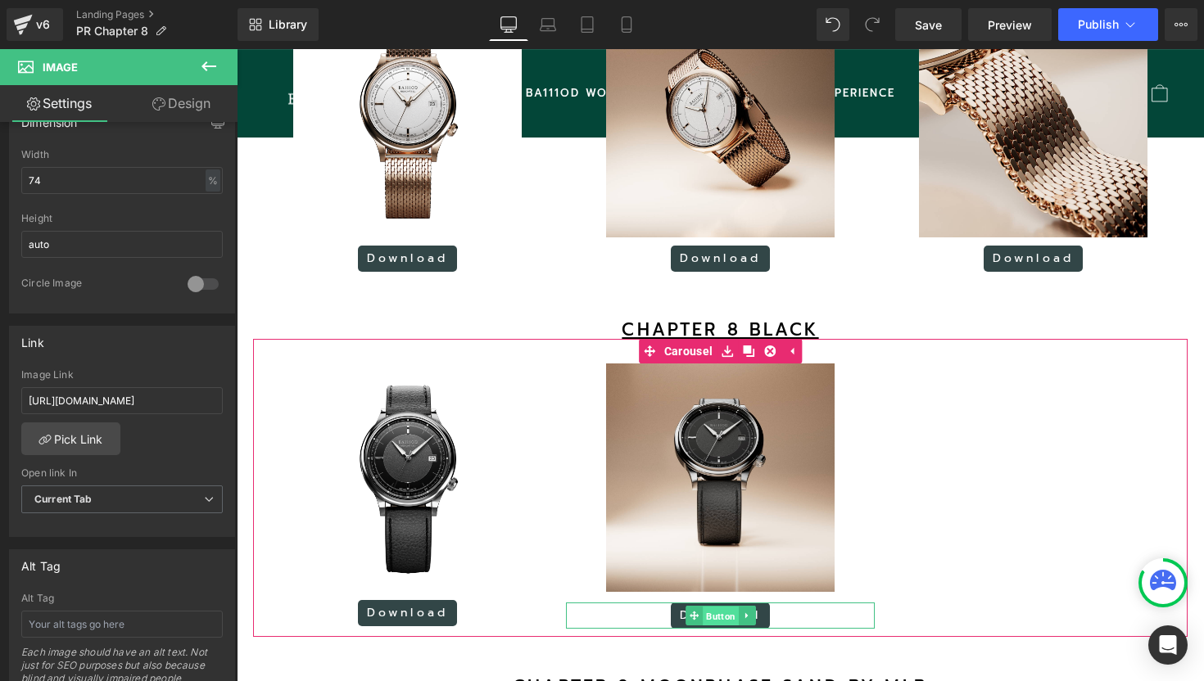
click at [728, 626] on span "Button" at bounding box center [721, 617] width 36 height 20
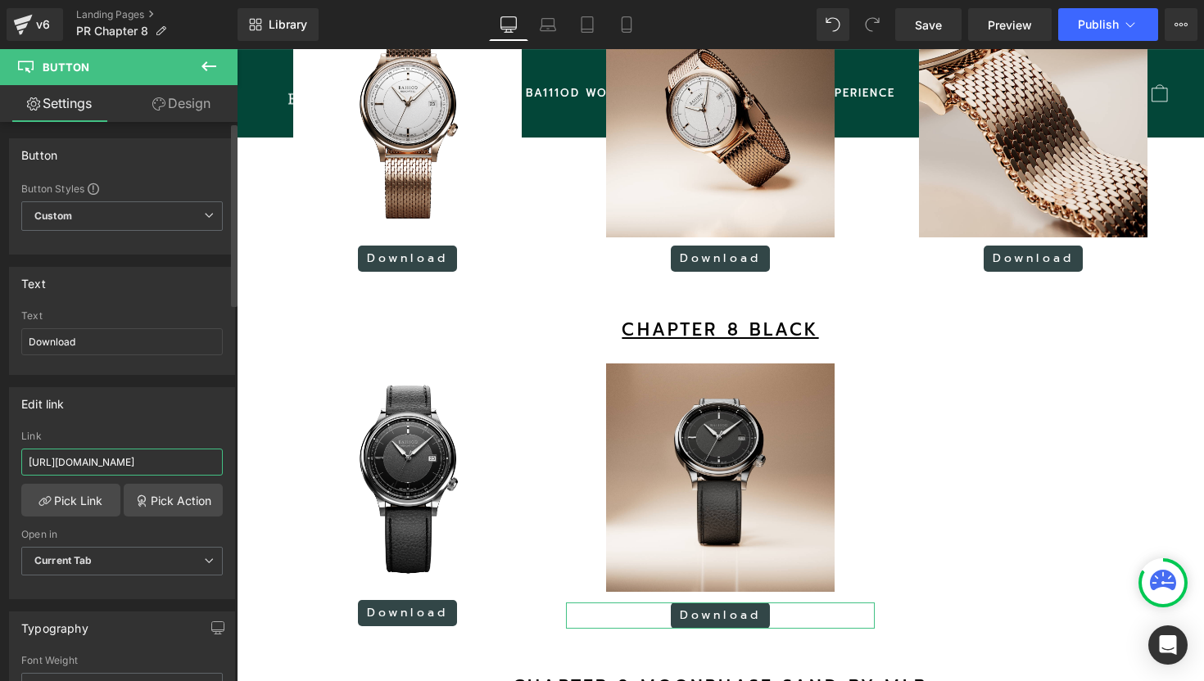
click at [173, 460] on input "[URL][DOMAIN_NAME]" at bounding box center [121, 462] width 201 height 27
paste input "[URL][DOMAIN_NAME]"
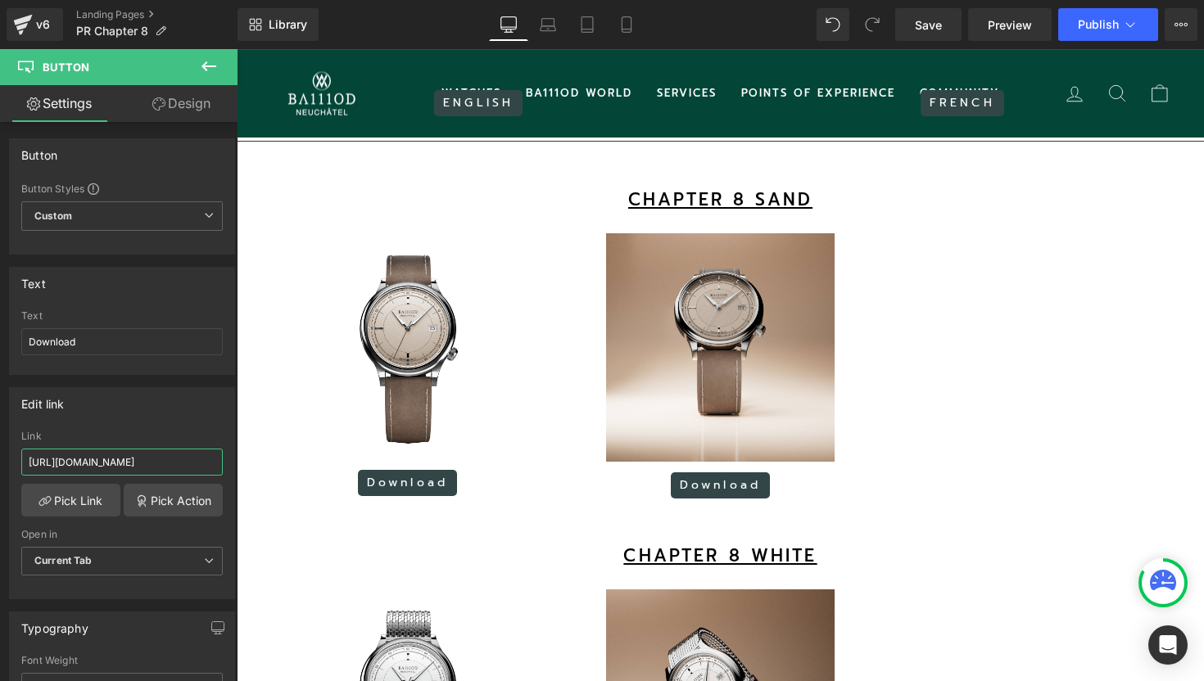
scroll to position [1185, 0]
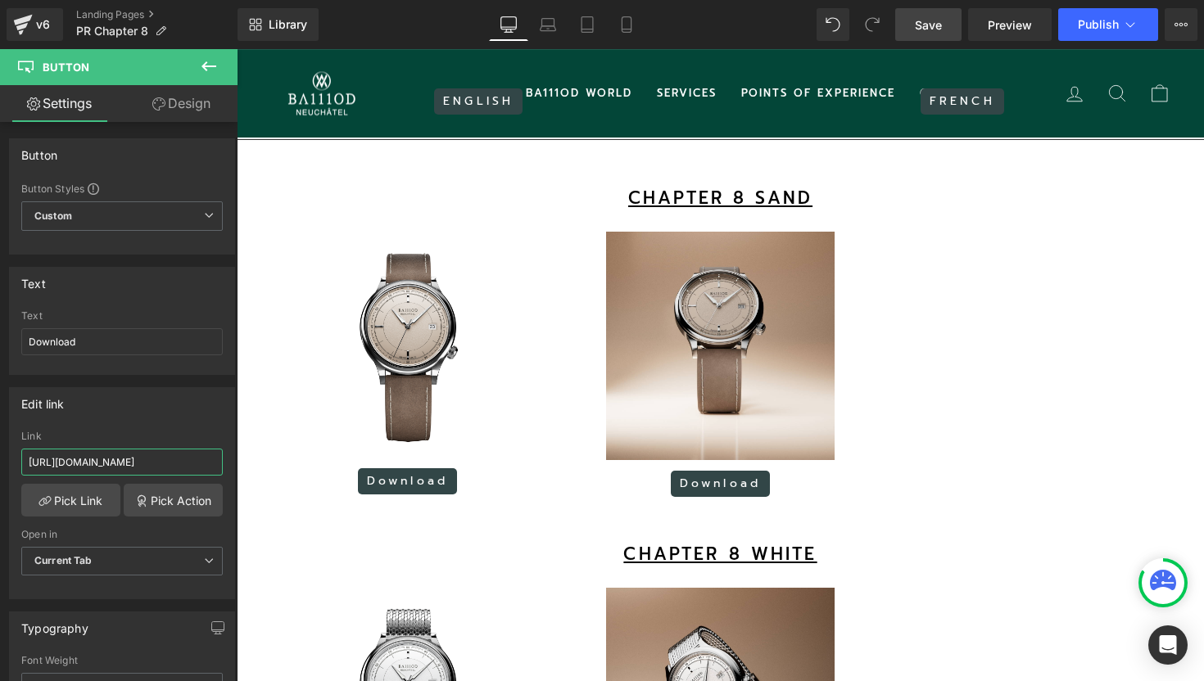
type input "[URL][DOMAIN_NAME]"
click at [943, 25] on link "Save" at bounding box center [928, 24] width 66 height 33
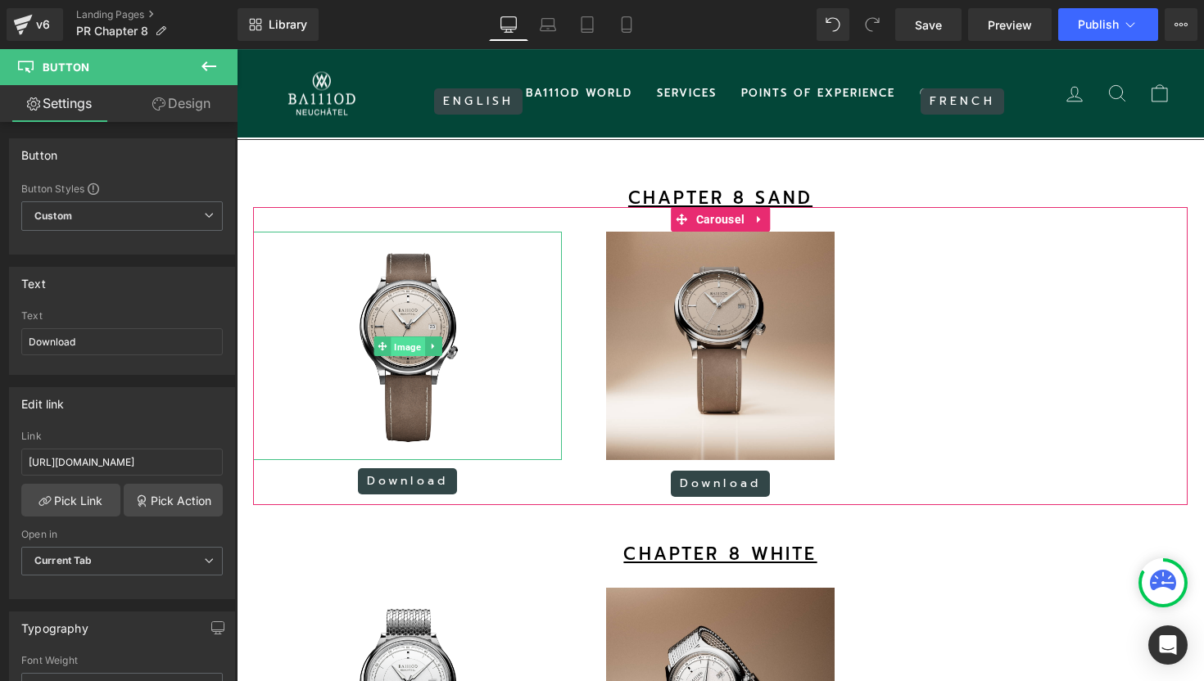
click at [417, 357] on span "Image" at bounding box center [408, 347] width 34 height 20
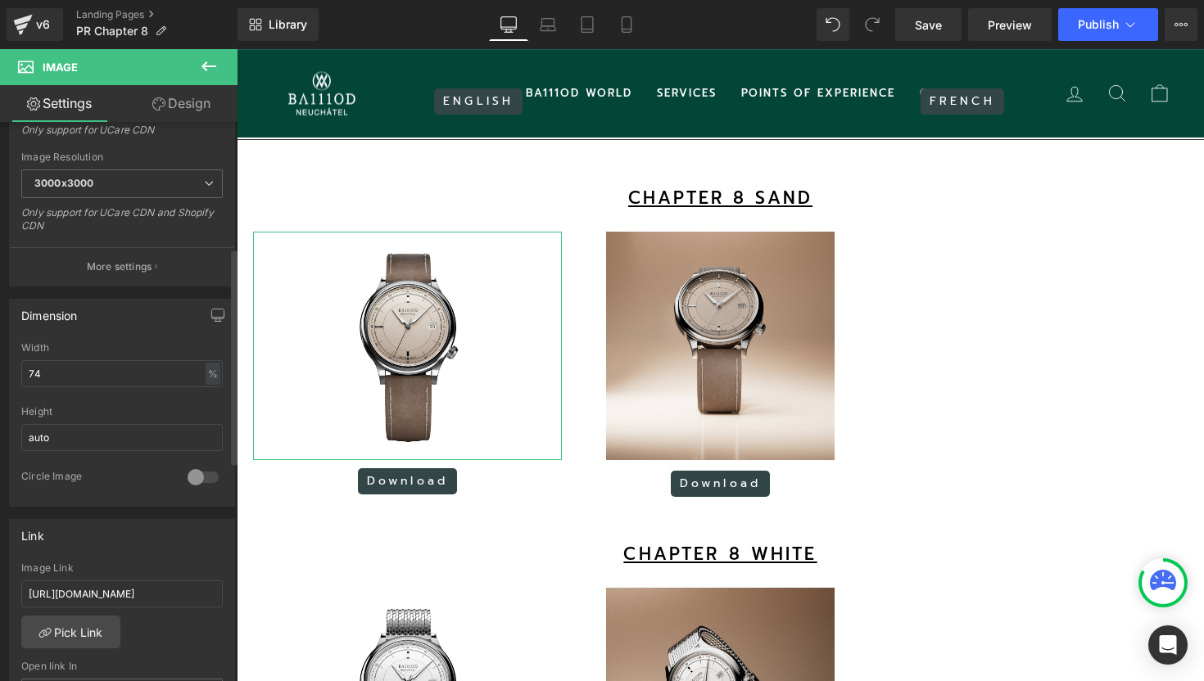
scroll to position [345, 0]
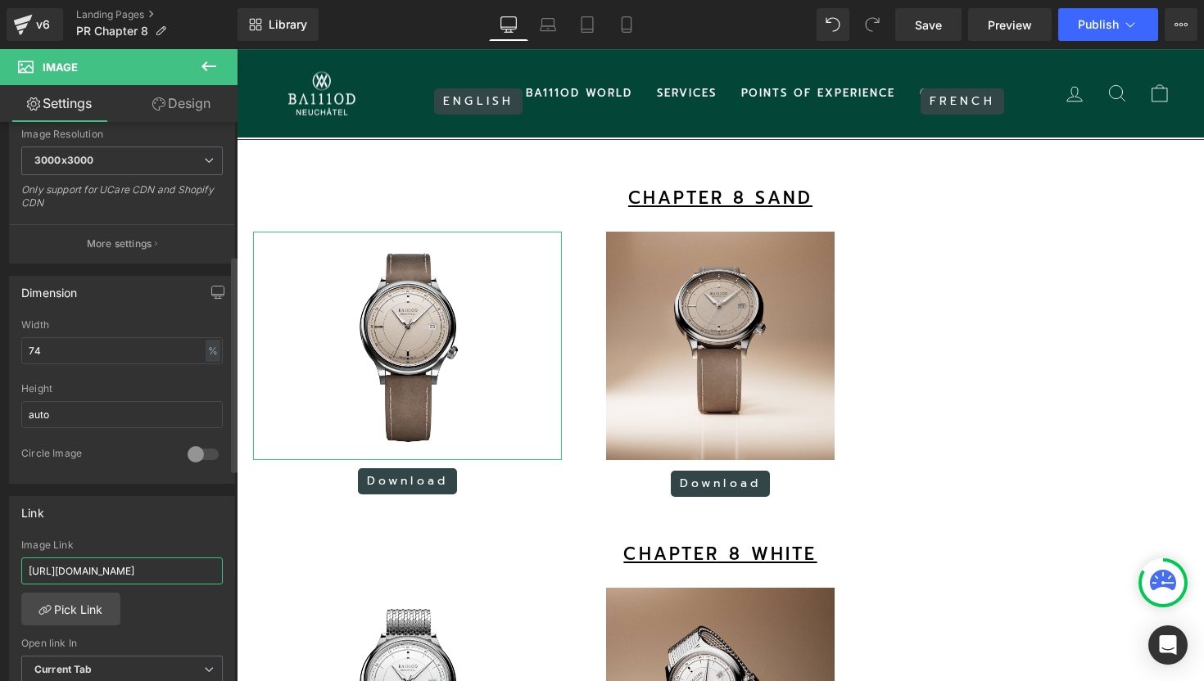
click at [139, 565] on input "[URL][DOMAIN_NAME]" at bounding box center [121, 571] width 201 height 27
paste input "mYYTdjG1w3kRhyPd6_VmRPVfAMe7tbe0"
type input "[URL][DOMAIN_NAME]"
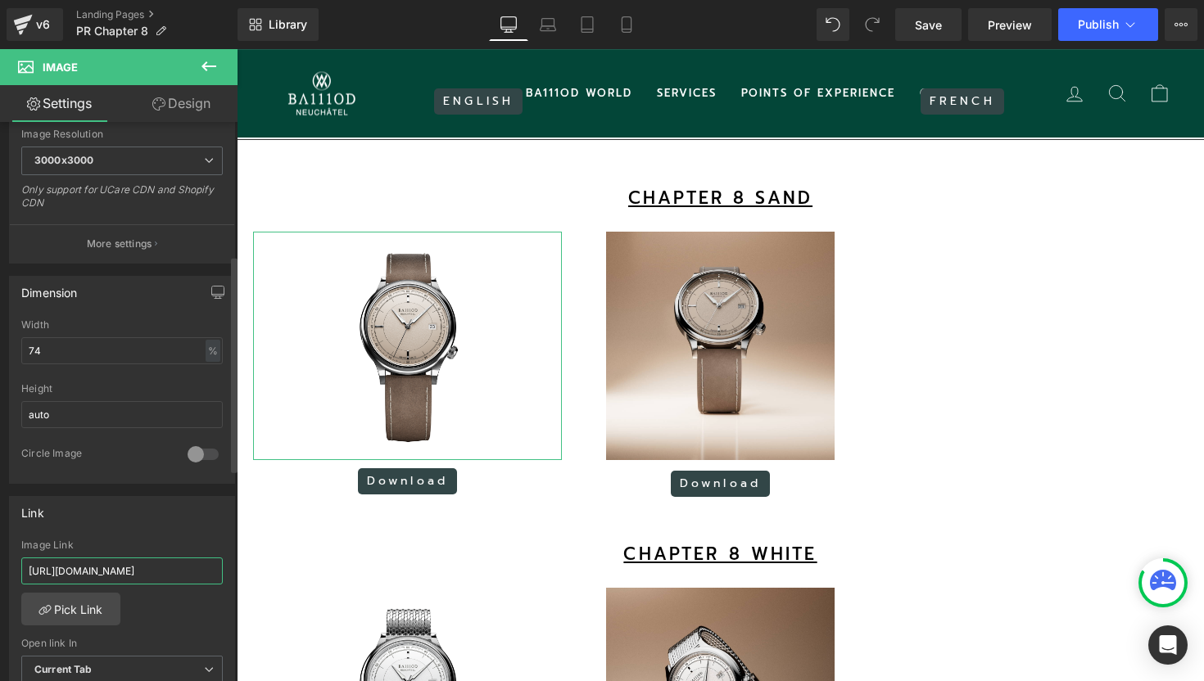
scroll to position [0, 254]
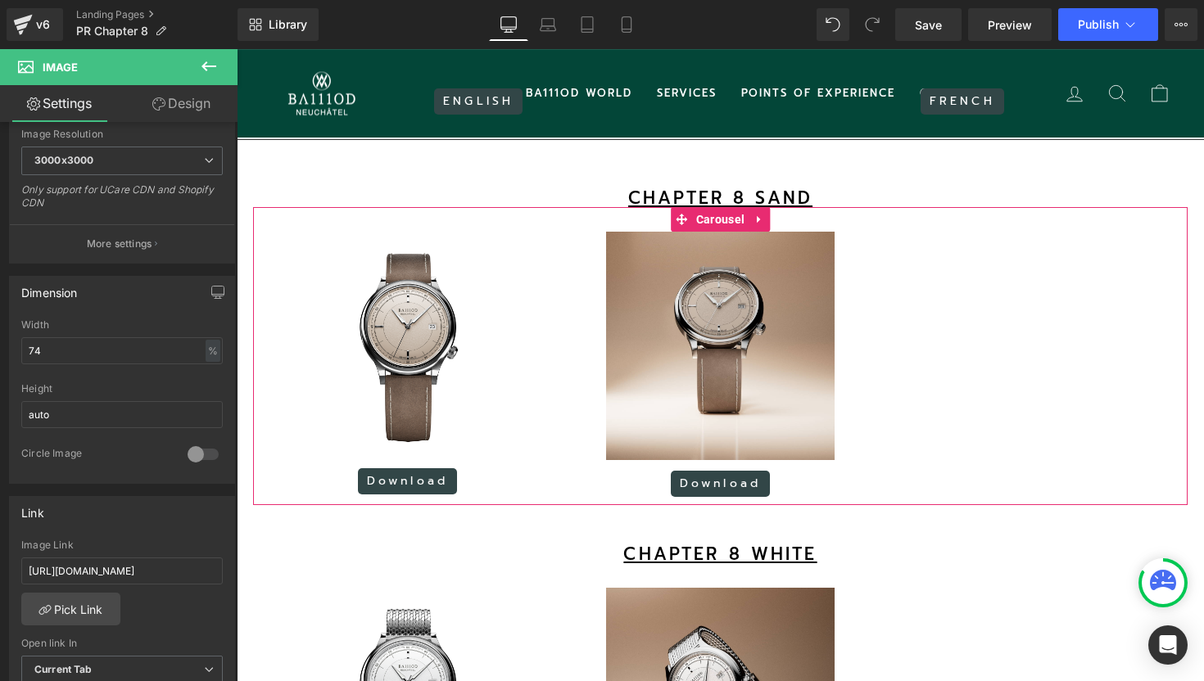
click at [393, 491] on span "Button" at bounding box center [408, 482] width 36 height 20
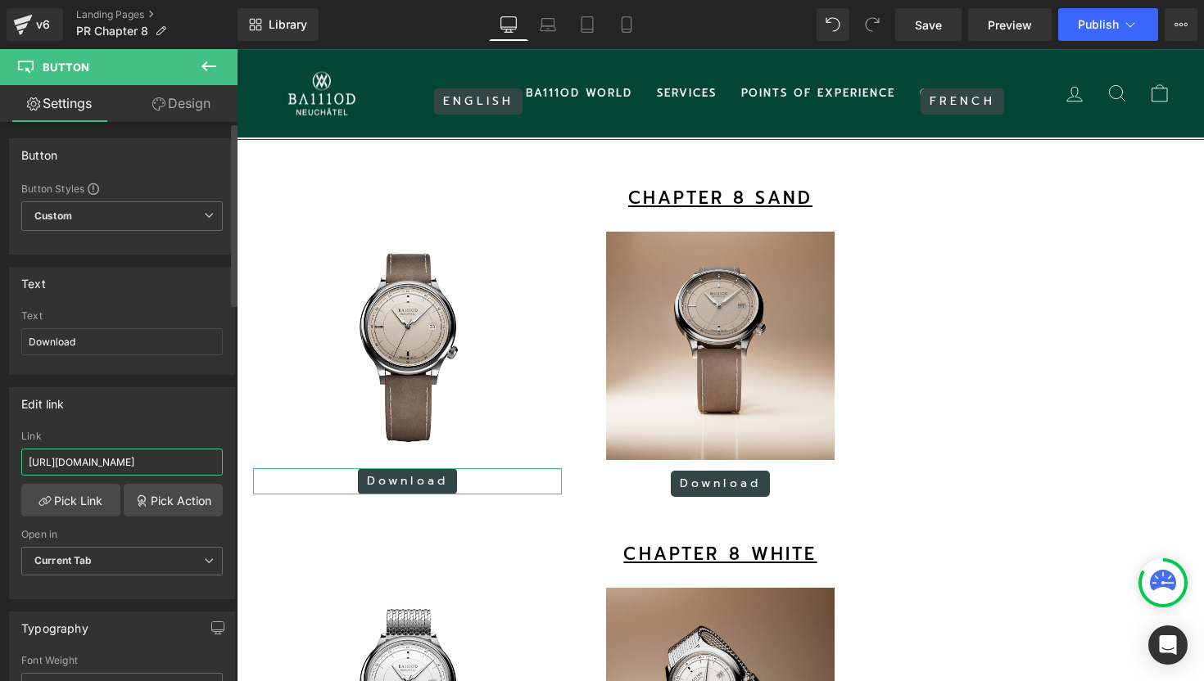
click at [135, 459] on input "[URL][DOMAIN_NAME]" at bounding box center [121, 462] width 201 height 27
paste input "mYYTdjG1w3kRhyPd6_VmRPVfAMe7tbe0"
type input "[URL][DOMAIN_NAME]"
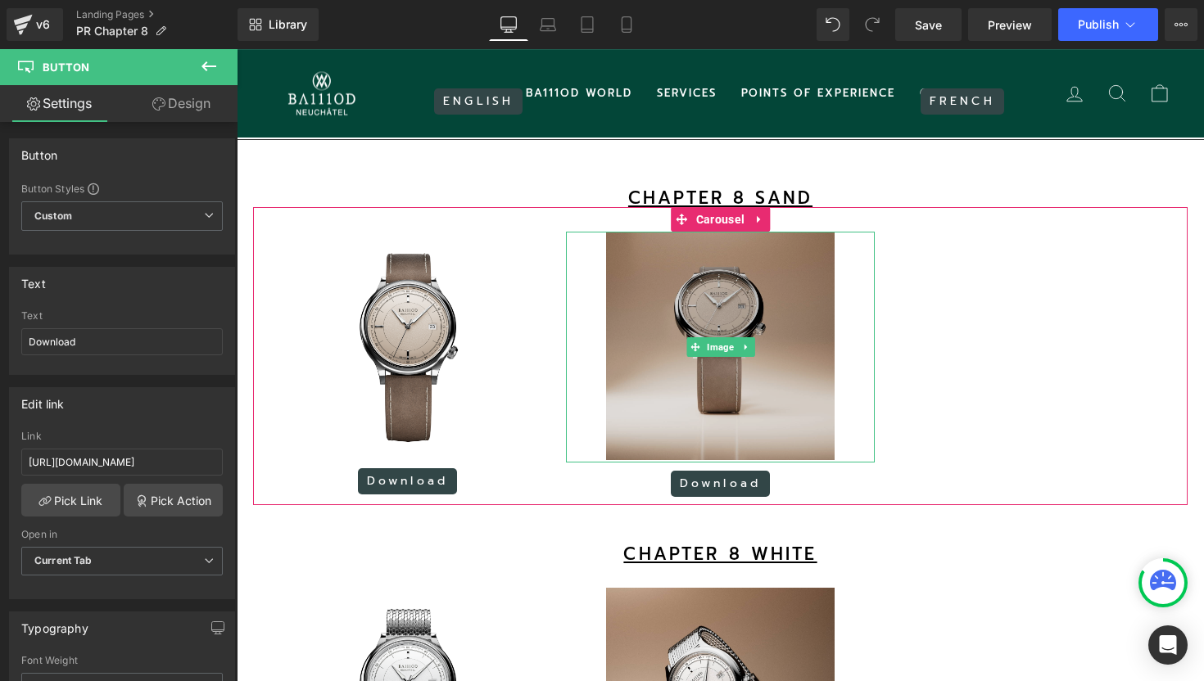
click at [698, 338] on img at bounding box center [720, 347] width 228 height 231
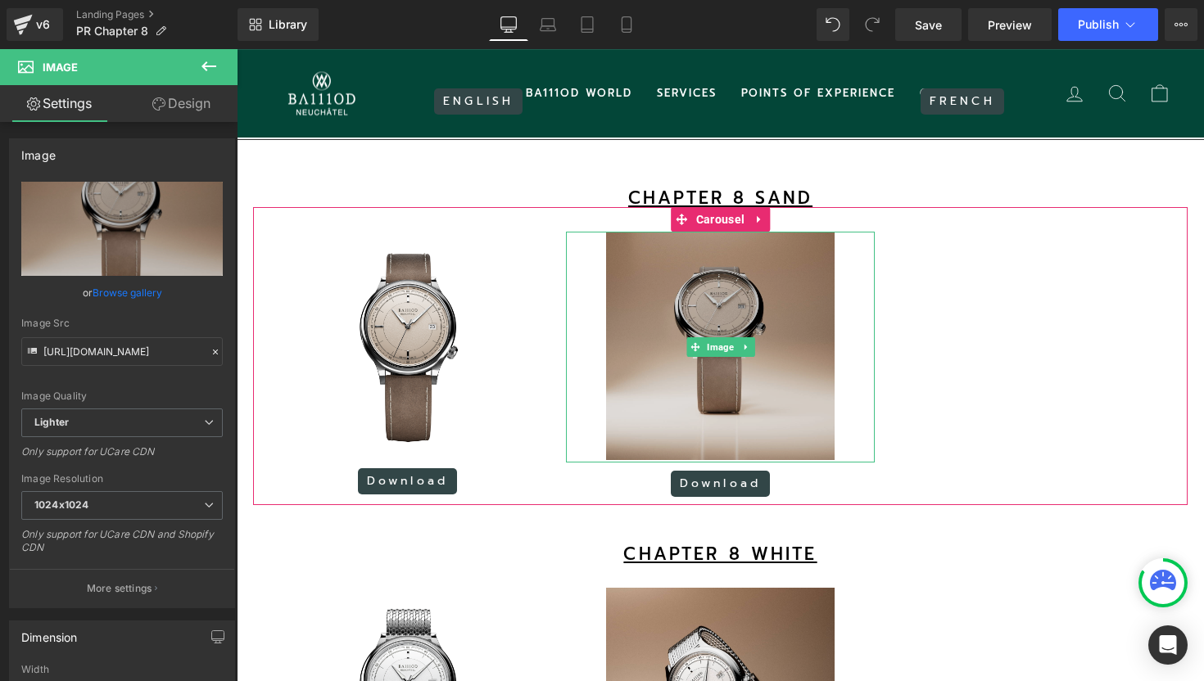
click at [726, 313] on img at bounding box center [720, 347] width 228 height 231
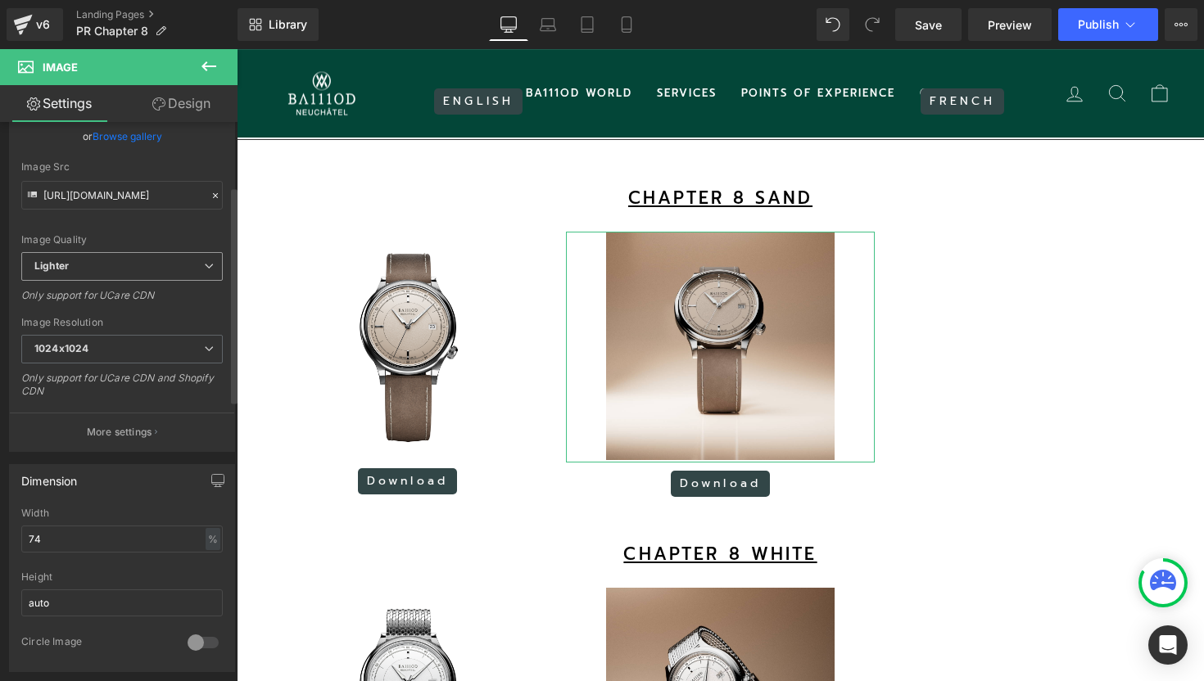
scroll to position [168, 0]
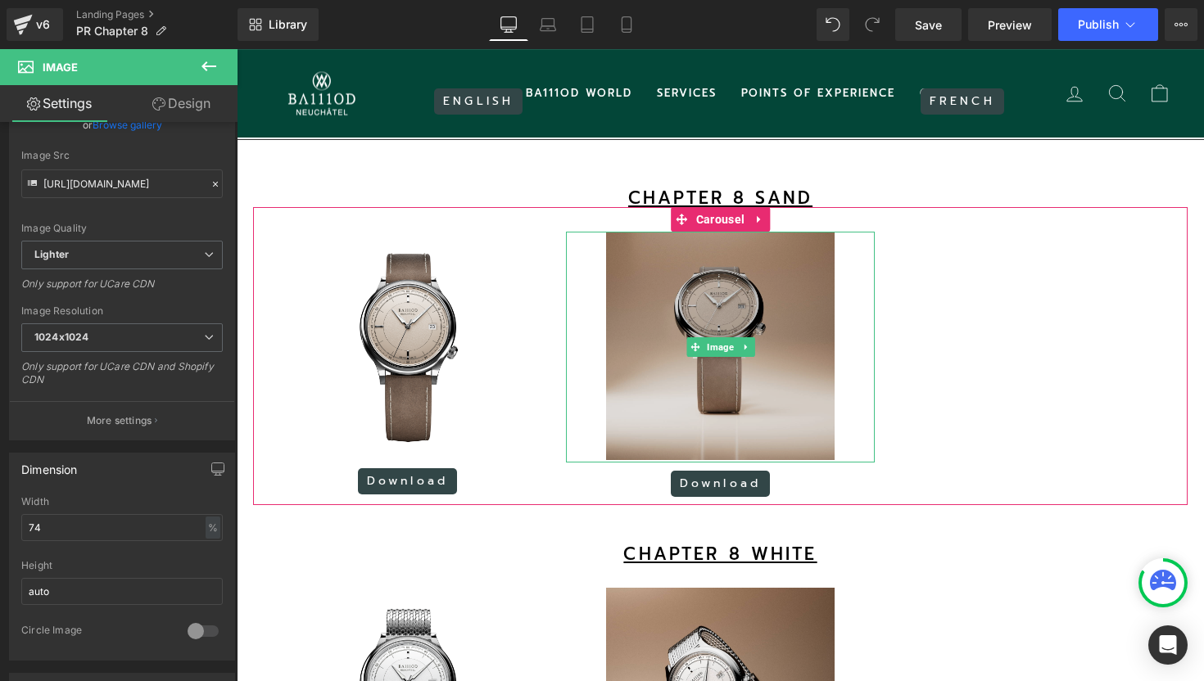
click at [643, 309] on img at bounding box center [720, 347] width 228 height 231
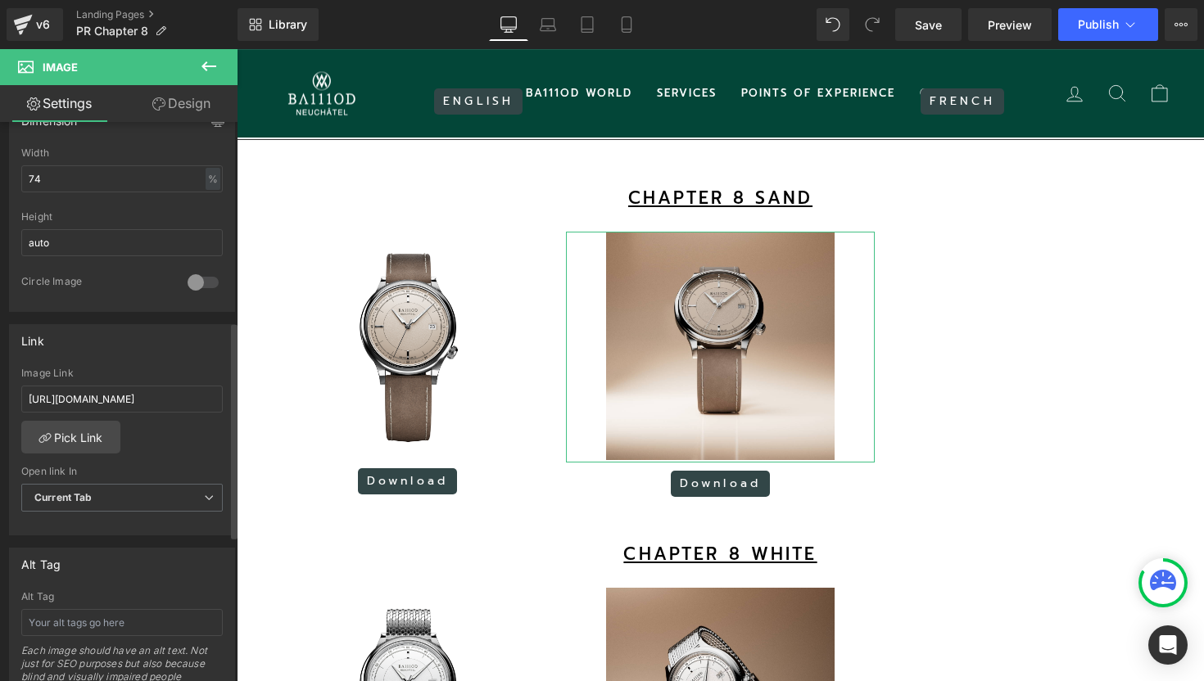
scroll to position [516, 0]
click at [120, 404] on input "[URL][DOMAIN_NAME]" at bounding box center [121, 399] width 201 height 27
type input "[URL][DOMAIN_NAME]"
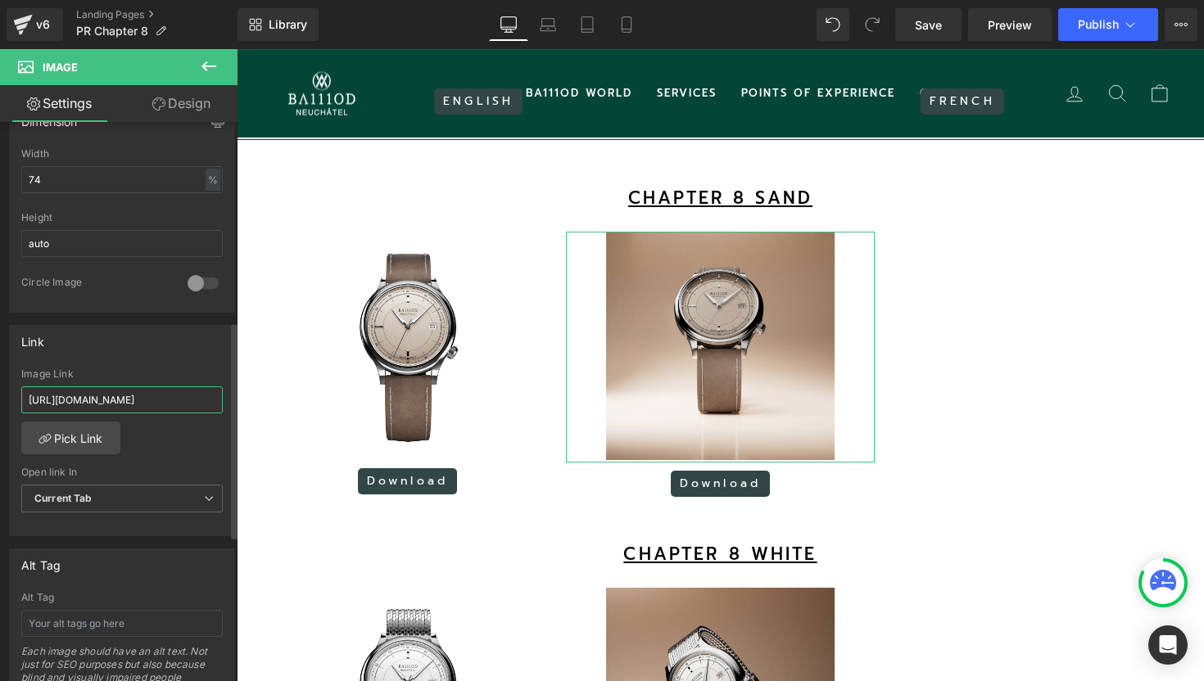
scroll to position [0, 243]
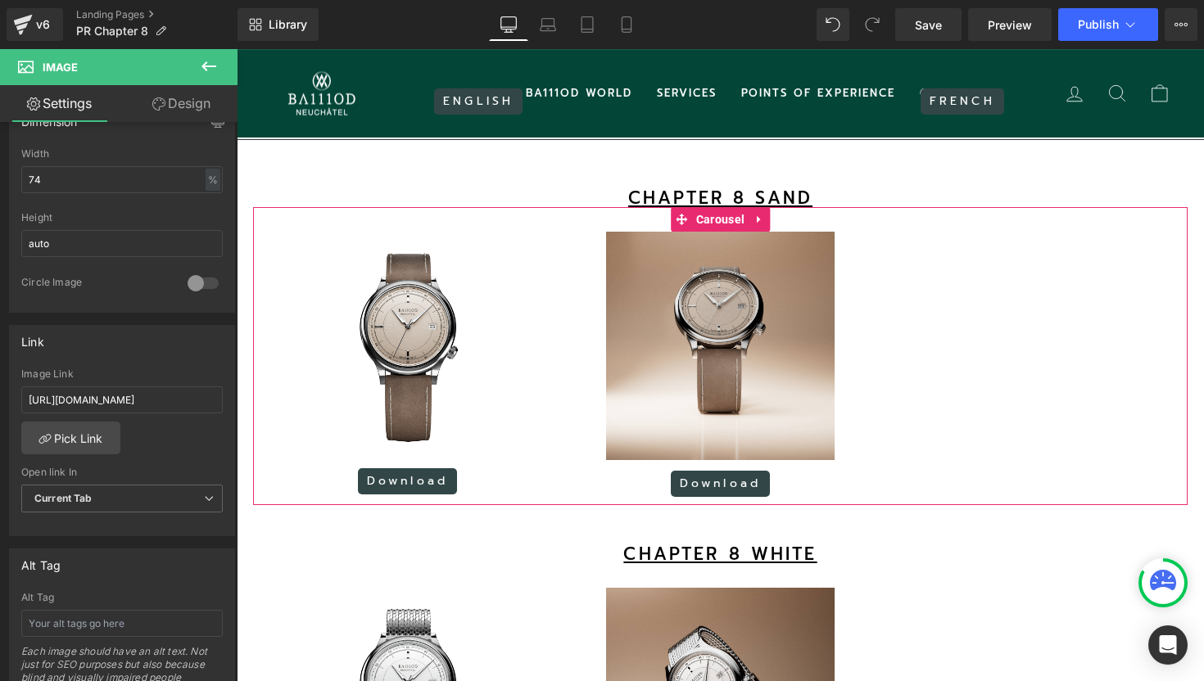
click at [713, 494] on span "Button" at bounding box center [721, 484] width 36 height 20
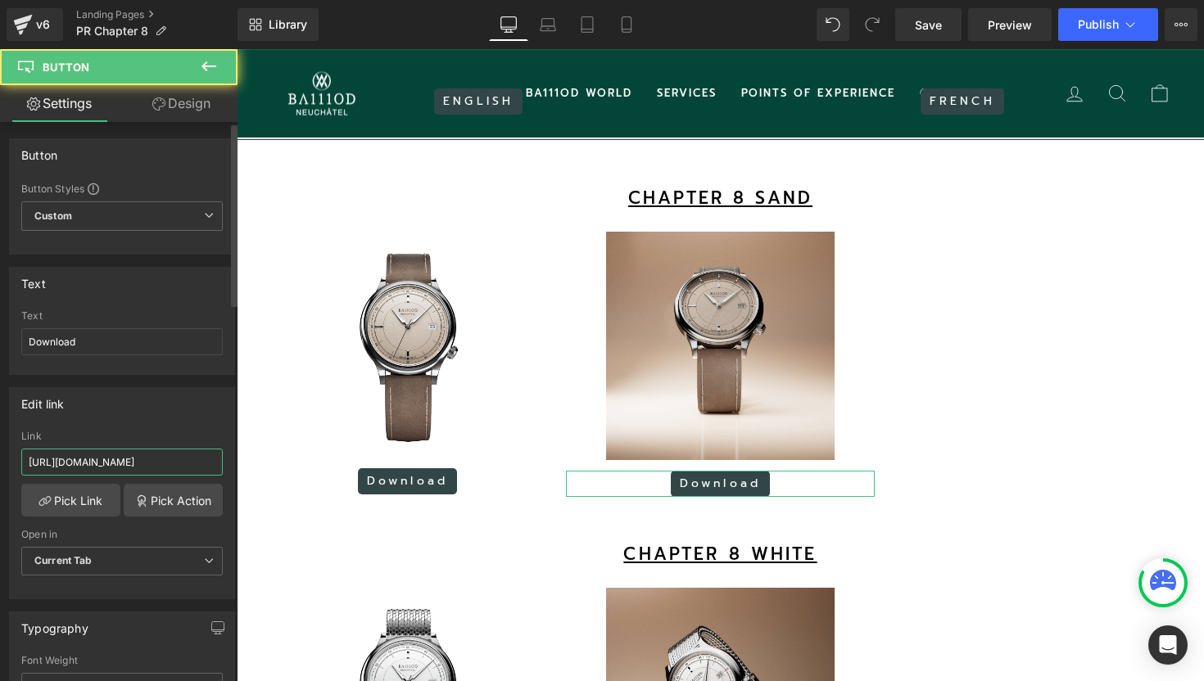
click at [156, 457] on input "[URL][DOMAIN_NAME]" at bounding box center [121, 462] width 201 height 27
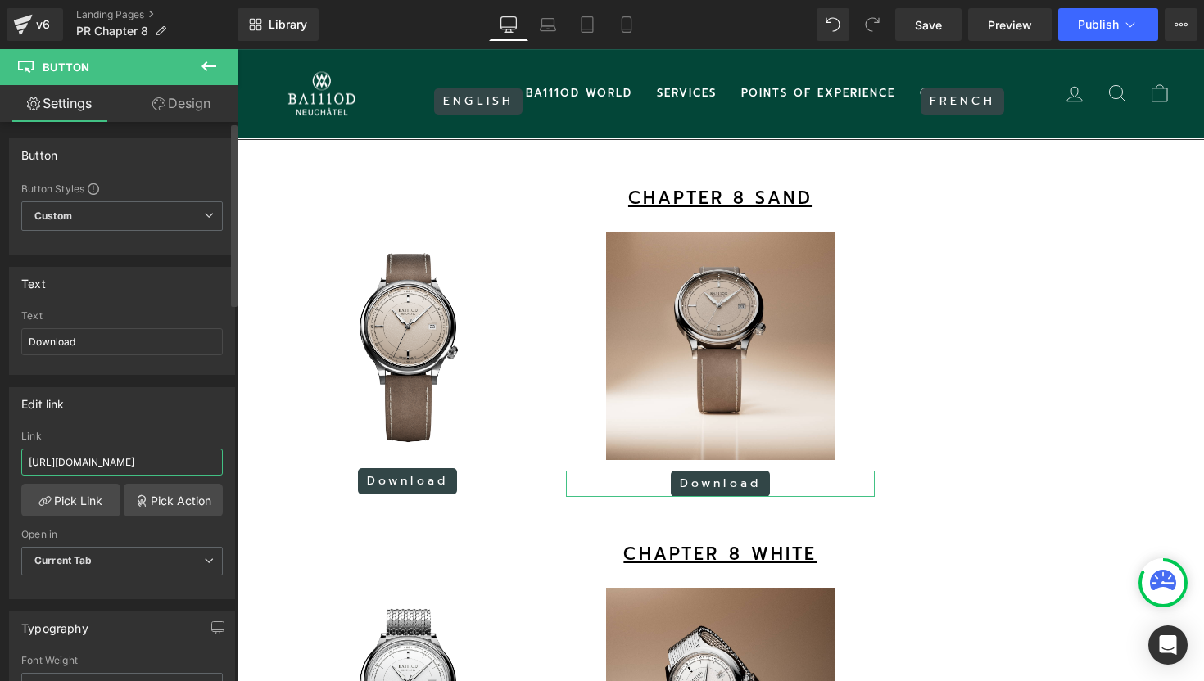
click at [156, 457] on input "[URL][DOMAIN_NAME]" at bounding box center [121, 462] width 201 height 27
paste input "[URL][DOMAIN_NAME]"
type input "[URL][DOMAIN_NAME]"
click at [933, 19] on span "Save" at bounding box center [928, 24] width 27 height 17
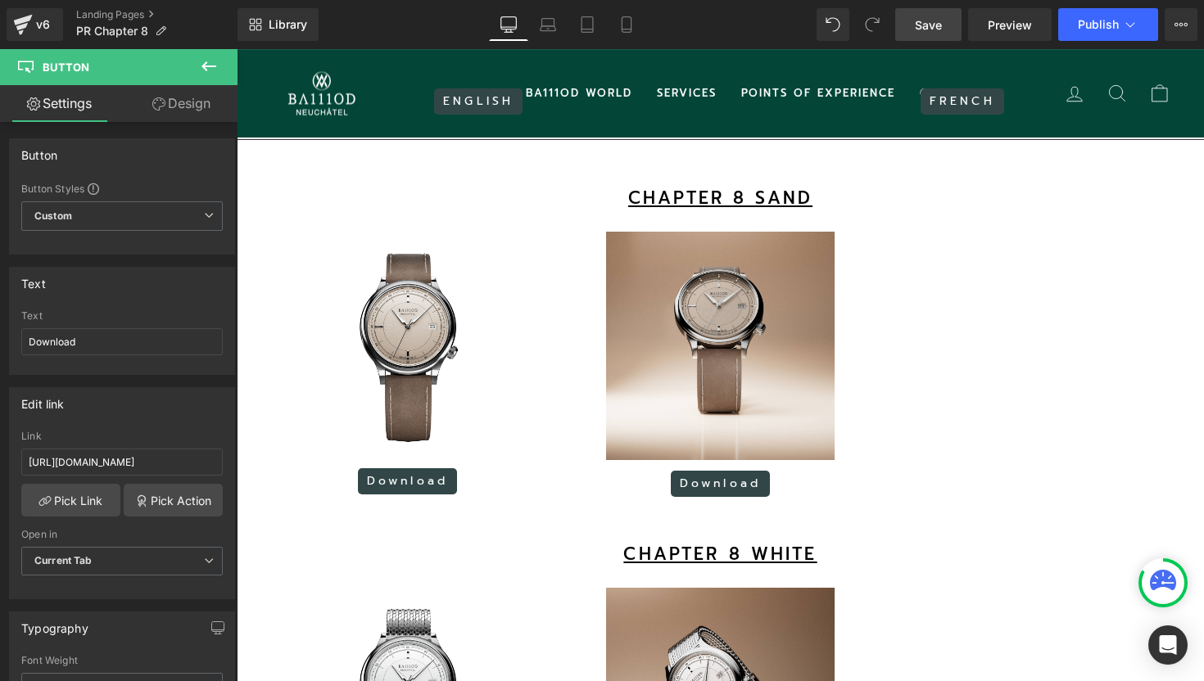
scroll to position [0, 0]
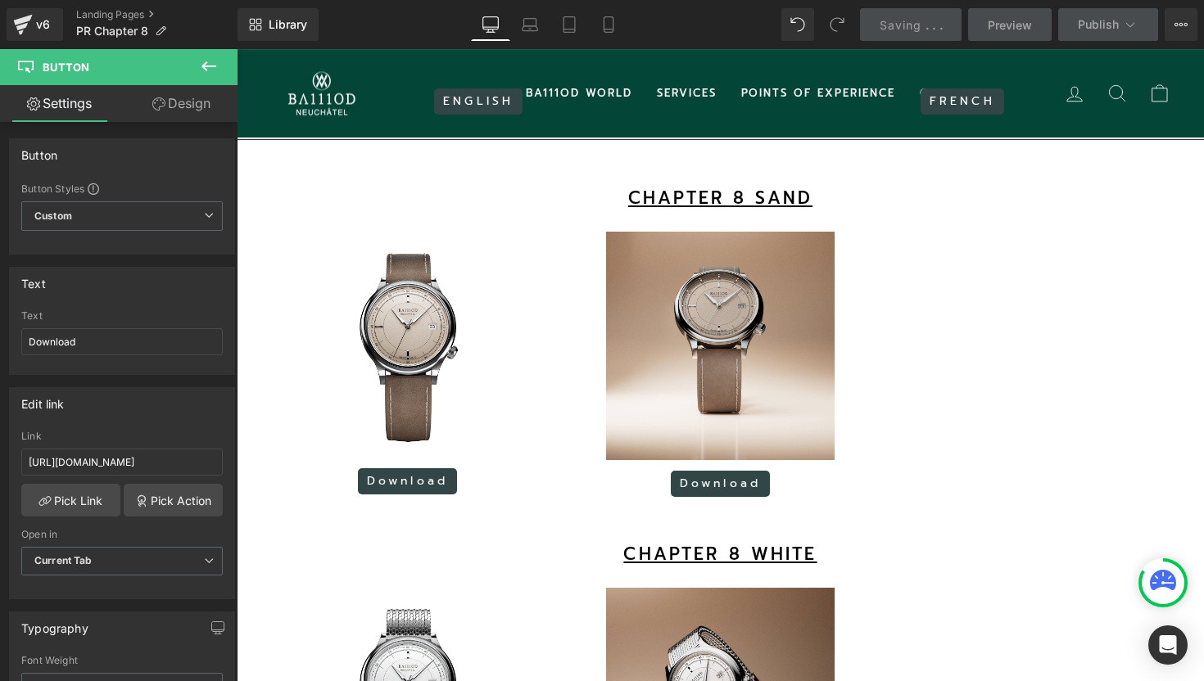
click at [206, 70] on icon at bounding box center [209, 66] width 20 height 20
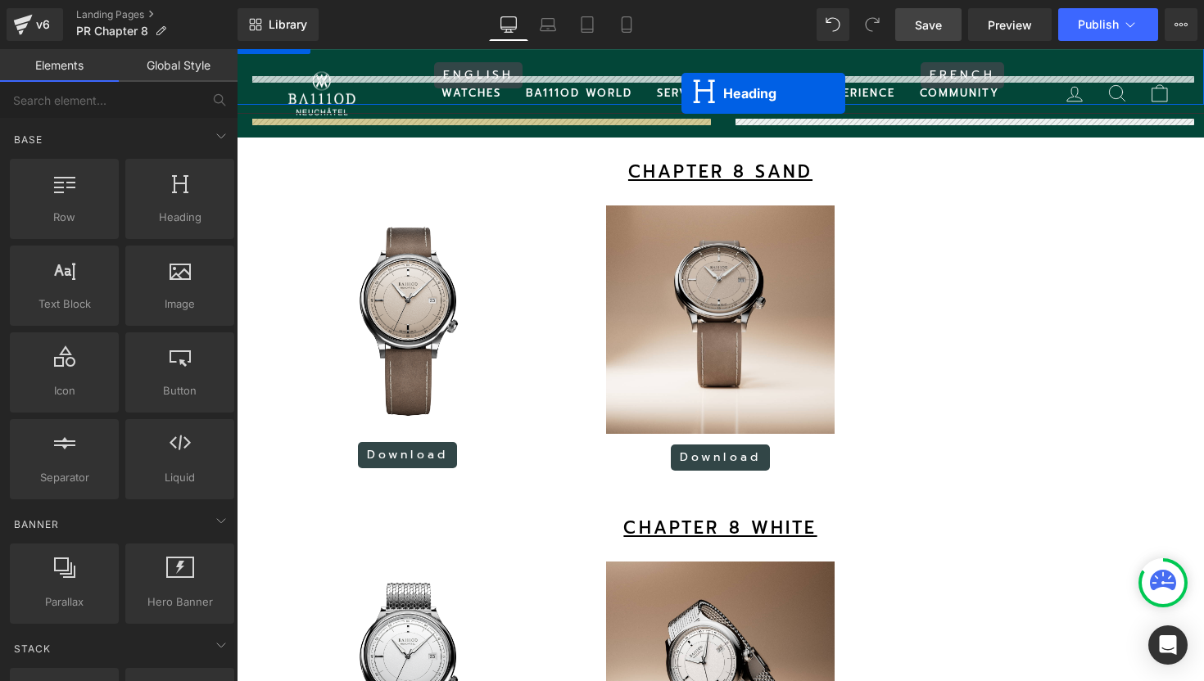
scroll to position [1096, 0]
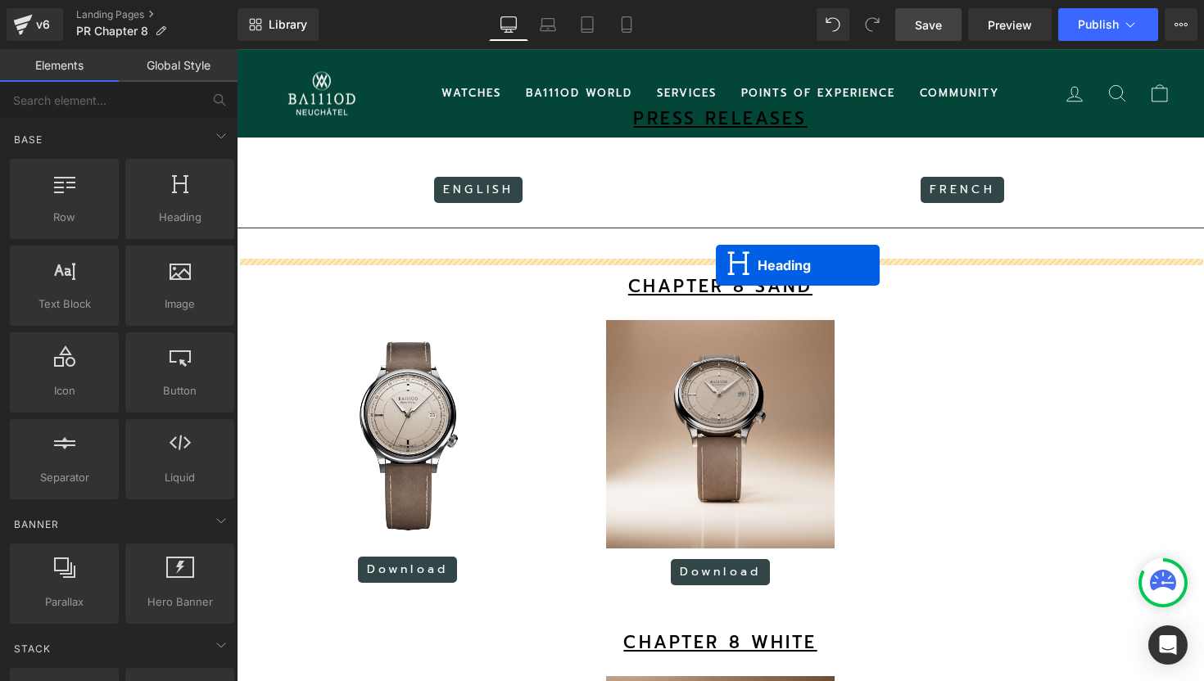
drag, startPoint x: 654, startPoint y: 377, endPoint x: 716, endPoint y: 266, distance: 126.4
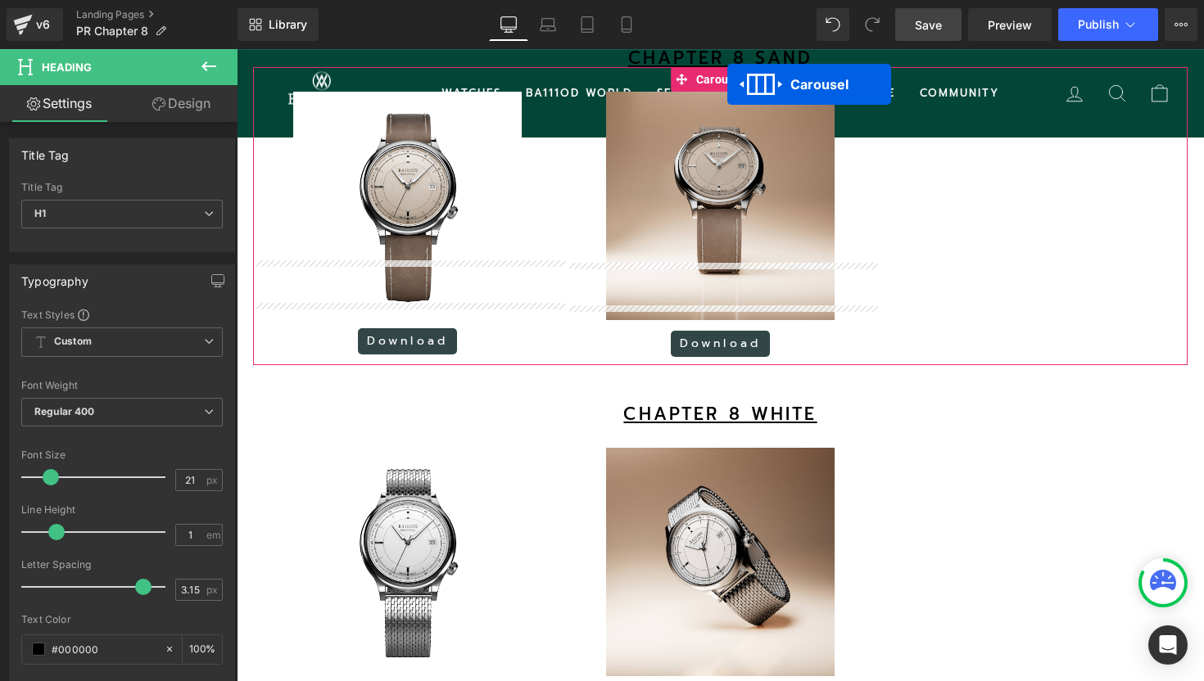
scroll to position [1286, 0]
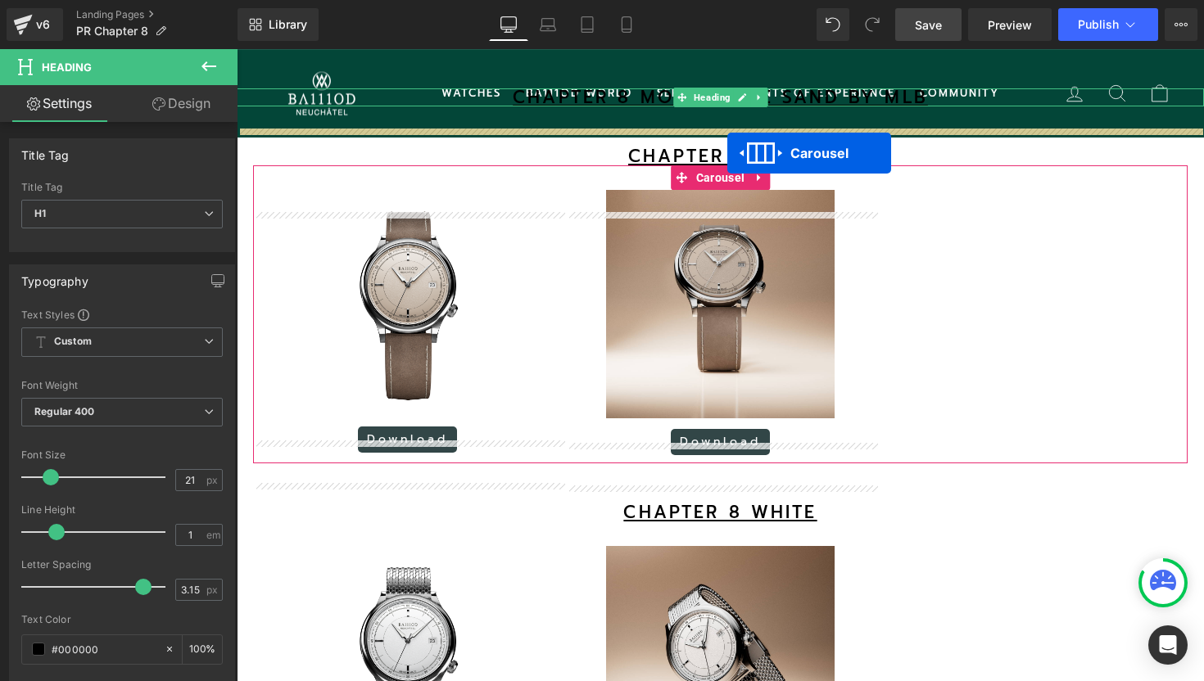
drag, startPoint x: 653, startPoint y: 318, endPoint x: 727, endPoint y: 153, distance: 180.7
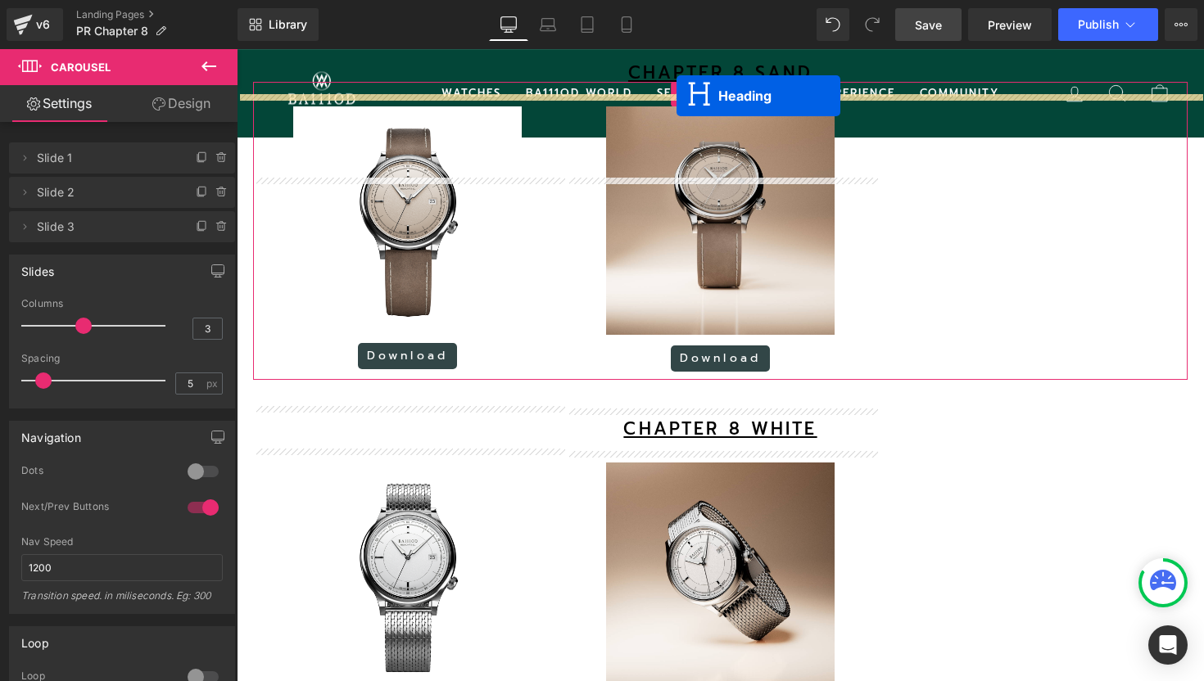
scroll to position [1552, 0]
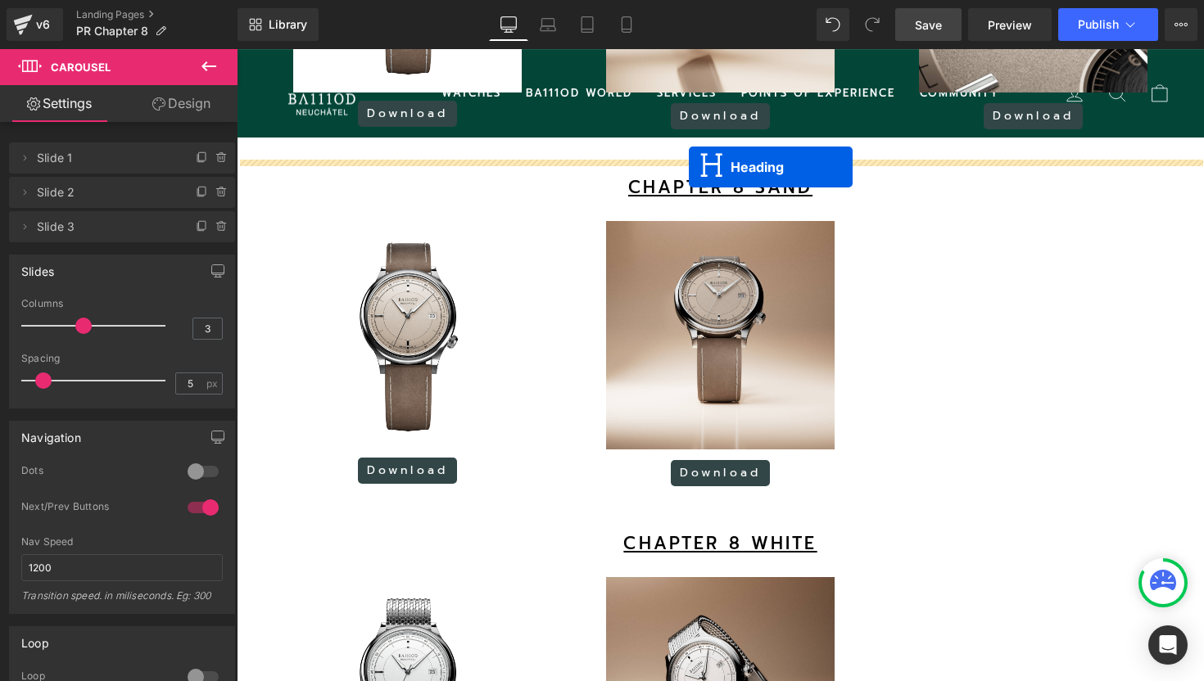
drag, startPoint x: 650, startPoint y: 270, endPoint x: 688, endPoint y: 169, distance: 108.3
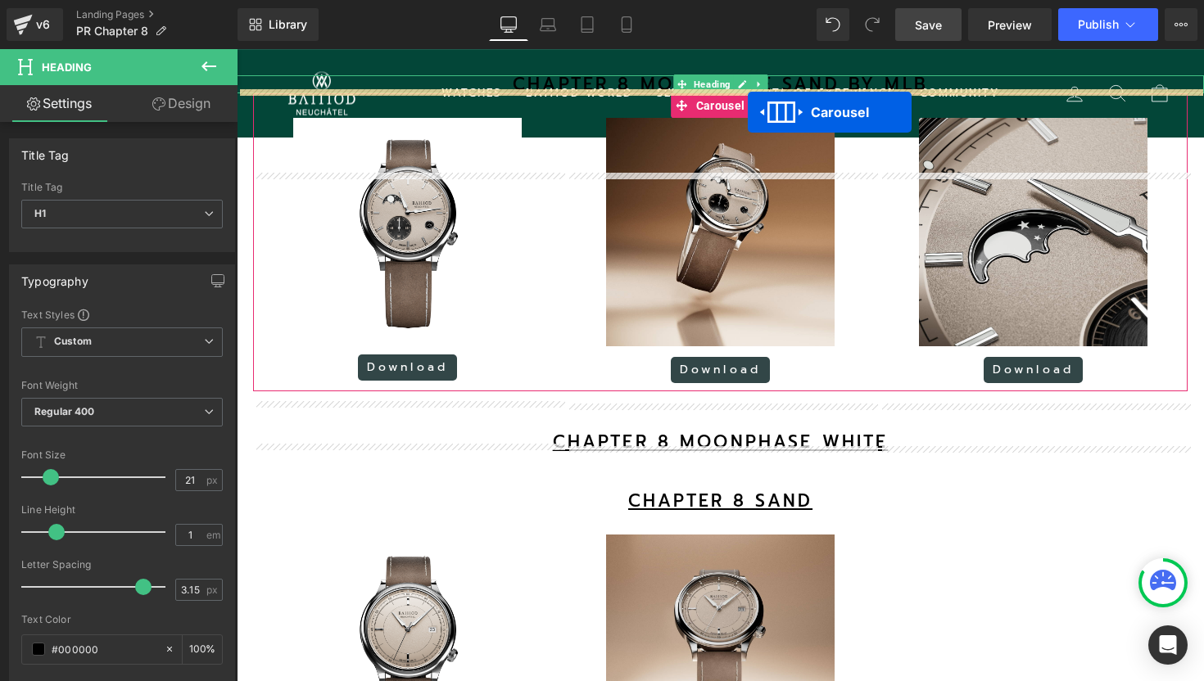
scroll to position [1249, 0]
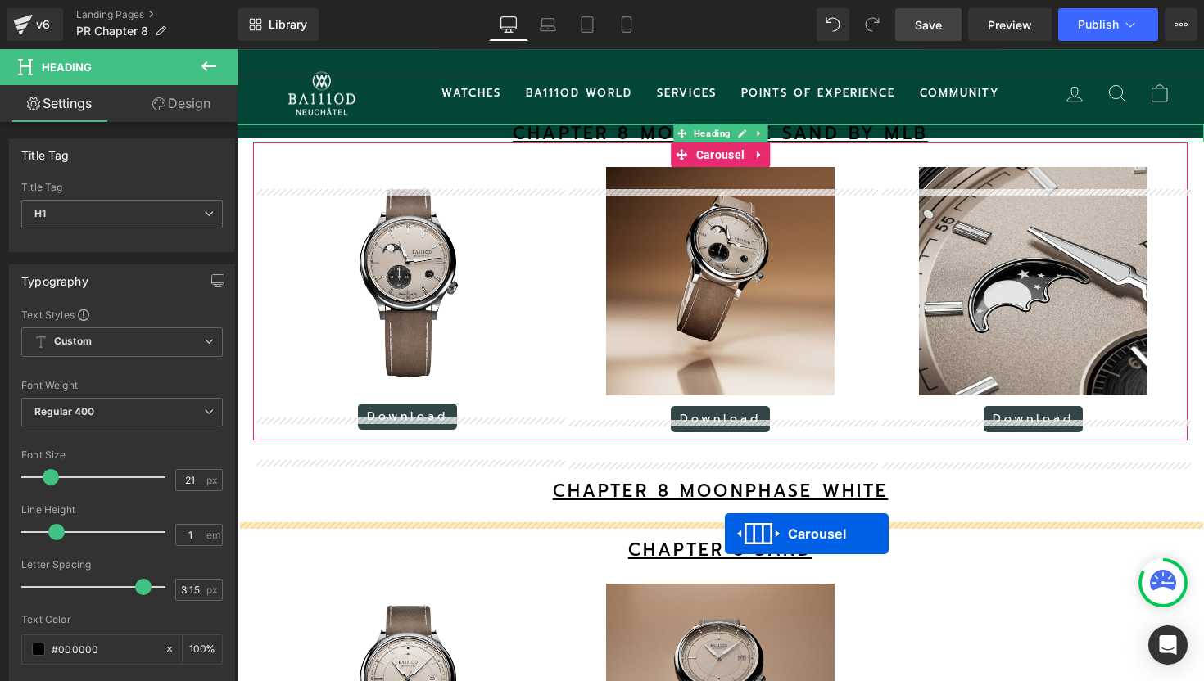
drag, startPoint x: 679, startPoint y: 347, endPoint x: 725, endPoint y: 534, distance: 192.2
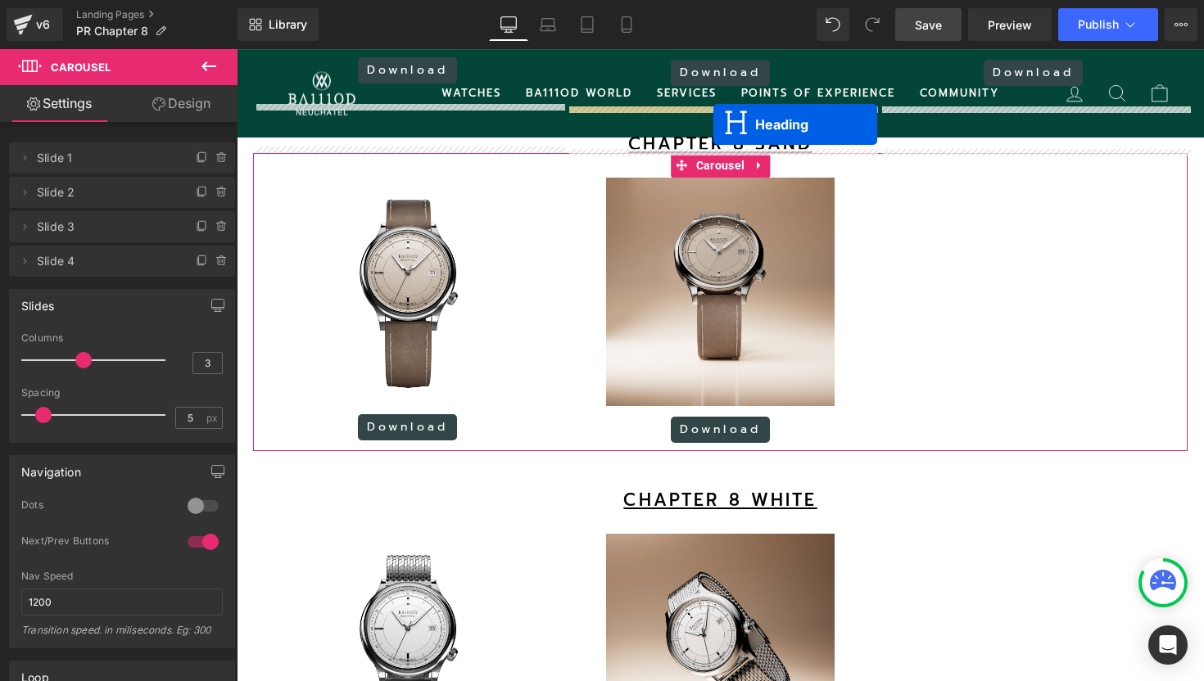
scroll to position [1921, 0]
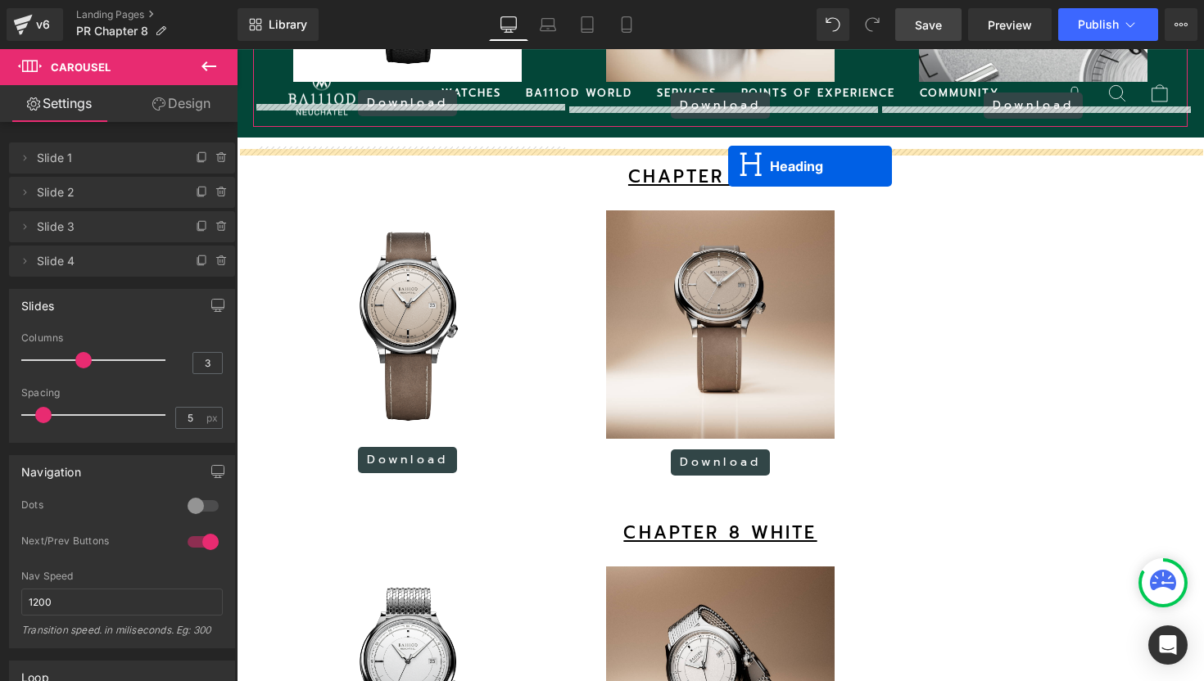
drag, startPoint x: 681, startPoint y: 441, endPoint x: 729, endPoint y: 174, distance: 270.3
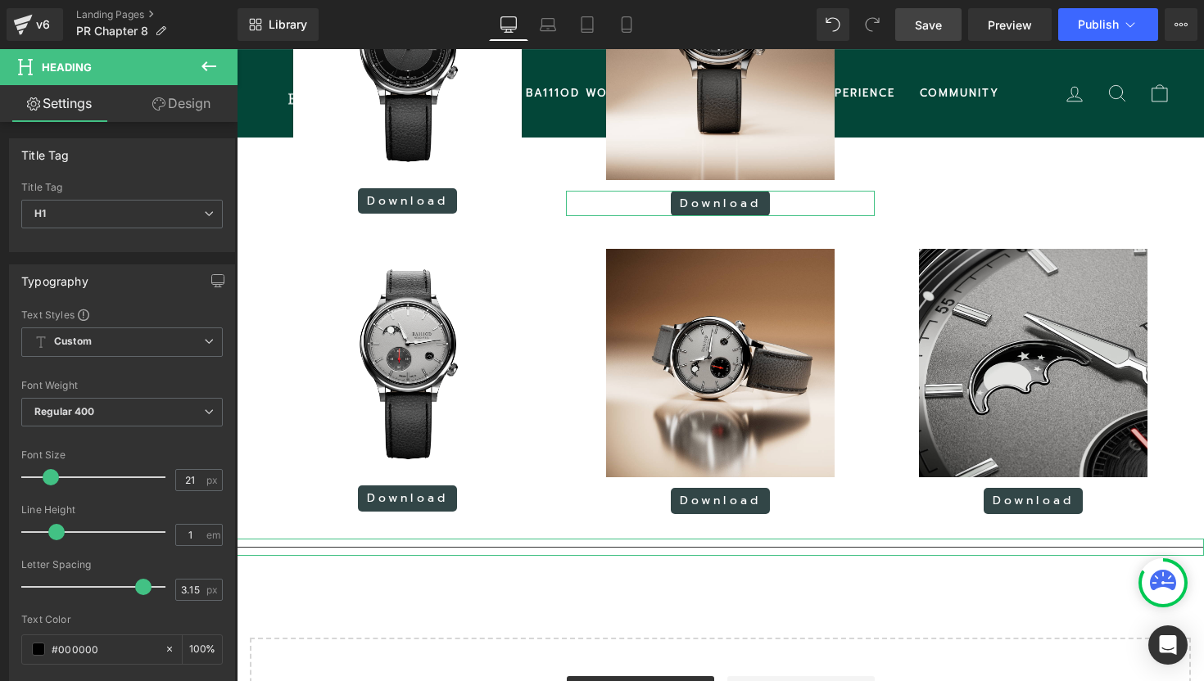
scroll to position [0, 0]
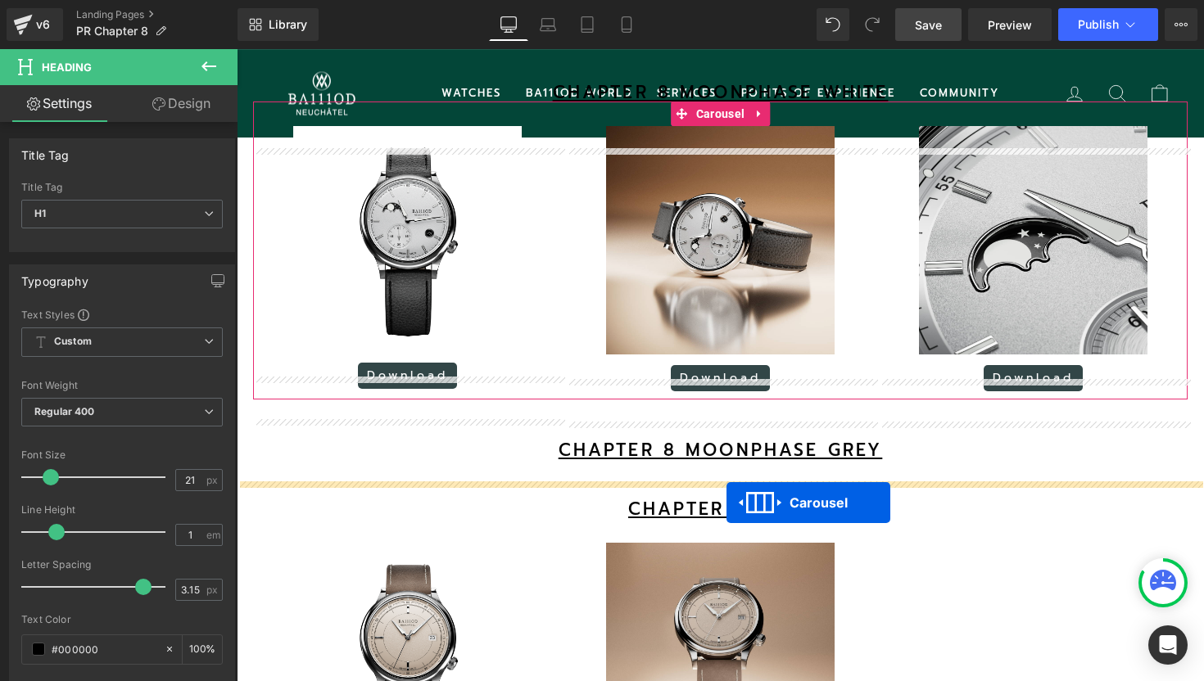
drag, startPoint x: 682, startPoint y: 258, endPoint x: 726, endPoint y: 503, distance: 248.8
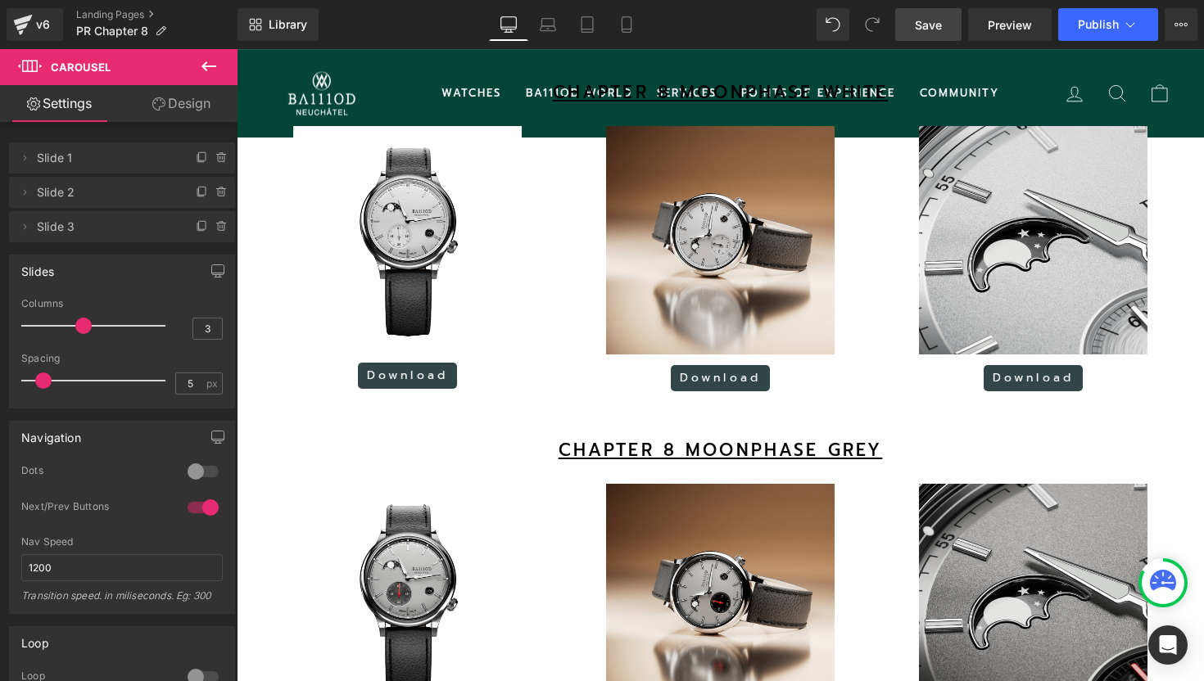
click at [933, 26] on span "Save" at bounding box center [928, 24] width 27 height 17
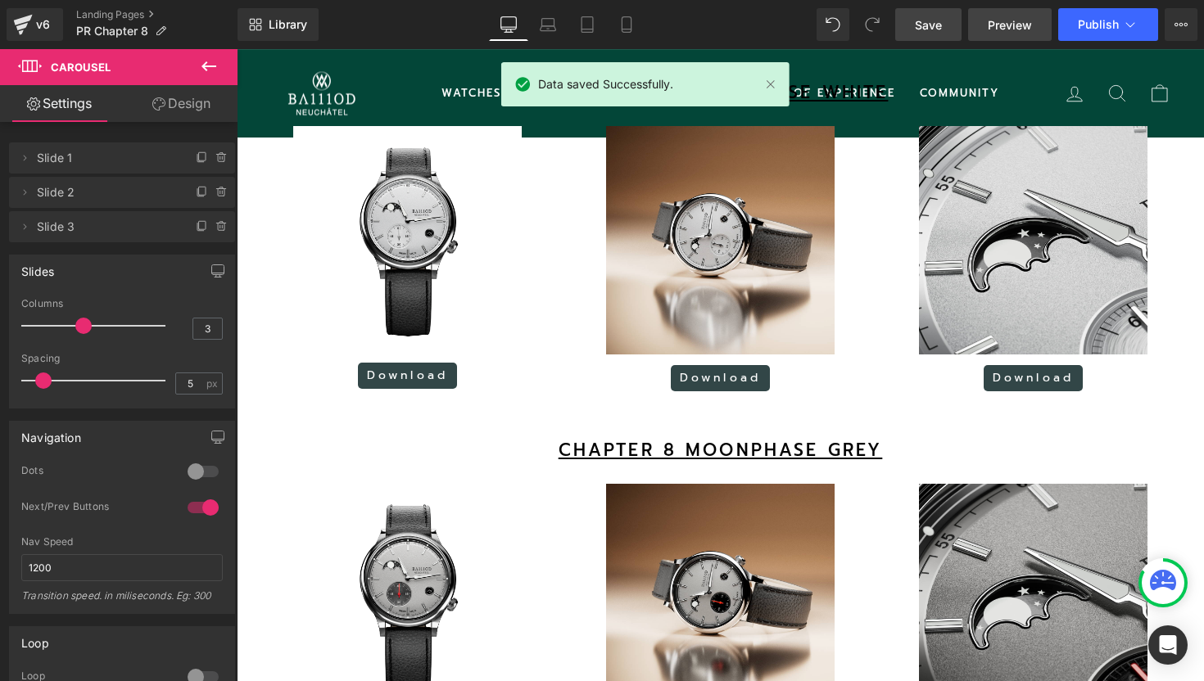
click at [1002, 21] on span "Preview" at bounding box center [1009, 24] width 44 height 17
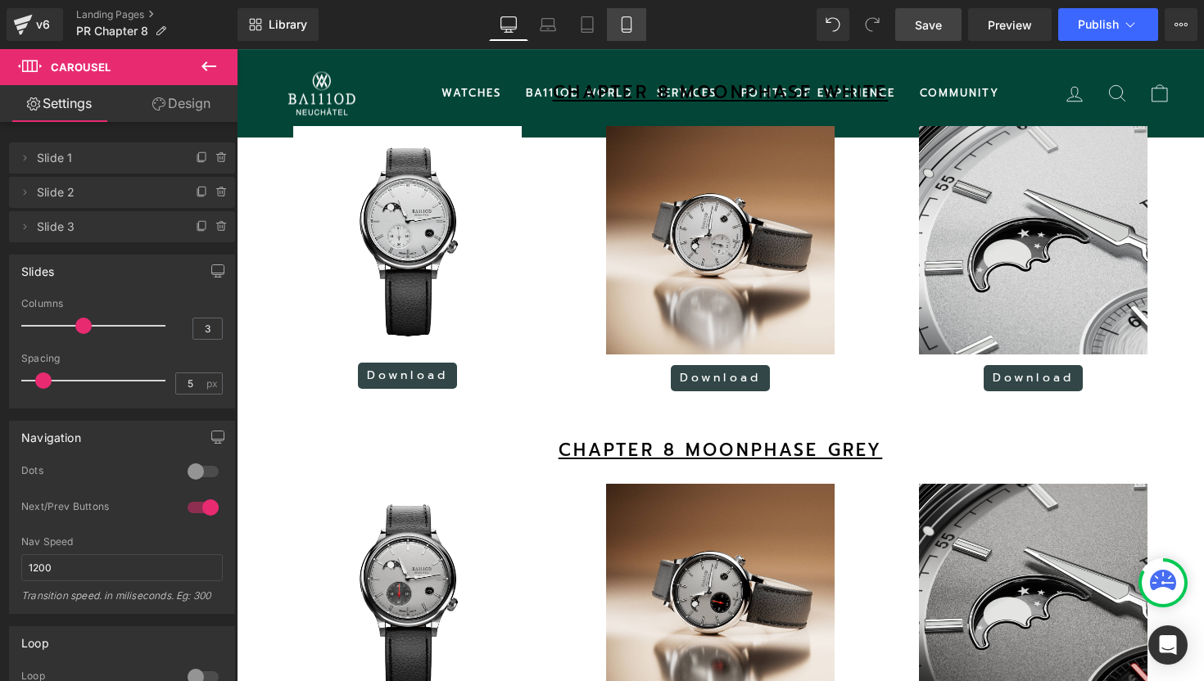
click at [633, 24] on icon at bounding box center [626, 24] width 16 height 16
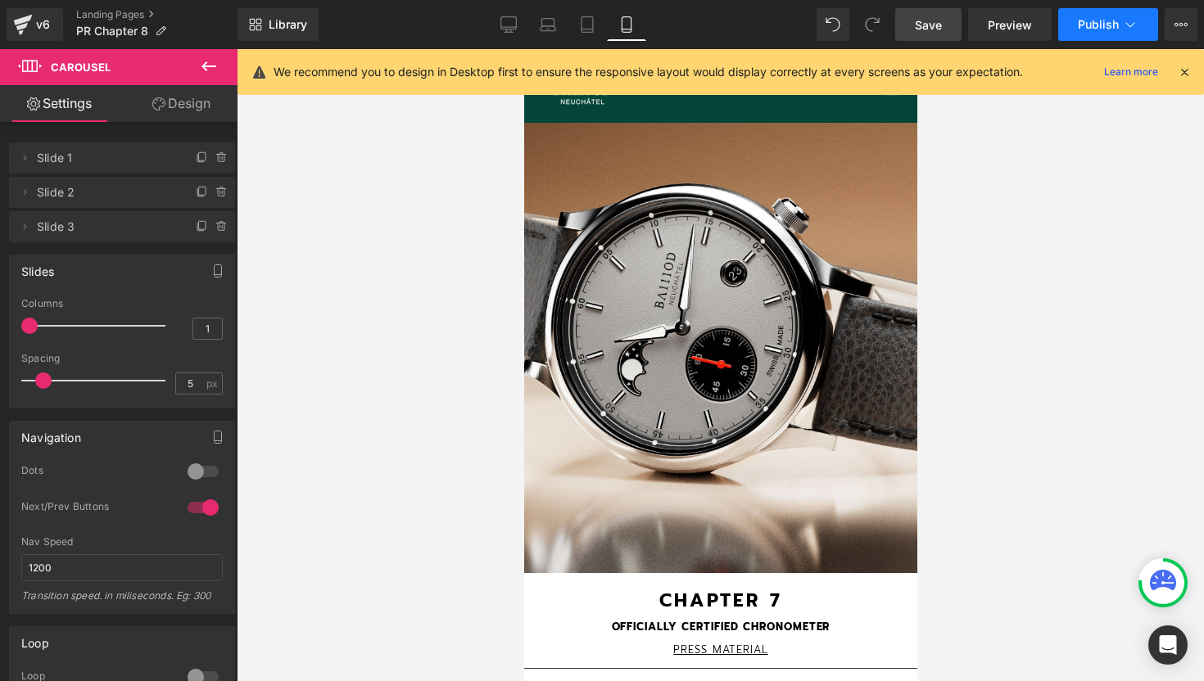
click at [1142, 28] on button "Publish" at bounding box center [1108, 24] width 100 height 33
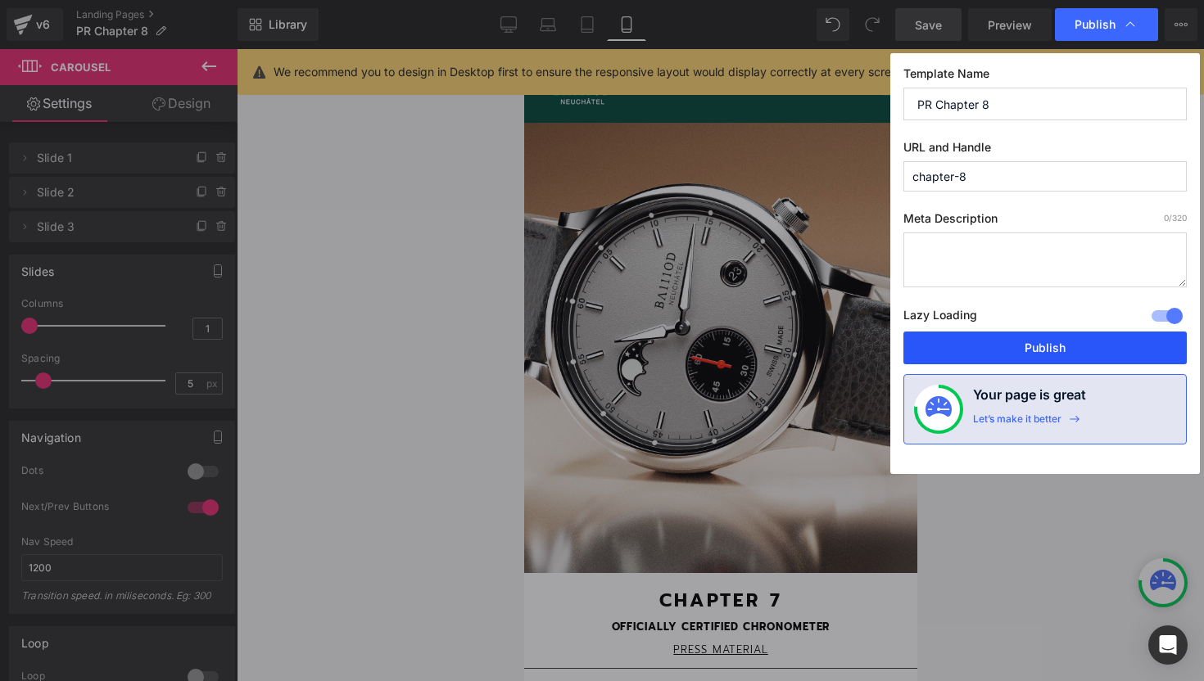
click at [1022, 346] on button "Publish" at bounding box center [1044, 348] width 283 height 33
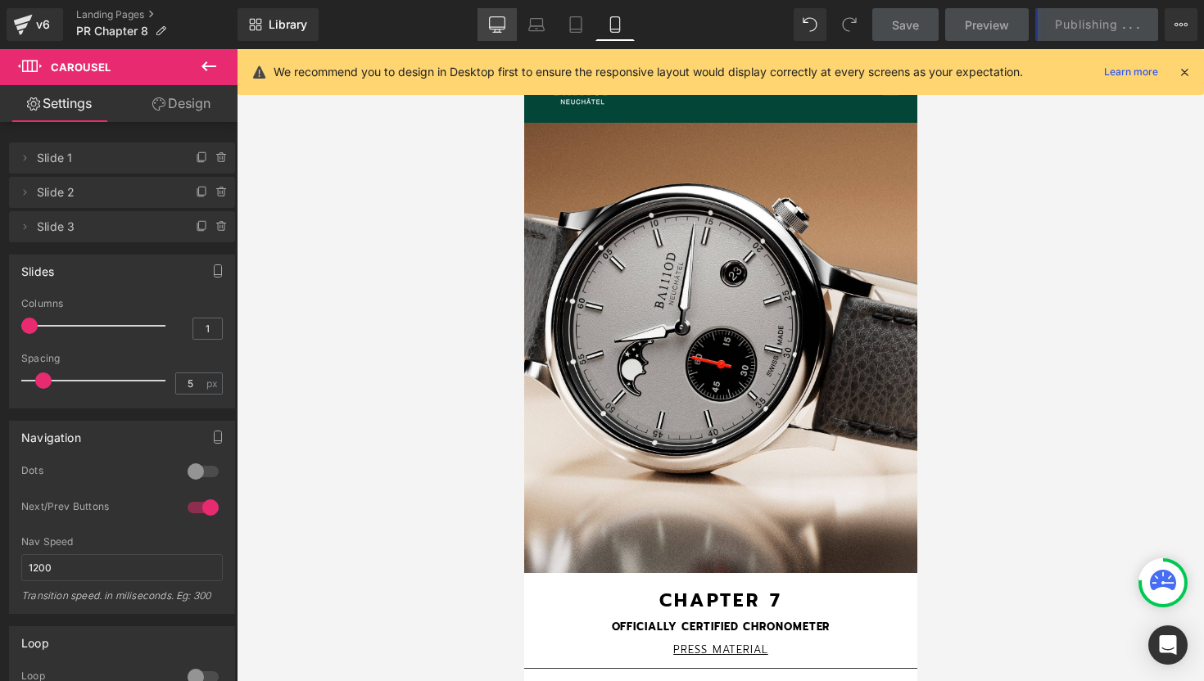
click at [495, 21] on icon at bounding box center [497, 24] width 16 height 16
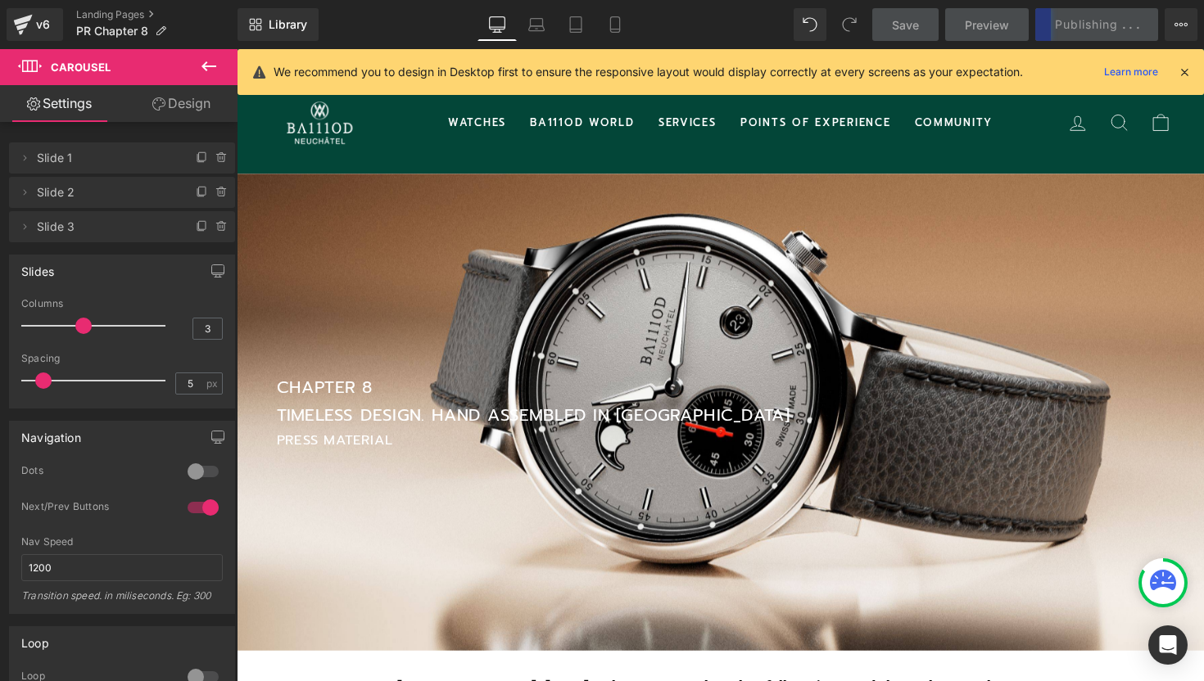
scroll to position [7, 8]
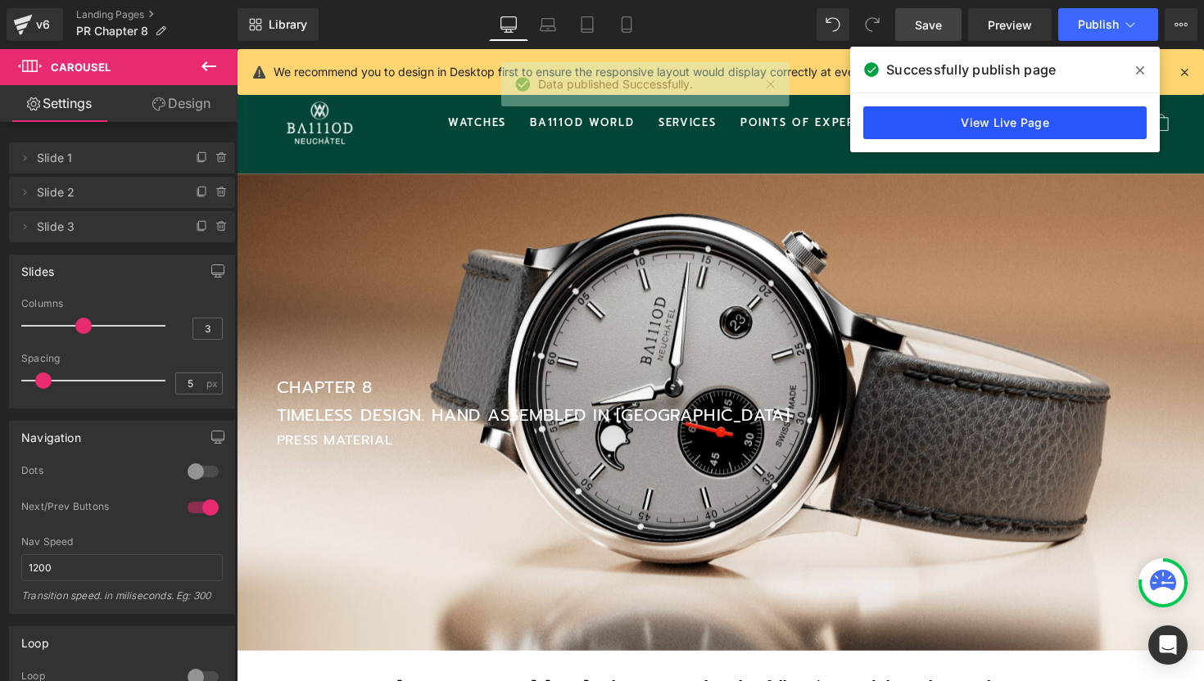
click at [1023, 124] on link "View Live Page" at bounding box center [1004, 122] width 283 height 33
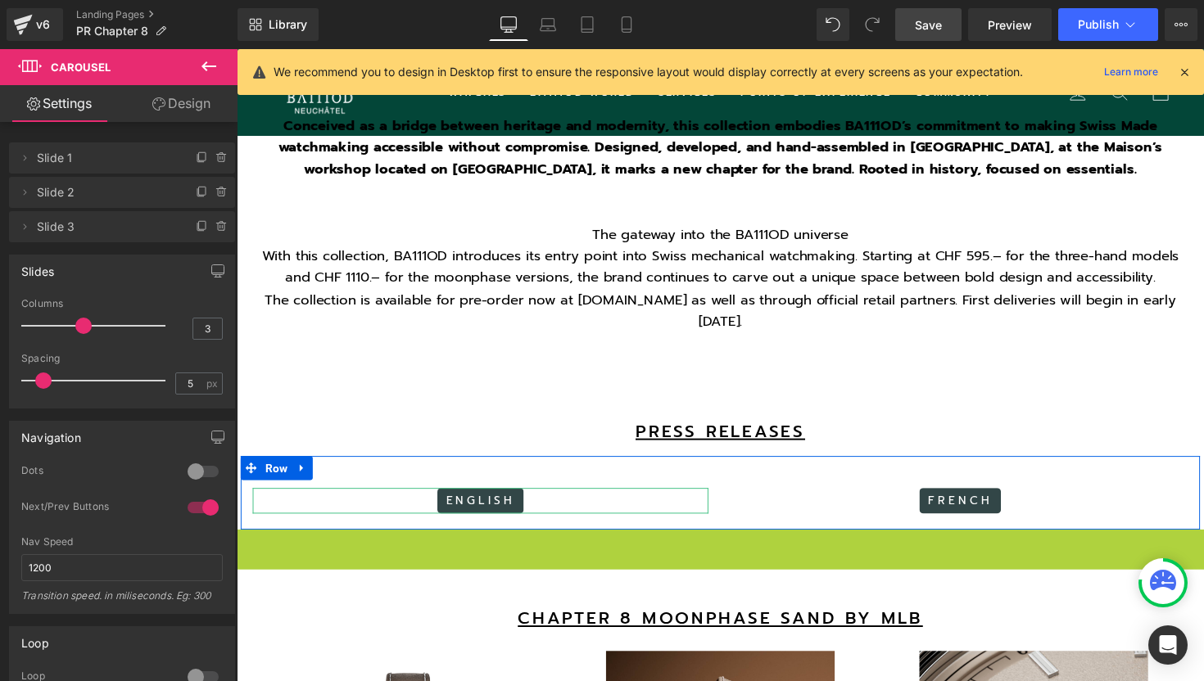
scroll to position [4452, 991]
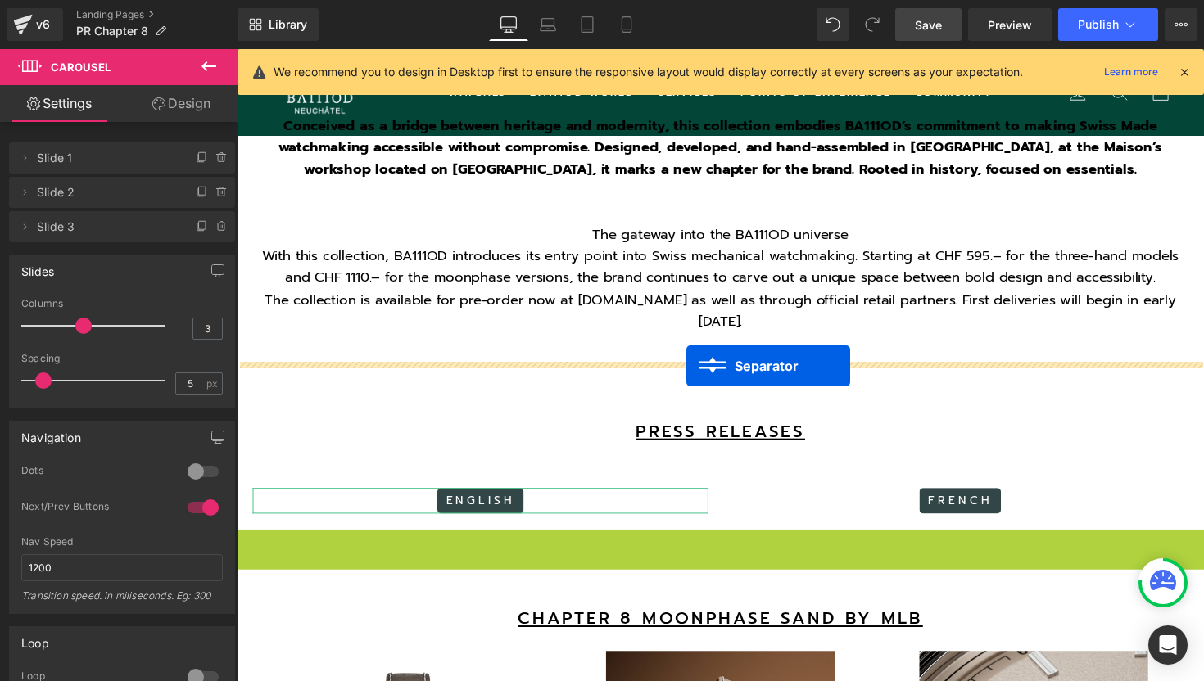
drag, startPoint x: 697, startPoint y: 525, endPoint x: 697, endPoint y: 373, distance: 151.5
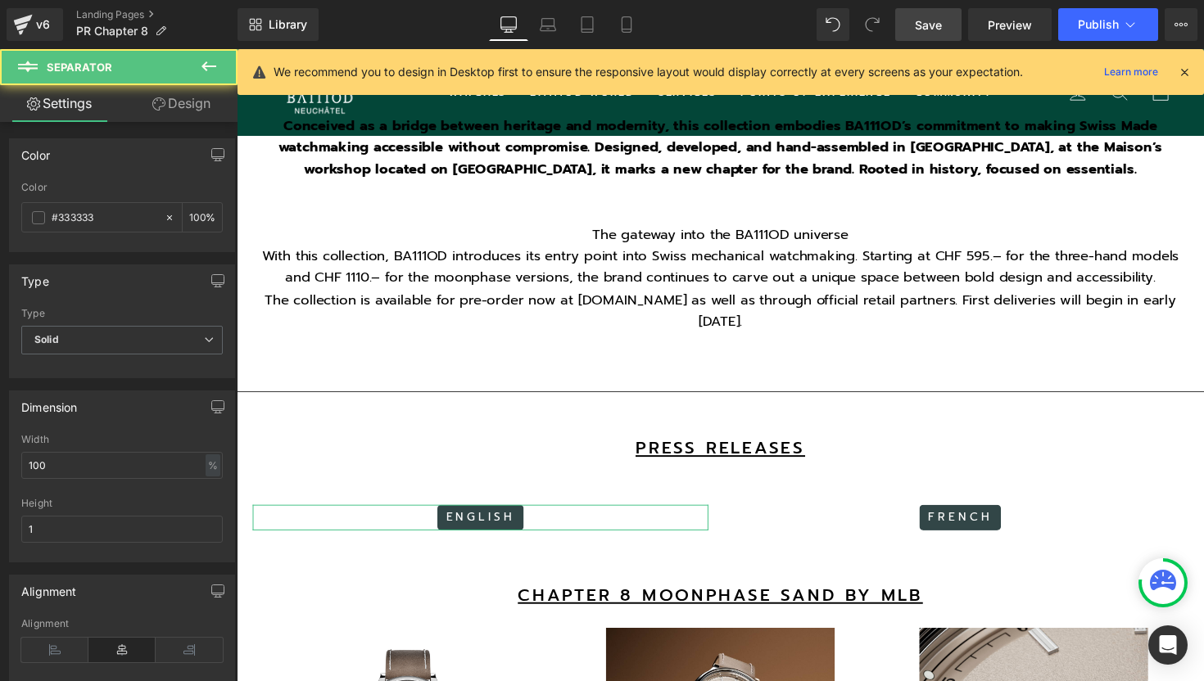
scroll to position [4428, 991]
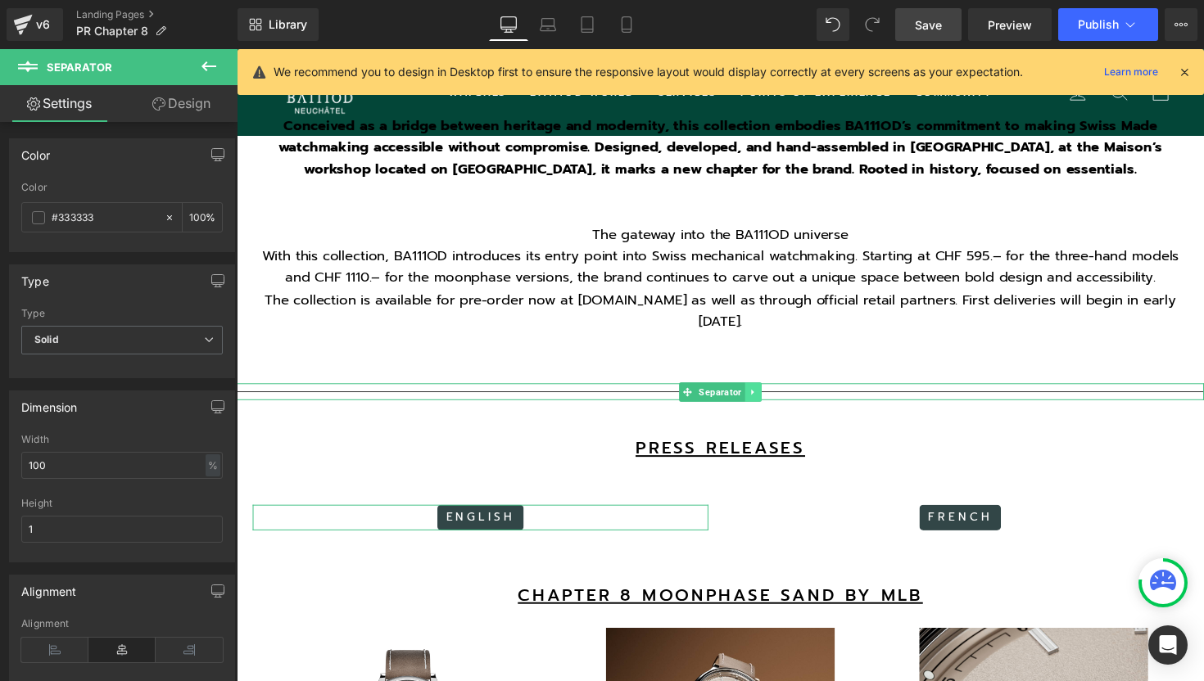
click at [765, 395] on icon at bounding box center [765, 400] width 9 height 10
click at [757, 395] on icon at bounding box center [756, 399] width 9 height 9
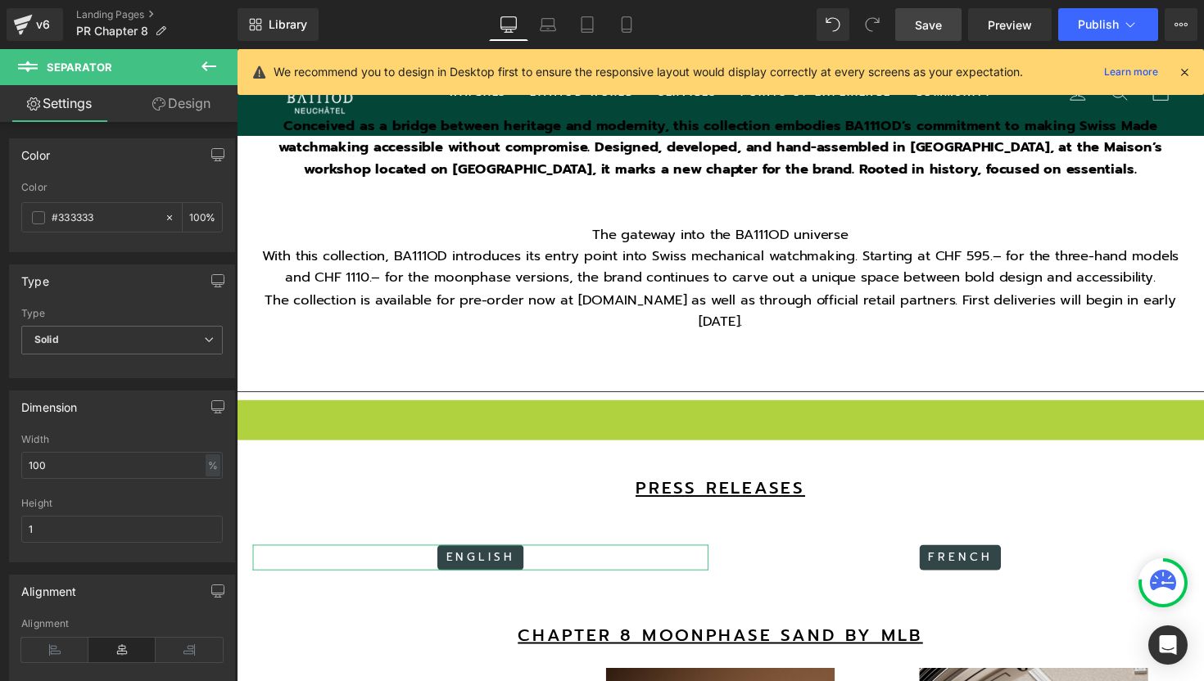
scroll to position [4469, 991]
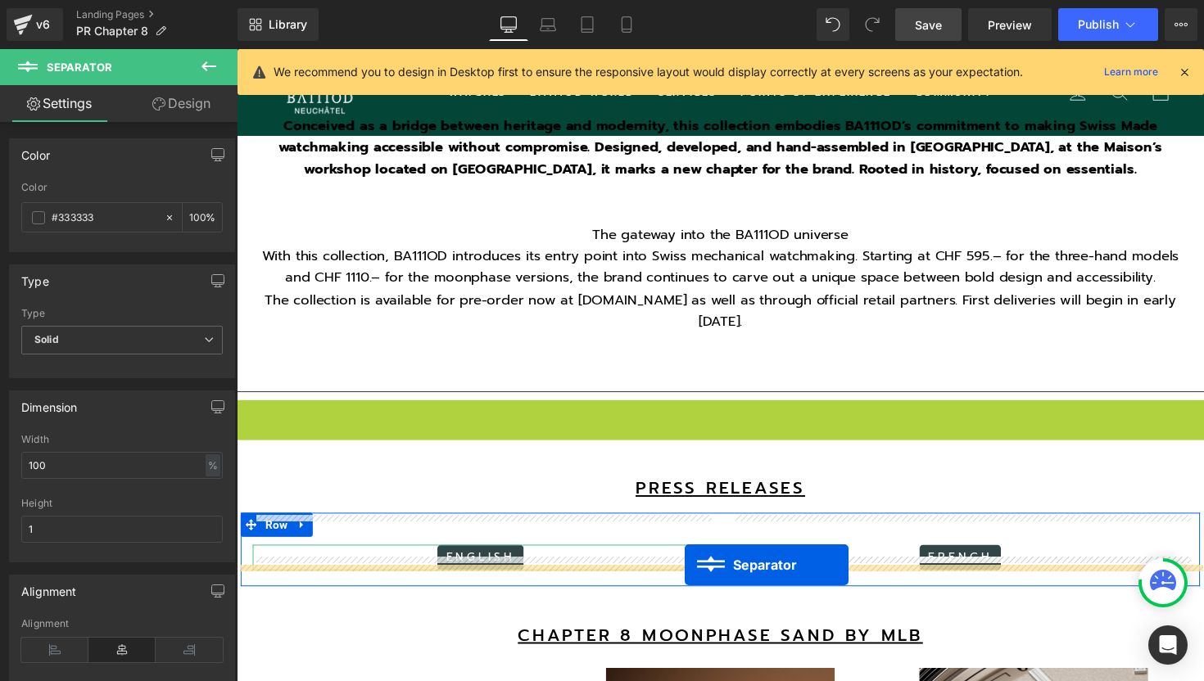
drag, startPoint x: 698, startPoint y: 392, endPoint x: 695, endPoint y: 576, distance: 184.3
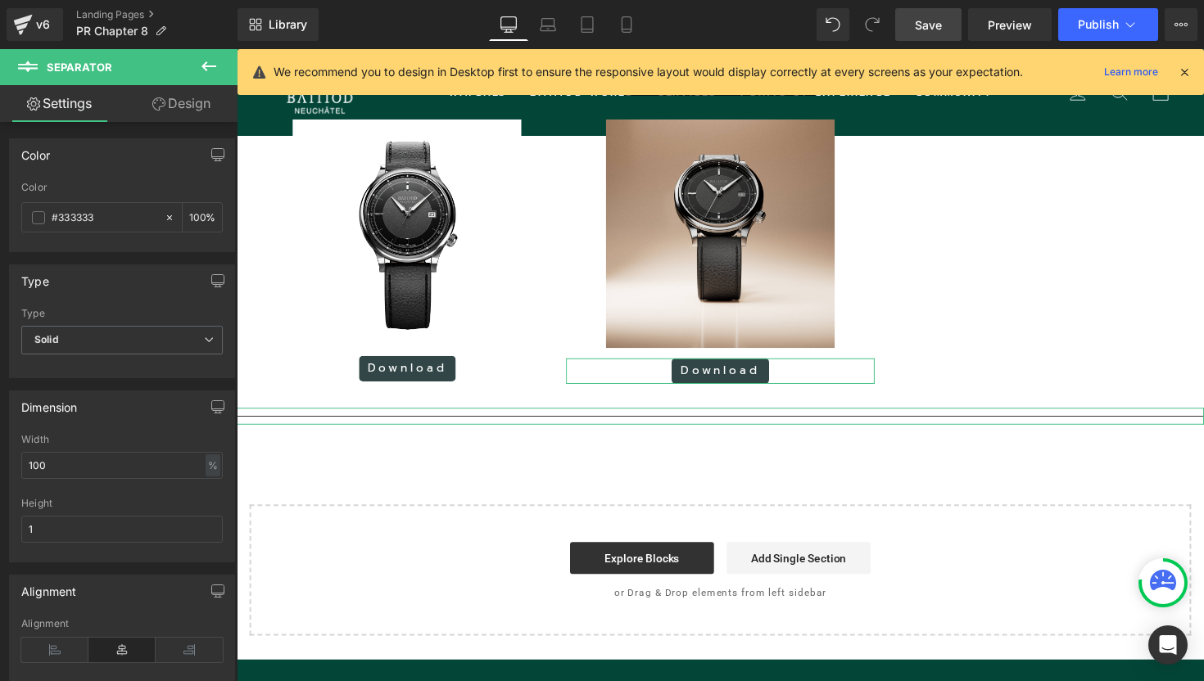
scroll to position [3281, 0]
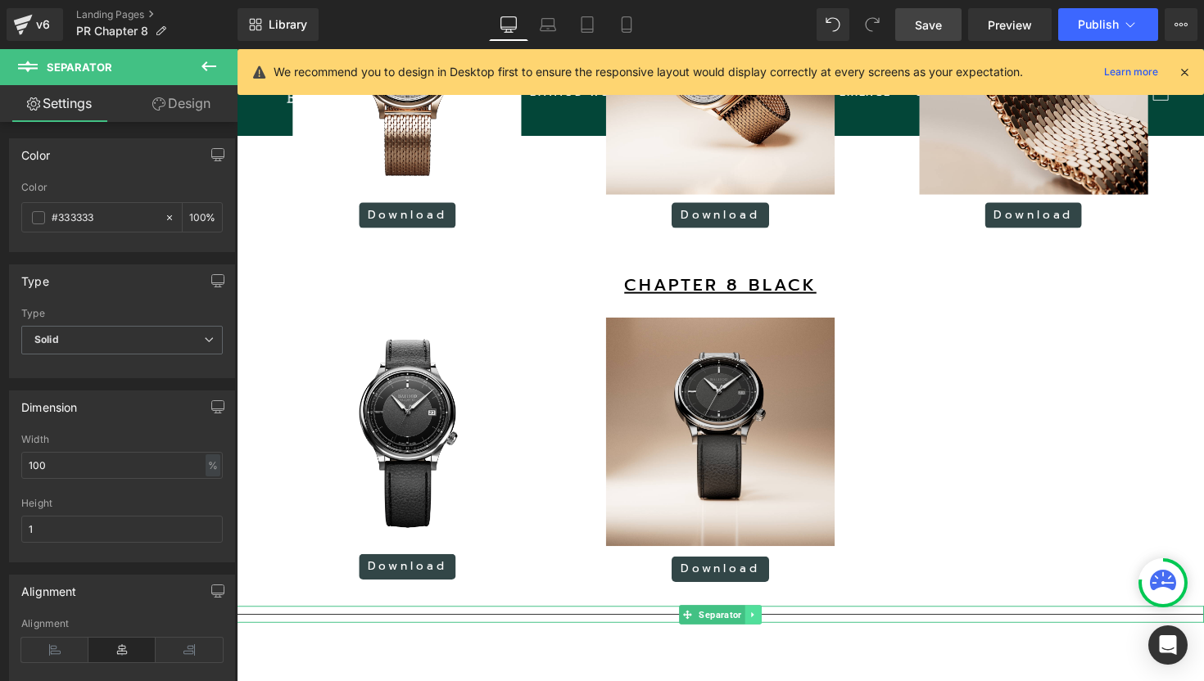
click at [764, 626] on icon at bounding box center [765, 629] width 2 height 6
click at [771, 624] on icon at bounding box center [774, 628] width 9 height 9
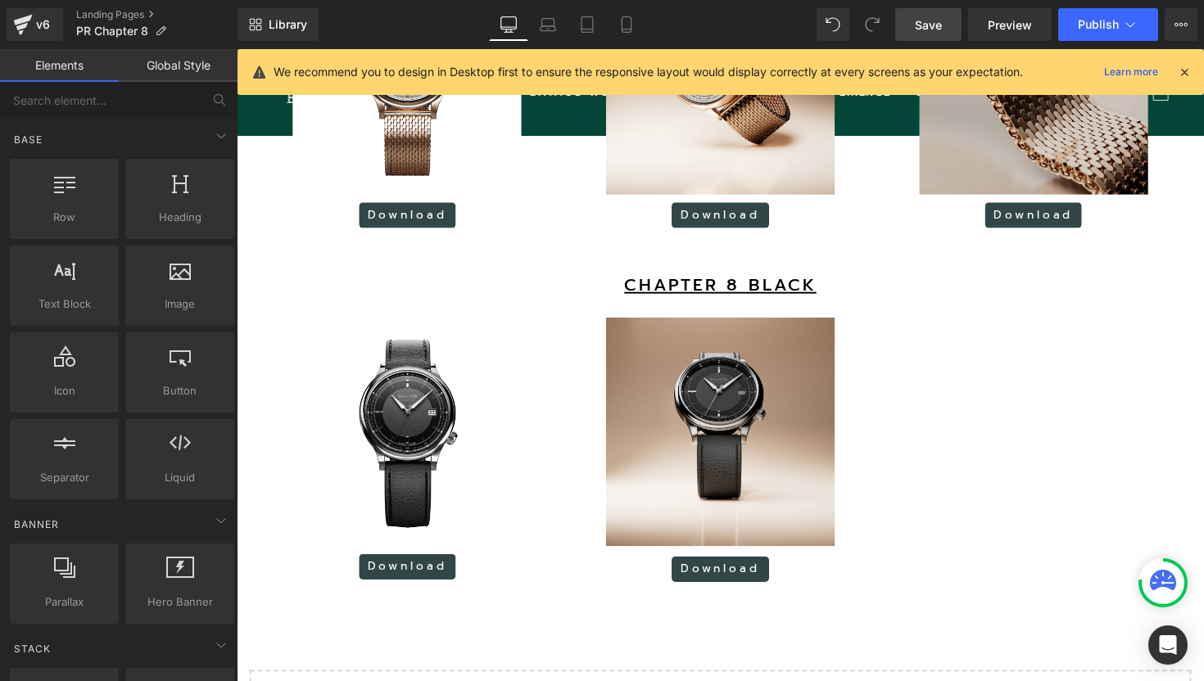
scroll to position [4412, 991]
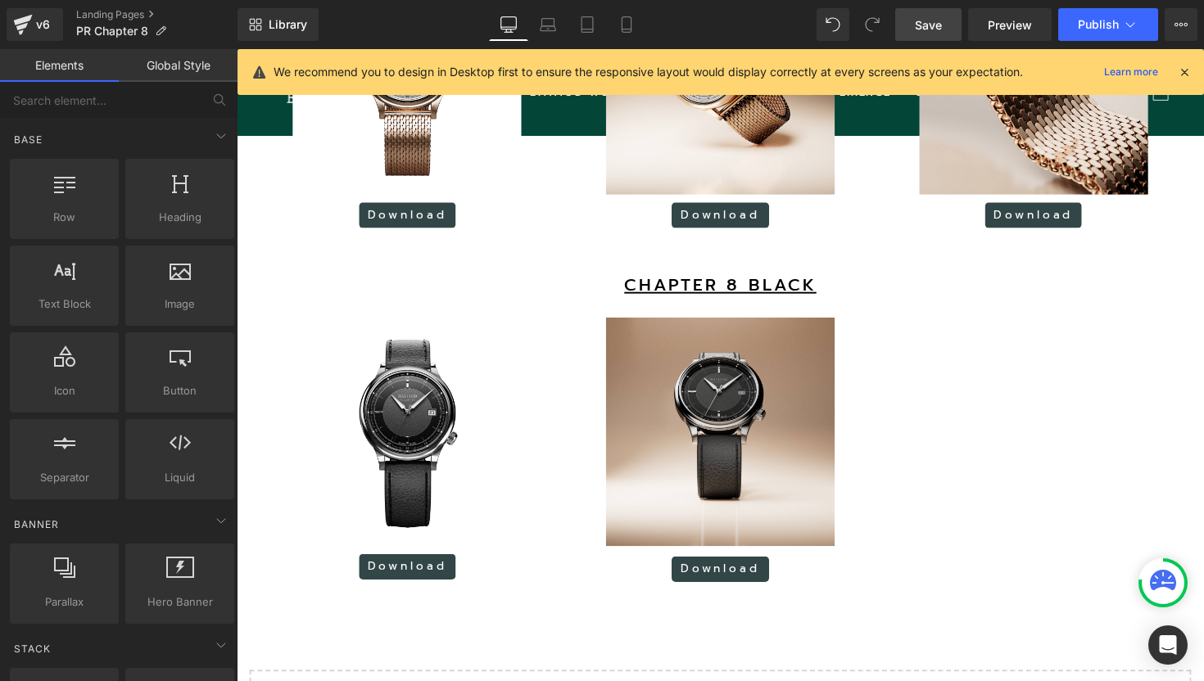
click at [933, 20] on span "Save" at bounding box center [928, 24] width 27 height 17
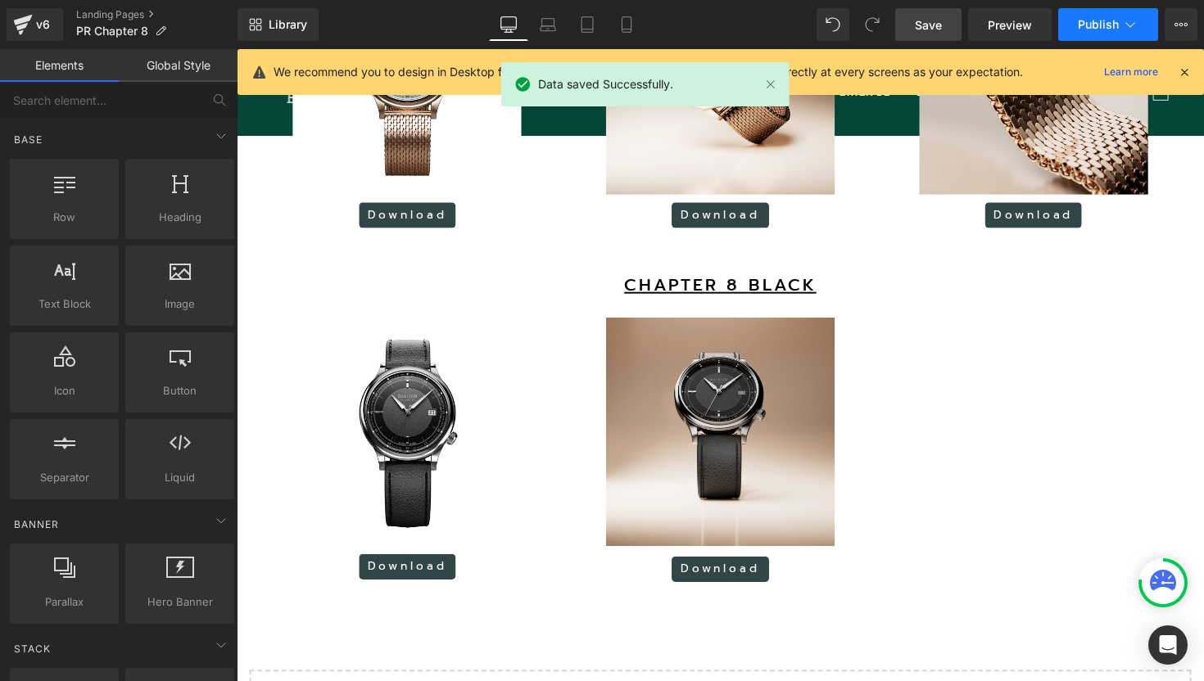
click at [1095, 30] on span "Publish" at bounding box center [1098, 24] width 41 height 13
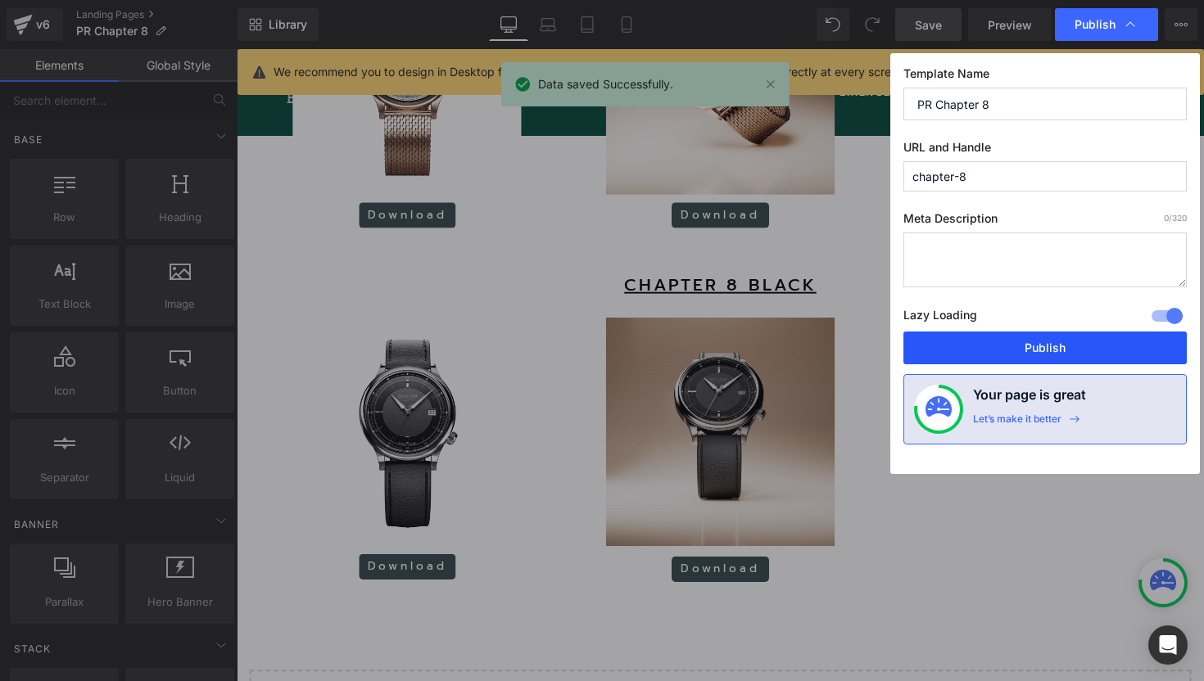
click at [1030, 353] on button "Publish" at bounding box center [1044, 348] width 283 height 33
